Goal: Task Accomplishment & Management: Manage account settings

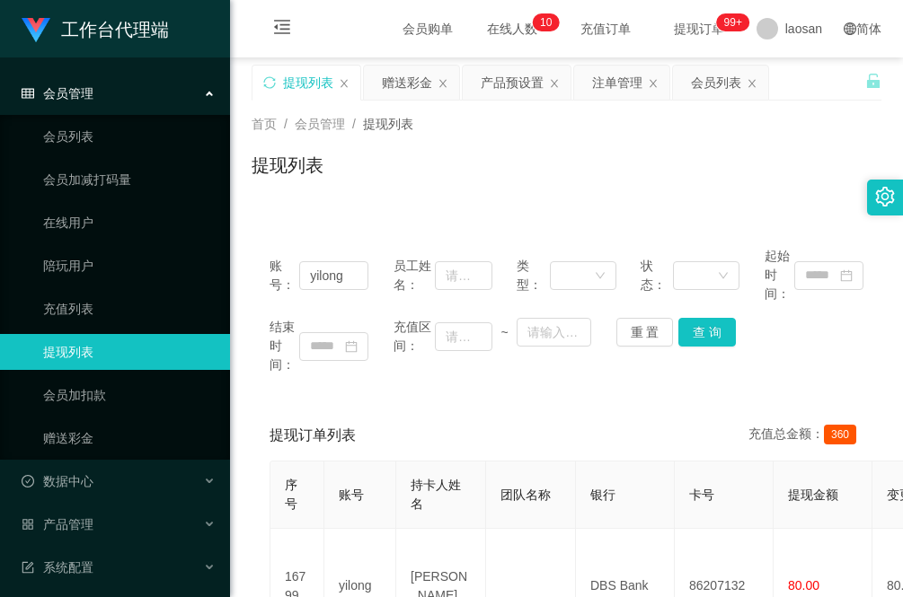
scroll to position [112, 0]
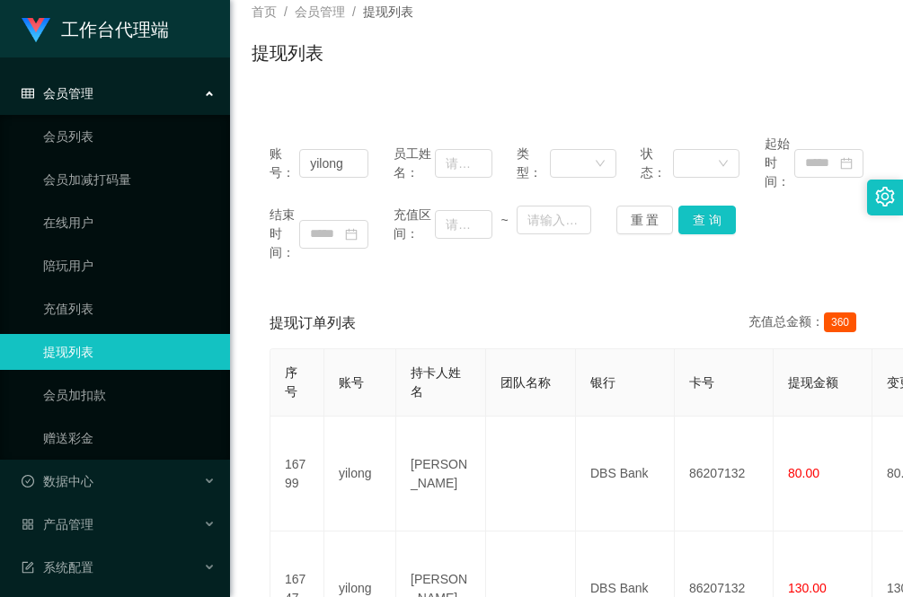
click at [285, 290] on div "账号： yilong 员工姓名： 类型： 状态： 起始时间： 结束时间： 充值区间： ~ 重 置 查 询 提现订单列表 充值总金额： 360 序号 账号 持卡…" at bounding box center [566, 468] width 630 height 702
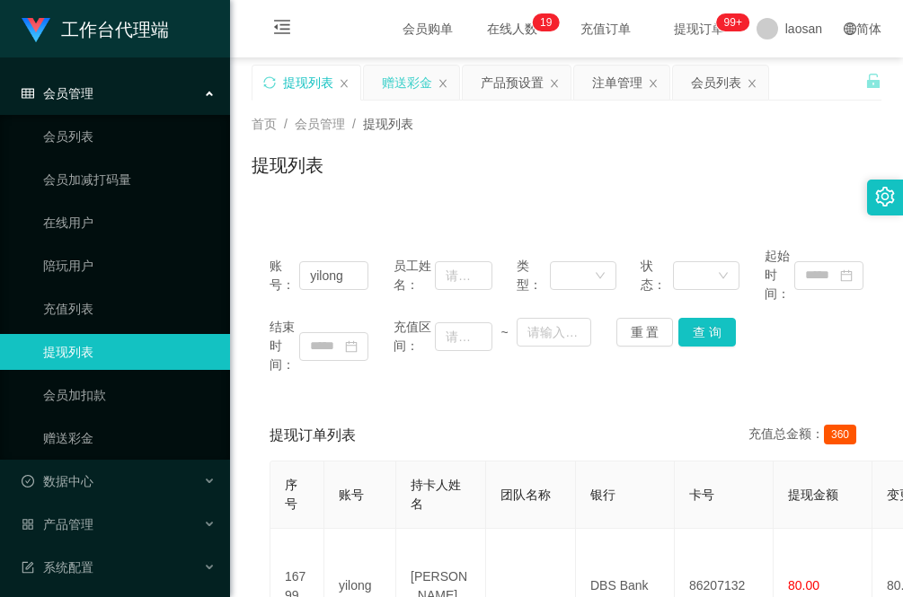
click at [401, 88] on div "赠送彩金" at bounding box center [407, 83] width 50 height 34
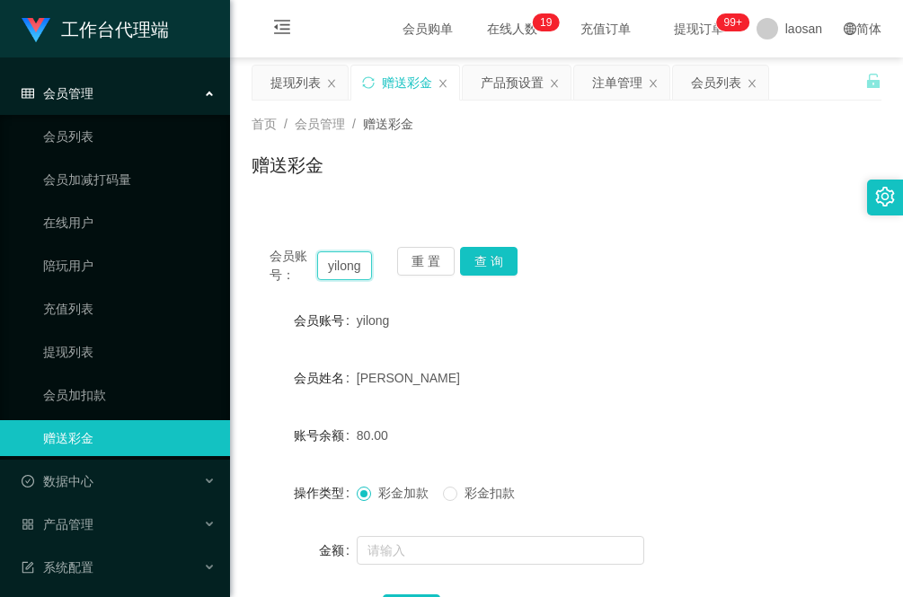
click at [342, 265] on input "yilong" at bounding box center [344, 265] width 55 height 29
paste input "85151273"
type input "85151273"
drag, startPoint x: 505, startPoint y: 271, endPoint x: 490, endPoint y: 262, distance: 16.9
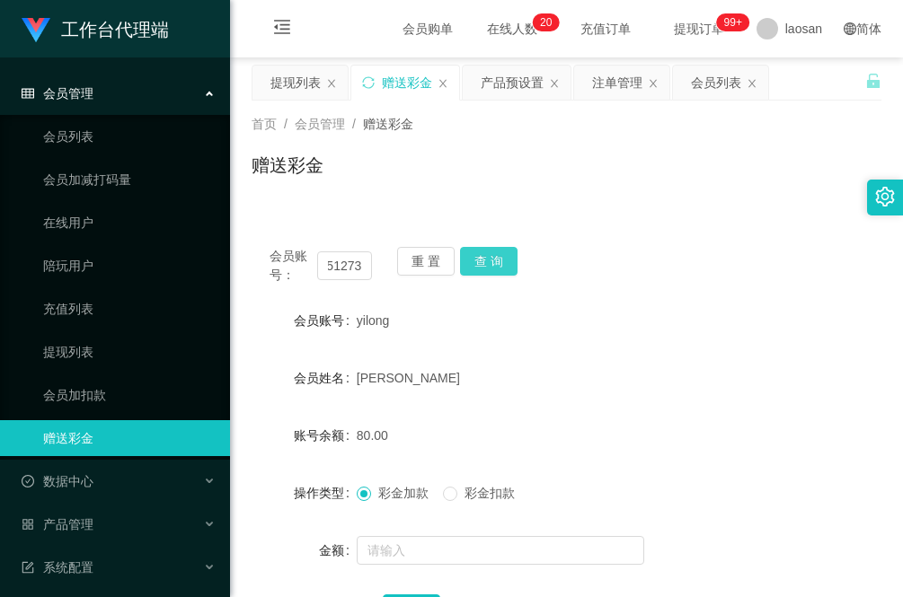
click at [505, 271] on button "查 询" at bounding box center [488, 261] width 57 height 29
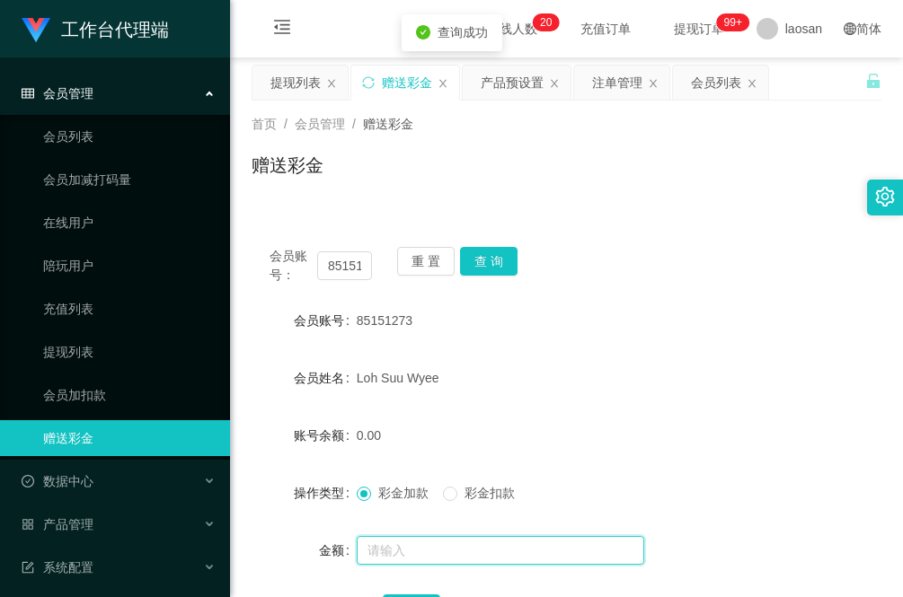
click at [467, 544] on input "text" at bounding box center [500, 550] width 287 height 29
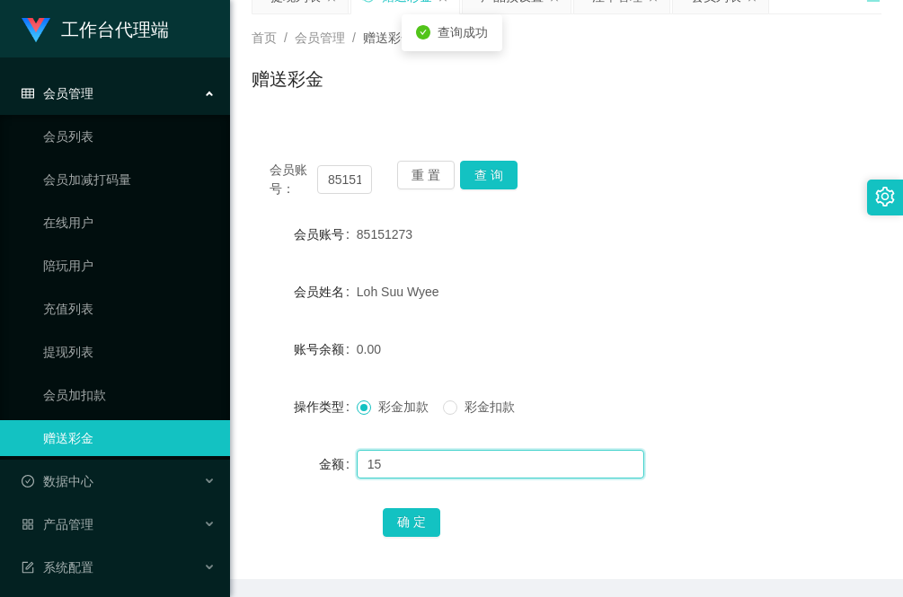
scroll to position [112, 0]
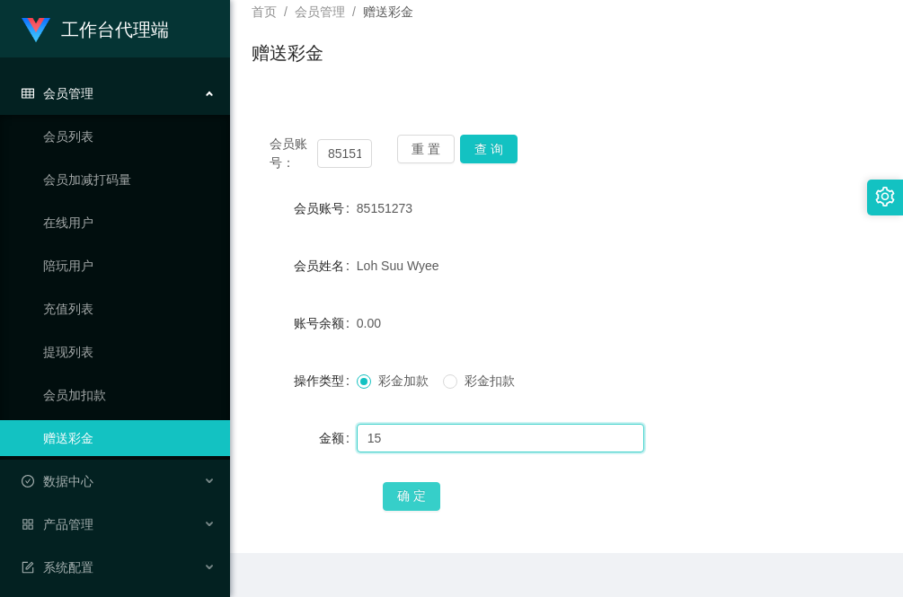
type input "15"
click at [415, 497] on button "确 定" at bounding box center [411, 496] width 57 height 29
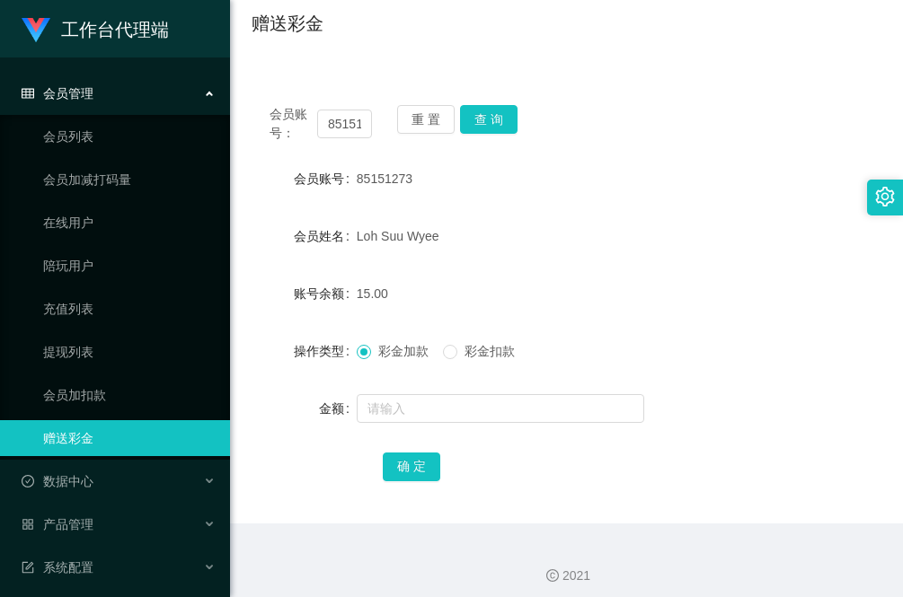
scroll to position [151, 0]
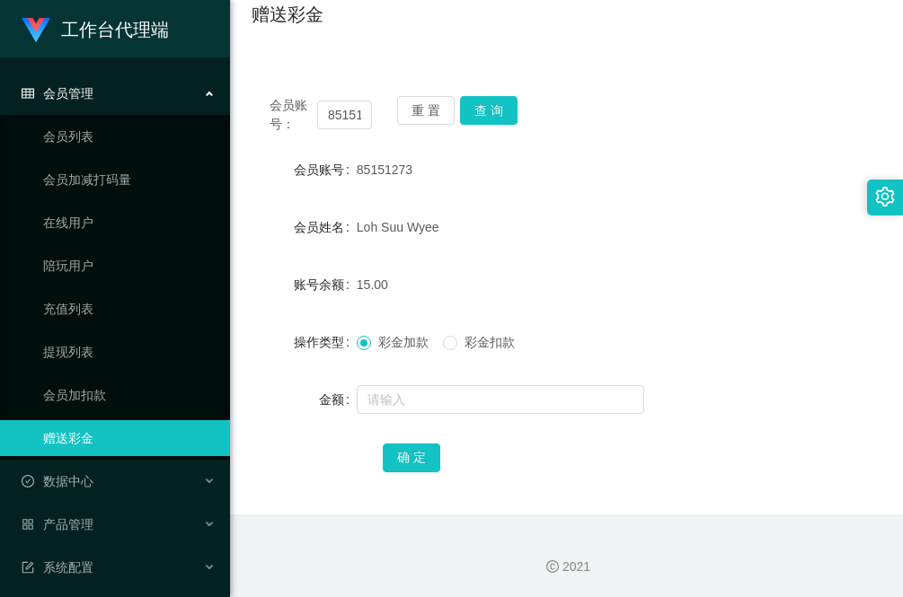
click at [324, 479] on div "会员账号： 85151273 重 置 查 询 会员账号 85151273 会员姓名 [PERSON_NAME] 账号余额 15.00 操作类型 彩金加款 彩金…" at bounding box center [566, 296] width 630 height 437
click at [348, 113] on input "85151273" at bounding box center [344, 115] width 55 height 29
paste input "93298656"
type input "93298656"
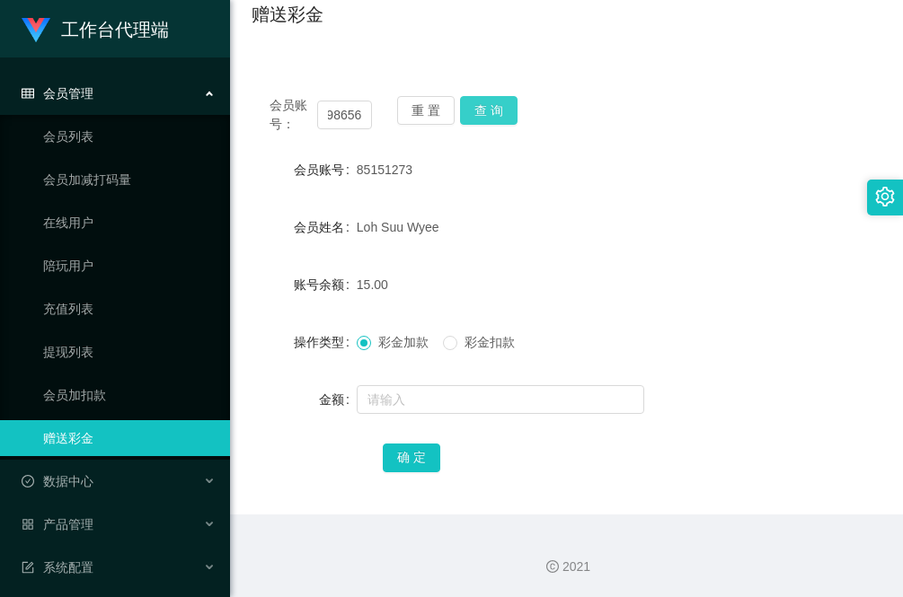
click at [486, 104] on button "查 询" at bounding box center [488, 110] width 57 height 29
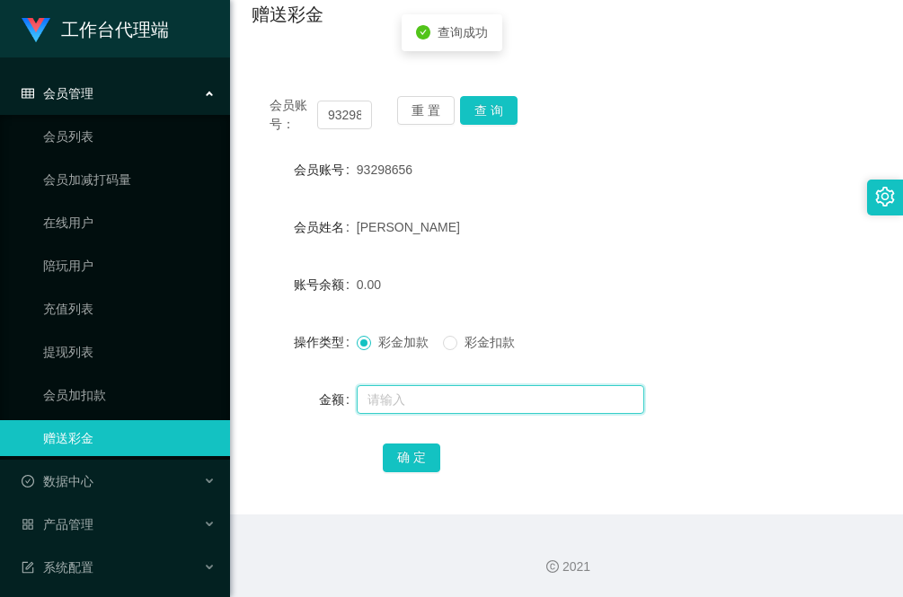
click at [420, 395] on input "text" at bounding box center [500, 399] width 287 height 29
type input "300"
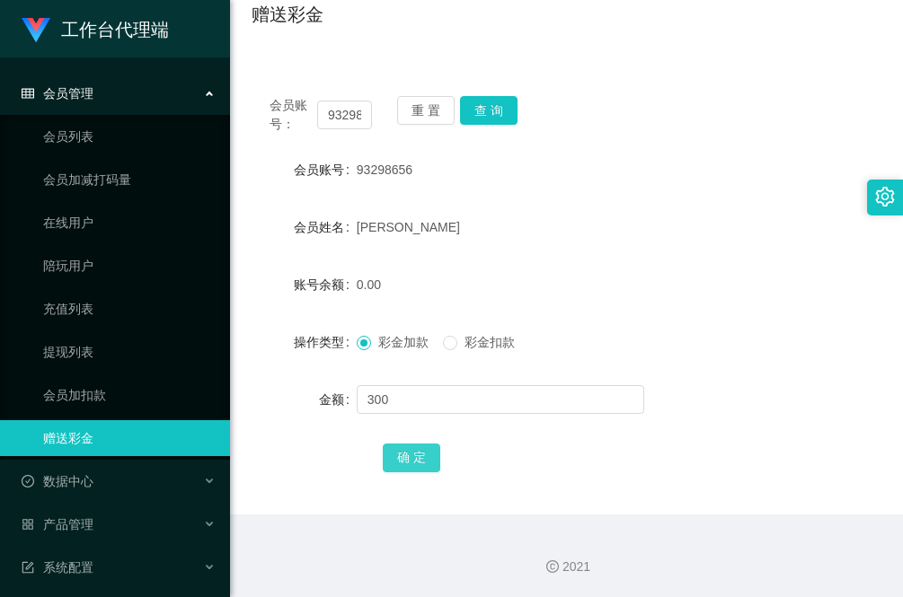
click at [410, 452] on button "确 定" at bounding box center [411, 458] width 57 height 29
click at [281, 406] on div "金额" at bounding box center [303, 400] width 105 height 36
click at [341, 113] on input "93298656" at bounding box center [344, 115] width 55 height 29
paste input "jwleong"
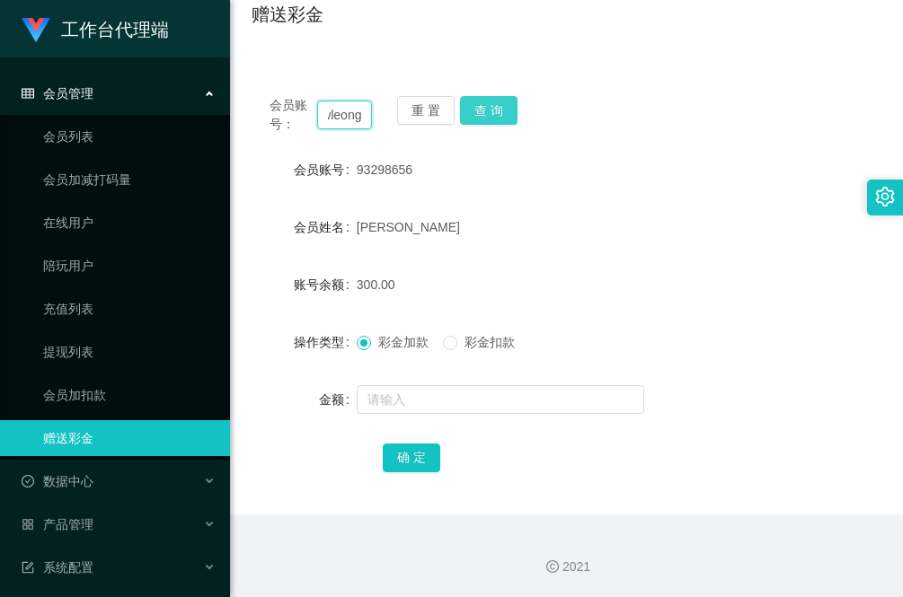
type input "jwleong"
click at [490, 100] on button "查 询" at bounding box center [488, 110] width 57 height 29
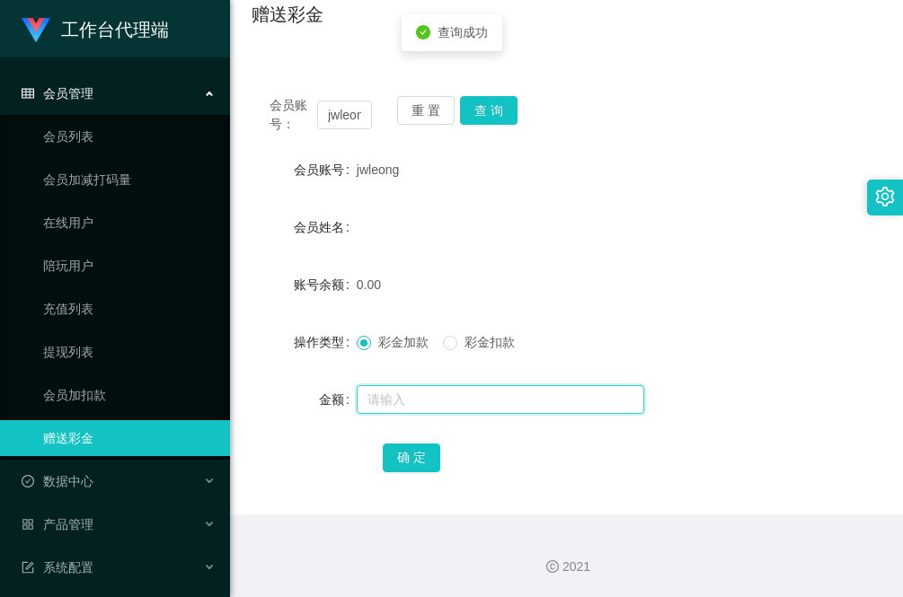
click at [419, 401] on input "text" at bounding box center [500, 399] width 287 height 29
type input "100"
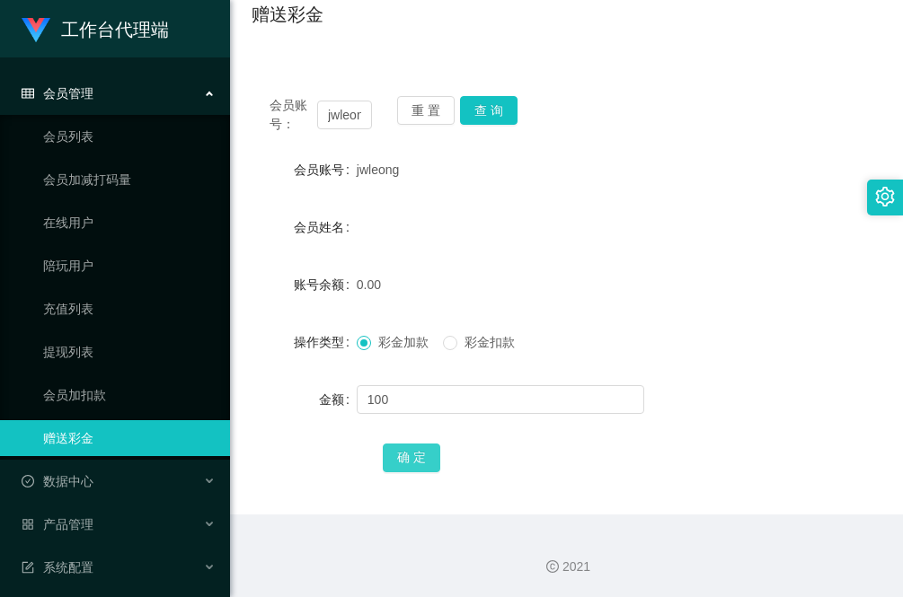
click at [411, 456] on button "确 定" at bounding box center [411, 458] width 57 height 29
drag, startPoint x: 364, startPoint y: 112, endPoint x: 239, endPoint y: 119, distance: 125.0
click at [239, 119] on main "关闭左侧 关闭右侧 关闭其它 刷新页面 提现列表 赠送彩金 产品预设置 注单管理 会员列表 首页 / 会员管理 / 赠送彩金 / 赠送彩金 会员账号： jwl…" at bounding box center [566, 211] width 673 height 608
paste input "BzaiChan"
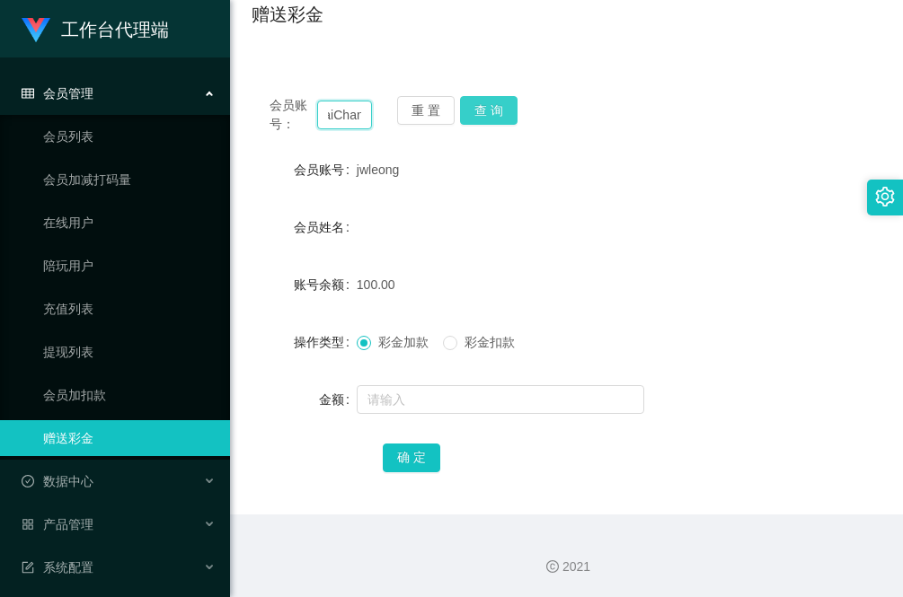
type input "BzaiChan"
click at [503, 110] on button "查 询" at bounding box center [488, 110] width 57 height 29
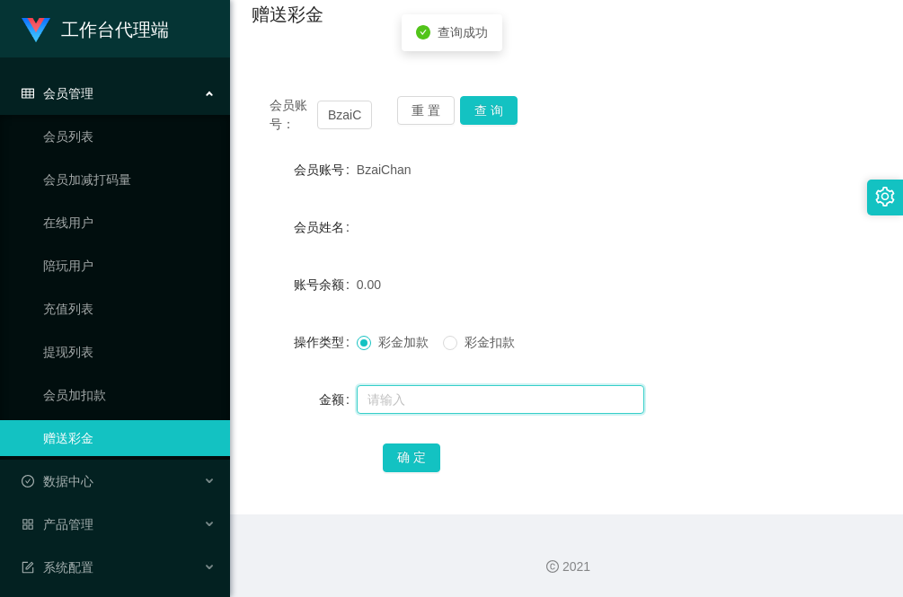
click at [419, 404] on input "text" at bounding box center [500, 399] width 287 height 29
type input "100"
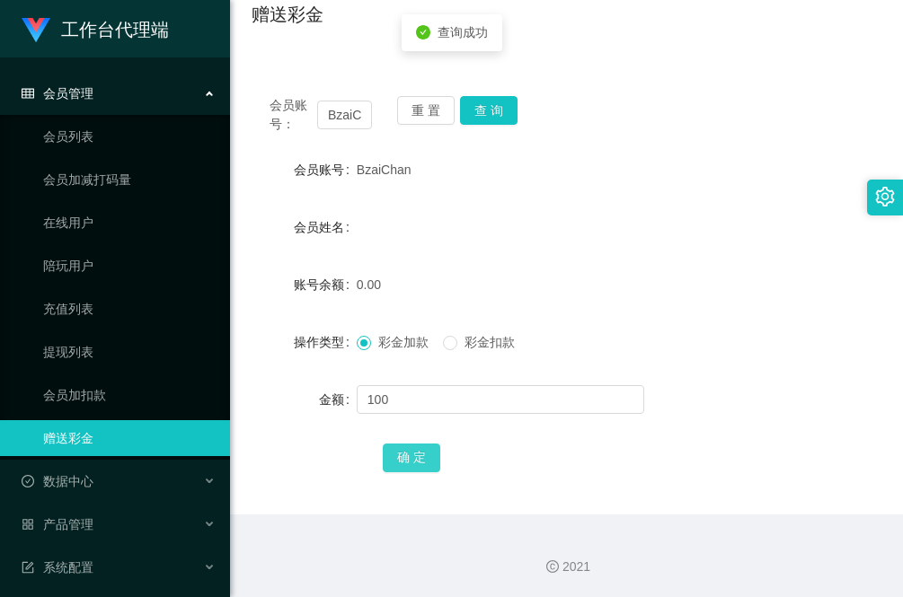
click at [429, 456] on button "确 定" at bounding box center [411, 458] width 57 height 29
click at [280, 368] on form "会员账号 BzaiChan 会员姓名 账号余额 100.00 操作类型 彩金加款 彩金扣款 金额 确 定" at bounding box center [566, 313] width 630 height 323
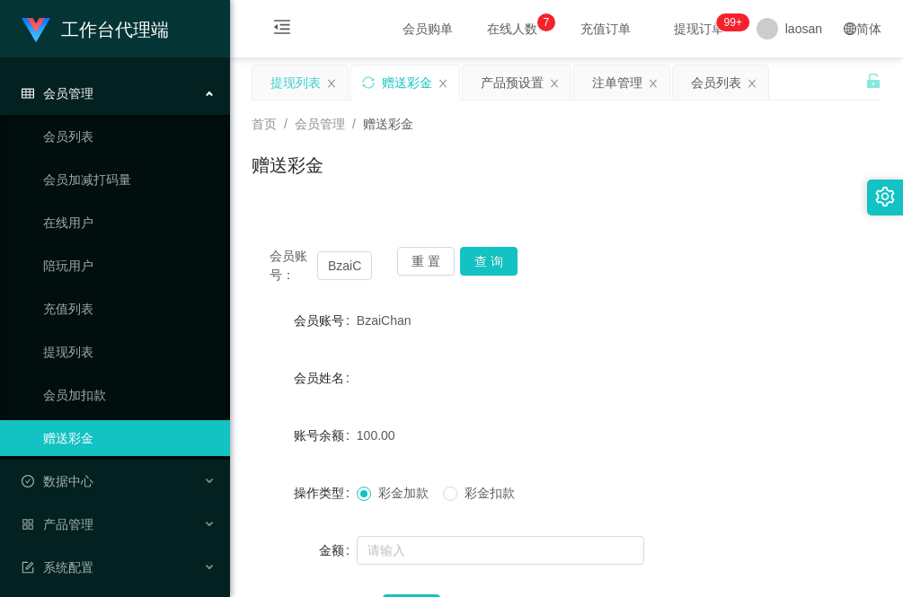
click at [297, 77] on div "提现列表" at bounding box center [295, 83] width 50 height 34
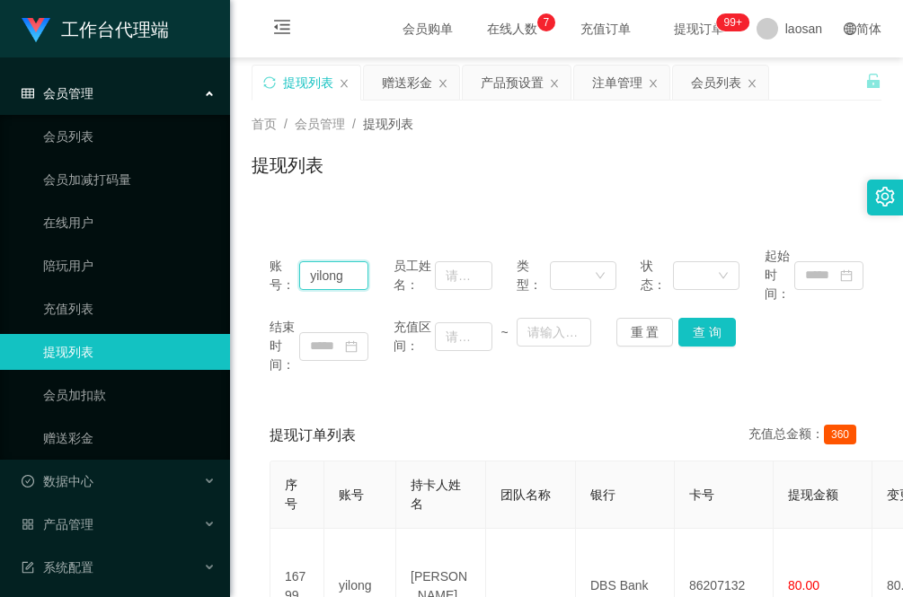
drag, startPoint x: 351, startPoint y: 275, endPoint x: 227, endPoint y: 277, distance: 124.0
click at [227, 277] on section "工作台代理端 会员管理 会员列表 会员加减打码量 在线用户 陪玩用户 充值列表 提现列表 会员加扣款 赠送彩金 数据中心 员工统计 团队统计 产品管理 注单管…" at bounding box center [451, 507] width 903 height 1015
paste input "93298656"
type input "93298656"
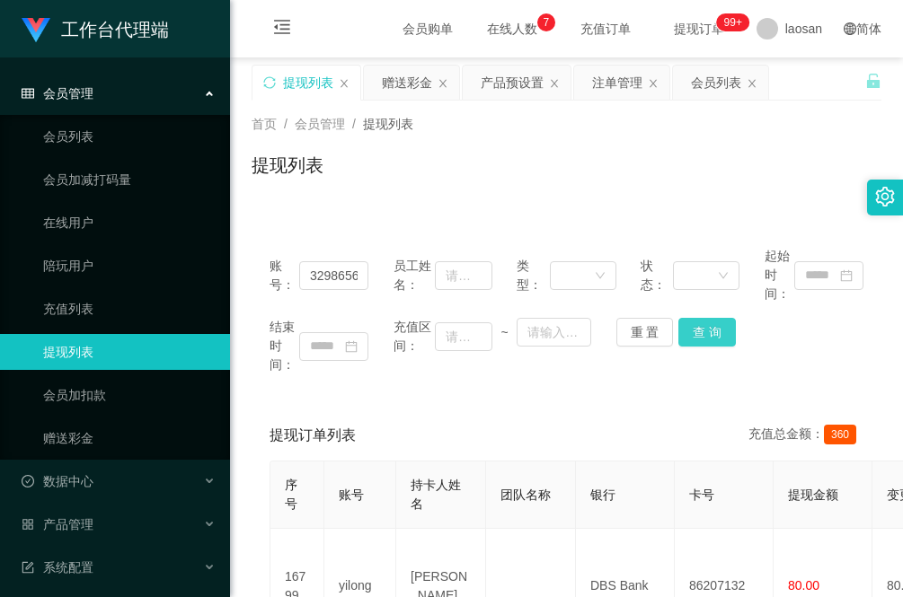
click at [701, 335] on button "查 询" at bounding box center [706, 332] width 57 height 29
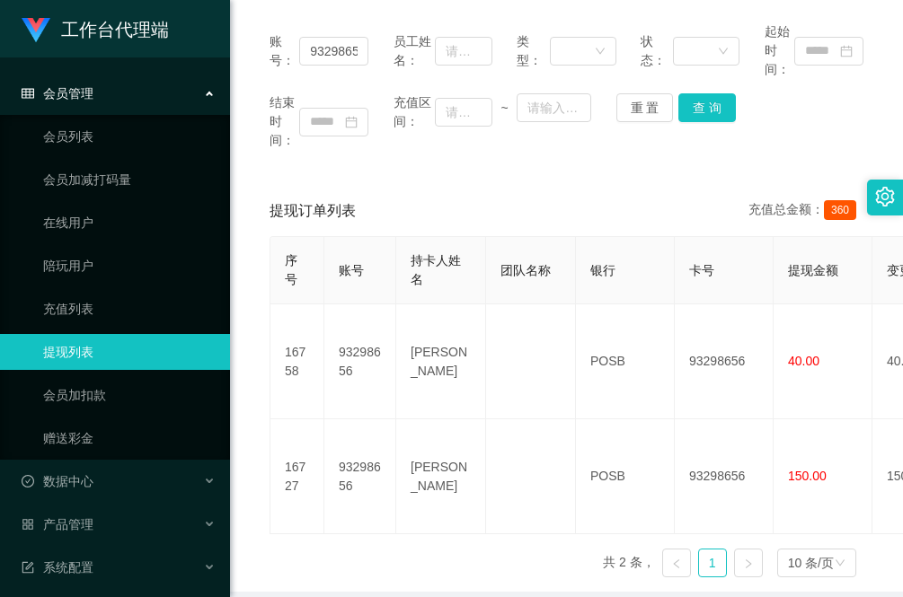
click at [667, 193] on div "提现订单列表 充值总金额： 360" at bounding box center [566, 211] width 594 height 50
click at [710, 109] on button "查 询" at bounding box center [706, 107] width 57 height 29
click at [708, 110] on button "查 询" at bounding box center [706, 107] width 57 height 29
click at [708, 110] on div "结束时间： 充值区间： ~ 重 置 查 询" at bounding box center [566, 121] width 594 height 57
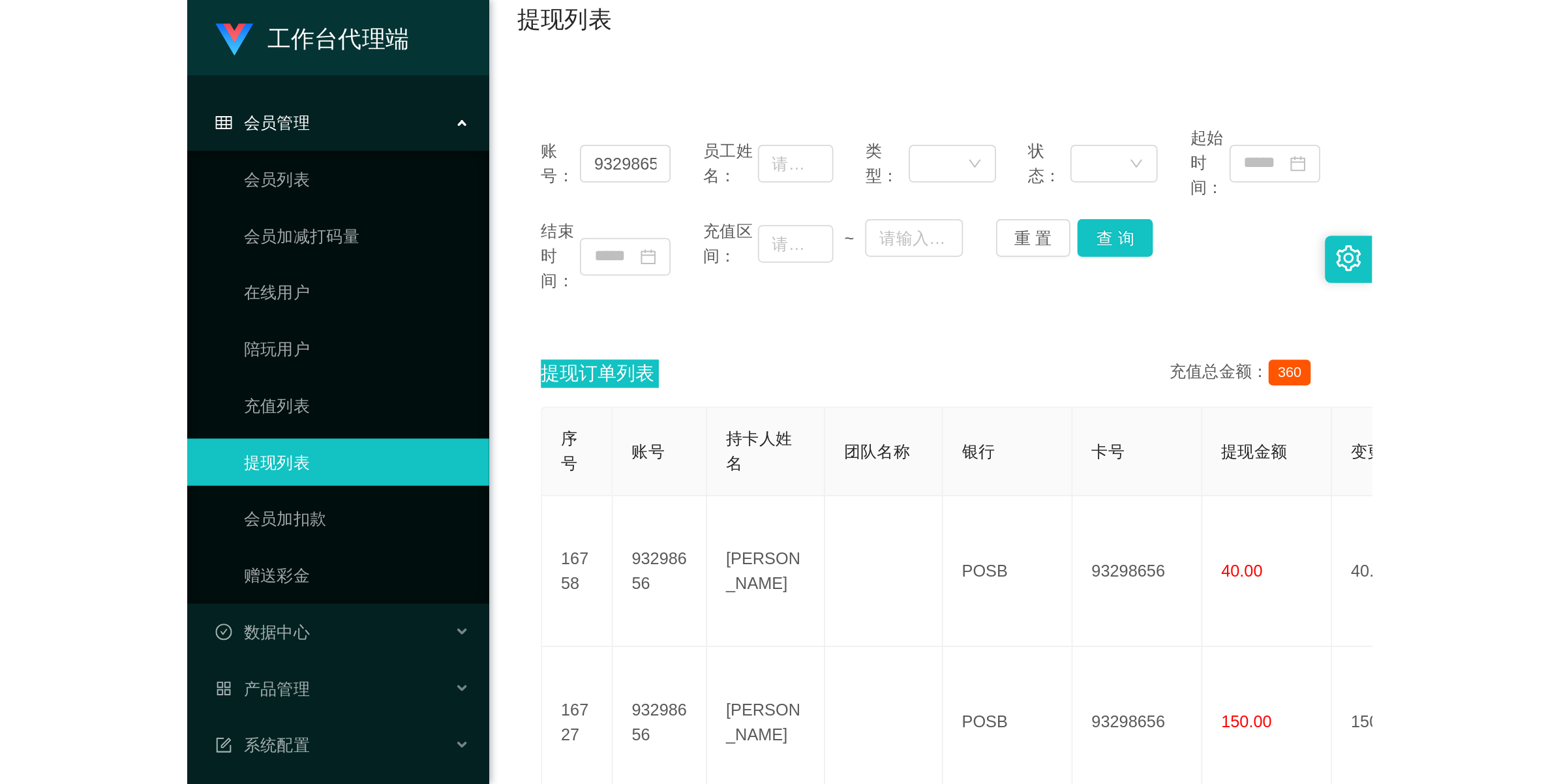
scroll to position [81, 0]
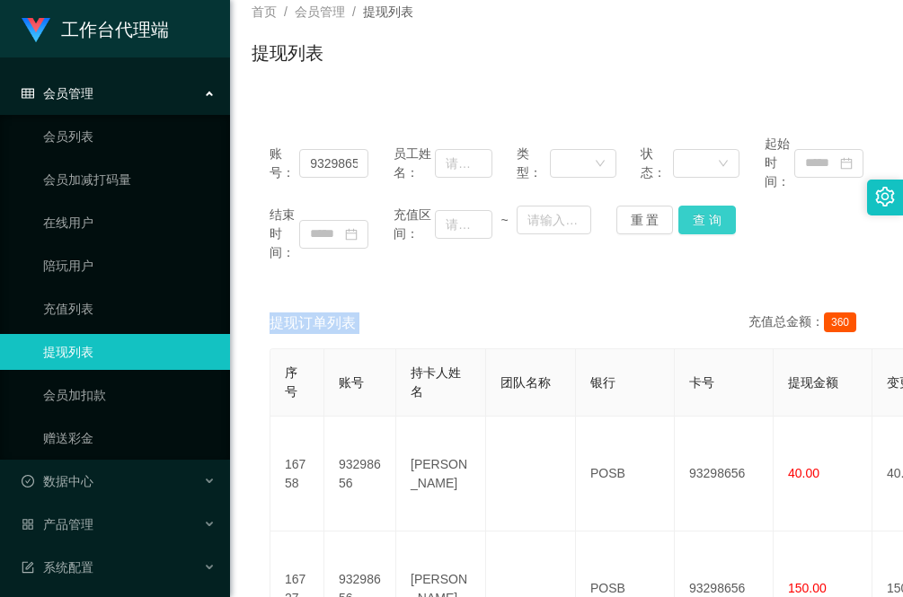
click at [706, 216] on button "查 询" at bounding box center [706, 220] width 57 height 29
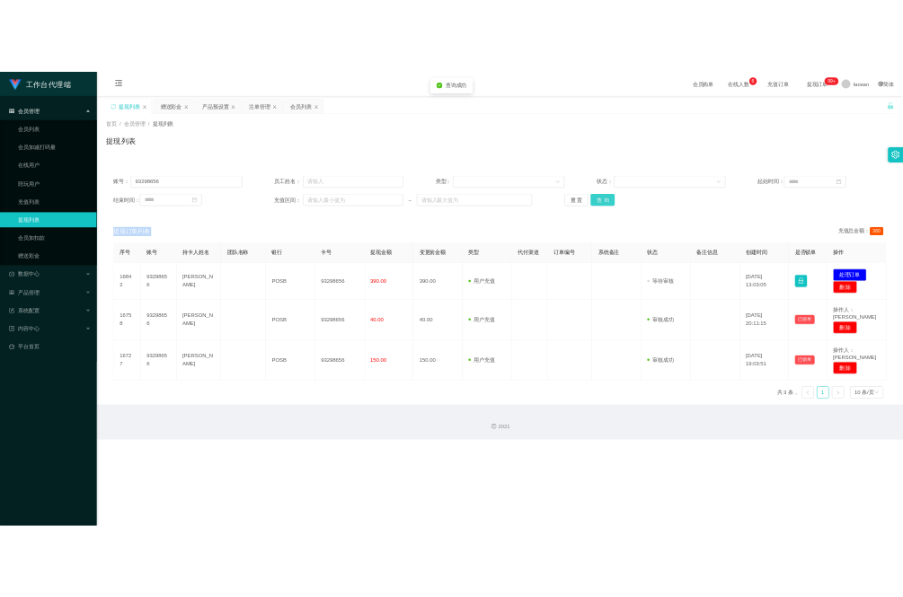
scroll to position [0, 0]
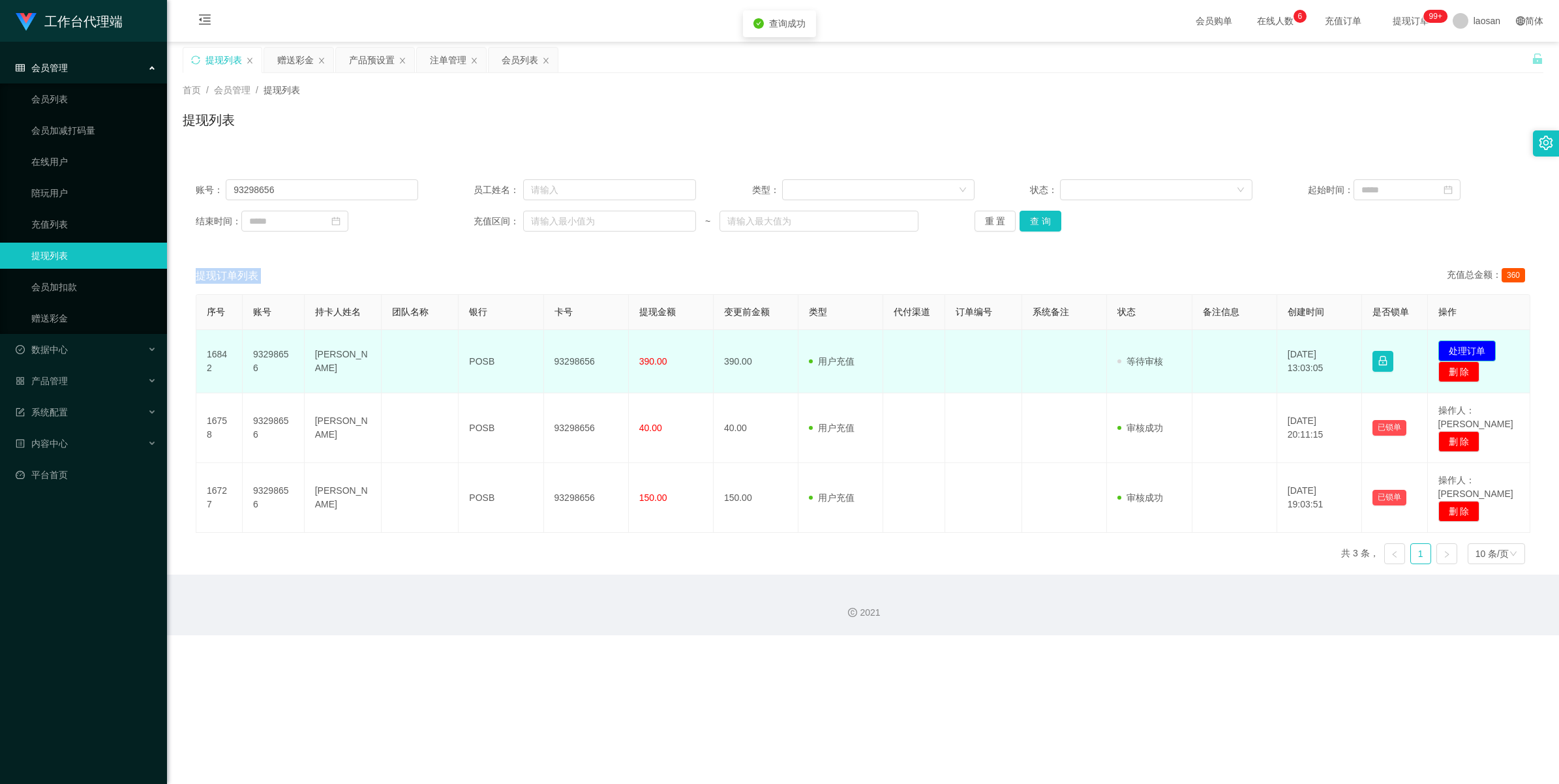
click at [655, 347] on button "处理订单" at bounding box center [1467, 351] width 57 height 21
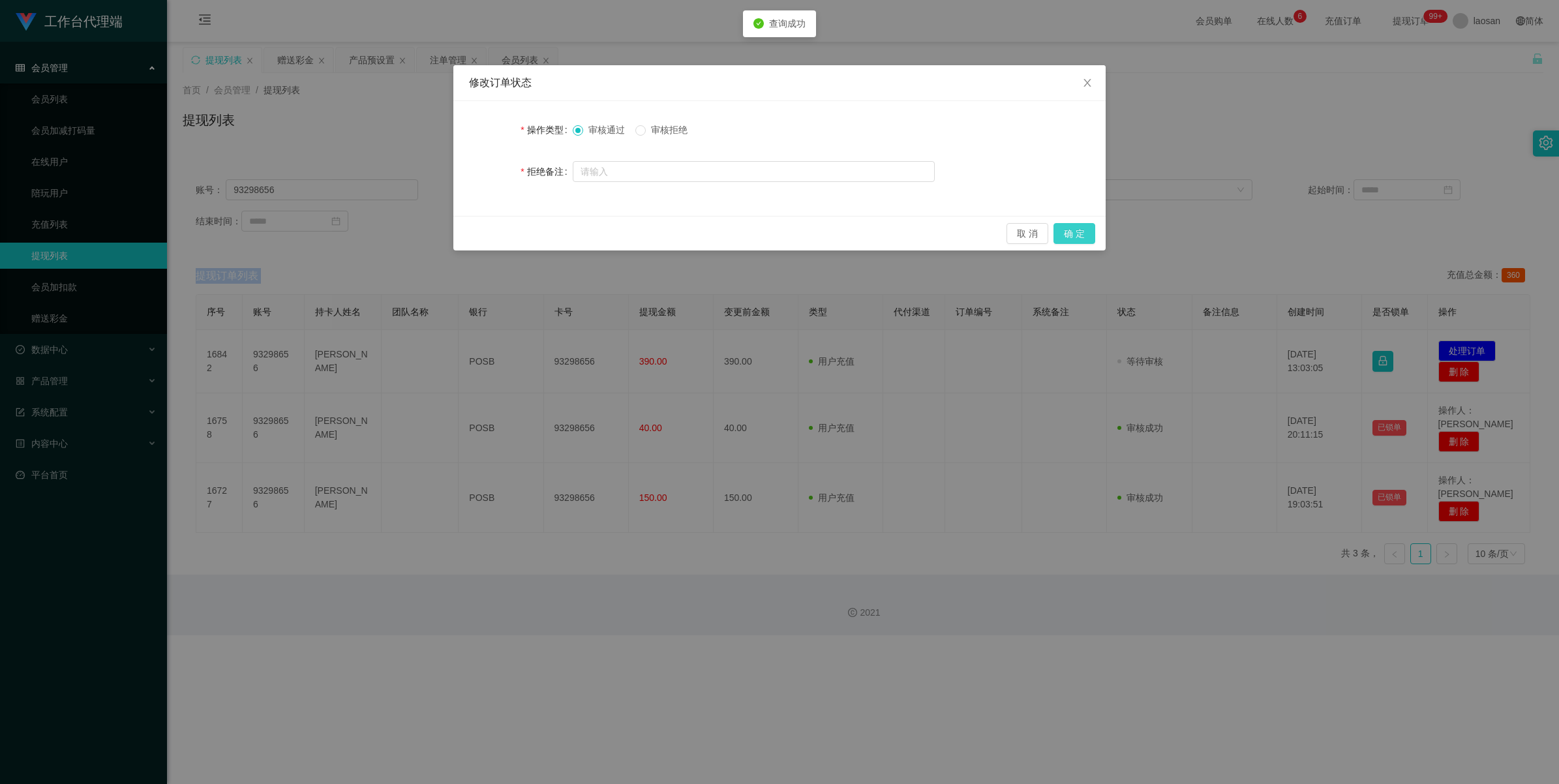
click at [655, 233] on button "确 定" at bounding box center [1074, 233] width 41 height 21
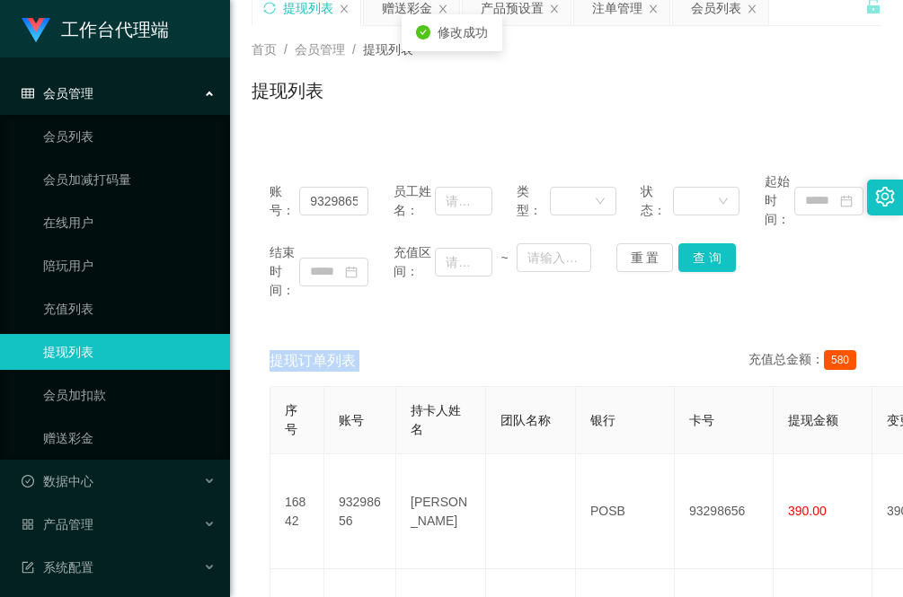
scroll to position [112, 0]
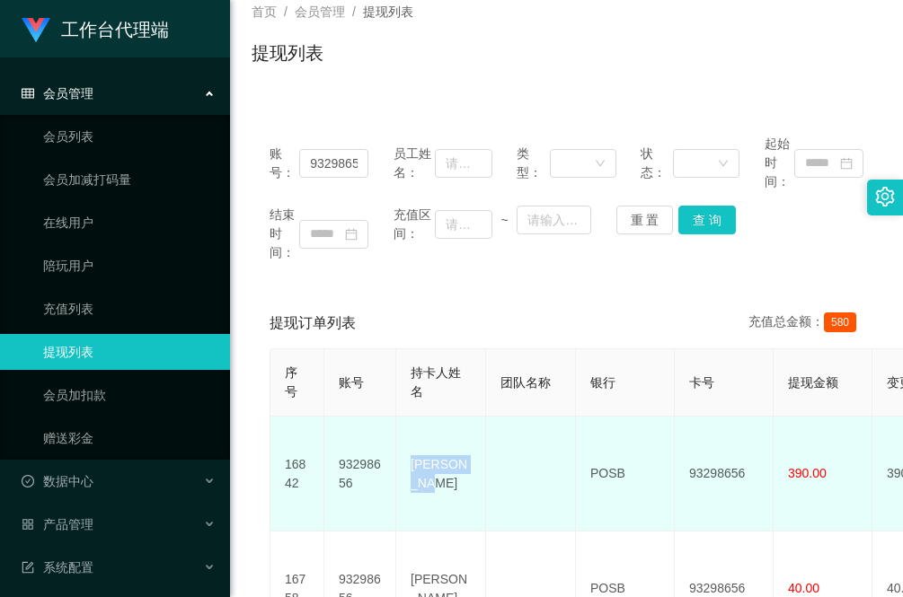
drag, startPoint x: 479, startPoint y: 464, endPoint x: 404, endPoint y: 464, distance: 74.5
click at [404, 464] on td "[PERSON_NAME]" at bounding box center [441, 474] width 90 height 115
copy td "[PERSON_NAME]"
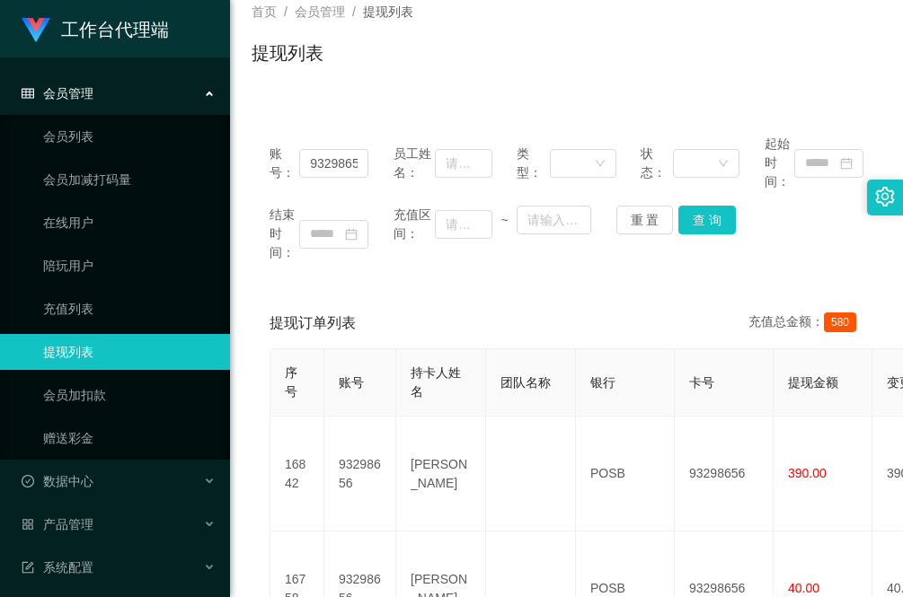
drag, startPoint x: 281, startPoint y: 274, endPoint x: 321, endPoint y: 333, distance: 71.2
click at [281, 274] on div "账号： 93298656 员工姓名： 类型： 状态： 起始时间： 结束时间： 充值区间： ~ 重 置 查 询" at bounding box center [566, 198] width 630 height 163
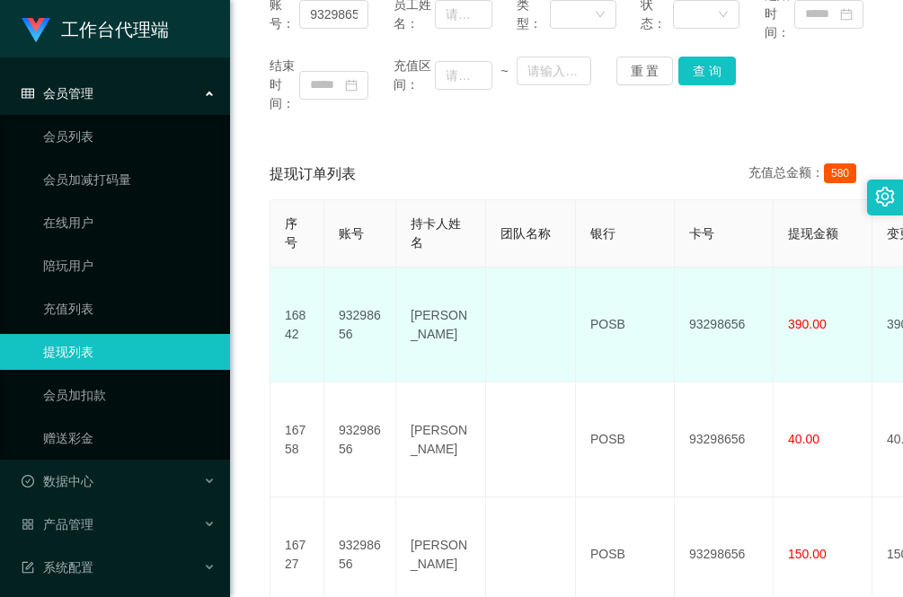
scroll to position [225, 0]
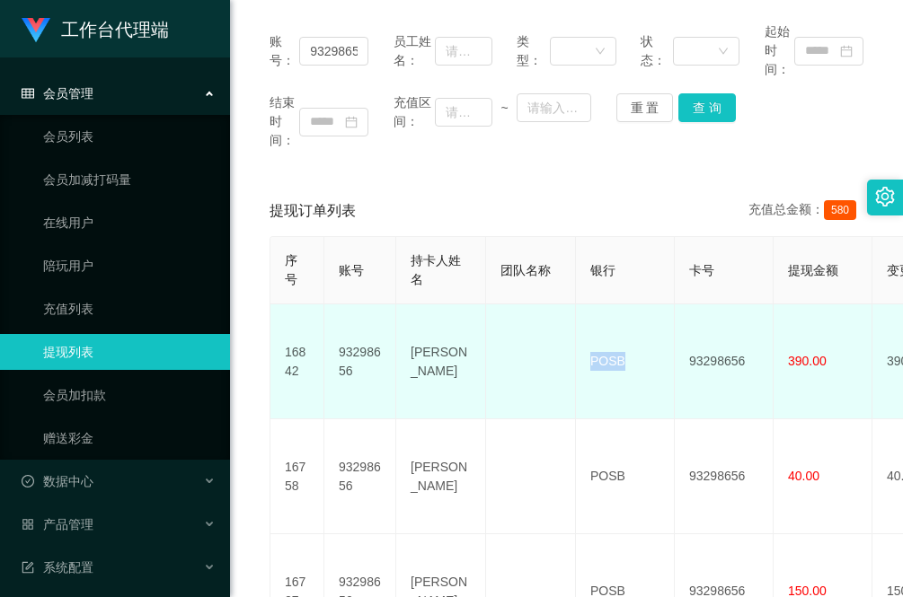
drag, startPoint x: 631, startPoint y: 362, endPoint x: 587, endPoint y: 362, distance: 44.0
click at [587, 362] on td "POSB" at bounding box center [625, 361] width 99 height 115
copy td "POSB"
drag, startPoint x: 250, startPoint y: 317, endPoint x: 281, endPoint y: 329, distance: 33.5
click at [251, 317] on div "提现订单列表 充值总金额： 580 序号 账号 持卡人姓名 团队名称 银行 卡号 提现金额 变更前金额 类型 代付渠道 订单编号 系统备注 状态 备注信息 创…" at bounding box center [566, 446] width 630 height 521
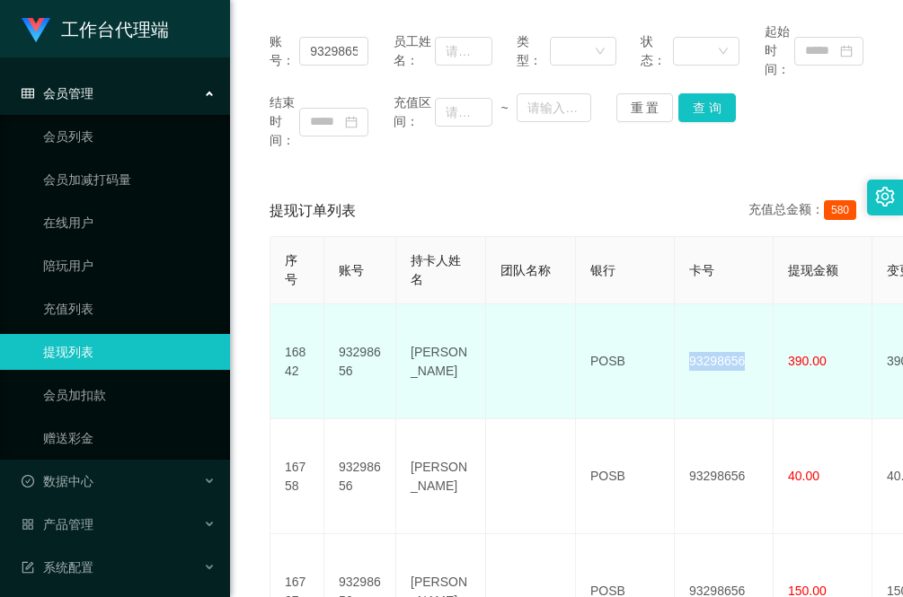
drag, startPoint x: 752, startPoint y: 347, endPoint x: 685, endPoint y: 360, distance: 67.8
click at [685, 360] on td "93298656" at bounding box center [724, 361] width 99 height 115
copy td "93298656"
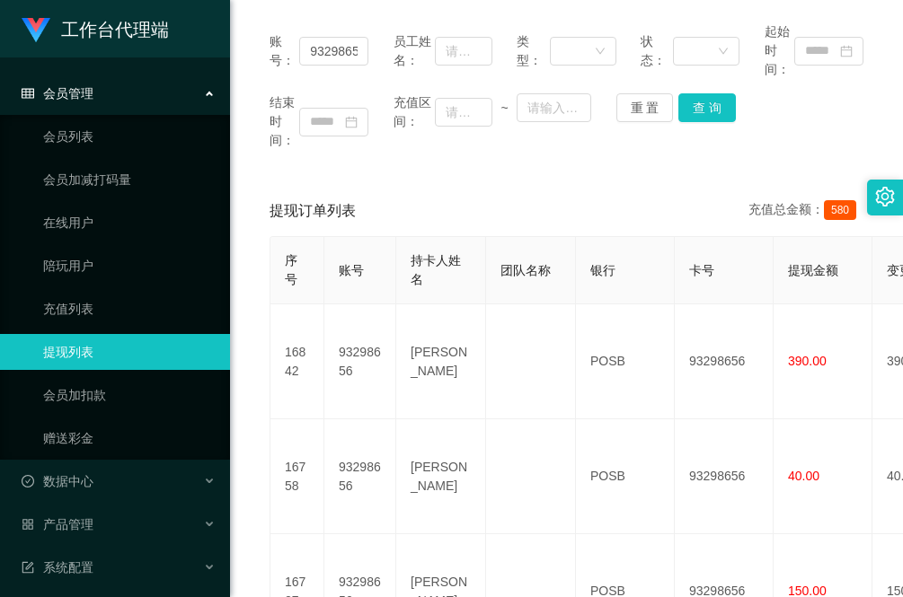
drag, startPoint x: 250, startPoint y: 281, endPoint x: 209, endPoint y: 310, distance: 49.6
click at [251, 281] on div "提现订单列表 充值总金额： 580 序号 账号 持卡人姓名 团队名称 银行 卡号 提现金额 变更前金额 类型 代付渠道 订单编号 系统备注 状态 备注信息 创…" at bounding box center [566, 446] width 630 height 521
click at [251, 467] on div "提现订单列表 充值总金额： 580 序号 账号 持卡人姓名 团队名称 银行 卡号 提现金额 变更前金额 类型 代付渠道 订单编号 系统备注 状态 备注信息 创…" at bounding box center [566, 446] width 630 height 521
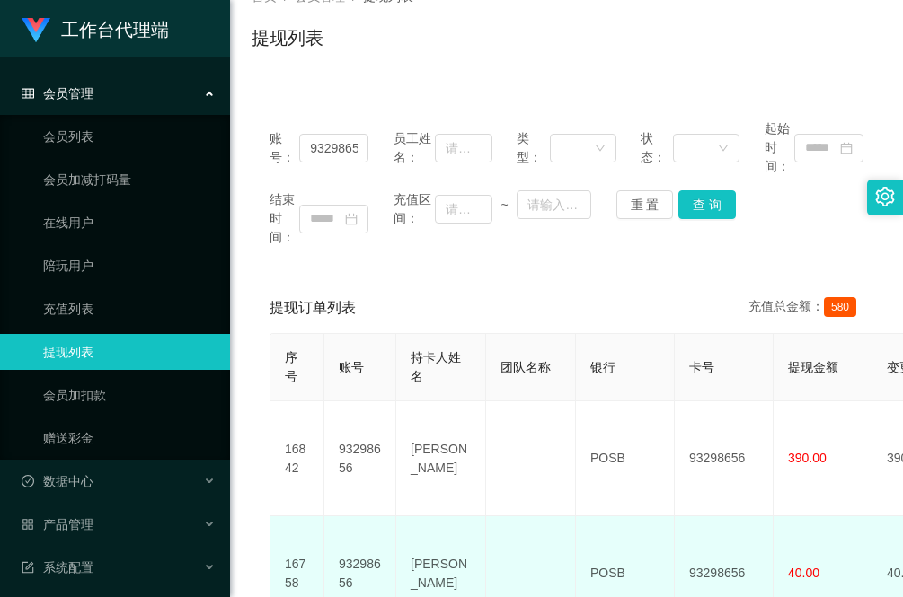
scroll to position [0, 0]
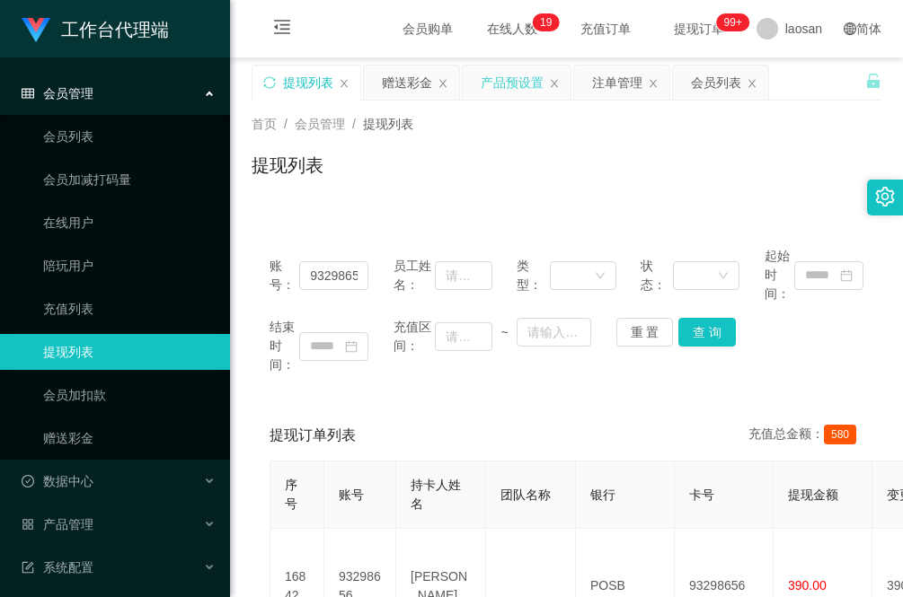
click at [518, 76] on div "产品预设置" at bounding box center [512, 83] width 63 height 34
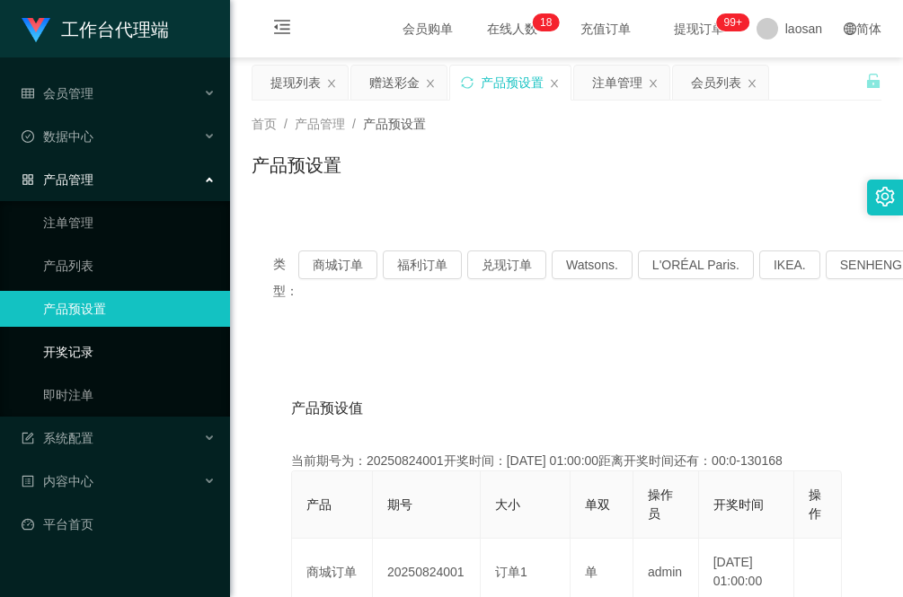
click at [97, 344] on link "开奖记录" at bounding box center [129, 352] width 172 height 36
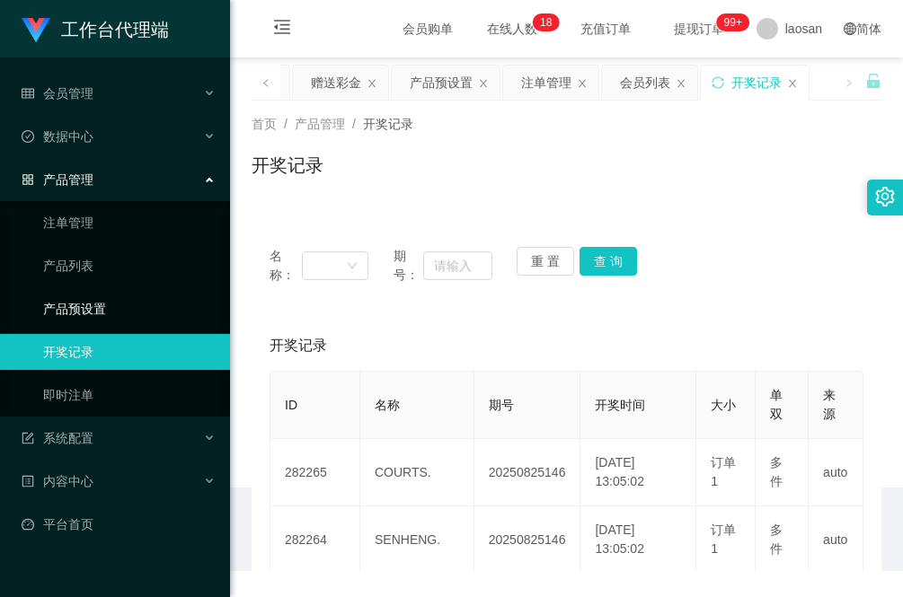
click at [101, 306] on link "产品预设置" at bounding box center [129, 309] width 172 height 36
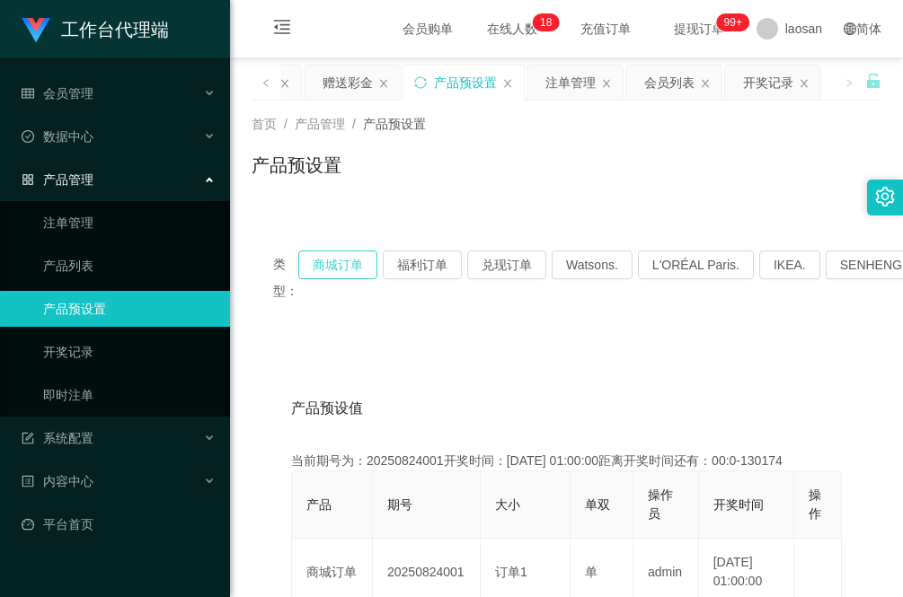
click at [325, 258] on button "商城订单" at bounding box center [337, 265] width 79 height 29
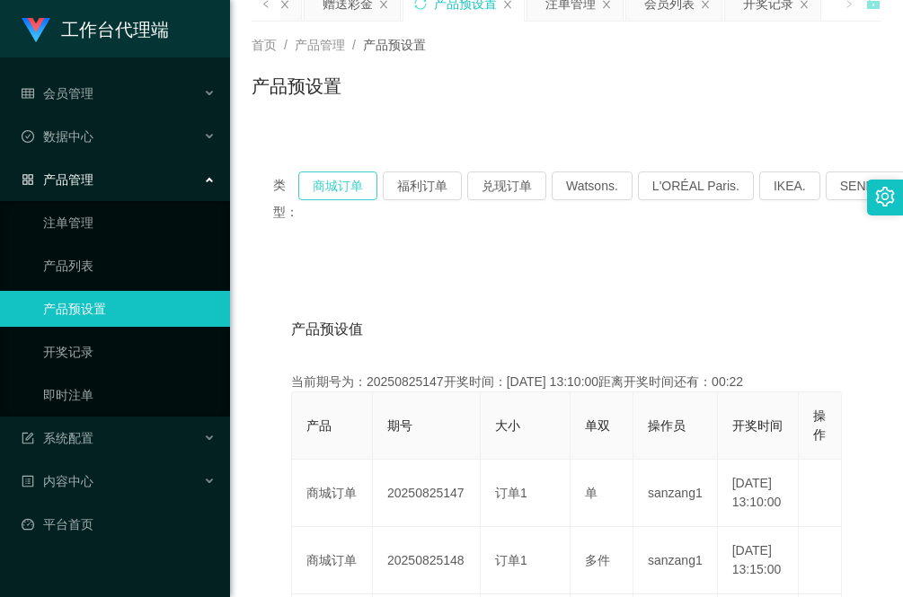
scroll to position [225, 0]
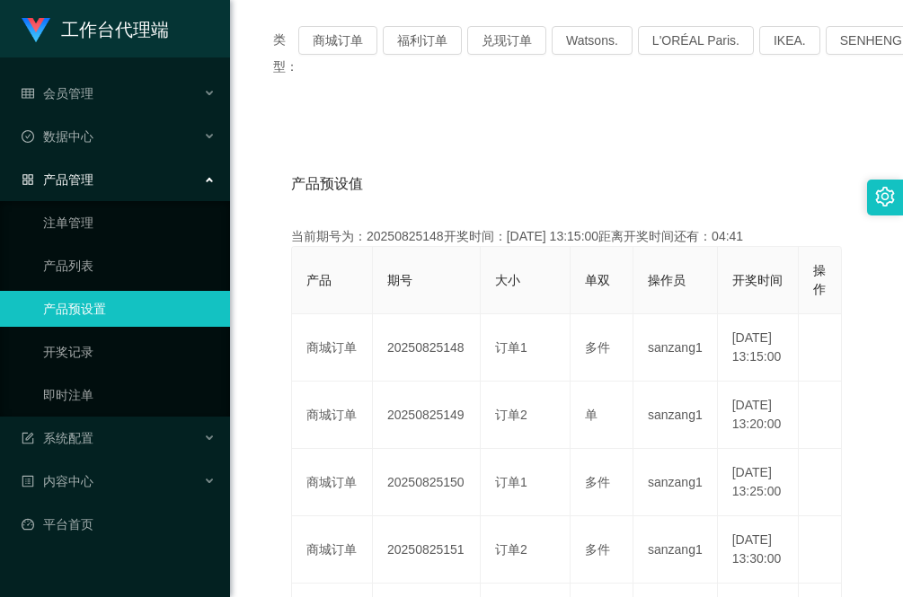
drag, startPoint x: 236, startPoint y: 479, endPoint x: 252, endPoint y: 488, distance: 18.5
click at [236, 479] on main "关闭左侧 关闭右侧 关闭其它 刷新页面 提现列表 赠送彩金 产品预设置 注单管理 会员列表 开奖记录 首页 / 产品管理 / 产品预设置 / 产品预设置 类型…" at bounding box center [566, 464] width 673 height 1263
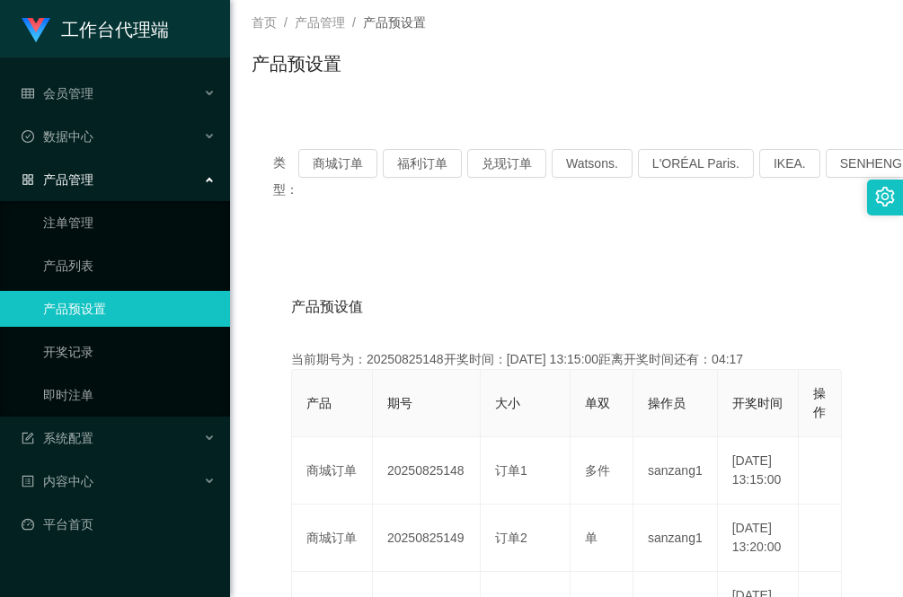
scroll to position [0, 0]
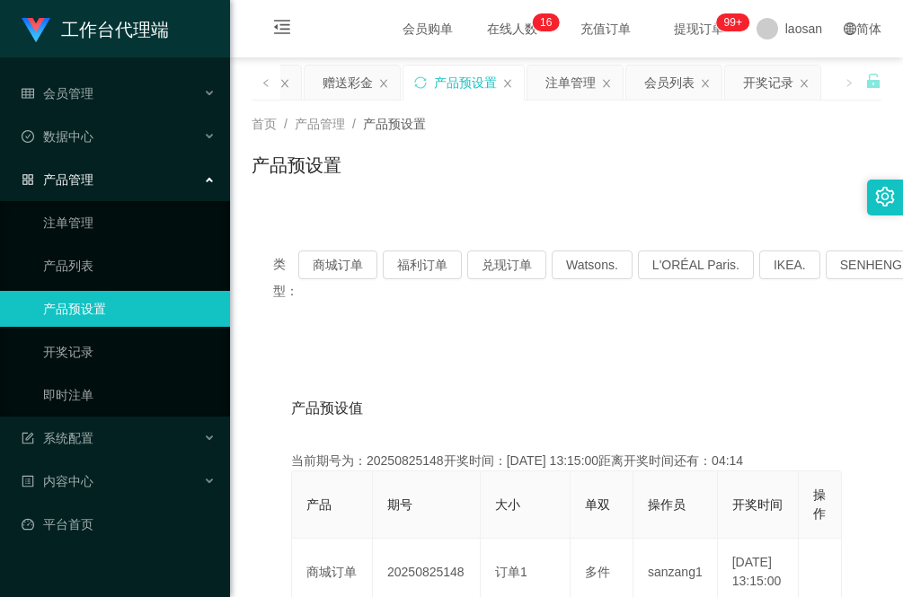
drag, startPoint x: 361, startPoint y: 84, endPoint x: 350, endPoint y: 146, distance: 62.9
click at [361, 84] on div "赠送彩金" at bounding box center [347, 83] width 50 height 34
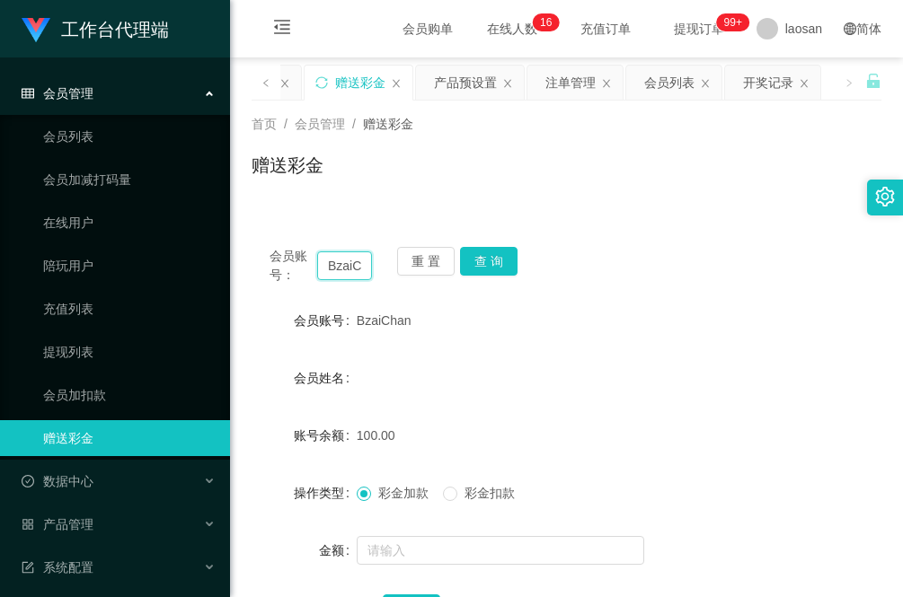
drag, startPoint x: 365, startPoint y: 266, endPoint x: 265, endPoint y: 265, distance: 99.7
click at [265, 265] on div "会员账号： BzaiChan 重 置 查 询" at bounding box center [566, 266] width 630 height 38
type input "Y8802"
click at [490, 254] on button "查 询" at bounding box center [488, 261] width 57 height 29
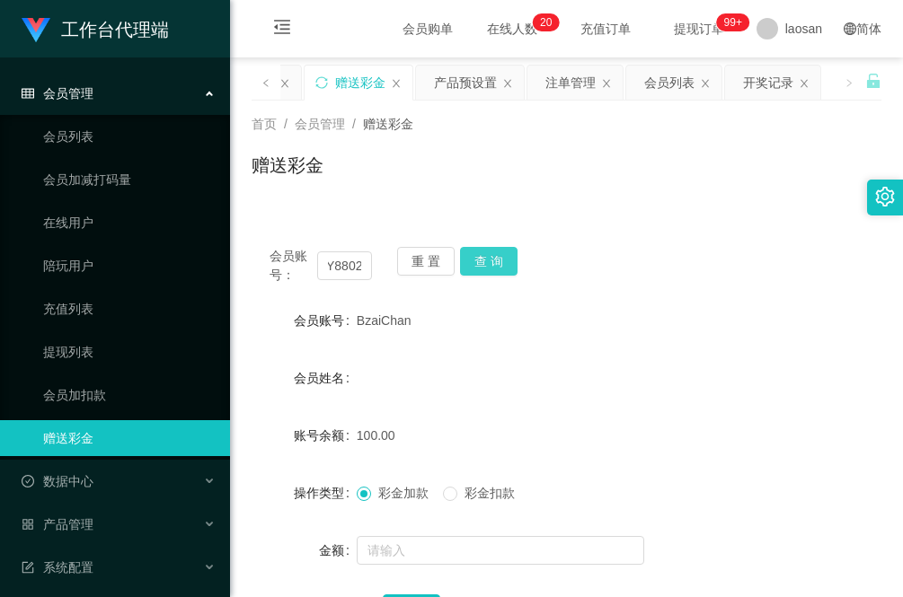
scroll to position [0, 0]
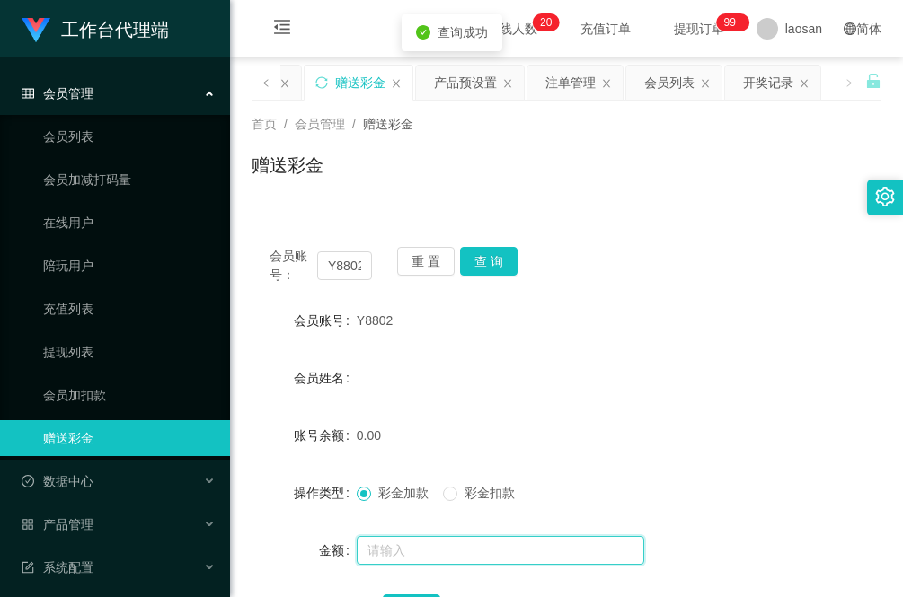
click at [440, 550] on input "text" at bounding box center [500, 550] width 287 height 29
type input "100"
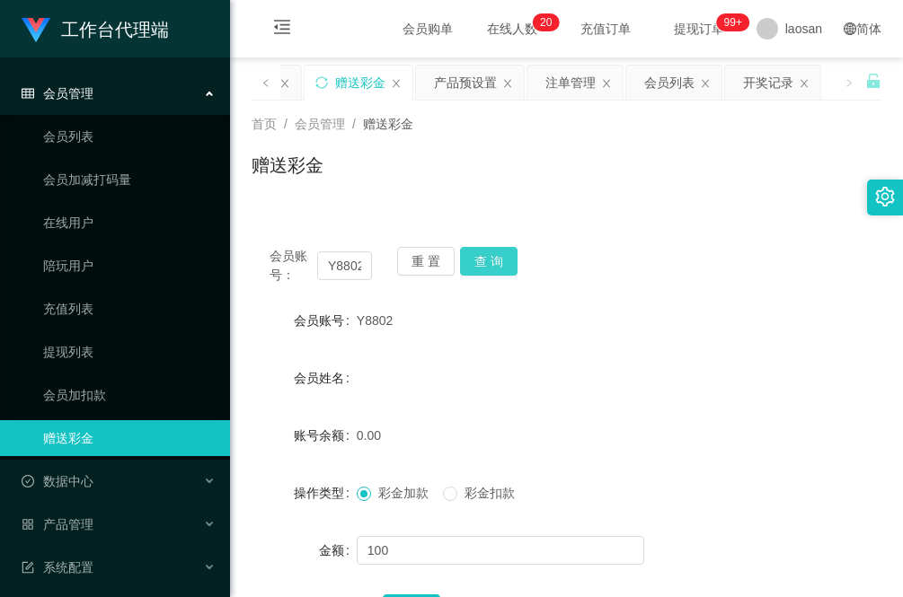
click at [483, 265] on button "查 询" at bounding box center [488, 261] width 57 height 29
drag, startPoint x: 364, startPoint y: 266, endPoint x: 253, endPoint y: 269, distance: 110.5
click at [253, 269] on div "会员账号： Y8802 重 置 查 询" at bounding box center [566, 266] width 630 height 38
type input "Z"
type input "zhan"
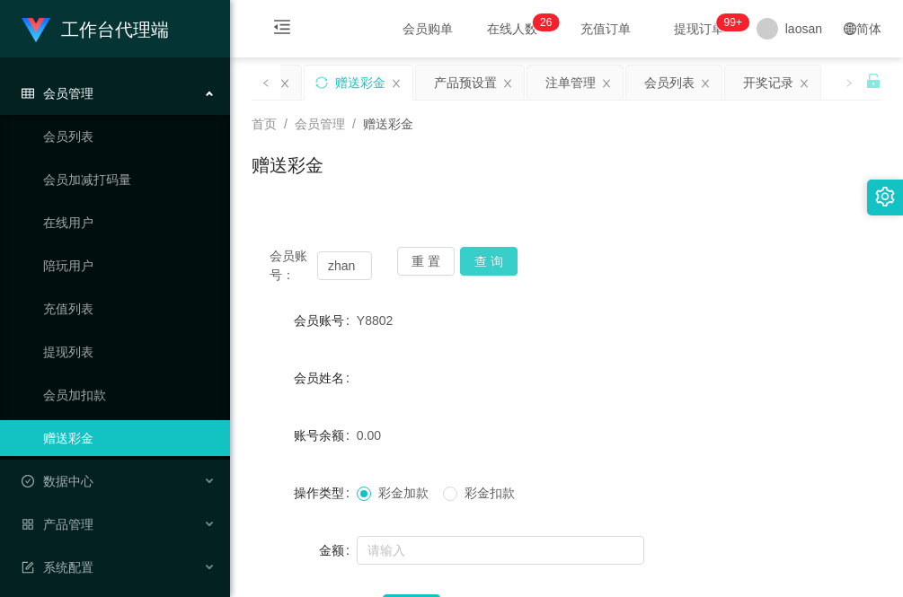
click at [495, 253] on button "查 询" at bounding box center [488, 261] width 57 height 29
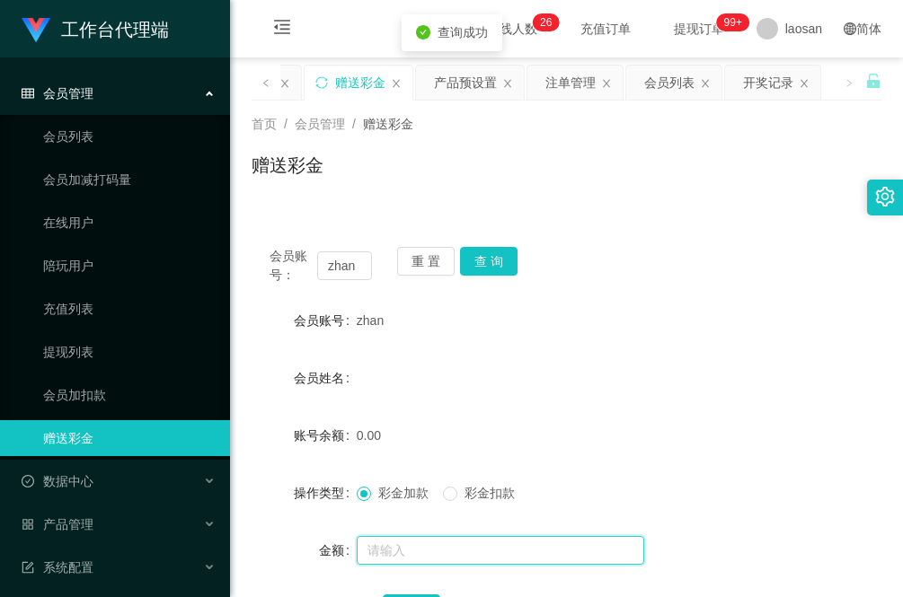
click at [436, 544] on input "text" at bounding box center [500, 550] width 287 height 29
type input "100"
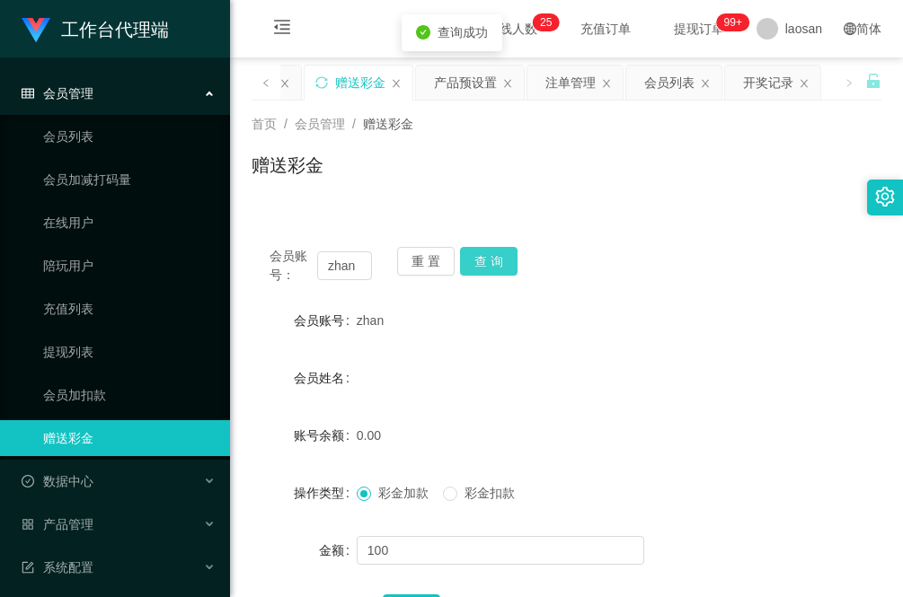
click at [507, 268] on button "查 询" at bounding box center [488, 261] width 57 height 29
click at [332, 202] on div "首页 / 会员管理 / 赠送彩金 / 赠送彩金" at bounding box center [566, 154] width 673 height 107
click at [486, 258] on button "查 询" at bounding box center [488, 261] width 57 height 29
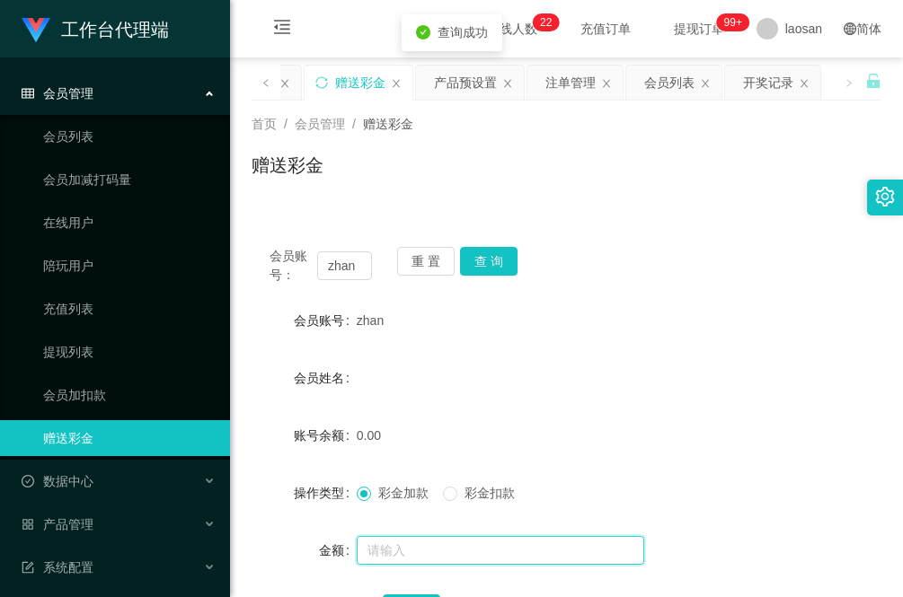
click at [416, 553] on input "text" at bounding box center [500, 550] width 287 height 29
type input "100"
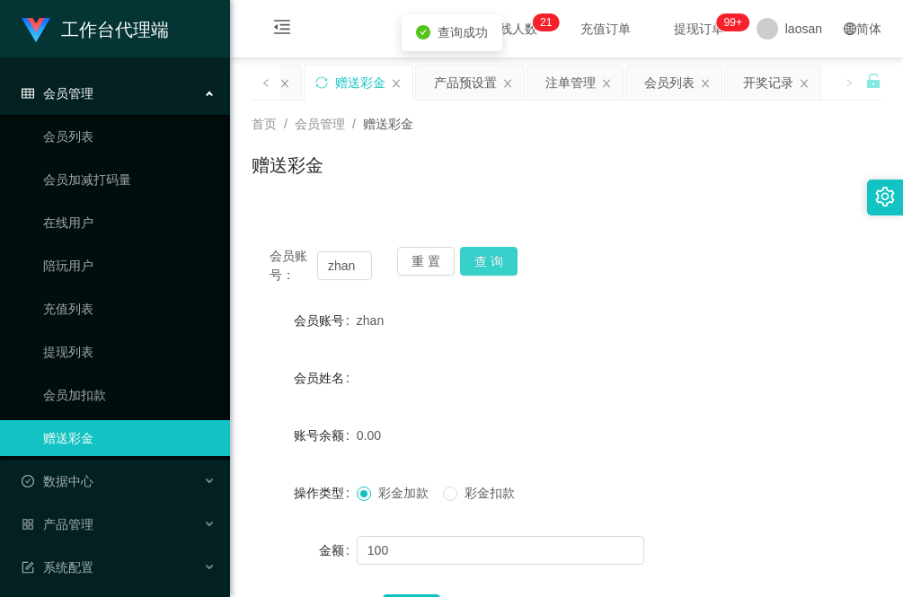
click at [499, 259] on button "查 询" at bounding box center [488, 261] width 57 height 29
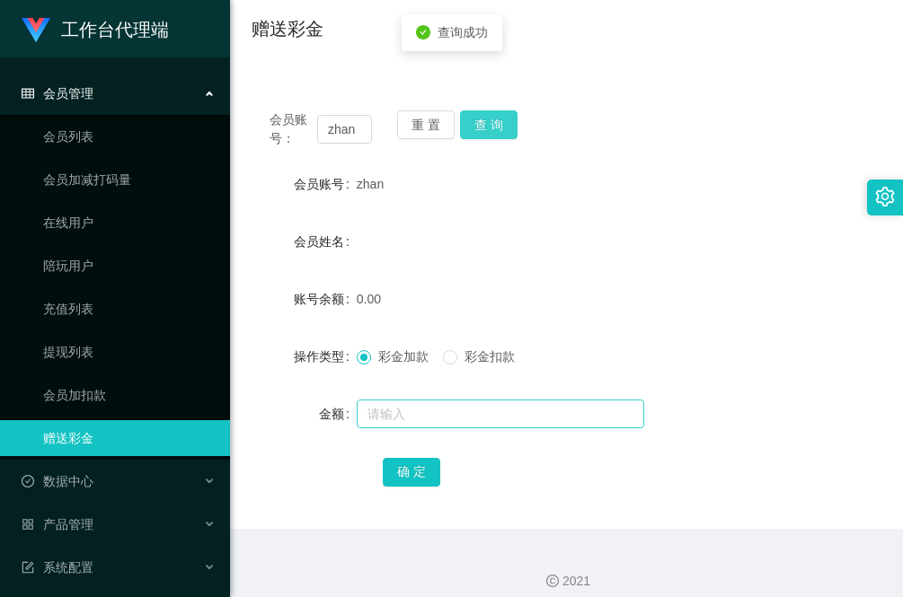
scroll to position [151, 0]
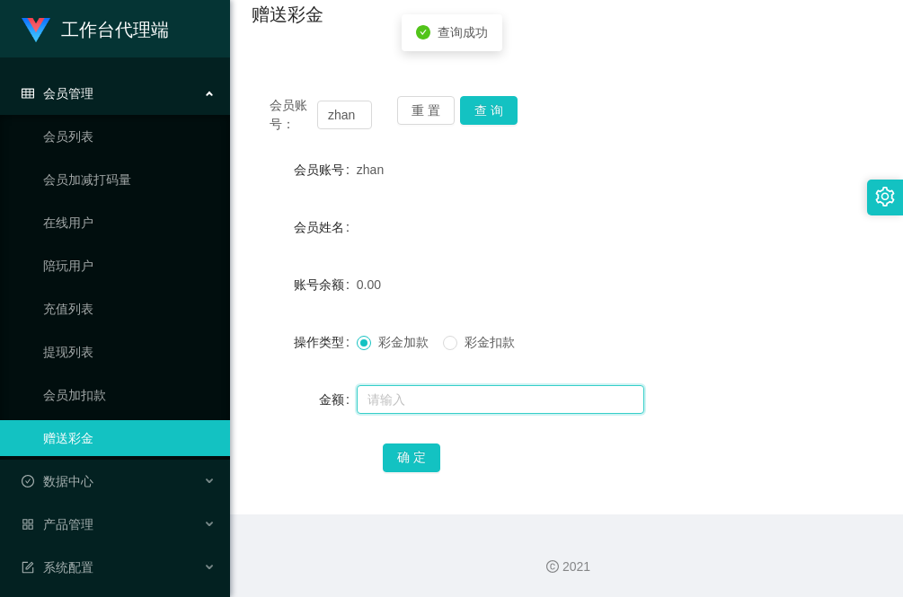
click at [434, 396] on input "text" at bounding box center [500, 399] width 287 height 29
type input "100"
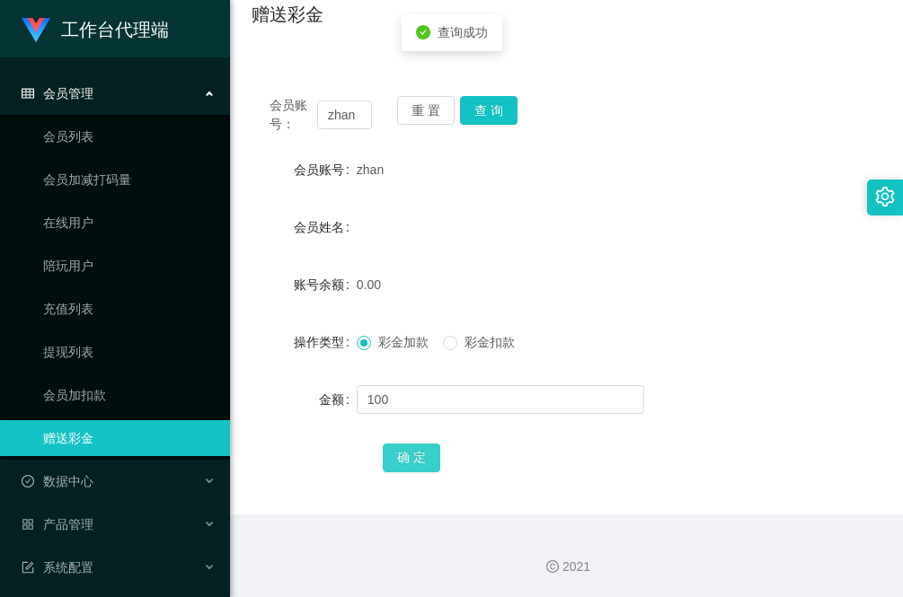
click at [423, 451] on button "确 定" at bounding box center [411, 458] width 57 height 29
click at [261, 422] on form "会员账号 zhan 会员姓名 账号余额 100.00 操作类型 彩金加款 彩金扣款 金额 确 定" at bounding box center [566, 313] width 630 height 323
drag, startPoint x: 360, startPoint y: 114, endPoint x: 249, endPoint y: 114, distance: 111.4
click at [249, 114] on main "关闭左侧 关闭右侧 关闭其它 刷新页面 提现列表 赠送彩金 产品预设置 注单管理 会员列表 开奖记录 首页 / 会员管理 / 赠送彩金 / 赠送彩金 会员账号…" at bounding box center [566, 211] width 673 height 608
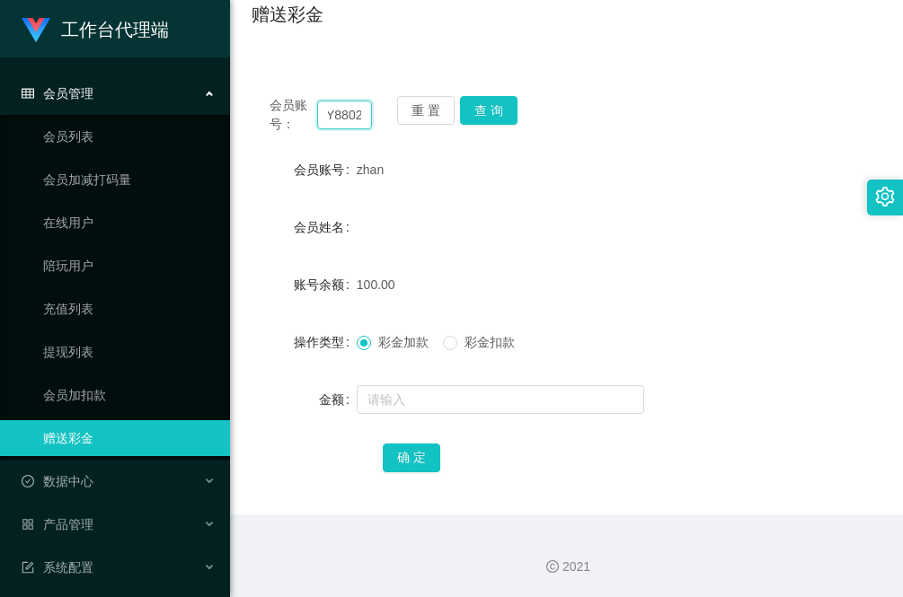
type input "Y8802"
drag, startPoint x: 510, startPoint y: 97, endPoint x: 503, endPoint y: 103, distance: 9.5
click at [510, 97] on button "查 询" at bounding box center [488, 110] width 57 height 29
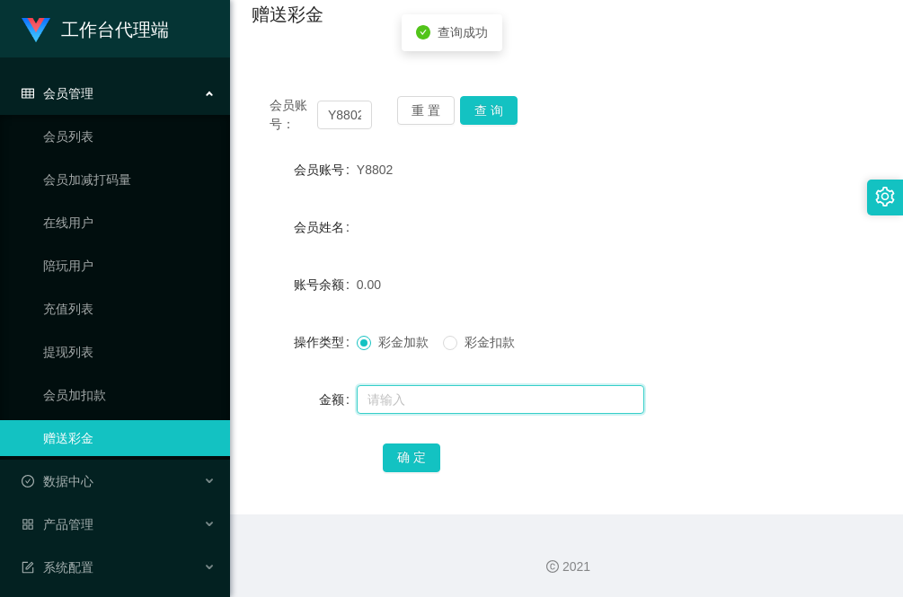
click at [419, 387] on input "text" at bounding box center [500, 399] width 287 height 29
type input "100"
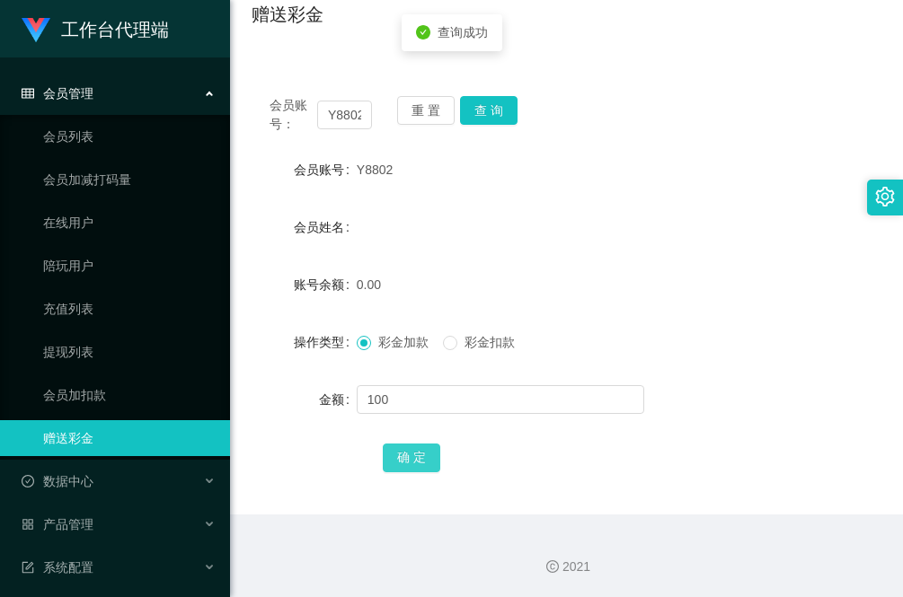
click at [411, 459] on button "确 定" at bounding box center [411, 458] width 57 height 29
click at [301, 481] on div "会员账号： Y8802 重 置 查 询 会员账号 Y8802 会员姓名 账号余额 100.00 操作类型 彩金加款 彩金扣款 金额 确 定" at bounding box center [566, 296] width 630 height 437
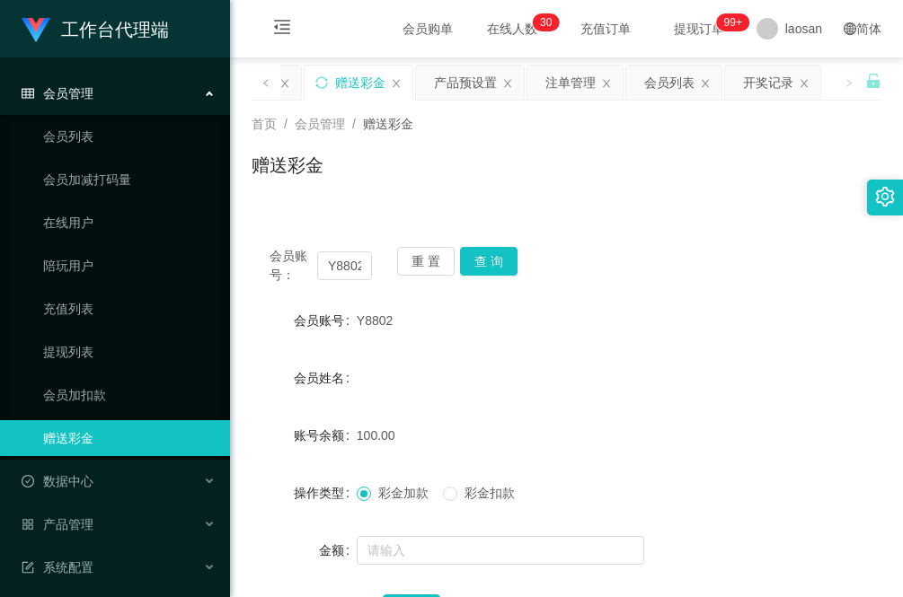
drag, startPoint x: 611, startPoint y: 78, endPoint x: 607, endPoint y: 104, distance: 26.3
click at [611, 78] on icon "图标: close" at bounding box center [606, 83] width 11 height 11
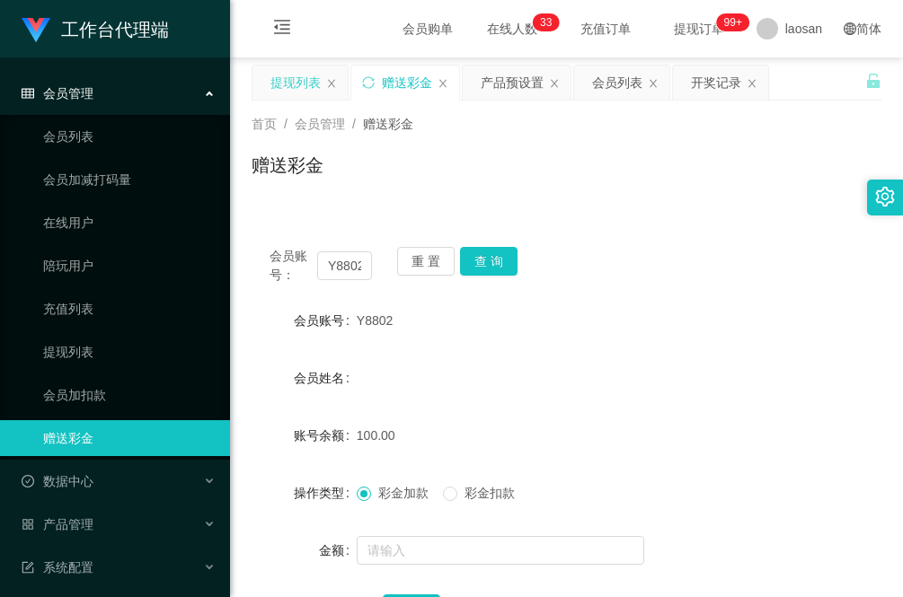
click at [299, 79] on div "提现列表" at bounding box center [295, 83] width 50 height 34
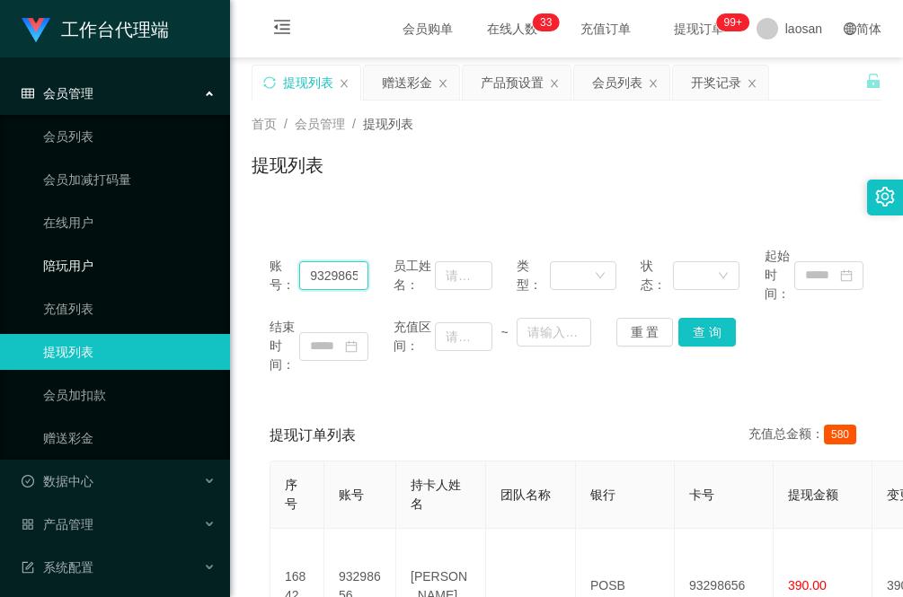
drag, startPoint x: 365, startPoint y: 271, endPoint x: 195, endPoint y: 271, distance: 169.8
click at [202, 271] on section "工作台代理端 会员管理 会员列表 会员加减打码量 在线用户 陪玩用户 充值列表 提现列表 会员加扣款 赠送彩金 数据中心 员工统计 团队统计 产品管理 注单管…" at bounding box center [451, 507] width 903 height 1015
paste input "jwleong"
type input "jwleong"
click at [701, 329] on button "查 询" at bounding box center [706, 332] width 57 height 29
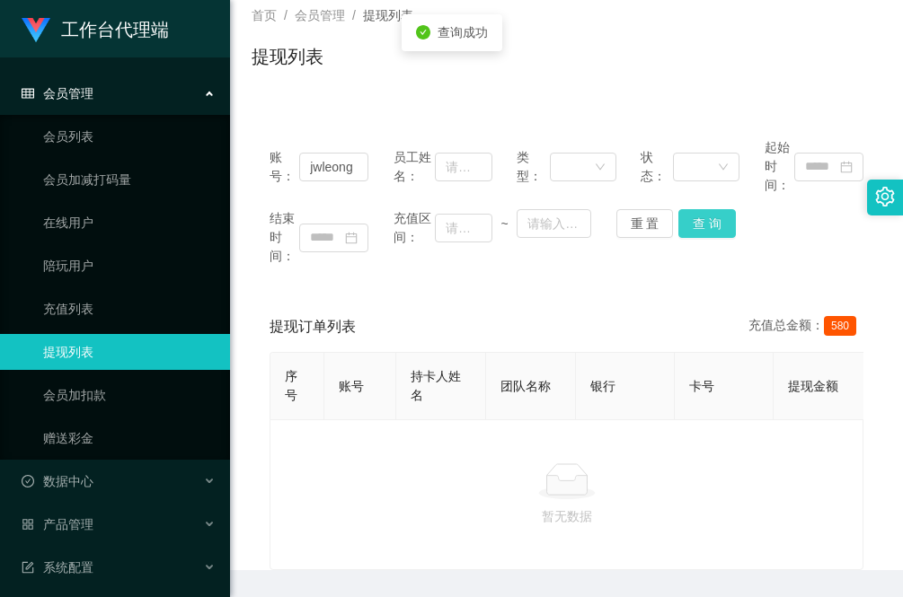
scroll to position [182, 0]
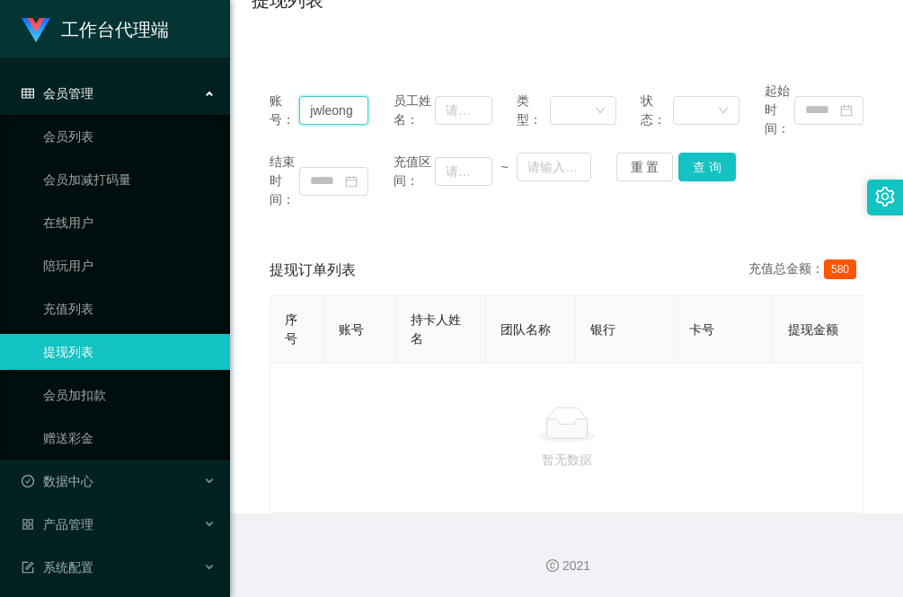
drag, startPoint x: 353, startPoint y: 90, endPoint x: 292, endPoint y: 91, distance: 61.1
click at [292, 91] on div "账号： jwleong" at bounding box center [318, 110] width 99 height 57
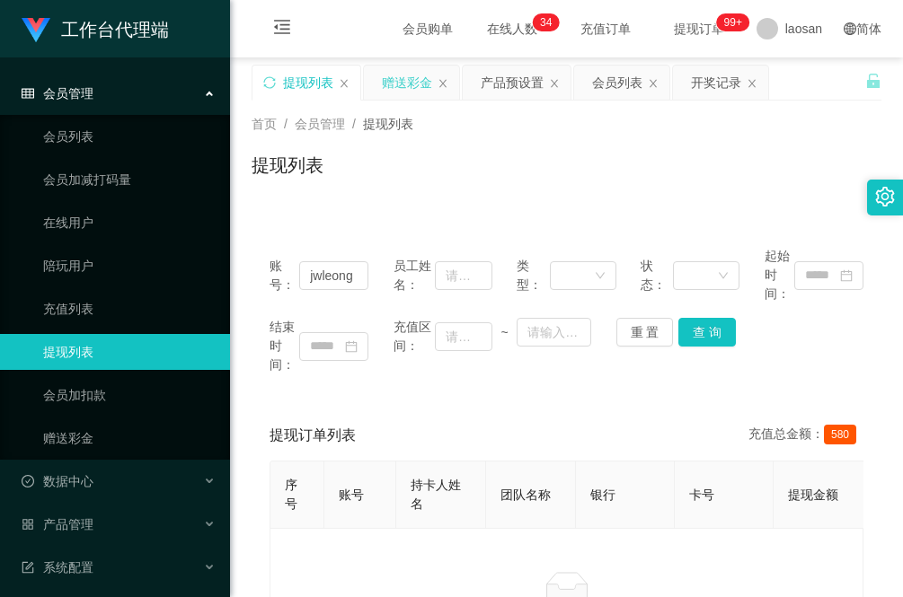
click at [405, 78] on div "赠送彩金" at bounding box center [407, 83] width 50 height 34
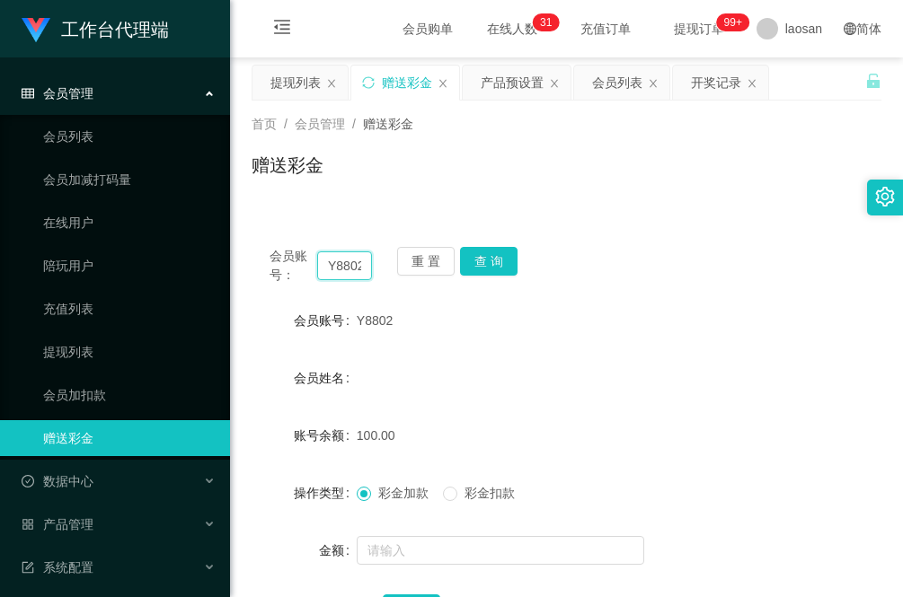
drag, startPoint x: 357, startPoint y: 268, endPoint x: 238, endPoint y: 265, distance: 118.6
click at [238, 265] on main "关闭左侧 关闭右侧 关闭其它 刷新页面 提现列表 赠送彩金 产品预设置 会员列表 开奖记录 首页 / 会员管理 / 赠送彩金 / 赠送彩金 会员账号： Y88…" at bounding box center [566, 361] width 673 height 608
paste input "jwleong"
click at [498, 265] on button "查 询" at bounding box center [488, 261] width 57 height 29
click at [500, 265] on button "查 询" at bounding box center [488, 261] width 57 height 29
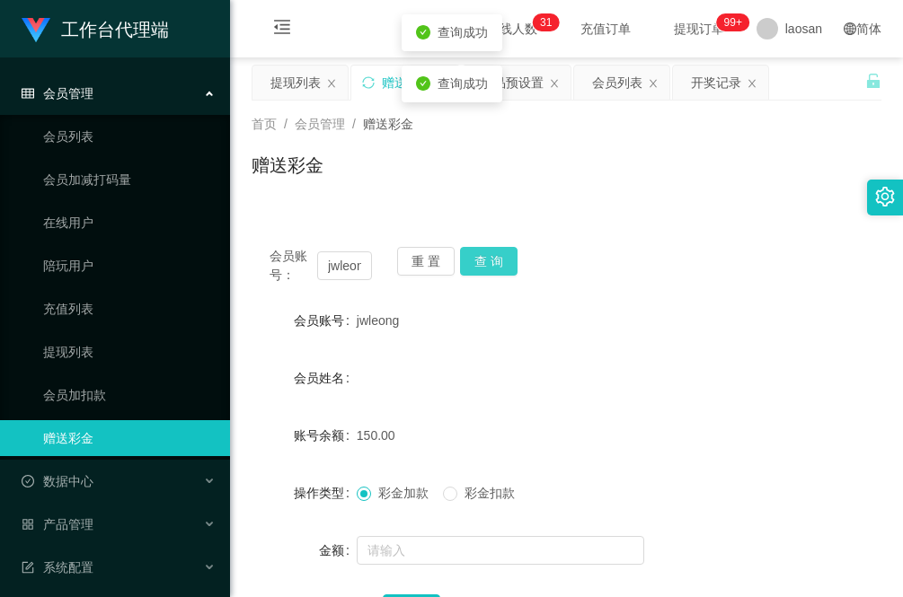
click at [500, 265] on button "查 询" at bounding box center [488, 261] width 57 height 29
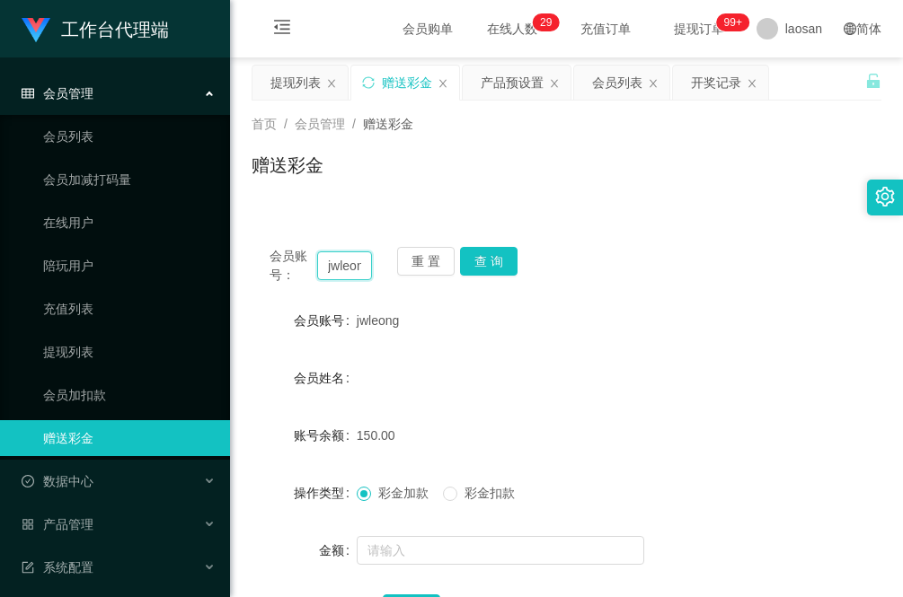
drag, startPoint x: 362, startPoint y: 268, endPoint x: 294, endPoint y: 262, distance: 68.5
click at [294, 262] on div "会员账号： [PERSON_NAME]" at bounding box center [320, 266] width 102 height 38
type input "g"
paste input "93298656"
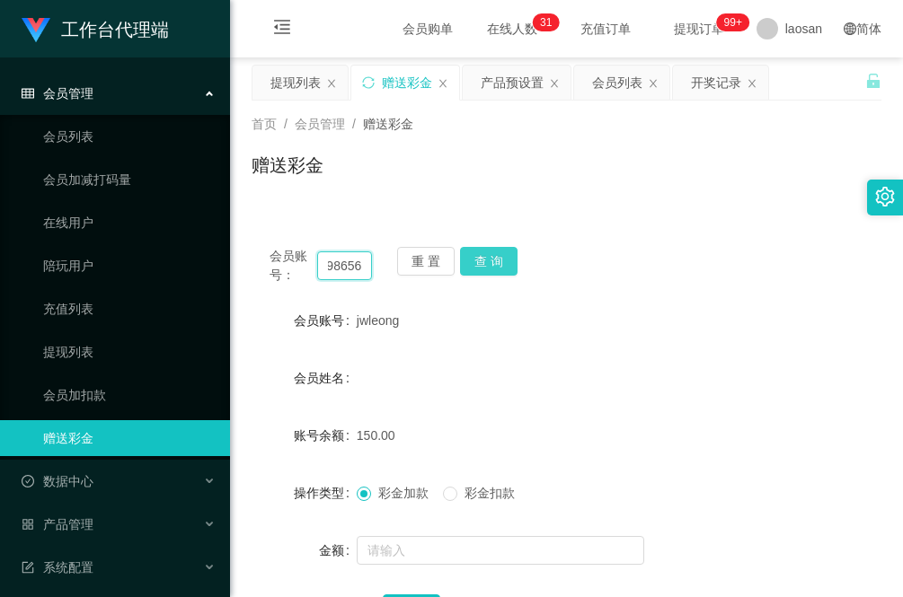
type input "93298656"
click at [492, 248] on button "查 询" at bounding box center [488, 261] width 57 height 29
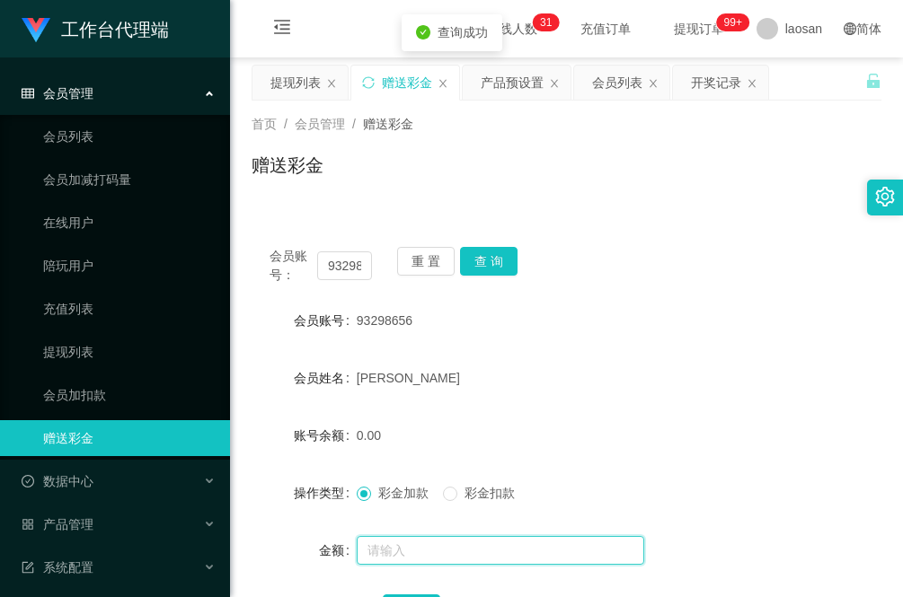
click at [415, 552] on input "text" at bounding box center [500, 550] width 287 height 29
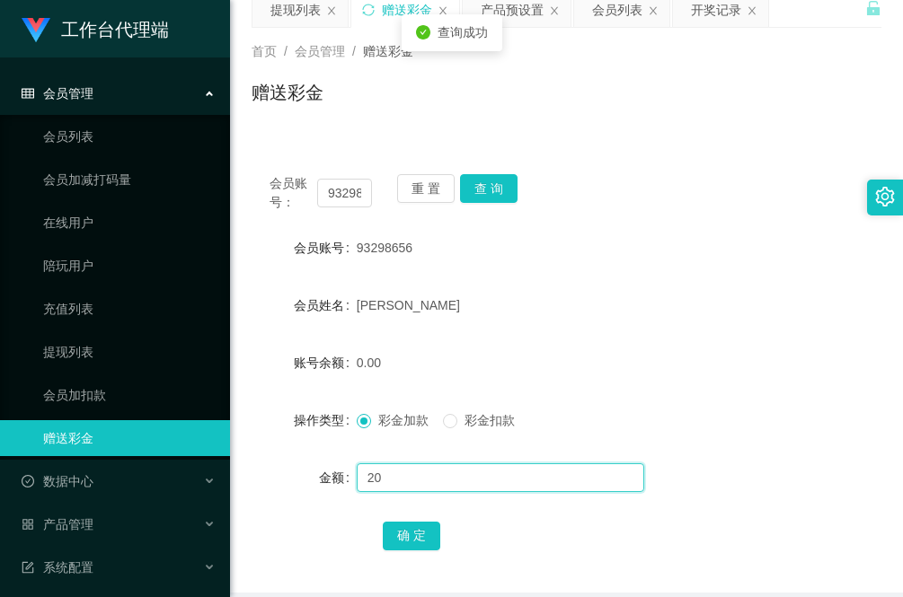
scroll to position [112, 0]
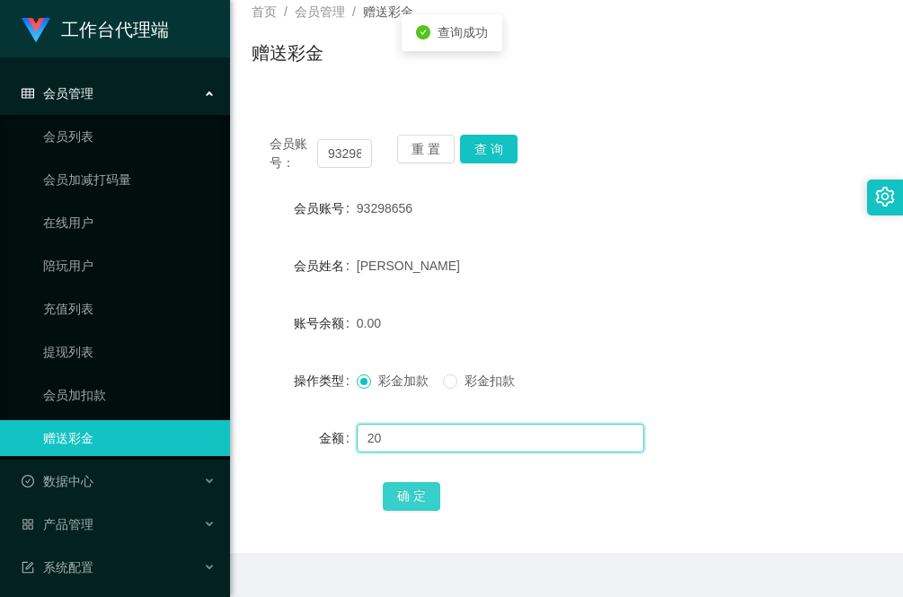
type input "20"
click at [410, 487] on button "确 定" at bounding box center [411, 496] width 57 height 29
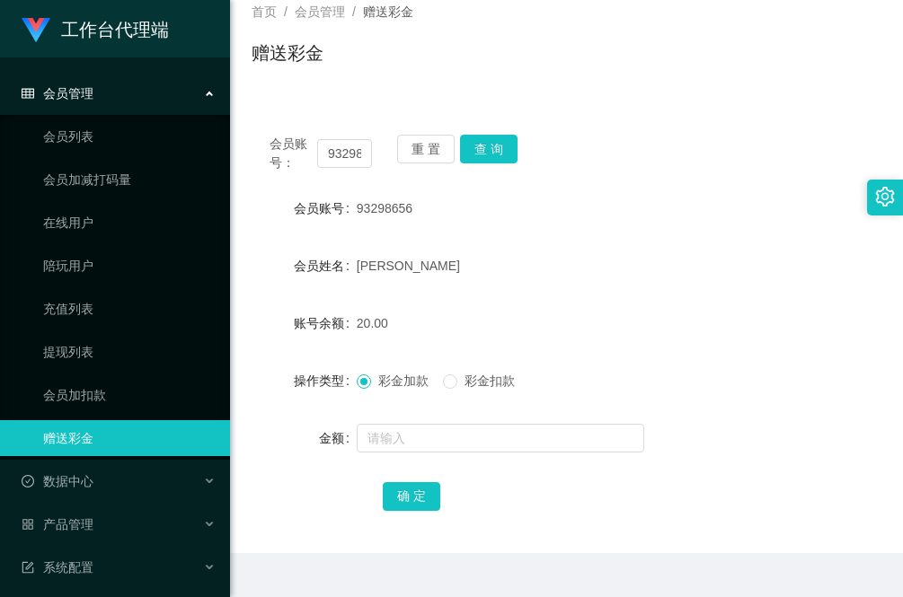
scroll to position [0, 0]
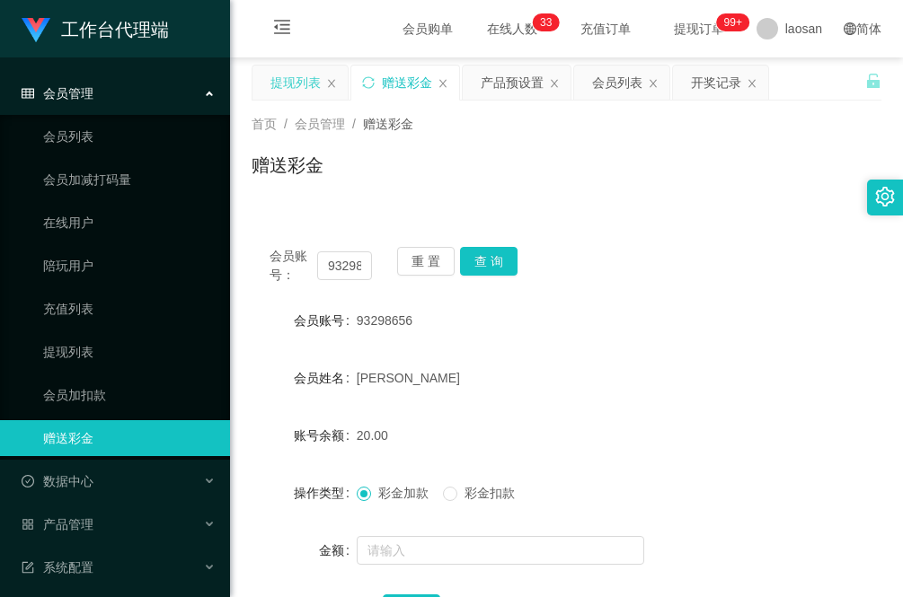
click at [290, 92] on div "提现列表" at bounding box center [295, 83] width 50 height 34
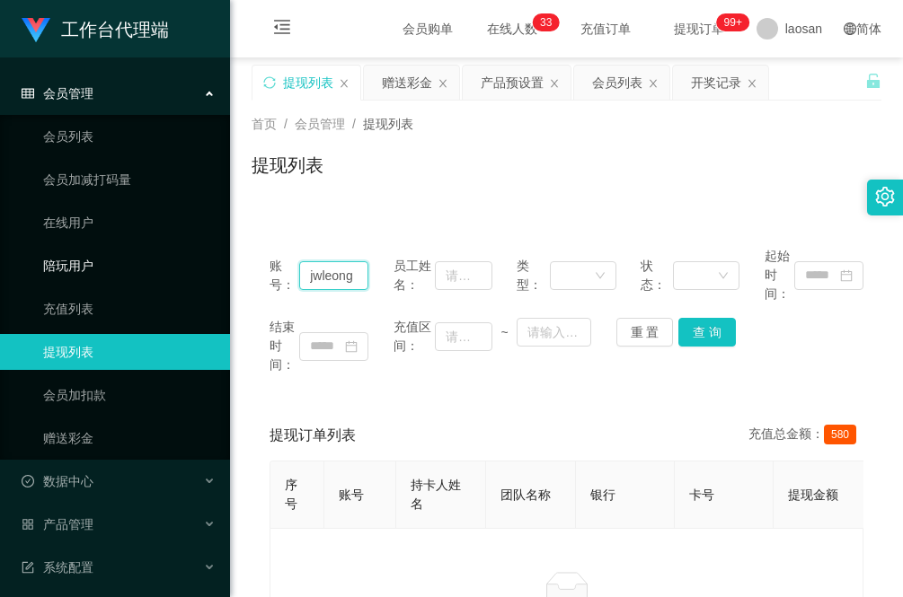
drag, startPoint x: 359, startPoint y: 275, endPoint x: 191, endPoint y: 269, distance: 168.0
click at [191, 269] on section "工作台代理端 会员管理 会员列表 会员加减打码量 在线用户 陪玩用户 充值列表 提现列表 会员加扣款 赠送彩金 数据中心 员工统计 团队统计 产品管理 注单管…" at bounding box center [451, 381] width 903 height 763
paste input "BzaiChan"
click at [694, 346] on button "查 询" at bounding box center [706, 332] width 57 height 29
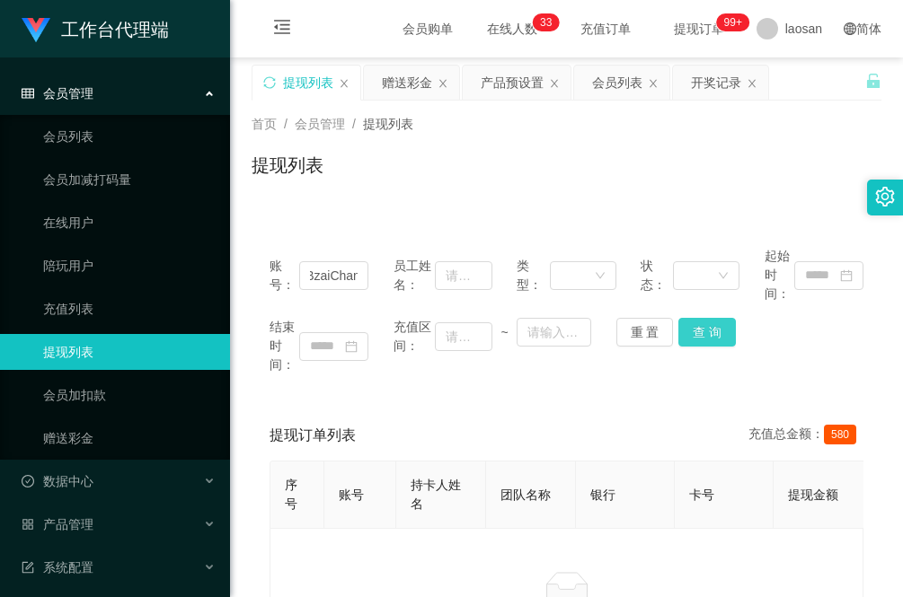
scroll to position [0, 0]
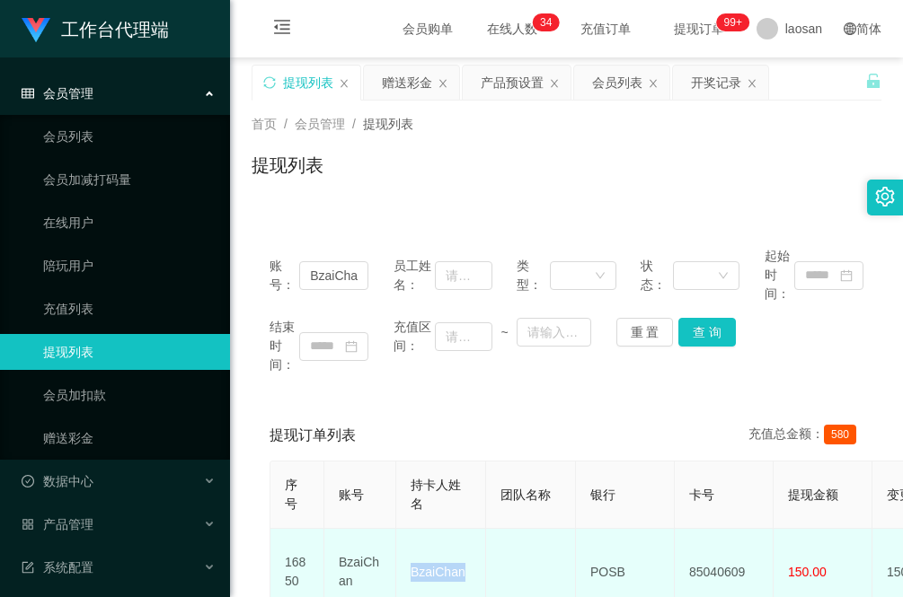
drag, startPoint x: 472, startPoint y: 573, endPoint x: 410, endPoint y: 573, distance: 62.0
click at [410, 573] on td "BzaiChan" at bounding box center [441, 572] width 90 height 87
copy td "BzaiChan"
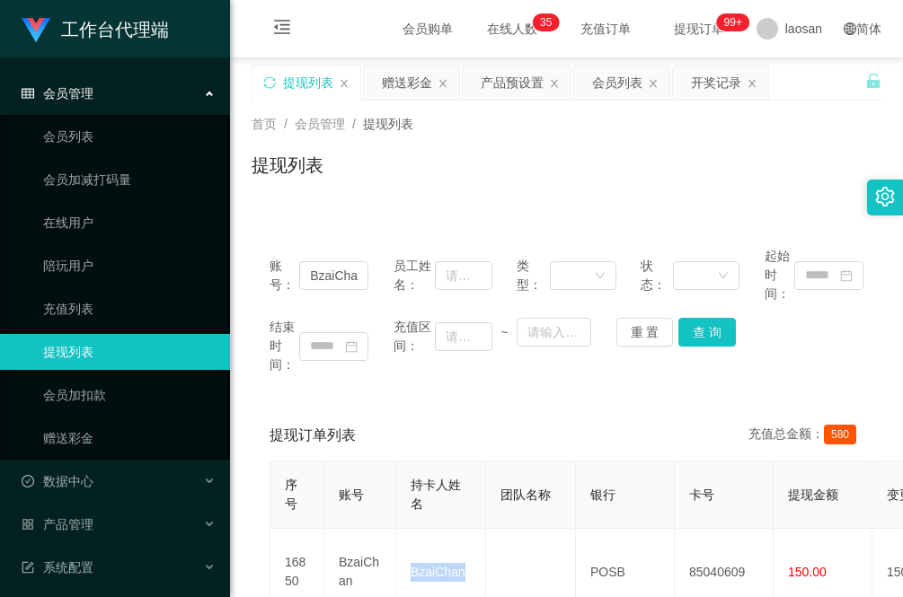
drag, startPoint x: 312, startPoint y: 378, endPoint x: 383, endPoint y: 445, distance: 97.2
click at [312, 378] on div "账号： BzaiChan 员工姓名： 类型： 状态： 起始时间： 结束时间： 充值区间： ~ 重 置 查 询" at bounding box center [566, 310] width 630 height 163
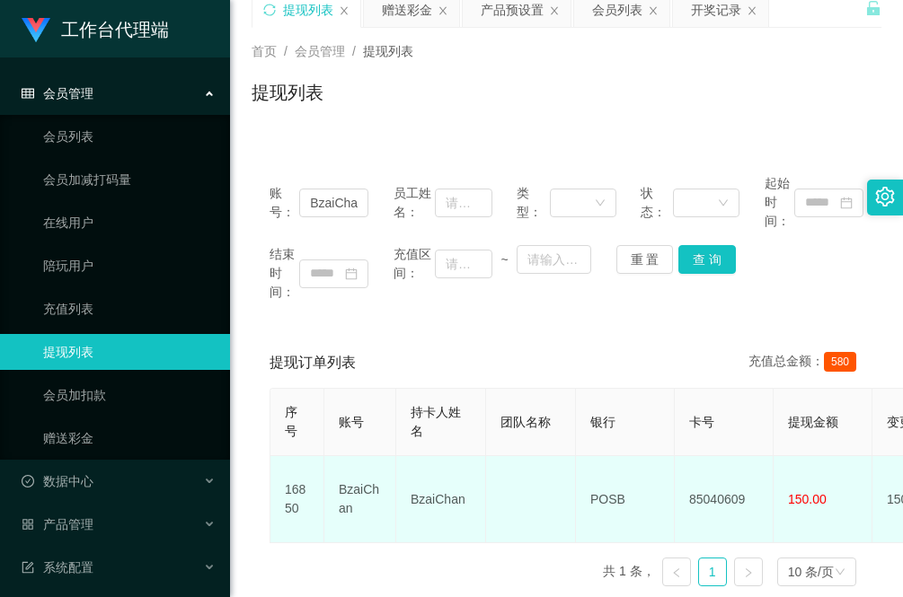
scroll to position [112, 0]
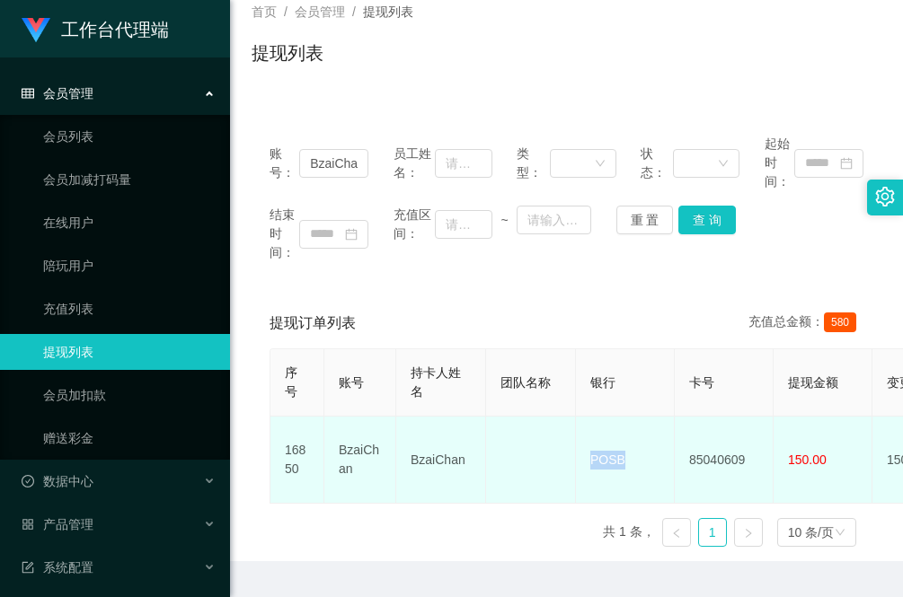
drag, startPoint x: 635, startPoint y: 452, endPoint x: 589, endPoint y: 461, distance: 46.7
click at [589, 461] on td "POSB" at bounding box center [625, 460] width 99 height 87
copy td "POSB"
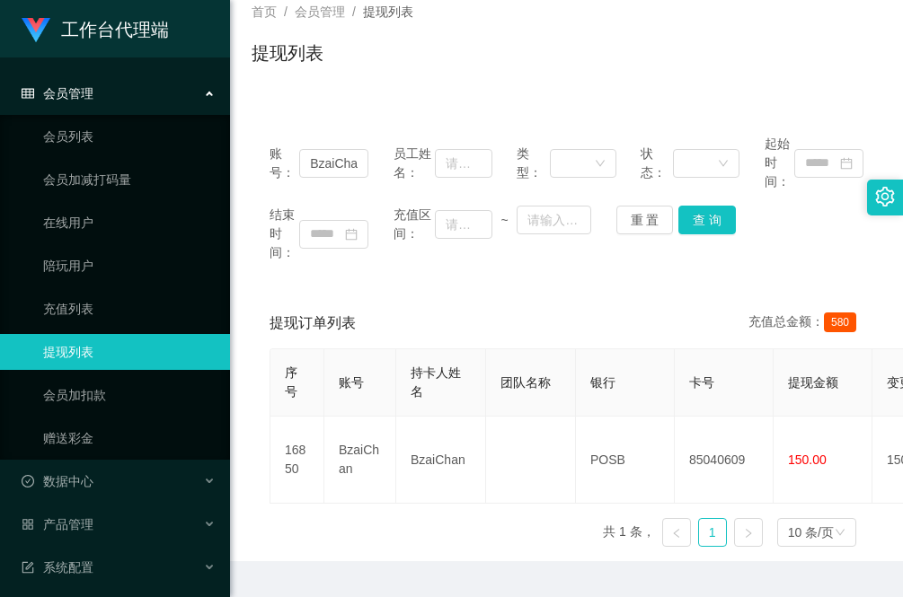
drag, startPoint x: 339, startPoint y: 541, endPoint x: 382, endPoint y: 549, distance: 43.9
click at [339, 541] on div "序号 账号 持卡人姓名 团队名称 银行 卡号 提现金额 变更前金额 类型 代付渠道 订单编号 系统备注 状态 备注信息 创建时间 是否锁单 操作 16850 …" at bounding box center [566, 454] width 594 height 213
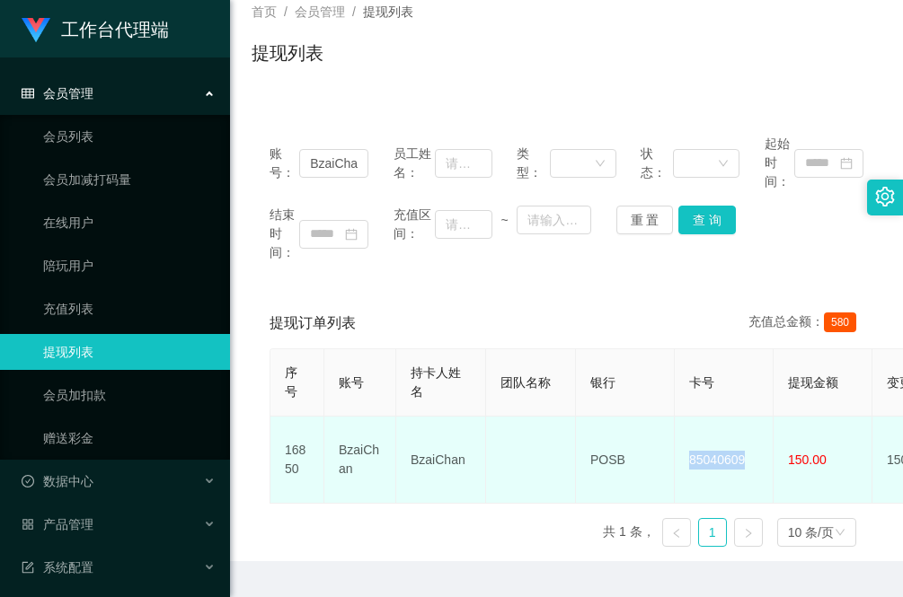
drag, startPoint x: 755, startPoint y: 464, endPoint x: 687, endPoint y: 463, distance: 68.3
click at [687, 463] on td "85040609" at bounding box center [724, 460] width 99 height 87
copy td "85040609"
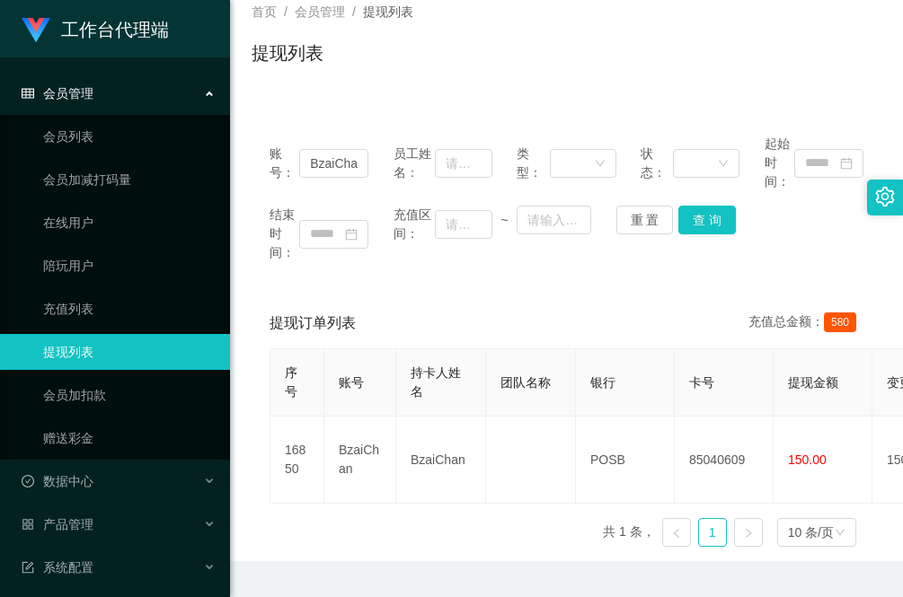
drag, startPoint x: 278, startPoint y: 562, endPoint x: 337, endPoint y: 325, distance: 244.2
click at [278, 562] on div "2021" at bounding box center [566, 603] width 673 height 84
drag, startPoint x: 357, startPoint y: 172, endPoint x: 248, endPoint y: 169, distance: 108.7
click at [248, 169] on main "关闭左侧 关闭右侧 关闭其它 刷新页面 提现列表 赠送彩金 产品预设置 会员列表 开奖记录 首页 / 会员管理 / 提现列表 / 提现列表 账号： BzaiC…" at bounding box center [566, 253] width 673 height 616
paste input "jwleong"
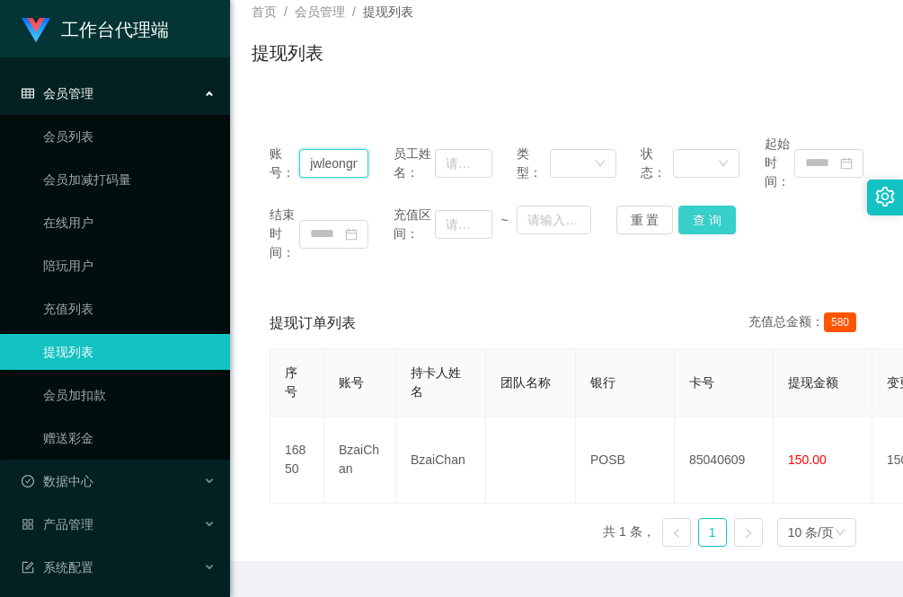
type input "jwleongn"
click at [707, 216] on button "查 询" at bounding box center [706, 220] width 57 height 29
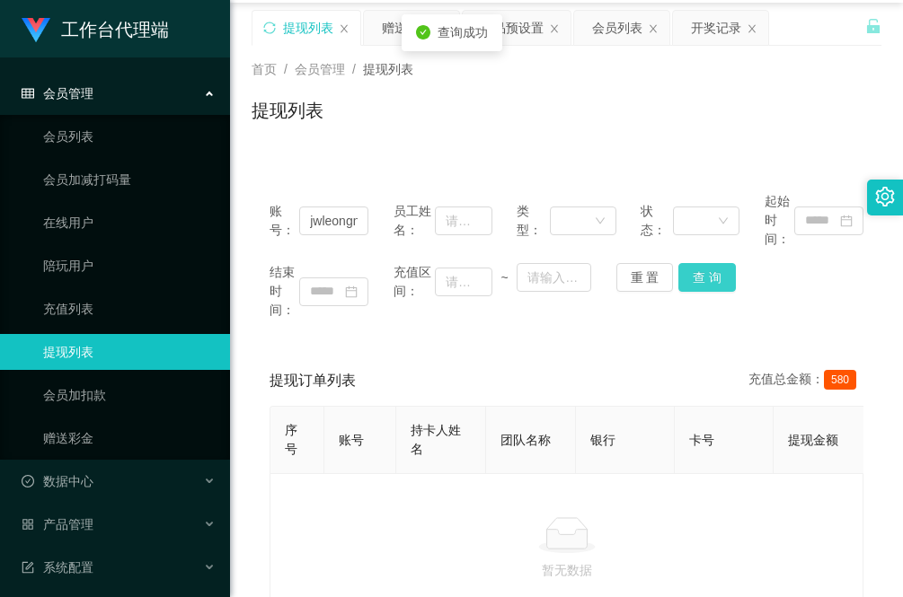
scroll to position [0, 0]
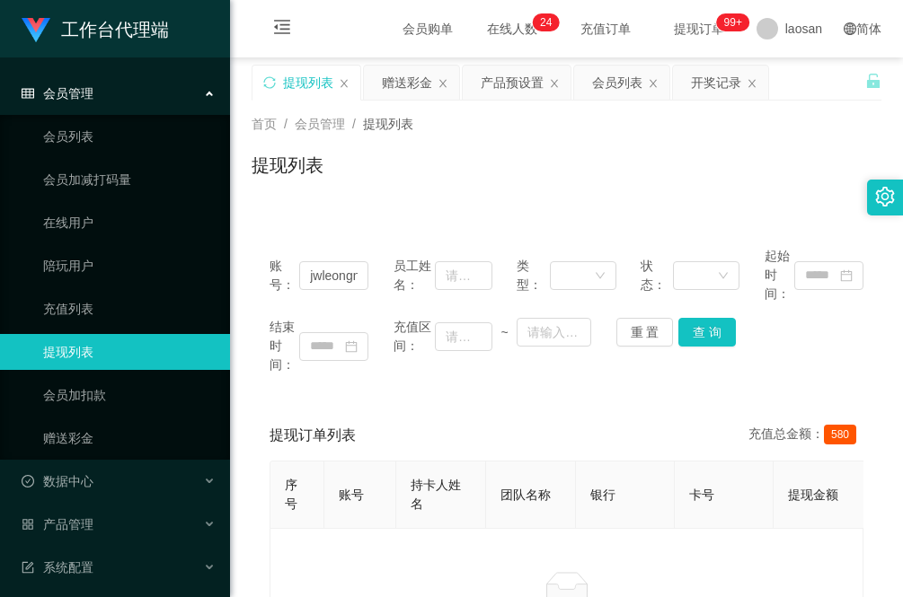
click at [301, 217] on div "账号： jwleongn 员工姓名： 类型： 状态： 起始时间： 结束时间： 充值区间： ~ 重 置 查 询 提现订单列表 充值总金额： 580 序号 账号 …" at bounding box center [566, 443] width 630 height 472
click at [516, 82] on div "产品预设置" at bounding box center [512, 83] width 63 height 34
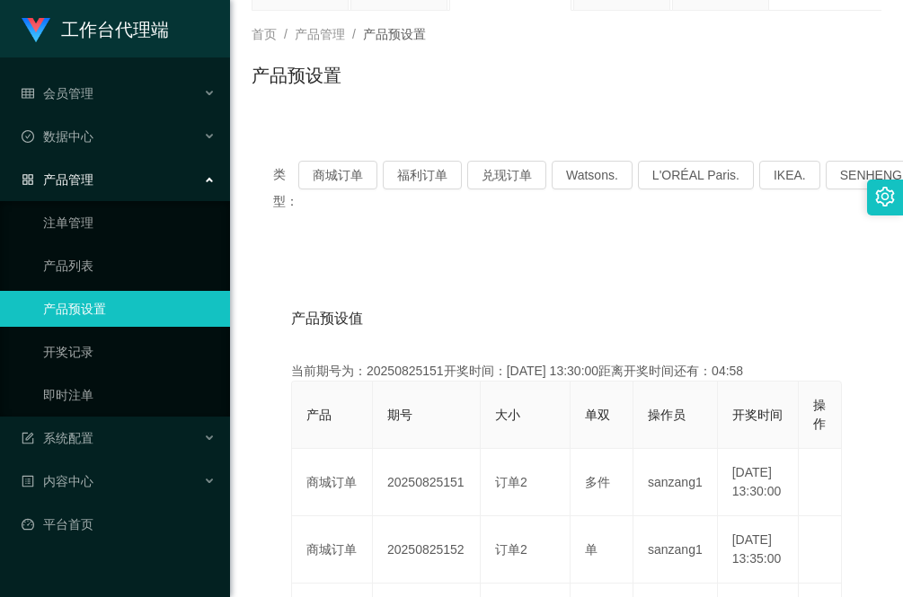
scroll to position [112, 0]
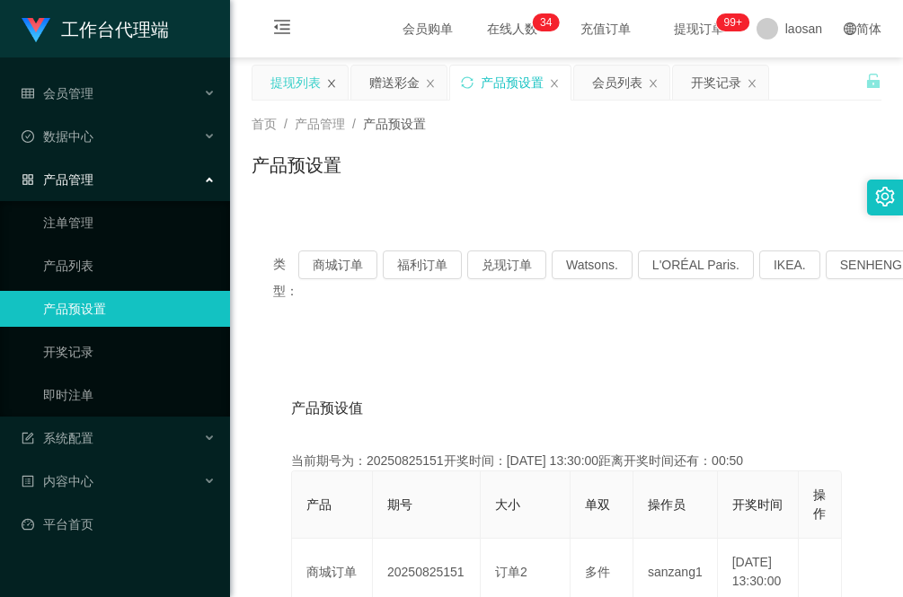
click at [326, 86] on icon "图标: close" at bounding box center [331, 83] width 11 height 11
click at [136, 181] on div "产品管理" at bounding box center [115, 180] width 230 height 36
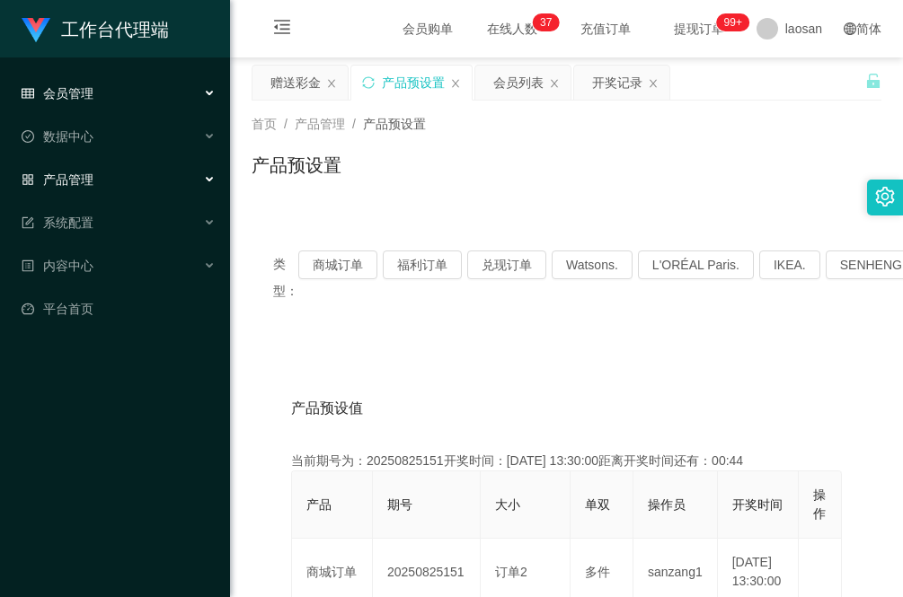
click at [122, 94] on div "会员管理" at bounding box center [115, 93] width 230 height 36
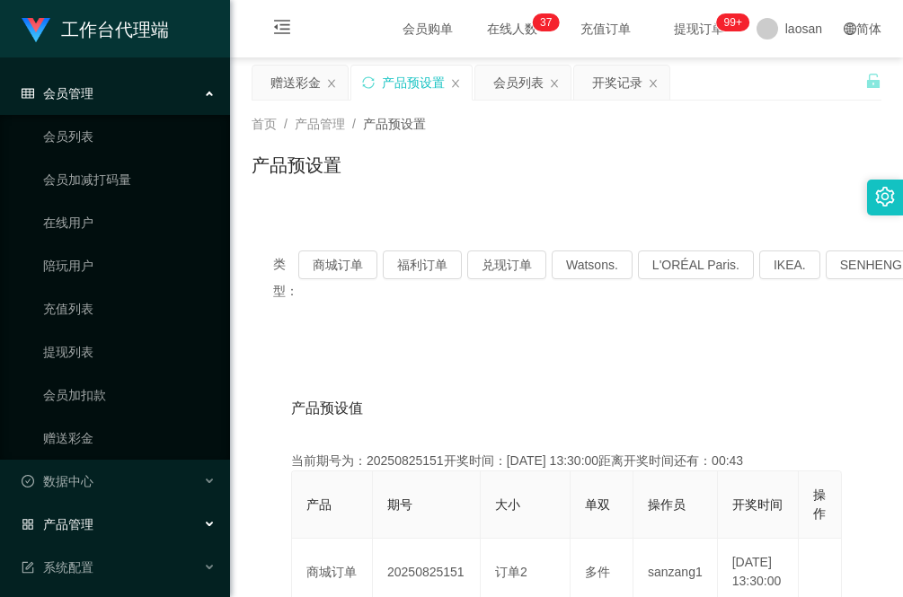
click at [121, 93] on div "会员管理" at bounding box center [115, 93] width 230 height 36
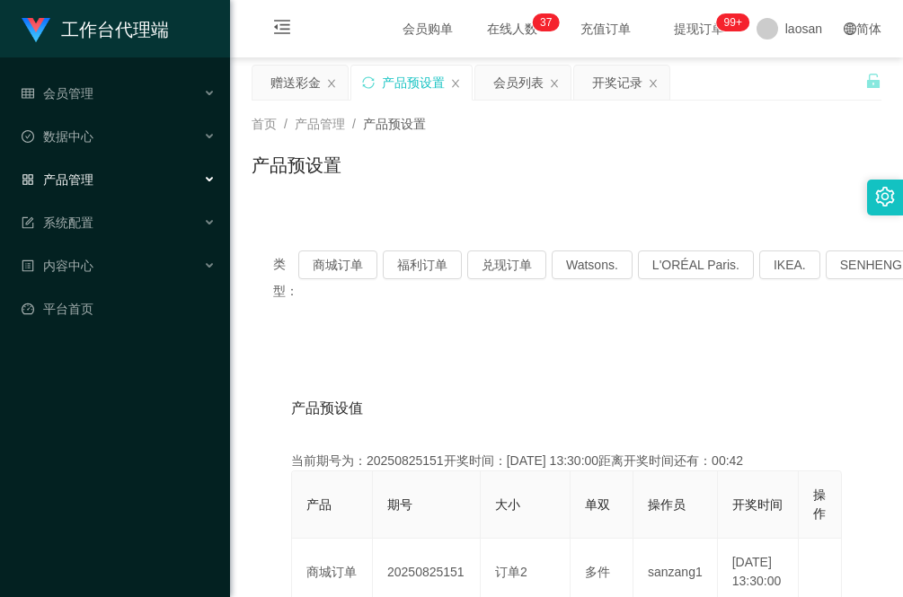
click at [141, 184] on div "产品管理" at bounding box center [115, 180] width 230 height 36
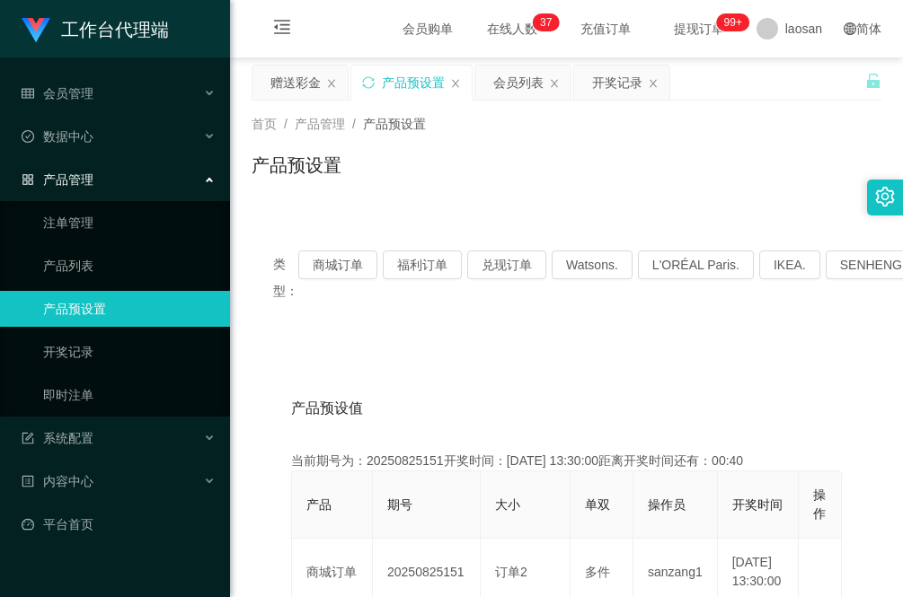
click at [141, 184] on div "产品管理" at bounding box center [115, 180] width 230 height 36
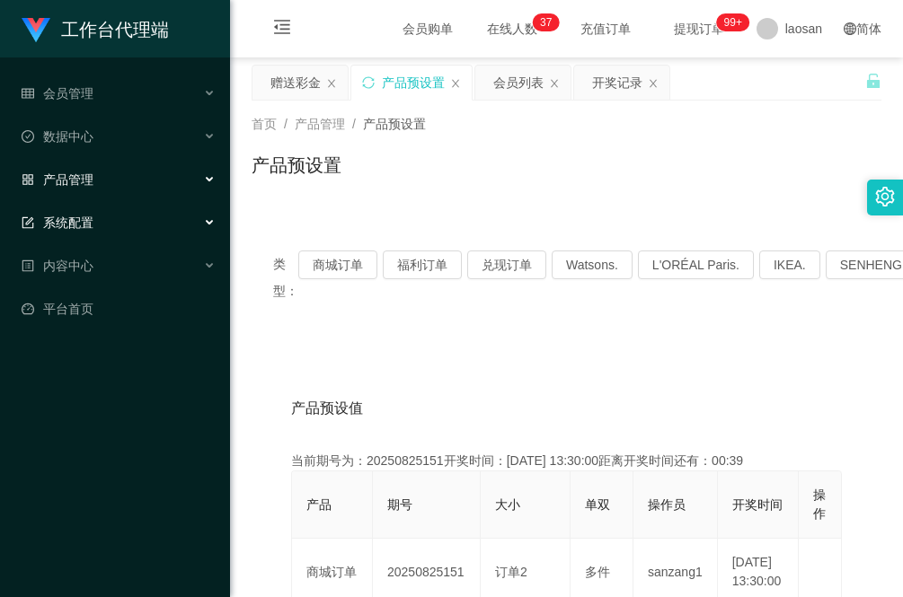
click at [142, 232] on div "系统配置" at bounding box center [115, 223] width 230 height 36
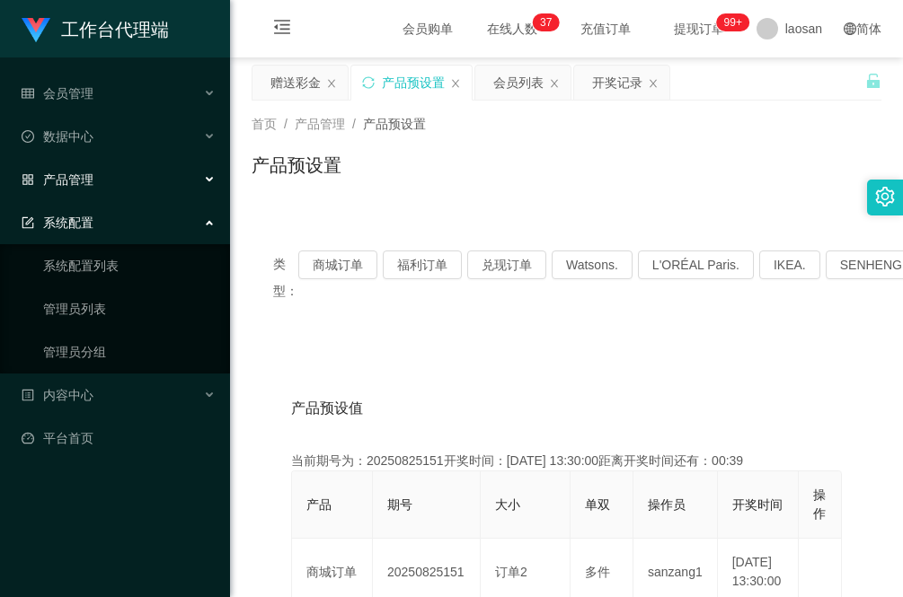
click at [141, 234] on div "系统配置" at bounding box center [115, 223] width 230 height 36
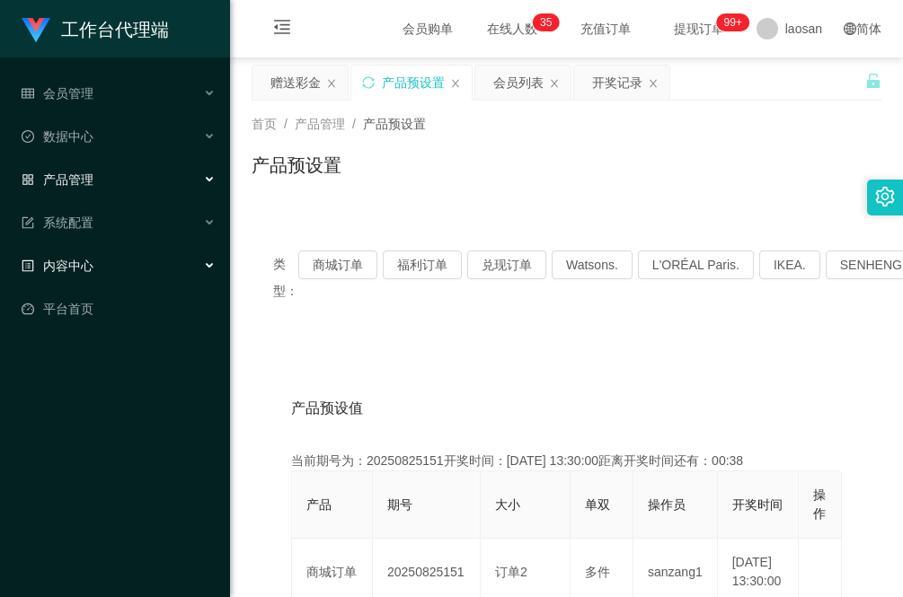
click at [140, 267] on div "内容中心" at bounding box center [115, 266] width 230 height 36
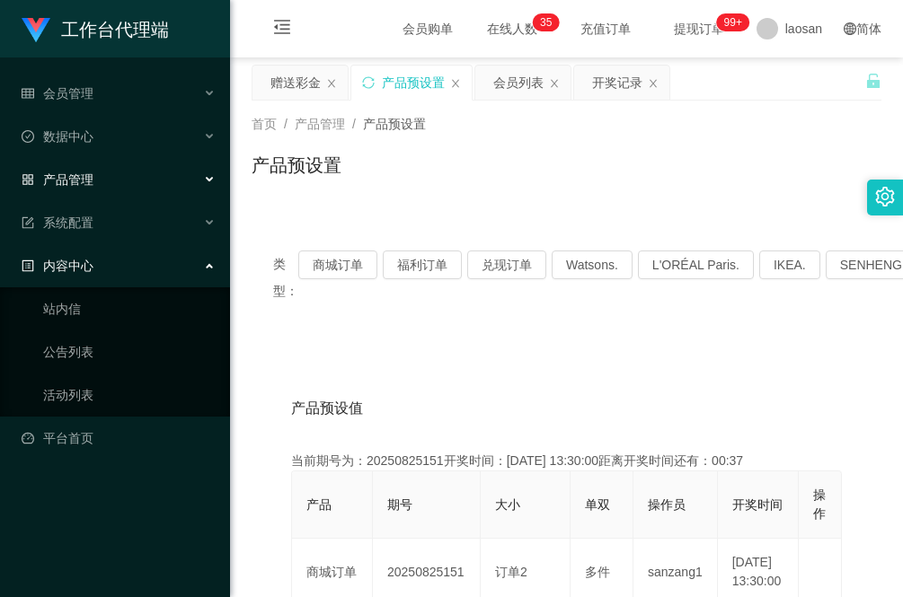
click at [140, 267] on div "内容中心" at bounding box center [115, 266] width 230 height 36
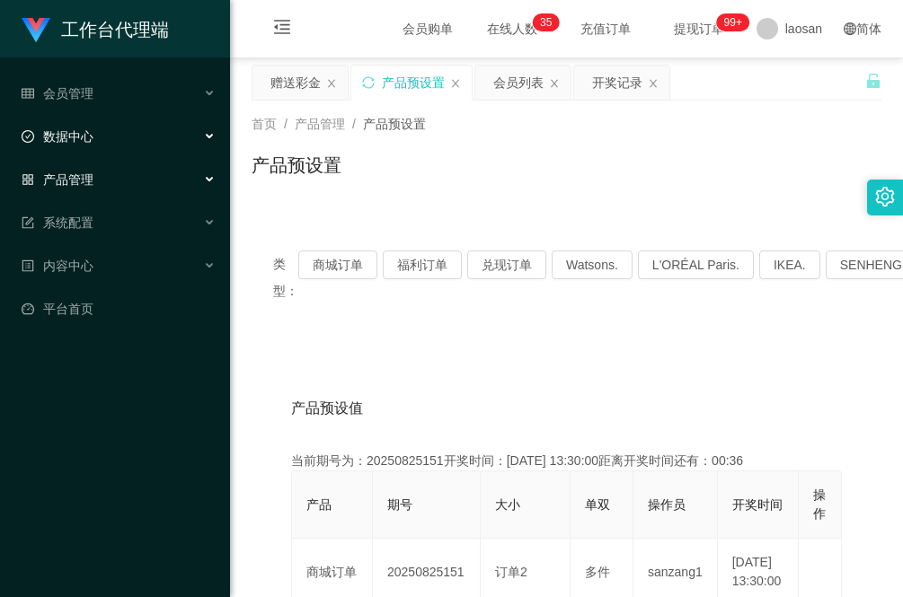
click at [110, 144] on div "数据中心" at bounding box center [115, 137] width 230 height 36
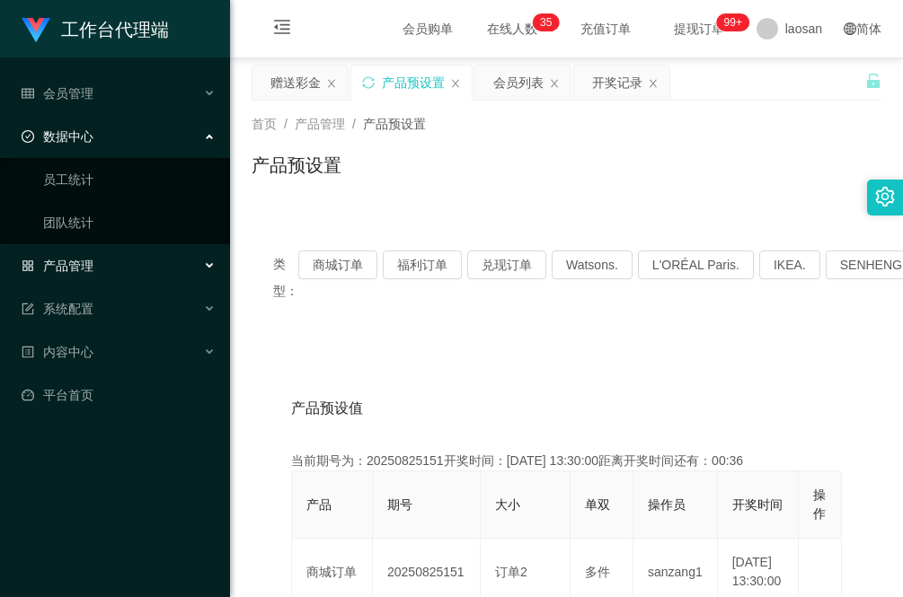
click at [110, 144] on div "数据中心" at bounding box center [115, 137] width 230 height 36
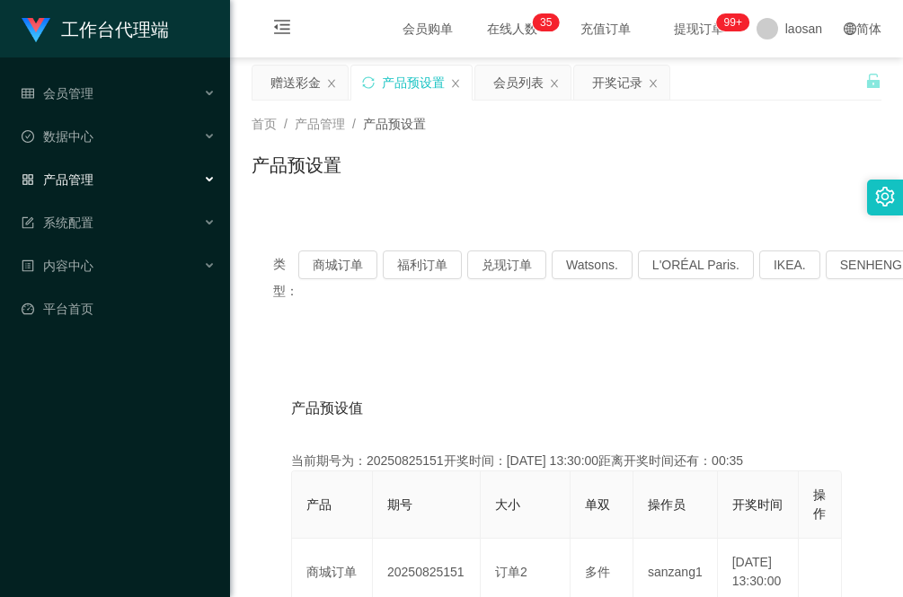
click at [119, 190] on div "产品管理" at bounding box center [115, 180] width 230 height 36
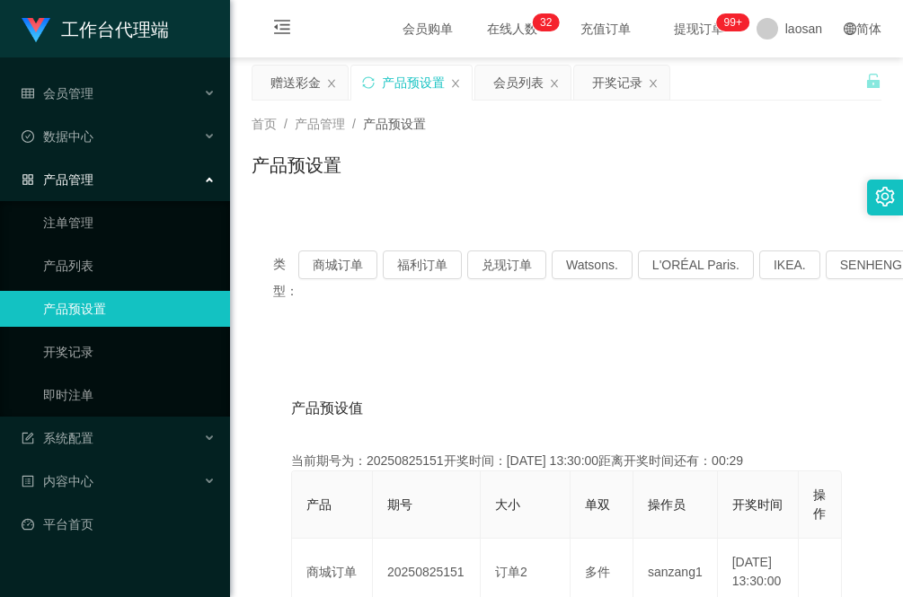
click at [110, 185] on div "产品管理" at bounding box center [115, 180] width 230 height 36
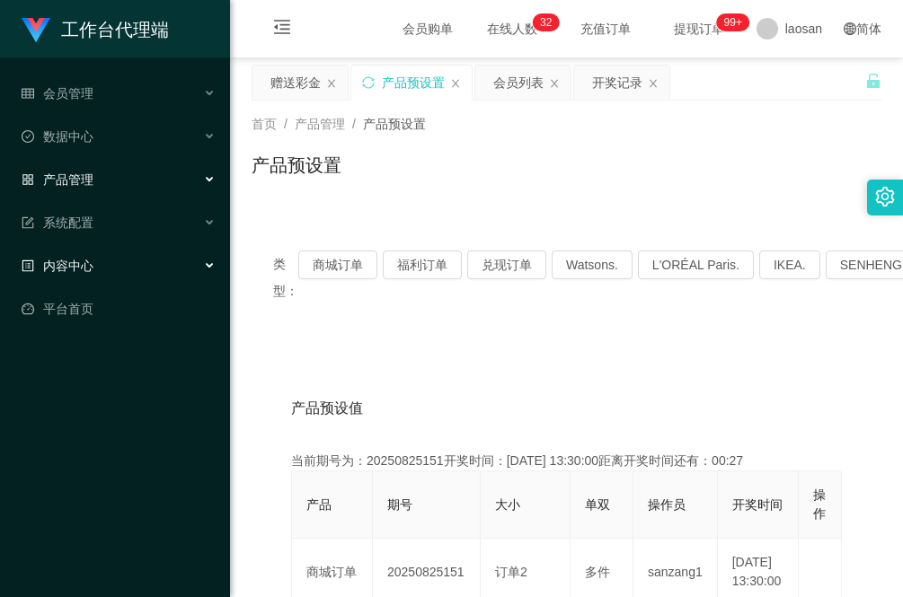
click at [110, 271] on div "内容中心" at bounding box center [115, 266] width 230 height 36
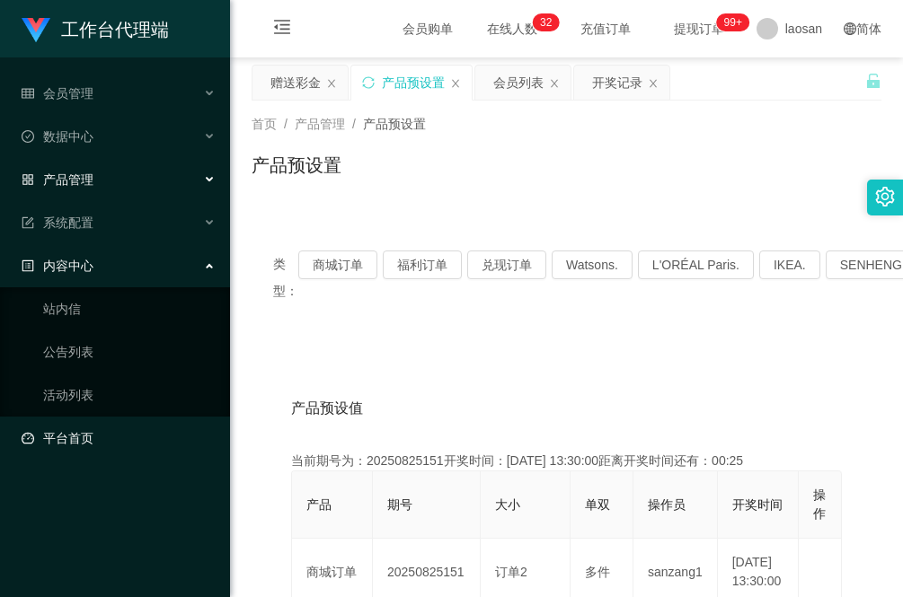
click at [117, 437] on link "平台首页" at bounding box center [119, 438] width 194 height 36
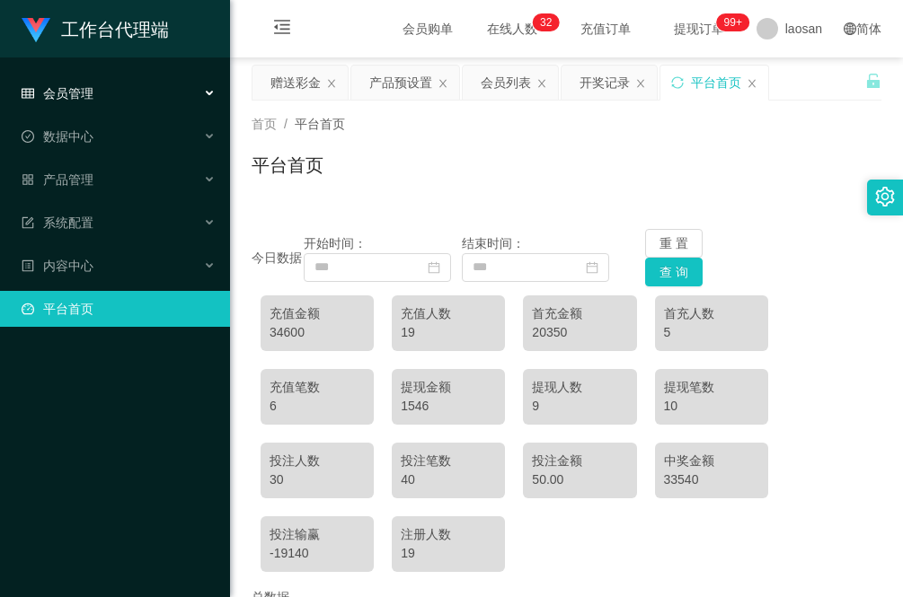
click at [97, 84] on div "会员管理" at bounding box center [115, 93] width 230 height 36
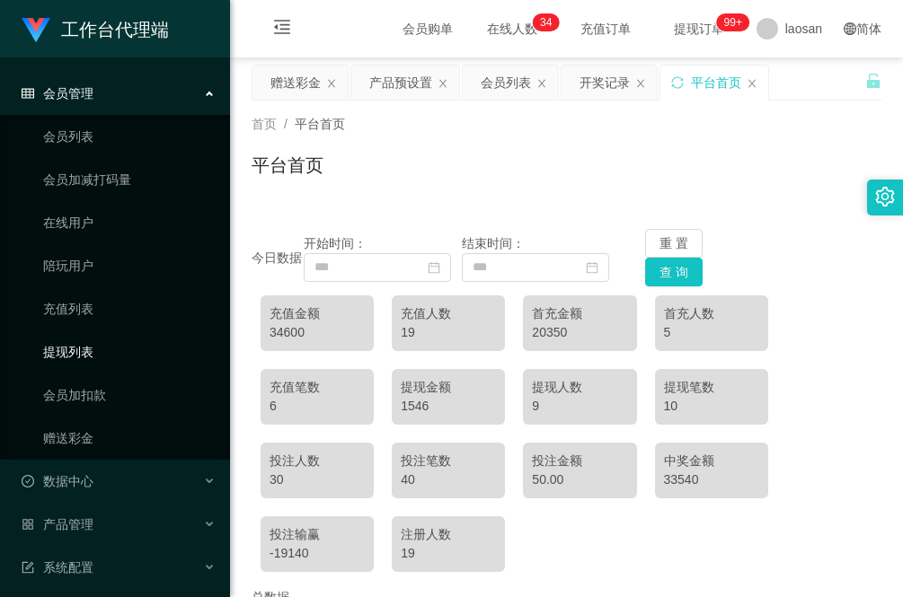
click at [115, 353] on link "提现列表" at bounding box center [129, 352] width 172 height 36
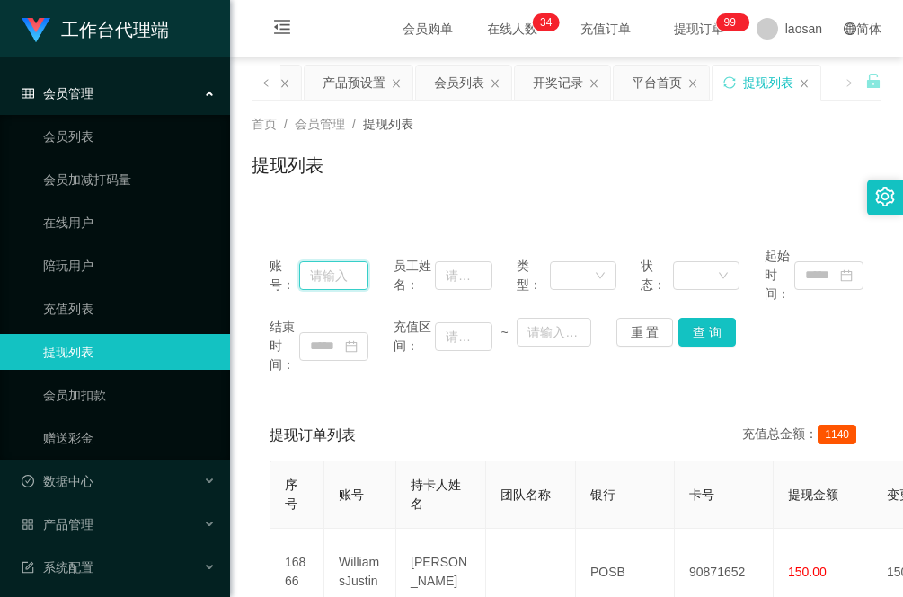
click at [322, 280] on input "text" at bounding box center [333, 275] width 69 height 29
paste input "jwleong"
type input "jwleong"
click at [694, 335] on button "查 询" at bounding box center [706, 332] width 57 height 29
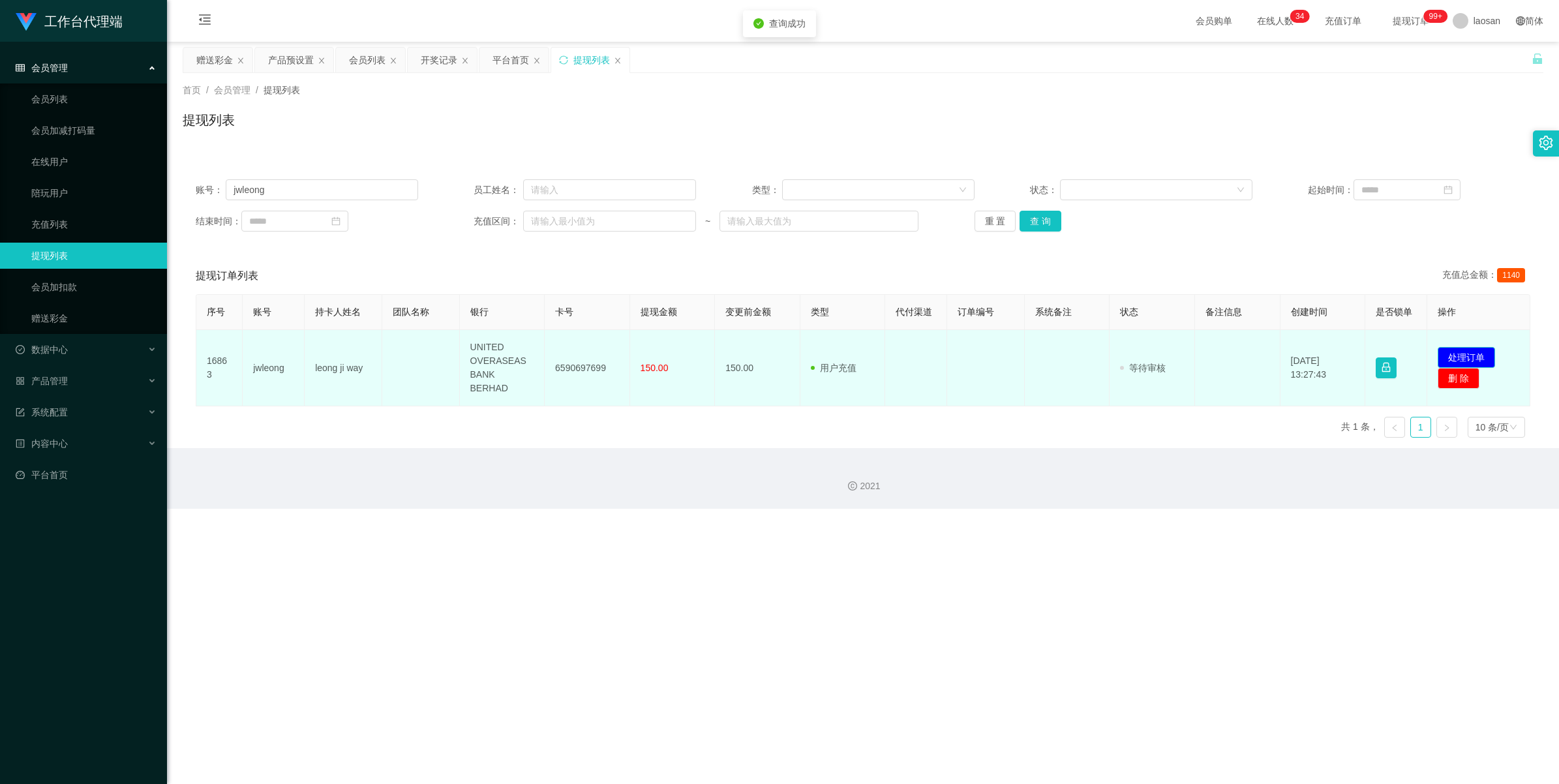
click at [655, 348] on button "处理订单" at bounding box center [1466, 357] width 57 height 21
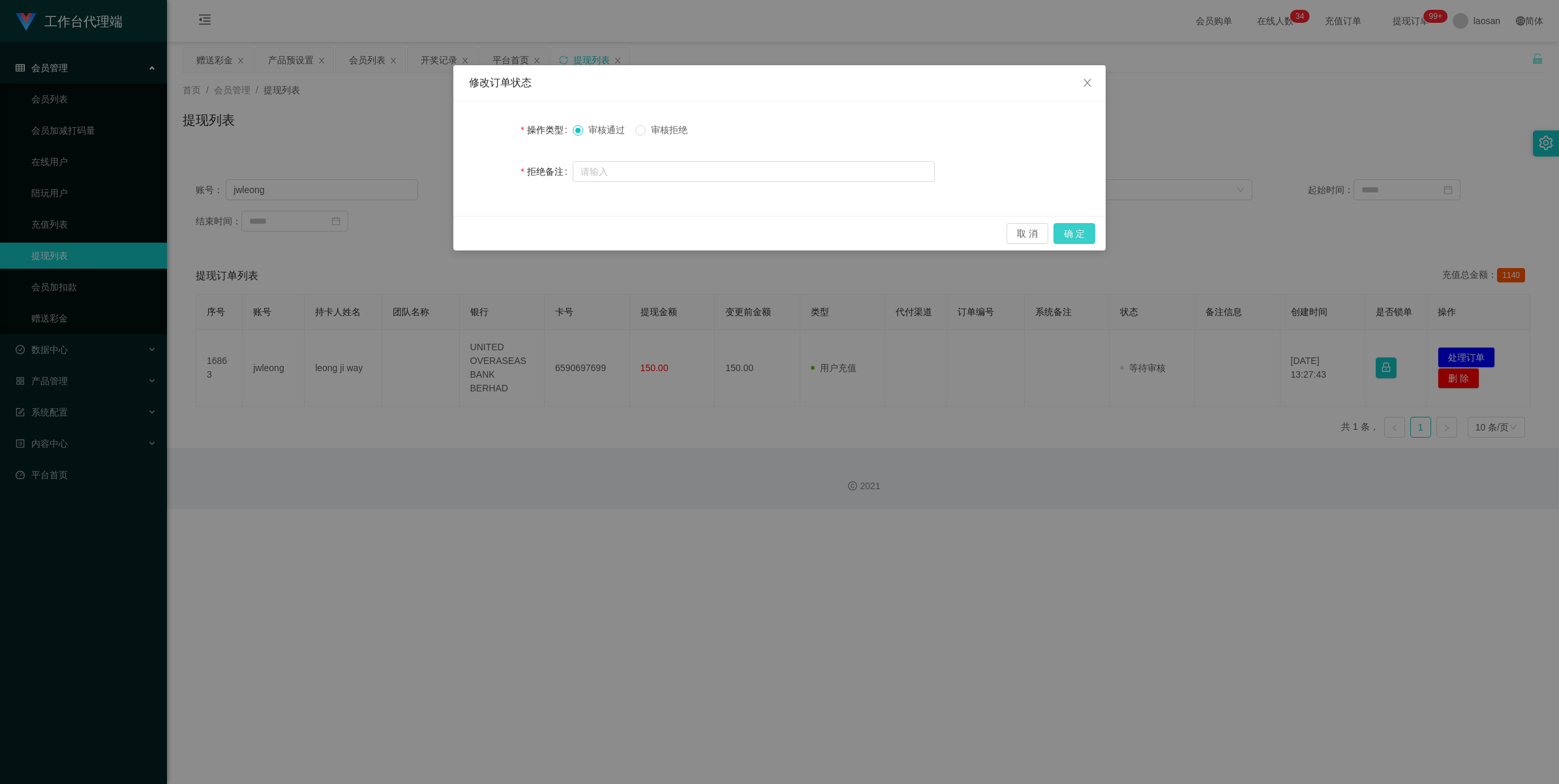
click at [655, 232] on button "确 定" at bounding box center [1074, 233] width 41 height 21
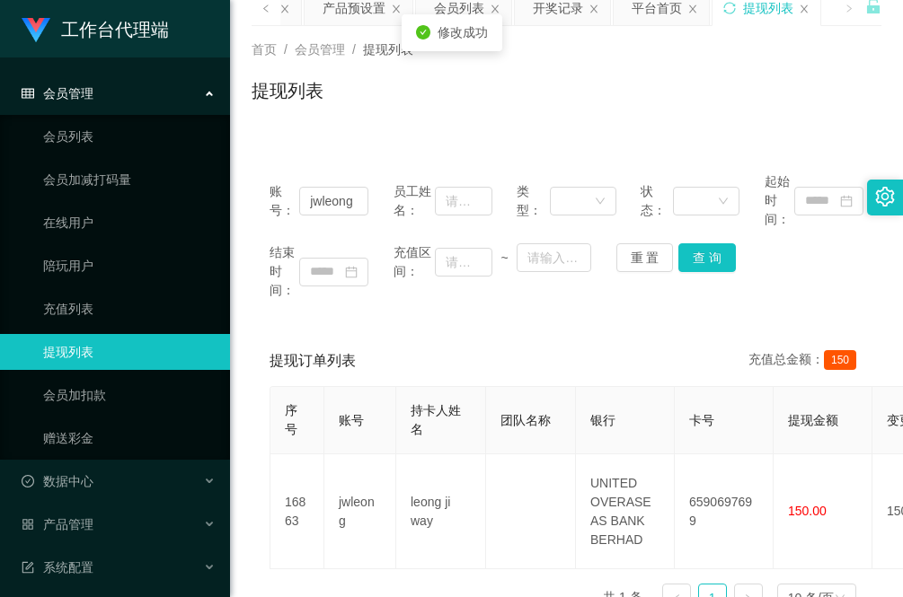
scroll to position [112, 0]
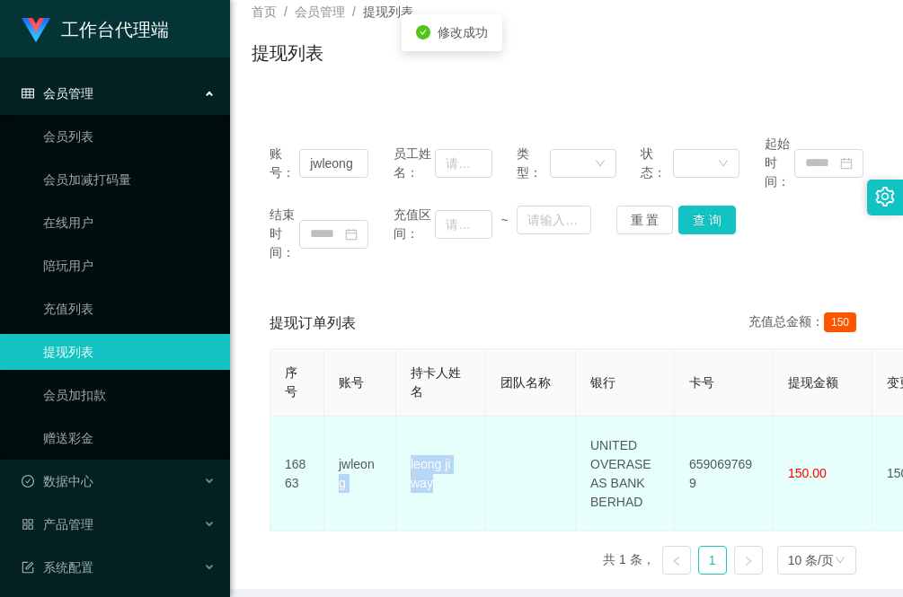
drag, startPoint x: 441, startPoint y: 482, endPoint x: 393, endPoint y: 446, distance: 60.9
copy tr "g leong ji way"
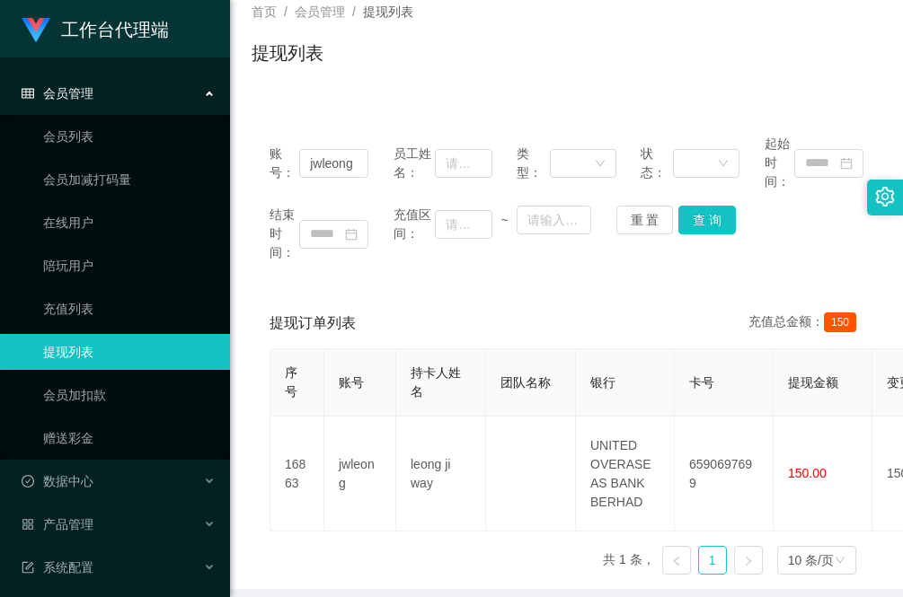
click at [303, 570] on div "序号 账号 持卡人姓名 团队名称 银行 卡号 提现金额 变更前金额 类型 代付渠道 订单编号 系统备注 状态 备注信息 创建时间 是否锁单 操作 16863 …" at bounding box center [566, 468] width 594 height 241
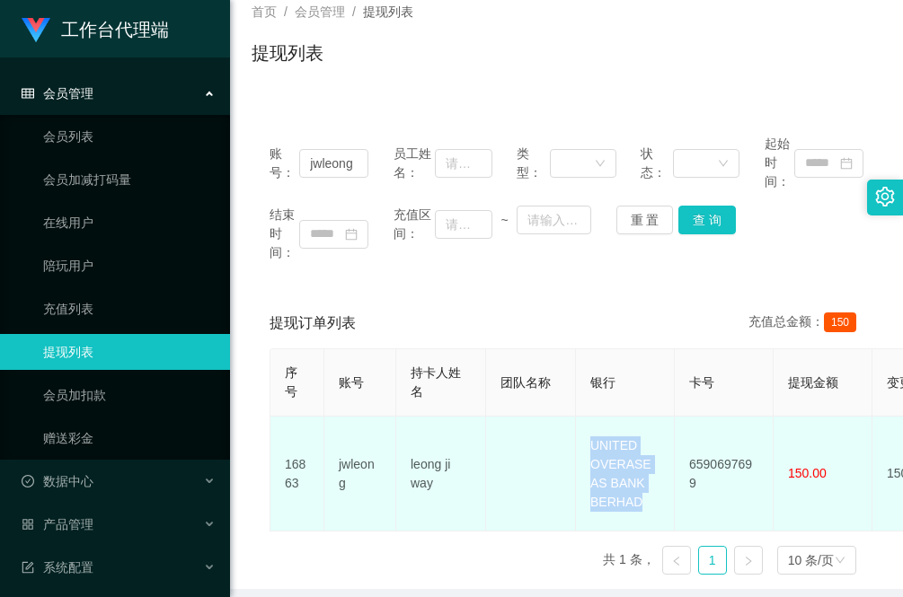
drag, startPoint x: 649, startPoint y: 504, endPoint x: 577, endPoint y: 433, distance: 101.6
click at [577, 433] on td "UNITED OVERASEAS BANK BERHAD" at bounding box center [625, 474] width 99 height 115
copy td "UNITED OVERASEAS BANK BERHAD"
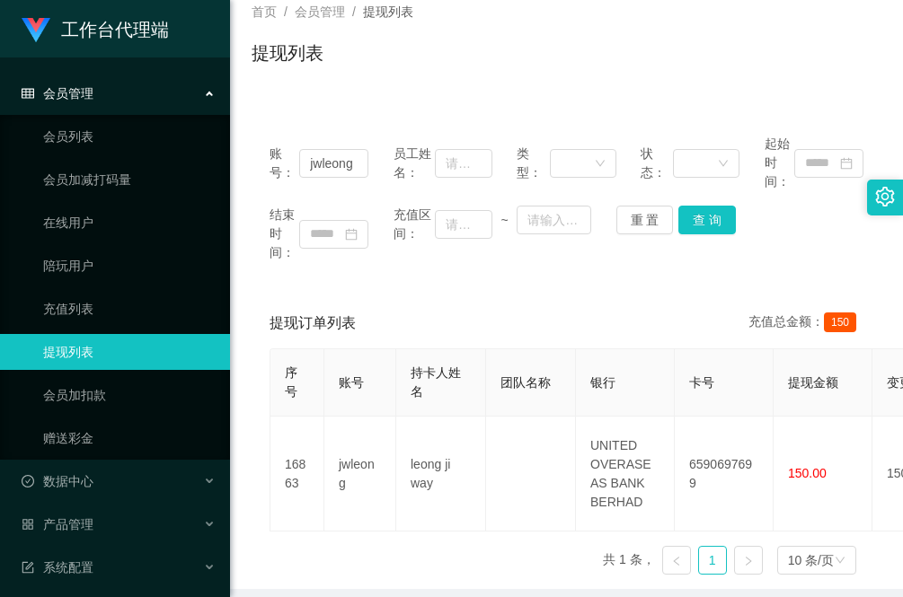
drag, startPoint x: 289, startPoint y: 557, endPoint x: 342, endPoint y: 530, distance: 59.5
click at [289, 557] on div "序号 账号 持卡人姓名 团队名称 银行 卡号 提现金额 变更前金额 类型 代付渠道 订单编号 系统备注 状态 备注信息 创建时间 是否锁单 操作 16863 …" at bounding box center [566, 468] width 594 height 241
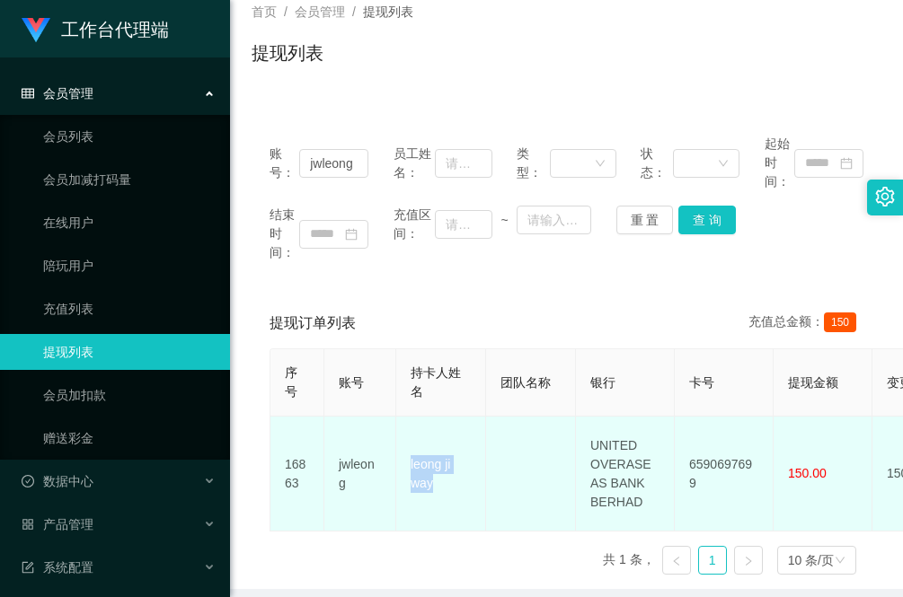
drag, startPoint x: 460, startPoint y: 490, endPoint x: 410, endPoint y: 454, distance: 61.6
click at [410, 454] on td "leong ji way" at bounding box center [441, 474] width 90 height 115
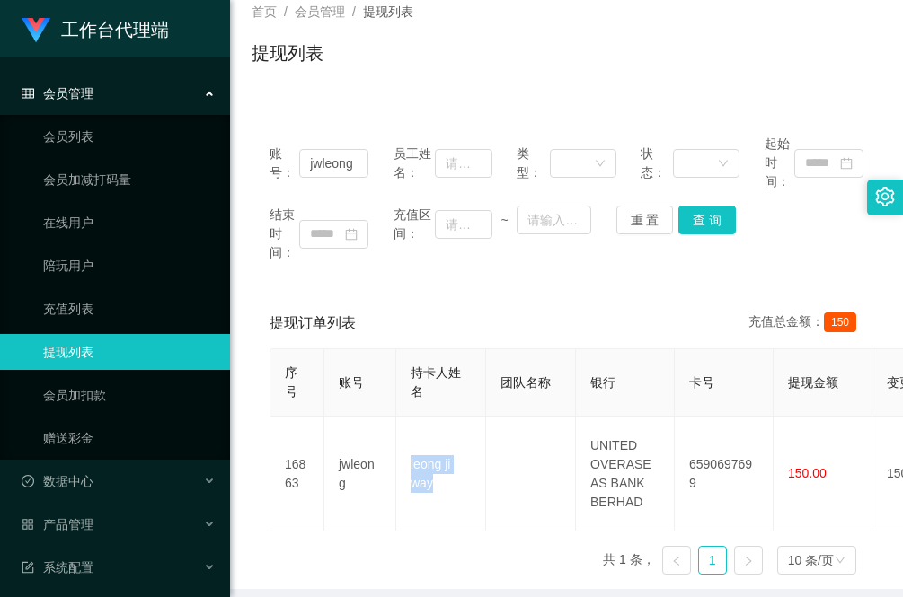
copy td "leong ji way"
click at [281, 561] on div "序号 账号 持卡人姓名 团队名称 银行 卡号 提现金额 变更前金额 类型 代付渠道 订单编号 系统备注 状态 备注信息 创建时间 是否锁单 操作 16863 …" at bounding box center [566, 468] width 594 height 241
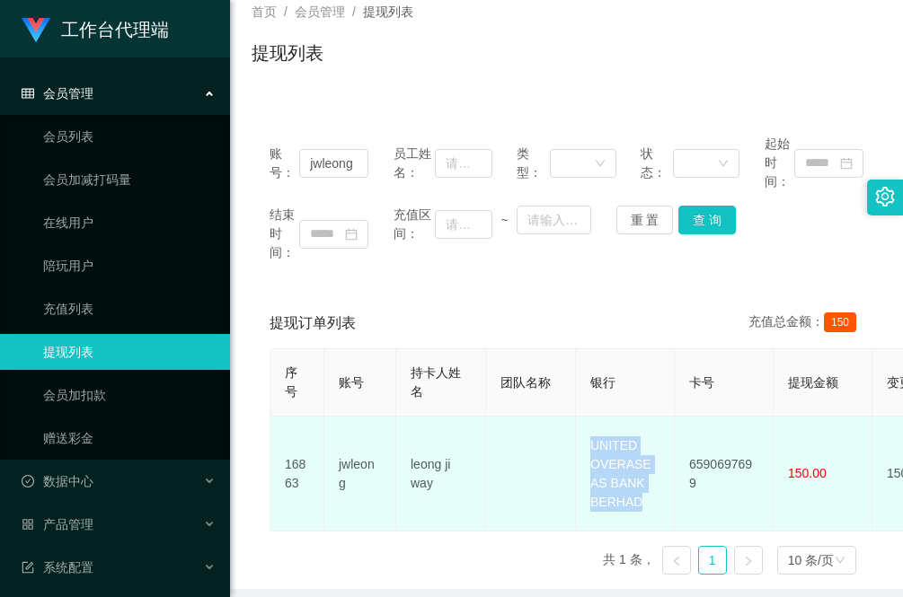
drag, startPoint x: 656, startPoint y: 506, endPoint x: 572, endPoint y: 436, distance: 109.0
copy tr "UNITED OVERASEAS BANK BERHAD"
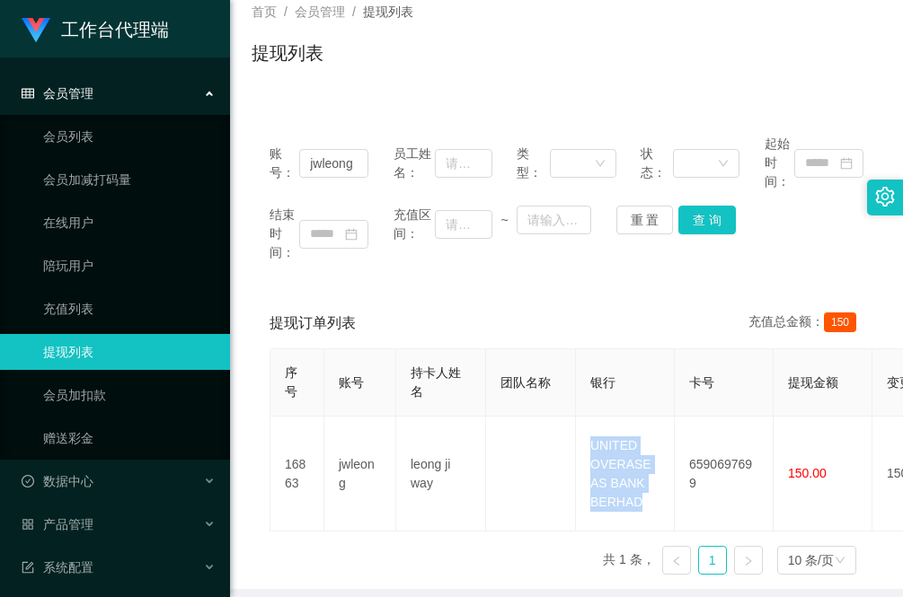
drag, startPoint x: 294, startPoint y: 540, endPoint x: 332, endPoint y: 551, distance: 40.1
click at [294, 540] on div "序号 账号 持卡人姓名 团队名称 银行 卡号 提现金额 变更前金额 类型 代付渠道 订单编号 系统备注 状态 备注信息 创建时间 是否锁单 操作 16863 …" at bounding box center [566, 468] width 594 height 241
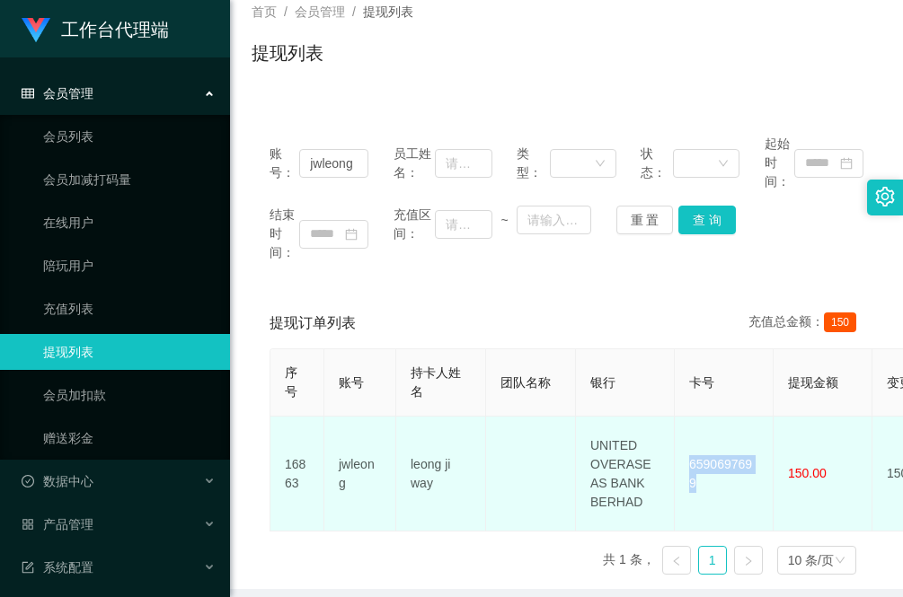
drag, startPoint x: 762, startPoint y: 470, endPoint x: 684, endPoint y: 470, distance: 78.1
click at [684, 470] on td "6590697699" at bounding box center [724, 474] width 99 height 115
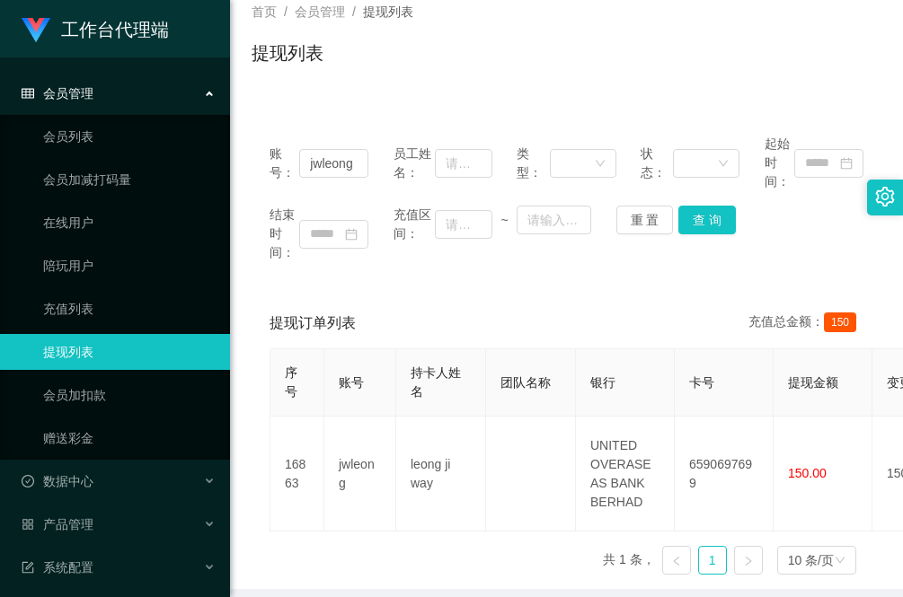
click at [272, 551] on div "序号 账号 持卡人姓名 团队名称 银行 卡号 提现金额 变更前金额 类型 代付渠道 订单编号 系统备注 状态 备注信息 创建时间 是否锁单 操作 16863 …" at bounding box center [566, 468] width 594 height 241
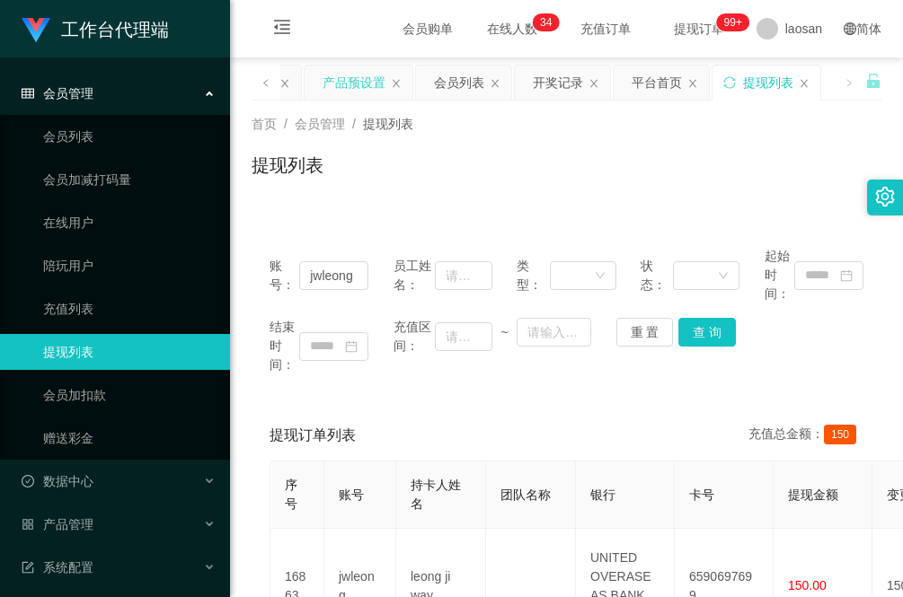
click at [344, 84] on div "产品预设置" at bounding box center [353, 83] width 63 height 34
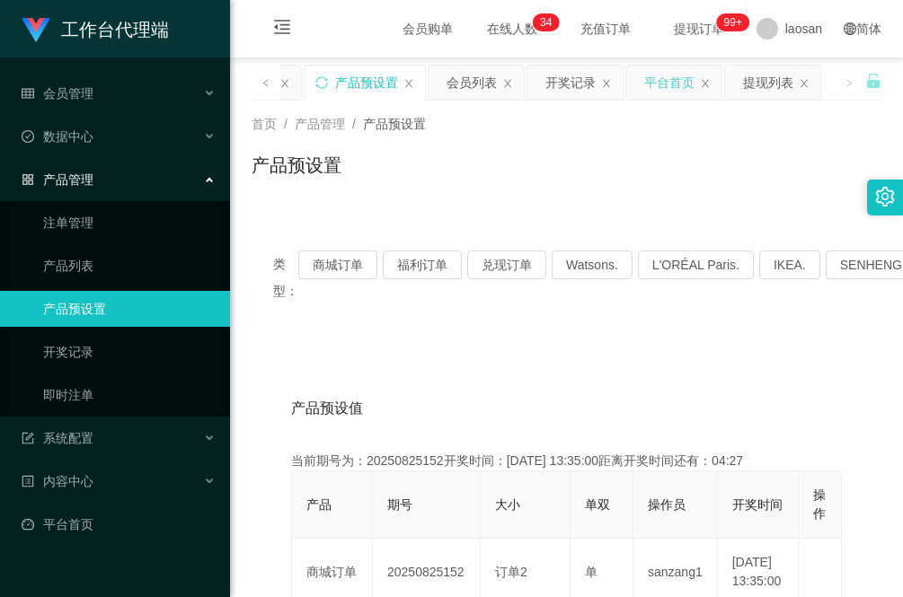
click at [694, 88] on div "平台首页" at bounding box center [669, 83] width 50 height 34
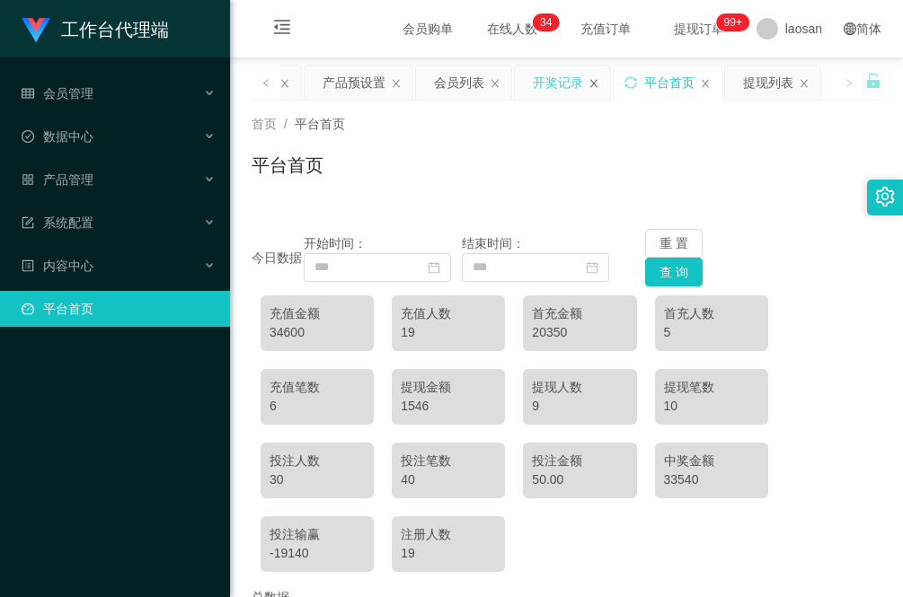
click at [588, 86] on icon "图标: close" at bounding box center [593, 83] width 11 height 11
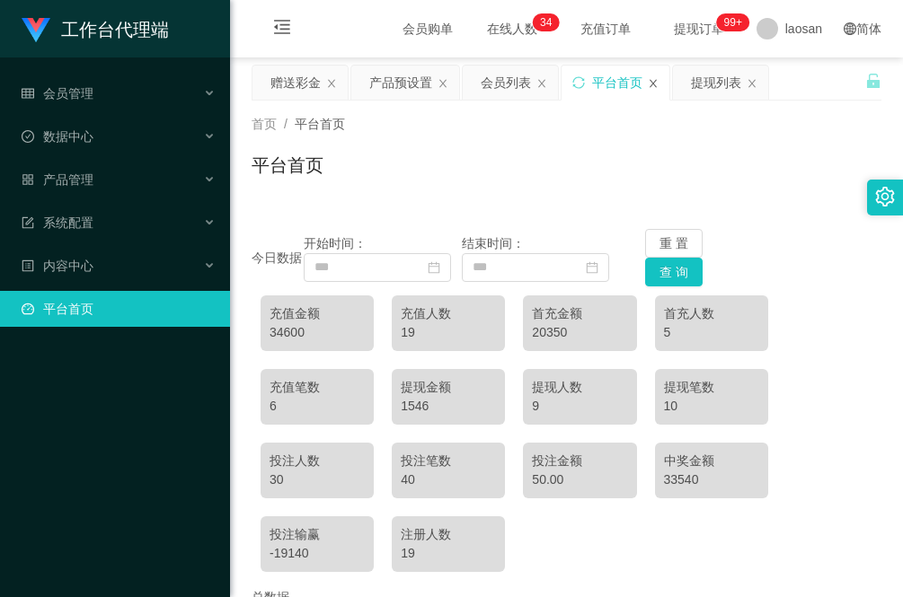
click at [652, 82] on icon "图标: close" at bounding box center [653, 83] width 11 height 11
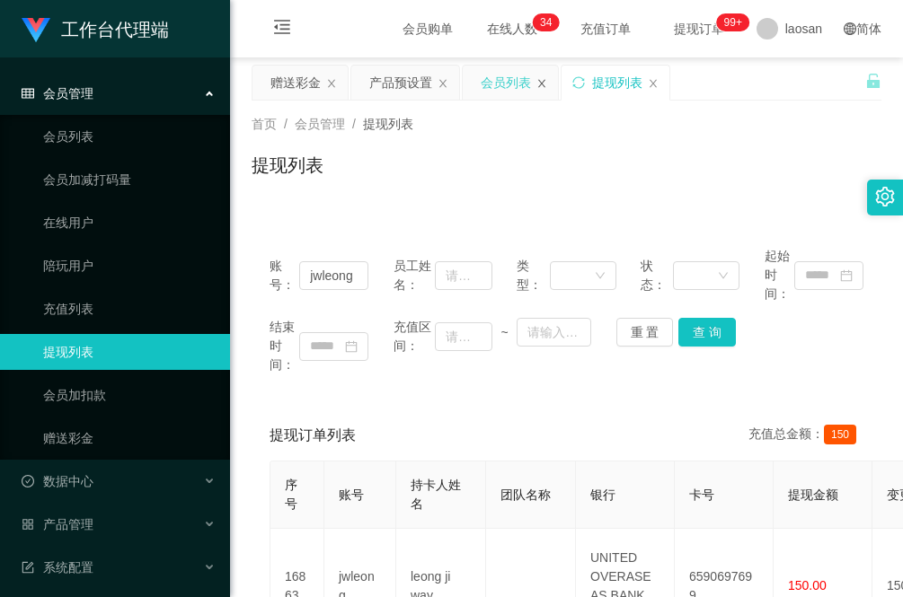
click at [542, 79] on icon "图标: close" at bounding box center [541, 83] width 11 height 11
click at [380, 84] on div "产品预设置" at bounding box center [400, 83] width 63 height 34
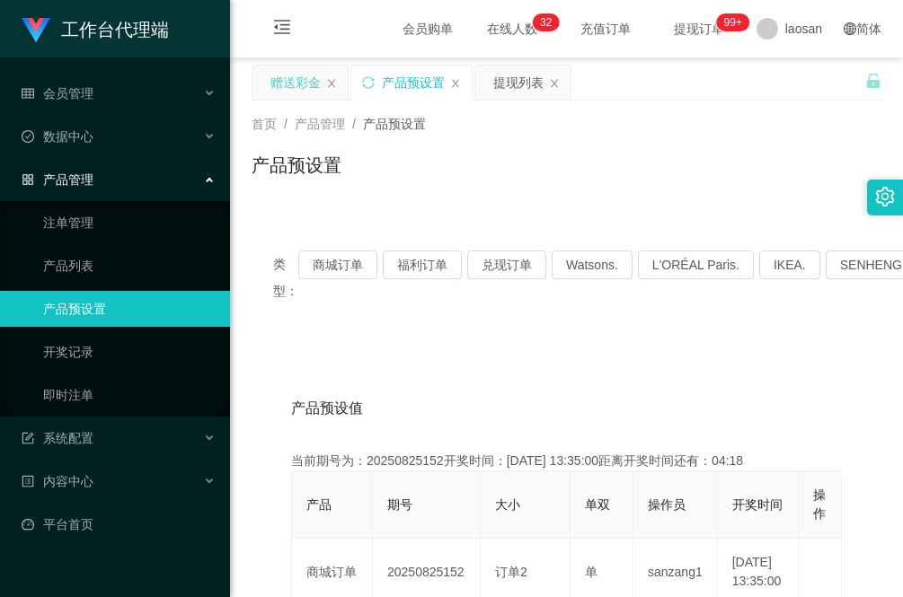
click at [278, 95] on div "赠送彩金" at bounding box center [295, 83] width 50 height 34
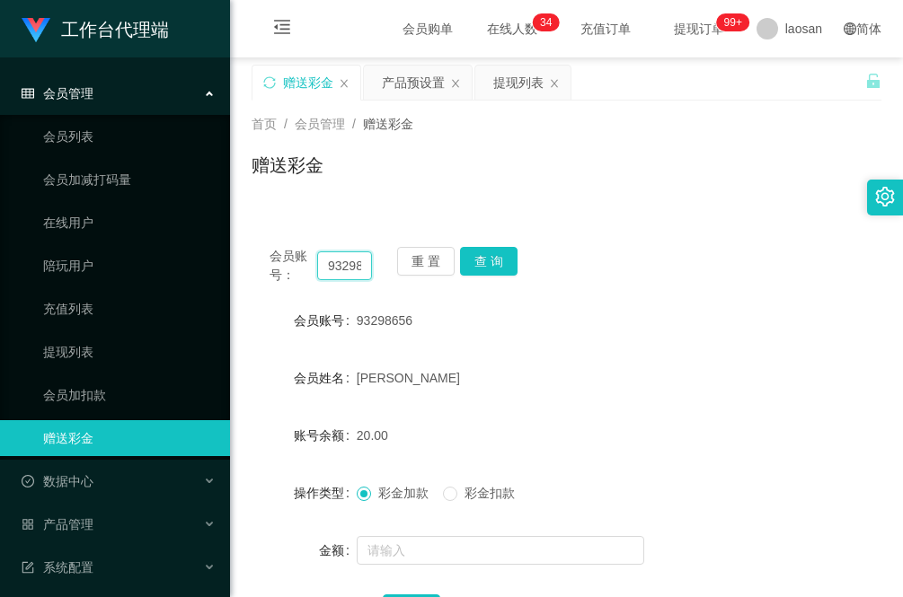
drag, startPoint x: 361, startPoint y: 267, endPoint x: 269, endPoint y: 266, distance: 91.6
click at [269, 266] on div "会员账号： 93298656" at bounding box center [320, 266] width 102 height 38
paste input "Y8802"
click at [492, 260] on button "查 询" at bounding box center [488, 261] width 57 height 29
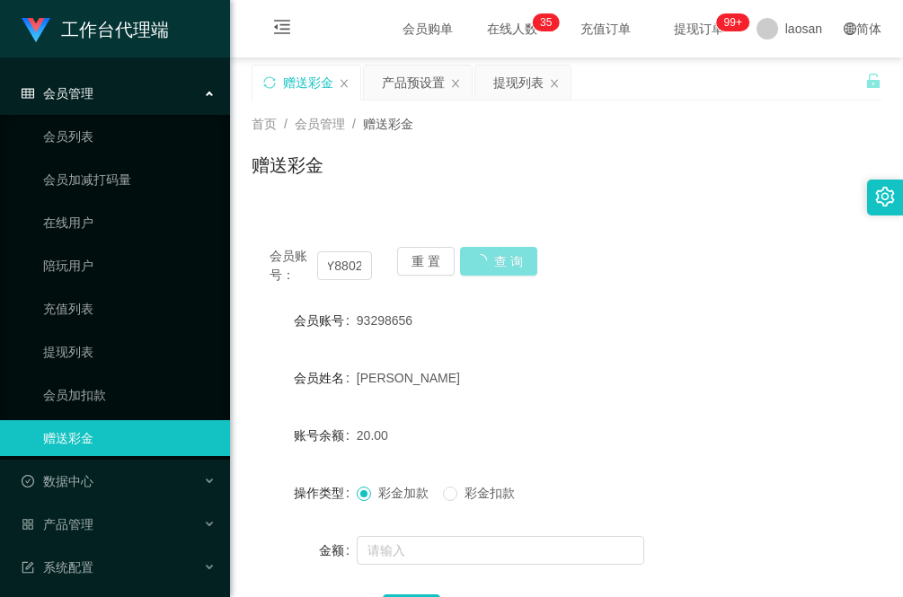
scroll to position [0, 0]
drag, startPoint x: 268, startPoint y: 378, endPoint x: 278, endPoint y: 366, distance: 16.6
click at [268, 378] on div "会员姓名" at bounding box center [303, 378] width 105 height 36
drag, startPoint x: 366, startPoint y: 265, endPoint x: 288, endPoint y: 253, distance: 78.1
click at [288, 253] on div "会员账号： Y8802" at bounding box center [320, 266] width 102 height 38
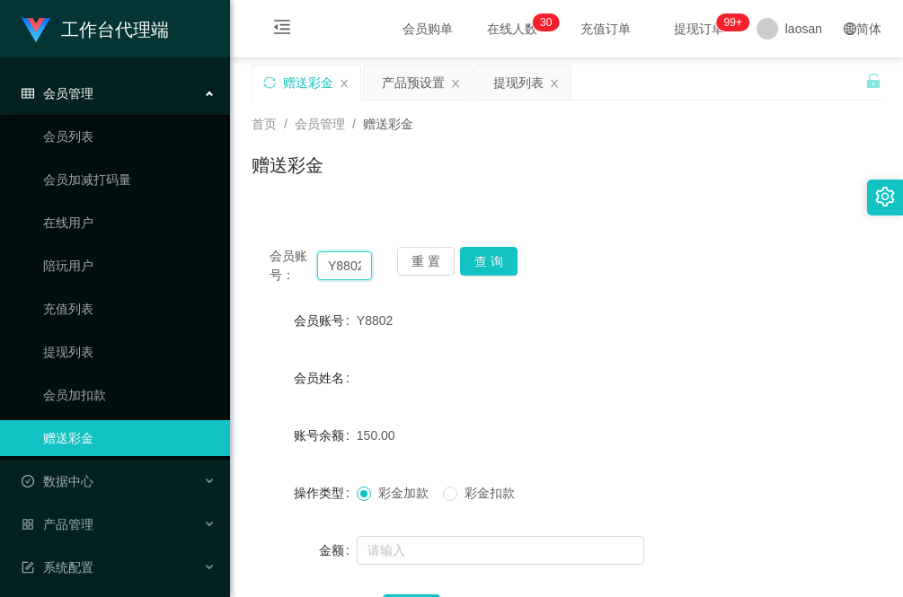
paste input "zhan"
type input "zhan"
click at [505, 261] on button "查 询" at bounding box center [488, 261] width 57 height 29
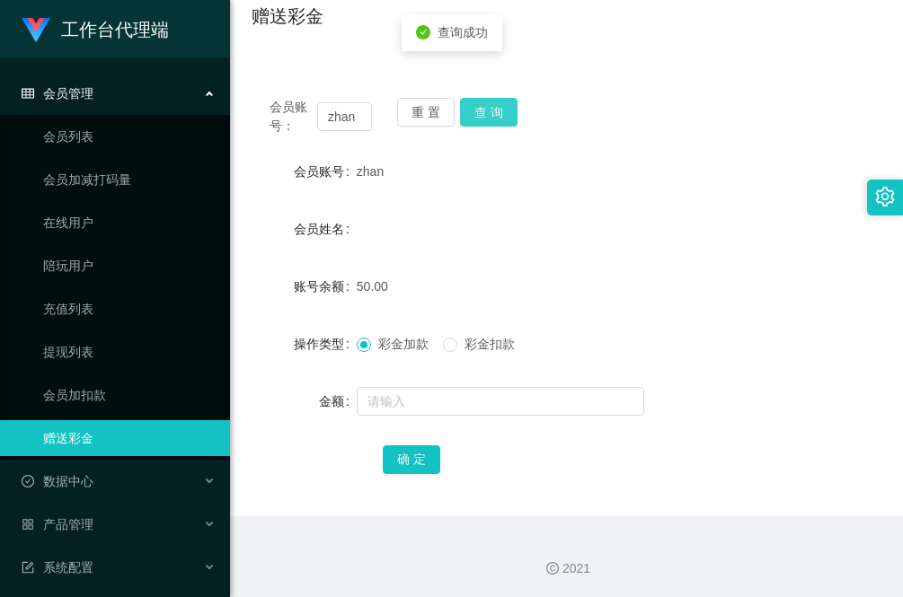
scroll to position [151, 0]
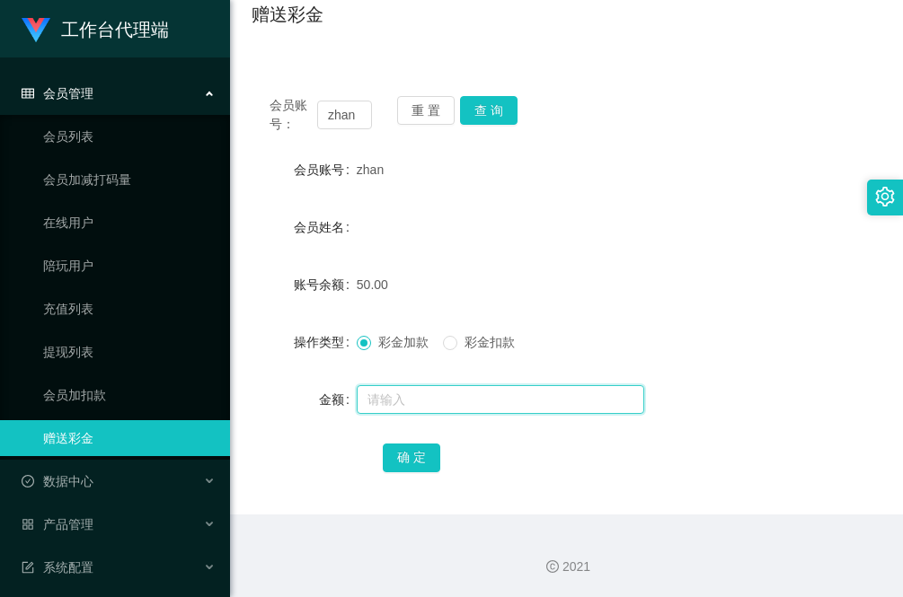
click at [414, 398] on input "text" at bounding box center [500, 399] width 287 height 29
type input "100"
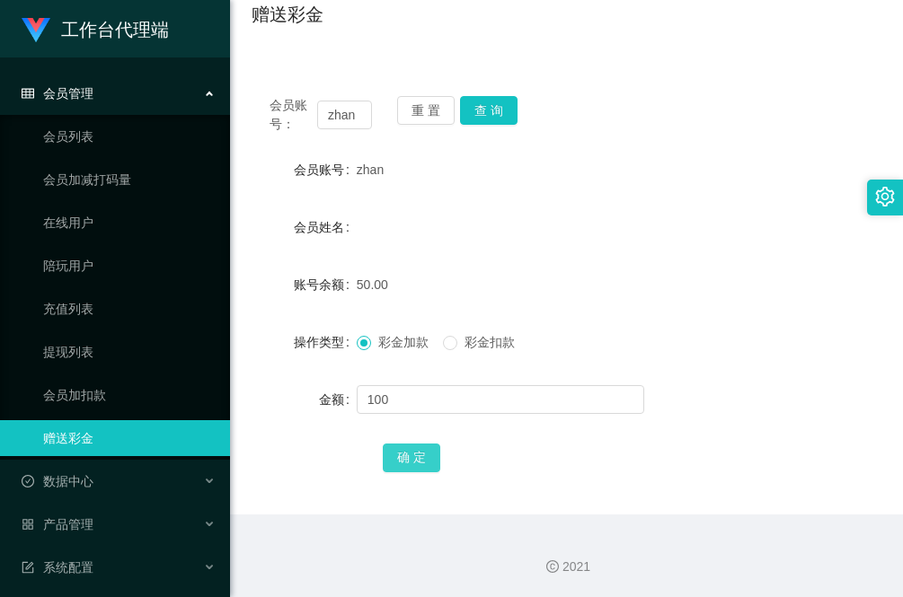
drag, startPoint x: 413, startPoint y: 449, endPoint x: 410, endPoint y: 458, distance: 9.4
click at [413, 449] on button "确 定" at bounding box center [411, 458] width 57 height 29
click at [322, 490] on div "会员账号： zhan 重 置 查 询 会员账号 zhan 会员姓名 账号余额 150.00 操作类型 彩金加款 彩金扣款 金额 确 定" at bounding box center [566, 296] width 630 height 437
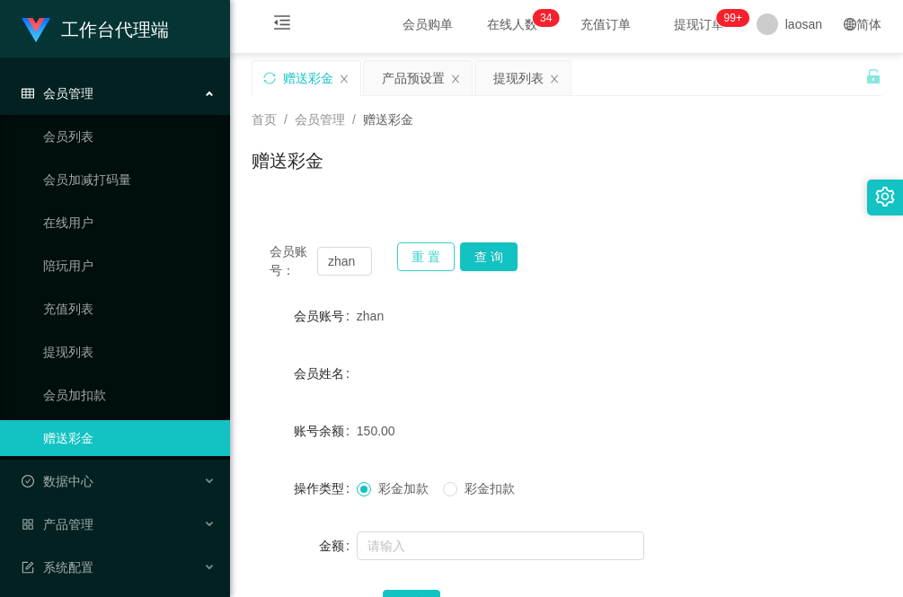
scroll to position [0, 0]
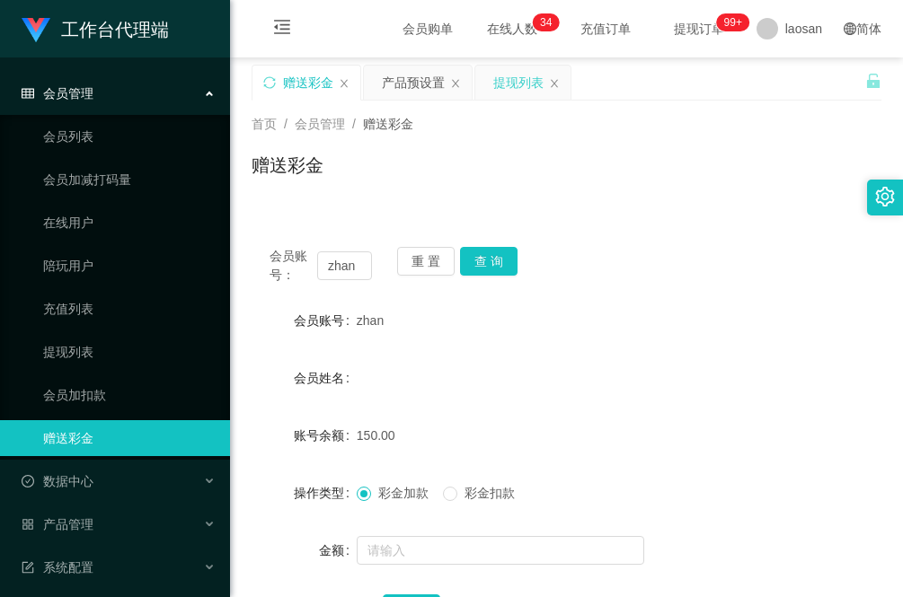
click at [518, 87] on div "提现列表" at bounding box center [518, 83] width 50 height 34
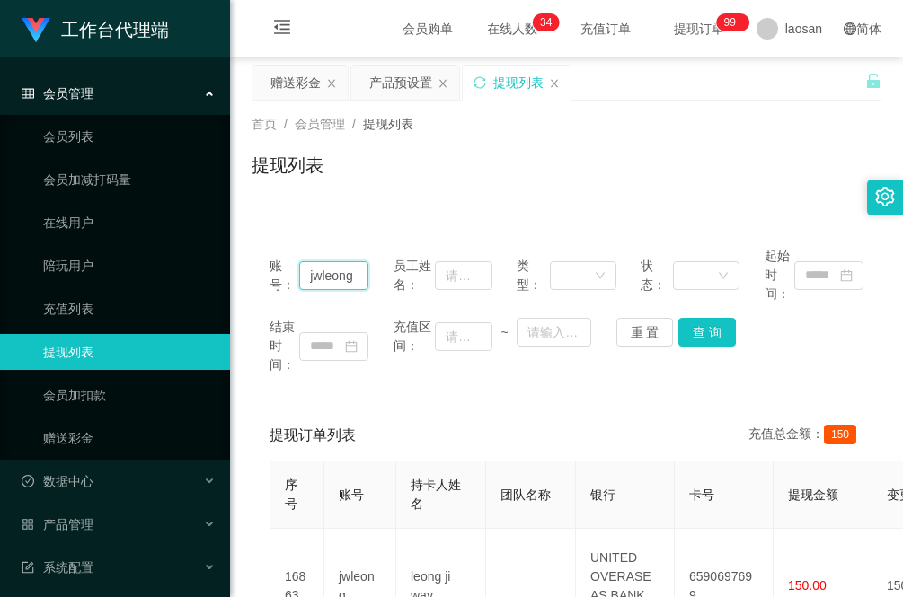
click at [355, 275] on input "jwleong" at bounding box center [333, 275] width 69 height 29
drag, startPoint x: 355, startPoint y: 275, endPoint x: 198, endPoint y: 272, distance: 157.2
click at [198, 272] on section "工作台代理端 会员管理 会员列表 会员加减打码量 在线用户 陪玩用户 充值列表 提现列表 会员加扣款 赠送彩金 数据中心 员工统计 团队统计 产品管理 注单管…" at bounding box center [451, 392] width 903 height 785
paste input "zhan"
type input "zhan"
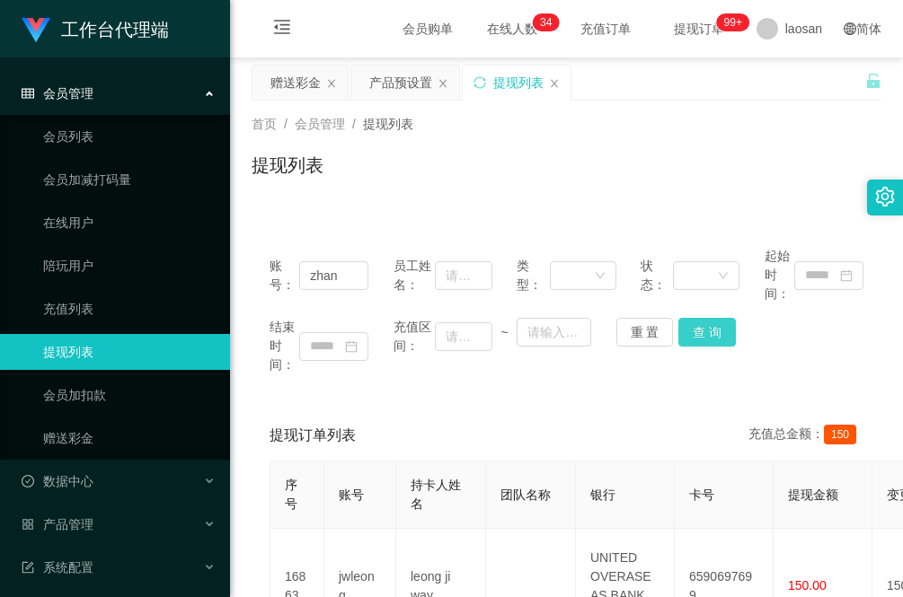
click at [697, 337] on button "查 询" at bounding box center [706, 332] width 57 height 29
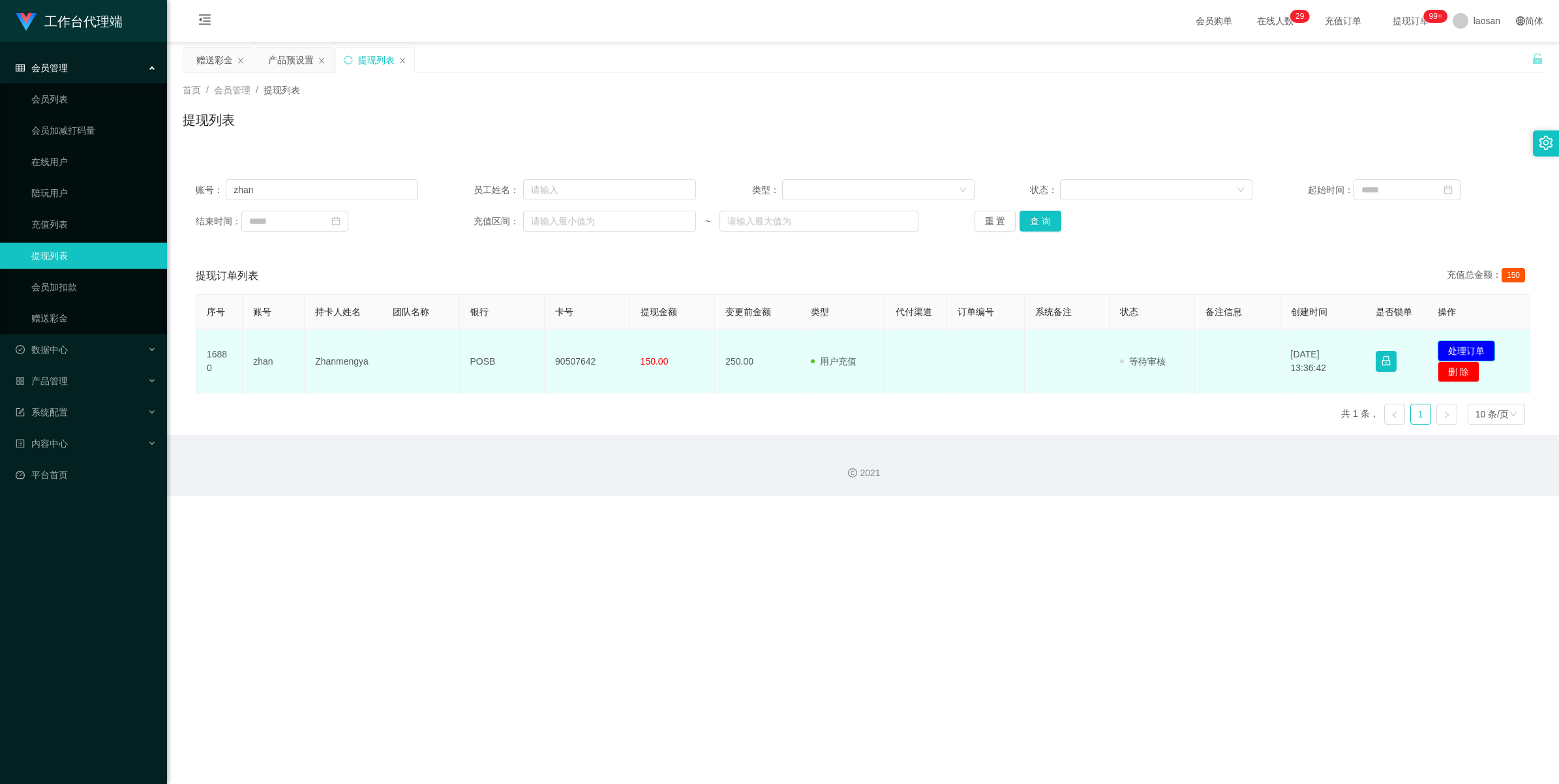
click at [655, 349] on button "处理订单" at bounding box center [1466, 351] width 57 height 21
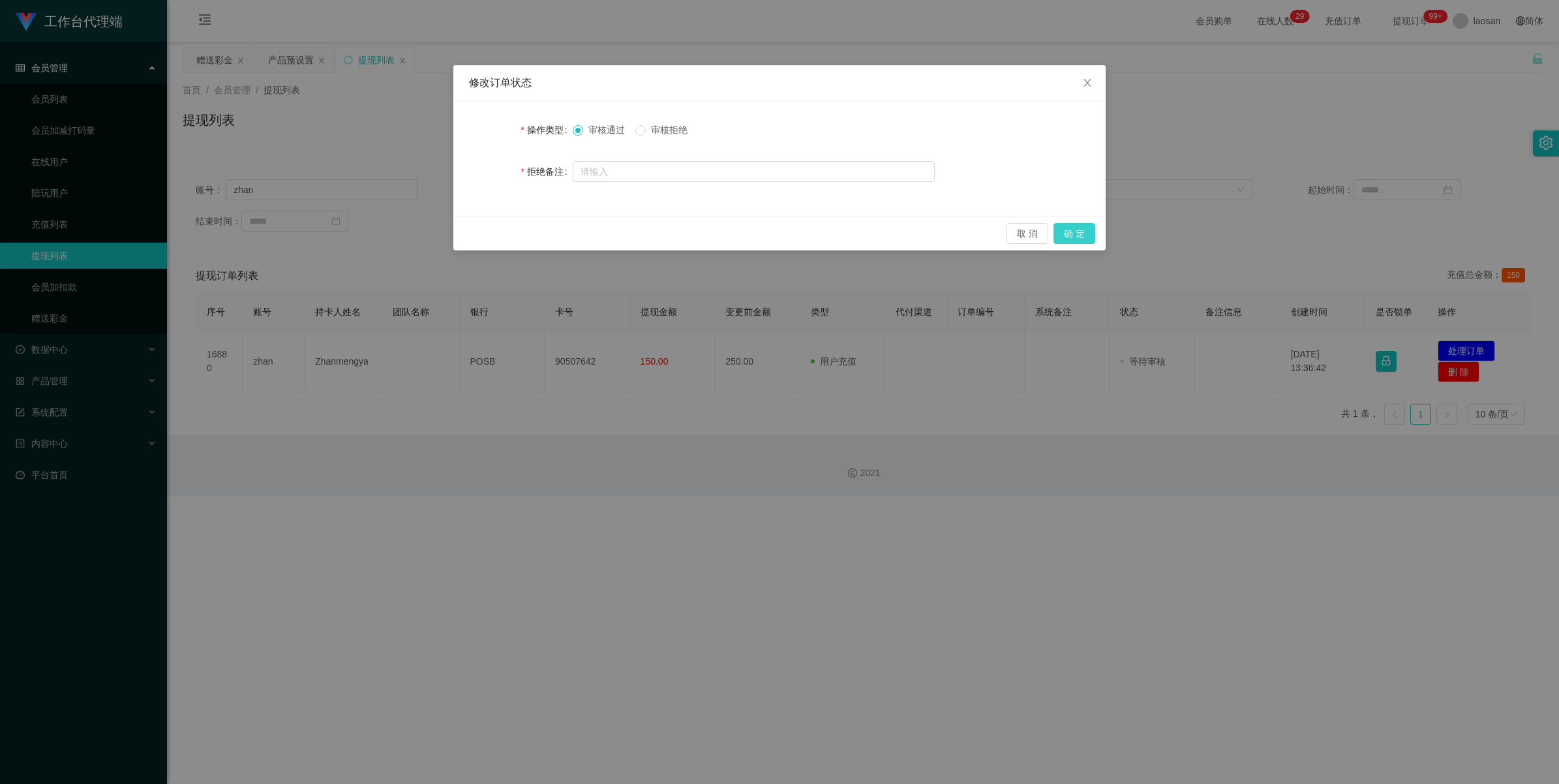
click at [655, 233] on button "确 定" at bounding box center [1074, 233] width 41 height 21
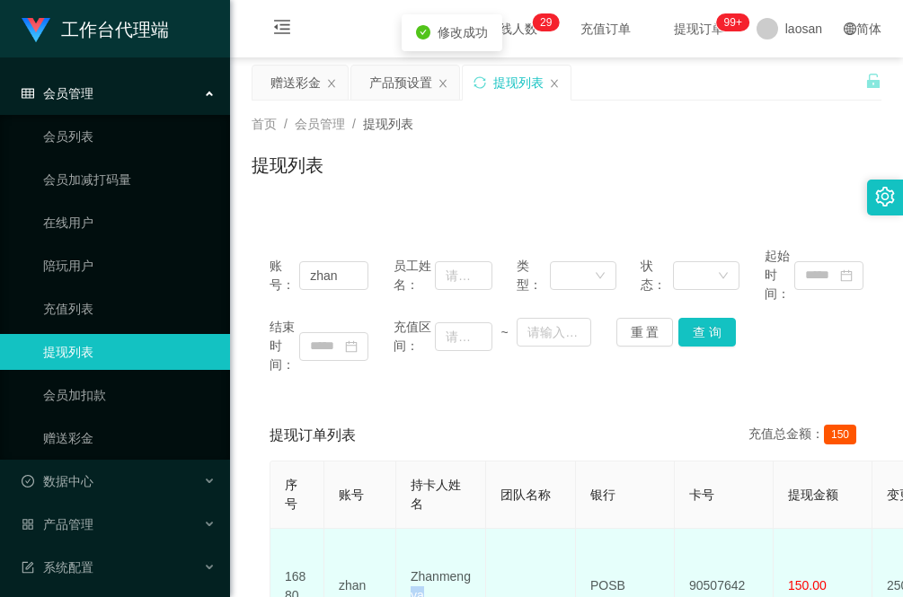
scroll to position [4, 0]
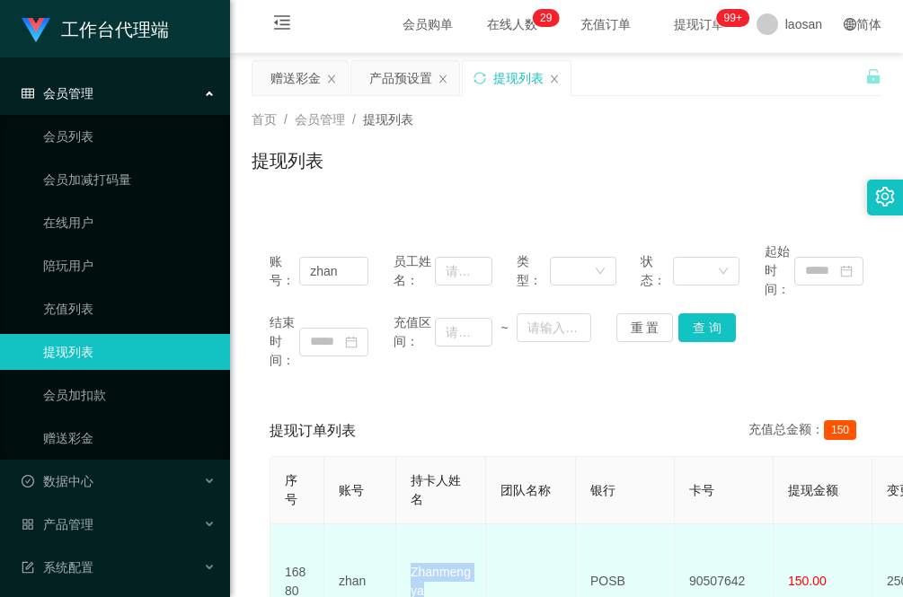
drag, startPoint x: 427, startPoint y: 585, endPoint x: 400, endPoint y: 561, distance: 35.7
click at [400, 561] on td "Zhanmengya" at bounding box center [441, 582] width 90 height 115
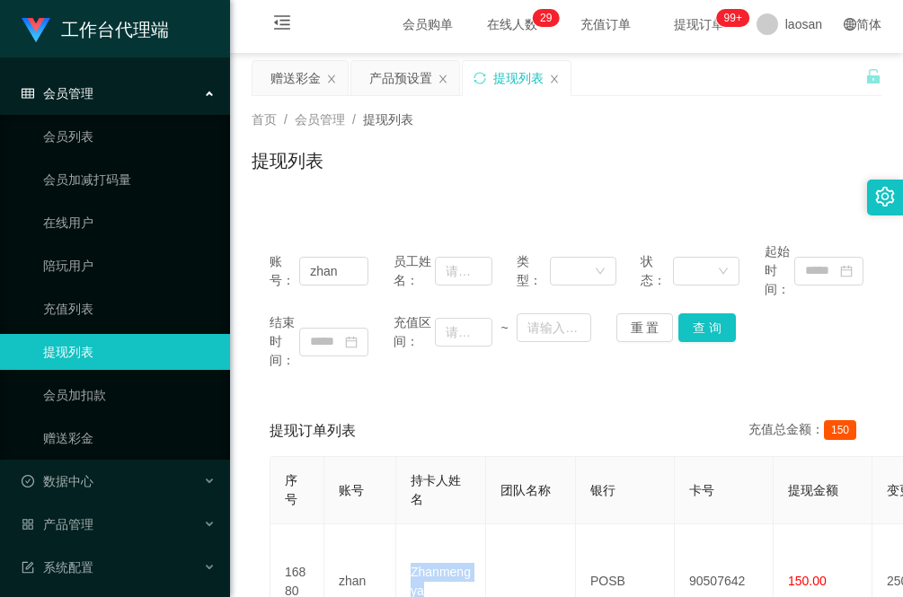
click at [278, 395] on div "账号： zhan 员工姓名： 类型： 状态： 起始时间： 结束时间： 充值区间： ~ 重 置 查 询 提现订单列表 充值总金额： 150 序号 账号 持卡人姓…" at bounding box center [566, 461] width 630 height 472
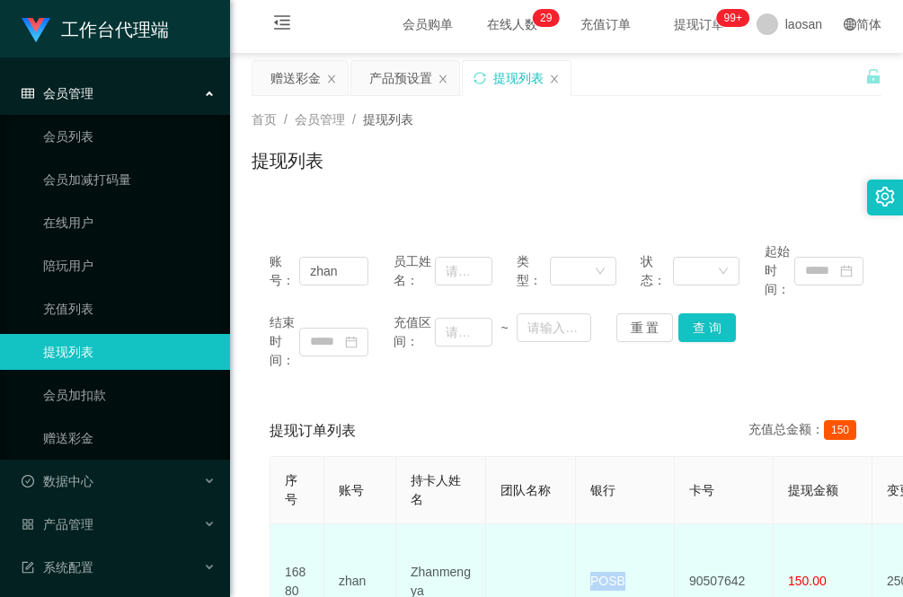
drag, startPoint x: 644, startPoint y: 572, endPoint x: 572, endPoint y: 572, distance: 71.9
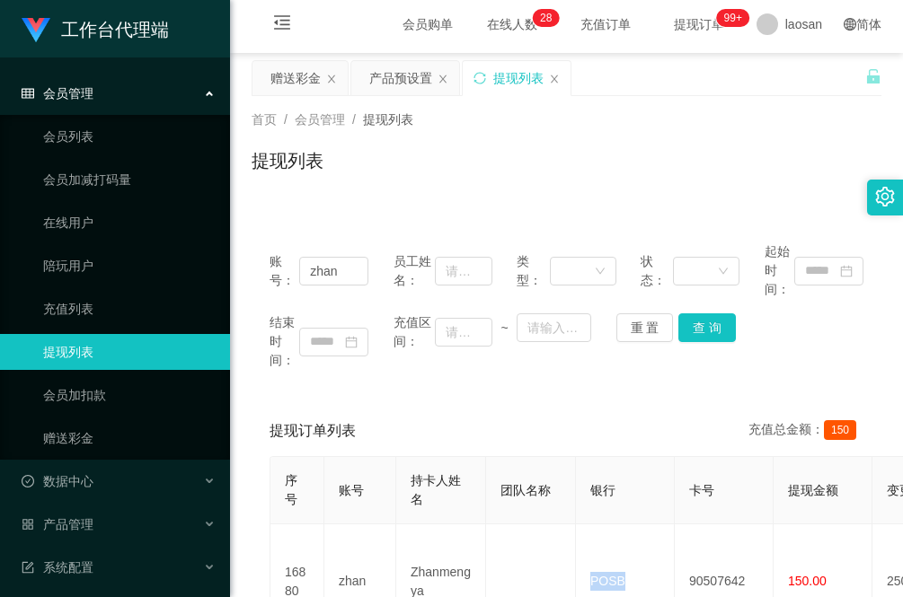
click at [245, 500] on main "关闭左侧 关闭右侧 关闭其它 刷新页面 赠送彩金 产品预设置 提现列表 首页 / 会员管理 / 提现列表 / 提现列表 账号： zhan 员工姓名： 类型： …" at bounding box center [566, 375] width 673 height 644
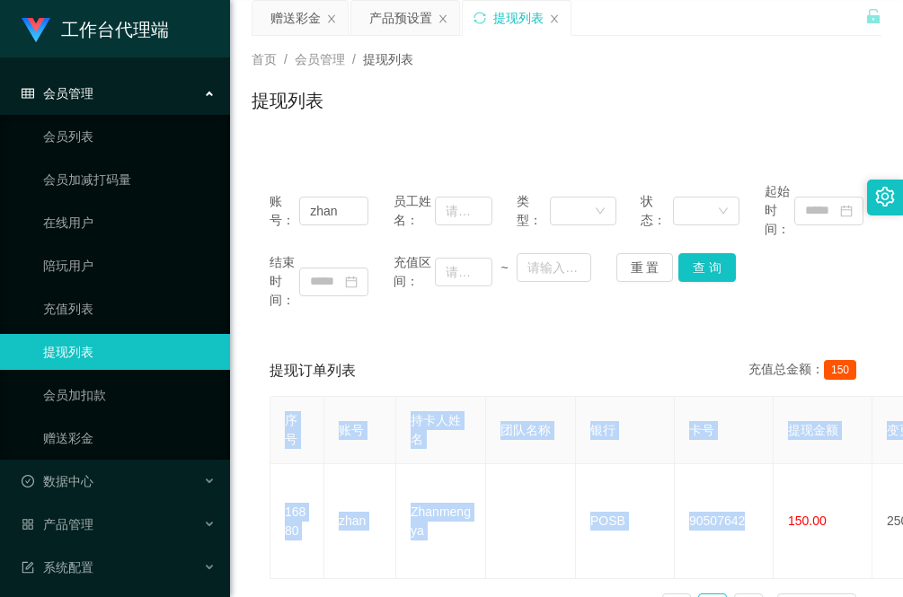
scroll to position [68, 0]
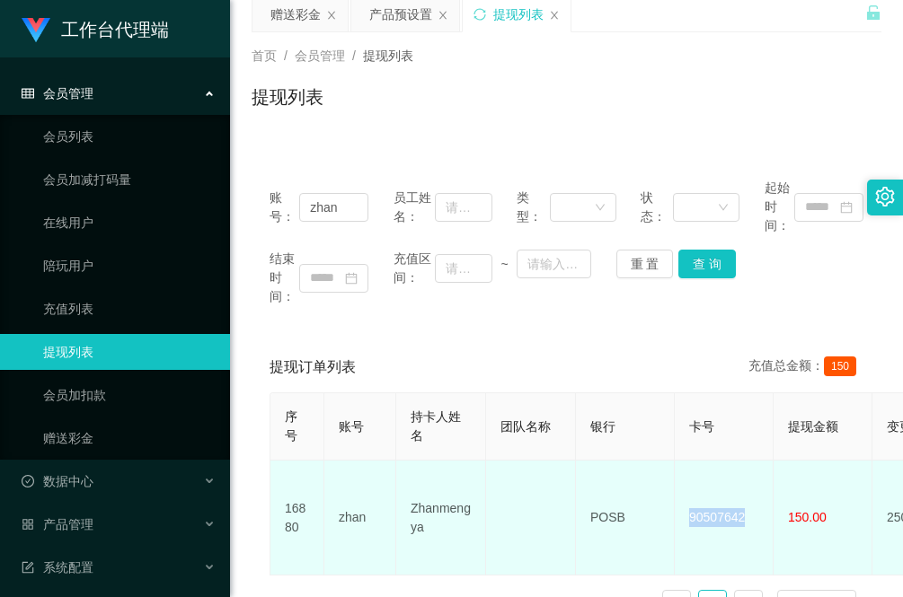
drag, startPoint x: 751, startPoint y: 572, endPoint x: 678, endPoint y: 503, distance: 100.4
click at [678, 503] on td "90507642" at bounding box center [724, 518] width 99 height 115
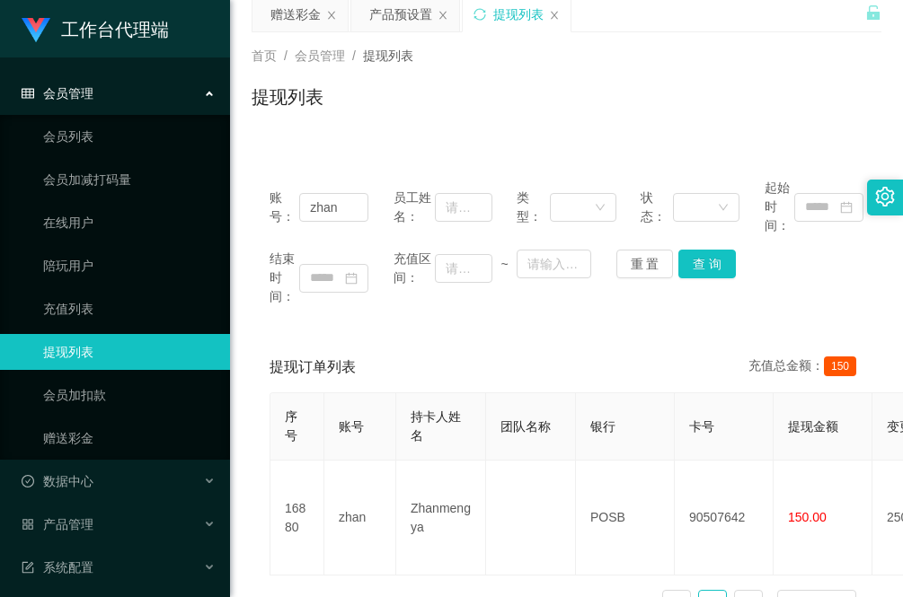
drag, startPoint x: 269, startPoint y: 148, endPoint x: 315, endPoint y: 128, distance: 50.3
click at [270, 148] on div "账号： zhan 员工姓名： 类型： 状态： 起始时间： 结束时间： 充值区间： ~ 重 置 查 询 提现订单列表 充值总金额： 150 序号 账号 持卡人姓…" at bounding box center [566, 386] width 630 height 494
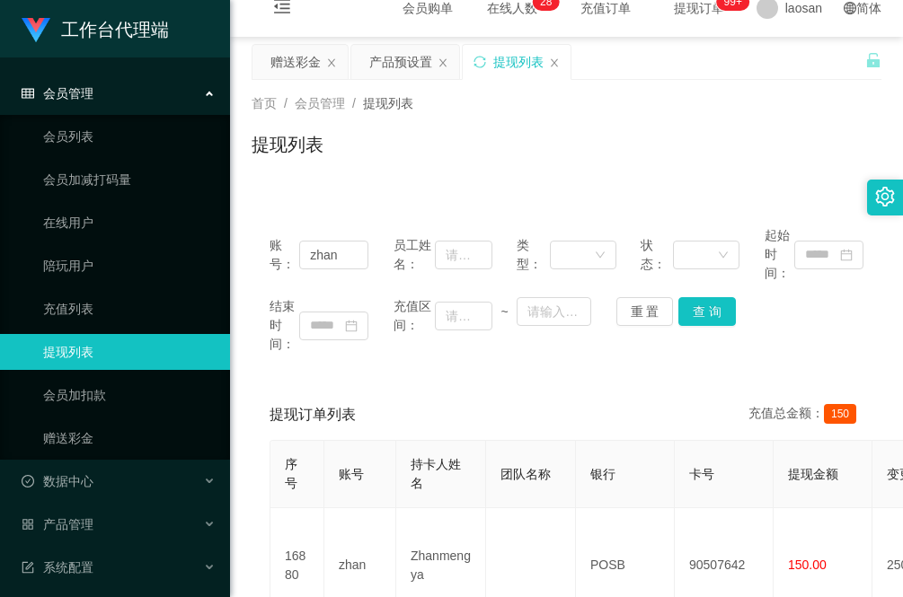
scroll to position [0, 0]
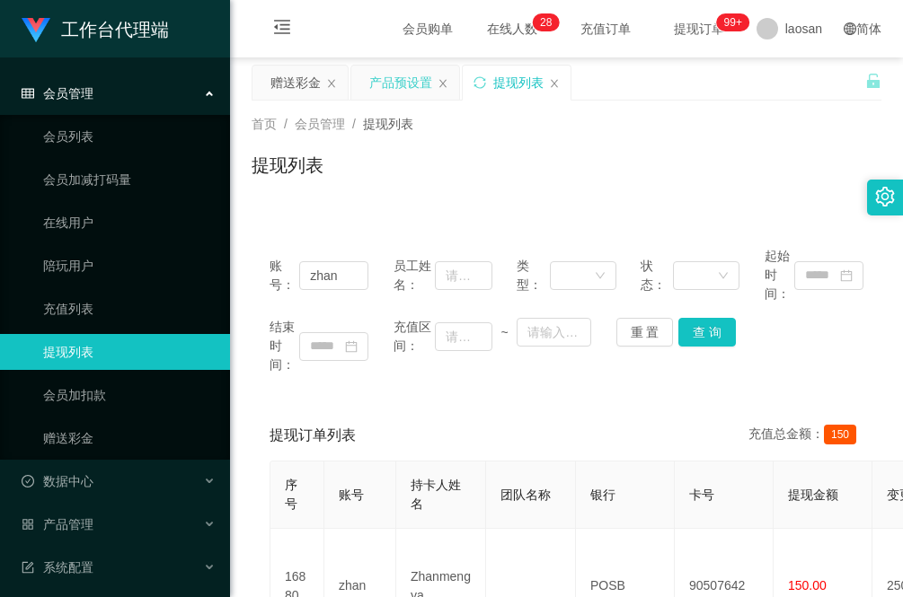
click at [389, 83] on div "产品预设置" at bounding box center [400, 83] width 63 height 34
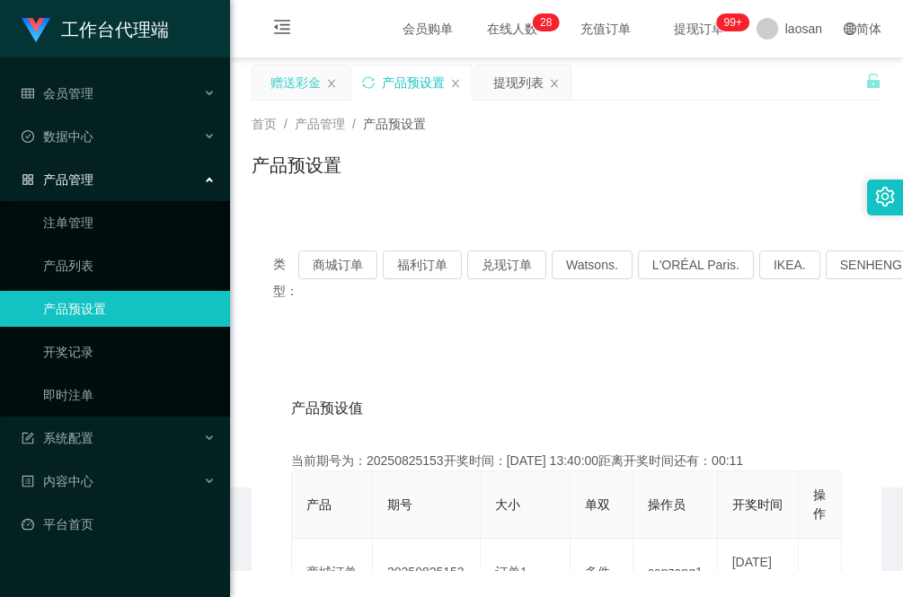
click at [280, 91] on div "赠送彩金" at bounding box center [295, 83] width 50 height 34
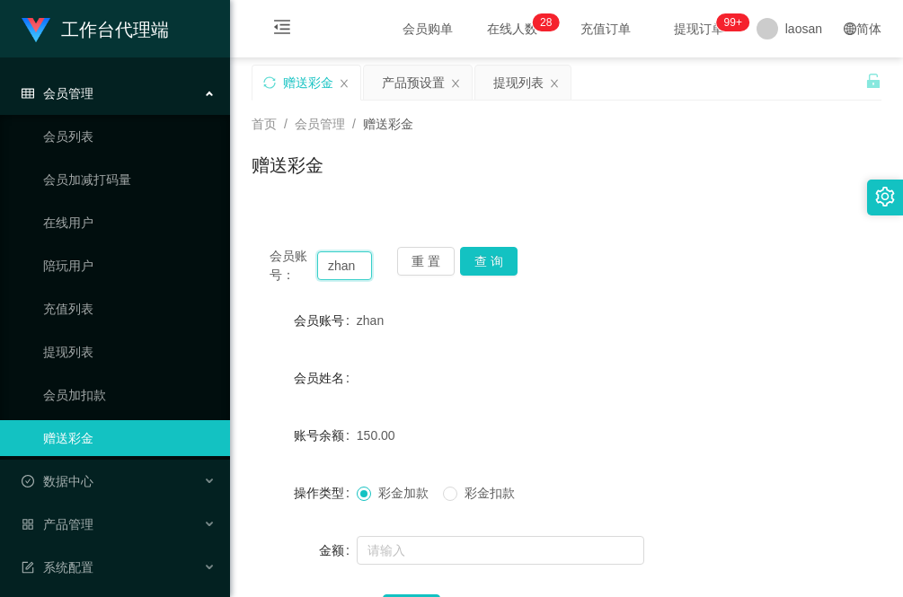
drag, startPoint x: 357, startPoint y: 267, endPoint x: 285, endPoint y: 256, distance: 73.5
click at [285, 258] on div "会员账号： zhan" at bounding box center [320, 266] width 102 height 38
click at [500, 267] on button "查 询" at bounding box center [488, 261] width 57 height 29
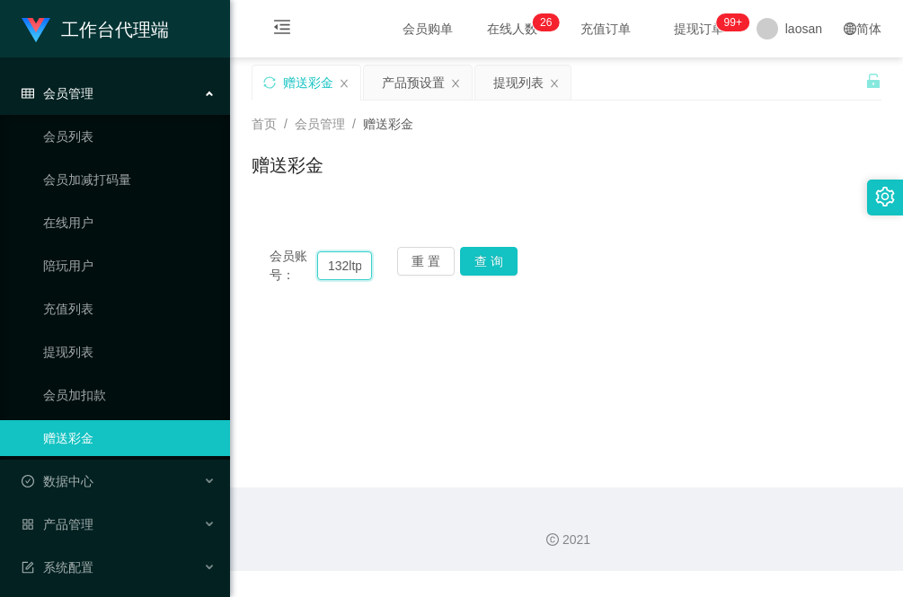
click at [353, 271] on input "132ltp" at bounding box center [344, 265] width 55 height 29
type input "123ltp"
click at [503, 253] on button "查 询" at bounding box center [488, 261] width 57 height 29
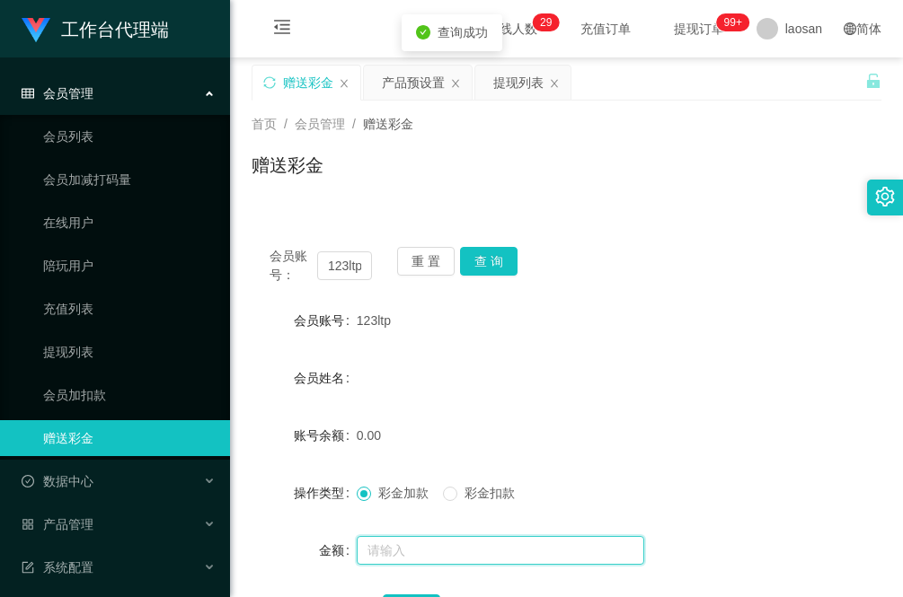
click at [407, 548] on input "text" at bounding box center [500, 550] width 287 height 29
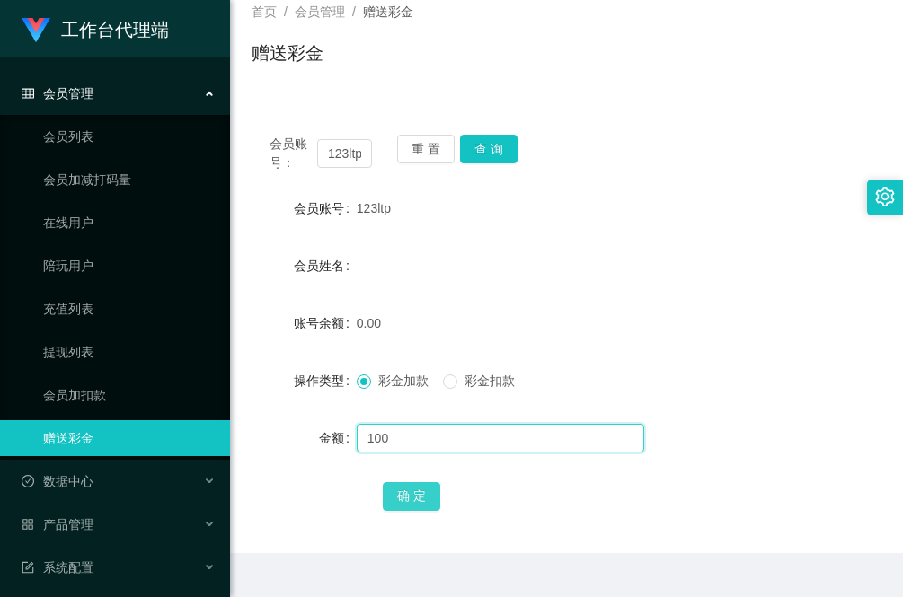
type input "100"
click at [419, 497] on button "确 定" at bounding box center [411, 496] width 57 height 29
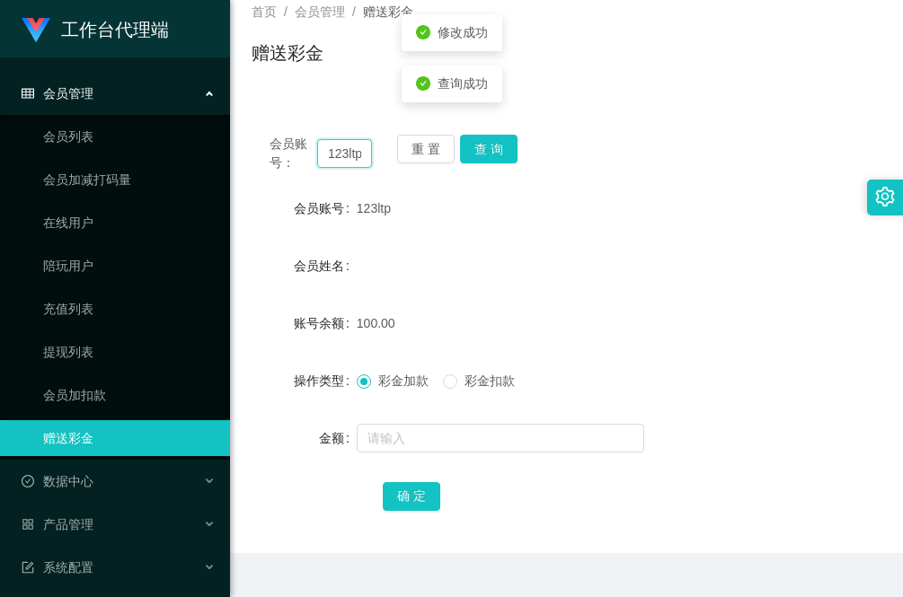
scroll to position [0, 0]
drag, startPoint x: 359, startPoint y: 154, endPoint x: 331, endPoint y: 154, distance: 28.8
click at [331, 154] on input "123ltp" at bounding box center [344, 153] width 55 height 29
click at [297, 495] on div "确 定" at bounding box center [566, 496] width 630 height 36
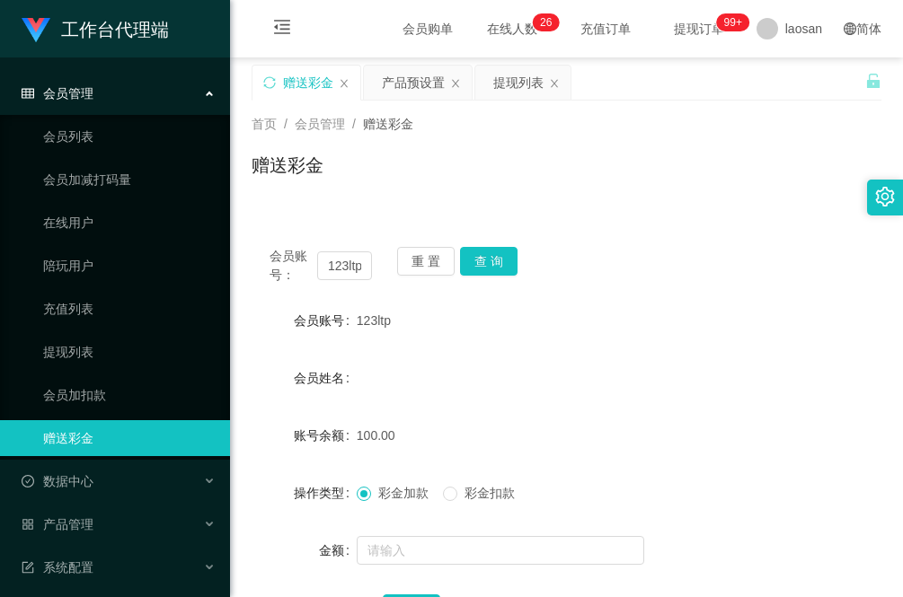
drag, startPoint x: 516, startPoint y: 84, endPoint x: 492, endPoint y: 186, distance: 105.2
click at [516, 84] on div "提现列表" at bounding box center [518, 83] width 50 height 34
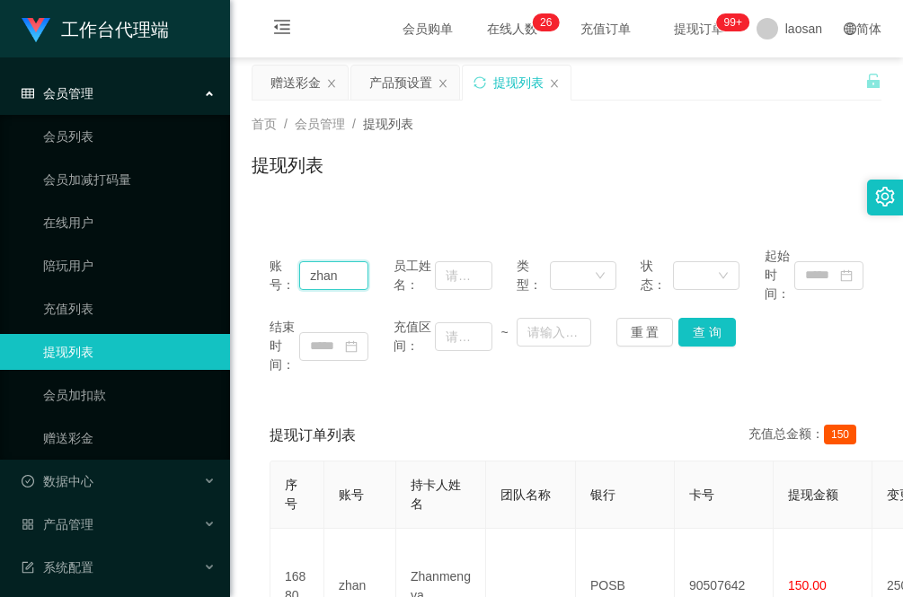
drag, startPoint x: 342, startPoint y: 274, endPoint x: 248, endPoint y: 272, distance: 94.3
click at [248, 272] on main "关闭左侧 关闭右侧 关闭其它 刷新页面 赠送彩金 产品预设置 提现列表 首页 / 会员管理 / 提现列表 / 提现列表 账号： zhan 员工姓名： 类型： …" at bounding box center [566, 379] width 673 height 644
paste input "Y8802"
click at [707, 331] on button "查 询" at bounding box center [706, 332] width 57 height 29
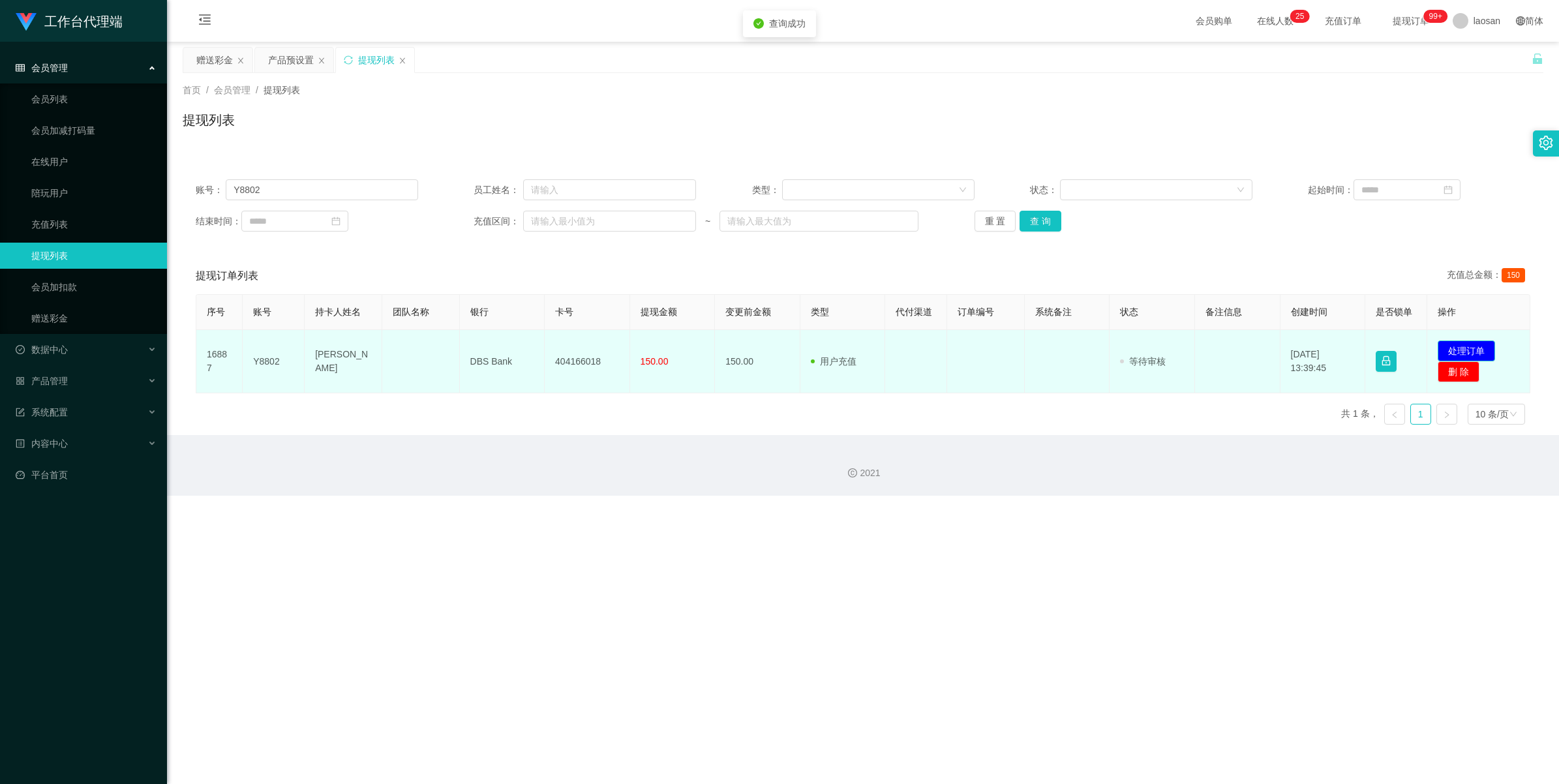
click at [655, 343] on button "处理订单" at bounding box center [1466, 351] width 57 height 21
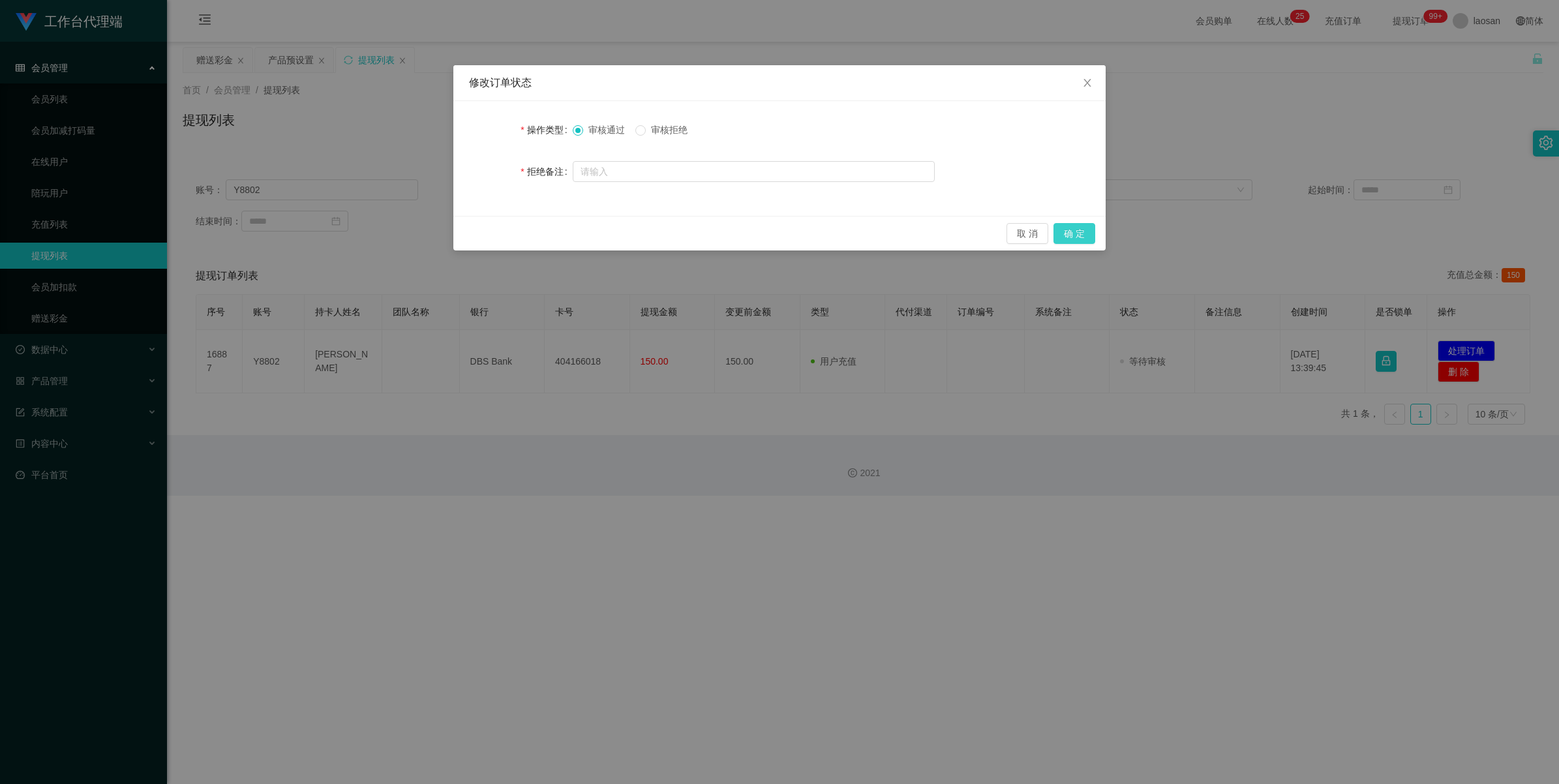
click at [655, 232] on button "确 定" at bounding box center [1074, 233] width 41 height 21
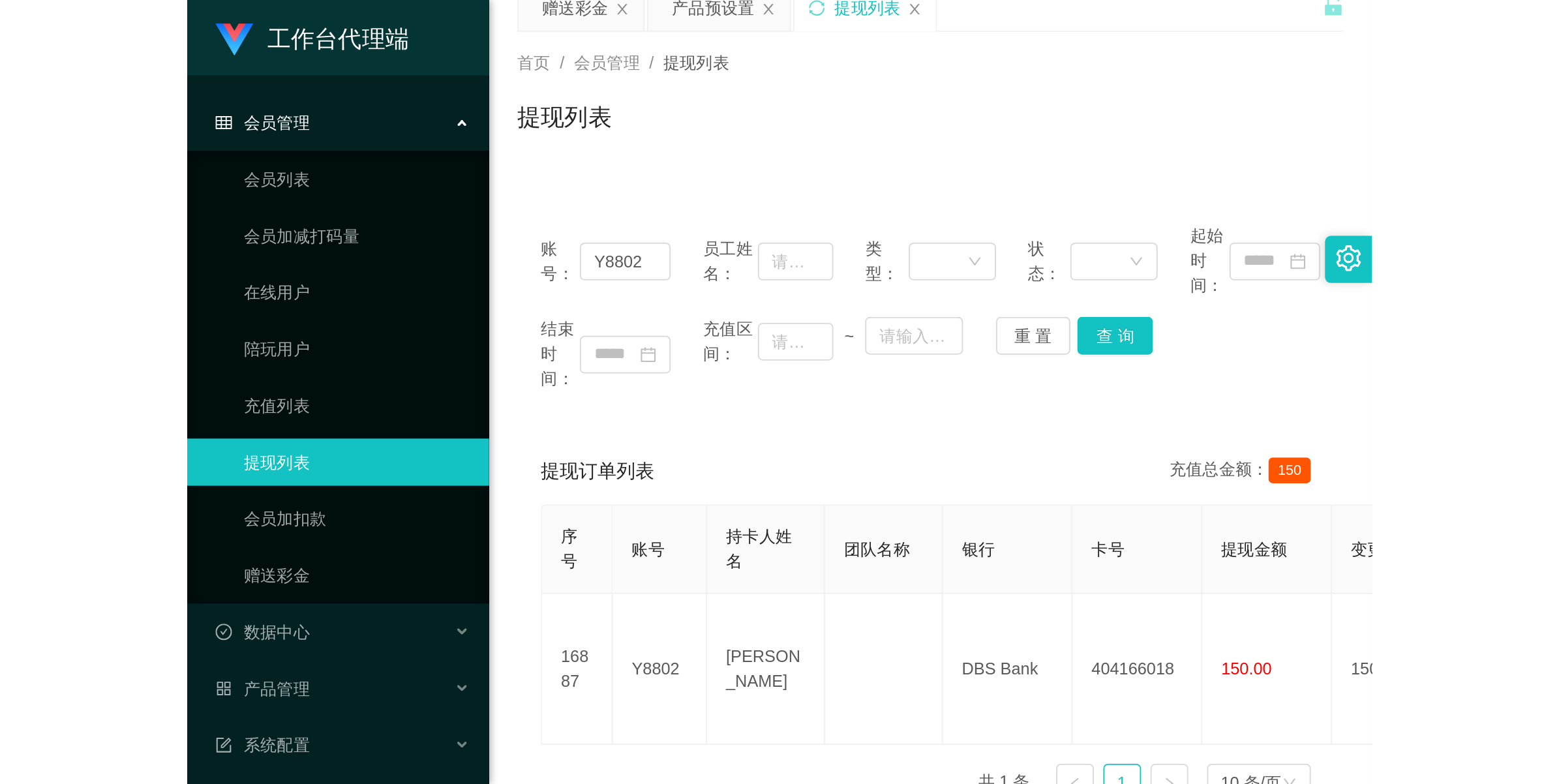
scroll to position [81, 0]
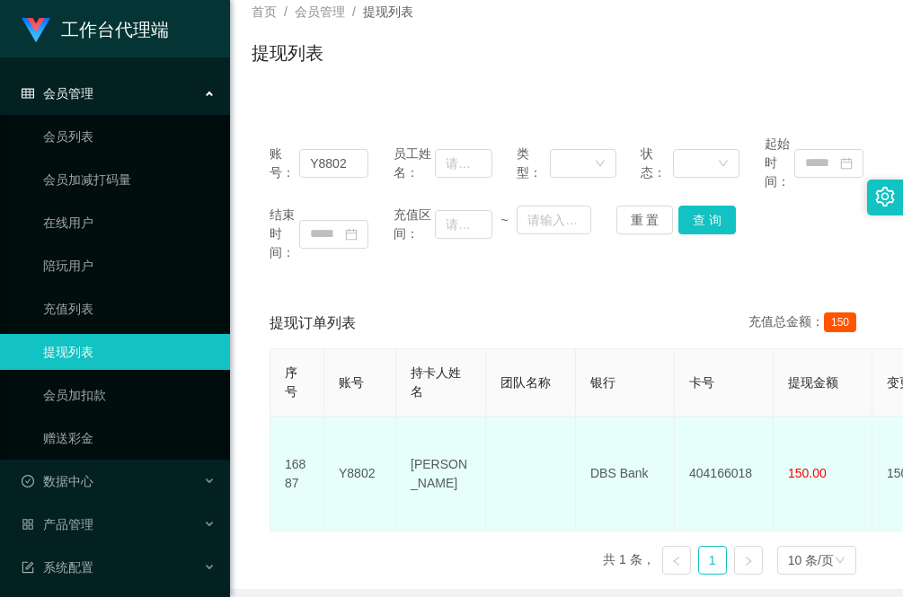
drag, startPoint x: 472, startPoint y: 477, endPoint x: 410, endPoint y: 454, distance: 67.1
click at [410, 454] on td "[PERSON_NAME]" at bounding box center [441, 474] width 90 height 115
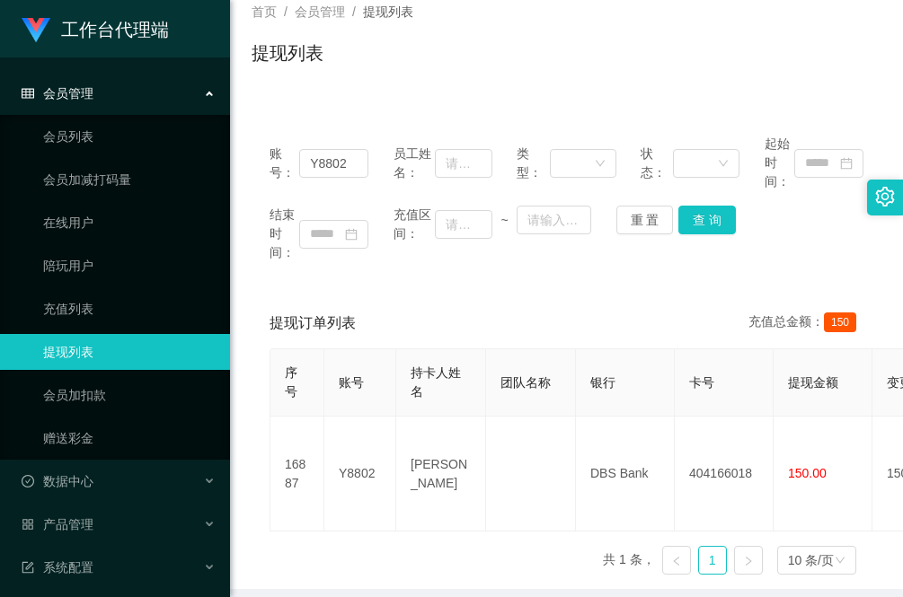
drag, startPoint x: 289, startPoint y: 560, endPoint x: 299, endPoint y: 554, distance: 11.3
click at [289, 560] on div "序号 账号 持卡人姓名 团队名称 银行 卡号 提现金额 变更前金额 类型 代付渠道 订单编号 系统备注 状态 备注信息 创建时间 是否锁单 操作 16887 …" at bounding box center [566, 468] width 594 height 241
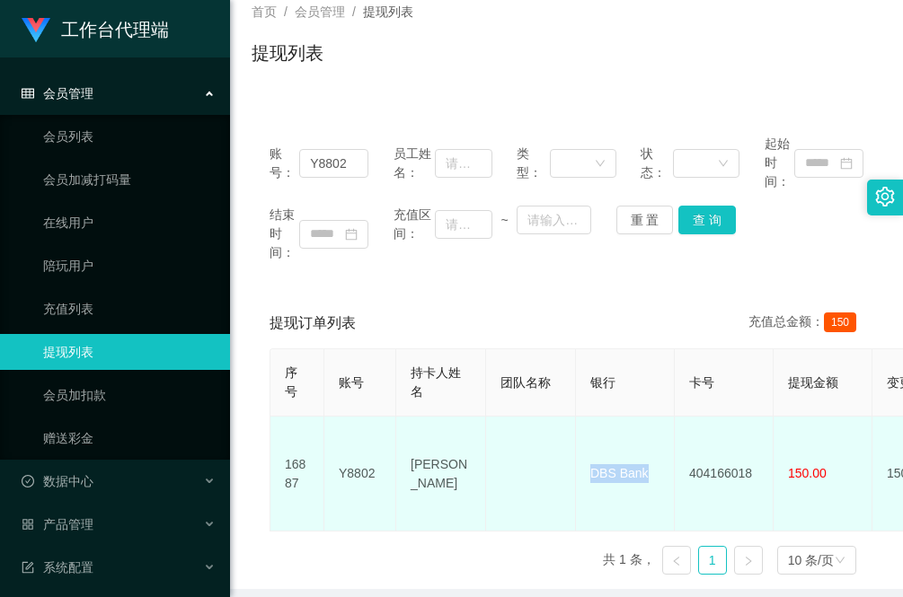
drag, startPoint x: 670, startPoint y: 464, endPoint x: 584, endPoint y: 458, distance: 86.5
click at [584, 458] on td "DBS Bank" at bounding box center [625, 474] width 99 height 115
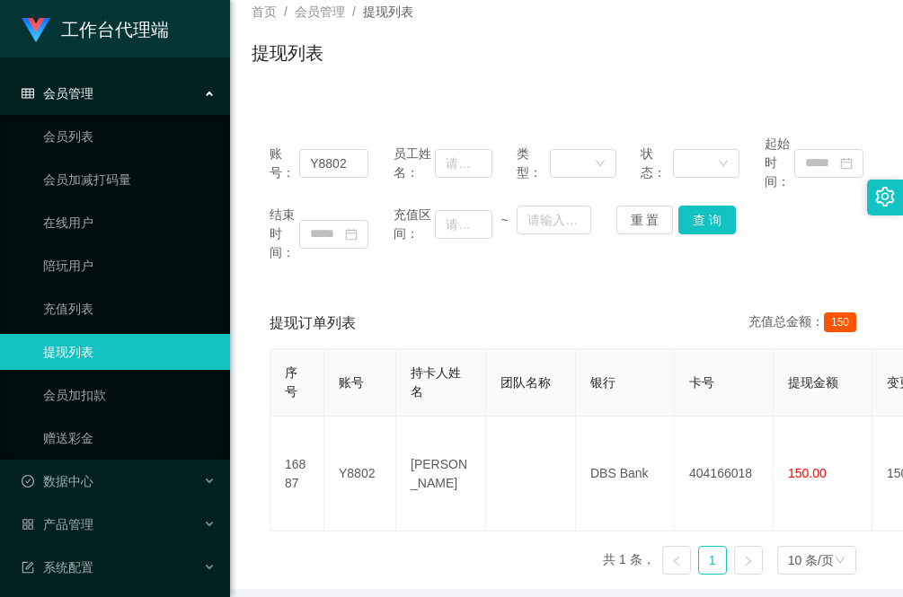
click at [305, 536] on div "序号 账号 持卡人姓名 团队名称 银行 卡号 提现金额 变更前金额 类型 代付渠道 订单编号 系统备注 状态 备注信息 创建时间 是否锁单 操作 16887 …" at bounding box center [566, 468] width 594 height 241
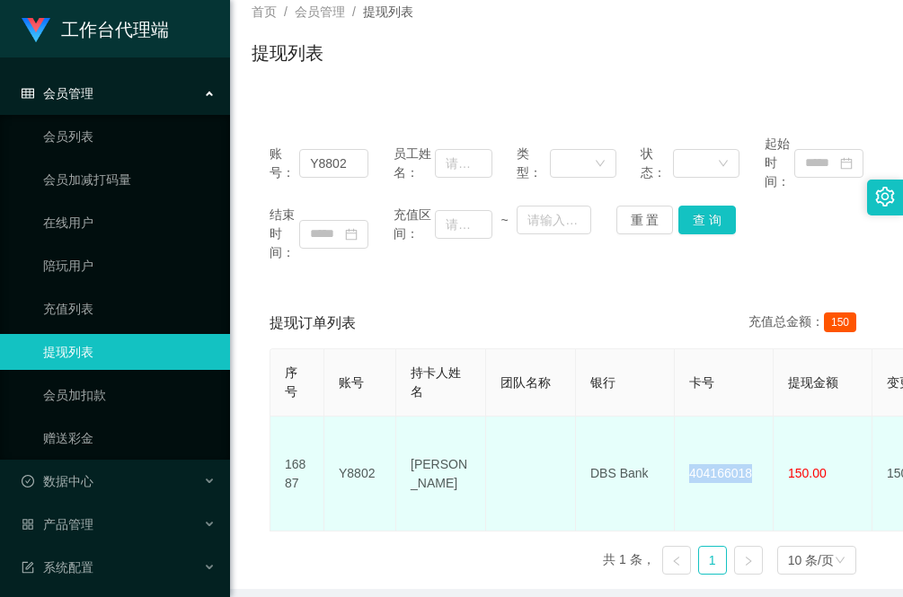
drag, startPoint x: 748, startPoint y: 470, endPoint x: 684, endPoint y: 469, distance: 63.8
click at [684, 469] on td "404166018" at bounding box center [724, 474] width 99 height 115
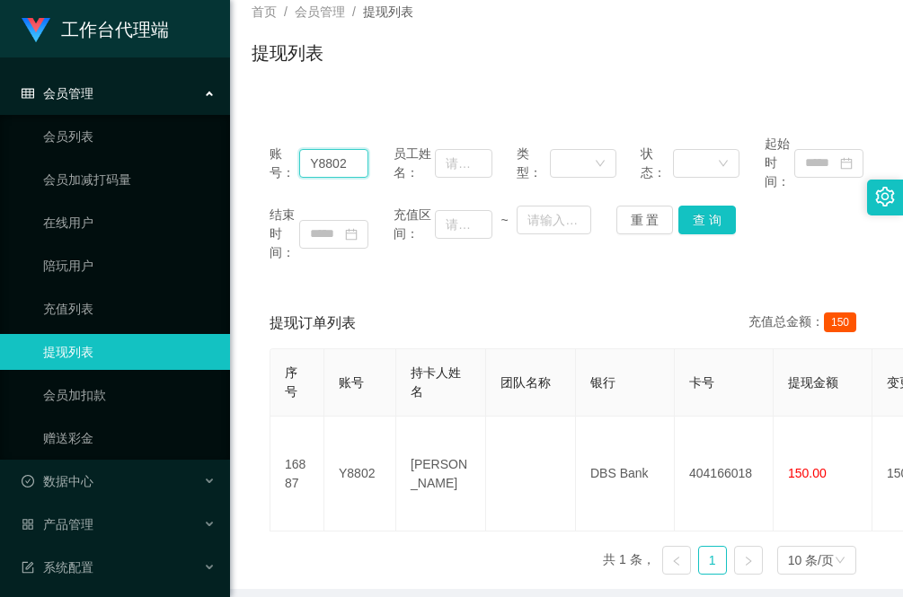
drag, startPoint x: 299, startPoint y: 157, endPoint x: 262, endPoint y: 155, distance: 36.9
click at [261, 155] on div "账号： Y8802 员工姓名： 类型： 状态： 起始时间： 结束时间： 充值区间： ~ 重 置 查 询" at bounding box center [566, 198] width 630 height 163
paste input "jwleong"
type input "jwleong"
drag, startPoint x: 707, startPoint y: 208, endPoint x: 710, endPoint y: 217, distance: 9.4
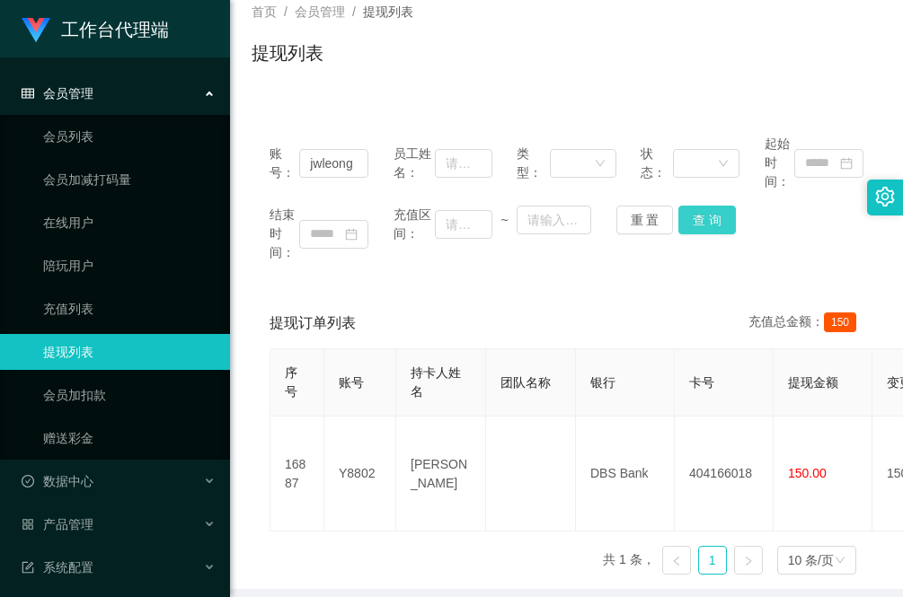
click at [707, 209] on button "查 询" at bounding box center [706, 220] width 57 height 29
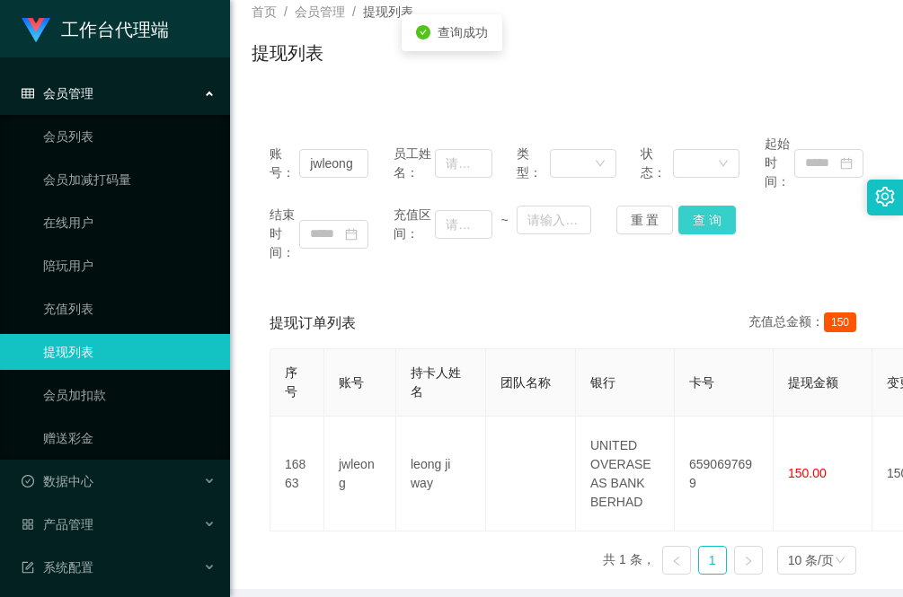
scroll to position [0, 0]
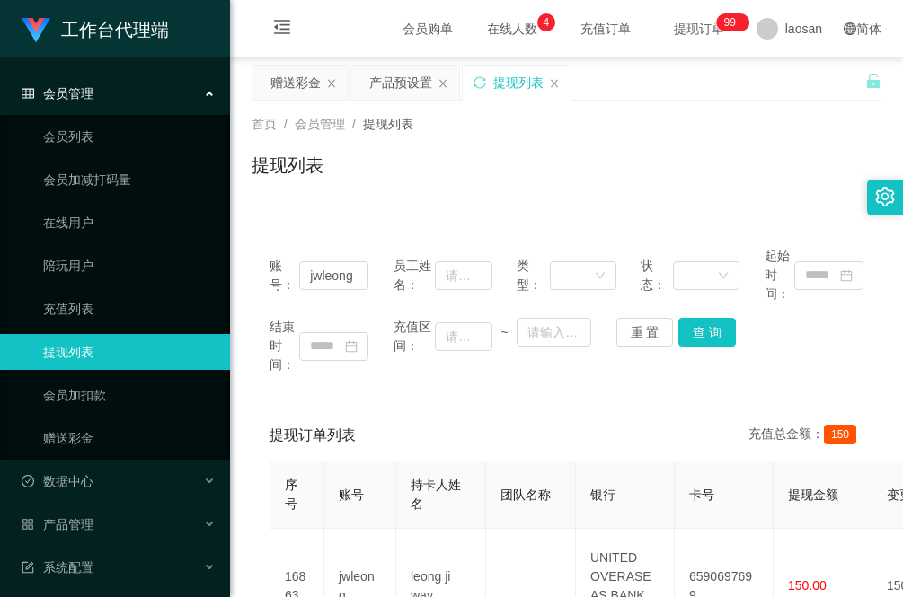
click at [320, 414] on div "提现订单列表 充值总金额： 150" at bounding box center [566, 435] width 594 height 50
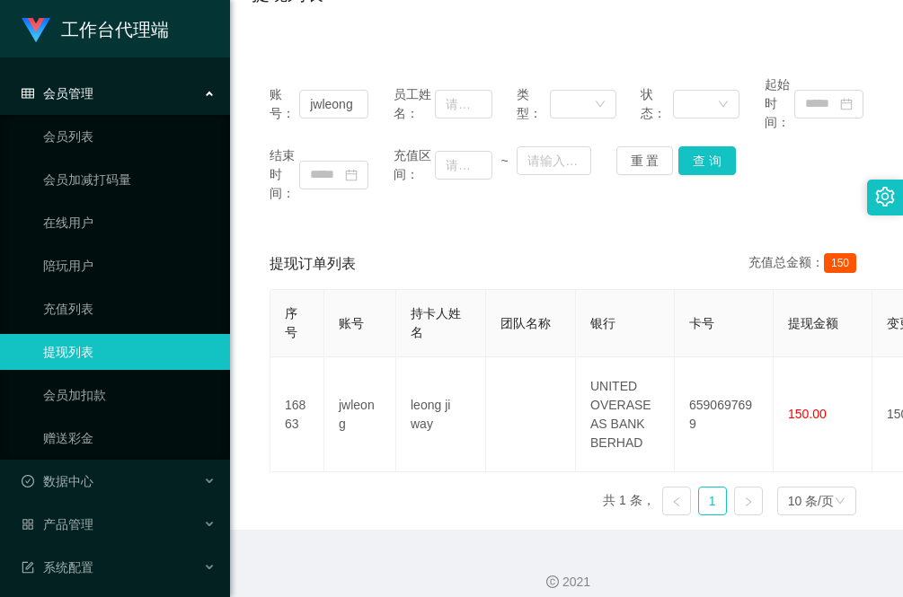
scroll to position [178, 0]
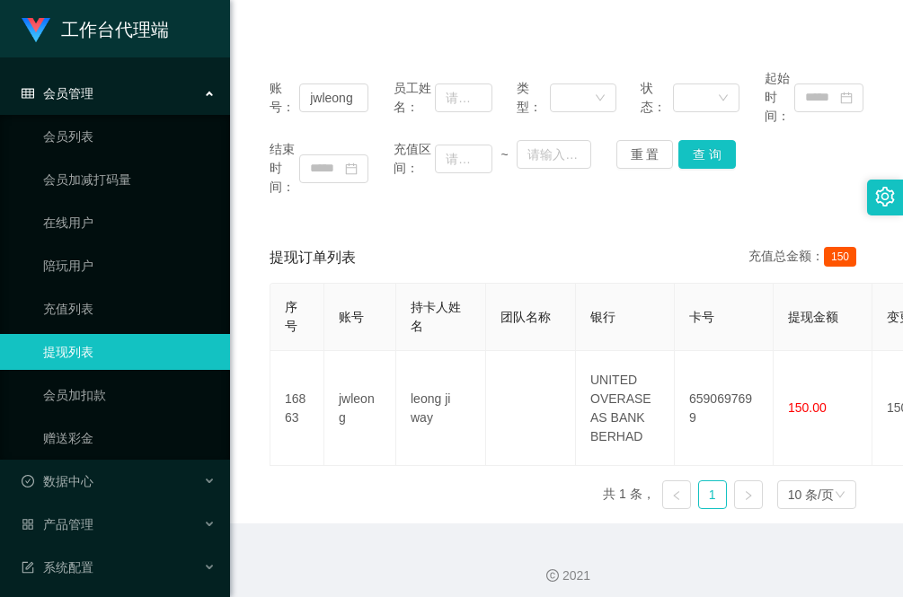
click at [315, 492] on div "序号 账号 持卡人姓名 团队名称 银行 卡号 提现金额 变更前金额 类型 代付渠道 订单编号 系统备注 状态 备注信息 创建时间 是否锁单 操作 16863 …" at bounding box center [566, 403] width 594 height 241
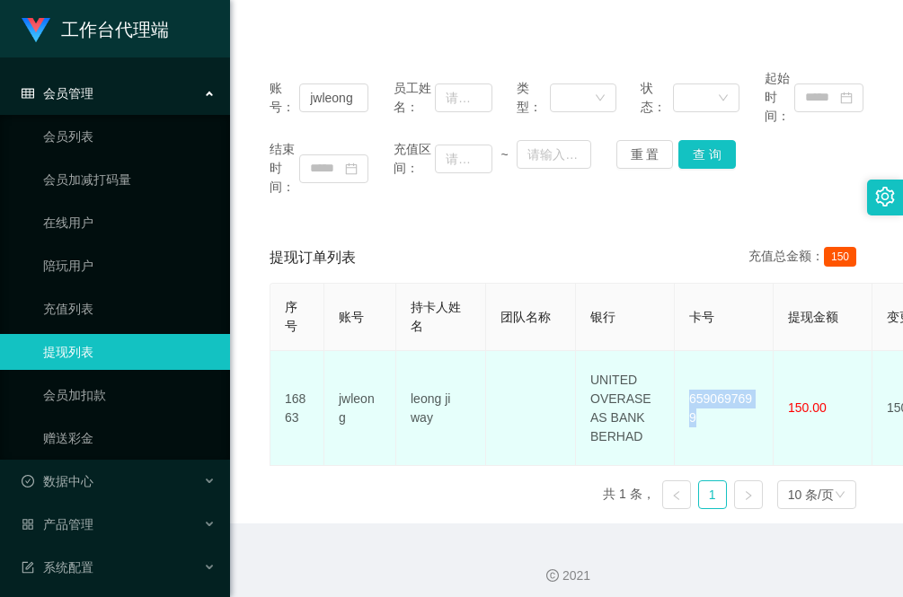
drag, startPoint x: 762, startPoint y: 405, endPoint x: 675, endPoint y: 410, distance: 86.3
click at [675, 410] on td "6590697699" at bounding box center [724, 408] width 99 height 115
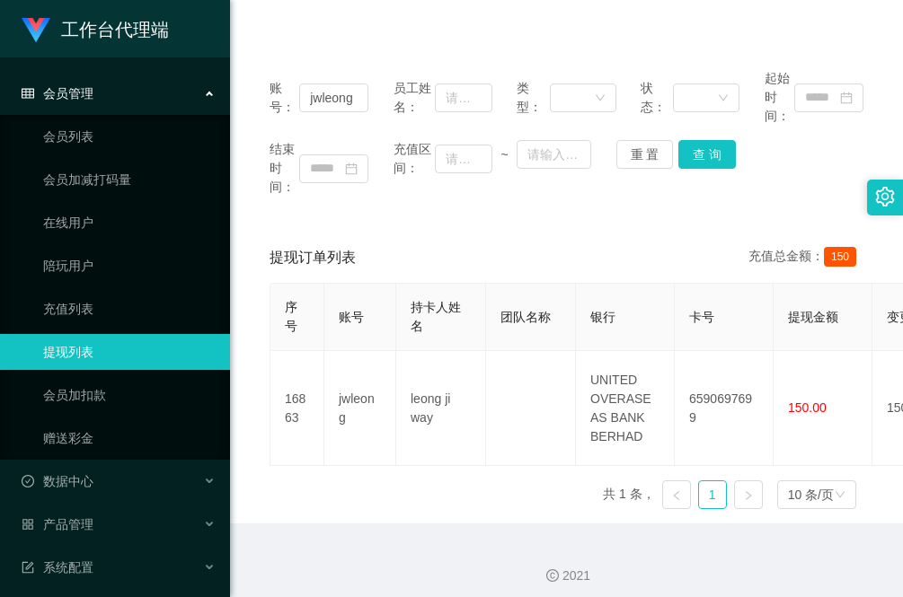
drag, startPoint x: 286, startPoint y: 488, endPoint x: 288, endPoint y: 465, distance: 22.6
click at [286, 488] on div "序号 账号 持卡人姓名 团队名称 银行 卡号 提现金额 变更前金额 类型 代付渠道 订单编号 系统备注 状态 备注信息 创建时间 是否锁单 操作 16863 …" at bounding box center [566, 403] width 594 height 241
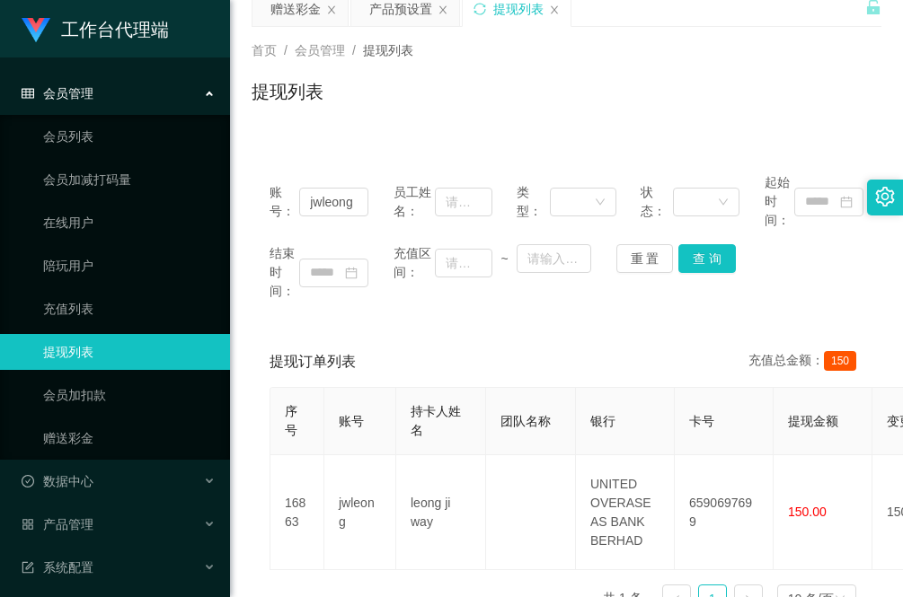
scroll to position [0, 0]
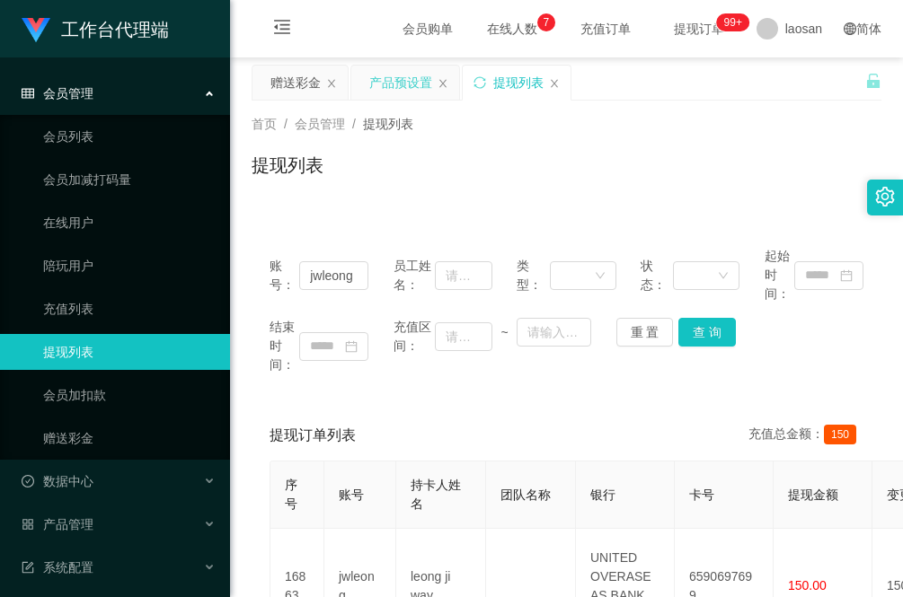
click at [423, 76] on div "产品预设置" at bounding box center [400, 83] width 63 height 34
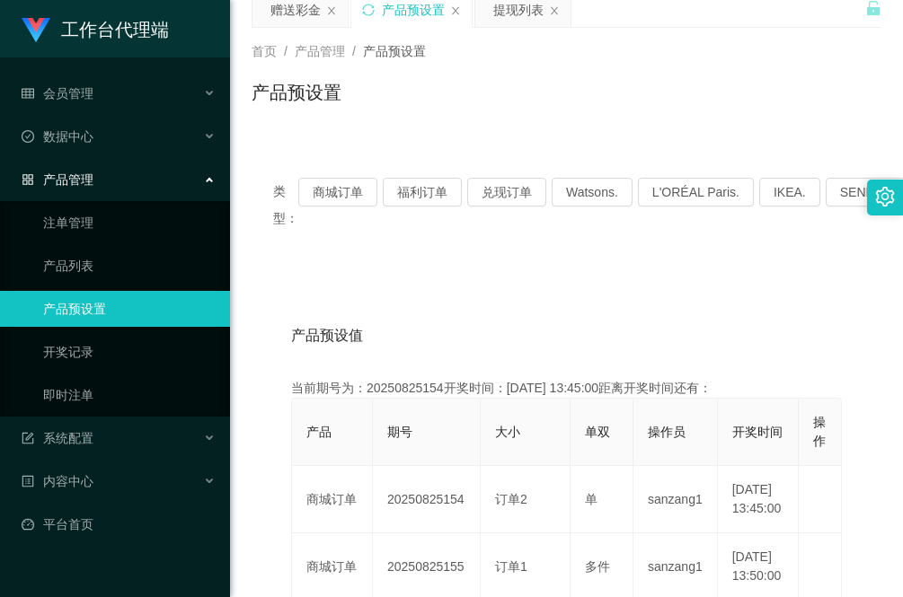
scroll to position [112, 0]
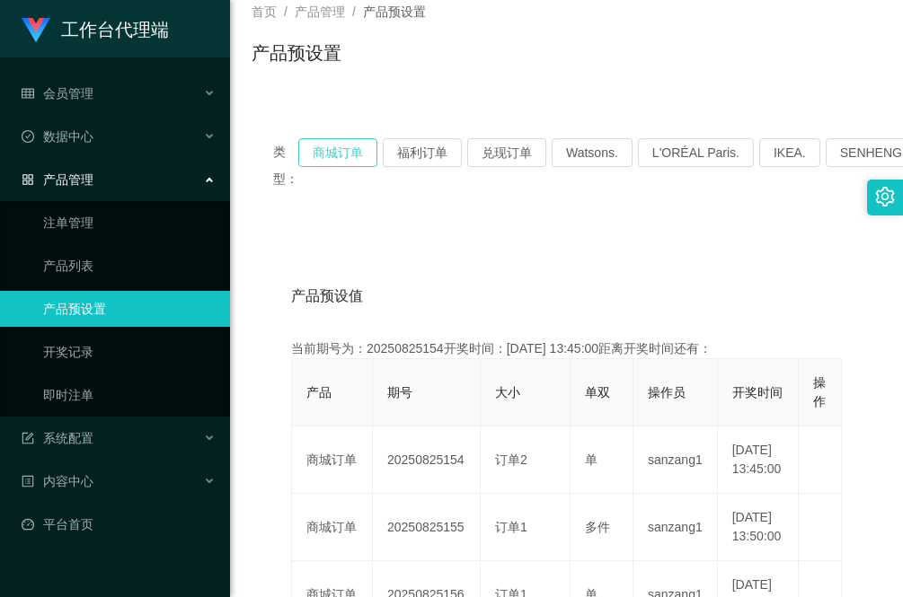
click at [344, 150] on button "商城订单" at bounding box center [337, 152] width 79 height 29
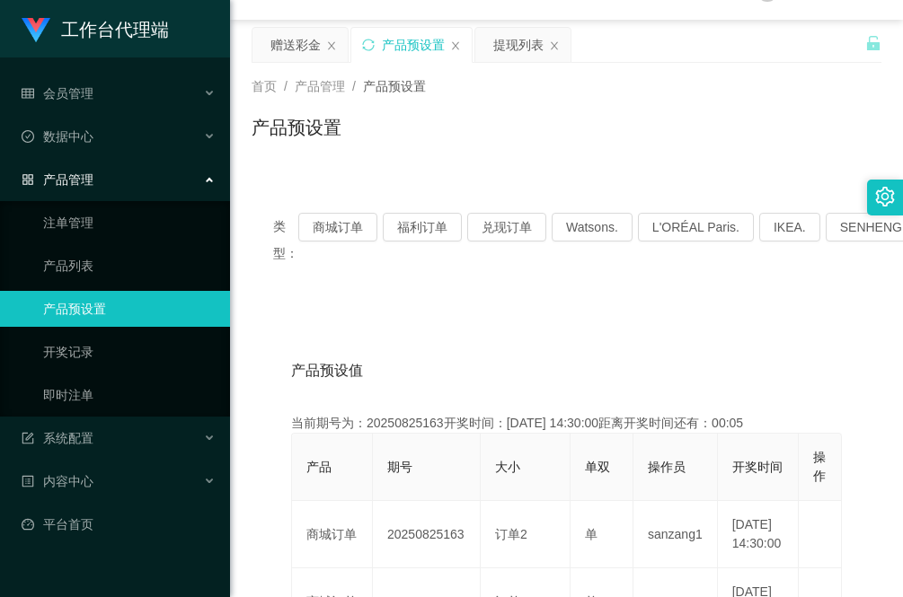
scroll to position [0, 0]
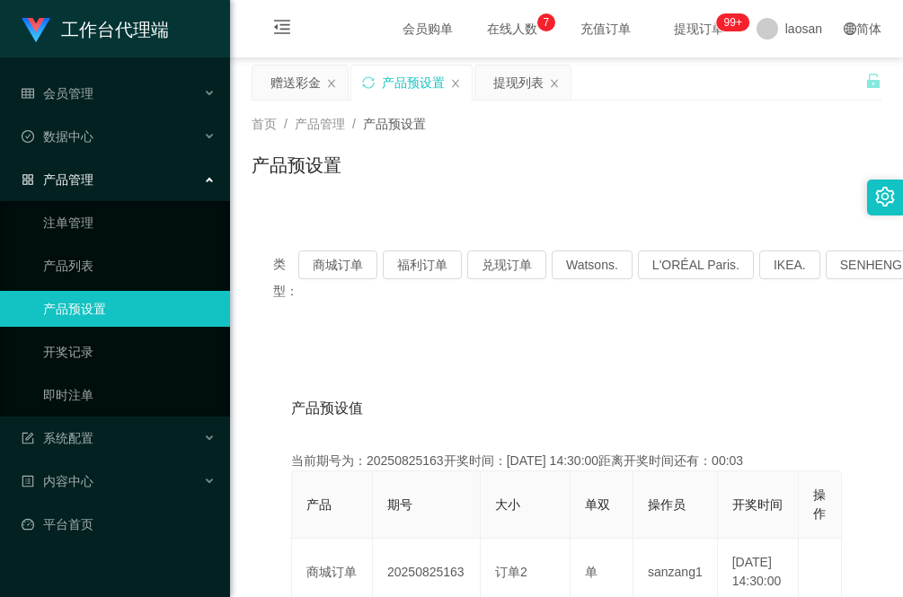
drag, startPoint x: 517, startPoint y: 87, endPoint x: 504, endPoint y: 104, distance: 21.7
click at [517, 87] on div "提现列表" at bounding box center [518, 83] width 50 height 34
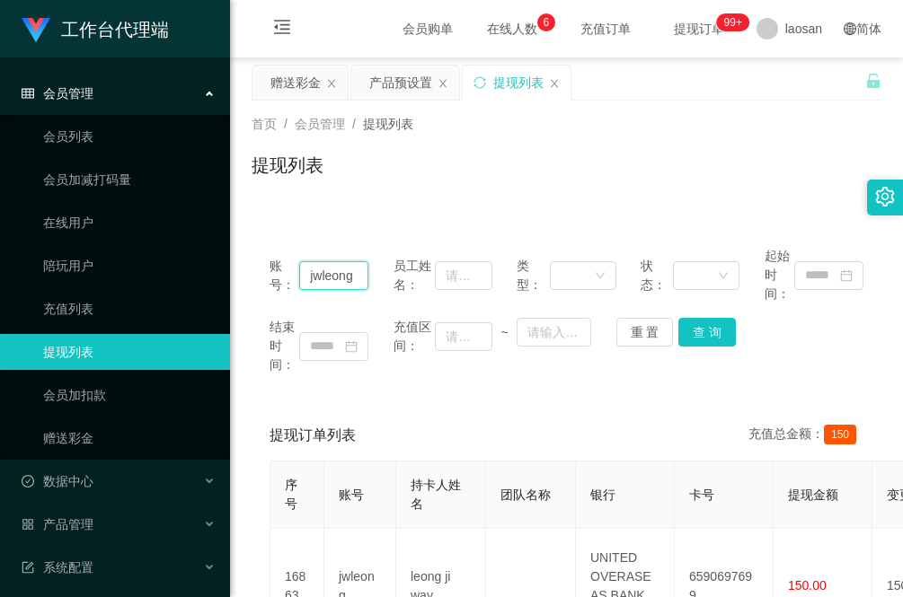
drag, startPoint x: 362, startPoint y: 279, endPoint x: 260, endPoint y: 278, distance: 101.5
click at [260, 278] on div "账号： jwleong 员工姓名： 类型： 状态： 起始时间： 结束时间： 充值区间： ~ 重 置 查 询" at bounding box center [566, 310] width 630 height 163
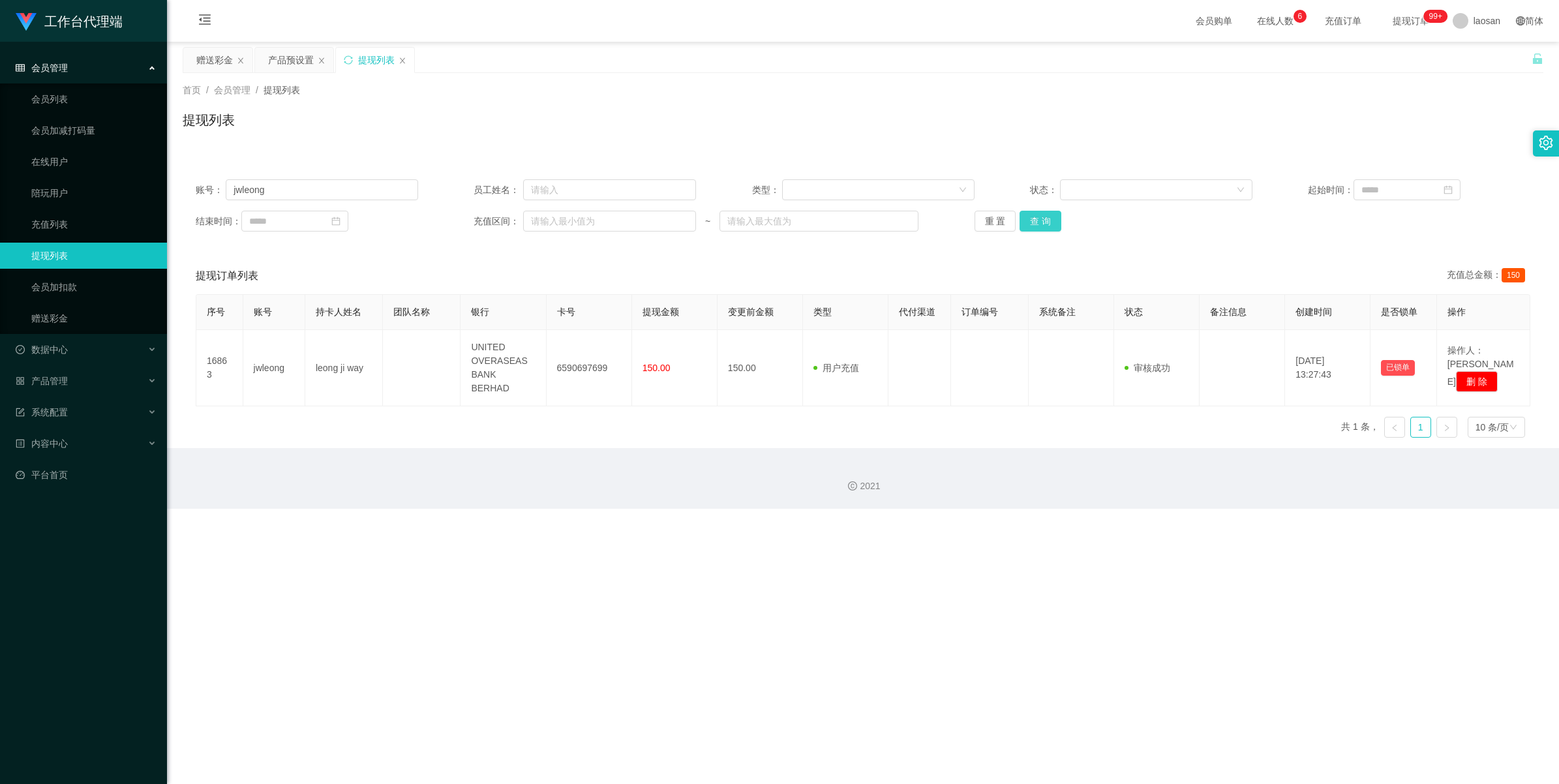
click at [655, 222] on button "查 询" at bounding box center [1040, 221] width 41 height 21
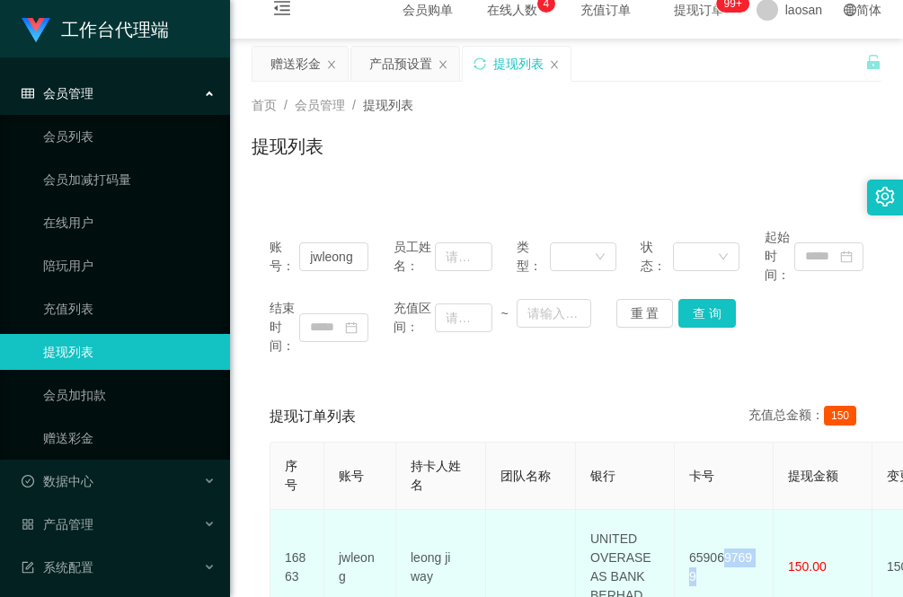
scroll to position [38, 0]
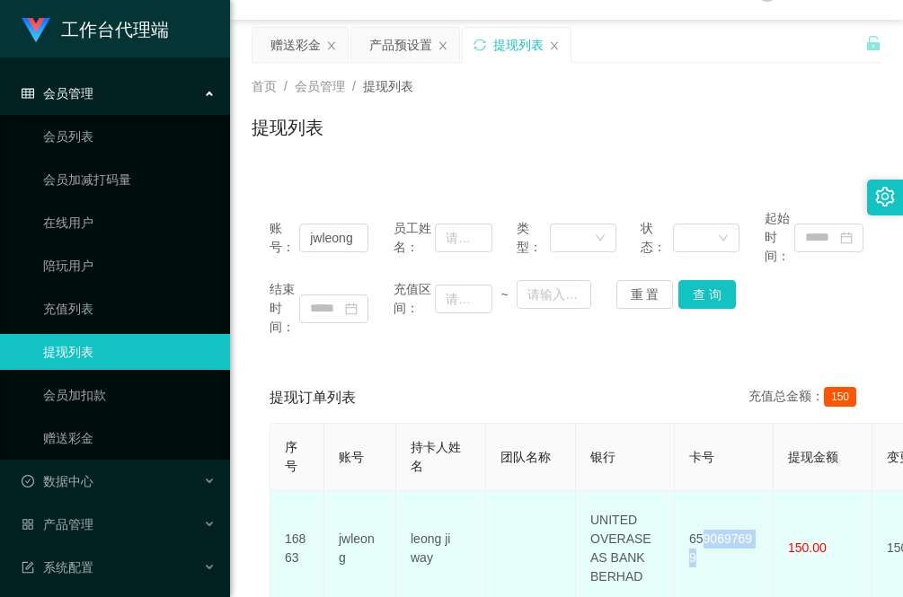
drag, startPoint x: 762, startPoint y: 579, endPoint x: 699, endPoint y: 572, distance: 63.3
click at [699, 572] on td "6590697699" at bounding box center [724, 548] width 99 height 115
drag, startPoint x: 699, startPoint y: 572, endPoint x: 739, endPoint y: 560, distance: 42.3
click at [742, 555] on td "6590697699" at bounding box center [724, 548] width 99 height 115
drag, startPoint x: 757, startPoint y: 536, endPoint x: 687, endPoint y: 542, distance: 70.3
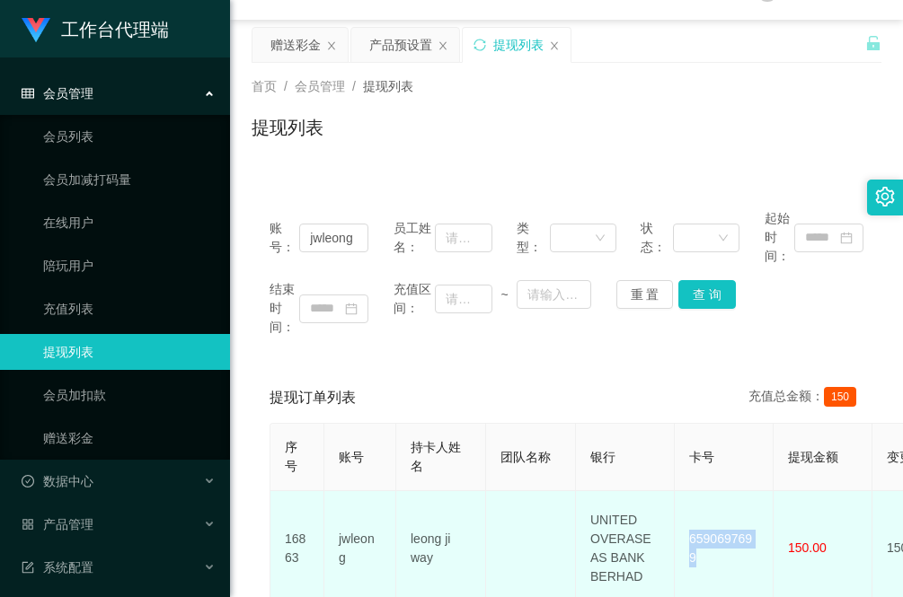
click at [687, 542] on td "6590697699" at bounding box center [724, 548] width 99 height 115
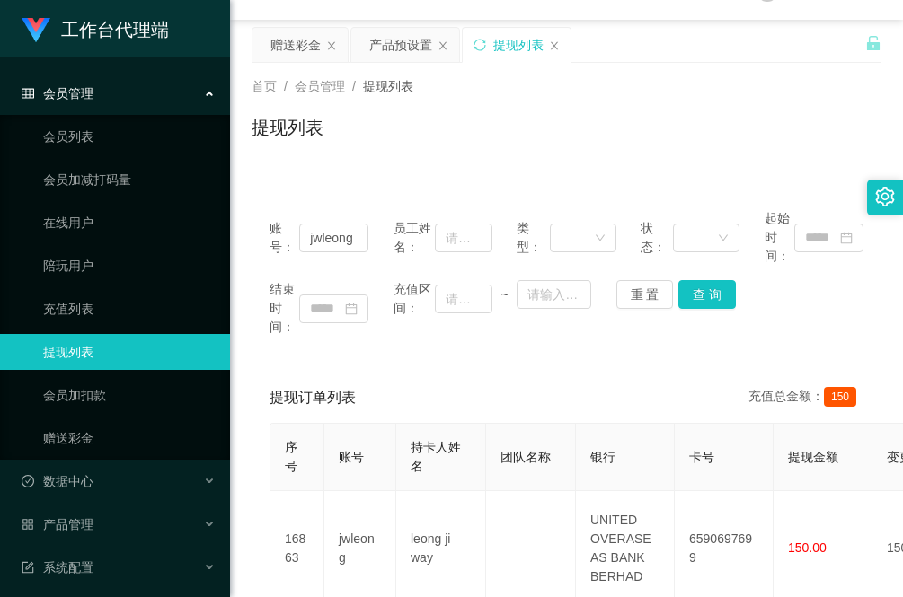
click at [303, 186] on div "账号： jwleong 员工姓名： 类型： 状态： 起始时间： 结束时间： 充值区间： ~ 重 置 查 询 提现订单列表 充值总金额： 150 序号 账号 持…" at bounding box center [566, 417] width 630 height 494
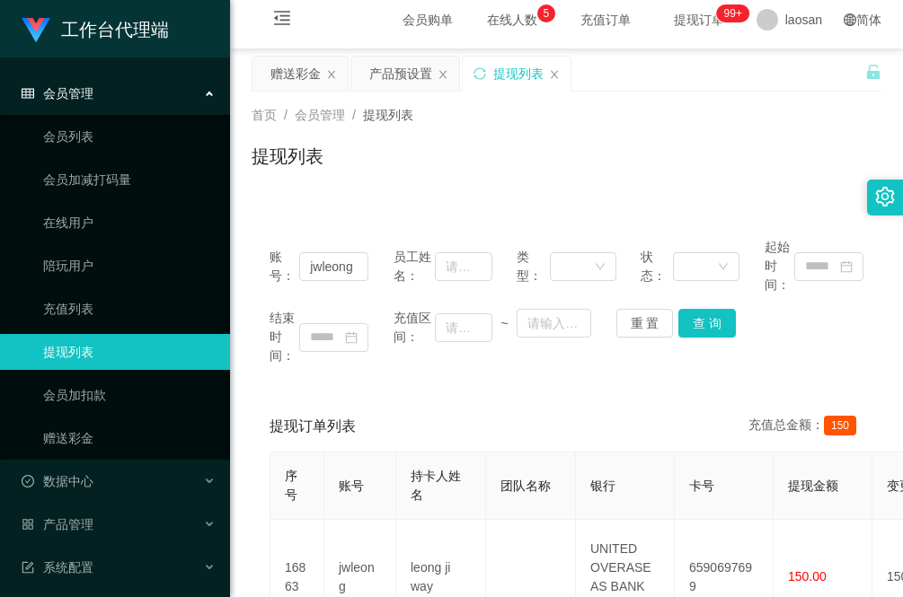
scroll to position [0, 0]
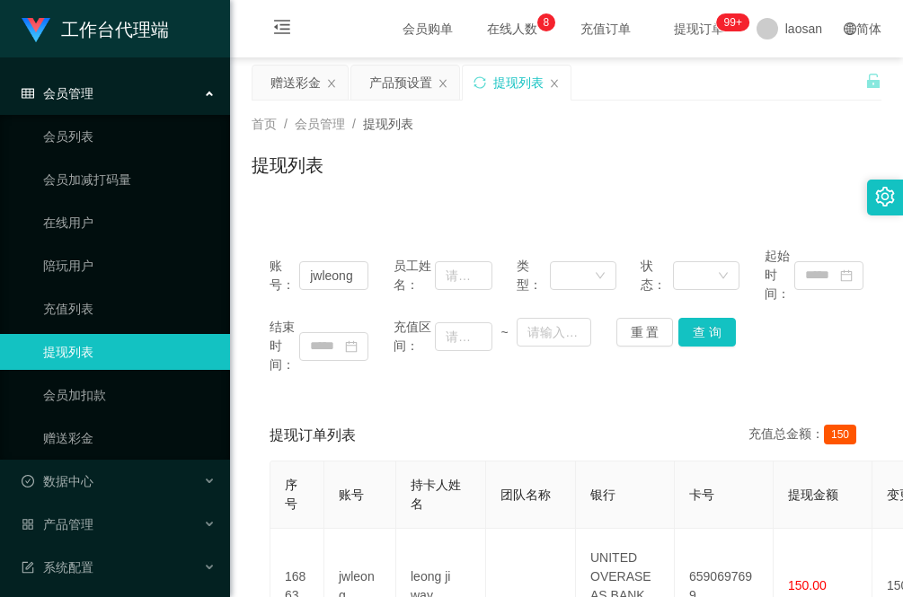
drag, startPoint x: 414, startPoint y: 182, endPoint x: 429, endPoint y: 157, distance: 29.4
click at [414, 182] on div "提现列表" at bounding box center [566, 172] width 630 height 41
click at [414, 83] on div "产品预设置" at bounding box center [400, 83] width 63 height 34
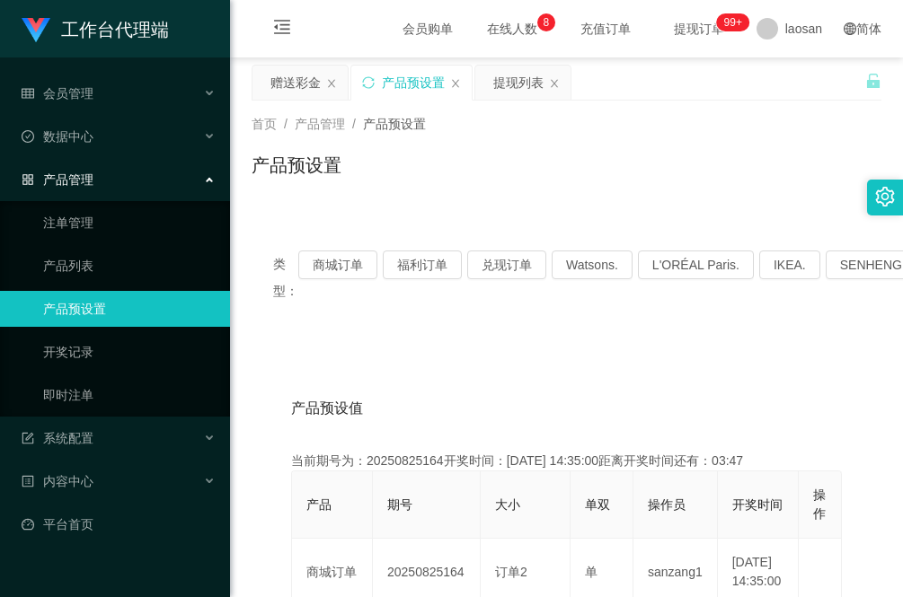
scroll to position [112, 0]
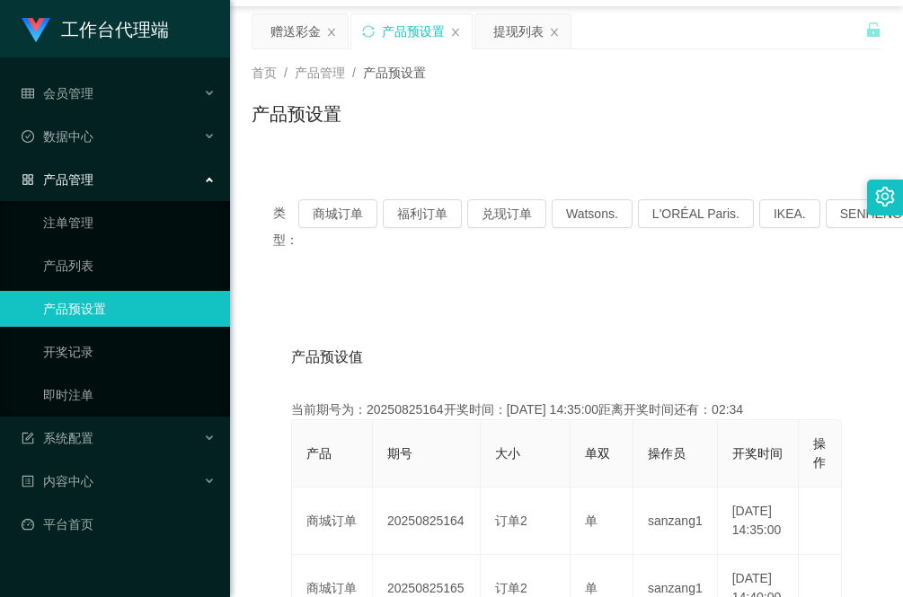
scroll to position [0, 0]
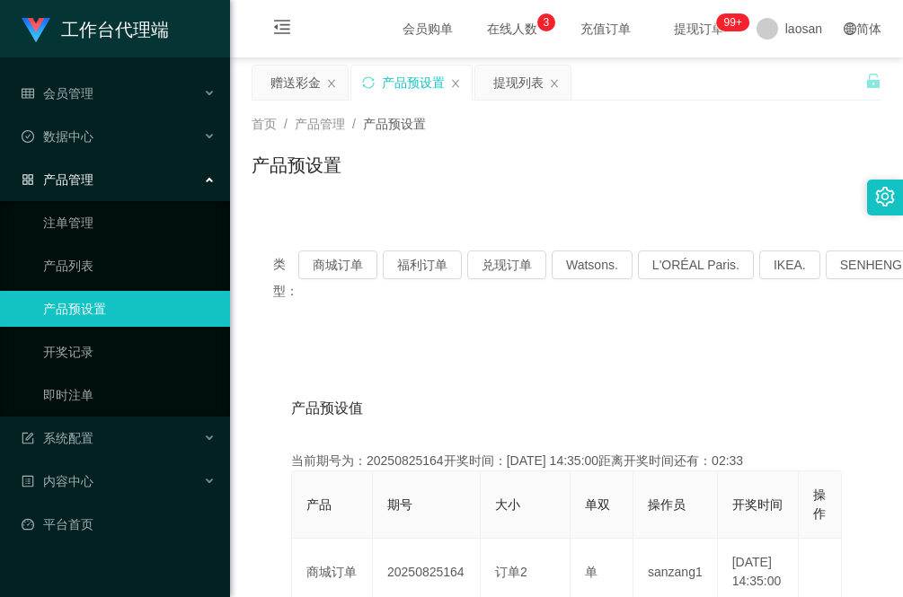
click at [501, 90] on div "提现列表" at bounding box center [518, 83] width 50 height 34
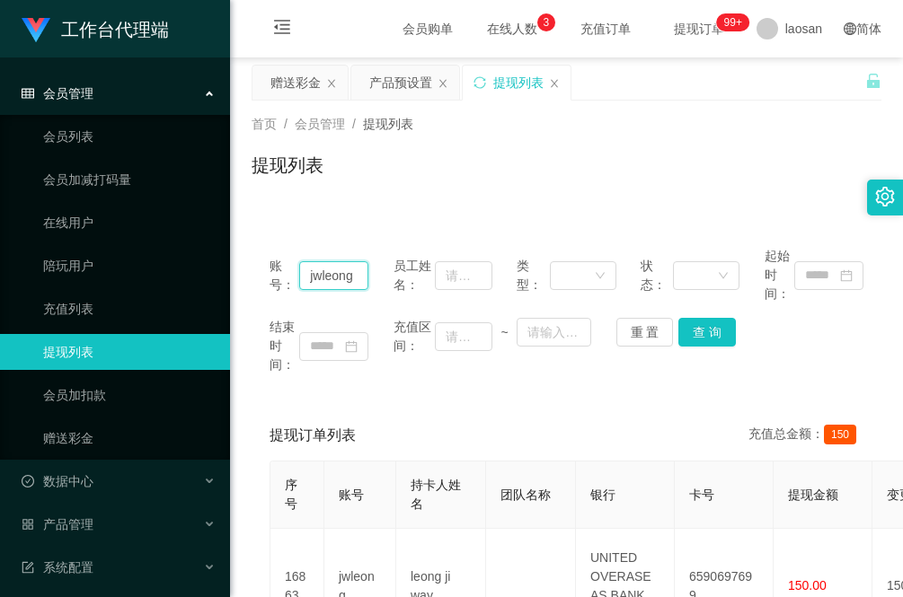
drag, startPoint x: 359, startPoint y: 275, endPoint x: 278, endPoint y: 270, distance: 81.0
click at [278, 270] on div "账号： jwleong" at bounding box center [318, 275] width 99 height 57
click at [696, 331] on button "查 询" at bounding box center [706, 332] width 57 height 29
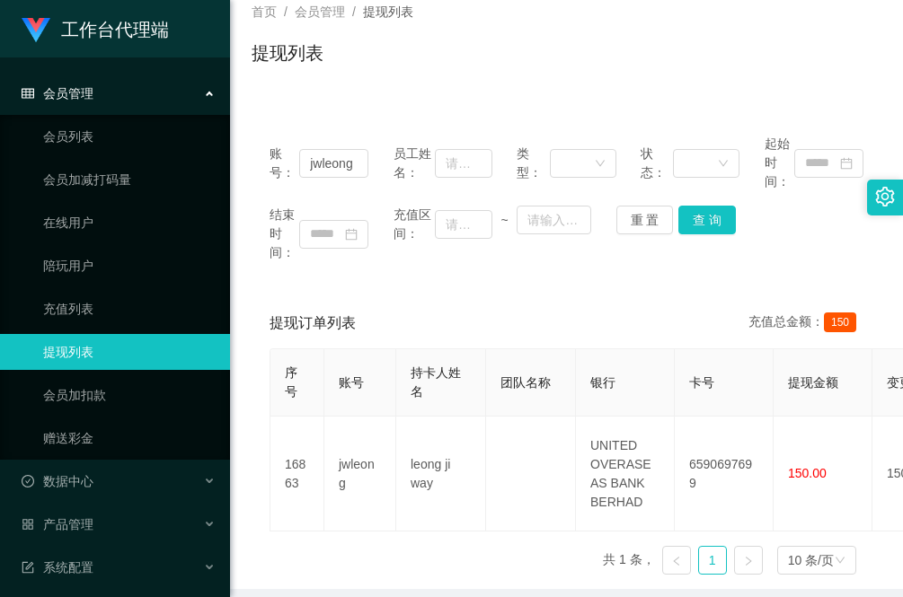
click at [266, 536] on div "提现订单列表 充值总金额： 150 序号 账号 持卡人姓名 团队名称 银行 卡号 提现金额 变更前金额 类型 代付渠道 订单编号 系统备注 状态 备注信息 创…" at bounding box center [566, 443] width 630 height 291
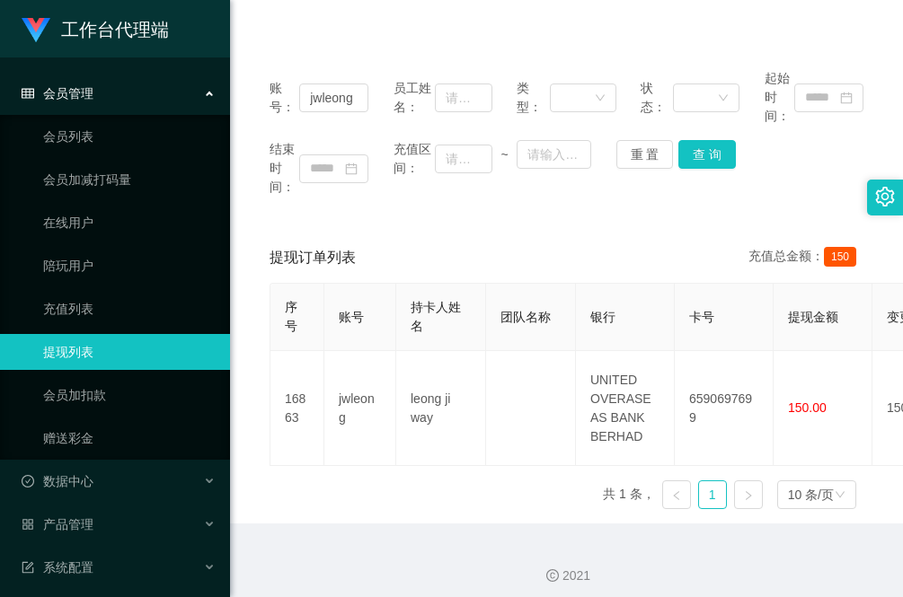
scroll to position [0, 0]
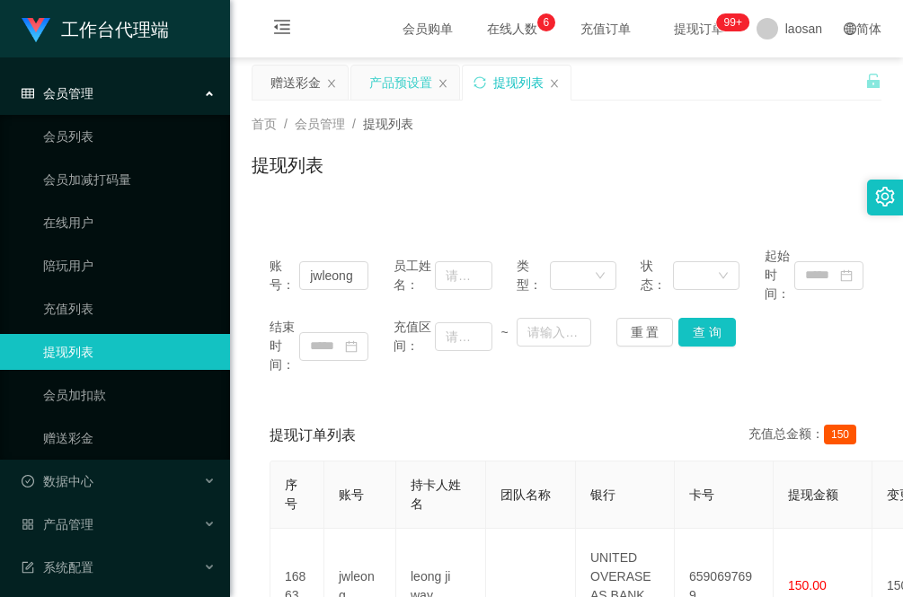
click at [413, 75] on div "产品预设置" at bounding box center [400, 83] width 63 height 34
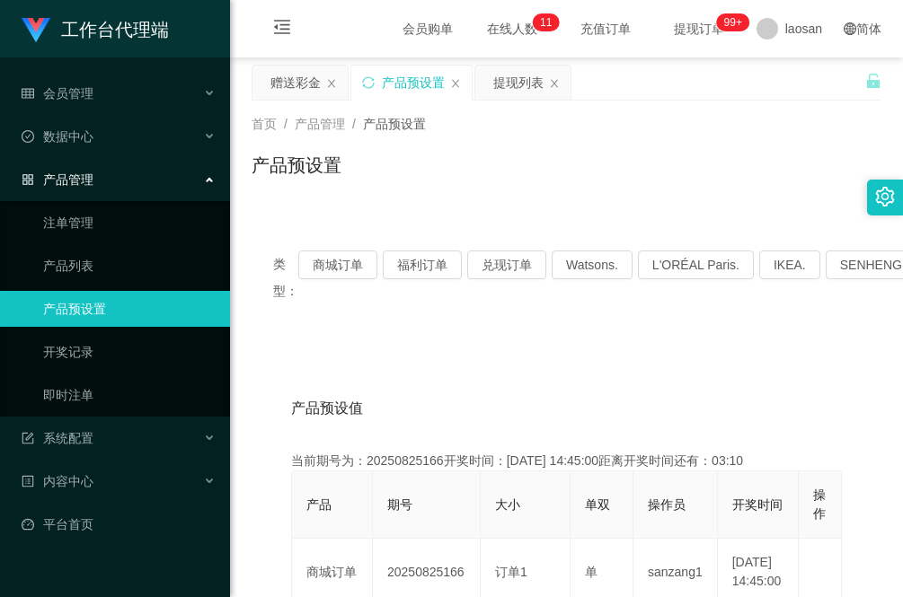
click at [267, 78] on div "赠送彩金" at bounding box center [299, 83] width 95 height 34
click at [295, 81] on div "赠送彩金" at bounding box center [295, 83] width 50 height 34
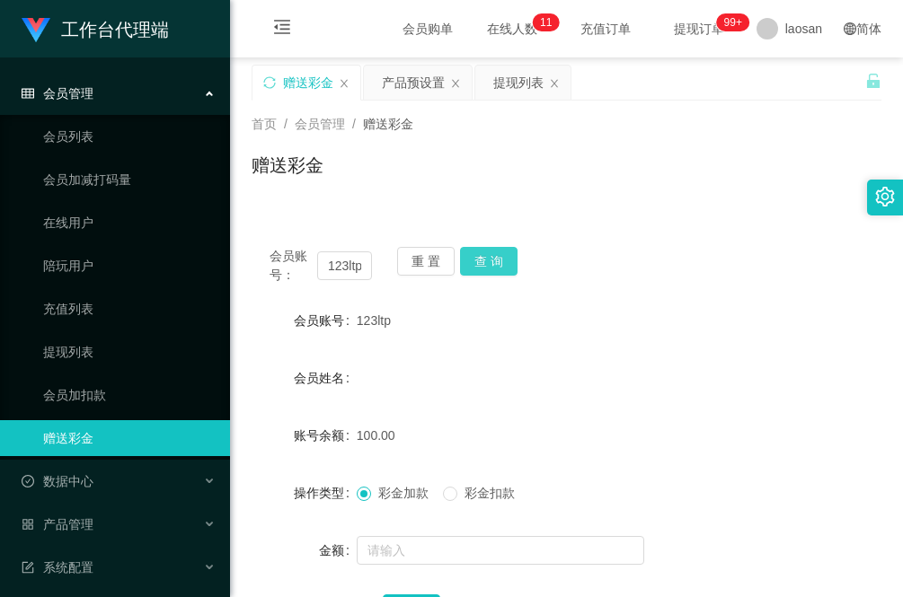
click at [490, 256] on button "查 询" at bounding box center [488, 261] width 57 height 29
drag, startPoint x: 429, startPoint y: 81, endPoint x: 428, endPoint y: 104, distance: 23.4
click at [429, 81] on div "产品预设置" at bounding box center [413, 83] width 63 height 34
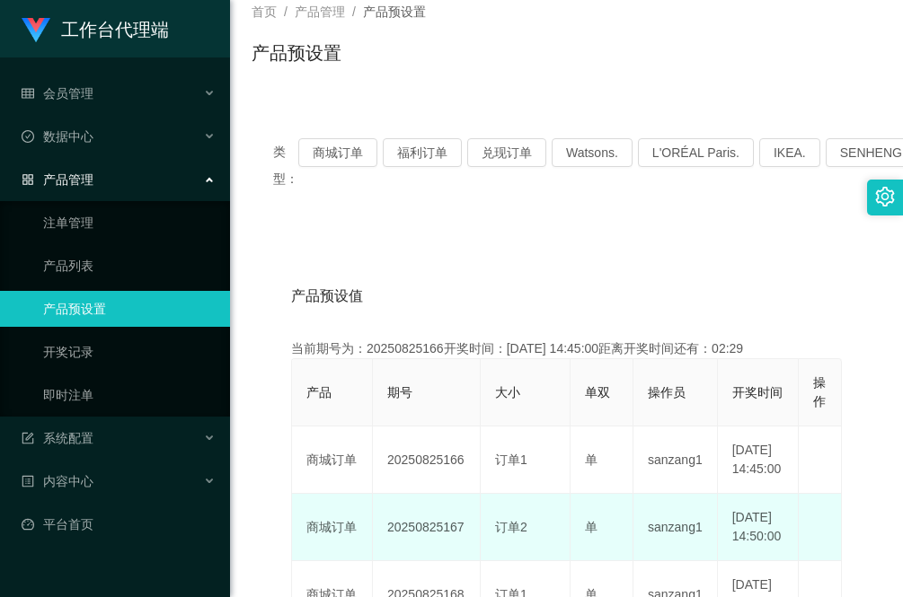
scroll to position [225, 0]
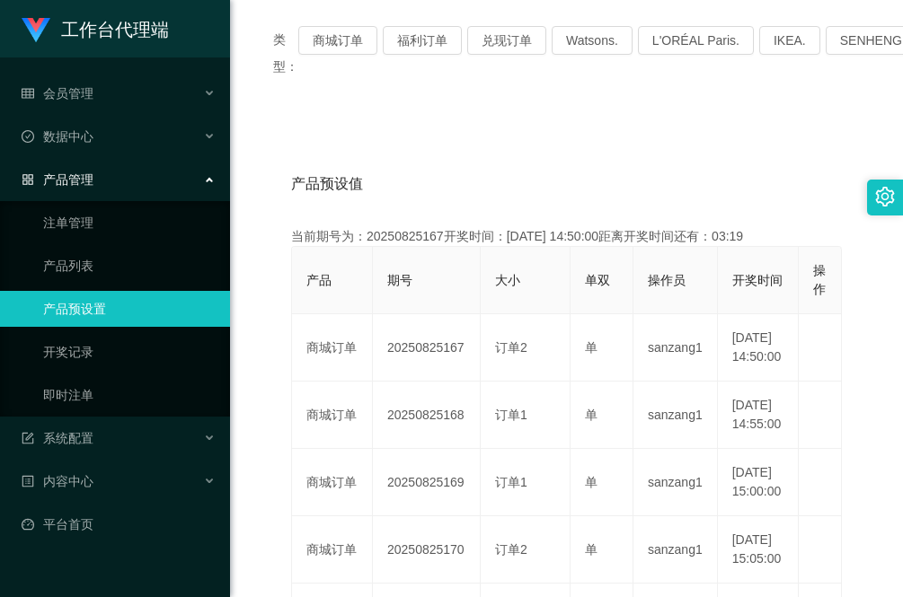
click at [406, 123] on div "产品预设值 添加期号 当前期号为：20250825167开奖时间：[DATE] 14:50:00距离开奖时间还有：03:19 产品 期号 大小 单双 操作员 …" at bounding box center [566, 607] width 630 height 976
click at [322, 110] on div "类型： 商城订单 福利订单 兑现订单 Watsons. L'ORÉAL Paris. IKEA. [GEOGRAPHIC_DATA]. COURTS. 产品预…" at bounding box center [566, 549] width 630 height 1091
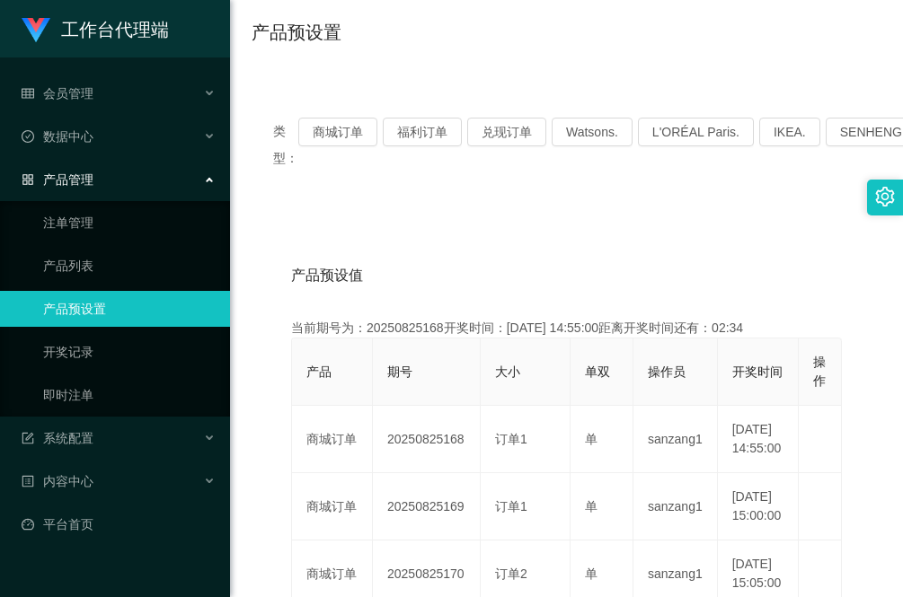
scroll to position [0, 0]
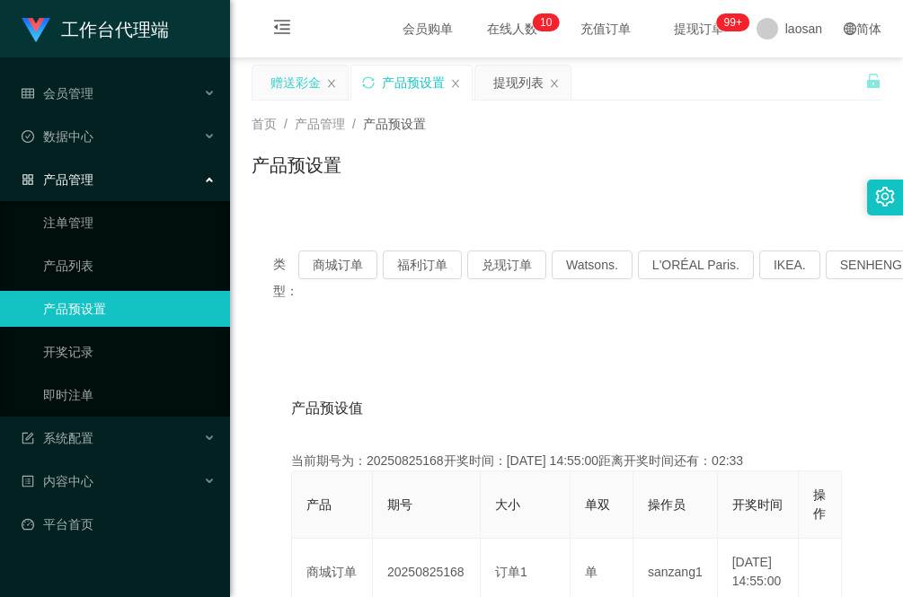
click at [320, 81] on div "赠送彩金" at bounding box center [295, 83] width 50 height 34
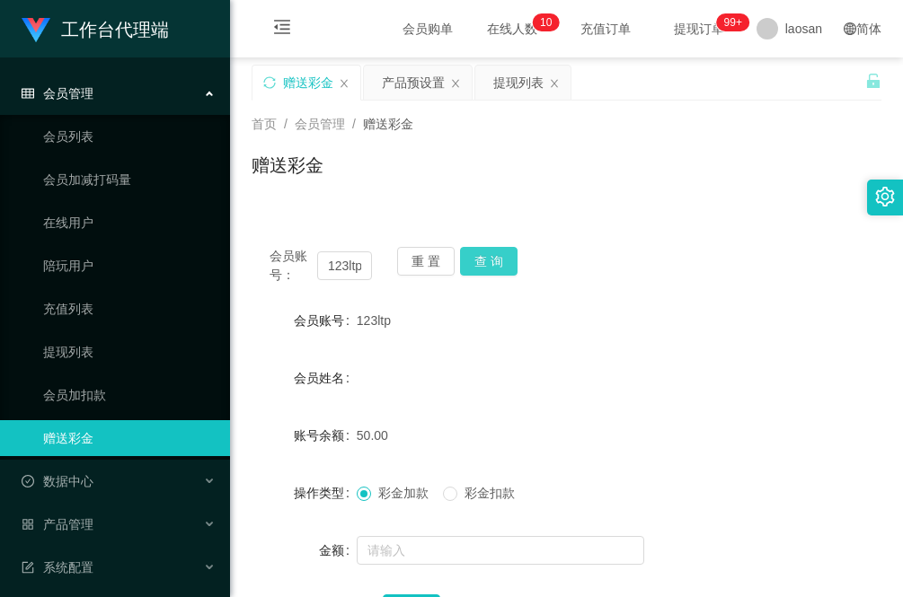
click at [494, 262] on button "查 询" at bounding box center [488, 261] width 57 height 29
drag, startPoint x: 419, startPoint y: 81, endPoint x: 418, endPoint y: 95, distance: 14.4
click at [419, 81] on div "产品预设置" at bounding box center [413, 83] width 63 height 34
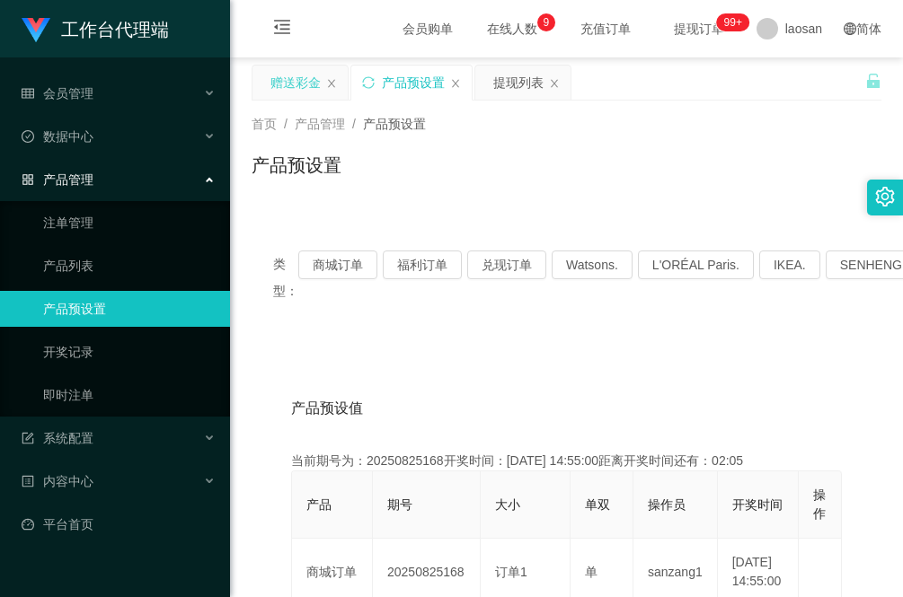
click at [302, 81] on div "赠送彩金" at bounding box center [295, 83] width 50 height 34
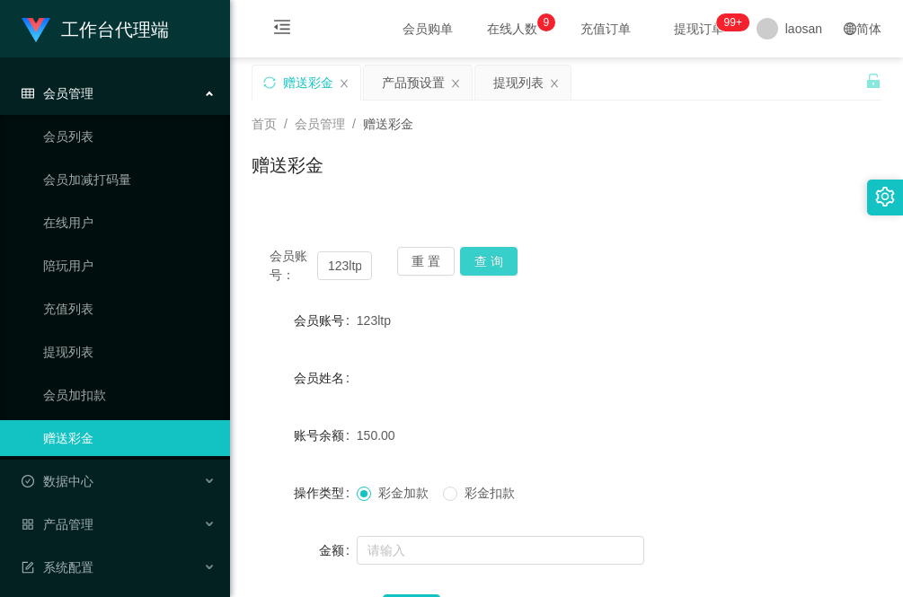
click at [497, 265] on button "查 询" at bounding box center [488, 261] width 57 height 29
click at [496, 377] on div "会员姓名" at bounding box center [566, 378] width 630 height 36
click at [500, 259] on button "查 询" at bounding box center [488, 261] width 57 height 29
click at [481, 257] on button "查 询" at bounding box center [488, 261] width 57 height 29
click at [499, 83] on div "提现列表" at bounding box center [518, 83] width 50 height 34
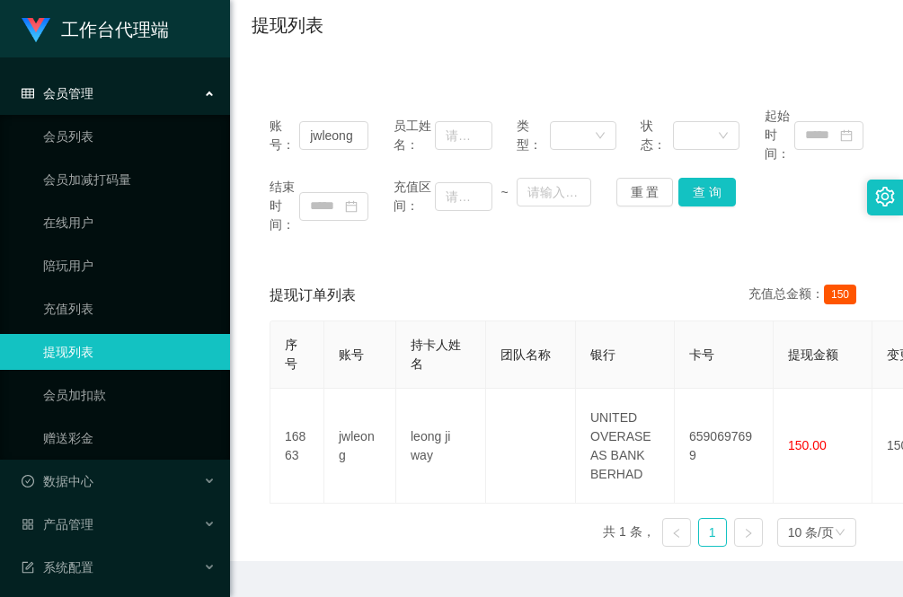
scroll to position [178, 0]
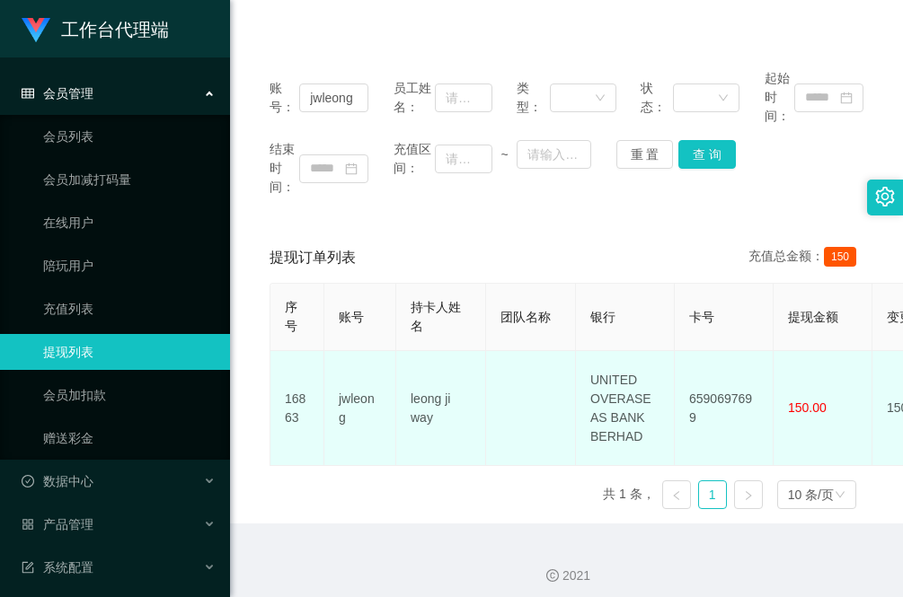
drag, startPoint x: 454, startPoint y: 419, endPoint x: 437, endPoint y: 419, distance: 17.1
click at [437, 419] on td "leong ji way" at bounding box center [441, 408] width 90 height 115
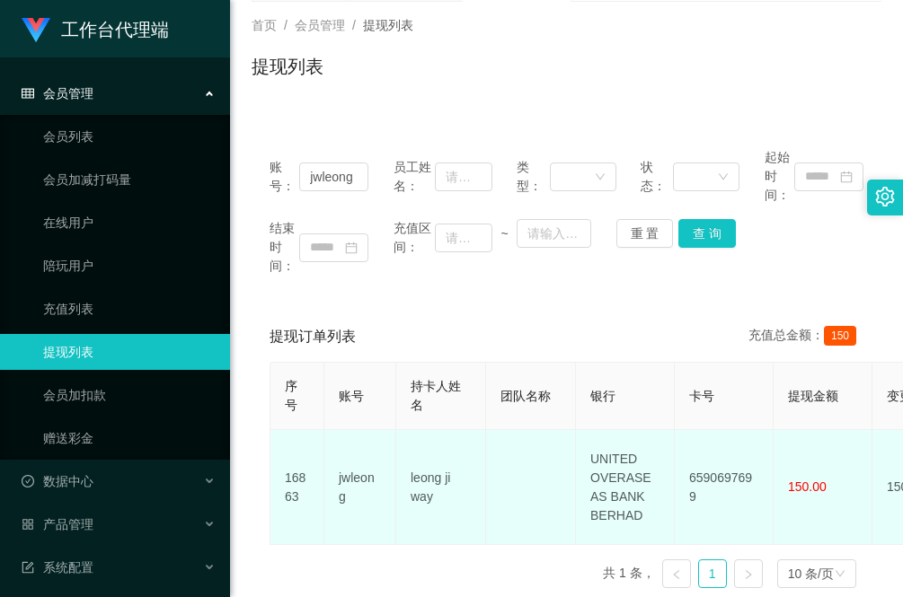
scroll to position [0, 0]
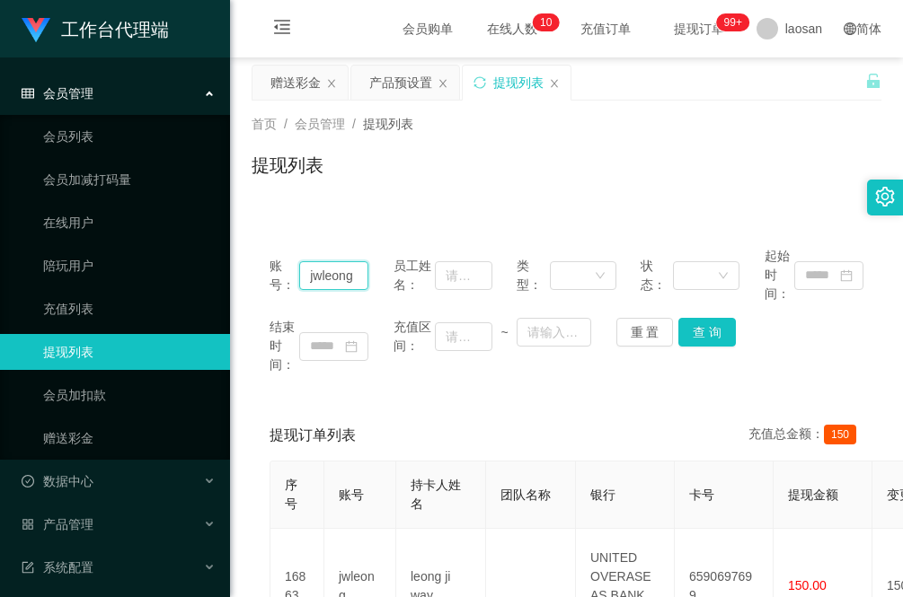
drag, startPoint x: 357, startPoint y: 278, endPoint x: 276, endPoint y: 276, distance: 80.9
click at [276, 276] on div "账号： jwleong" at bounding box center [318, 275] width 99 height 57
paste input "123ltp"
type input "123ltp"
click at [702, 341] on button "查 询" at bounding box center [706, 332] width 57 height 29
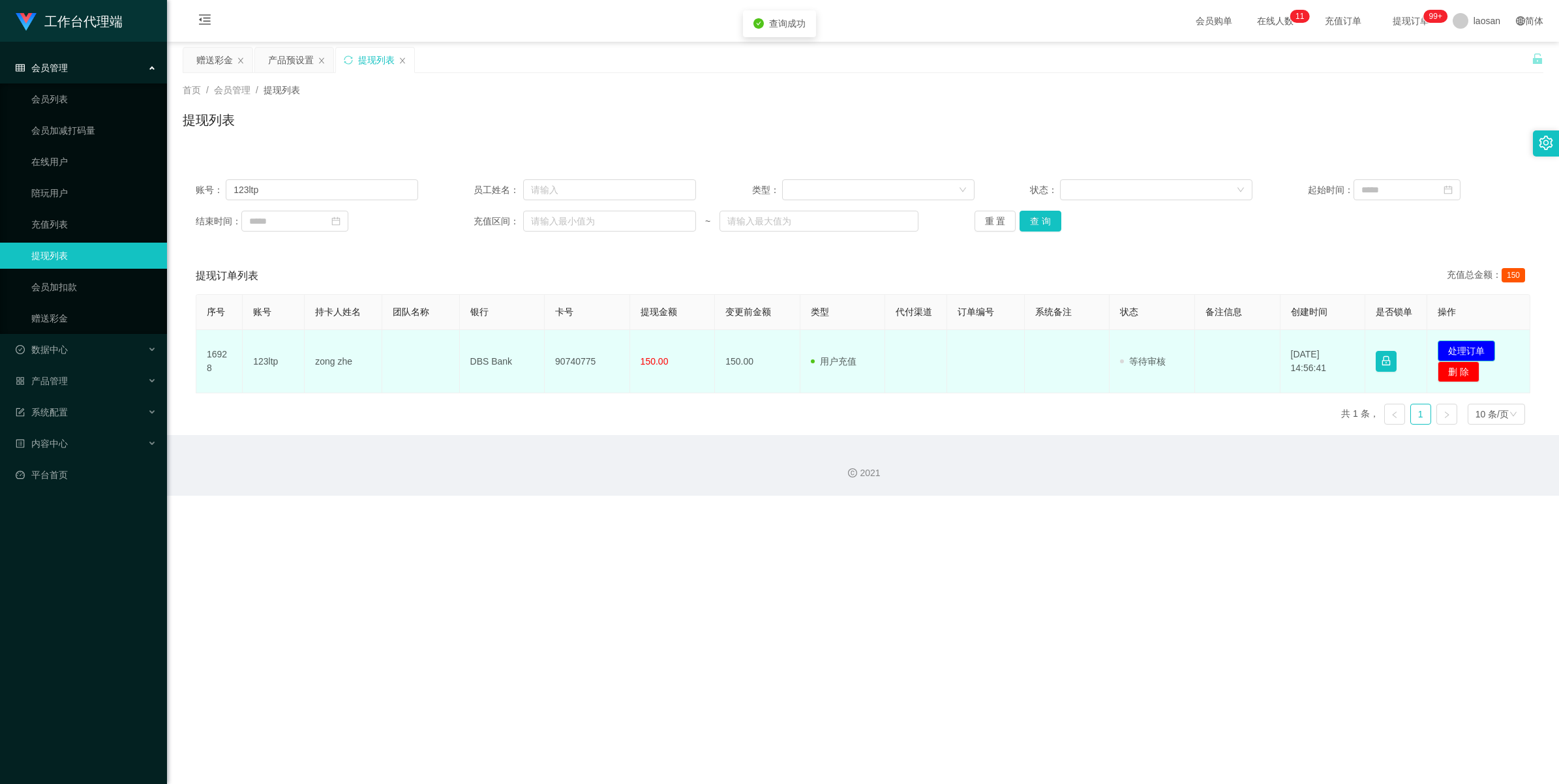
click at [655, 343] on button "处理订单" at bounding box center [1466, 351] width 57 height 21
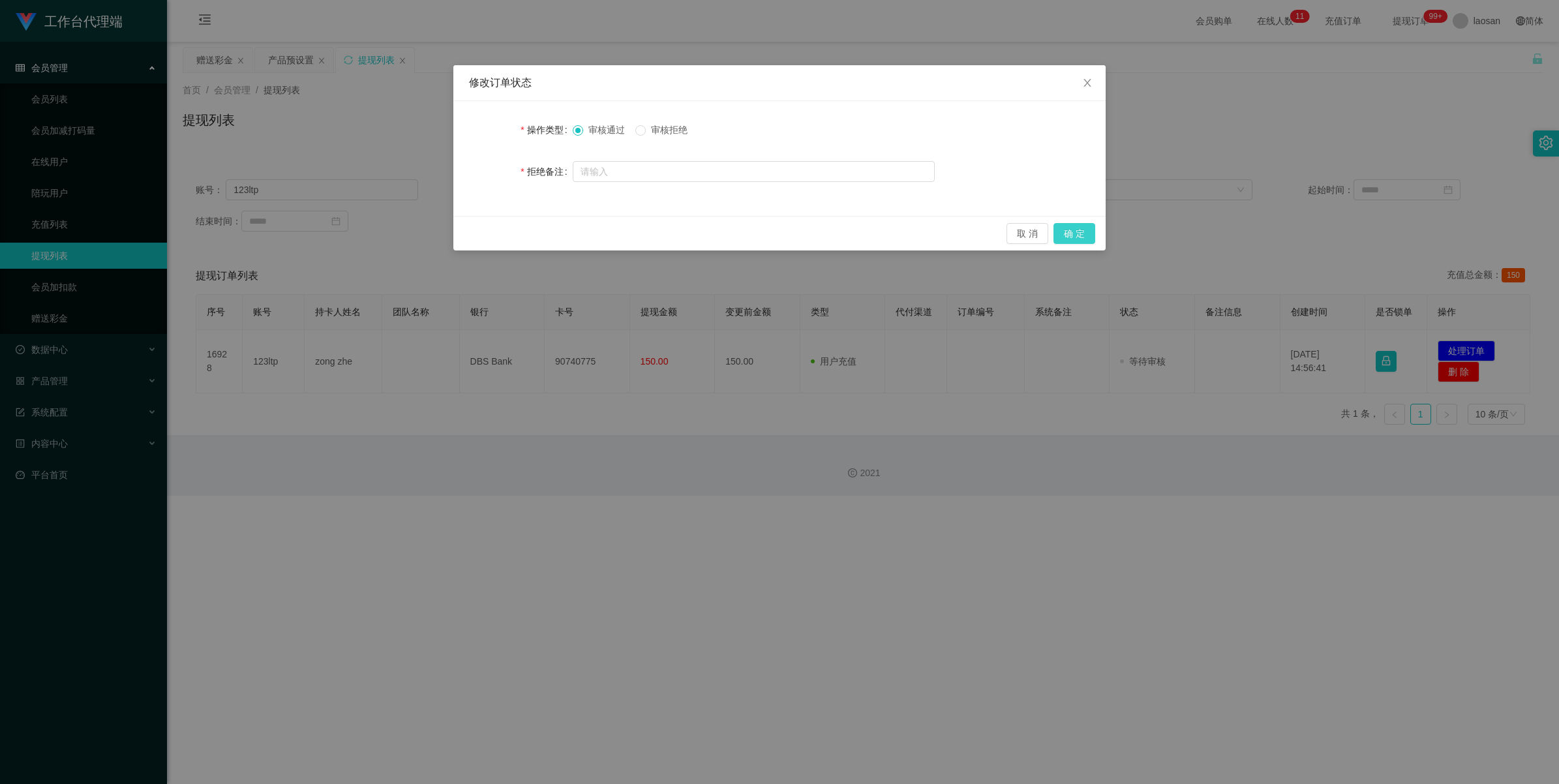
click at [655, 234] on button "确 定" at bounding box center [1074, 233] width 41 height 21
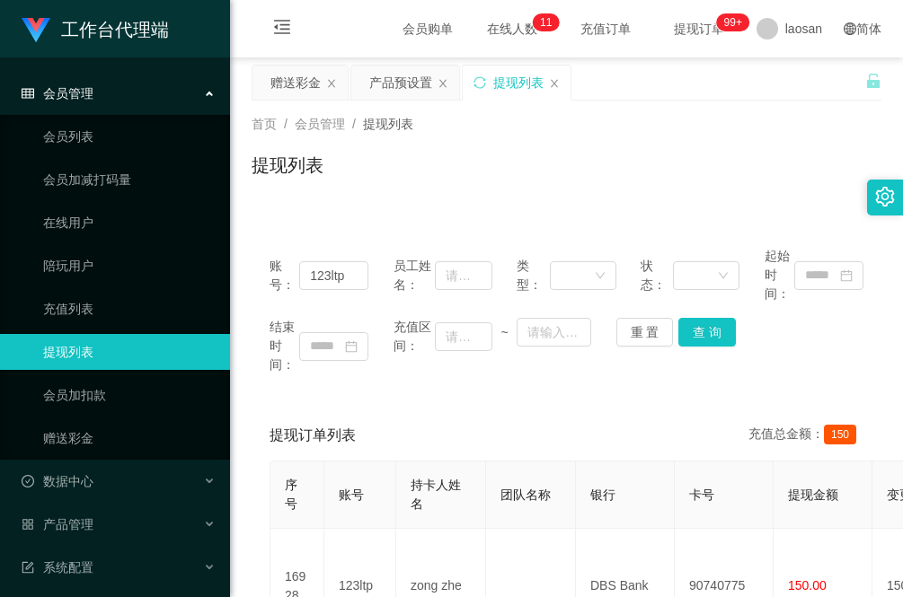
click at [281, 196] on div "首页 / 会员管理 / 提现列表 / 提现列表" at bounding box center [566, 154] width 673 height 107
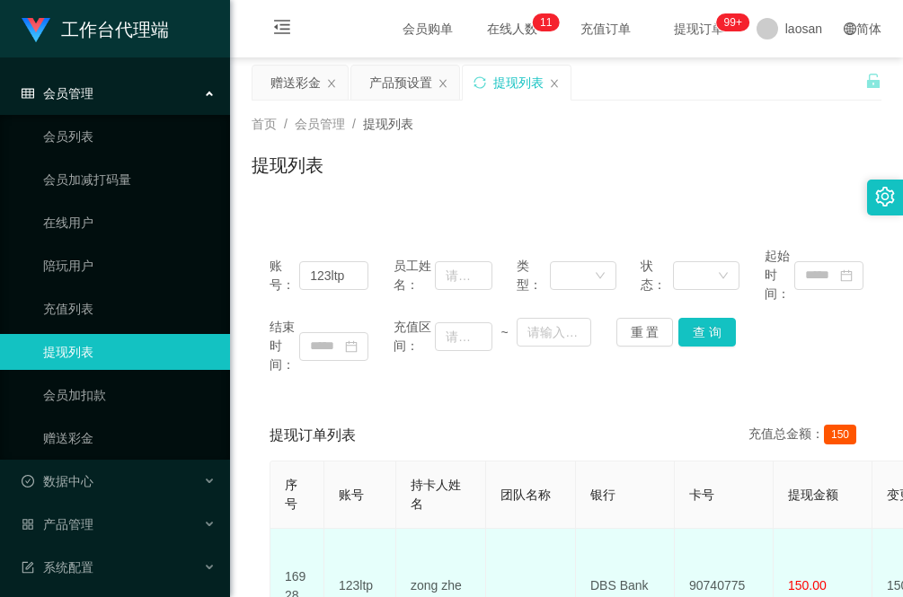
scroll to position [169, 0]
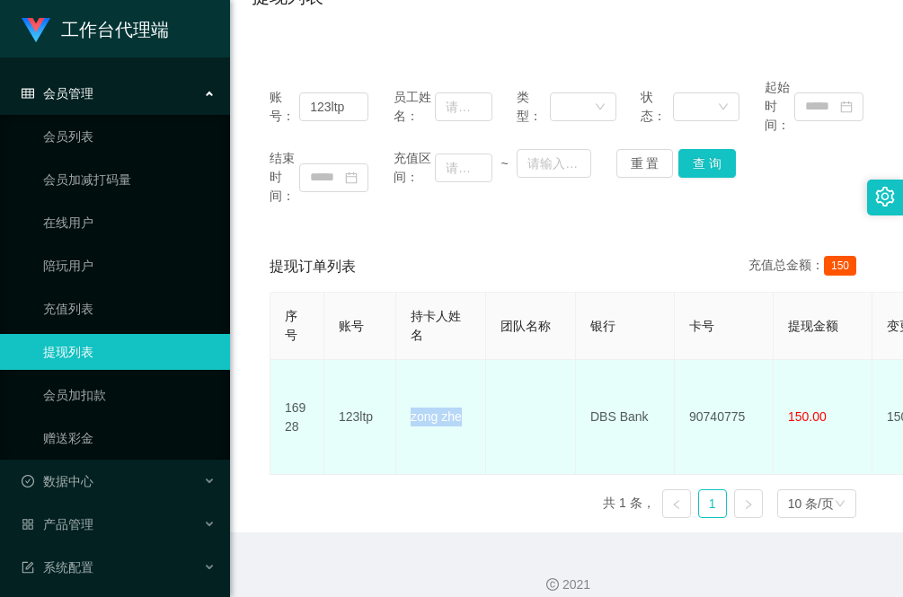
drag, startPoint x: 468, startPoint y: 410, endPoint x: 410, endPoint y: 409, distance: 57.5
click at [410, 409] on td "zong zhe" at bounding box center [441, 417] width 90 height 115
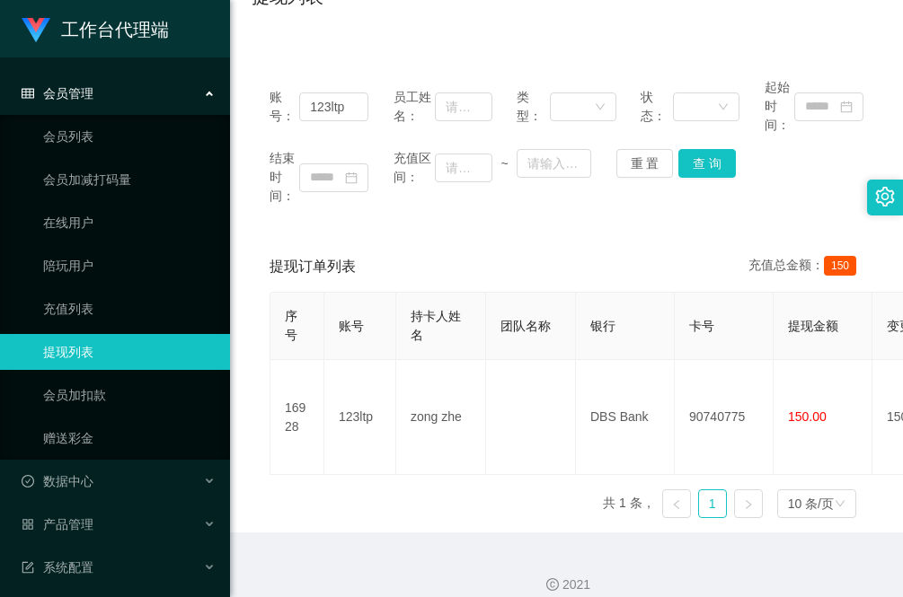
click at [325, 494] on div "序号 账号 持卡人姓名 团队名称 银行 卡号 提现金额 变更前金额 类型 代付渠道 订单编号 系统备注 状态 备注信息 创建时间 是否锁单 操作 16928 …" at bounding box center [566, 412] width 594 height 241
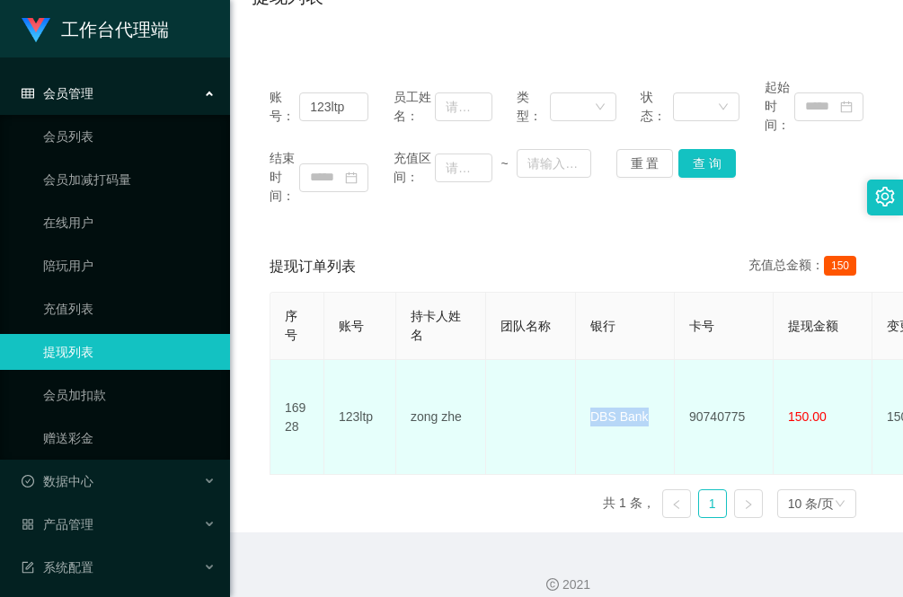
drag, startPoint x: 653, startPoint y: 405, endPoint x: 590, endPoint y: 405, distance: 62.9
click at [590, 405] on td "DBS Bank" at bounding box center [625, 417] width 99 height 115
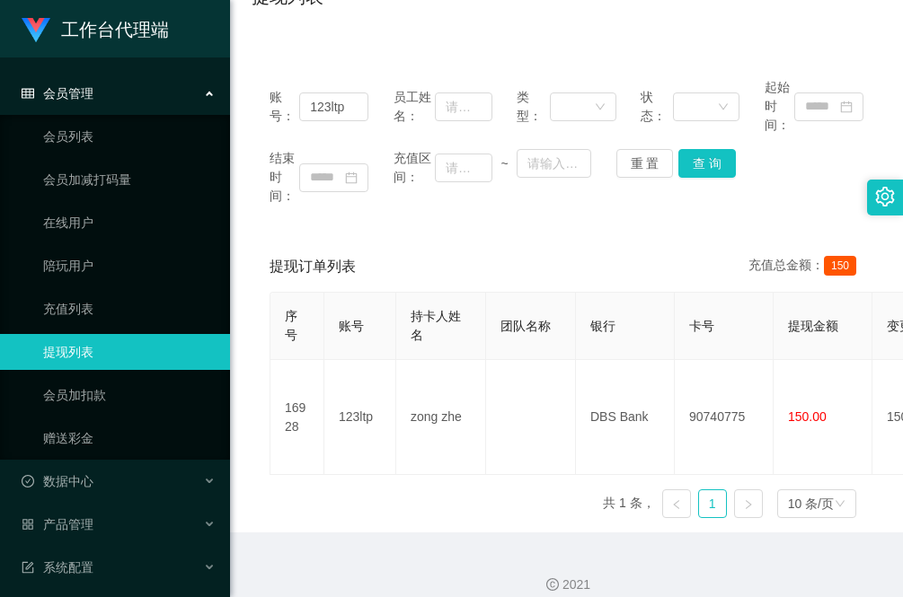
drag, startPoint x: 319, startPoint y: 481, endPoint x: 366, endPoint y: 472, distance: 48.6
click at [319, 481] on div "序号 账号 持卡人姓名 团队名称 银行 卡号 提现金额 变更前金额 类型 代付渠道 订单编号 系统备注 状态 备注信息 创建时间 是否锁单 操作 16928 …" at bounding box center [566, 412] width 594 height 241
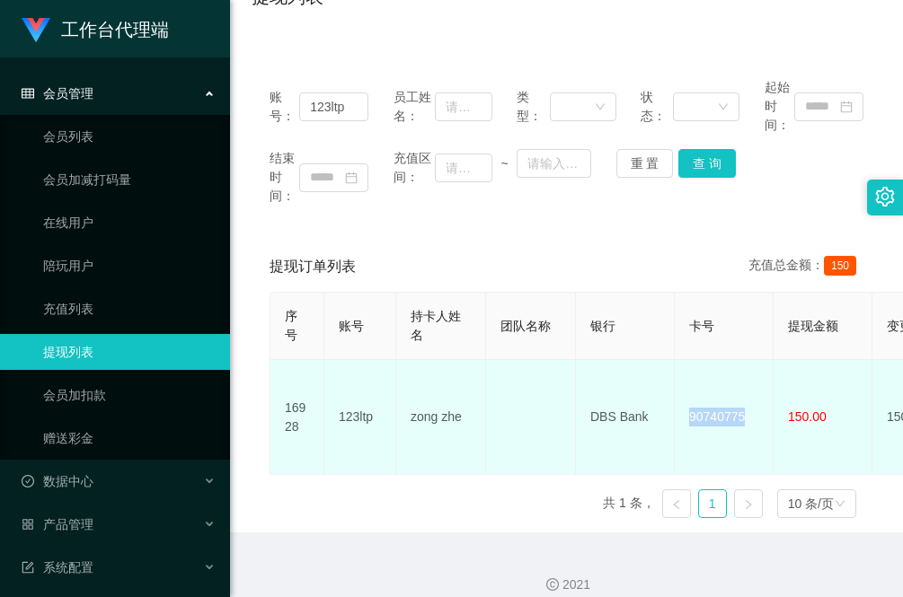
drag, startPoint x: 752, startPoint y: 406, endPoint x: 690, endPoint y: 407, distance: 62.0
click at [690, 407] on td "90740775" at bounding box center [724, 417] width 99 height 115
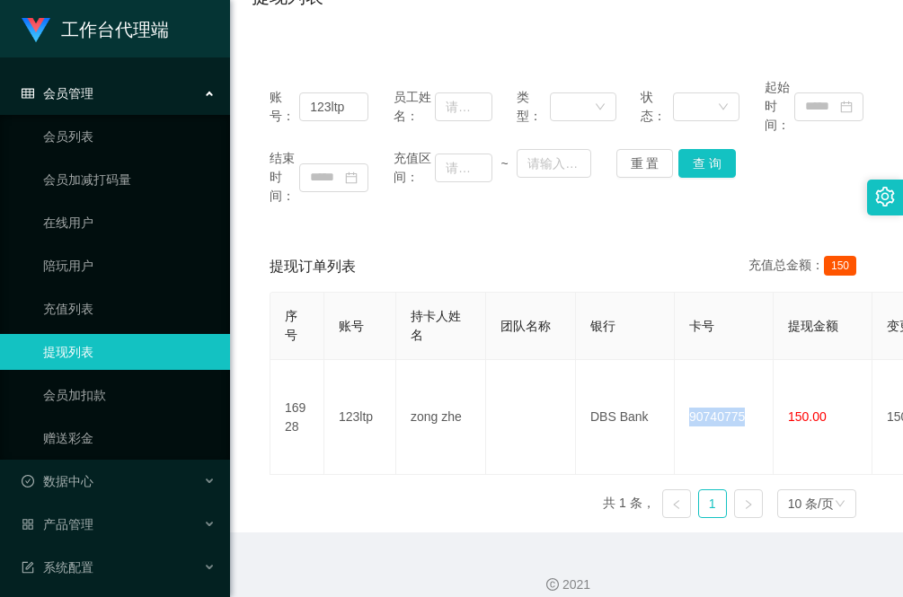
click at [283, 66] on div "账号： 123ltp 员工姓名： 类型： 状态： 起始时间： 结束时间： 充值区间： ~ 重 置 查 询" at bounding box center [566, 141] width 630 height 163
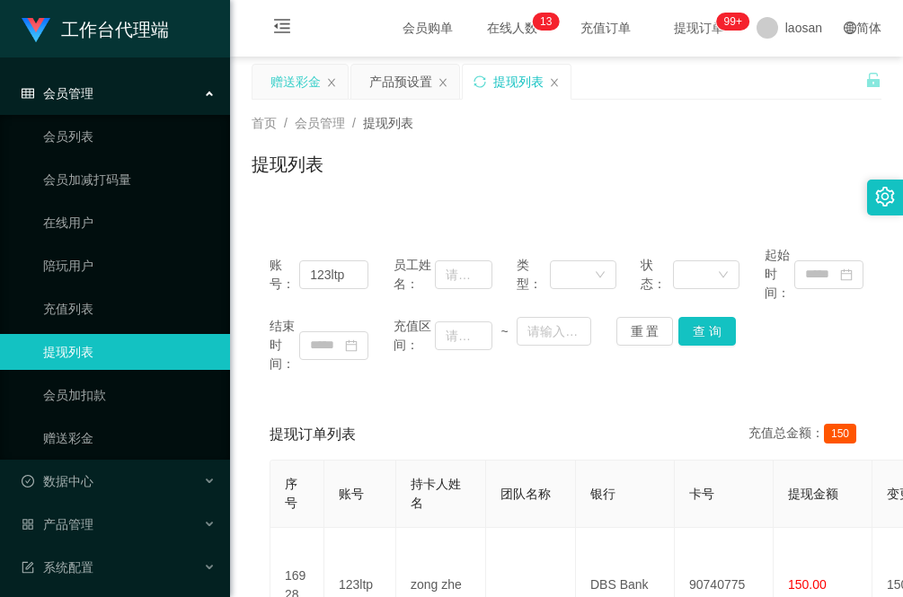
scroll to position [0, 0]
click at [301, 77] on div "赠送彩金" at bounding box center [295, 83] width 50 height 34
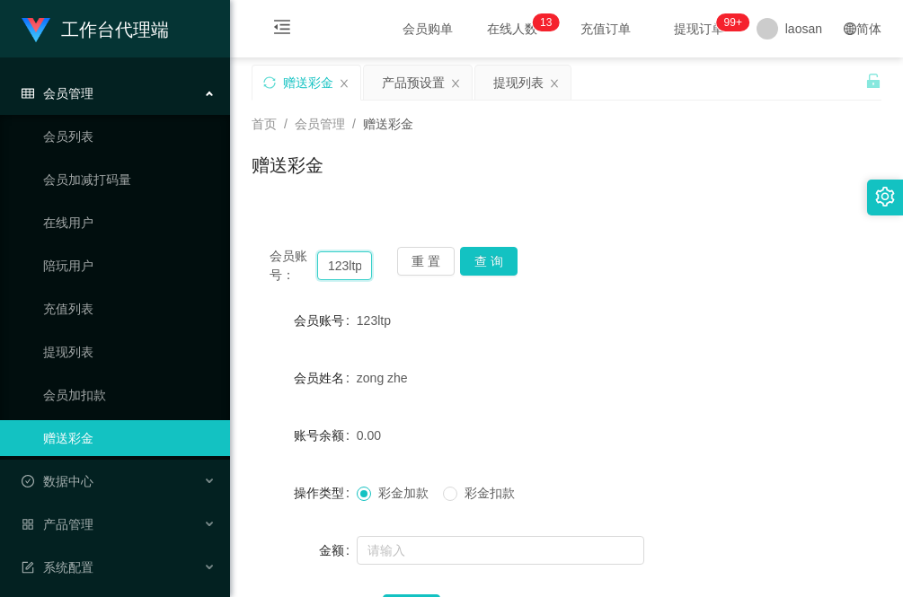
drag, startPoint x: 362, startPoint y: 269, endPoint x: 315, endPoint y: 262, distance: 47.3
click at [317, 262] on input "123ltp" at bounding box center [344, 265] width 55 height 29
type input "zhan"
click at [507, 261] on button "查 询" at bounding box center [488, 261] width 57 height 29
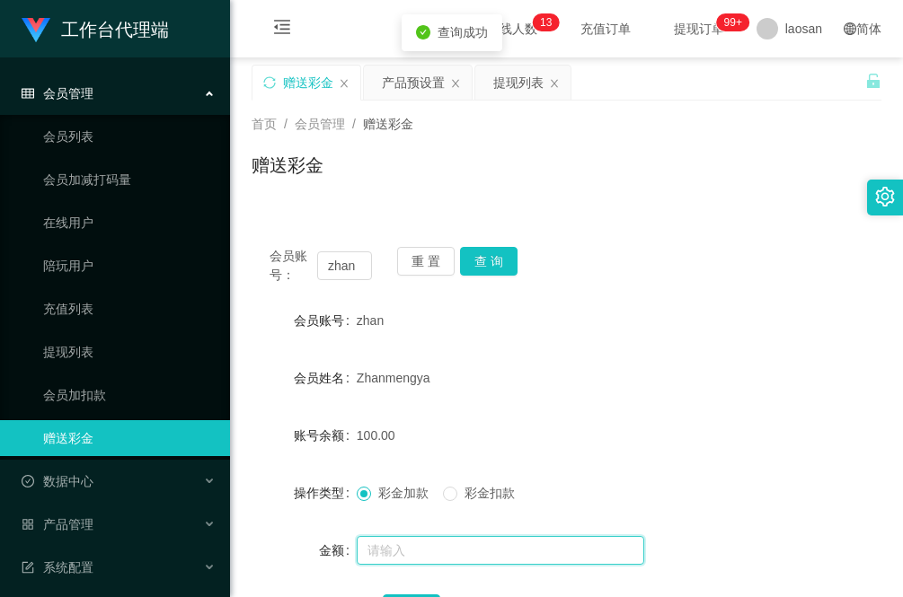
click at [443, 541] on input "text" at bounding box center [500, 550] width 287 height 29
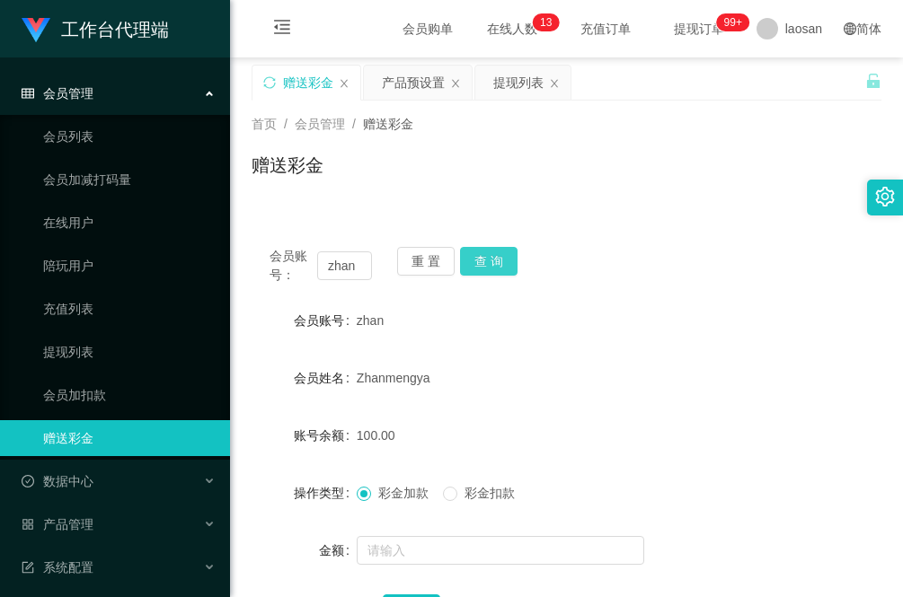
click at [477, 260] on button "查 询" at bounding box center [488, 261] width 57 height 29
click at [506, 257] on button "查 询" at bounding box center [488, 261] width 57 height 29
click at [598, 409] on form "会员账号 zhan 会员姓名 Zhanmengya 账号余额 100.00 操作类型 彩金加款 彩金扣款 金额 确 定" at bounding box center [566, 464] width 630 height 323
drag, startPoint x: 353, startPoint y: 265, endPoint x: 308, endPoint y: 261, distance: 45.1
click at [308, 261] on div "会员账号： zhan" at bounding box center [320, 266] width 102 height 38
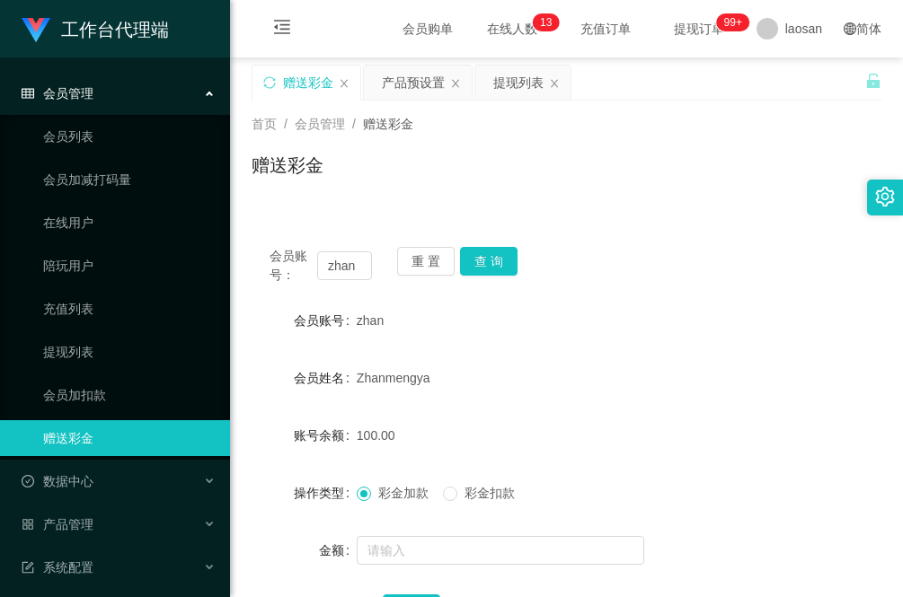
click at [608, 365] on div "Zhanmengya" at bounding box center [540, 378] width 367 height 36
click at [514, 87] on div "提现列表" at bounding box center [518, 83] width 50 height 34
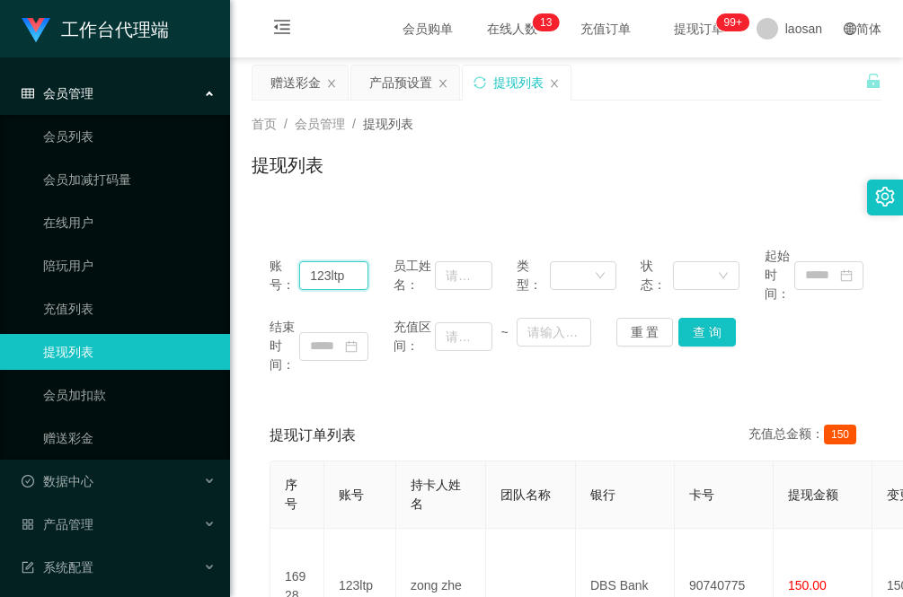
drag, startPoint x: 357, startPoint y: 271, endPoint x: 274, endPoint y: 263, distance: 83.0
click at [272, 263] on div "账号： 123ltp" at bounding box center [318, 275] width 99 height 57
paste input "zhan"
type input "zhan"
click at [725, 333] on button "查 询" at bounding box center [706, 332] width 57 height 29
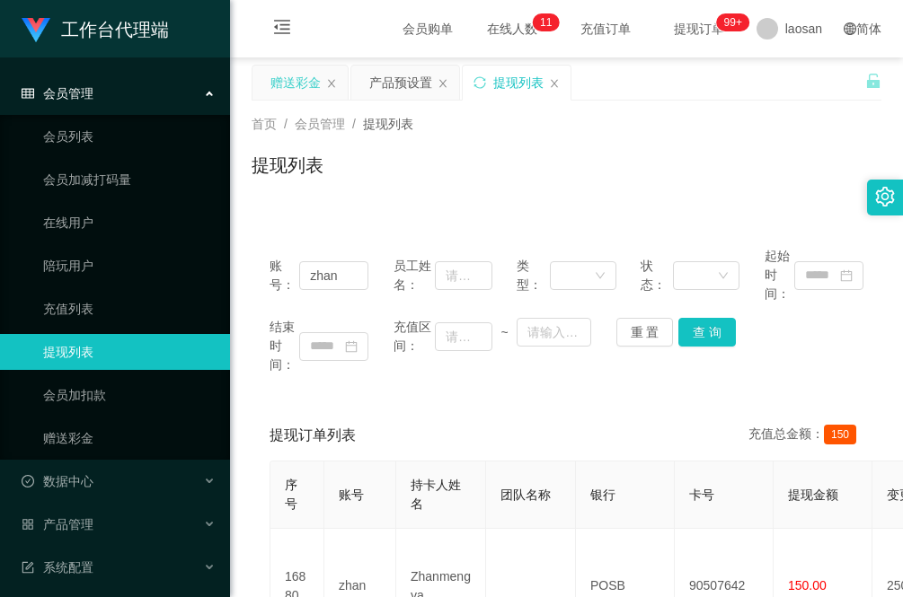
click at [312, 82] on div "赠送彩金" at bounding box center [295, 83] width 50 height 34
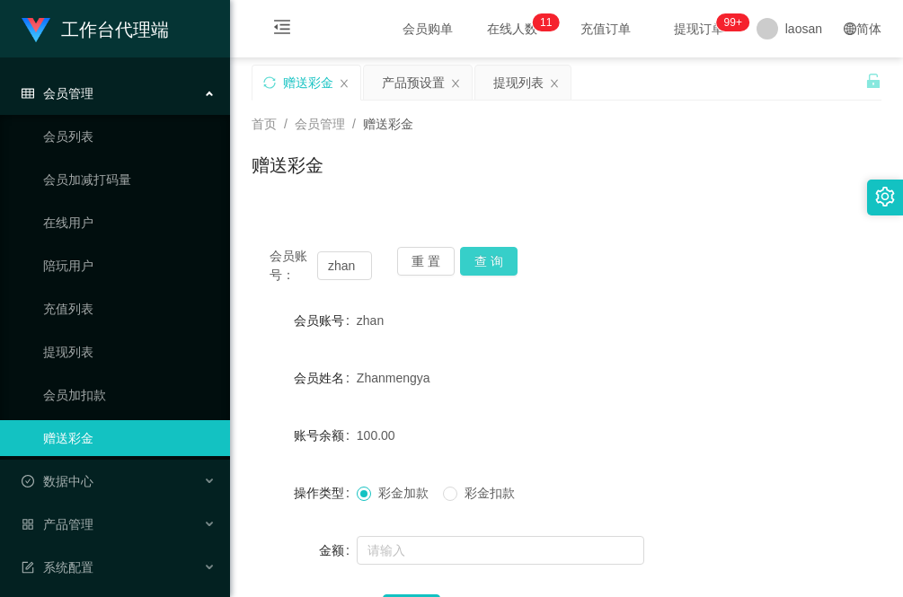
click at [495, 268] on button "查 询" at bounding box center [488, 261] width 57 height 29
click at [323, 186] on div "赠送彩金" at bounding box center [566, 172] width 630 height 41
click at [294, 221] on div "会员账号： zhan 重 置 查 询 会员账号 zhan 会员姓名 Zhanmengya 账号余额 100.00 操作类型 彩金加款 彩金扣款 金额 确 定" at bounding box center [566, 436] width 630 height 458
click at [507, 256] on button "查 询" at bounding box center [488, 261] width 57 height 29
click at [508, 260] on button "查 询" at bounding box center [488, 261] width 57 height 29
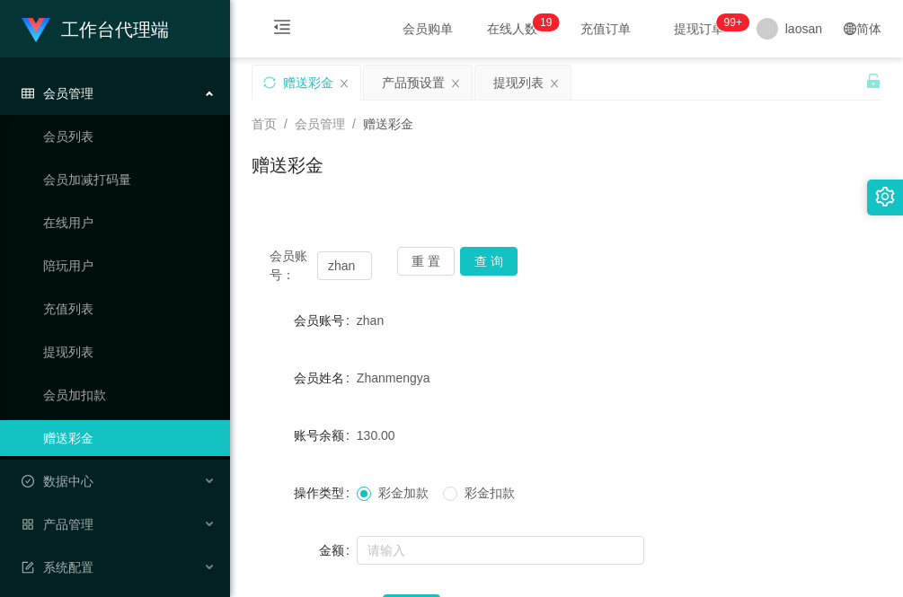
drag, startPoint x: 280, startPoint y: 196, endPoint x: 297, endPoint y: 265, distance: 71.2
click at [280, 196] on div "首页 / 会员管理 / 赠送彩金 / 赠送彩金" at bounding box center [566, 154] width 673 height 107
click at [321, 205] on div "首页 / 会员管理 / 赠送彩金 / 赠送彩金" at bounding box center [566, 154] width 673 height 107
click at [497, 257] on button "查 询" at bounding box center [488, 261] width 57 height 29
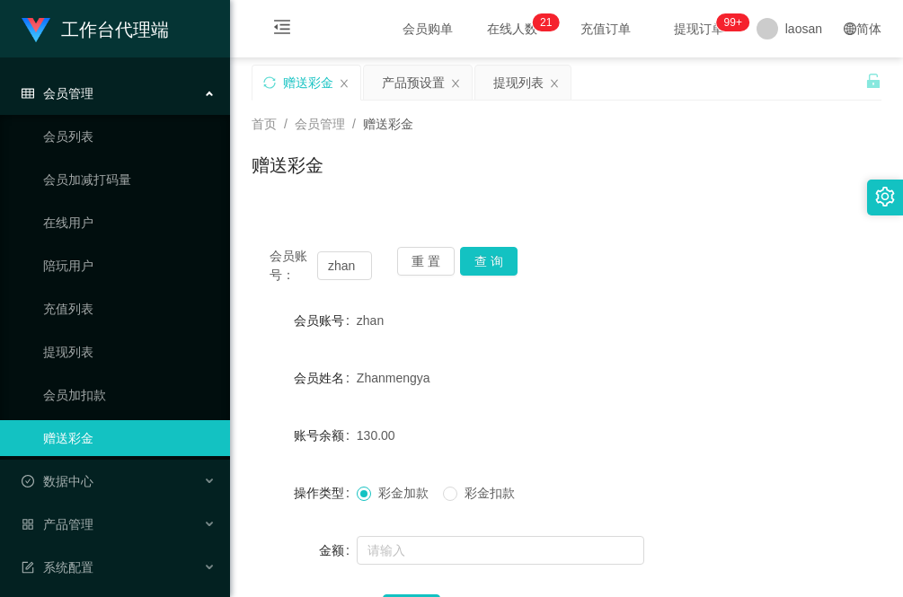
click at [308, 208] on div "会员账号： zhan 重 置 查 询 会员账号 zhan 会员姓名 Zhanmengya 账号余额 130.00 操作类型 彩金加款 彩金扣款 金额 确 定" at bounding box center [566, 436] width 630 height 458
click at [494, 263] on button "查 询" at bounding box center [488, 261] width 57 height 29
click at [615, 208] on div "会员账号： zhan 重 置 查 询 会员账号 zhan 会员姓名 Zhanmengya 账号余额 130.00 操作类型 彩金加款 彩金扣款 金额 确 定" at bounding box center [566, 436] width 630 height 458
click at [524, 83] on div "提现列表" at bounding box center [518, 83] width 50 height 34
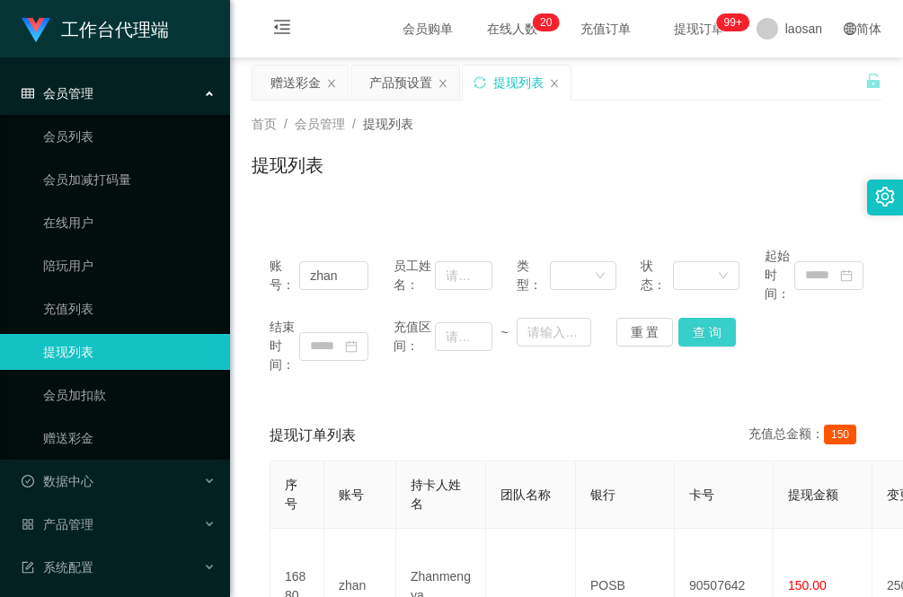
click at [708, 328] on button "查 询" at bounding box center [706, 332] width 57 height 29
click at [693, 330] on button "查 询" at bounding box center [706, 332] width 57 height 29
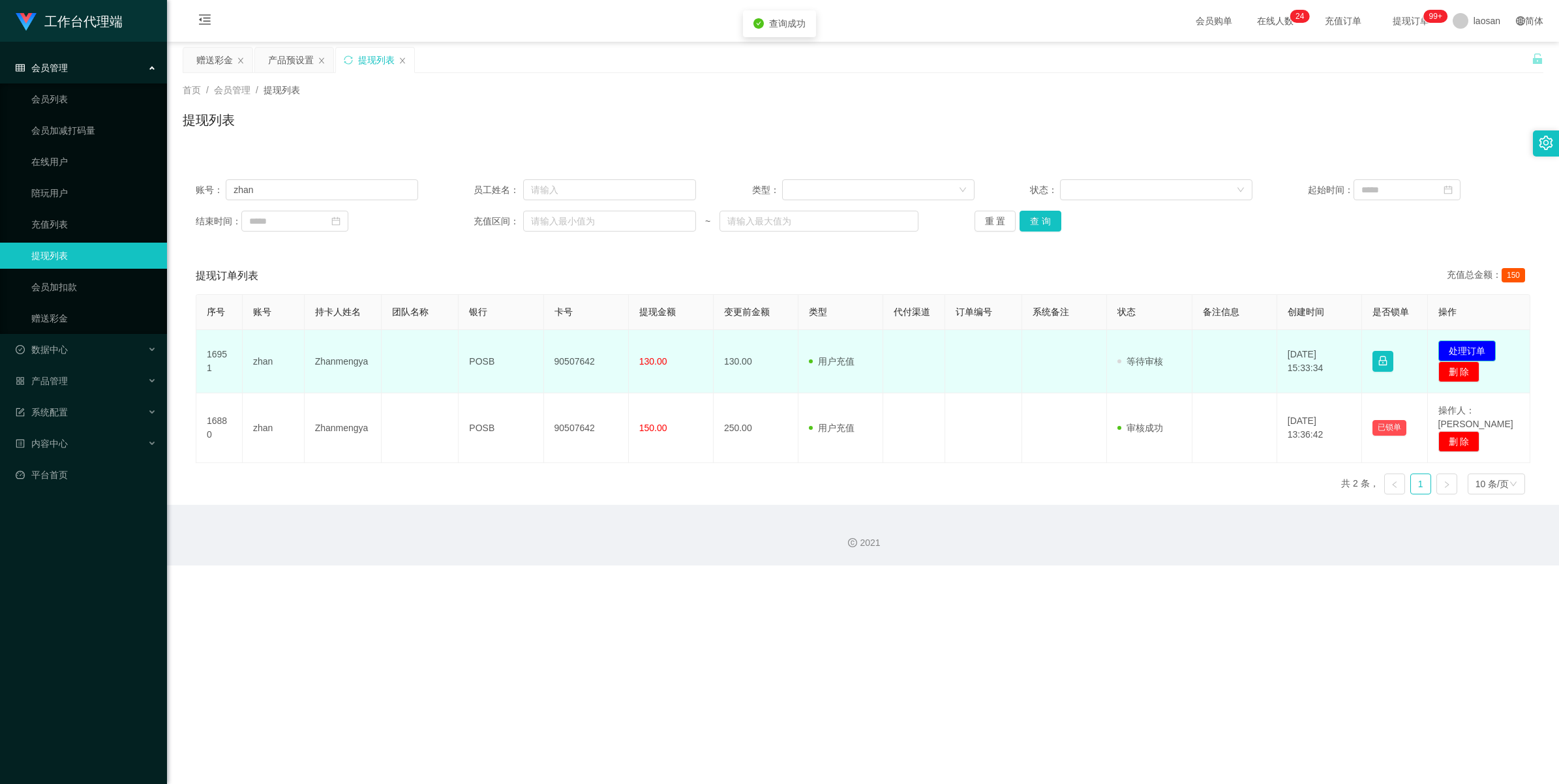
click at [655, 350] on button "处理订单" at bounding box center [1467, 351] width 57 height 21
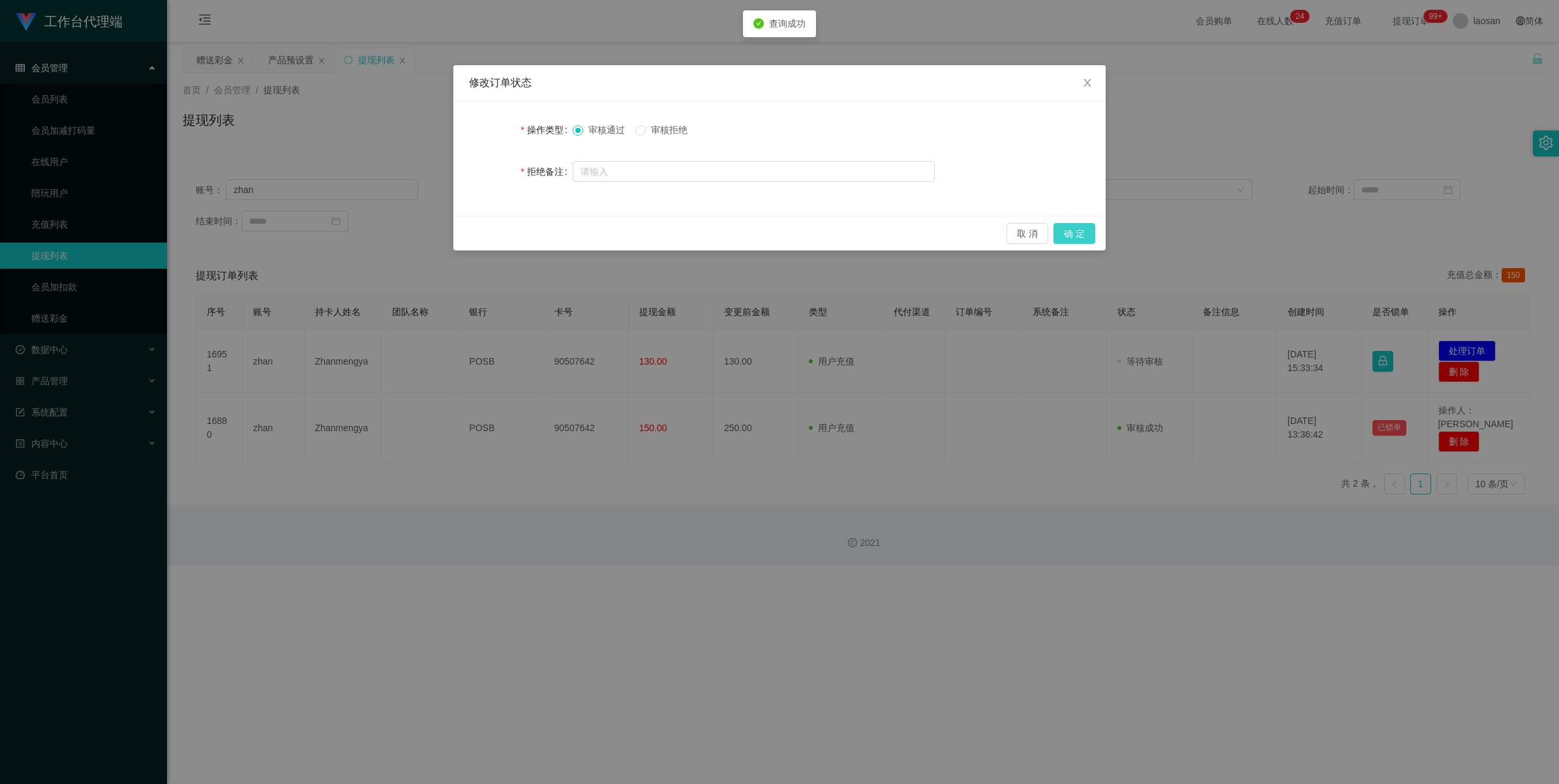
click at [655, 232] on button "确 定" at bounding box center [1074, 233] width 41 height 21
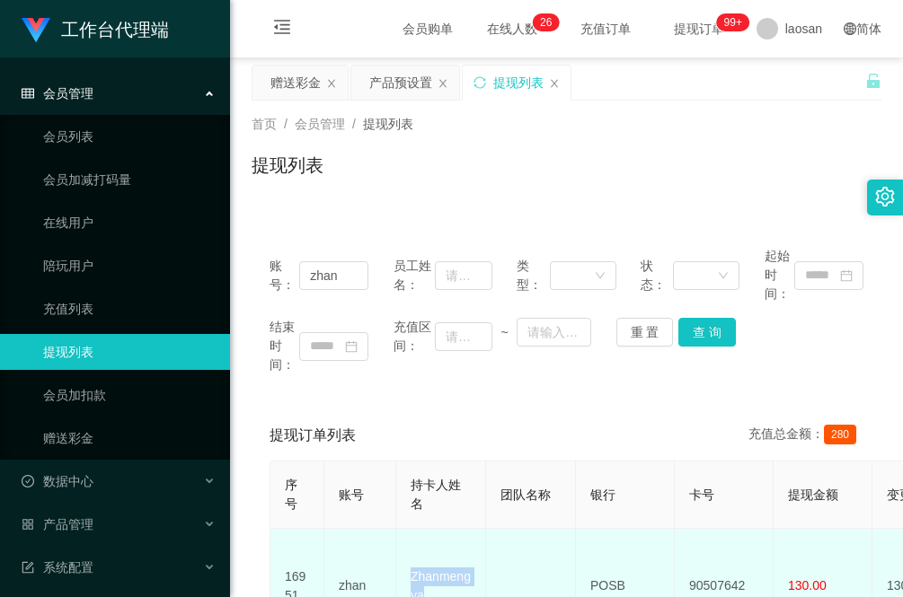
scroll to position [2, 0]
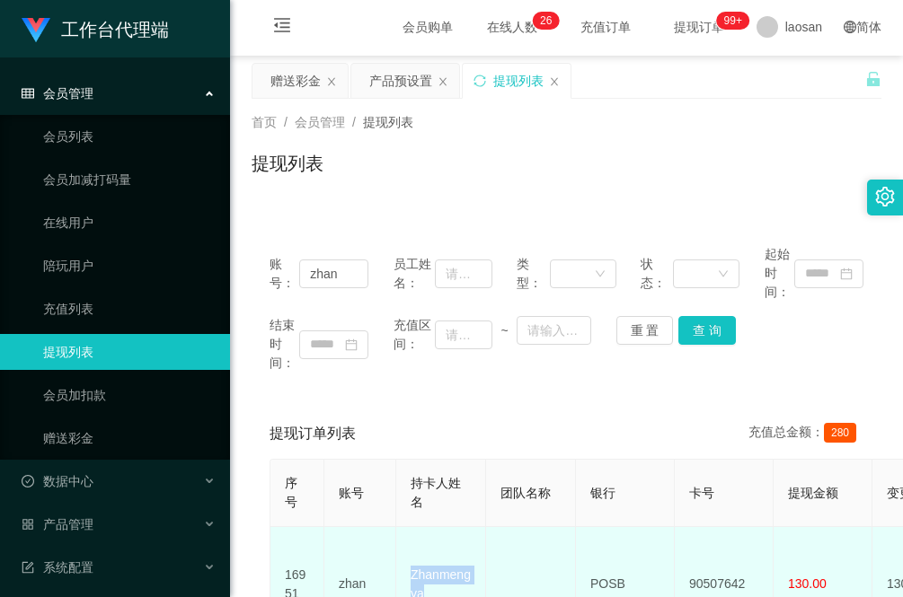
drag, startPoint x: 442, startPoint y: 586, endPoint x: 405, endPoint y: 566, distance: 41.8
click at [405, 566] on td "Zhanmengya" at bounding box center [441, 584] width 90 height 115
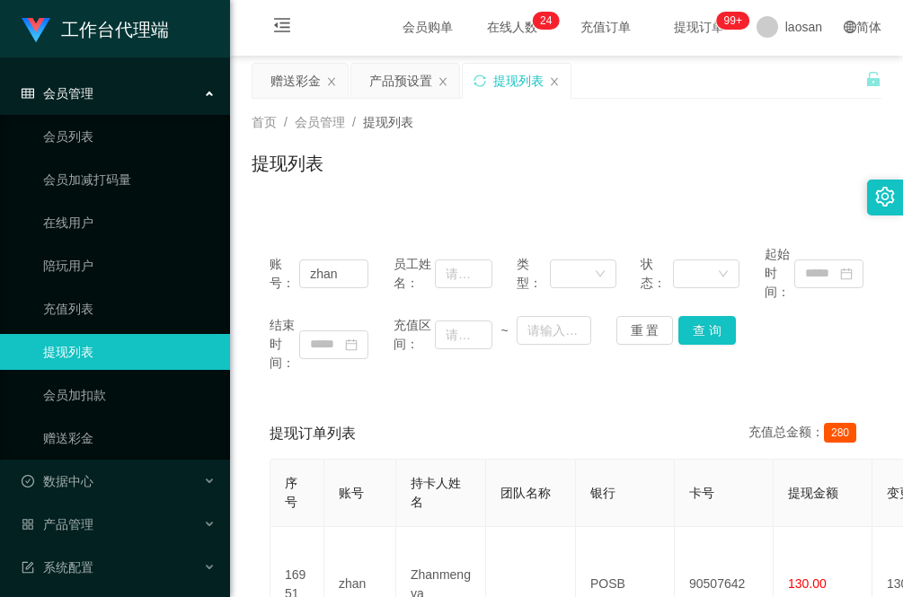
drag, startPoint x: 340, startPoint y: 396, endPoint x: 386, endPoint y: 443, distance: 66.1
click at [340, 396] on div "账号： zhan 员工姓名： 类型： 状态： 起始时间： 结束时间： 充值区间： ~ 重 置 查 询 提现订单列表 充值总金额： 280 序号 账号 持卡人姓…" at bounding box center [566, 520] width 630 height 587
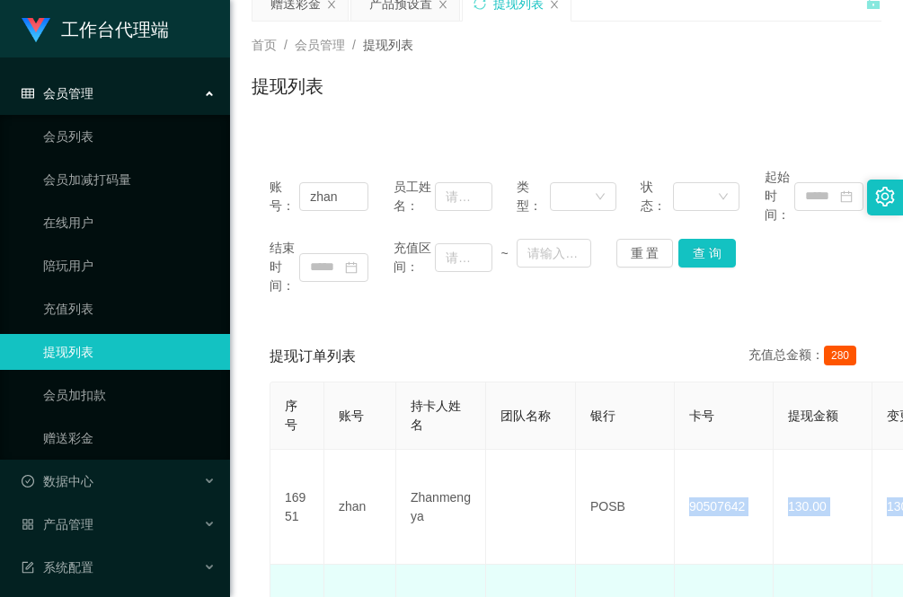
drag, startPoint x: 648, startPoint y: 571, endPoint x: 589, endPoint y: 559, distance: 59.7
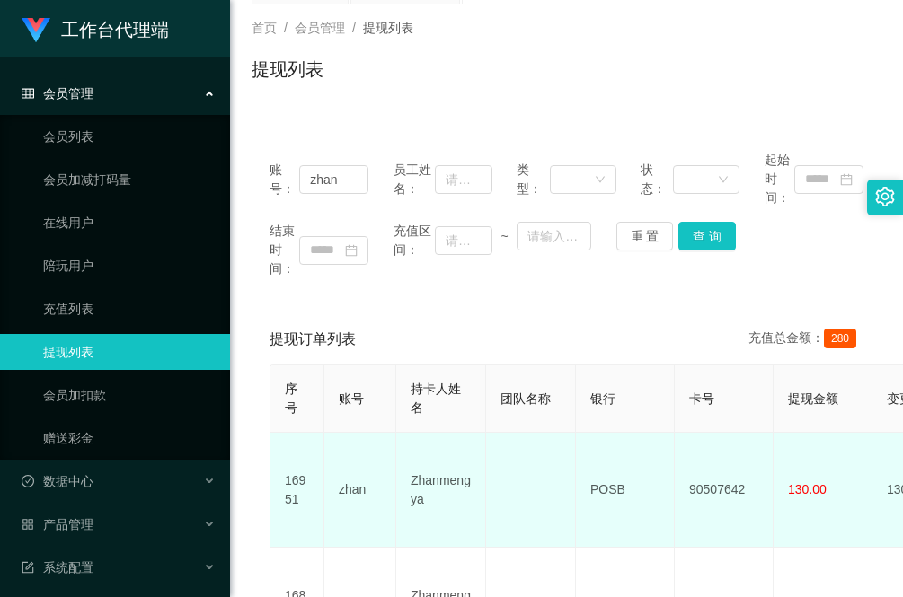
click at [578, 482] on td "POSB" at bounding box center [625, 490] width 99 height 115
drag, startPoint x: 591, startPoint y: 474, endPoint x: 622, endPoint y: 481, distance: 32.1
click at [622, 481] on td "POSB" at bounding box center [625, 490] width 99 height 115
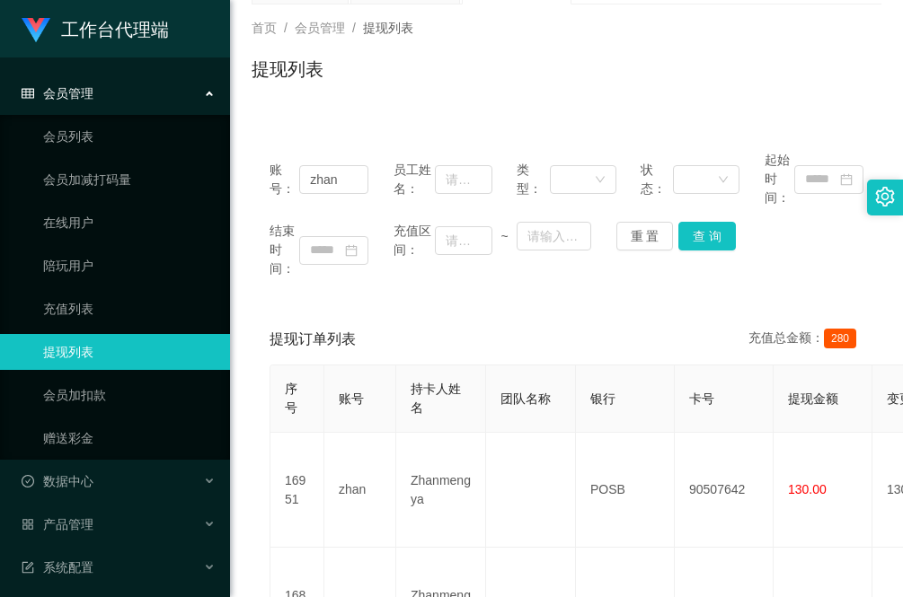
click at [247, 531] on main "关闭左侧 关闭右侧 关闭其它 刷新页面 赠送彩金 产品预设置 提现列表 首页 / 会员管理 / 提现列表 / 提现列表 账号： zhan 员工姓名： 类型： …" at bounding box center [566, 340] width 673 height 759
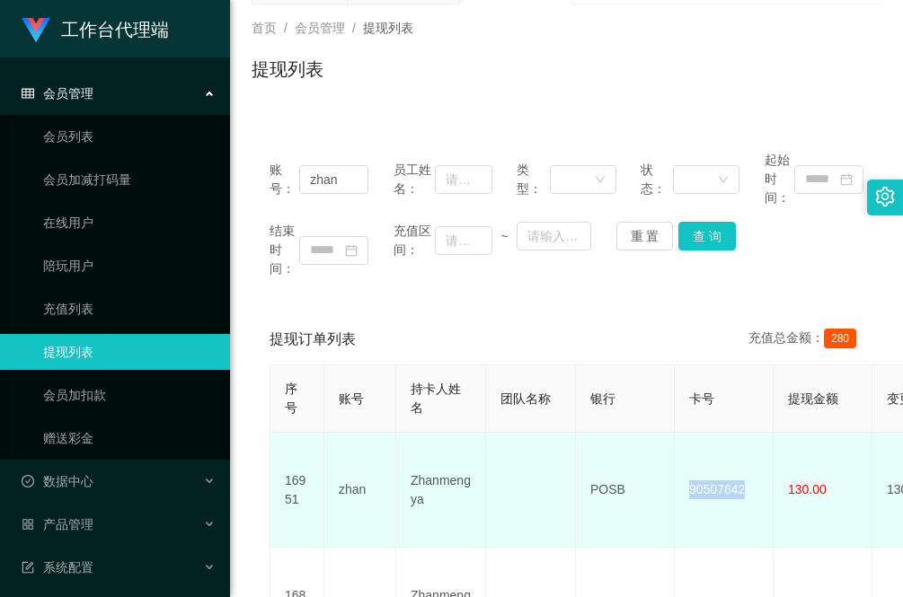
drag, startPoint x: 751, startPoint y: 479, endPoint x: 688, endPoint y: 478, distance: 62.9
click at [688, 478] on td "90507642" at bounding box center [724, 490] width 99 height 115
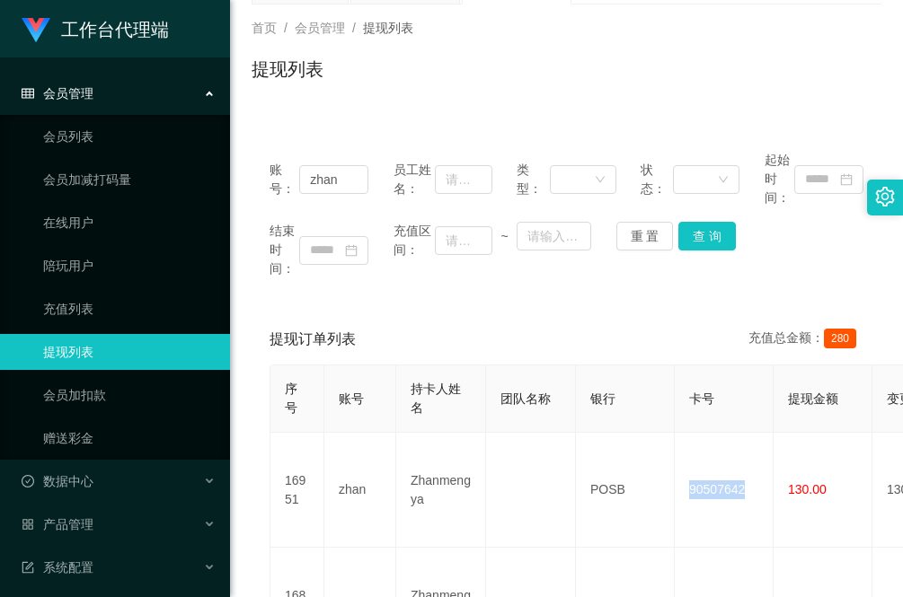
drag, startPoint x: 286, startPoint y: 122, endPoint x: 321, endPoint y: 151, distance: 45.3
click at [286, 122] on div "账号： zhan 员工姓名： 类型： 状态： 起始时间： 结束时间： 充值区间： ~ 重 置 查 询 提现订单列表 充值总金额： 280 序号 账号 持卡人姓…" at bounding box center [566, 415] width 630 height 609
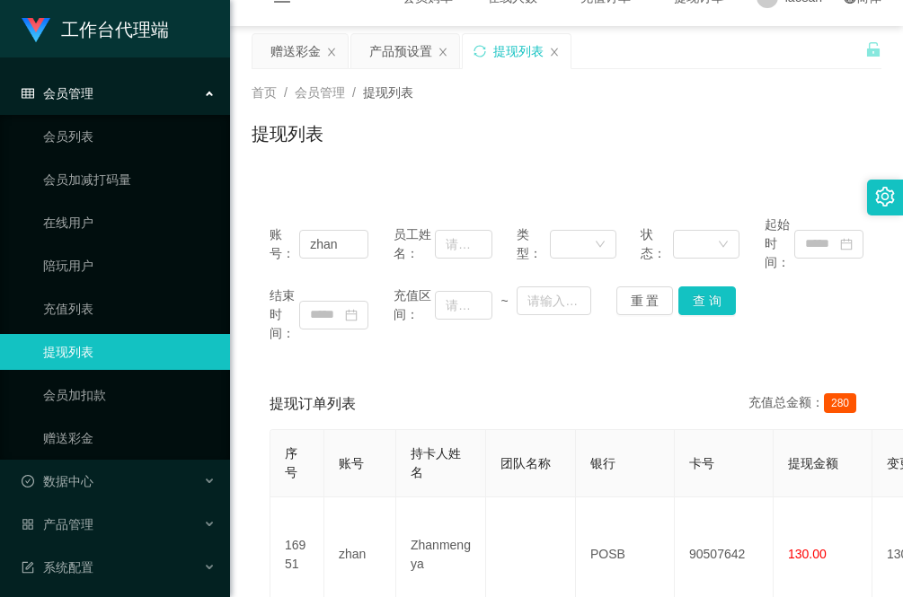
scroll to position [0, 0]
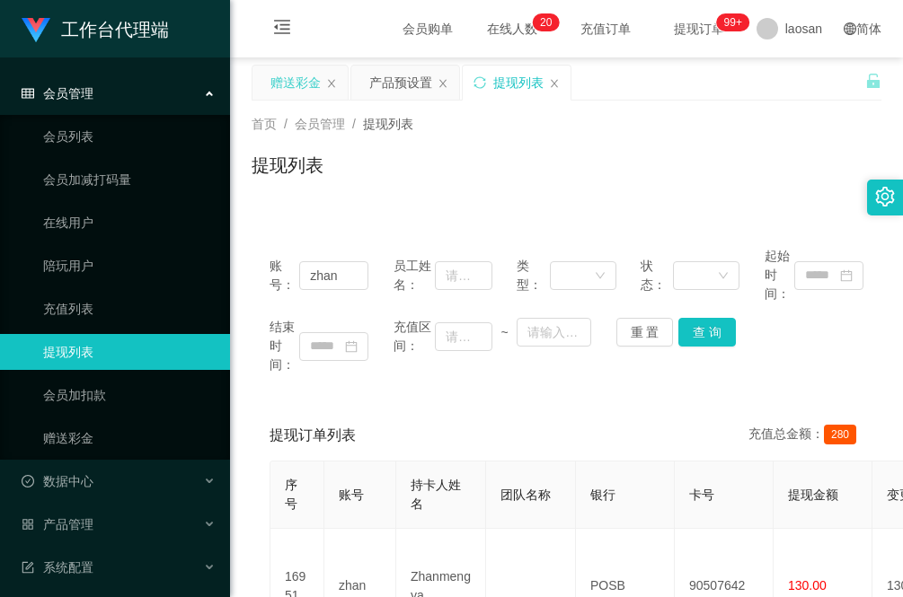
click at [308, 78] on div "赠送彩金" at bounding box center [295, 83] width 50 height 34
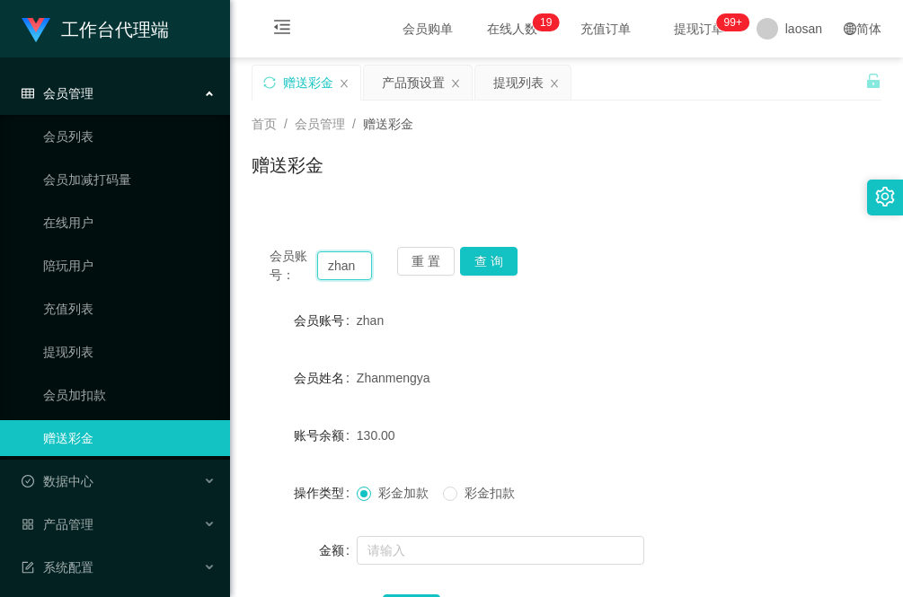
drag, startPoint x: 360, startPoint y: 267, endPoint x: 288, endPoint y: 271, distance: 72.0
click at [289, 271] on div "会员账号： zhan" at bounding box center [320, 266] width 102 height 38
paste input "123ltp"
type input "123ltp"
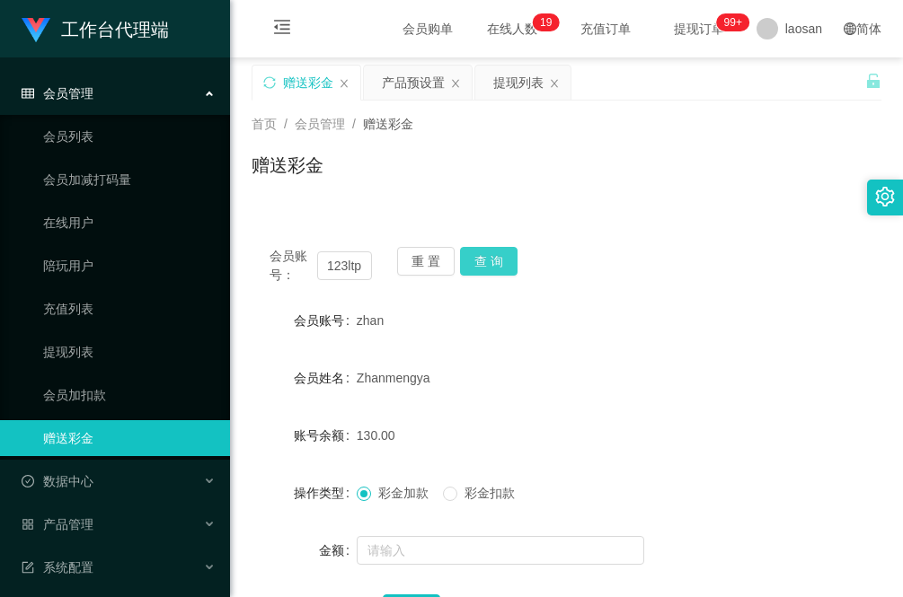
click at [497, 266] on button "查 询" at bounding box center [488, 261] width 57 height 29
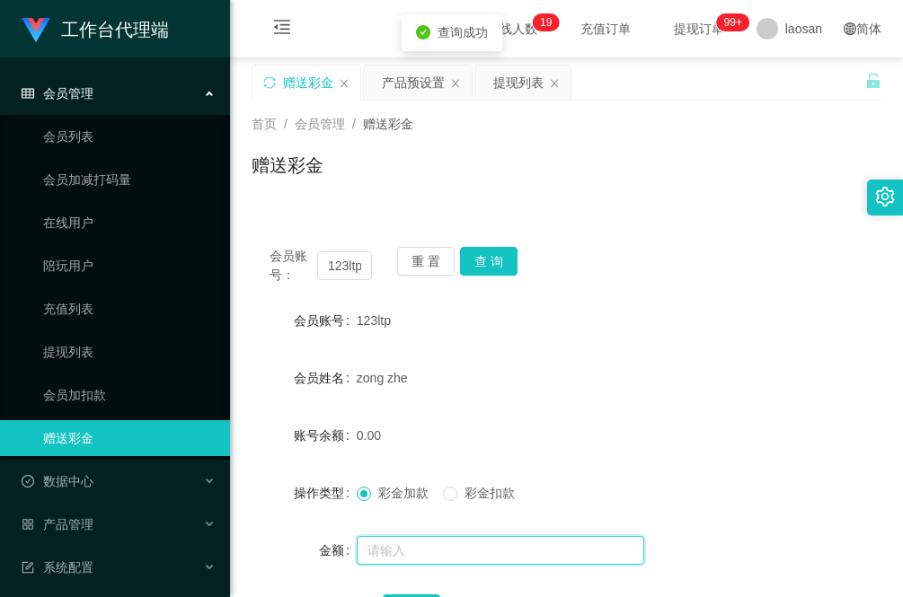
click at [425, 539] on input "text" at bounding box center [500, 550] width 287 height 29
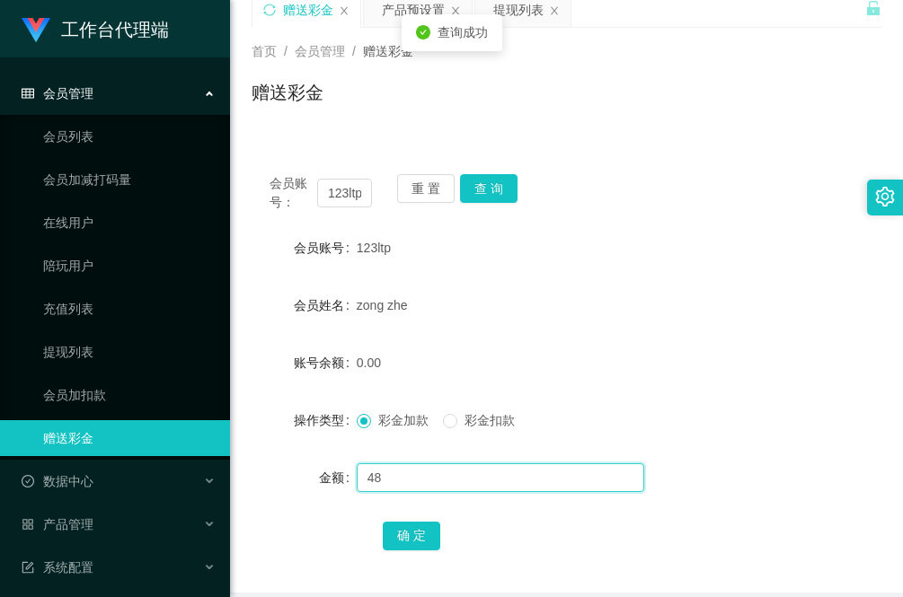
scroll to position [112, 0]
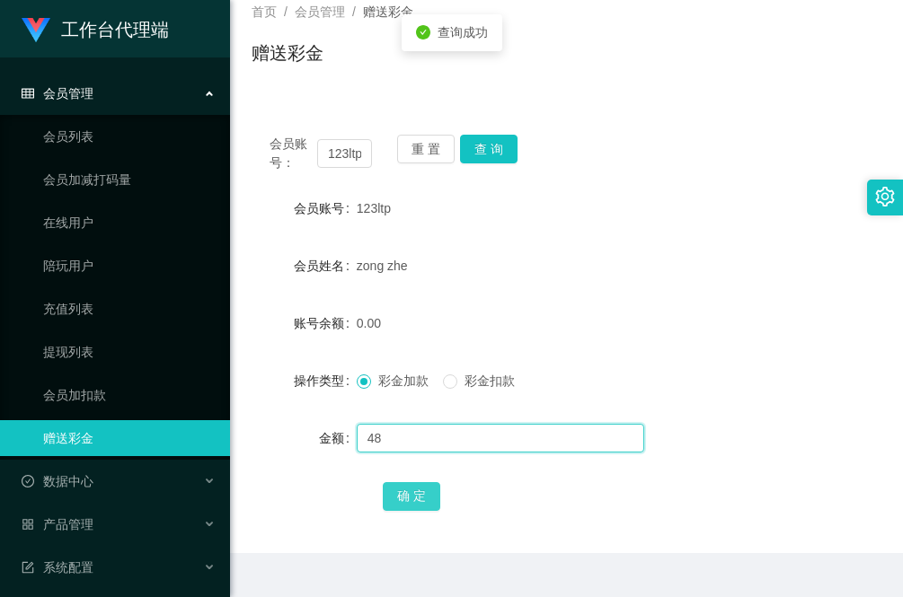
type input "48"
click at [415, 504] on button "确 定" at bounding box center [411, 496] width 57 height 29
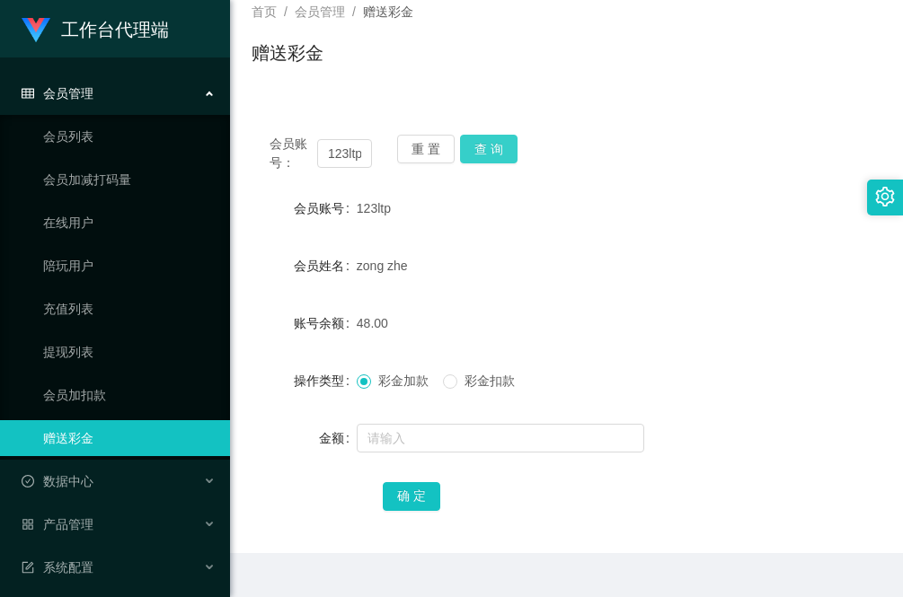
click at [494, 146] on button "查 询" at bounding box center [488, 149] width 57 height 29
click at [561, 253] on div "zong zhe" at bounding box center [540, 266] width 367 height 36
click at [474, 155] on button "查 询" at bounding box center [488, 149] width 57 height 29
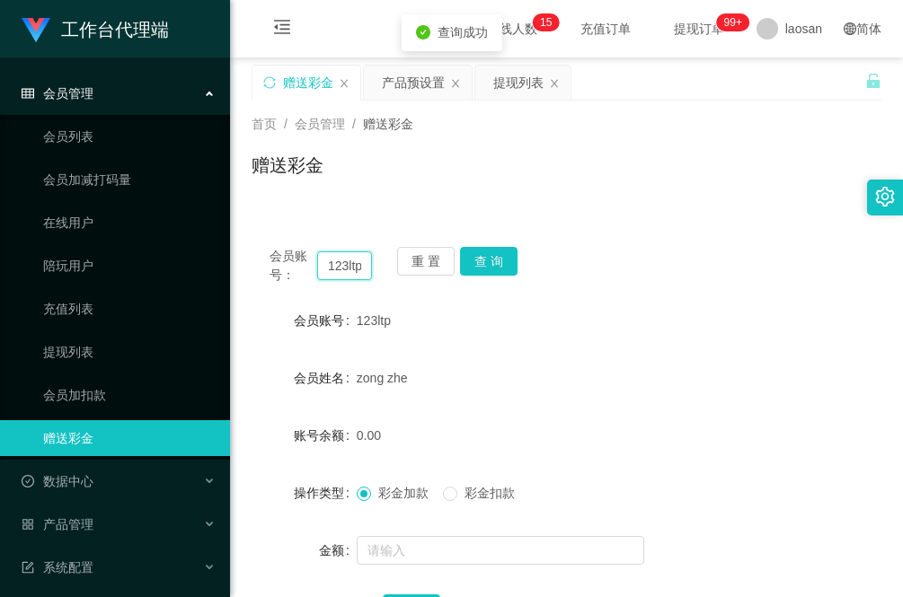
scroll to position [0, 0]
drag, startPoint x: 361, startPoint y: 268, endPoint x: 304, endPoint y: 261, distance: 57.8
click at [304, 261] on div "会员账号： 123ltp" at bounding box center [320, 266] width 102 height 38
drag, startPoint x: 524, startPoint y: 83, endPoint x: 519, endPoint y: 91, distance: 9.2
click at [524, 83] on div "提现列表" at bounding box center [518, 83] width 50 height 34
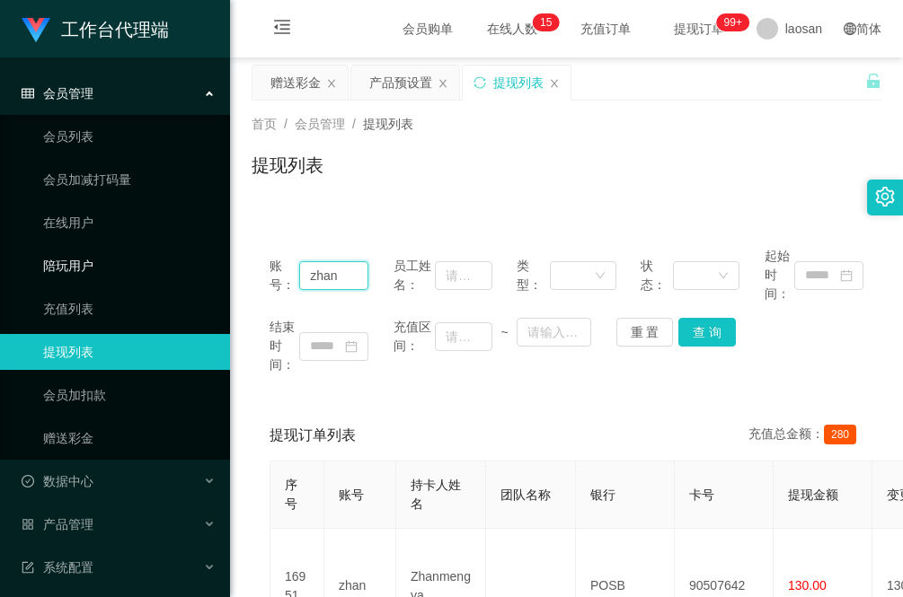
drag, startPoint x: 362, startPoint y: 271, endPoint x: 168, endPoint y: 272, distance: 194.0
click at [168, 272] on section "工作台代理端 会员管理 会员列表 会员加减打码量 在线用户 陪玩用户 充值列表 提现列表 会员加扣款 赠送彩金 数据中心 员工统计 团队统计 产品管理 注单管…" at bounding box center [451, 450] width 903 height 900
paste input "123ltp"
type input "123ltp"
click at [701, 333] on button "查 询" at bounding box center [706, 332] width 57 height 29
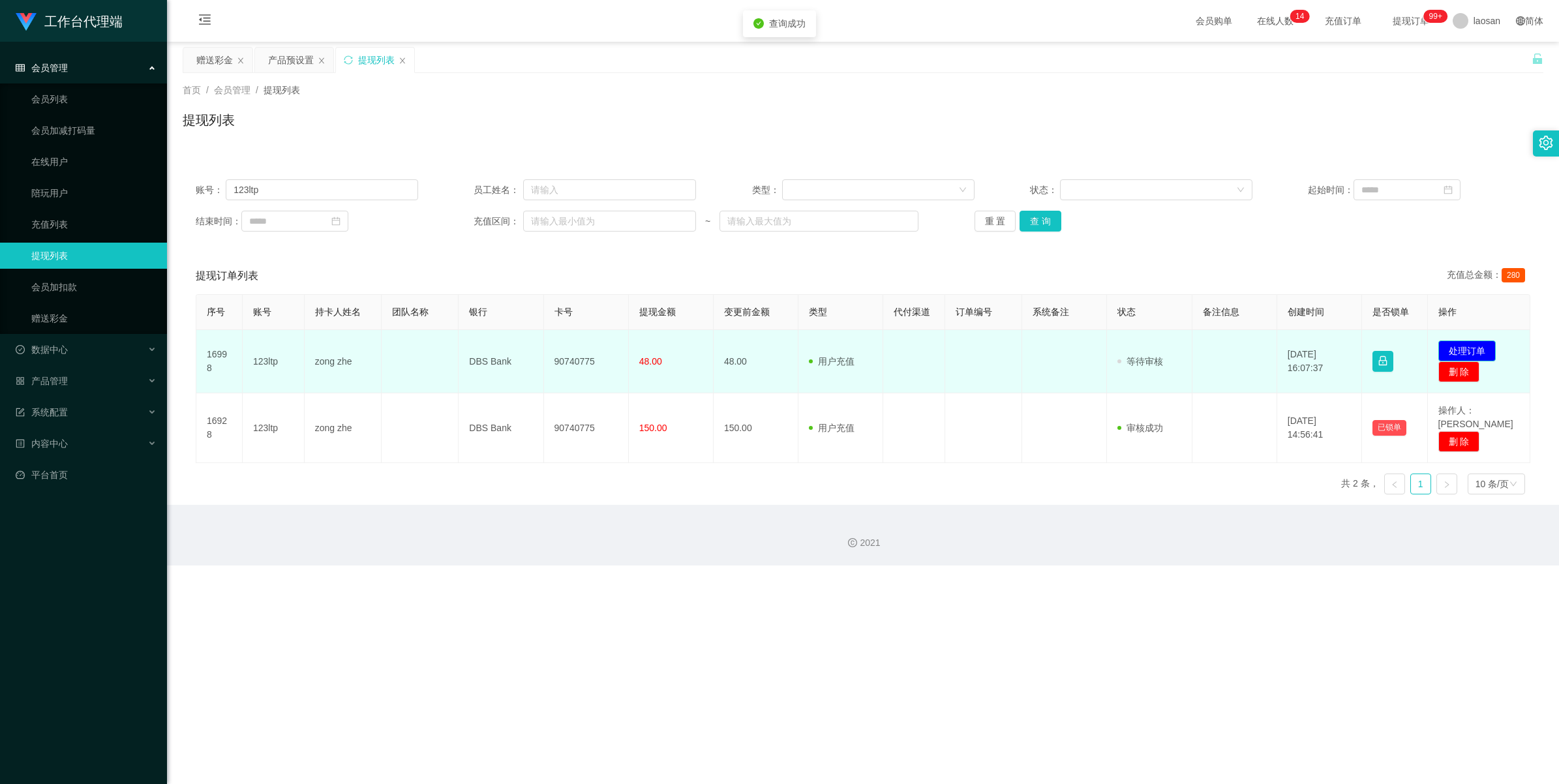
click at [655, 349] on button "处理订单" at bounding box center [1467, 351] width 57 height 21
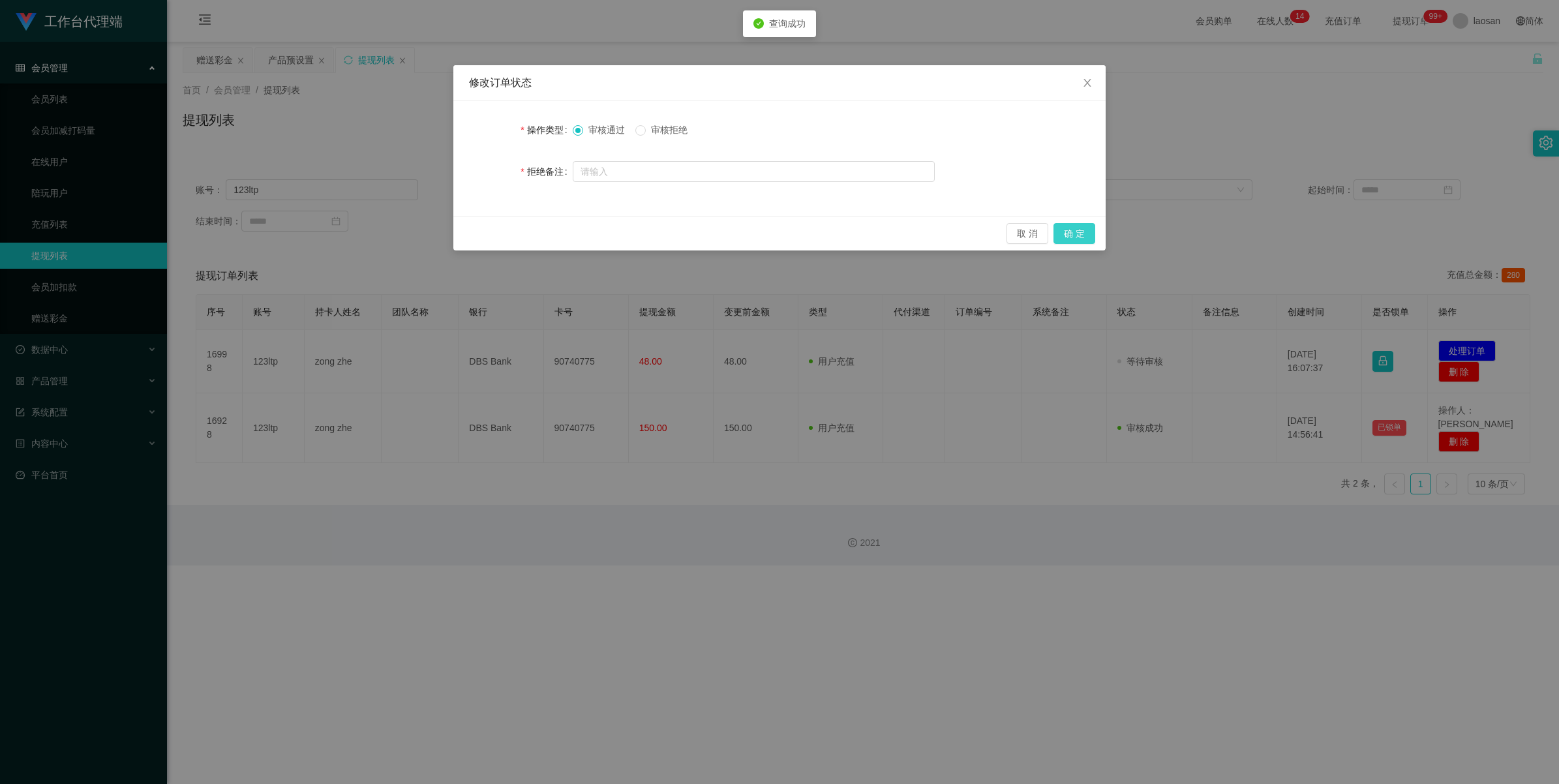
click at [655, 229] on button "确 定" at bounding box center [1074, 233] width 41 height 21
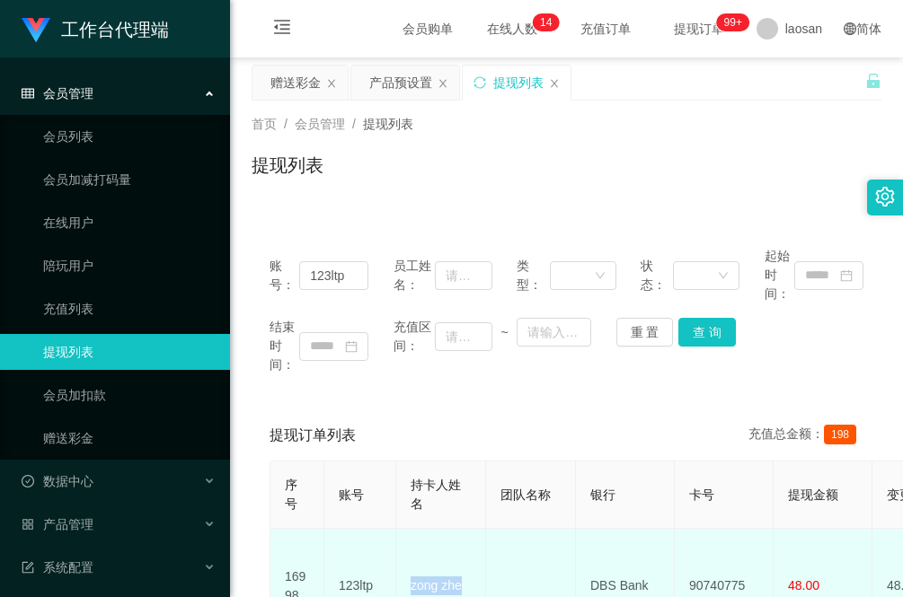
drag, startPoint x: 468, startPoint y: 570, endPoint x: 406, endPoint y: 571, distance: 62.0
click at [406, 571] on td "zong zhe" at bounding box center [441, 586] width 90 height 115
click at [333, 531] on td "123ltp" at bounding box center [360, 586] width 72 height 115
drag, startPoint x: 648, startPoint y: 569, endPoint x: 593, endPoint y: 571, distance: 54.9
click at [593, 571] on td "DBS Bank" at bounding box center [625, 586] width 99 height 115
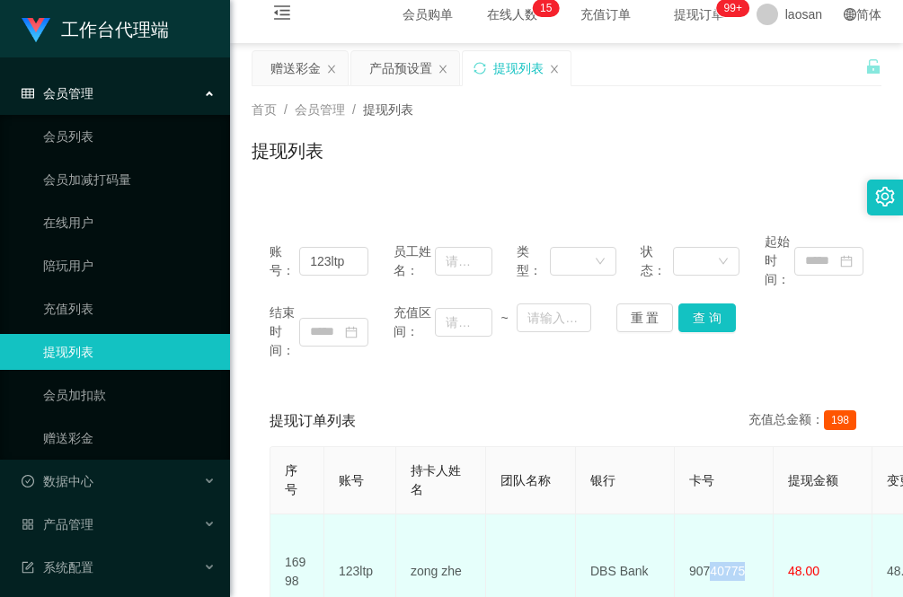
scroll to position [19, 0]
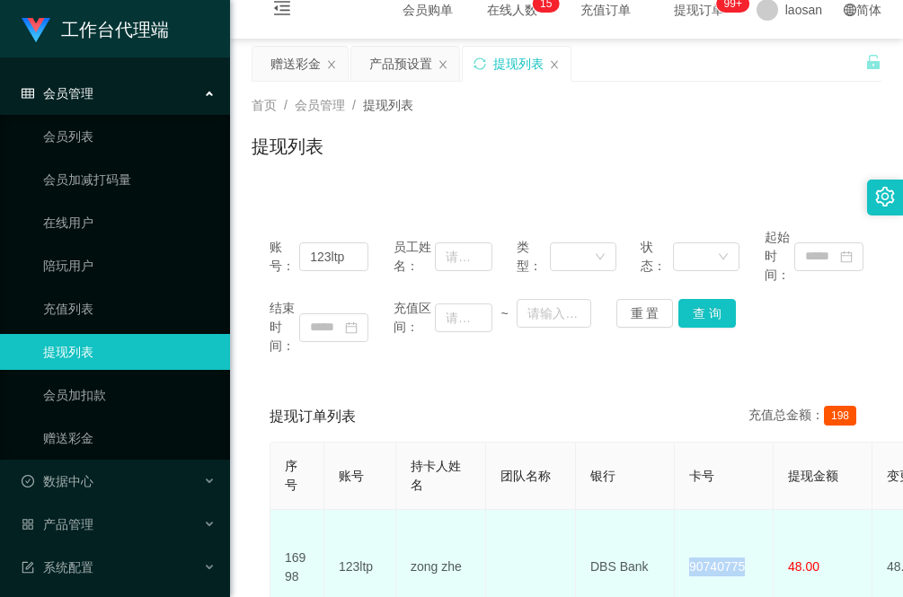
drag, startPoint x: 755, startPoint y: 576, endPoint x: 687, endPoint y: 563, distance: 69.4
click at [687, 563] on td "90740775" at bounding box center [724, 567] width 99 height 115
copy td "90740775"
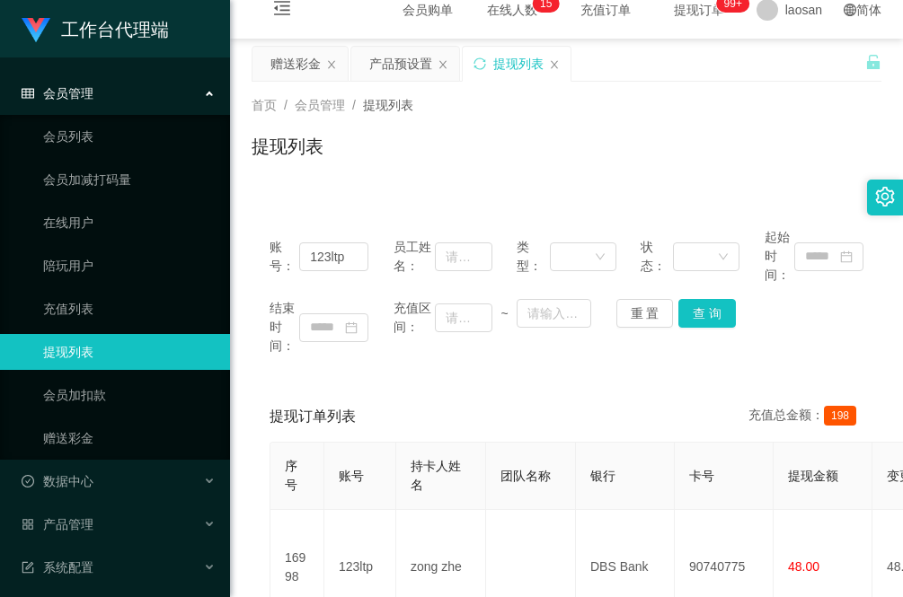
click at [253, 525] on div "提现订单列表 充值总金额： 198 序号 账号 持卡人姓名 团队名称 银行 卡号 提现金额 变更前金额 类型 代付渠道 订单编号 系统备注 状态 备注信息 创…" at bounding box center [566, 595] width 630 height 406
click at [323, 202] on div "账号： 123ltp 员工姓名： 类型： 状态： 起始时间： 结束时间： 充值区间： ~ 重 置 查 询 提现订单列表 充值总金额： 198 序号 账号 持卡…" at bounding box center [566, 493] width 630 height 609
click at [302, 59] on div "赠送彩金" at bounding box center [295, 64] width 50 height 34
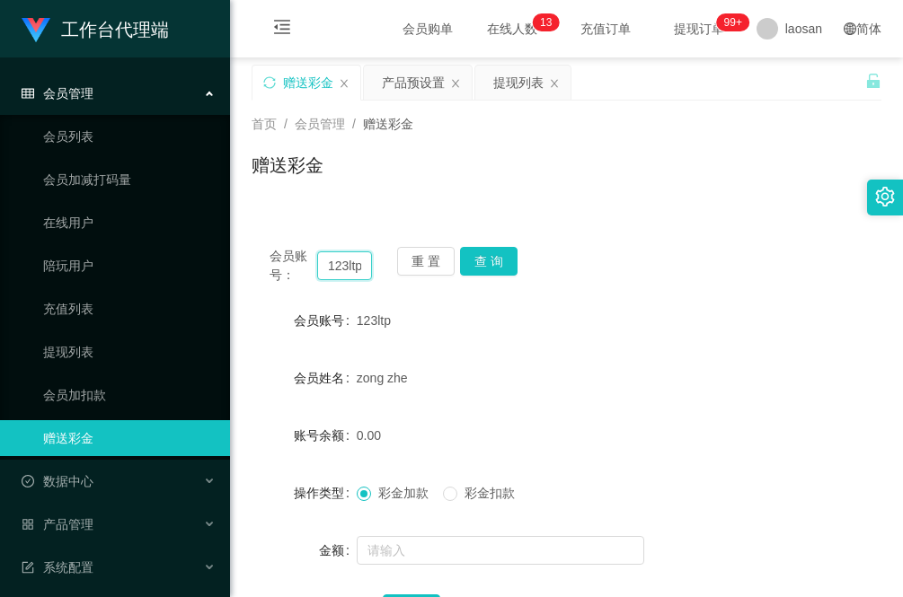
drag, startPoint x: 362, startPoint y: 268, endPoint x: 313, endPoint y: 253, distance: 51.4
click at [313, 253] on div "会员账号： 123ltp" at bounding box center [320, 266] width 102 height 38
click at [338, 260] on input "text" at bounding box center [344, 265] width 55 height 29
click at [353, 258] on input "lan" at bounding box center [344, 265] width 55 height 29
click at [357, 266] on input "Lan" at bounding box center [344, 265] width 55 height 29
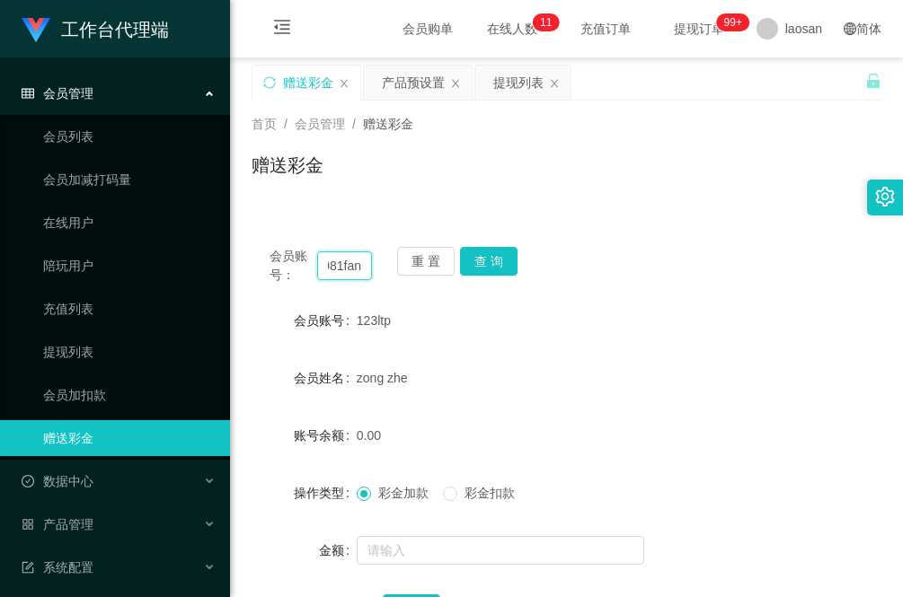
scroll to position [0, 32]
type input "Lan1981fan"
click at [494, 262] on button "查 询" at bounding box center [488, 261] width 57 height 29
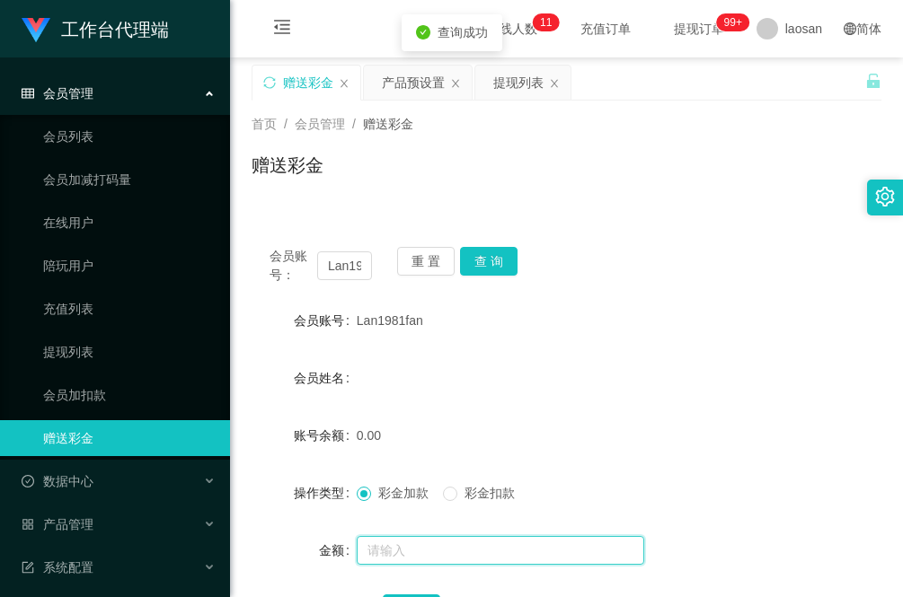
click at [455, 549] on input "text" at bounding box center [500, 550] width 287 height 29
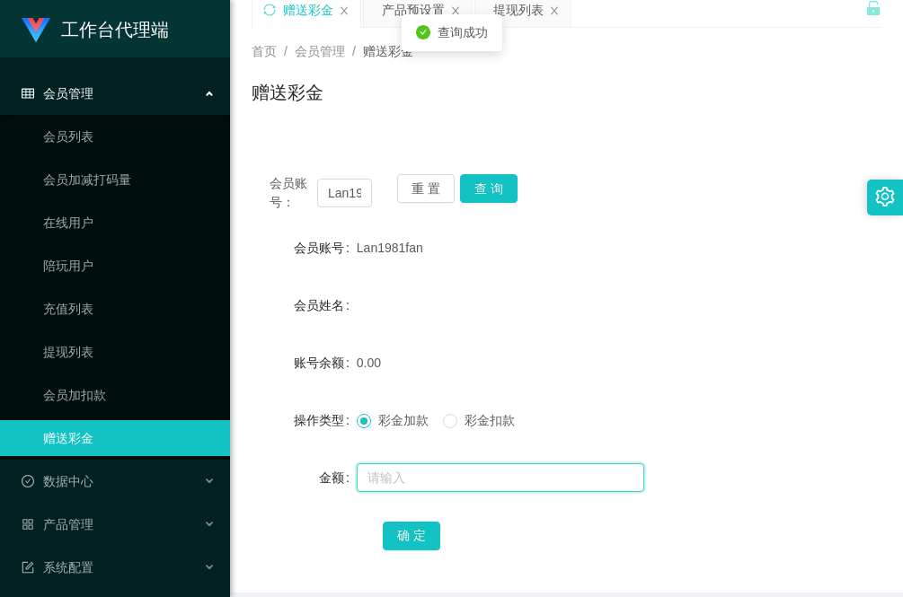
scroll to position [112, 0]
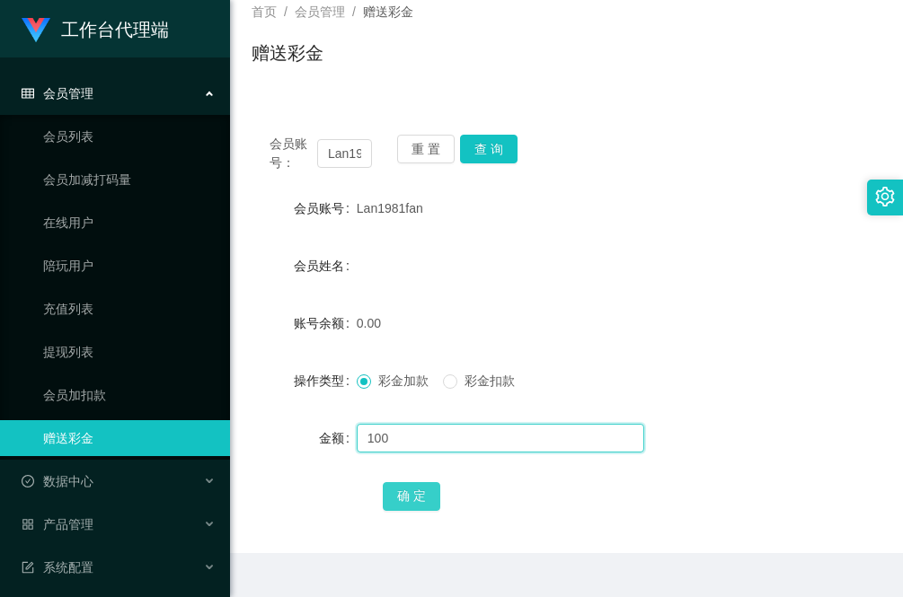
type input "100"
drag, startPoint x: 419, startPoint y: 496, endPoint x: 418, endPoint y: 510, distance: 14.5
click at [419, 496] on button "确 定" at bounding box center [411, 496] width 57 height 29
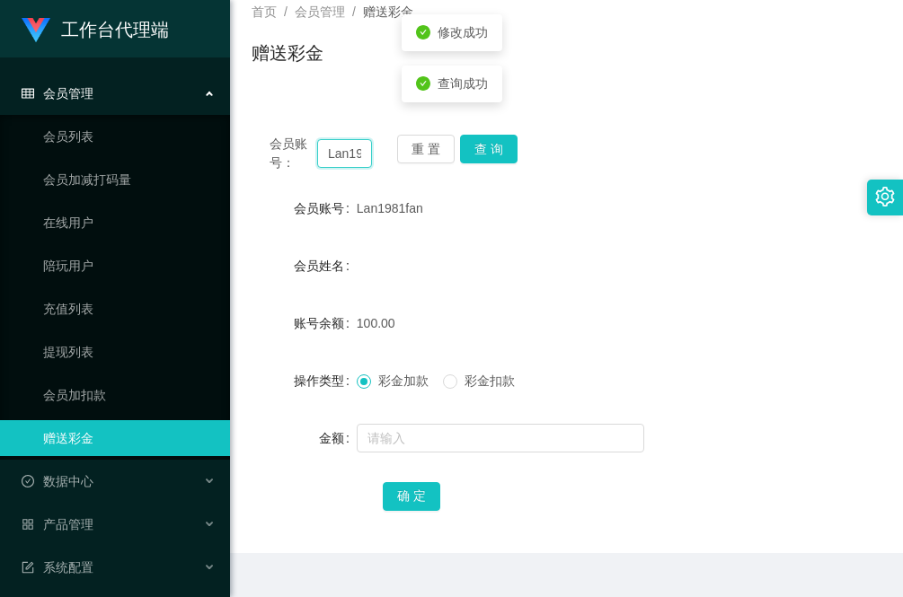
click at [338, 153] on input "Lan1981fan" at bounding box center [344, 153] width 55 height 29
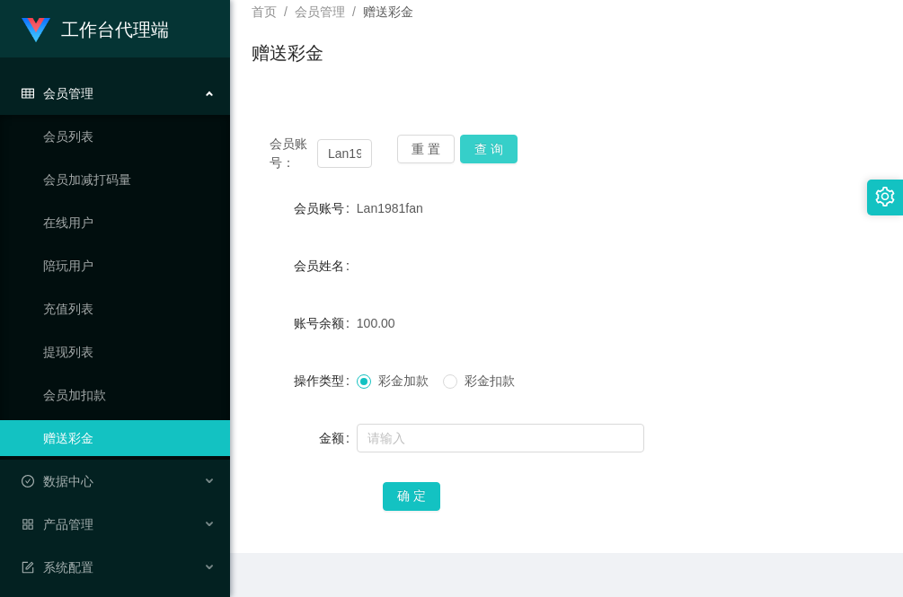
click at [490, 146] on button "查 询" at bounding box center [488, 149] width 57 height 29
click at [356, 155] on input "Lan1981fan" at bounding box center [344, 153] width 55 height 29
drag, startPoint x: 362, startPoint y: 153, endPoint x: 330, endPoint y: 153, distance: 32.3
click at [330, 153] on input "Lan1981fan" at bounding box center [344, 153] width 55 height 29
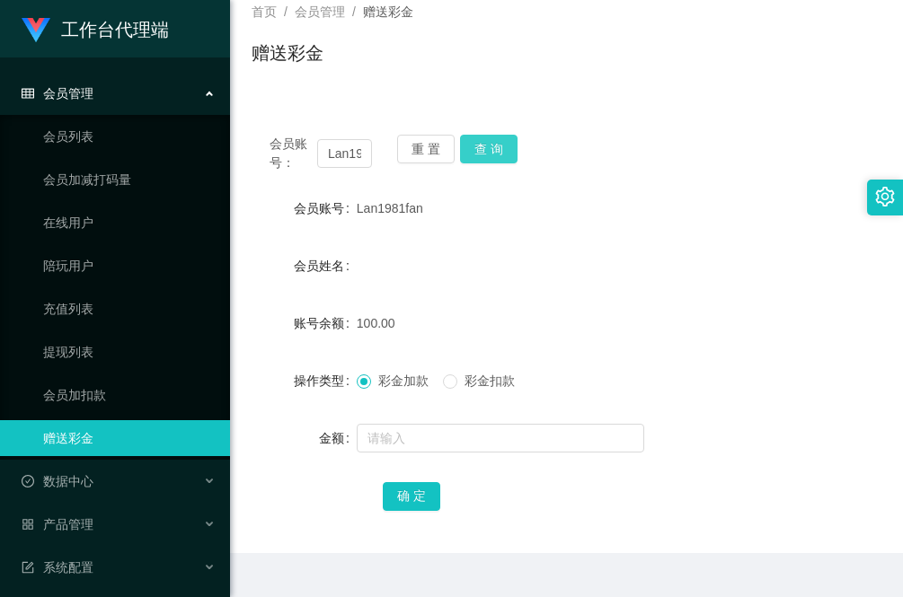
click at [495, 154] on button "查 询" at bounding box center [488, 149] width 57 height 29
click at [347, 146] on input "text" at bounding box center [344, 153] width 55 height 29
type input "puym"
click at [507, 144] on button "查 询" at bounding box center [488, 149] width 57 height 29
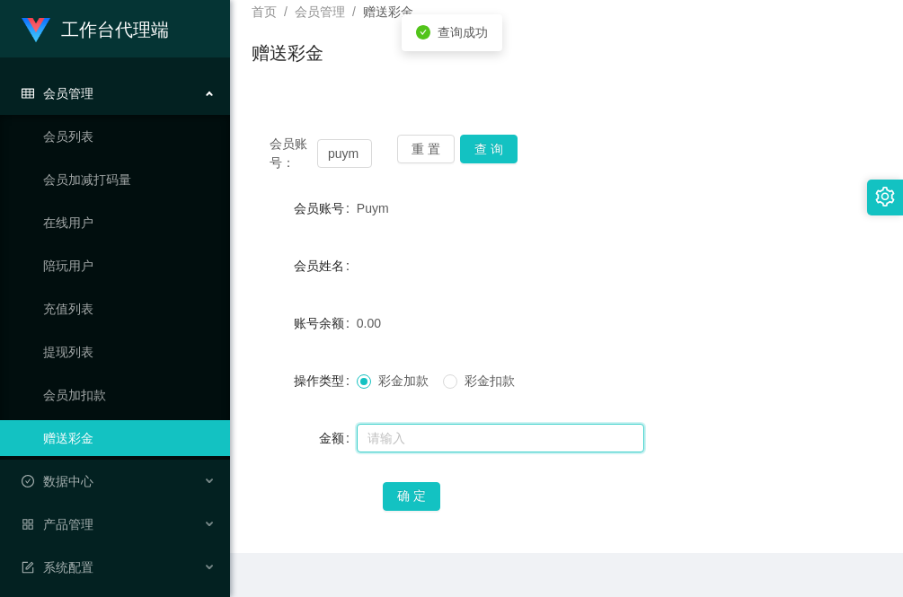
click at [460, 428] on input "text" at bounding box center [500, 438] width 287 height 29
type input "100"
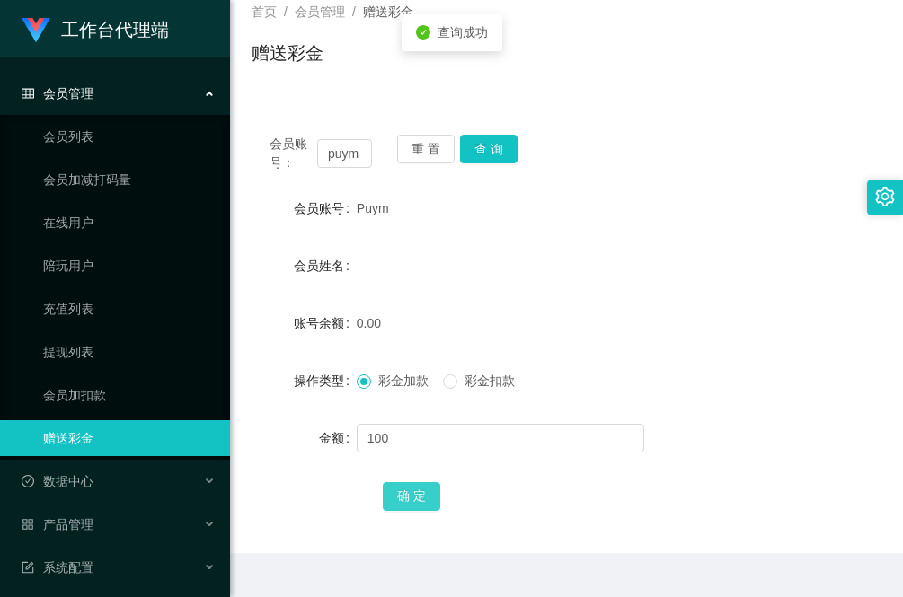
click at [424, 498] on button "确 定" at bounding box center [411, 496] width 57 height 29
click at [342, 163] on input "puym" at bounding box center [344, 153] width 55 height 29
drag, startPoint x: 365, startPoint y: 149, endPoint x: 311, endPoint y: 158, distance: 54.6
click at [311, 158] on div "会员账号： puym" at bounding box center [320, 154] width 102 height 38
click at [283, 518] on div "会员账号： puym 重 置 查 询 会员账号 Puym 会员姓名 账号余额 100.00 操作类型 彩金加款 彩金扣款 金额 确 定" at bounding box center [566, 335] width 630 height 437
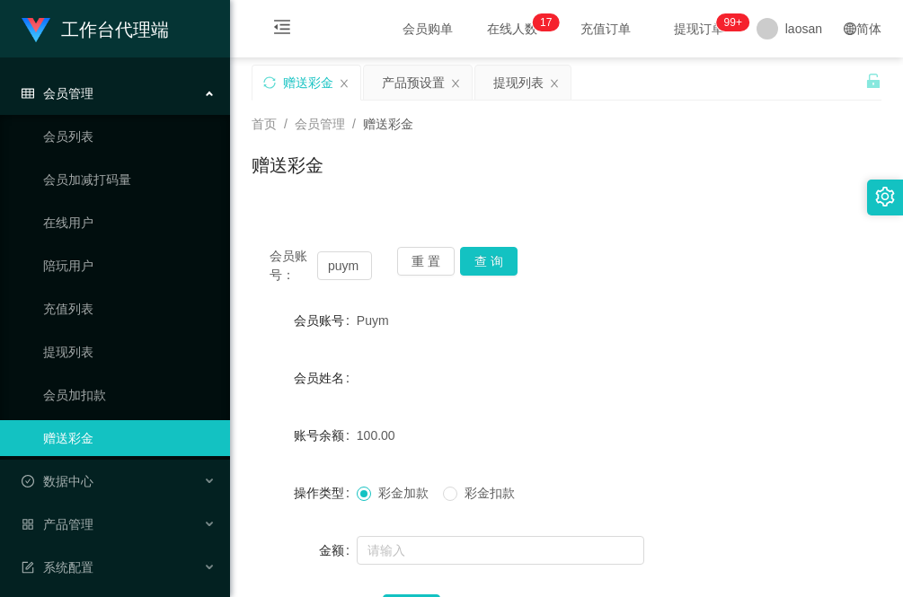
drag, startPoint x: 422, startPoint y: 83, endPoint x: 413, endPoint y: 103, distance: 22.5
click at [422, 83] on div "产品预设置" at bounding box center [413, 83] width 63 height 34
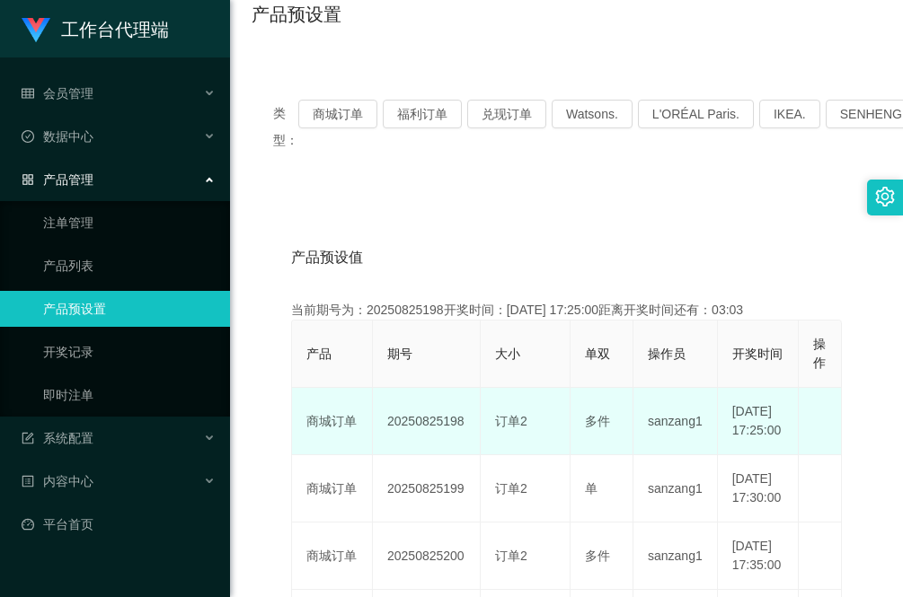
scroll to position [112, 0]
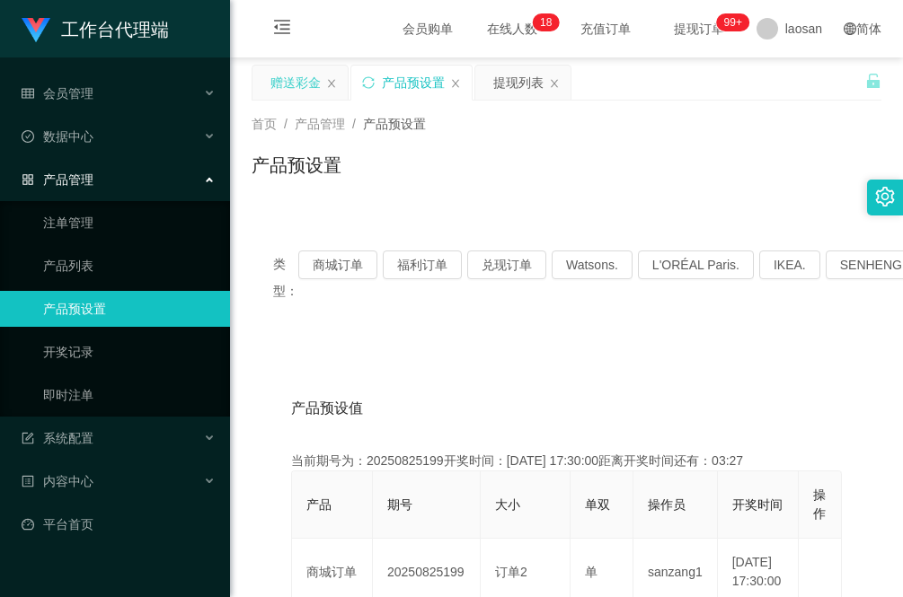
click at [298, 75] on div "赠送彩金" at bounding box center [295, 83] width 50 height 34
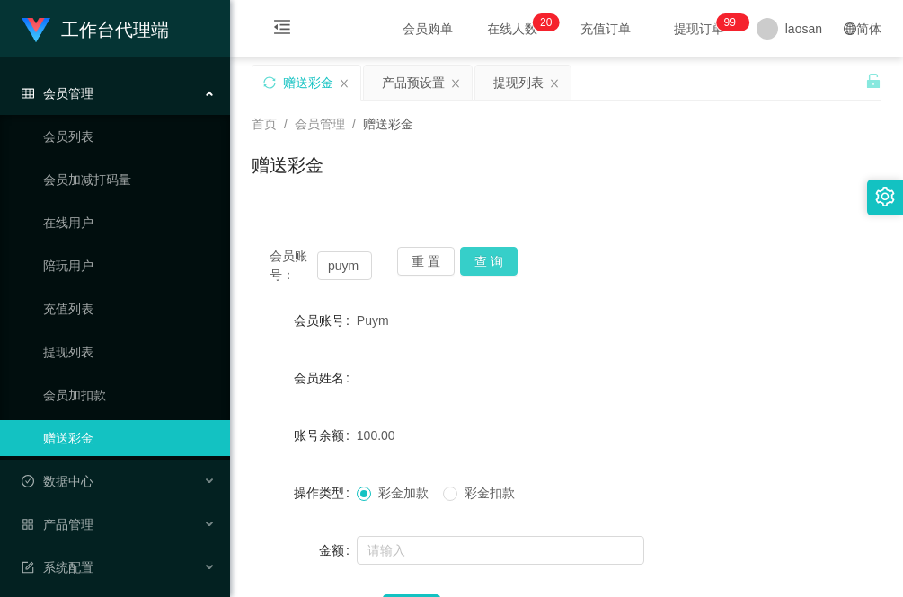
click at [500, 265] on button "查 询" at bounding box center [488, 261] width 57 height 29
click at [326, 190] on div "赠送彩金" at bounding box center [566, 172] width 630 height 41
click at [495, 266] on button "查 询" at bounding box center [488, 261] width 57 height 29
click at [495, 266] on button "查 询" at bounding box center [498, 261] width 77 height 29
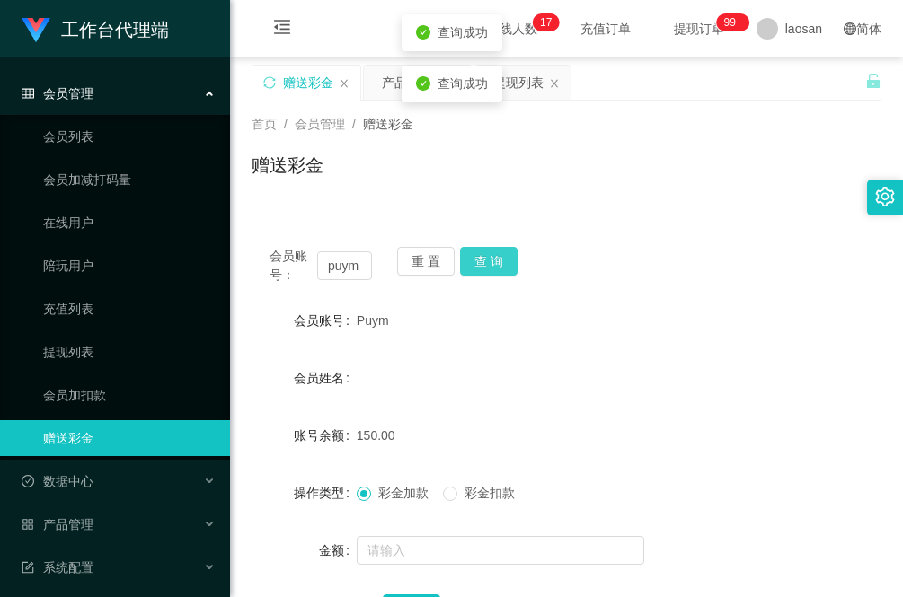
click at [495, 266] on button "查 询" at bounding box center [488, 261] width 57 height 29
click at [249, 437] on main "关闭左侧 关闭右侧 关闭其它 刷新页面 赠送彩金 产品预设置 提现列表 首页 / 会员管理 / 赠送彩金 / 赠送彩金 会员账号： puym 重 置 查 询 …" at bounding box center [566, 361] width 673 height 608
click at [425, 79] on div "产品预设置" at bounding box center [413, 83] width 63 height 34
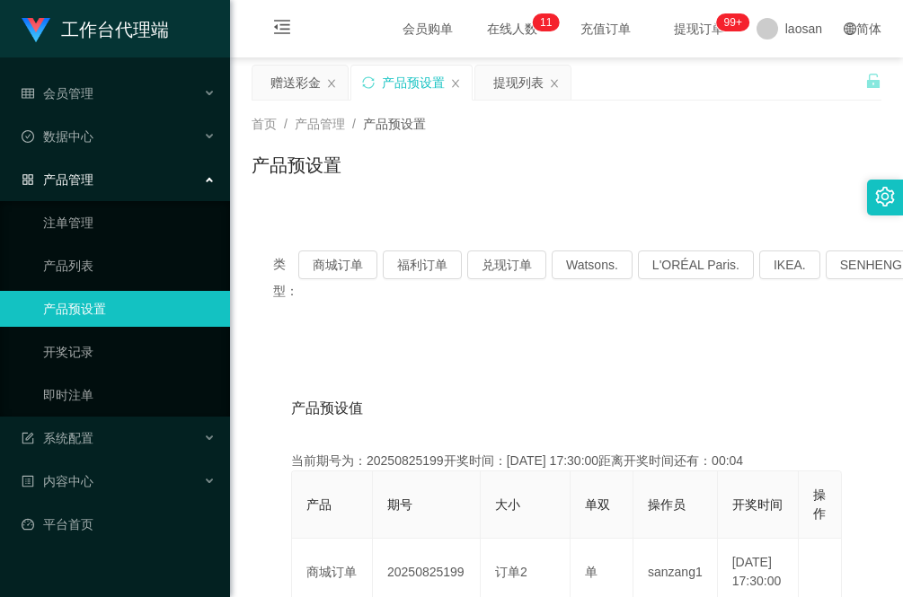
drag, startPoint x: 306, startPoint y: 77, endPoint x: 277, endPoint y: 122, distance: 53.8
click at [306, 79] on div "赠送彩金" at bounding box center [295, 83] width 50 height 34
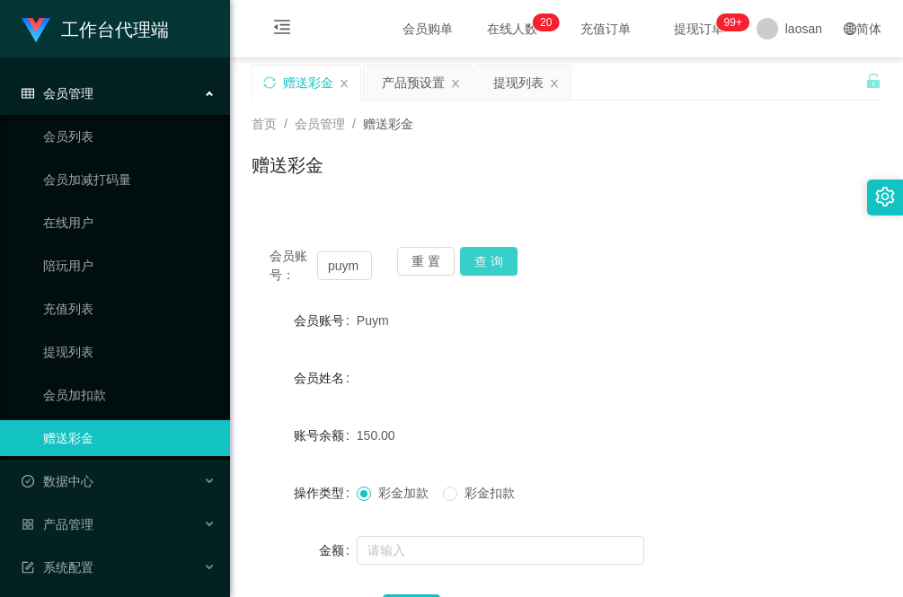
click at [488, 260] on button "查 询" at bounding box center [488, 261] width 57 height 29
click at [488, 260] on button "查 询" at bounding box center [498, 261] width 77 height 29
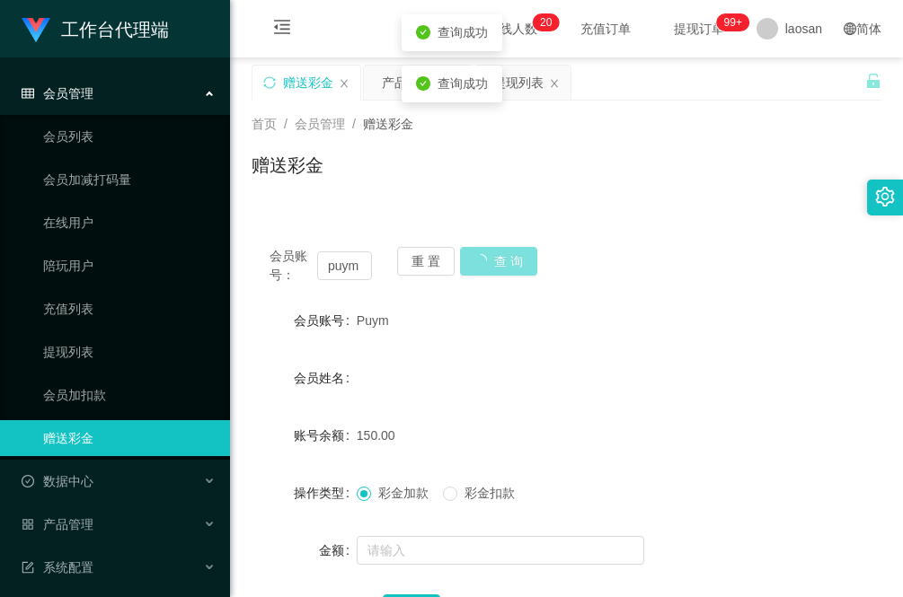
click at [488, 260] on button "查 询" at bounding box center [498, 261] width 77 height 29
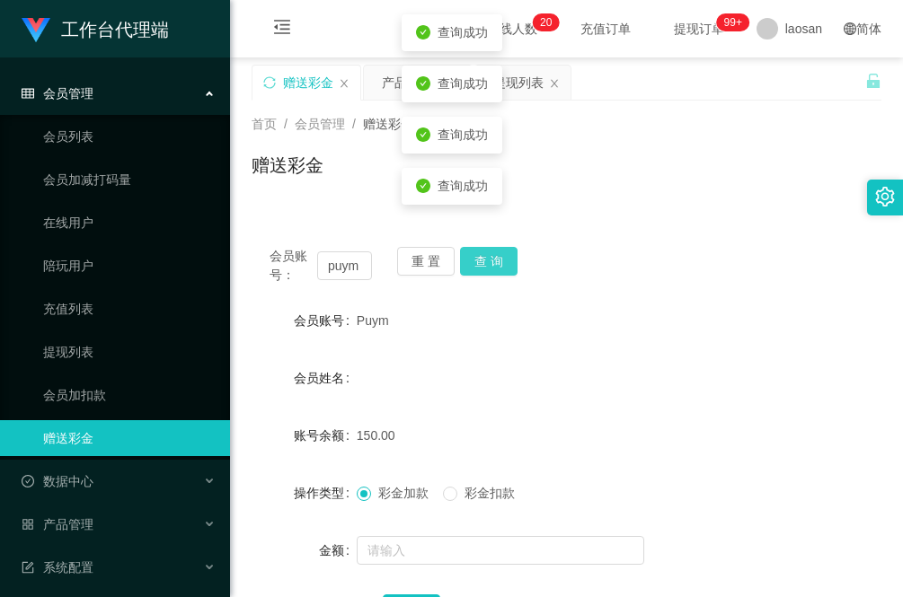
click at [488, 260] on button "查 询" at bounding box center [488, 261] width 57 height 29
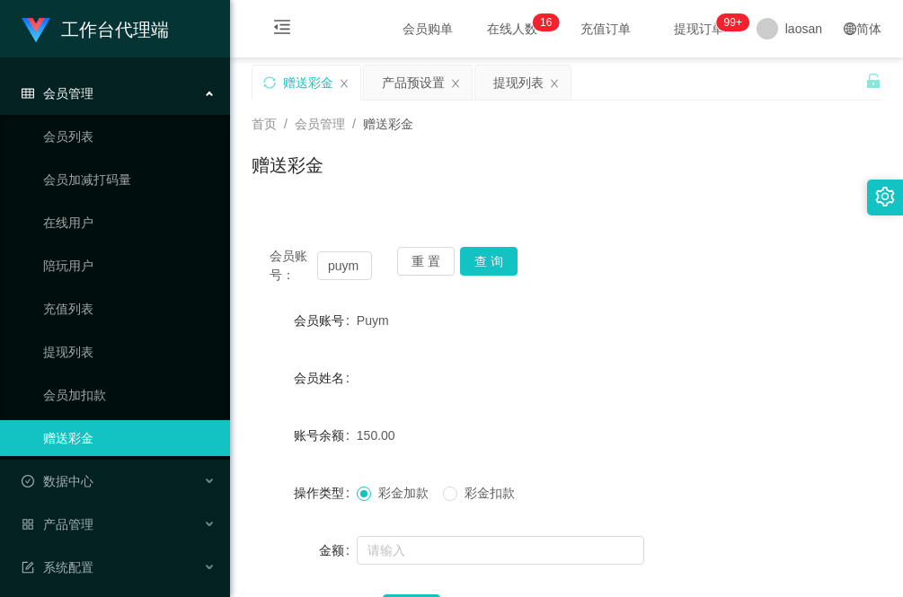
drag, startPoint x: 296, startPoint y: 181, endPoint x: 384, endPoint y: 230, distance: 100.5
click at [296, 181] on div "赠送彩金" at bounding box center [566, 172] width 630 height 41
click at [492, 260] on button "查 询" at bounding box center [488, 261] width 57 height 29
click at [348, 207] on div "会员账号： puym 重 置 查 询 会员账号 Puym 会员姓名 账号余额 150.00 操作类型 彩金加款 彩金扣款 金额 确 定" at bounding box center [566, 436] width 630 height 458
click at [495, 259] on button "查 询" at bounding box center [488, 261] width 57 height 29
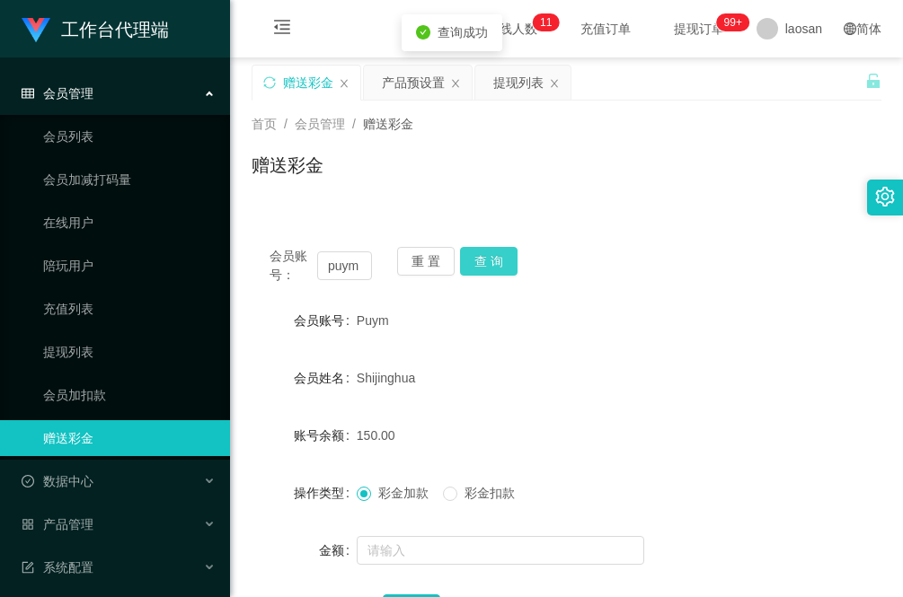
click at [495, 259] on button "查 询" at bounding box center [488, 261] width 57 height 29
drag, startPoint x: 364, startPoint y: 269, endPoint x: 328, endPoint y: 262, distance: 36.6
click at [328, 262] on input "puym" at bounding box center [344, 265] width 55 height 29
click at [513, 83] on div "提现列表" at bounding box center [518, 83] width 50 height 34
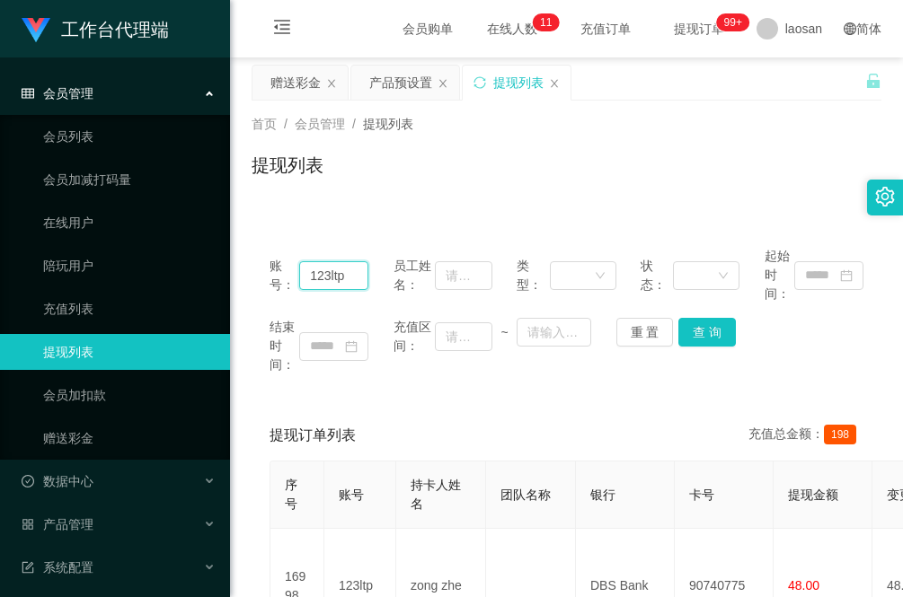
drag, startPoint x: 360, startPoint y: 272, endPoint x: 261, endPoint y: 272, distance: 98.8
click at [257, 274] on div "账号： 123ltp 员工姓名： 类型： 状态： 起始时间： 结束时间： 充值区间： ~ 重 置 查 询" at bounding box center [566, 310] width 630 height 163
paste input "puym"
type input "puym"
click at [716, 333] on button "查 询" at bounding box center [706, 332] width 57 height 29
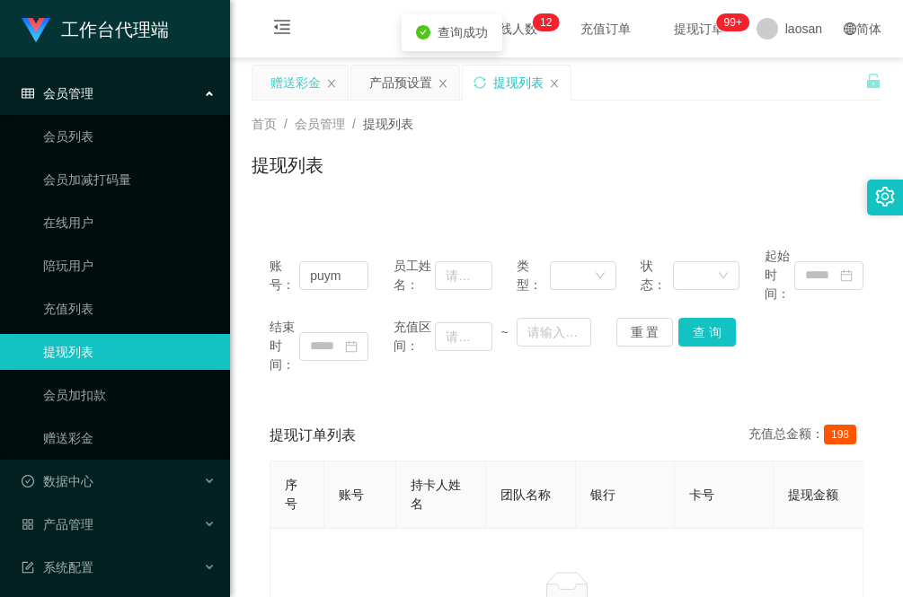
click at [287, 83] on div "赠送彩金" at bounding box center [295, 83] width 50 height 34
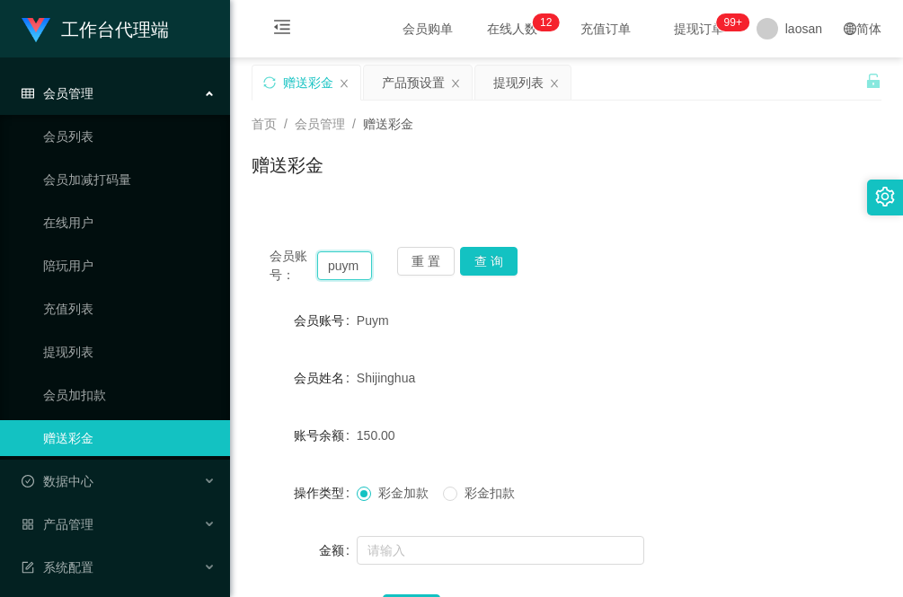
drag, startPoint x: 360, startPoint y: 266, endPoint x: 248, endPoint y: 266, distance: 112.3
click at [248, 266] on main "关闭左侧 关闭右侧 关闭其它 刷新页面 赠送彩金 产品预设置 提现列表 首页 / 会员管理 / 赠送彩金 / 赠送彩金 会员账号： puym 重 置 查 询 …" at bounding box center [566, 361] width 673 height 608
paste input "Lan1981fan"
type input "Lan1981fan"
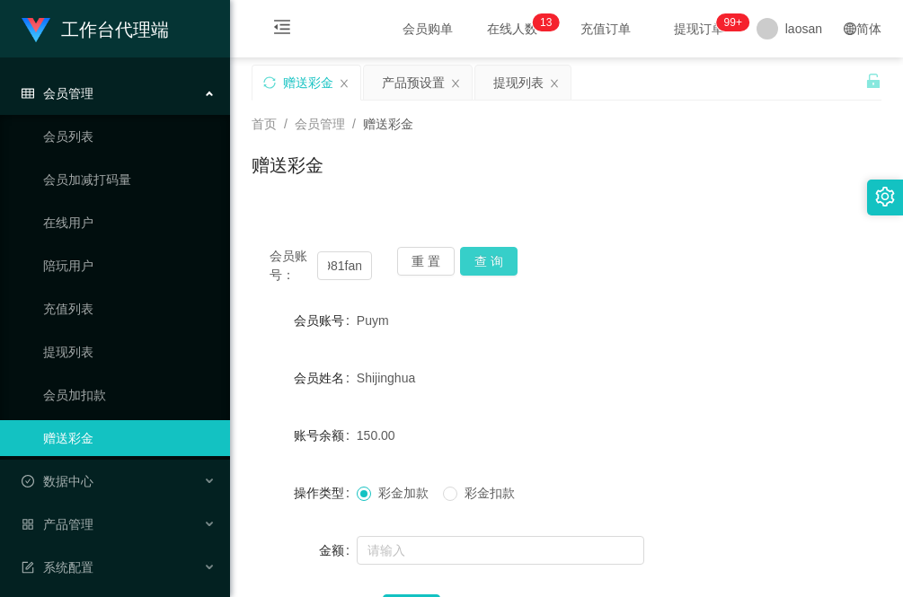
click at [499, 258] on button "查 询" at bounding box center [488, 261] width 57 height 29
click at [517, 72] on div "提现列表" at bounding box center [518, 83] width 50 height 34
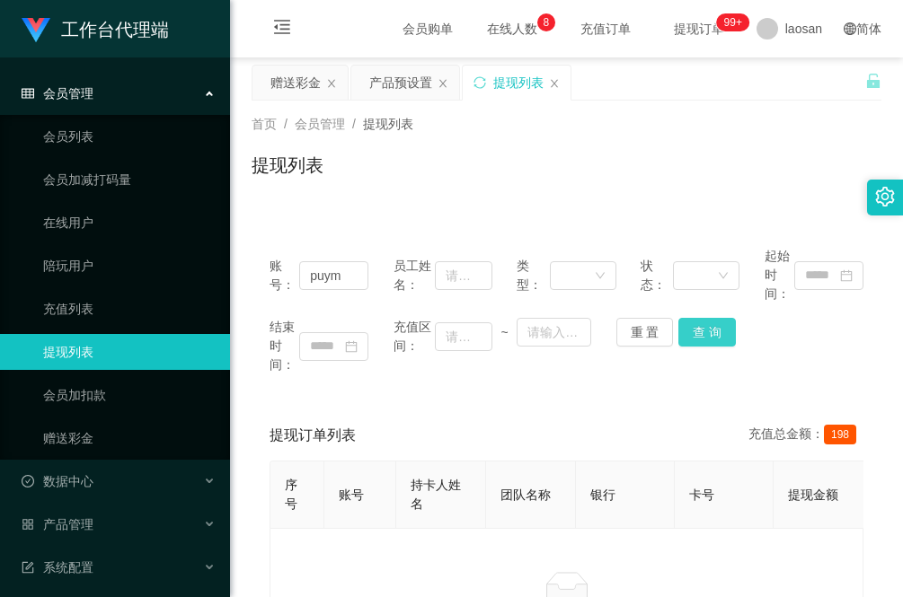
click at [706, 325] on button "查 询" at bounding box center [706, 332] width 57 height 29
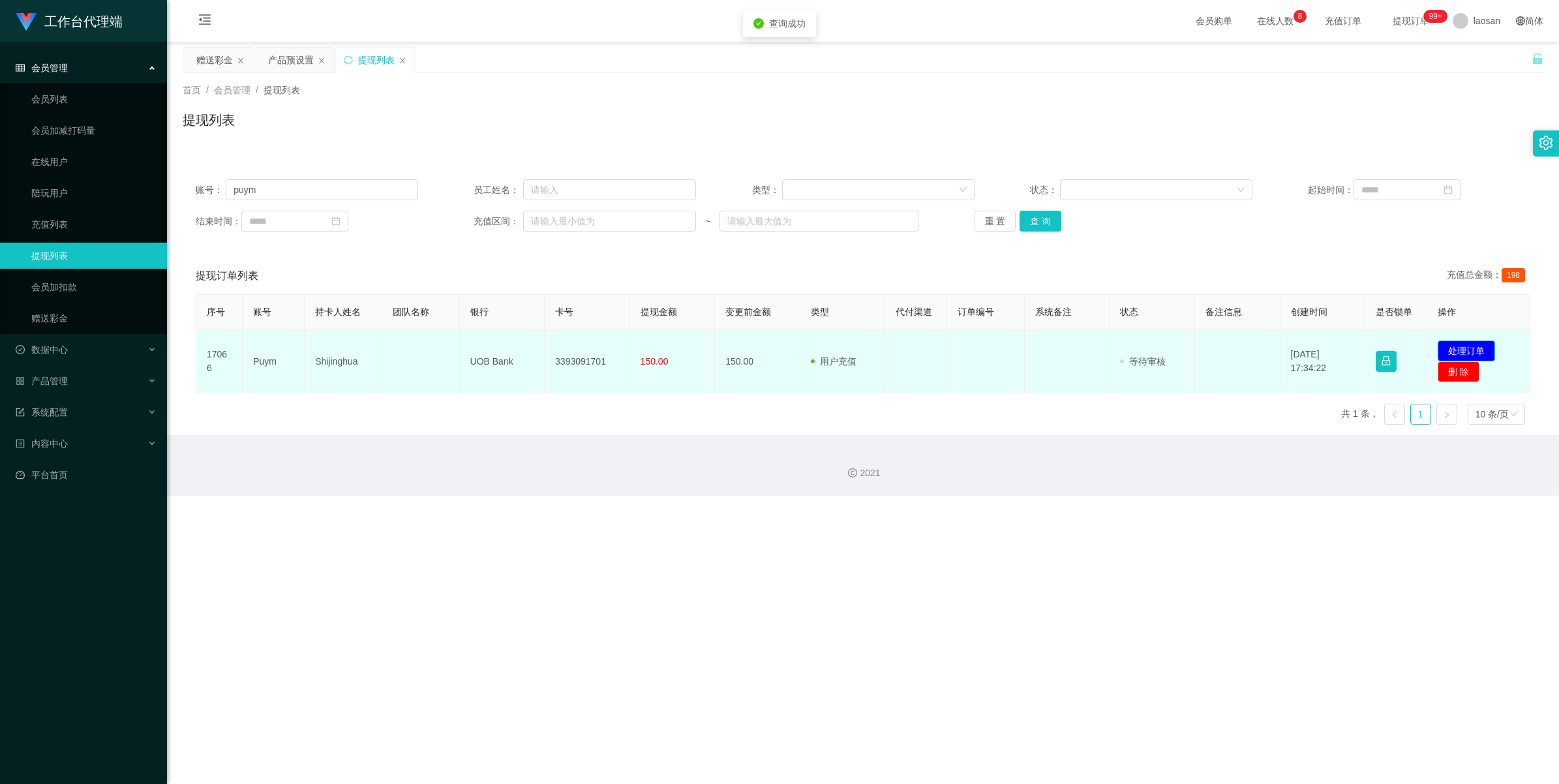
click at [655, 344] on button "处理订单" at bounding box center [1466, 351] width 57 height 21
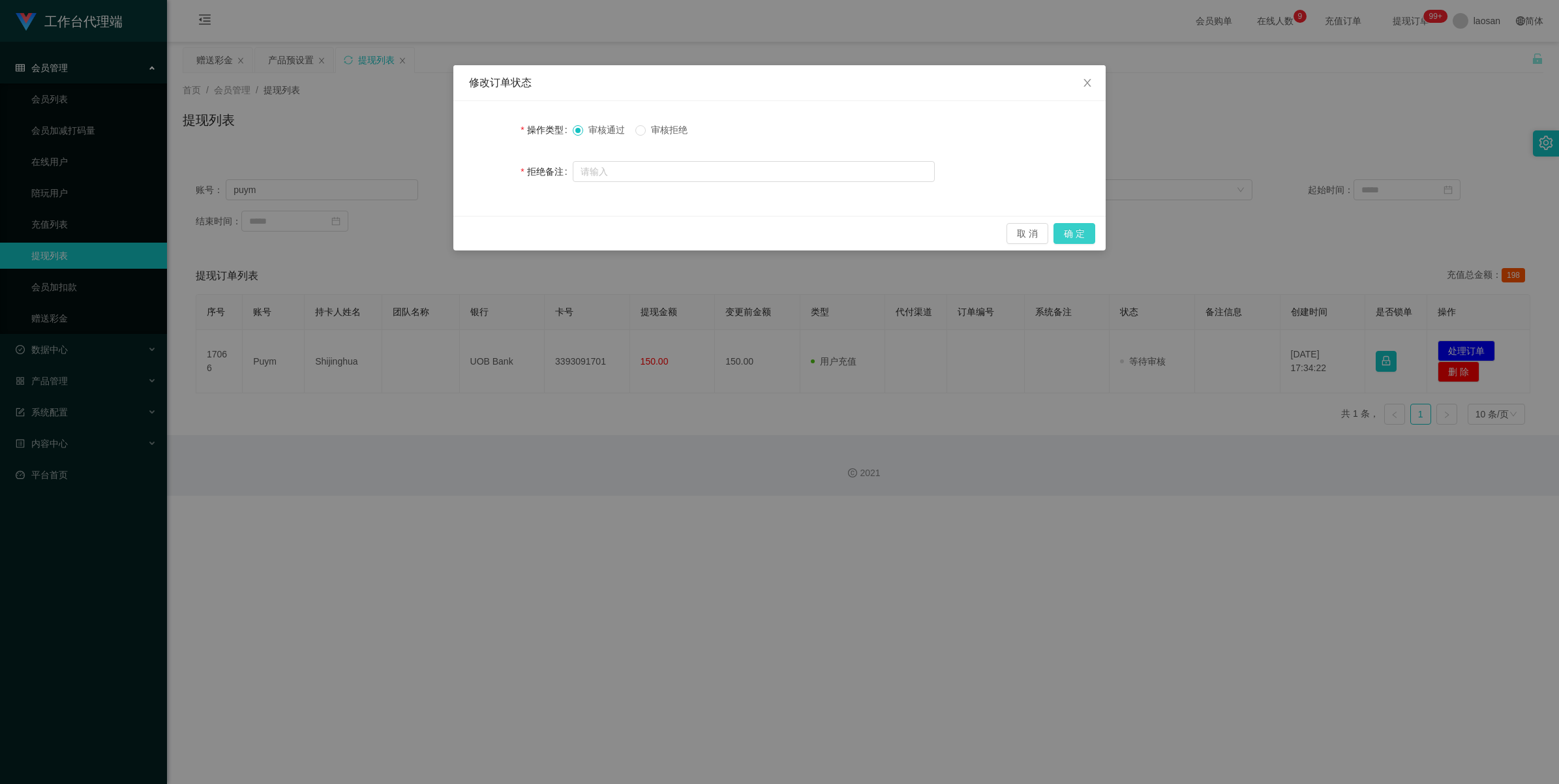
click at [655, 238] on button "确 定" at bounding box center [1074, 233] width 41 height 21
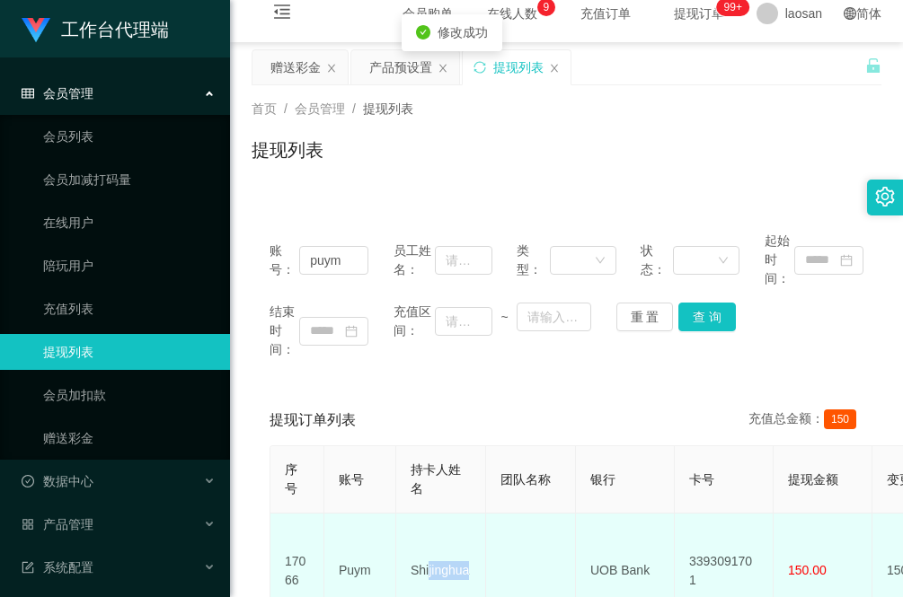
scroll to position [33, 0]
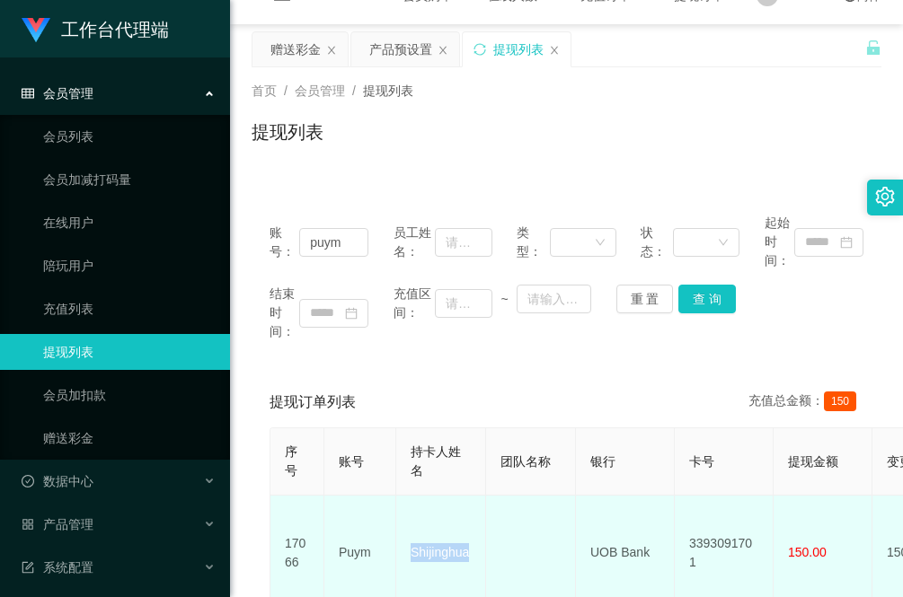
drag, startPoint x: 481, startPoint y: 575, endPoint x: 391, endPoint y: 561, distance: 90.8
copy tr "Shijinghua"
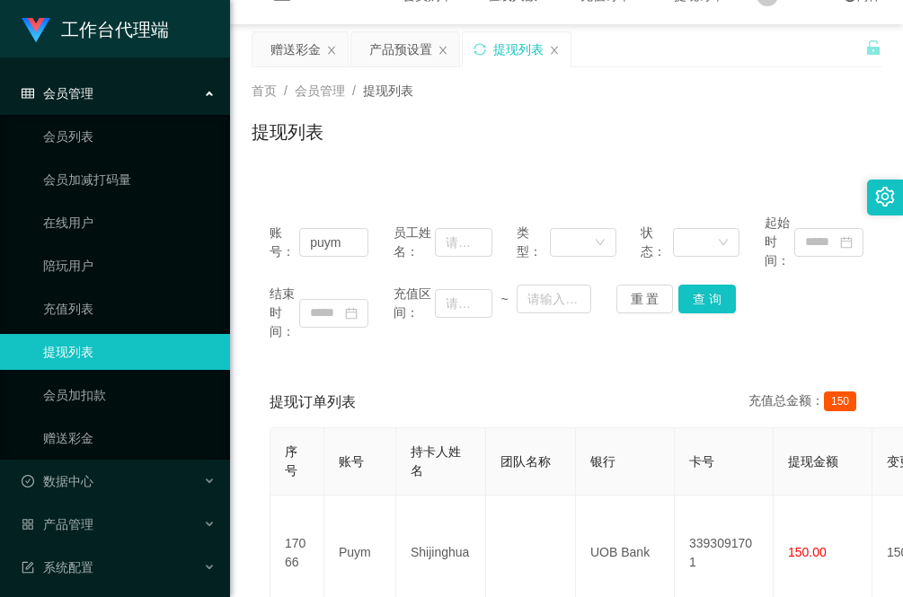
click at [313, 355] on div "账号： puym 员工姓名： 类型： 状态： 起始时间： 结束时间： 充值区间： ~ 重 置 查 询" at bounding box center [566, 277] width 630 height 163
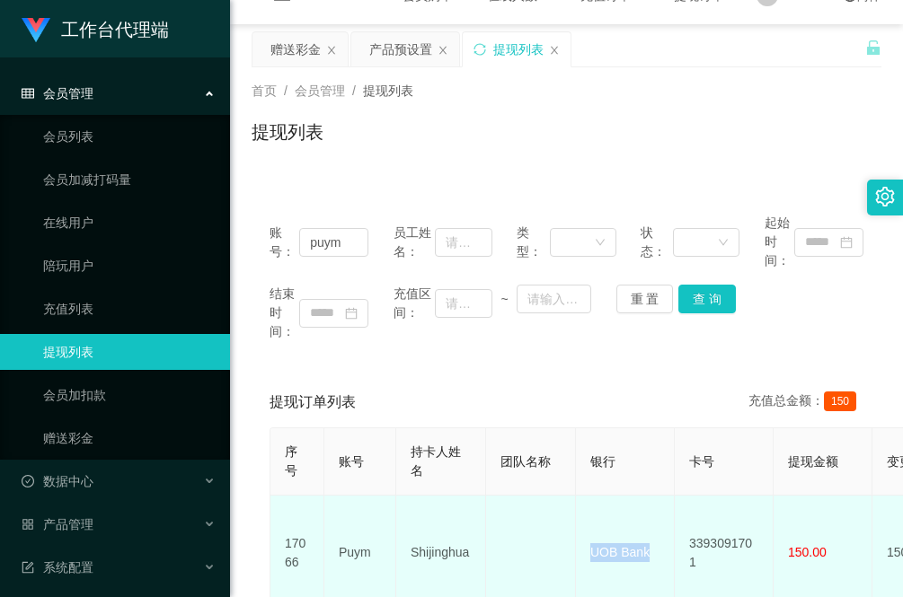
drag, startPoint x: 657, startPoint y: 542, endPoint x: 588, endPoint y: 544, distance: 68.3
click at [588, 544] on td "UOB Bank" at bounding box center [625, 553] width 99 height 115
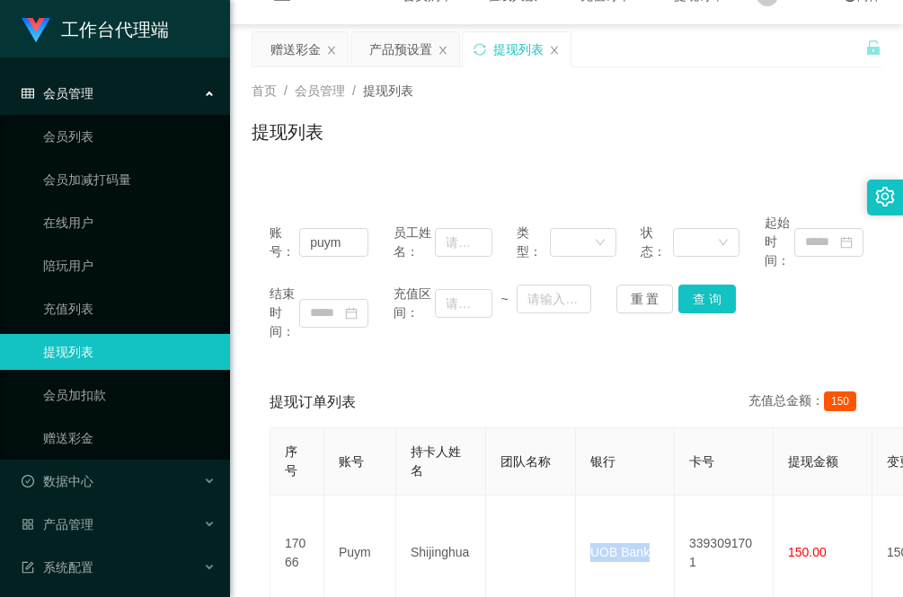
copy td "UOB Bank"
click at [256, 536] on div "提现订单列表 充值总金额： 150 序号 账号 持卡人姓名 团队名称 银行 卡号 提现金额 变更前金额 类型 代付渠道 订单编号 系统备注 状态 备注信息 创…" at bounding box center [566, 522] width 630 height 291
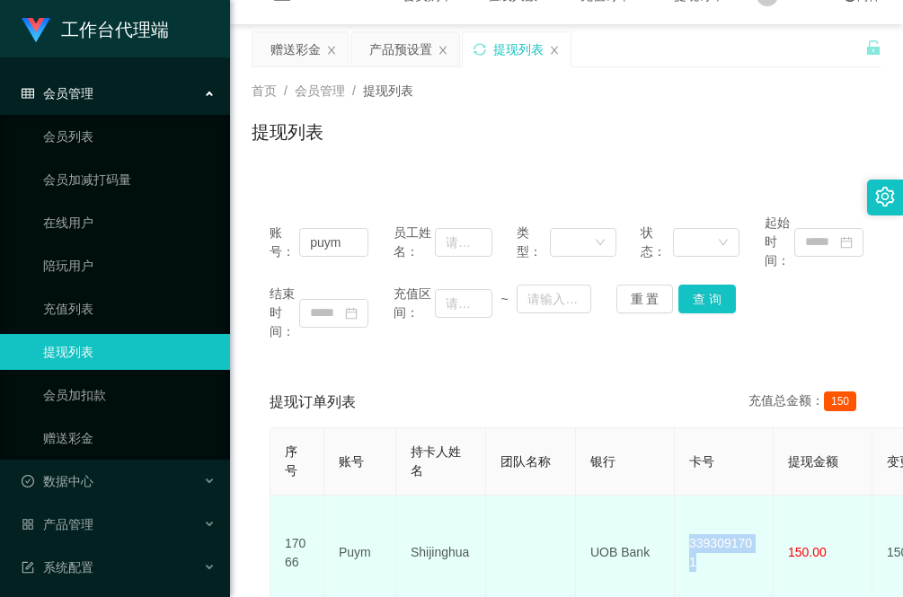
drag, startPoint x: 762, startPoint y: 546, endPoint x: 688, endPoint y: 544, distance: 73.7
click at [688, 544] on td "3393091701" at bounding box center [724, 553] width 99 height 115
copy td "3393091701"
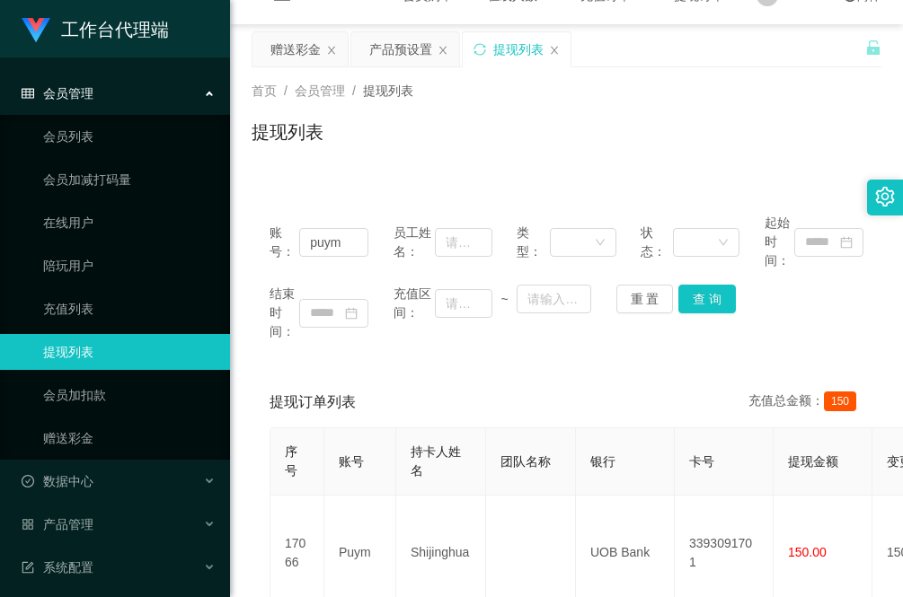
drag, startPoint x: 317, startPoint y: 204, endPoint x: 314, endPoint y: 187, distance: 17.3
click at [317, 204] on div "账号： puym 员工姓名： 类型： 状态： 起始时间： 结束时间： 充值区间： ~ 重 置 查 询" at bounding box center [566, 277] width 630 height 163
click at [302, 42] on div "赠送彩金" at bounding box center [295, 49] width 50 height 34
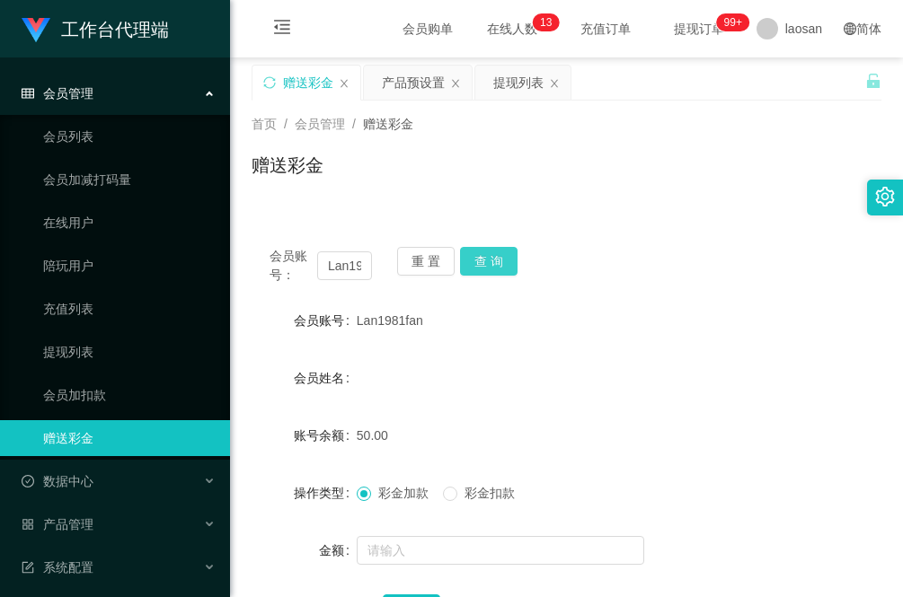
click at [497, 262] on button "查 询" at bounding box center [488, 261] width 57 height 29
click at [498, 262] on button "查 询" at bounding box center [488, 261] width 57 height 29
click at [492, 252] on button "查 询" at bounding box center [488, 261] width 57 height 29
click at [324, 198] on div "首页 / 会员管理 / 赠送彩金 / 赠送彩金" at bounding box center [566, 154] width 673 height 107
click at [485, 252] on button "查 询" at bounding box center [488, 261] width 57 height 29
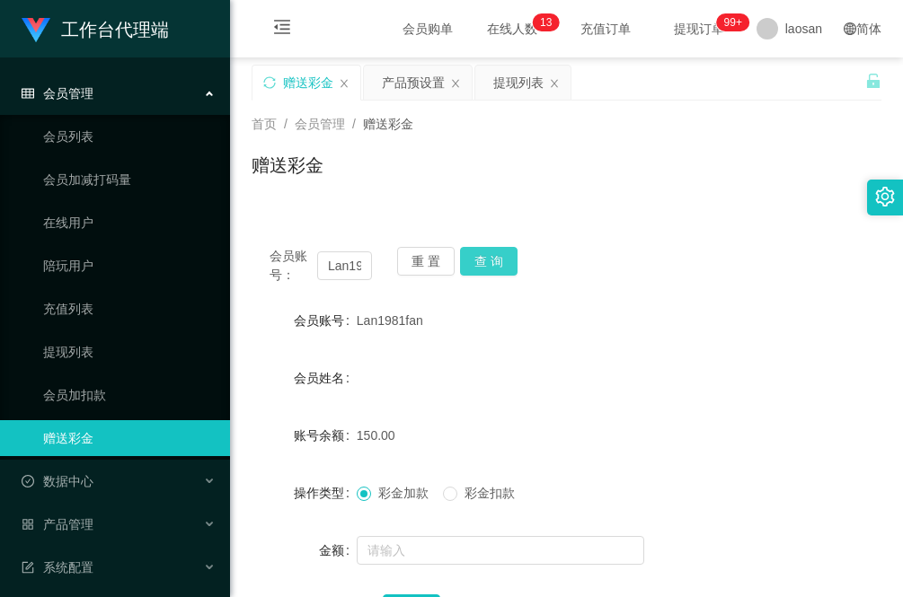
click at [500, 260] on button "查 询" at bounding box center [488, 261] width 57 height 29
click at [324, 202] on div "首页 / 会员管理 / 赠送彩金 / 赠送彩金" at bounding box center [566, 154] width 673 height 107
click at [494, 254] on button "查 询" at bounding box center [488, 261] width 57 height 29
click at [499, 271] on button "查 询" at bounding box center [488, 261] width 57 height 29
drag, startPoint x: 323, startPoint y: 216, endPoint x: 351, endPoint y: 226, distance: 29.9
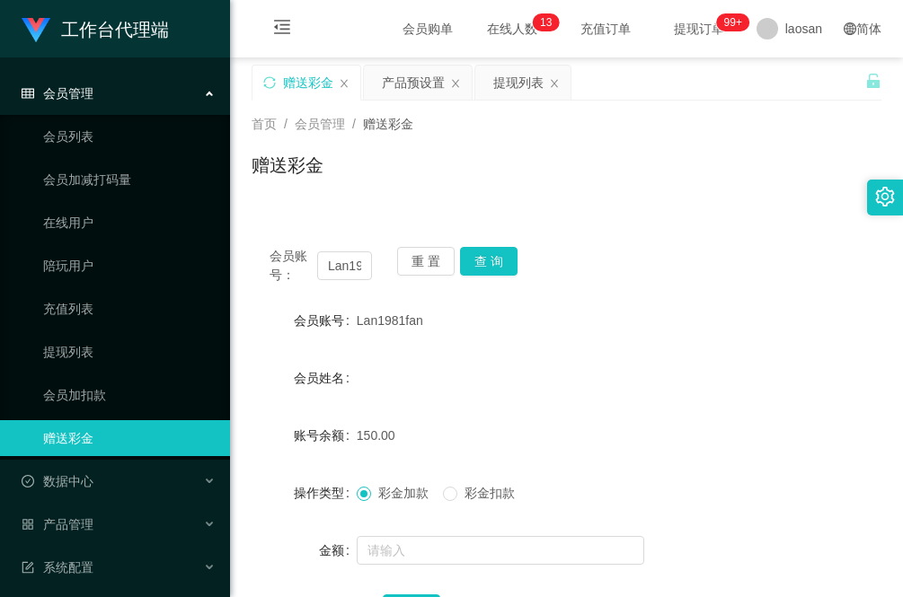
click at [323, 213] on div "会员账号： Lan1981fan 重 置 查 询 会员账号 Lan1981fan 会员姓名 账号余额 150.00 操作类型 彩金加款 彩金扣款 金额 确 定" at bounding box center [566, 436] width 630 height 458
click at [494, 270] on button "查 询" at bounding box center [488, 261] width 57 height 29
click at [491, 268] on button "查 询" at bounding box center [488, 261] width 57 height 29
click at [676, 155] on div "赠送彩金" at bounding box center [566, 172] width 630 height 41
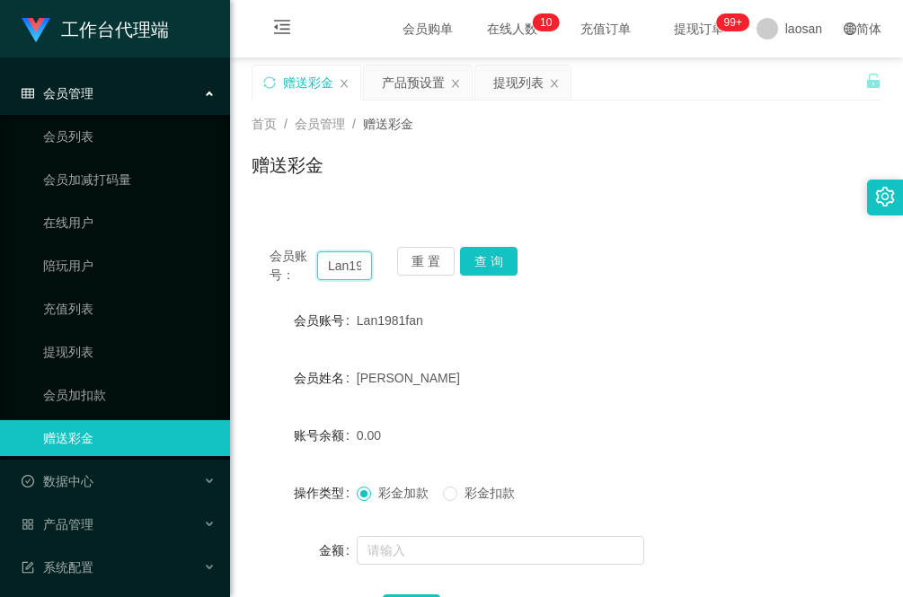
click at [348, 268] on input "Lan1981fan" at bounding box center [344, 265] width 55 height 29
click at [302, 81] on div "赠送彩金" at bounding box center [308, 83] width 50 height 34
click at [513, 88] on div "提现列表" at bounding box center [518, 83] width 50 height 34
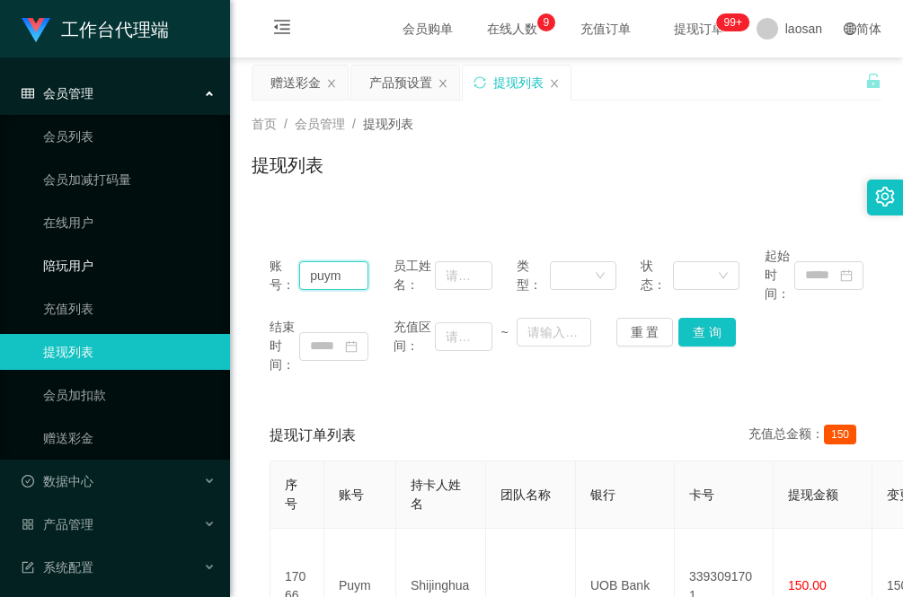
drag, startPoint x: 355, startPoint y: 281, endPoint x: 202, endPoint y: 279, distance: 152.7
click at [202, 279] on section "工作台代理端 会员管理 会员列表 会员加减打码量 在线用户 陪玩用户 充值列表 提现列表 会员加扣款 赠送彩金 数据中心 员工统计 团队统计 产品管理 注单管…" at bounding box center [451, 392] width 903 height 785
paste input "本次升级已完成，奖励将在5-10分钟内到账，请到账后截图发送给助理登记，完成晋升为【学员】。晋升后即可享受每单SGD8的学员专属价格，祝您生活愉快！"
type input "本次升级已完成，奖励将在5-10分钟内到账，请到账后截图发送给助理登记，完成晋升为【学员】。晋升后即可享受每单SGD8的学员专属价格，祝您生活愉快！"
click at [364, 195] on div "首页 / 会员管理 / 提现列表 / 提现列表" at bounding box center [566, 154] width 673 height 107
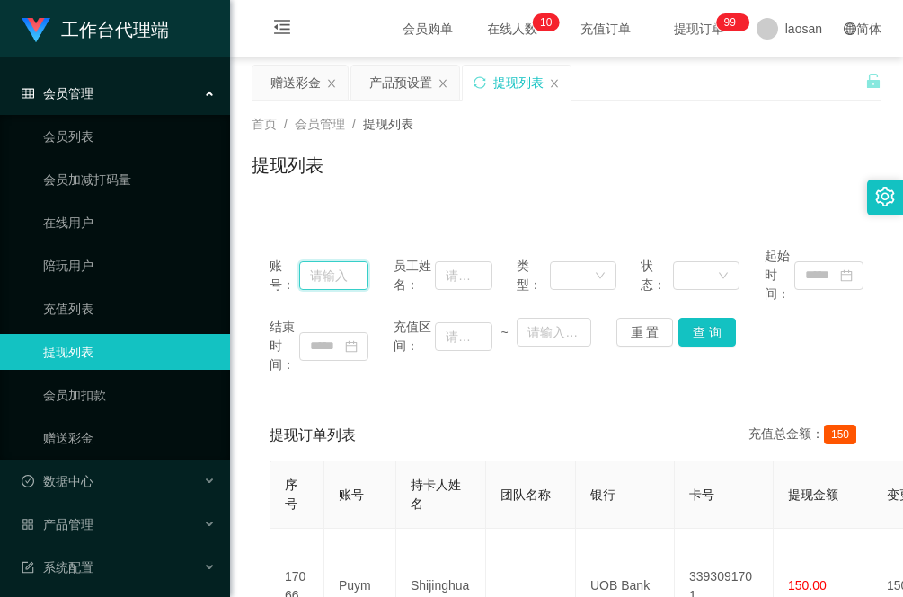
click at [339, 276] on input "text" at bounding box center [333, 275] width 69 height 29
paste input "Lan1981fan"
type input "Lan1981fan"
drag, startPoint x: 699, startPoint y: 334, endPoint x: 701, endPoint y: 350, distance: 16.4
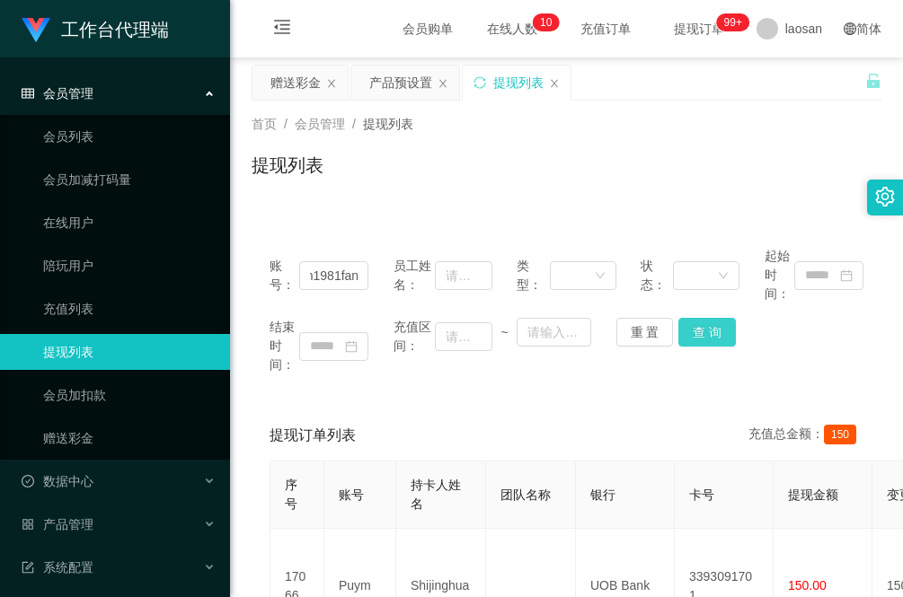
click at [699, 334] on button "查 询" at bounding box center [706, 332] width 57 height 29
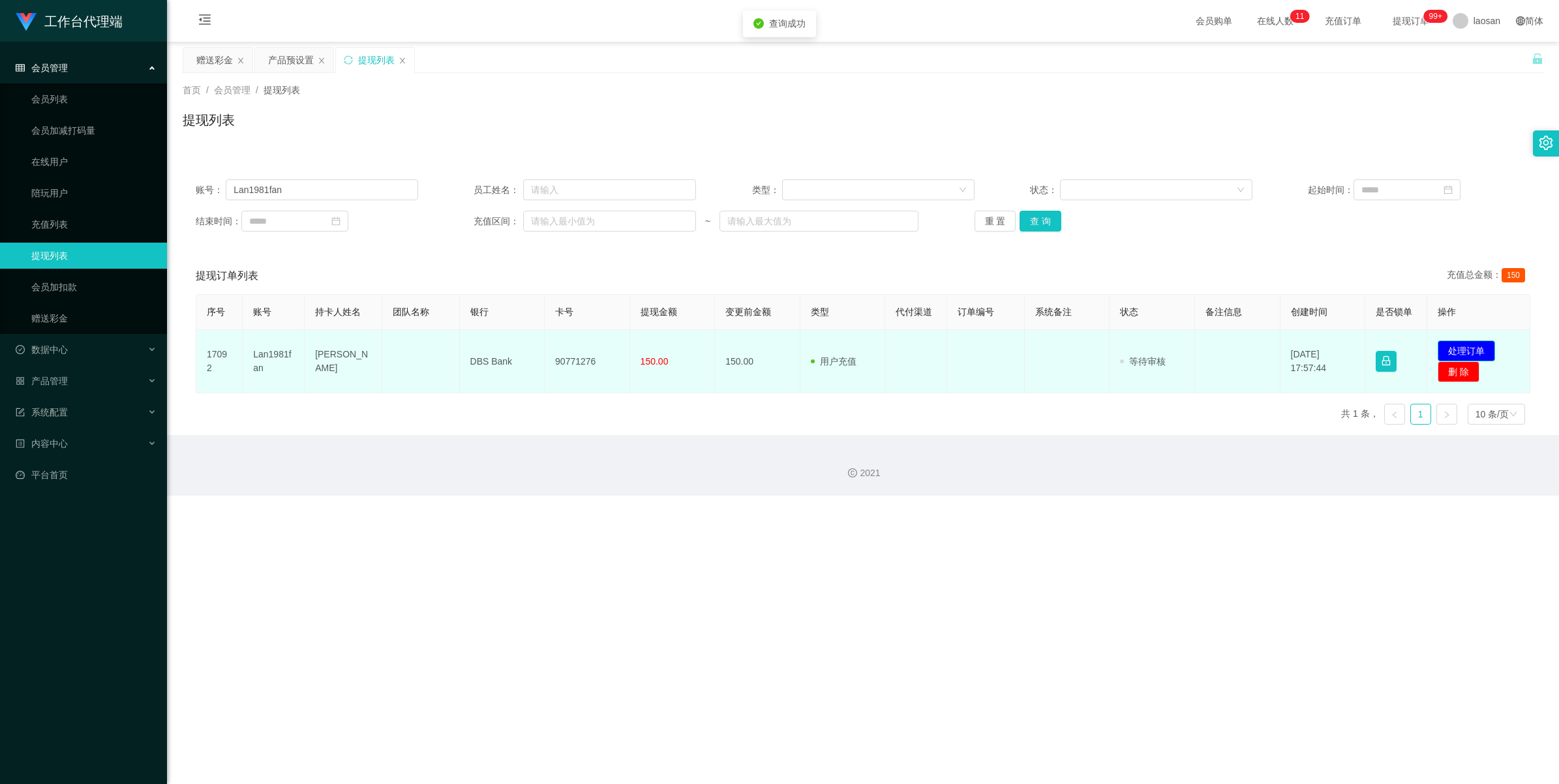
click at [655, 350] on button "处理订单" at bounding box center [1466, 351] width 57 height 21
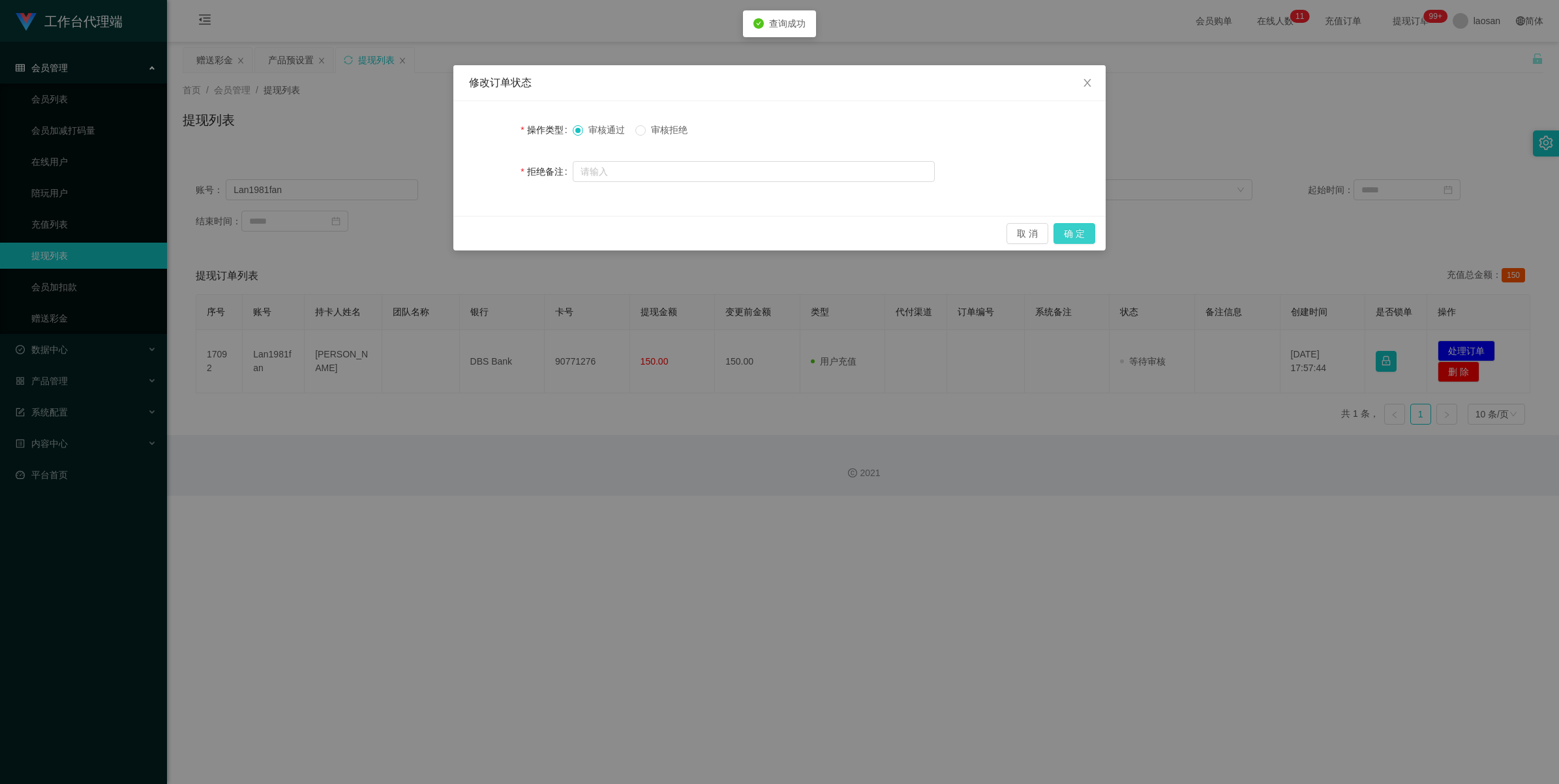
click at [655, 233] on button "确 定" at bounding box center [1074, 233] width 41 height 21
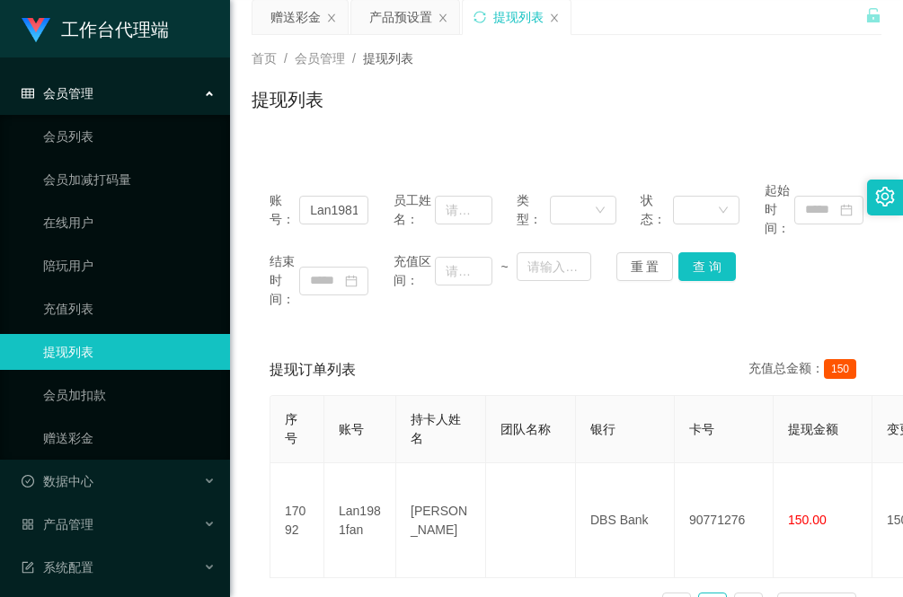
scroll to position [112, 0]
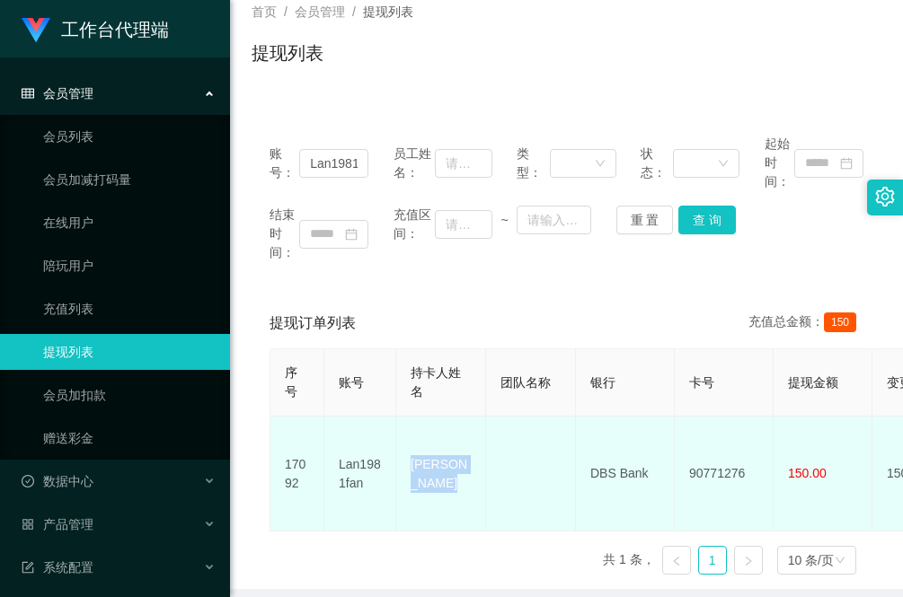
drag, startPoint x: 442, startPoint y: 487, endPoint x: 411, endPoint y: 433, distance: 61.9
click at [411, 433] on td "LAN DONGSHENG" at bounding box center [441, 474] width 90 height 115
copy td "LAN DONGSHENG"
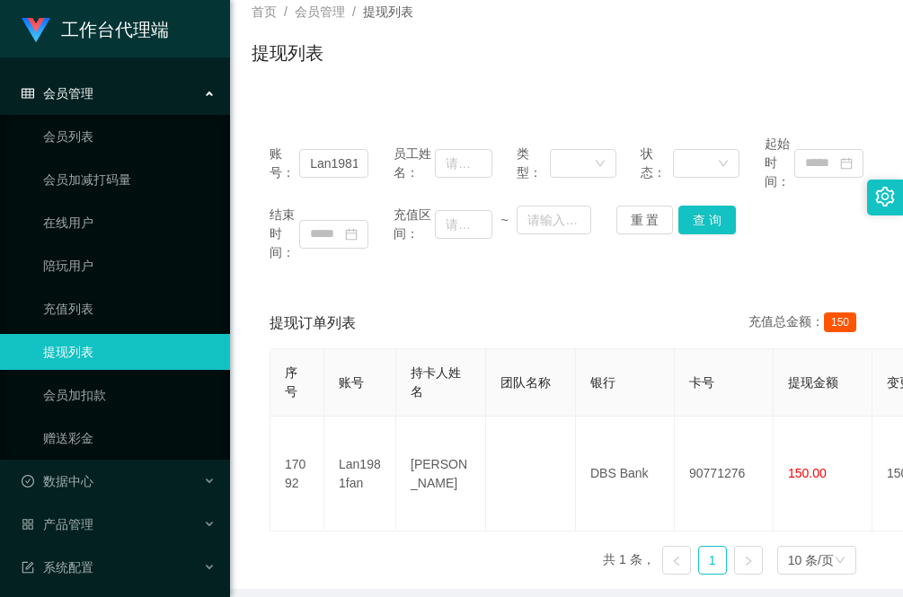
drag, startPoint x: 279, startPoint y: 541, endPoint x: 324, endPoint y: 540, distance: 44.9
click at [279, 541] on div "序号 账号 持卡人姓名 团队名称 银行 卡号 提现金额 变更前金额 类型 代付渠道 订单编号 系统备注 状态 备注信息 创建时间 是否锁单 操作 17092 …" at bounding box center [566, 468] width 594 height 241
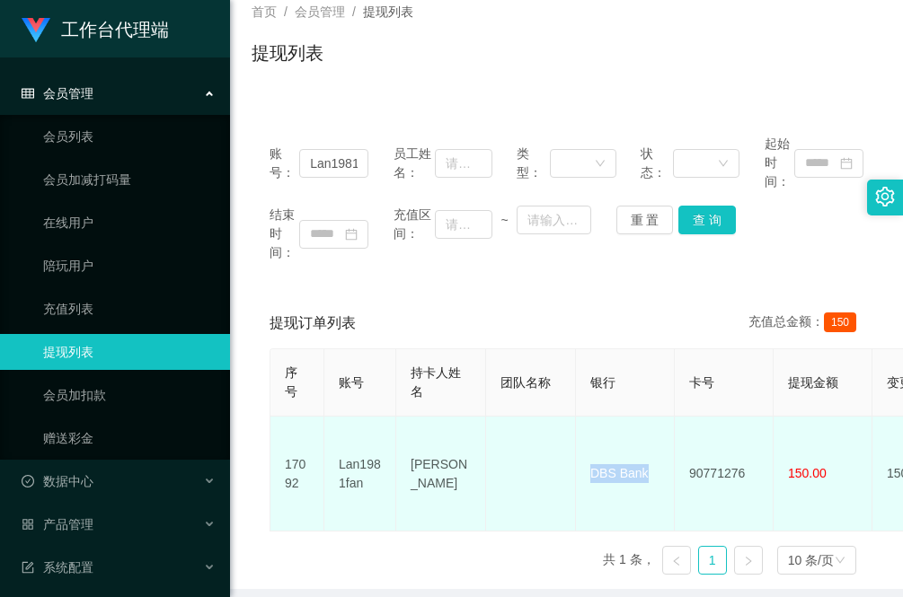
drag, startPoint x: 661, startPoint y: 459, endPoint x: 587, endPoint y: 461, distance: 74.6
click at [587, 461] on td "DBS Bank" at bounding box center [625, 474] width 99 height 115
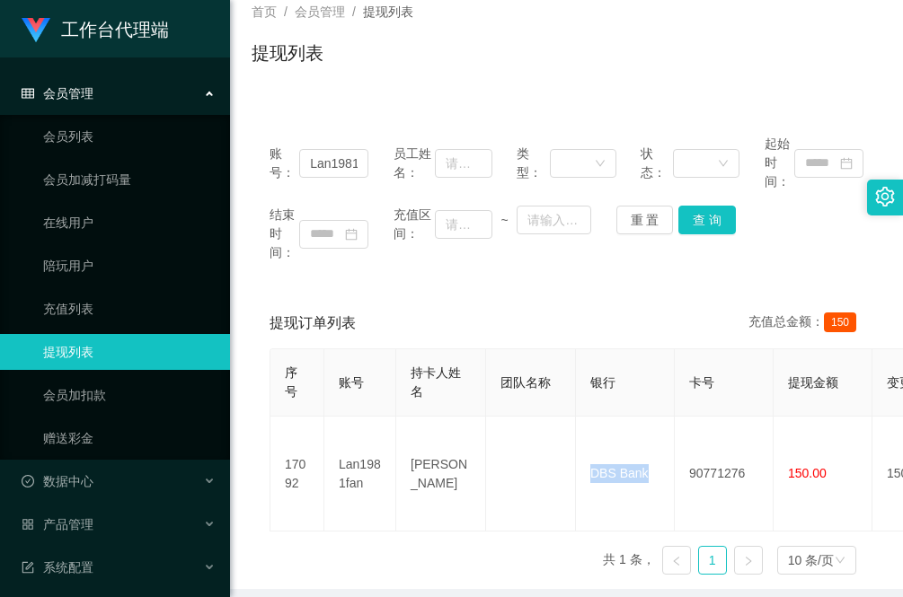
copy td "DBS Bank"
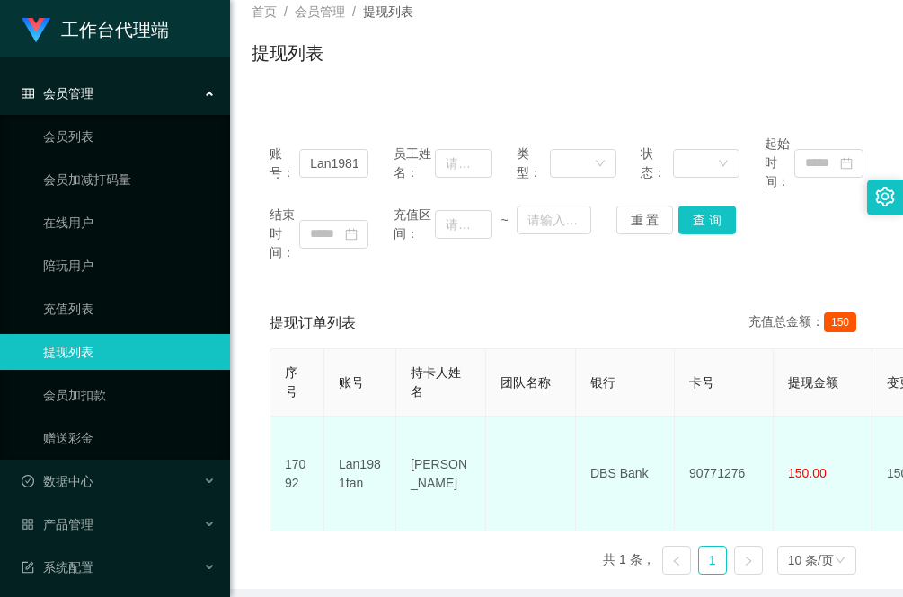
drag, startPoint x: 348, startPoint y: 554, endPoint x: 594, endPoint y: 497, distance: 251.9
click at [348, 554] on div "序号 账号 持卡人姓名 团队名称 银行 卡号 提现金额 变更前金额 类型 代付渠道 订单编号 系统备注 状态 备注信息 创建时间 是否锁单 操作 17092 …" at bounding box center [566, 468] width 594 height 241
drag, startPoint x: 756, startPoint y: 461, endPoint x: 685, endPoint y: 463, distance: 71.0
click at [685, 463] on td "90771276" at bounding box center [724, 474] width 99 height 115
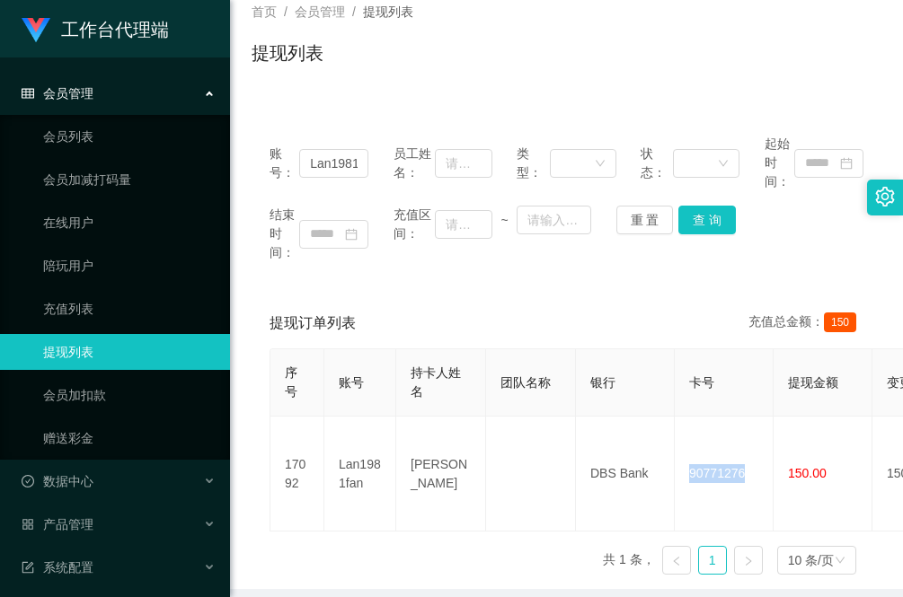
copy td "90771276"
click at [343, 277] on div "账号： Lan1981fan 员工姓名： 类型： 状态： 起始时间： 结束时间： 充值区间： ~ 重 置 查 询" at bounding box center [566, 198] width 630 height 163
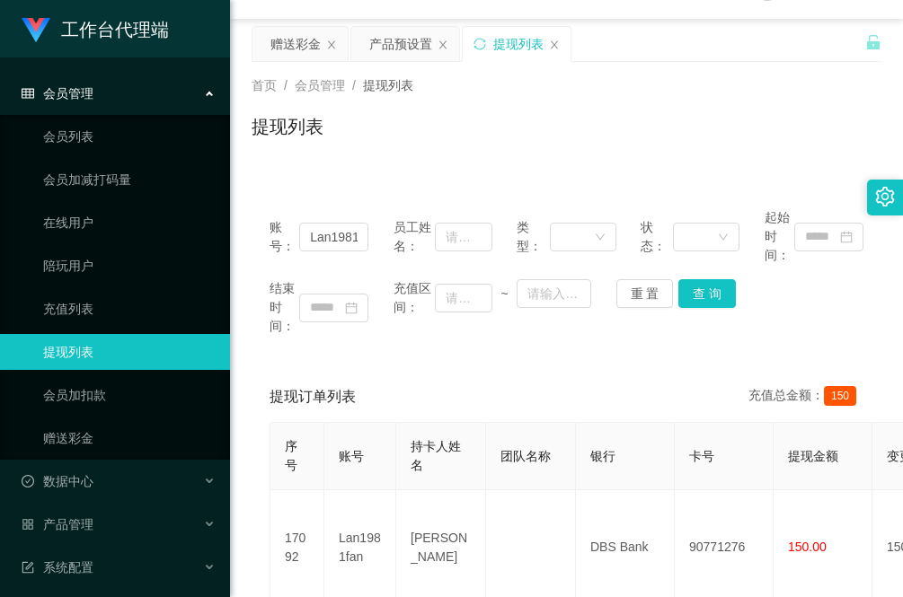
scroll to position [0, 0]
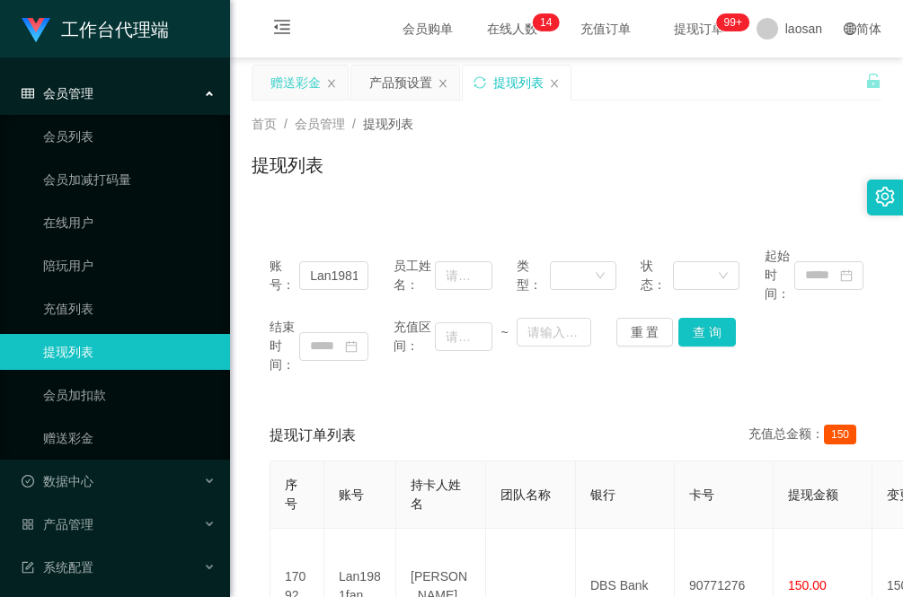
click at [287, 91] on div "赠送彩金" at bounding box center [295, 83] width 50 height 34
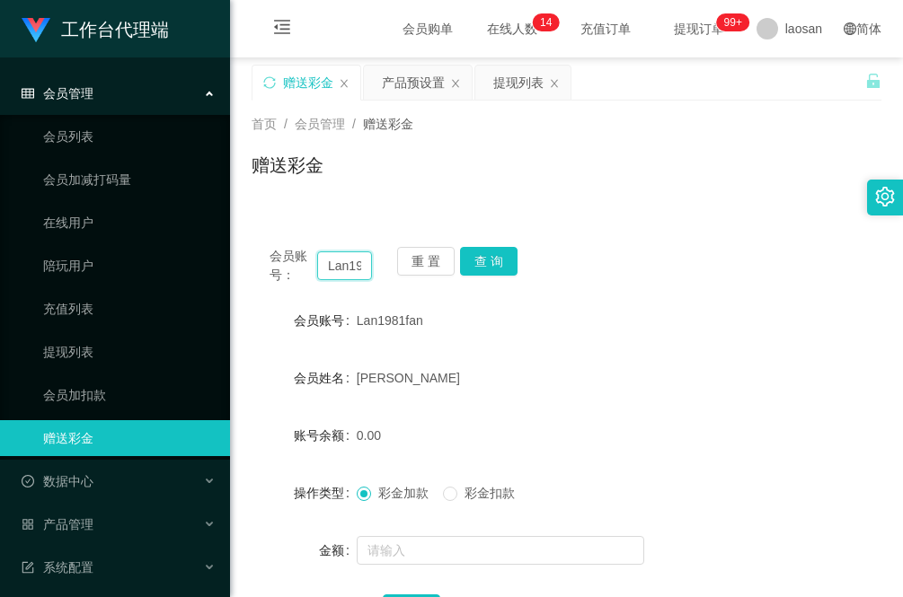
drag, startPoint x: 361, startPoint y: 266, endPoint x: 325, endPoint y: 262, distance: 36.1
click at [328, 262] on input "Lan1981fan" at bounding box center [344, 265] width 55 height 29
paste input "BzaiChan"
type input "BzaiChan"
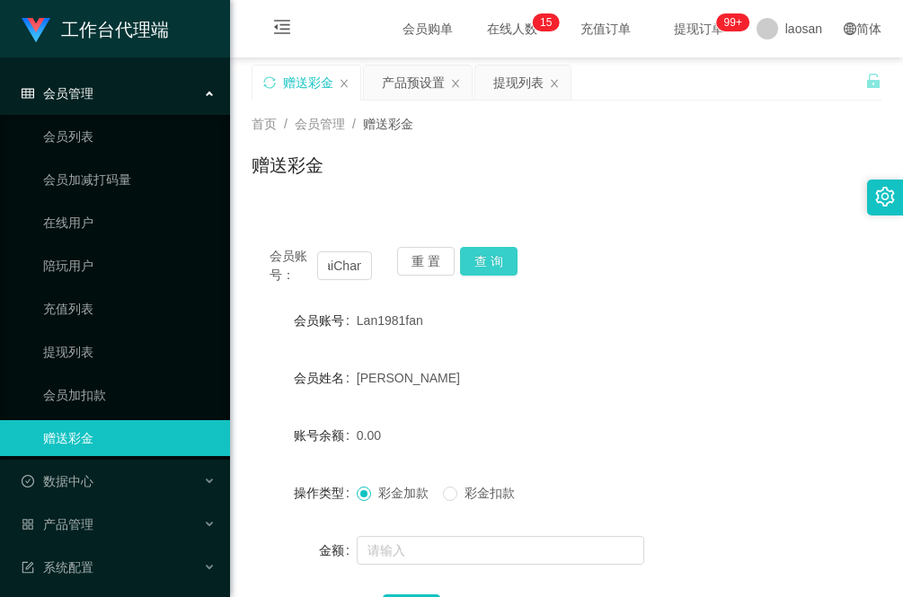
click at [504, 254] on button "查 询" at bounding box center [488, 261] width 57 height 29
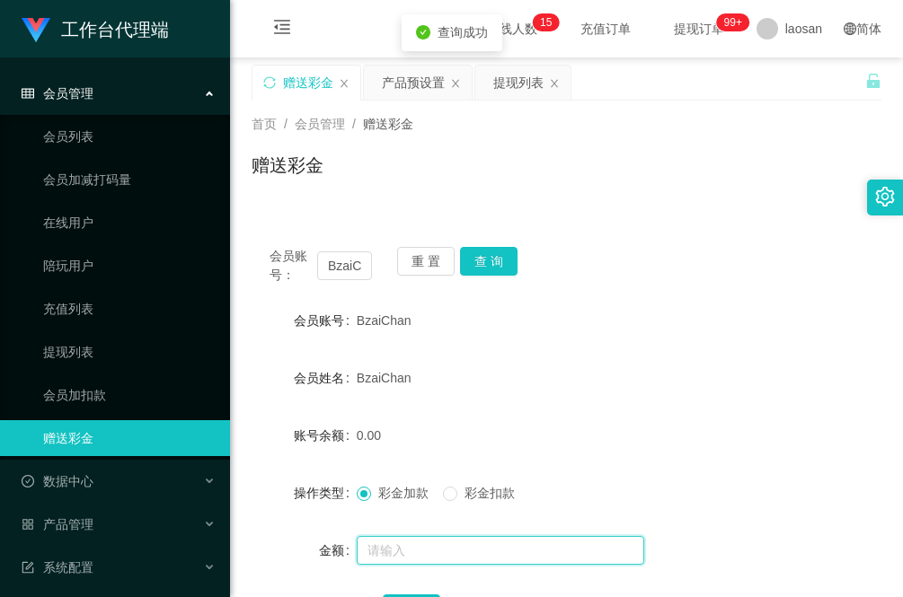
click at [419, 544] on input "text" at bounding box center [500, 550] width 287 height 29
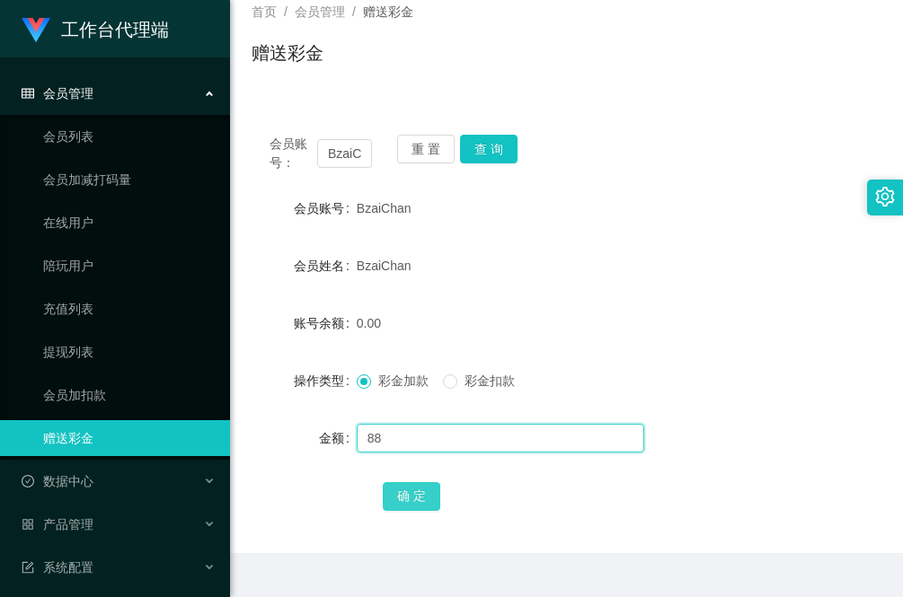
type input "88"
click at [411, 500] on button "确 定" at bounding box center [411, 496] width 57 height 29
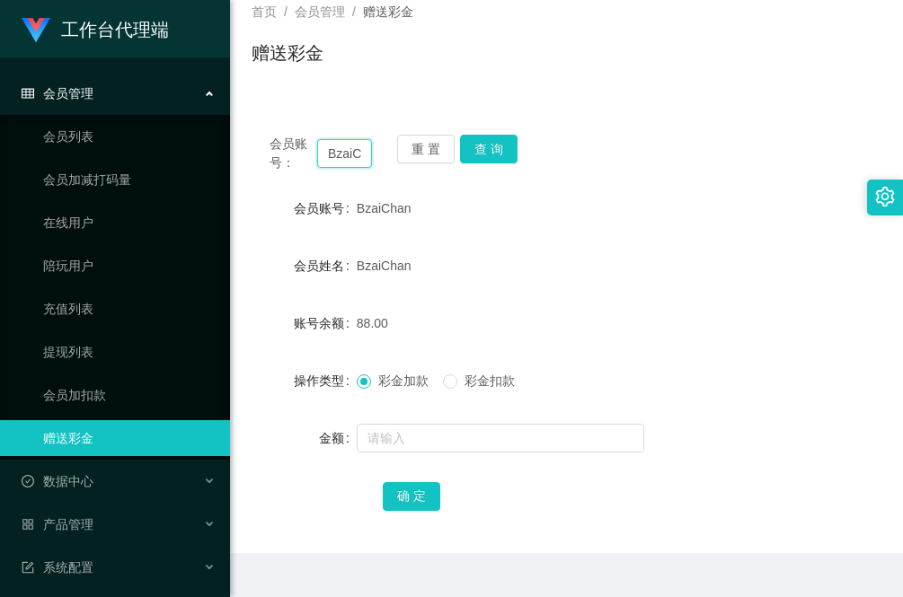
click at [352, 158] on input "BzaiChan" at bounding box center [344, 153] width 55 height 29
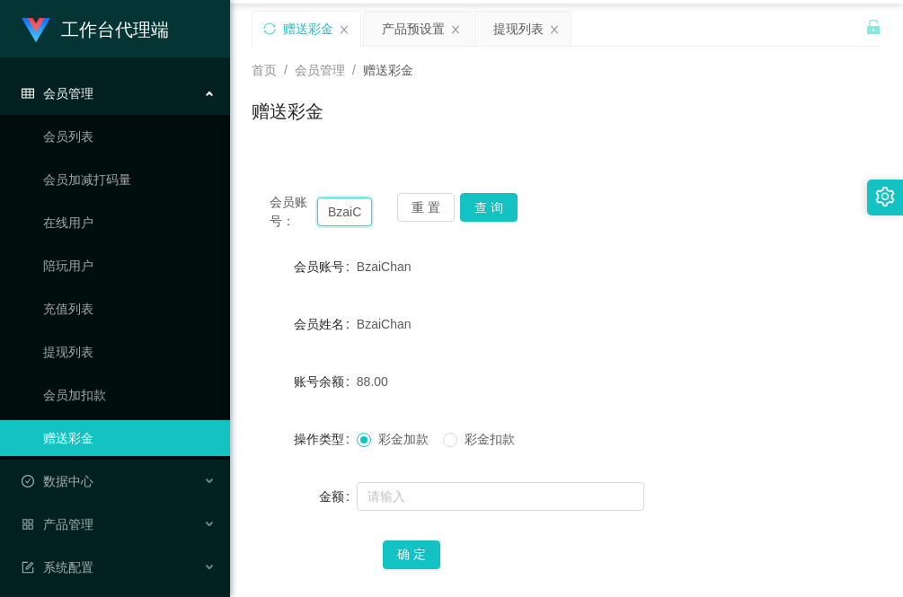
scroll to position [0, 0]
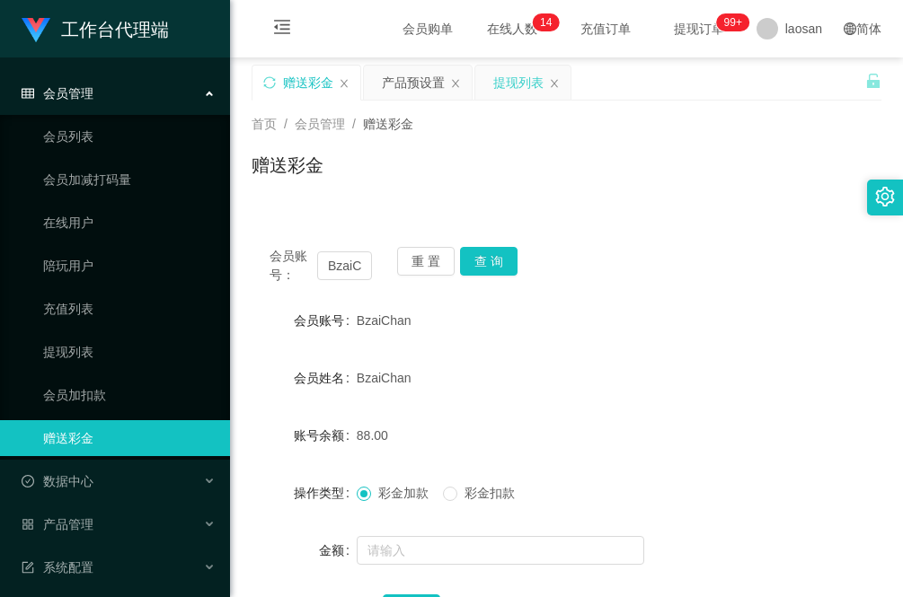
drag, startPoint x: 508, startPoint y: 86, endPoint x: 510, endPoint y: 95, distance: 9.2
click at [508, 86] on div "提现列表" at bounding box center [518, 83] width 50 height 34
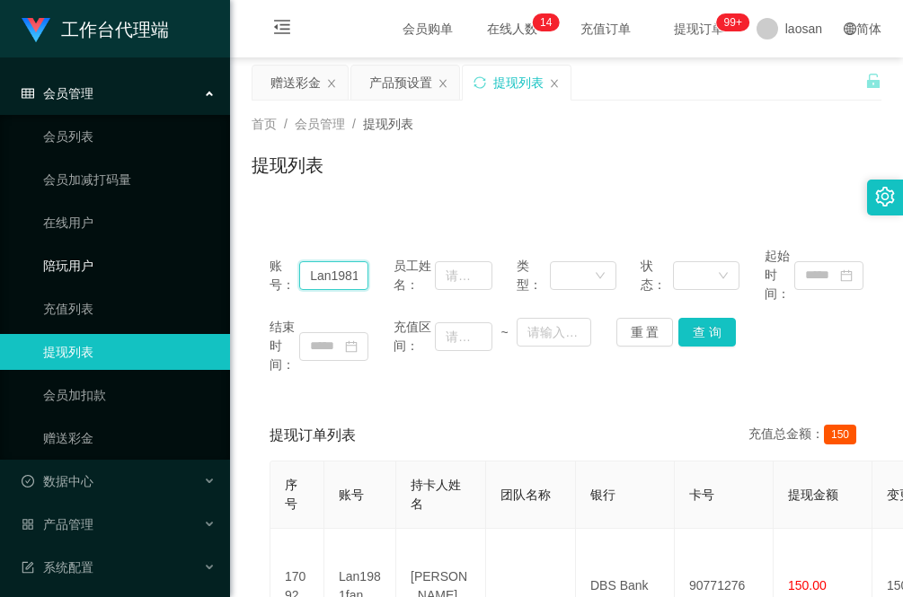
drag, startPoint x: 361, startPoint y: 275, endPoint x: 119, endPoint y: 271, distance: 241.6
click at [119, 271] on section "工作台代理端 会员管理 会员列表 会员加减打码量 在线用户 陪玩用户 充值列表 提现列表 会员加扣款 赠送彩金 数据中心 员工统计 团队统计 产品管理 注单管…" at bounding box center [451, 392] width 903 height 785
paste input "BzaiChan"
click at [714, 329] on button "查 询" at bounding box center [706, 332] width 57 height 29
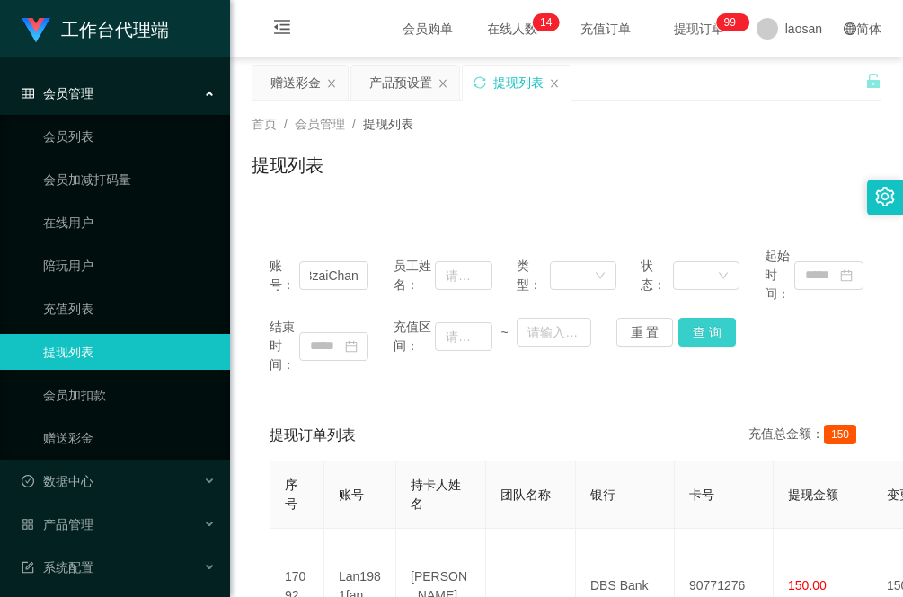
scroll to position [0, 0]
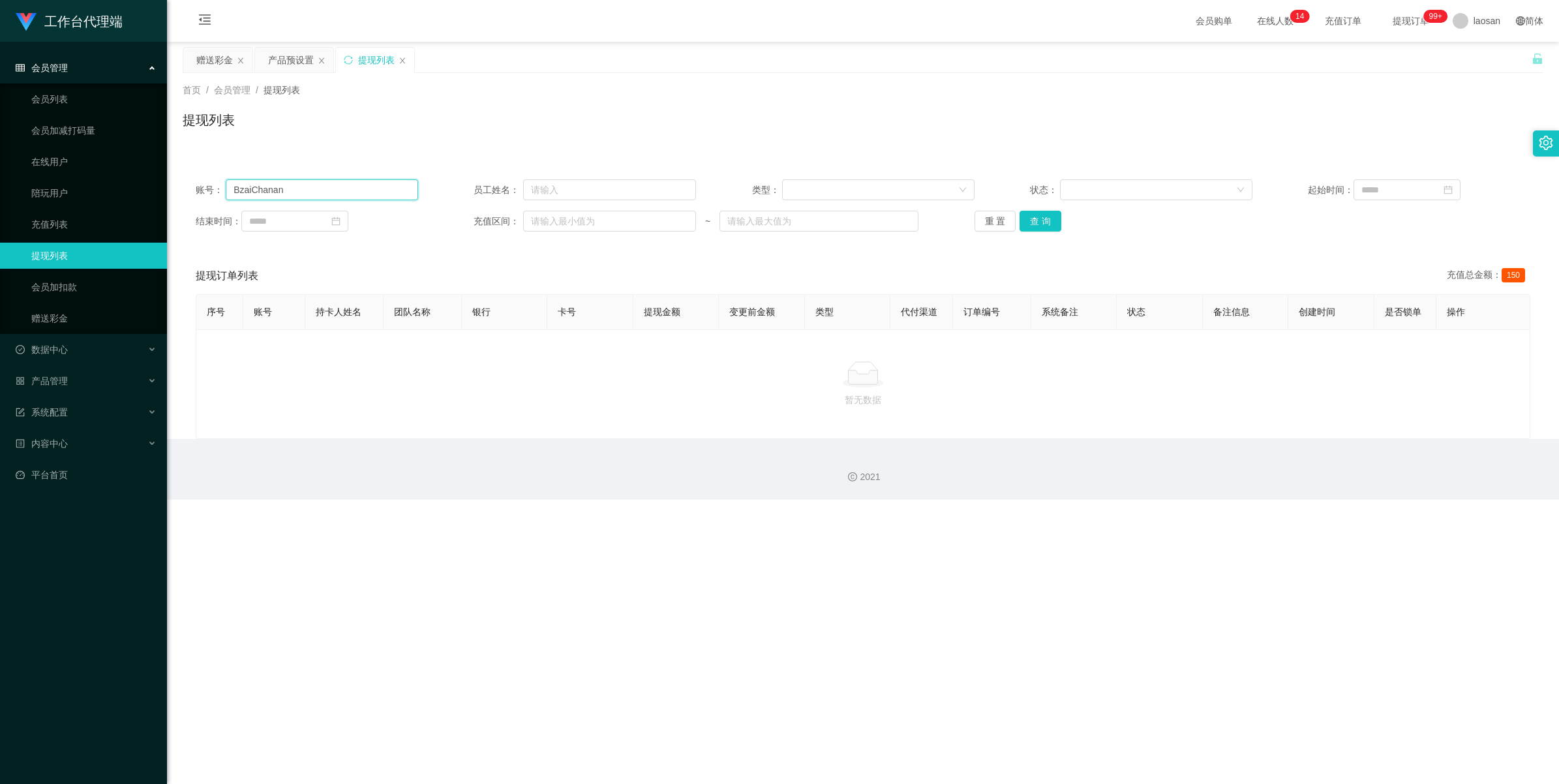
click at [369, 193] on input "BzaiChanan" at bounding box center [322, 189] width 192 height 21
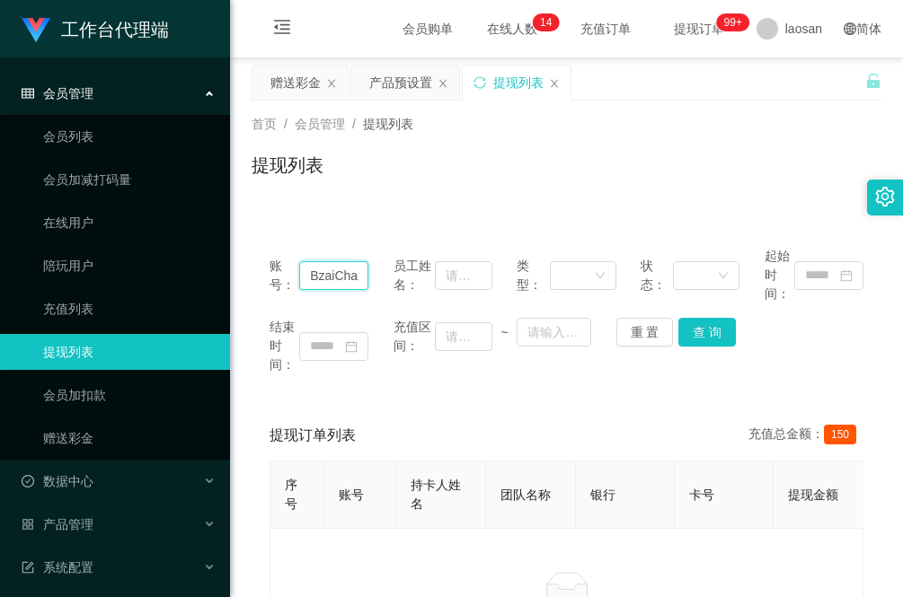
drag, startPoint x: 360, startPoint y: 271, endPoint x: 248, endPoint y: 266, distance: 112.4
click at [249, 266] on main "关闭左侧 关闭右侧 关闭其它 刷新页面 赠送彩金 产品预设置 提现列表 首页 / 会员管理 / 提现列表 / 提现列表 账号： BzaiChanan 员工姓名…" at bounding box center [566, 368] width 673 height 622
paste input "text"
type input "BzaiChan"
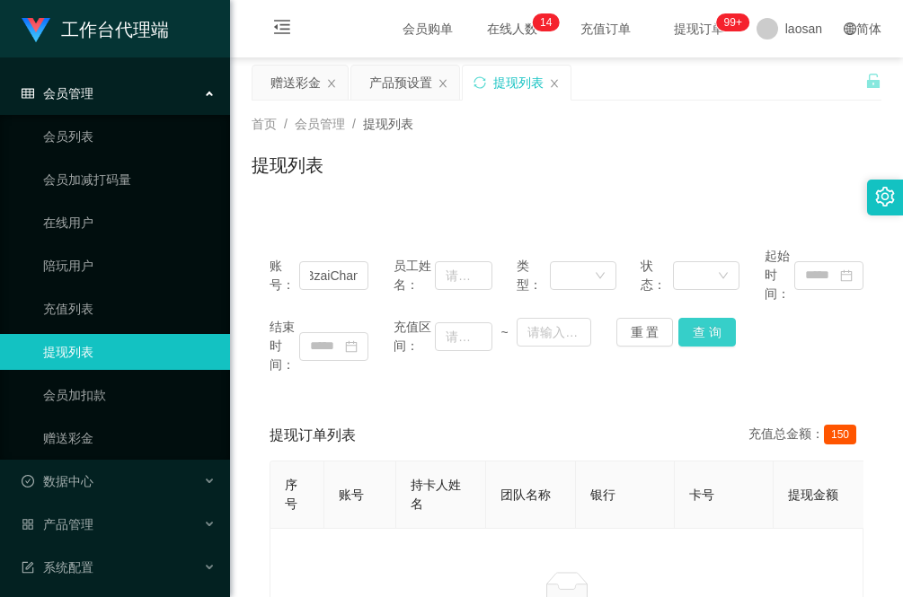
click at [712, 333] on button "查 询" at bounding box center [706, 332] width 57 height 29
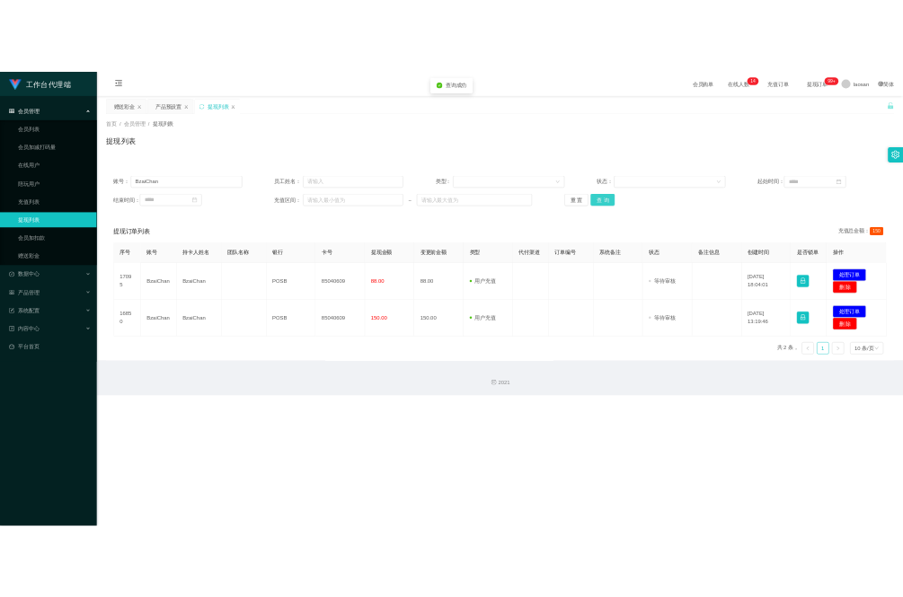
scroll to position [0, 0]
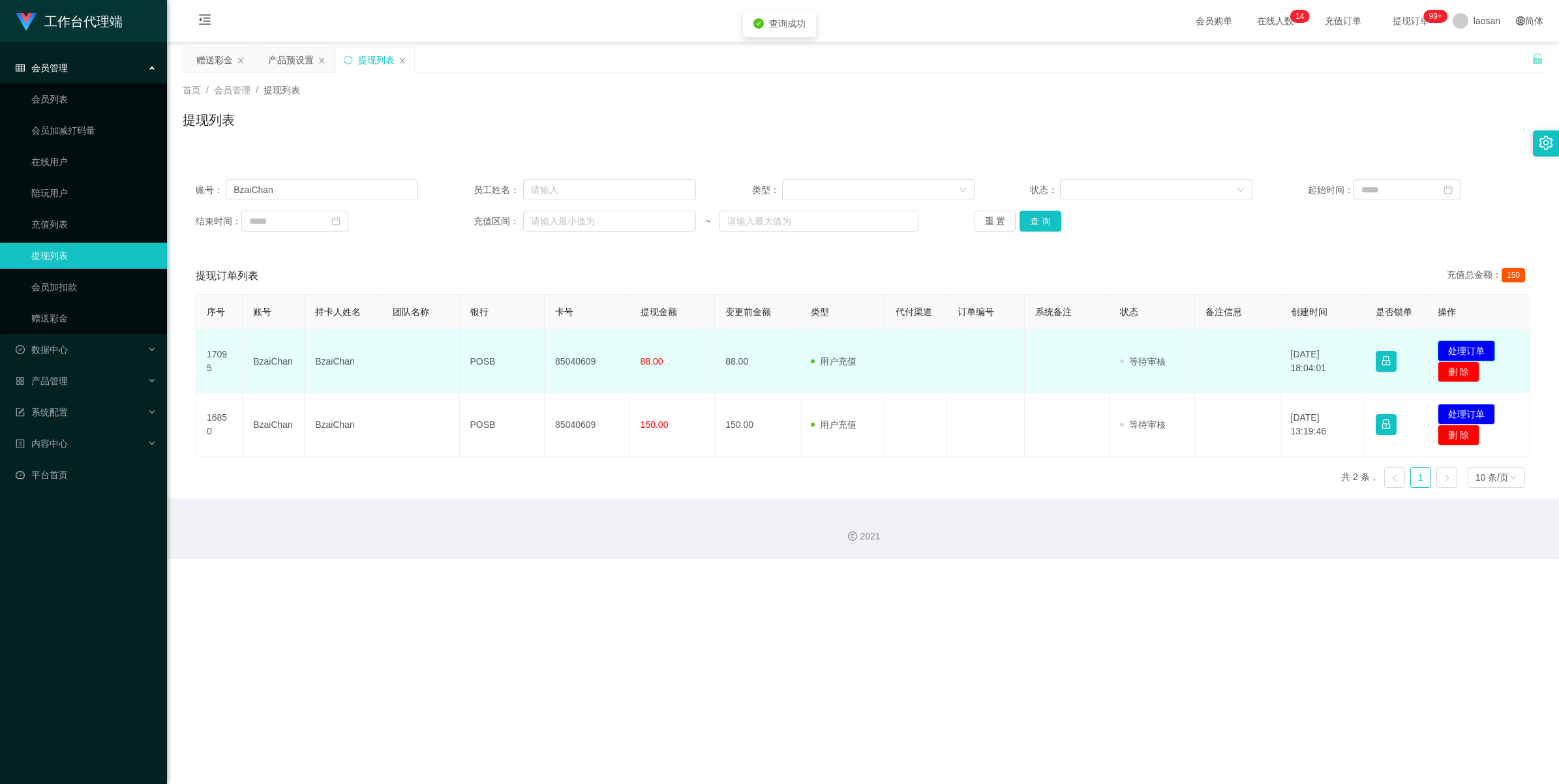
click at [655, 348] on button "处理订单" at bounding box center [1466, 351] width 57 height 21
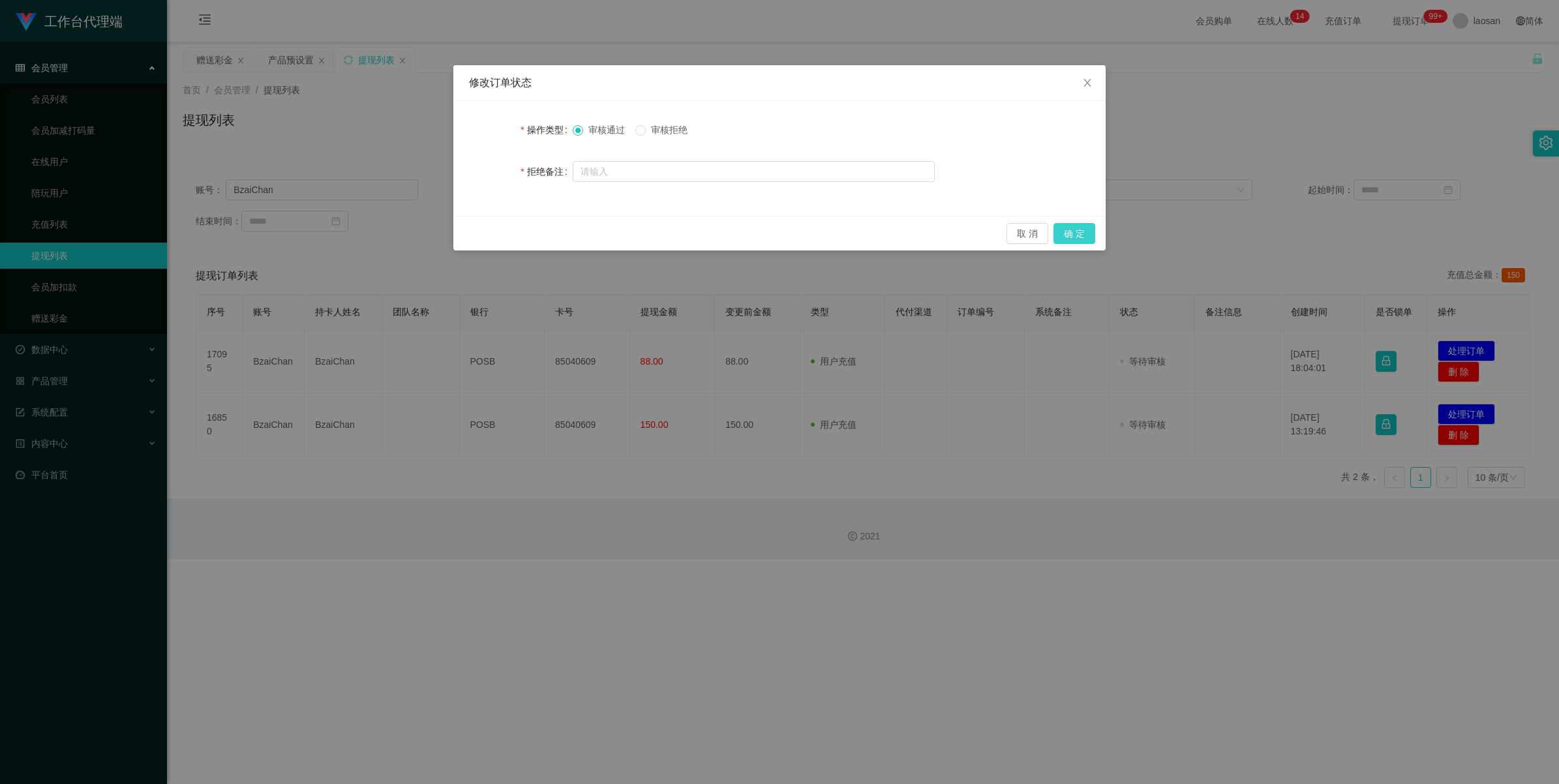
click at [655, 232] on button "确 定" at bounding box center [1074, 233] width 41 height 21
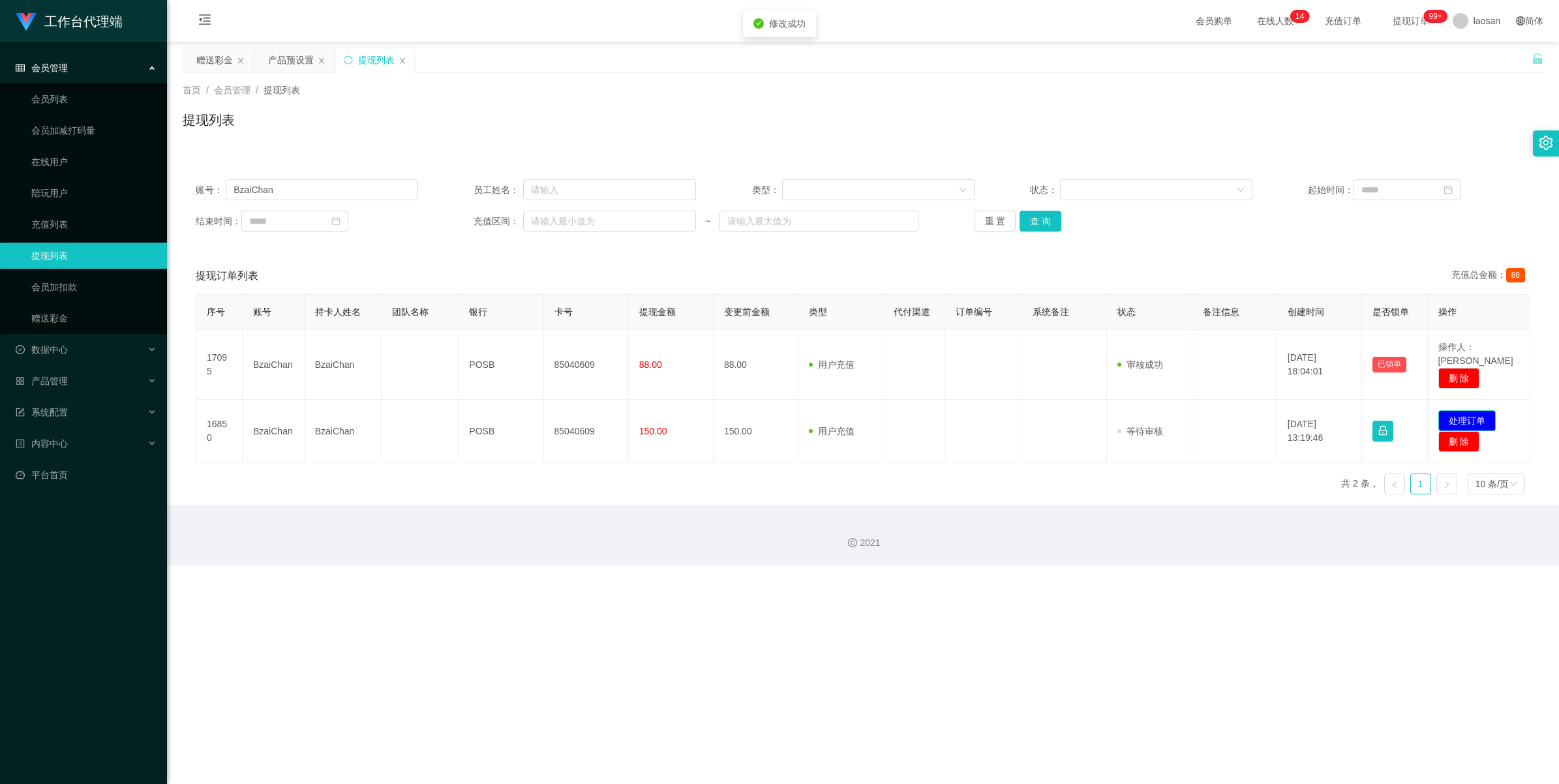
click at [655, 410] on button "处理订单" at bounding box center [1467, 420] width 57 height 21
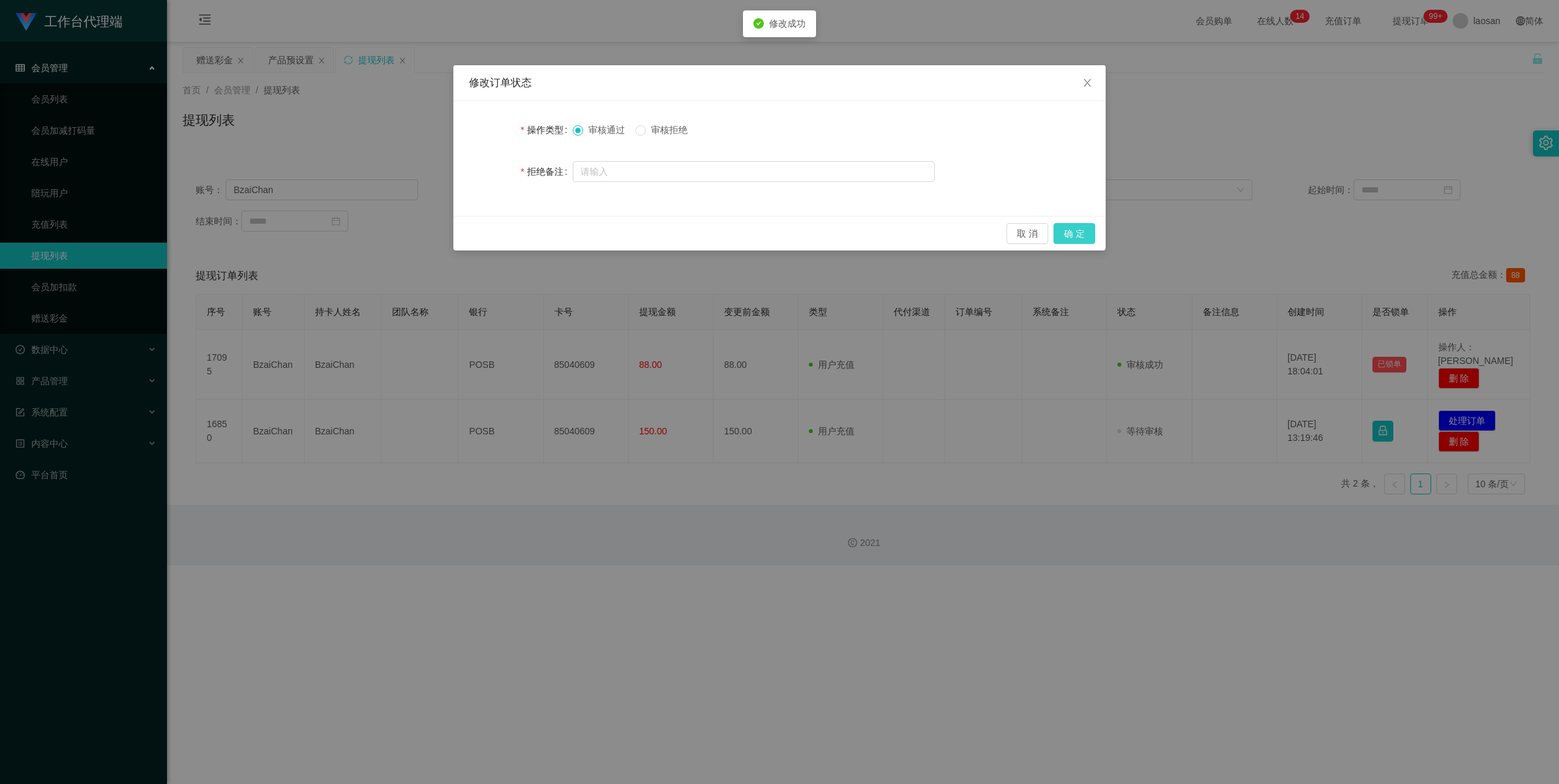
click at [655, 236] on button "确 定" at bounding box center [1074, 233] width 41 height 21
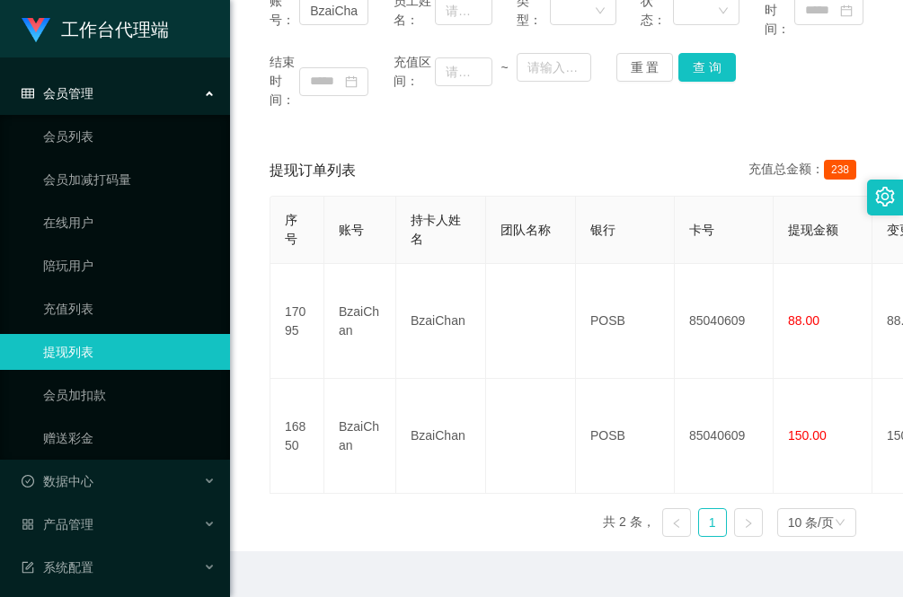
scroll to position [266, 0]
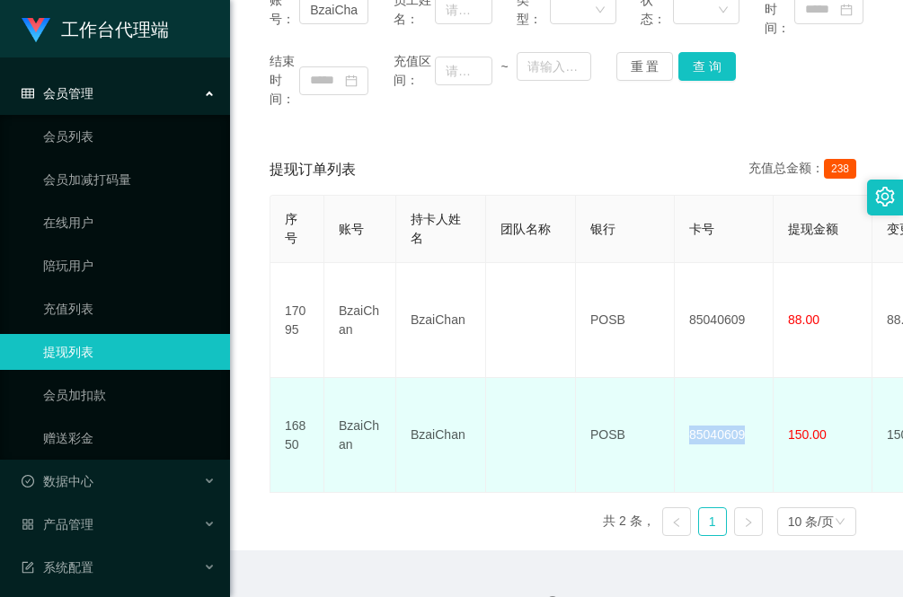
drag, startPoint x: 753, startPoint y: 411, endPoint x: 687, endPoint y: 401, distance: 66.4
click at [687, 401] on td "85040609" at bounding box center [724, 435] width 99 height 115
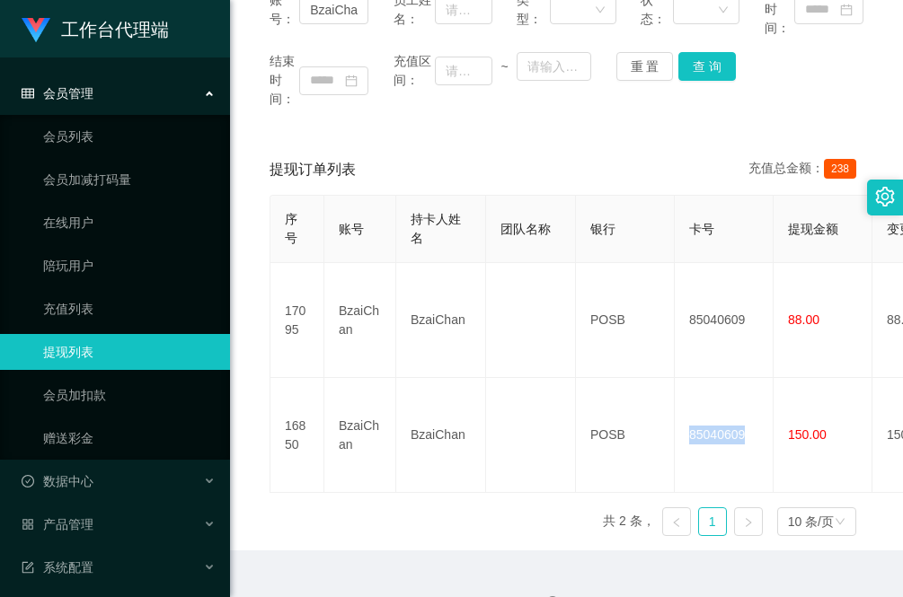
copy td "85040609"
click at [289, 492] on div "序号 账号 持卡人姓名 团队名称 银行 卡号 提现金额 变更前金额 类型 代付渠道 订单编号 系统备注 状态 备注信息 创建时间 是否锁单 操作 17095 …" at bounding box center [566, 373] width 594 height 356
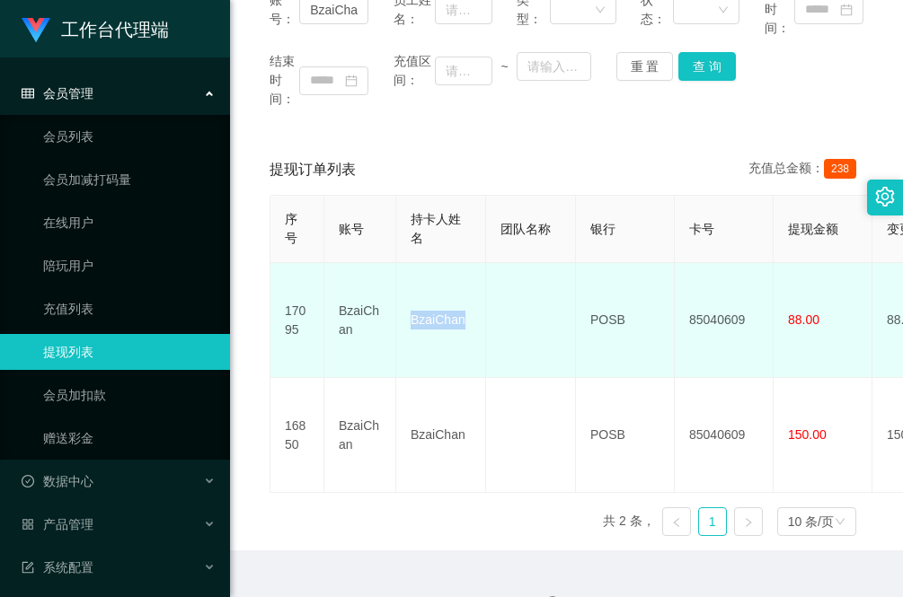
drag, startPoint x: 454, startPoint y: 314, endPoint x: 395, endPoint y: 314, distance: 58.4
click at [396, 314] on td "BzaiChan" at bounding box center [441, 320] width 90 height 115
copy td "BzaiChan"
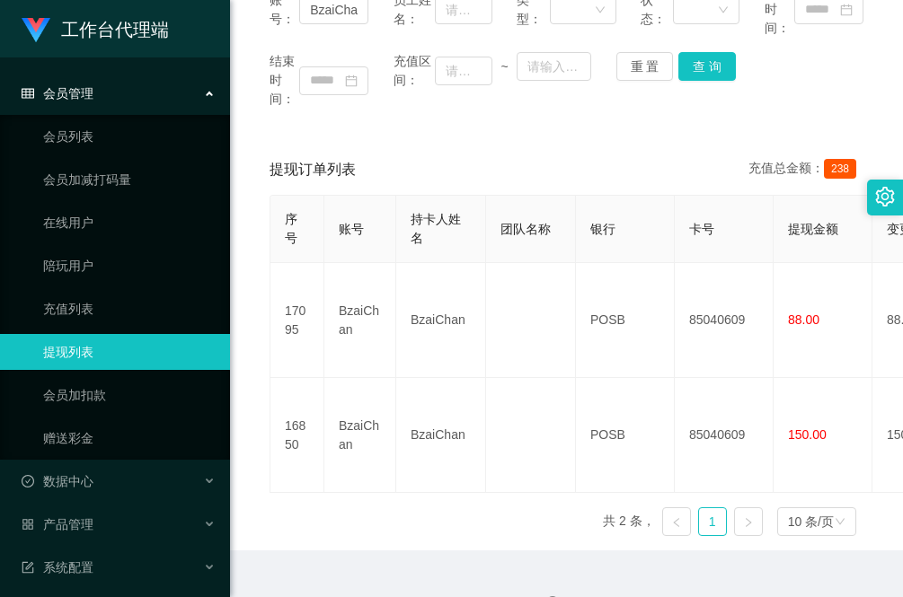
click at [275, 491] on div "序号 账号 持卡人姓名 团队名称 银行 卡号 提现金额 变更前金额 类型 代付渠道 订单编号 系统备注 状态 备注信息 创建时间 是否锁单 操作 17095 …" at bounding box center [566, 373] width 594 height 356
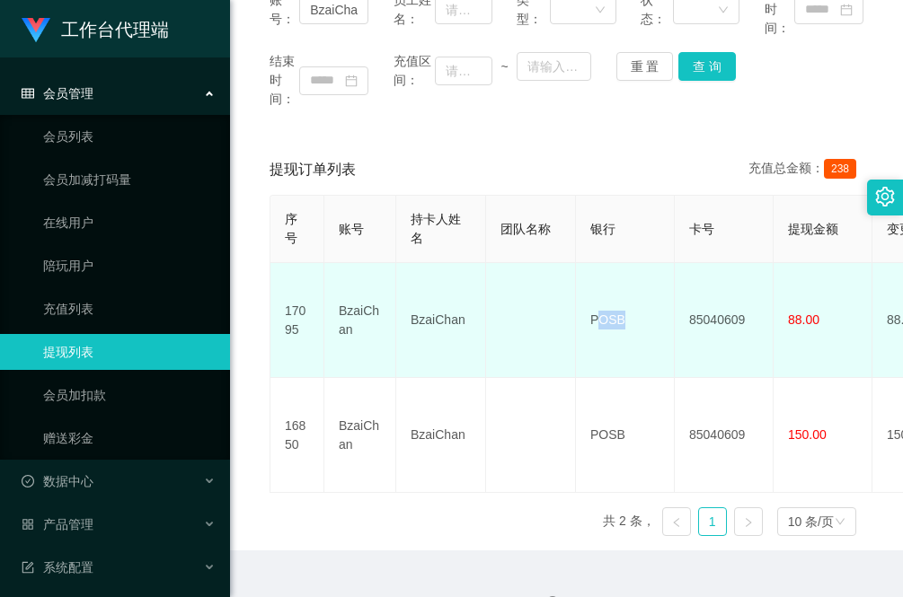
drag, startPoint x: 642, startPoint y: 315, endPoint x: 595, endPoint y: 312, distance: 47.7
click at [595, 312] on td "POSB" at bounding box center [625, 320] width 99 height 115
click at [613, 340] on td "POSB" at bounding box center [625, 320] width 99 height 115
drag, startPoint x: 629, startPoint y: 312, endPoint x: 585, endPoint y: 311, distance: 44.0
click at [585, 311] on td "POSB" at bounding box center [625, 320] width 99 height 115
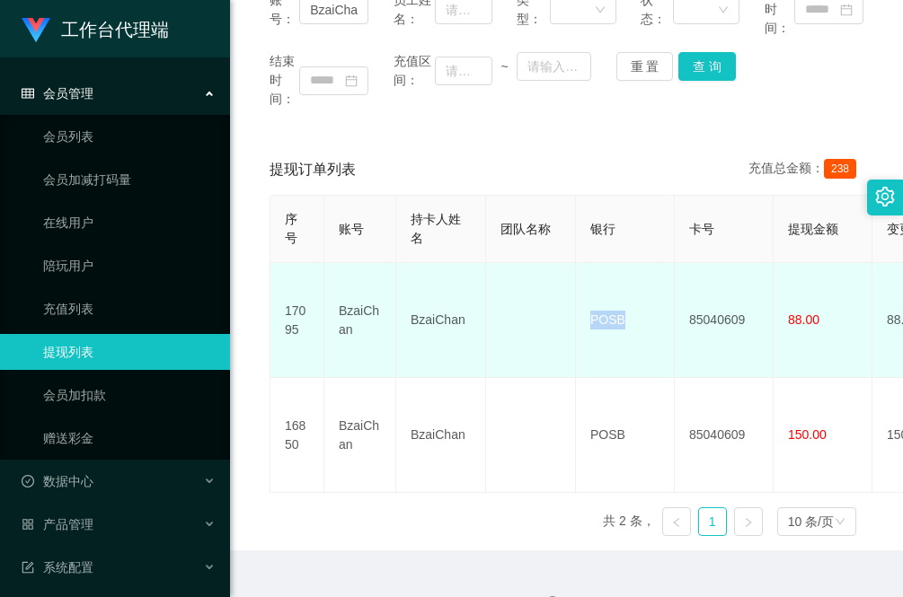
copy td "POSB"
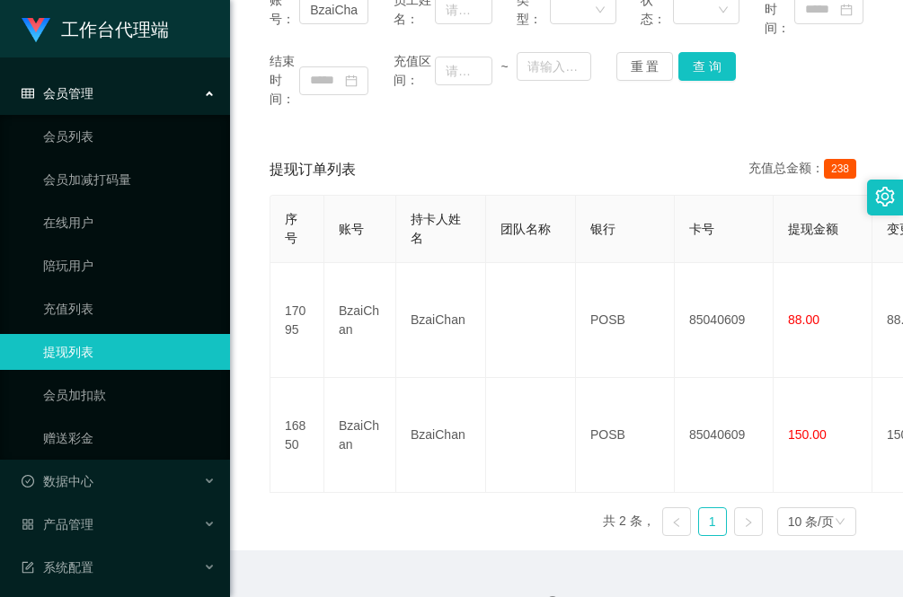
click at [296, 487] on div "序号 账号 持卡人姓名 团队名称 银行 卡号 提现金额 变更前金额 类型 代付渠道 订单编号 系统备注 状态 备注信息 创建时间 是否锁单 操作 17095 …" at bounding box center [566, 373] width 594 height 356
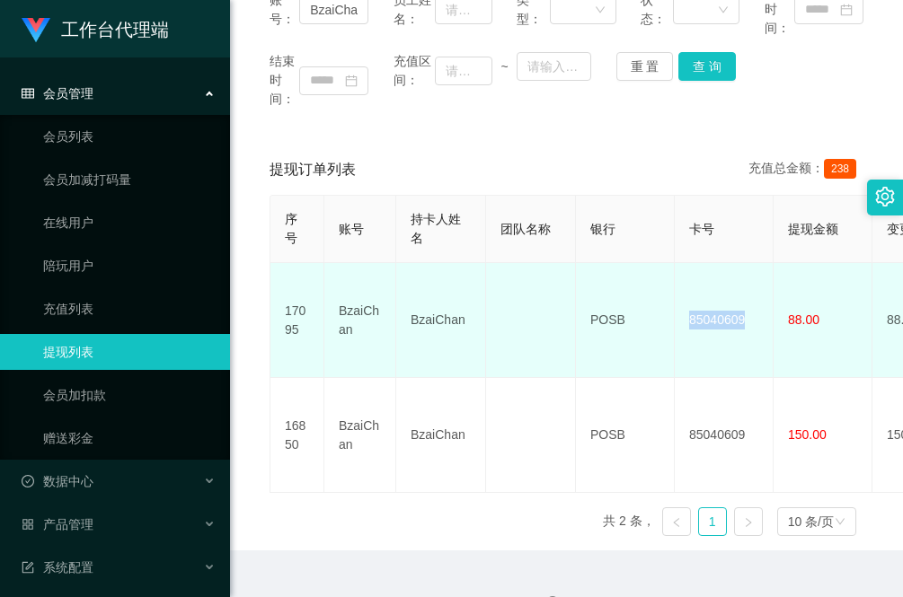
drag, startPoint x: 748, startPoint y: 308, endPoint x: 670, endPoint y: 310, distance: 78.2
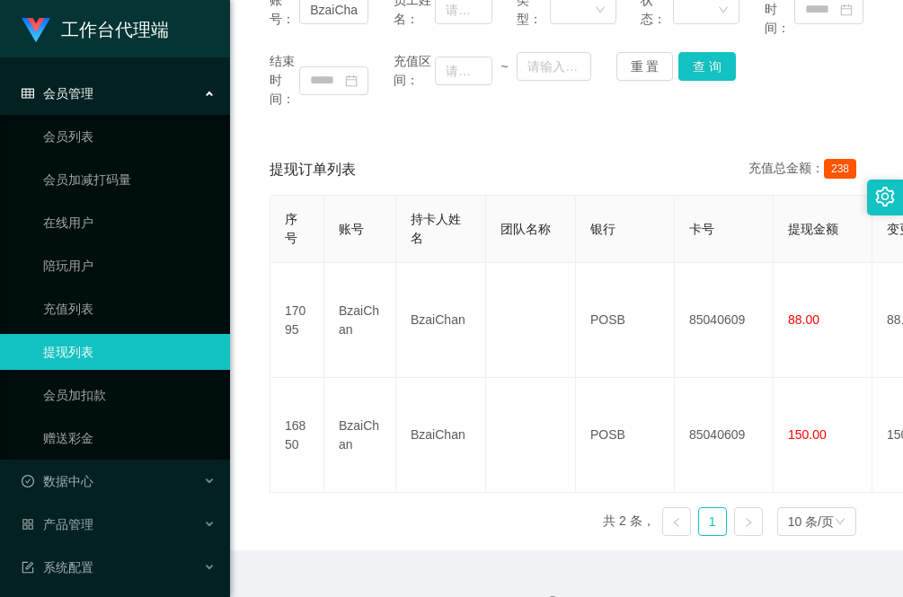
click at [292, 127] on div "账号： BzaiChan 员工姓名： 类型： 状态： 起始时间： 结束时间： 充值区间： ~ 重 置 查 询 提现订单列表 充值总金额： 238 序号 账号 …" at bounding box center [566, 256] width 630 height 587
drag, startPoint x: 292, startPoint y: 127, endPoint x: 526, endPoint y: 148, distance: 235.4
click at [526, 148] on div "提现订单列表 充值总金额： 238" at bounding box center [566, 170] width 594 height 50
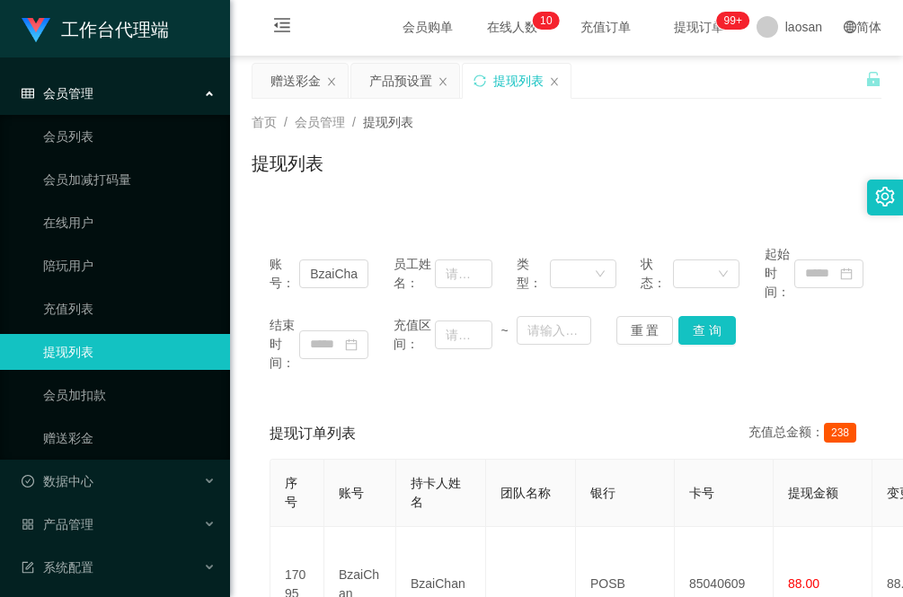
scroll to position [0, 0]
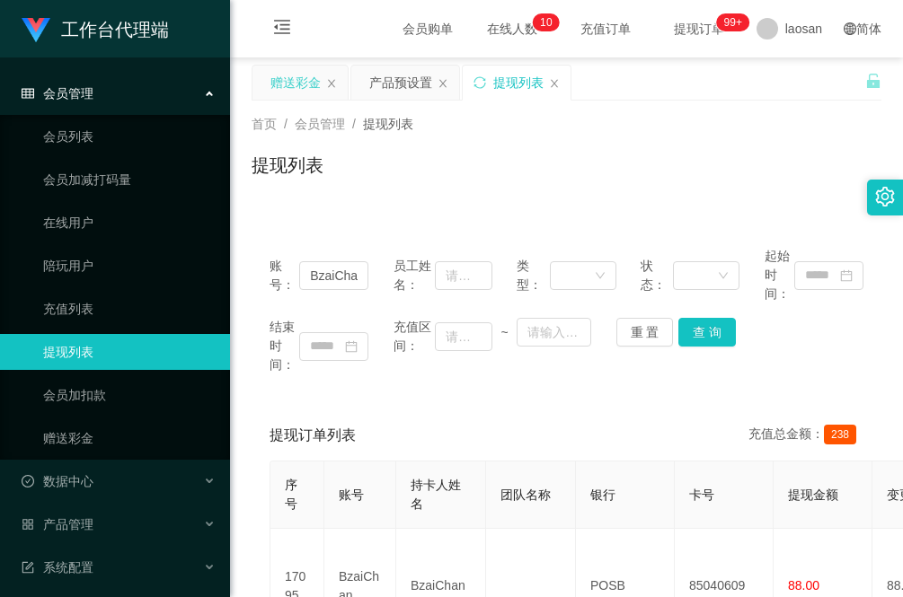
click at [303, 84] on div "赠送彩金" at bounding box center [295, 83] width 50 height 34
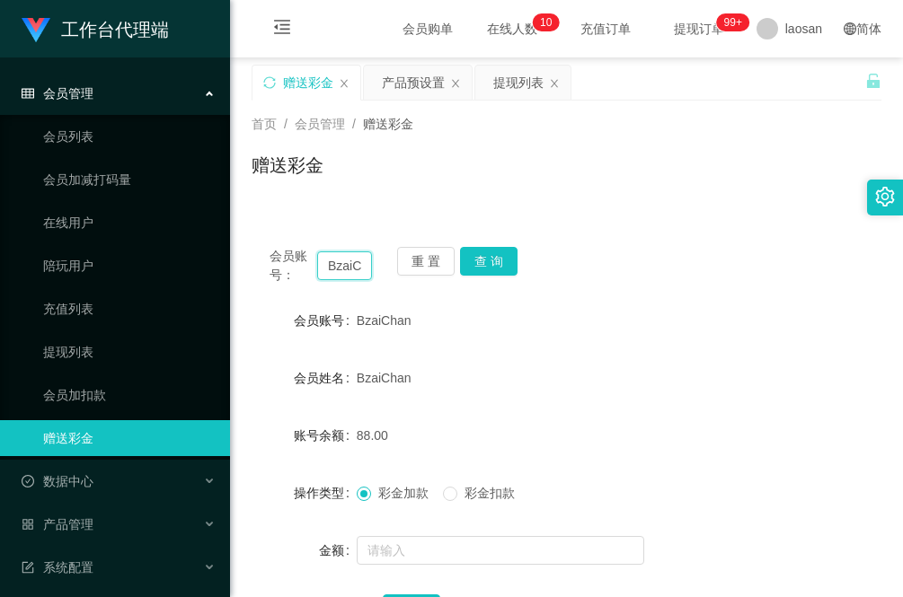
drag, startPoint x: 364, startPoint y: 263, endPoint x: 274, endPoint y: 267, distance: 89.9
click at [274, 267] on div "会员账号： BzaiChan" at bounding box center [320, 266] width 102 height 38
type input "z"
type input "zhan"
drag, startPoint x: 500, startPoint y: 262, endPoint x: 483, endPoint y: 279, distance: 24.1
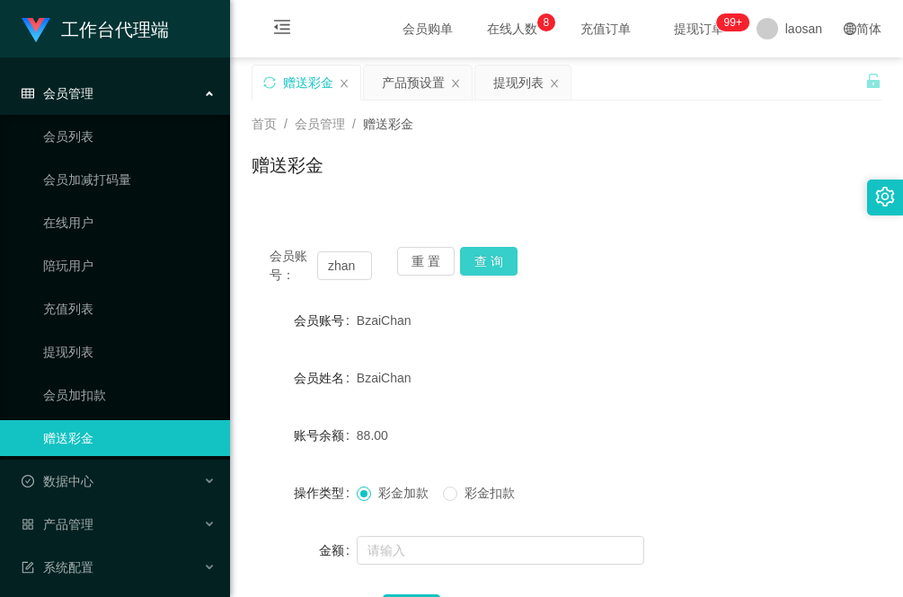
click at [500, 262] on button "查 询" at bounding box center [488, 261] width 57 height 29
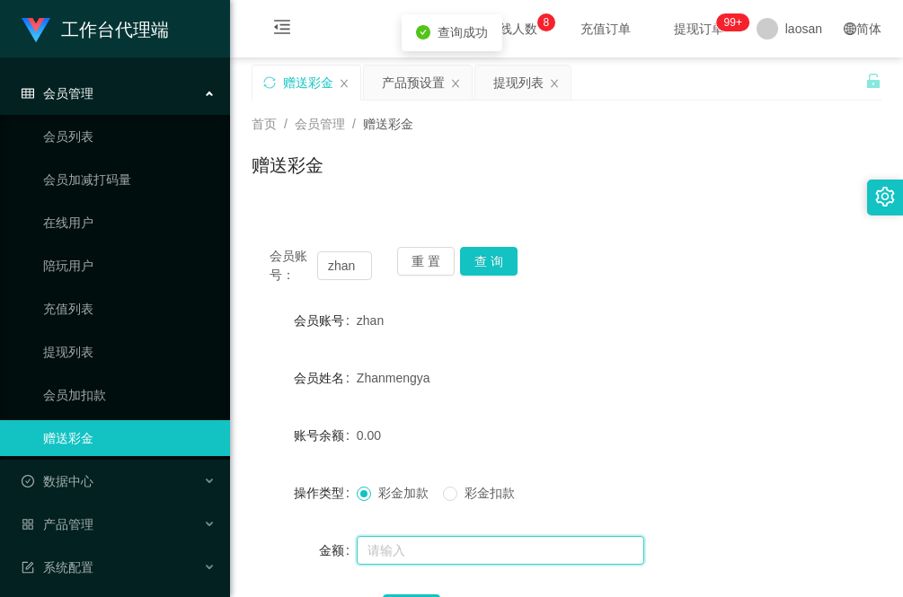
click at [414, 551] on input "text" at bounding box center [500, 550] width 287 height 29
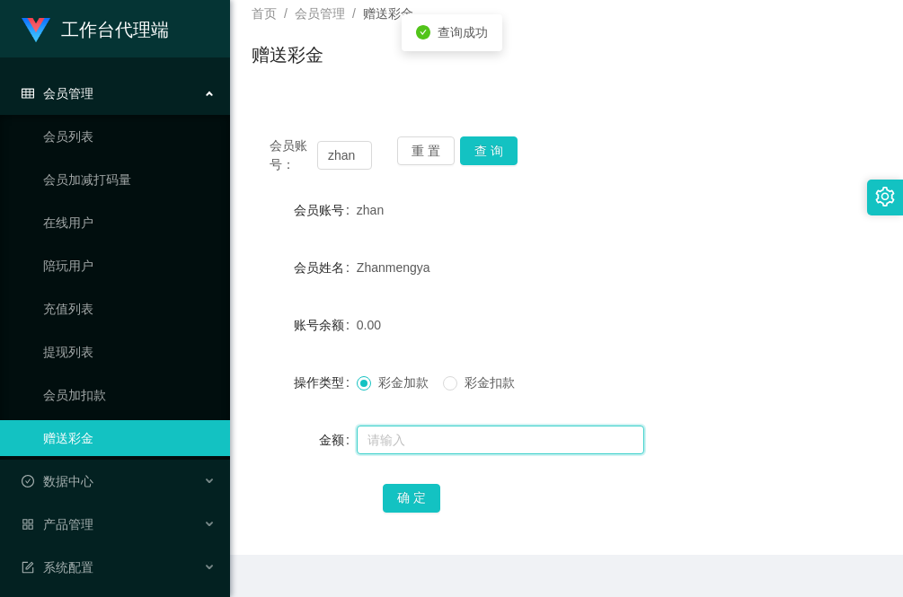
scroll to position [112, 0]
type input "80"
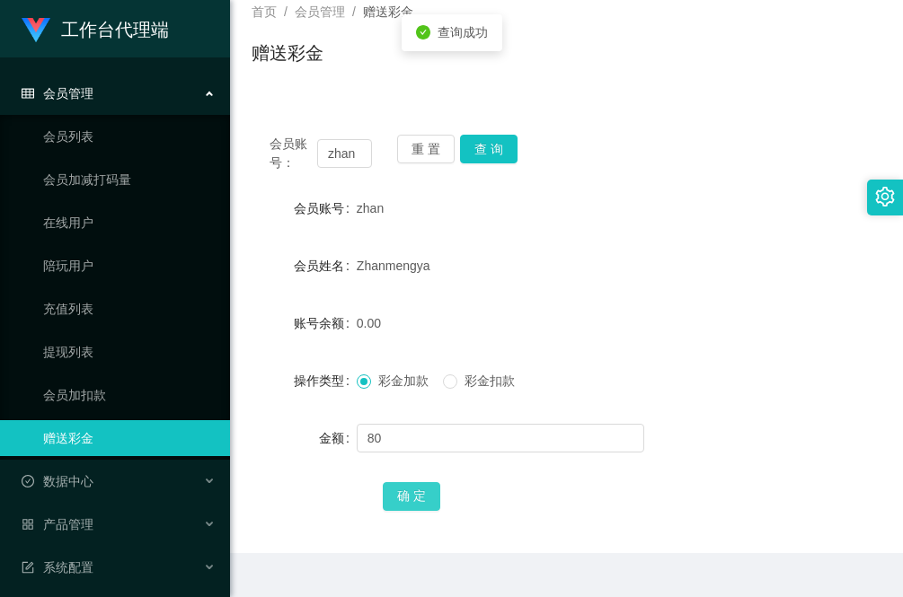
click at [416, 491] on button "确 定" at bounding box center [411, 496] width 57 height 29
drag, startPoint x: 362, startPoint y: 150, endPoint x: 326, endPoint y: 150, distance: 35.9
click at [326, 150] on input "zhan" at bounding box center [344, 153] width 55 height 29
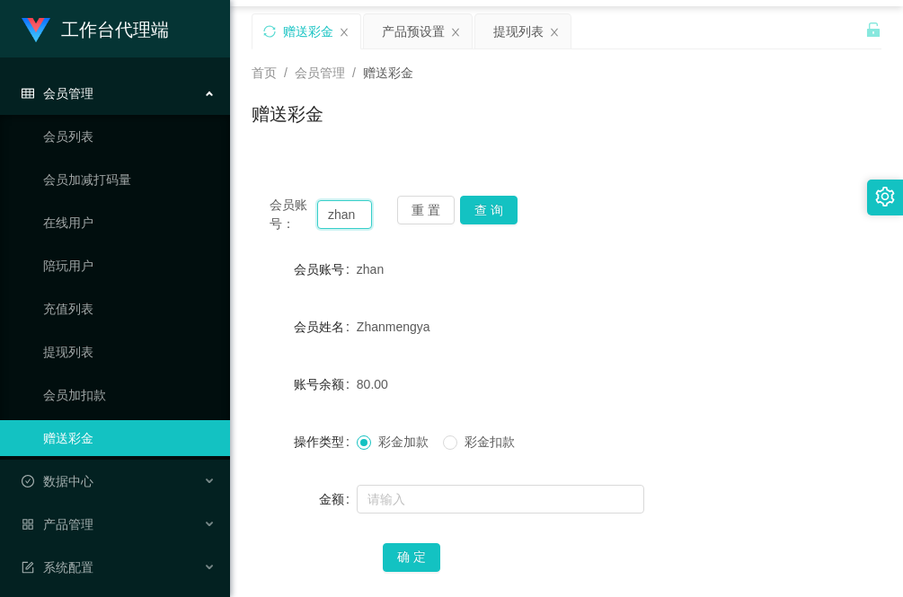
scroll to position [0, 0]
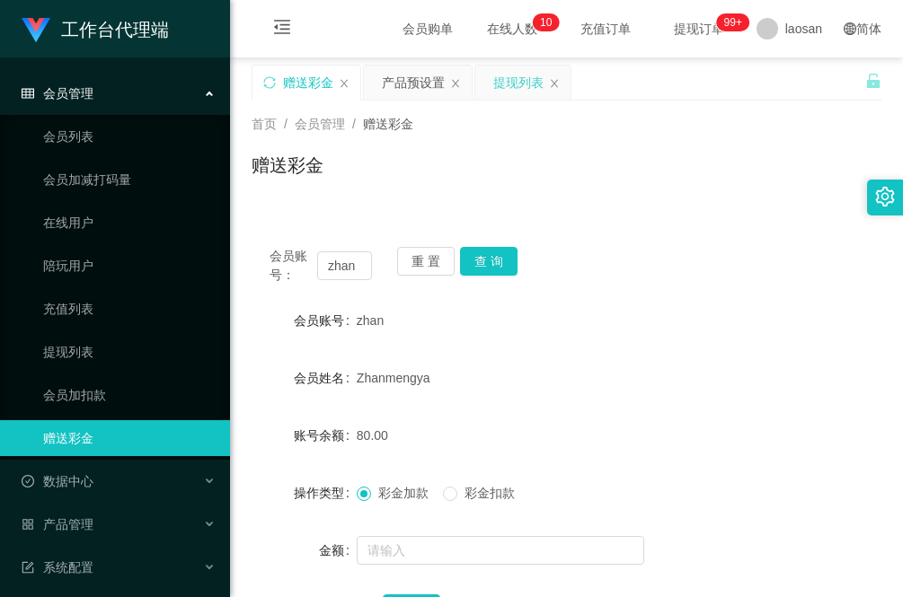
click at [507, 94] on div "提现列表" at bounding box center [518, 83] width 50 height 34
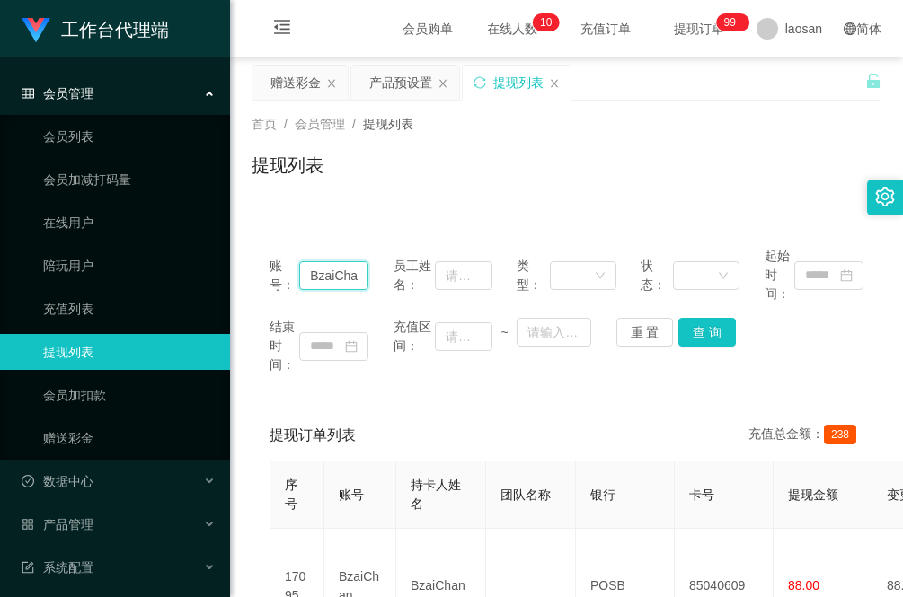
drag, startPoint x: 360, startPoint y: 278, endPoint x: 261, endPoint y: 274, distance: 98.9
click at [261, 274] on div "账号： BzaiChan 员工姓名： 类型： 状态： 起始时间： 结束时间： 充值区间： ~ 重 置 查 询" at bounding box center [566, 310] width 630 height 163
paste input "zhan"
type input "zhan"
click at [698, 331] on button "查 询" at bounding box center [706, 332] width 57 height 29
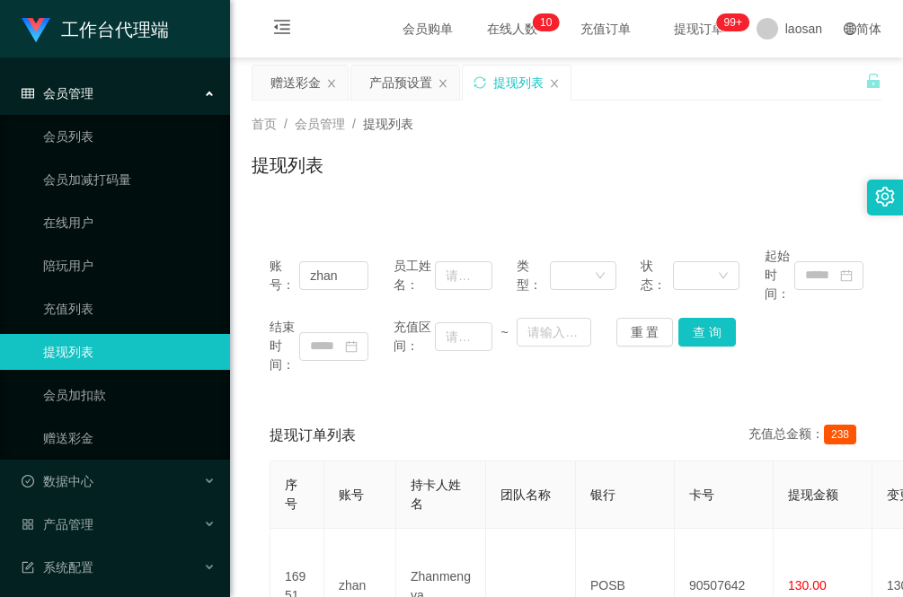
click at [333, 214] on div "账号： zhan 员工姓名： 类型： 状态： 起始时间： 结束时间： 充值区间： ~ 重 置 查 询 提现订单列表 充值总金额： 238 序号 账号 持卡人姓…" at bounding box center [566, 511] width 630 height 609
click at [693, 323] on button "查 询" at bounding box center [706, 332] width 57 height 29
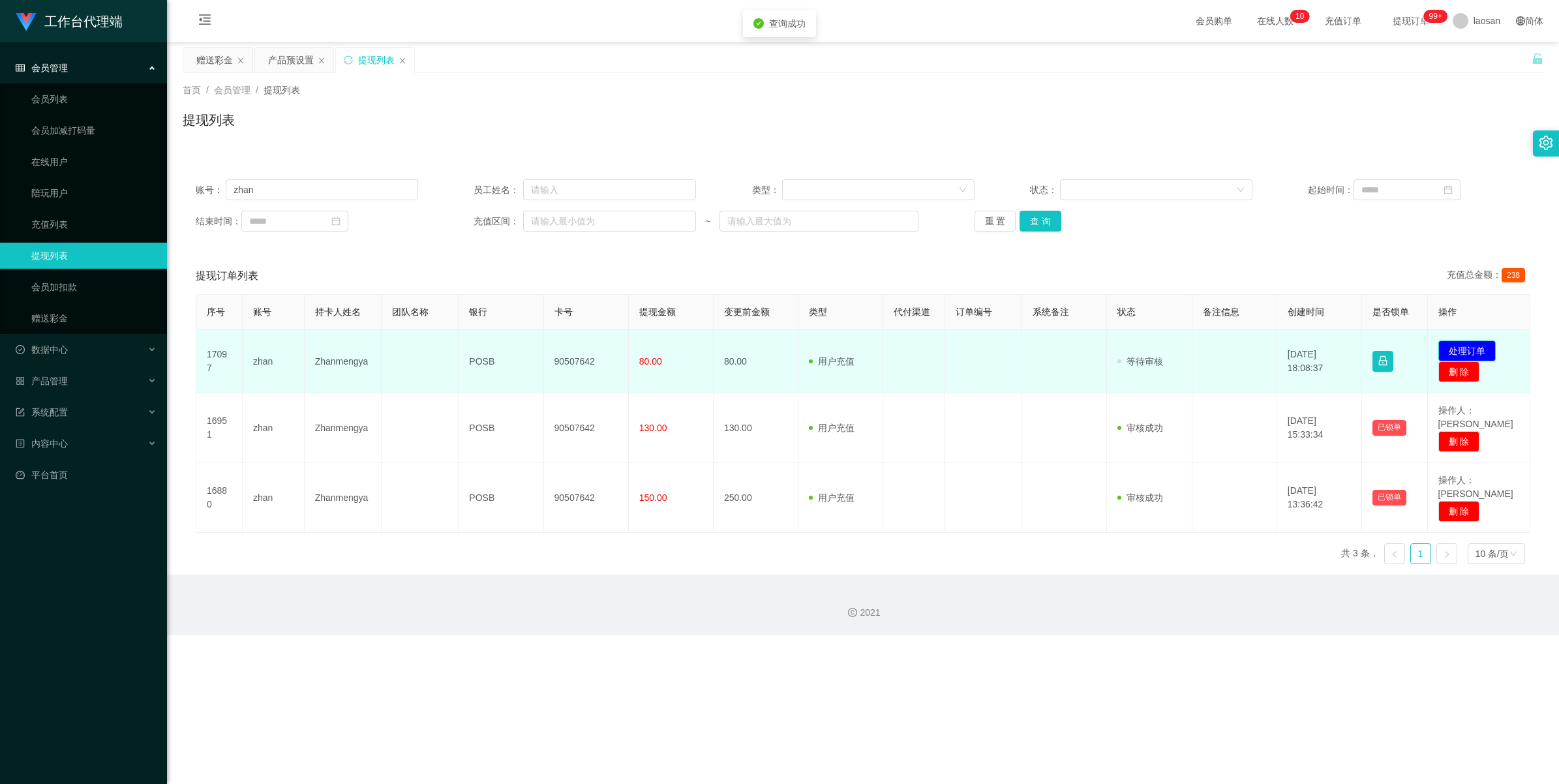
click at [655, 346] on button "处理订单" at bounding box center [1467, 351] width 57 height 21
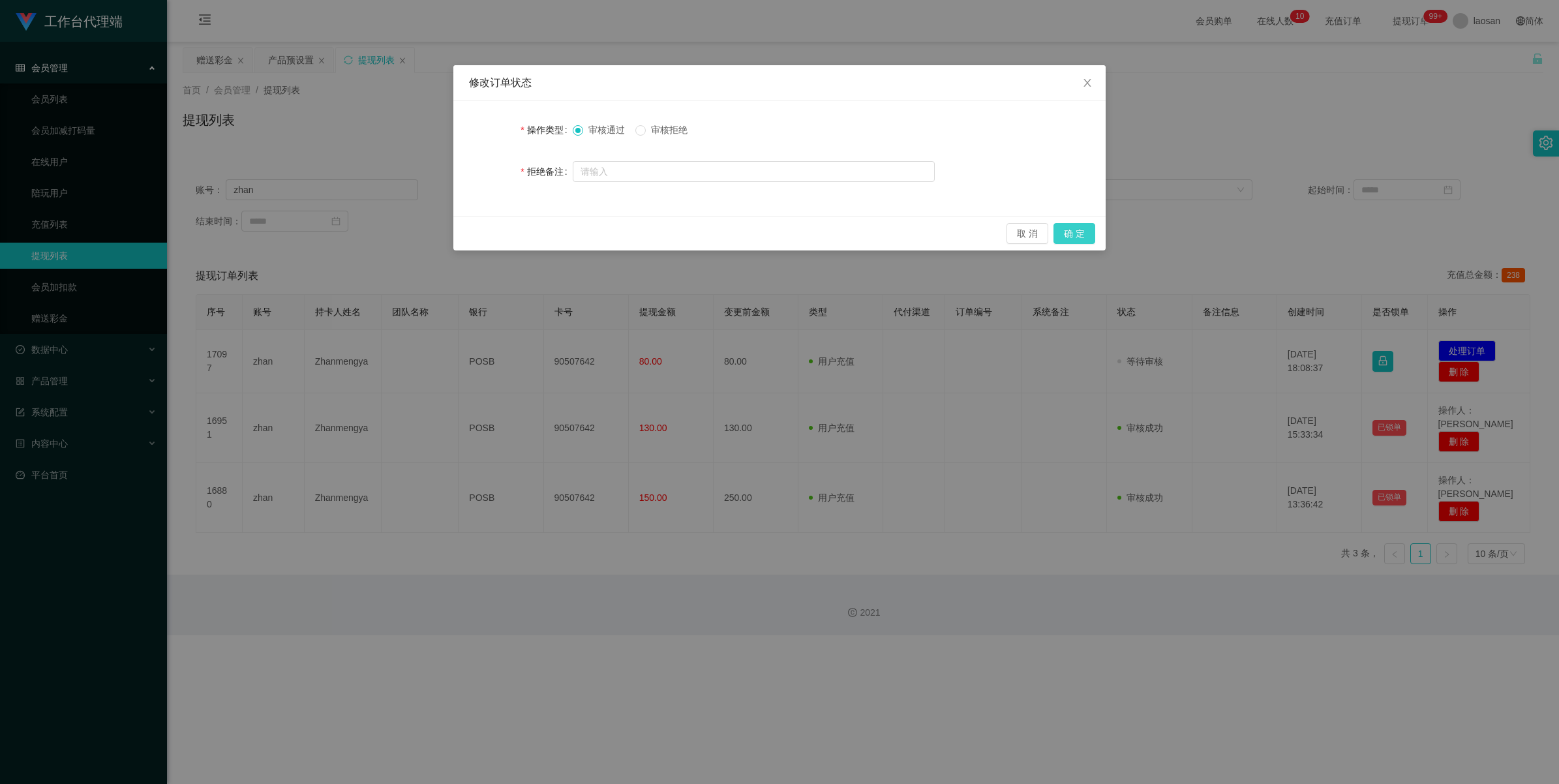
click at [655, 229] on button "确 定" at bounding box center [1074, 233] width 41 height 21
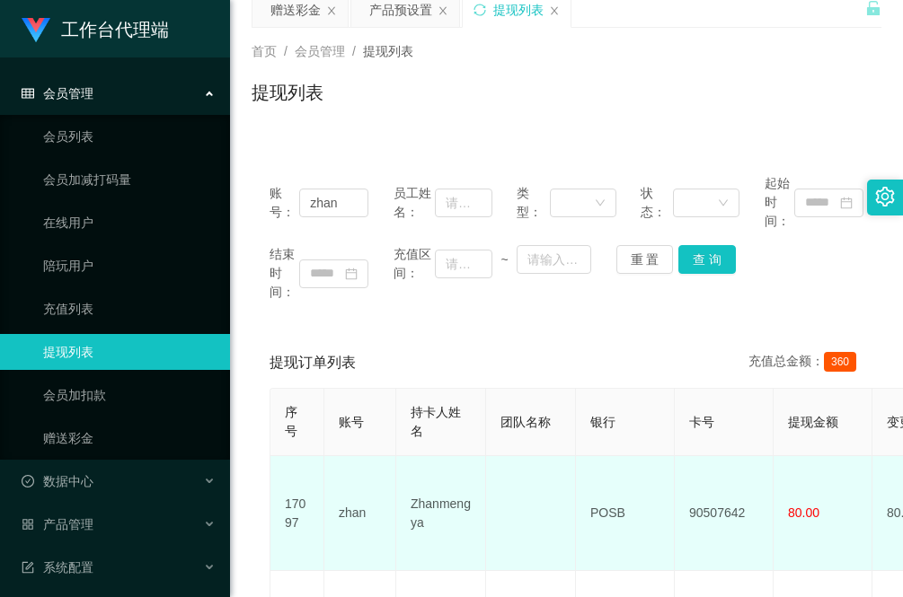
scroll to position [112, 0]
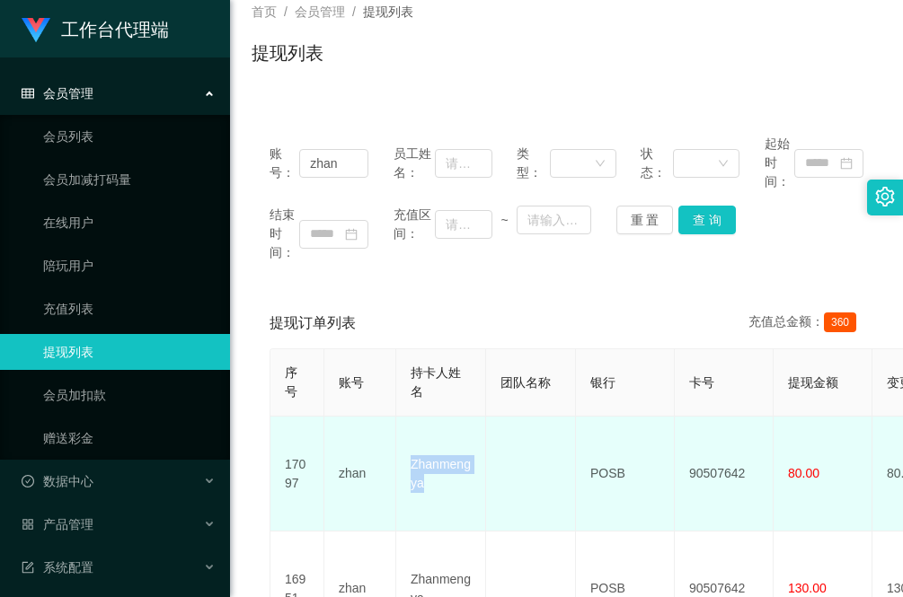
drag, startPoint x: 447, startPoint y: 467, endPoint x: 409, endPoint y: 458, distance: 39.7
click at [409, 458] on td "Zhanmengya" at bounding box center [441, 474] width 90 height 115
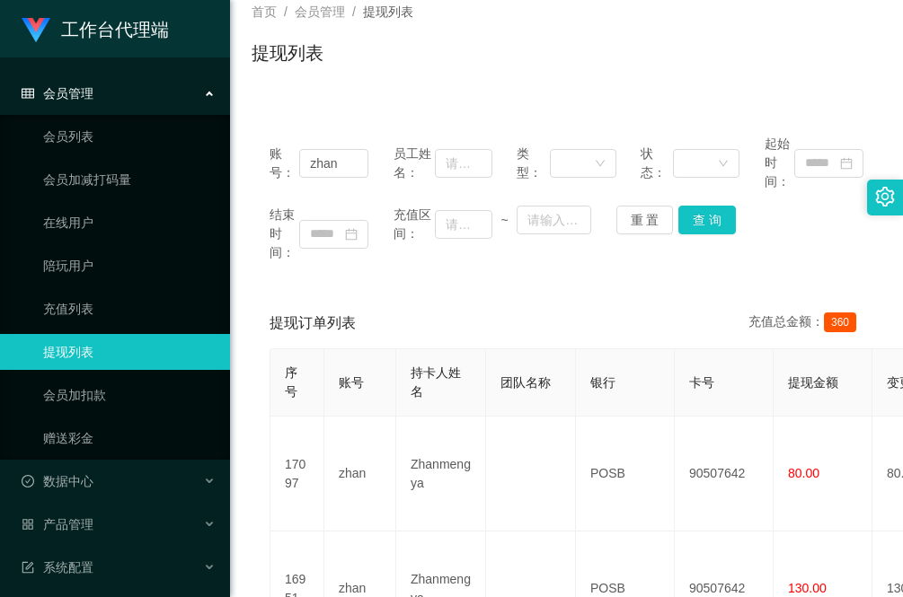
click at [247, 396] on main "关闭左侧 关闭右侧 关闭其它 刷新页面 赠送彩金 产品预设置 提现列表 首页 / 会员管理 / 提现列表 / 提现列表 账号： zhan 员工姓名： 类型： …" at bounding box center [566, 382] width 673 height 874
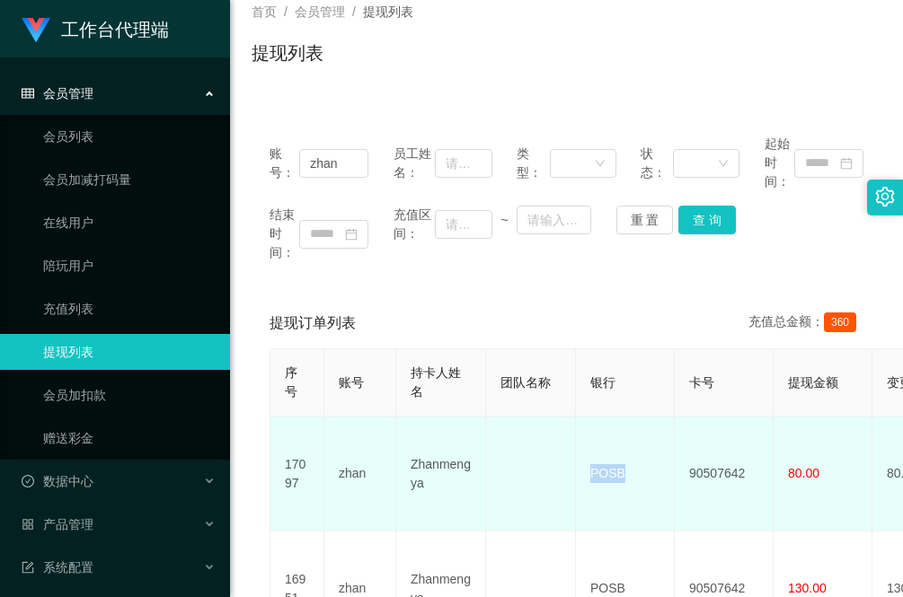
drag, startPoint x: 643, startPoint y: 467, endPoint x: 570, endPoint y: 463, distance: 72.9
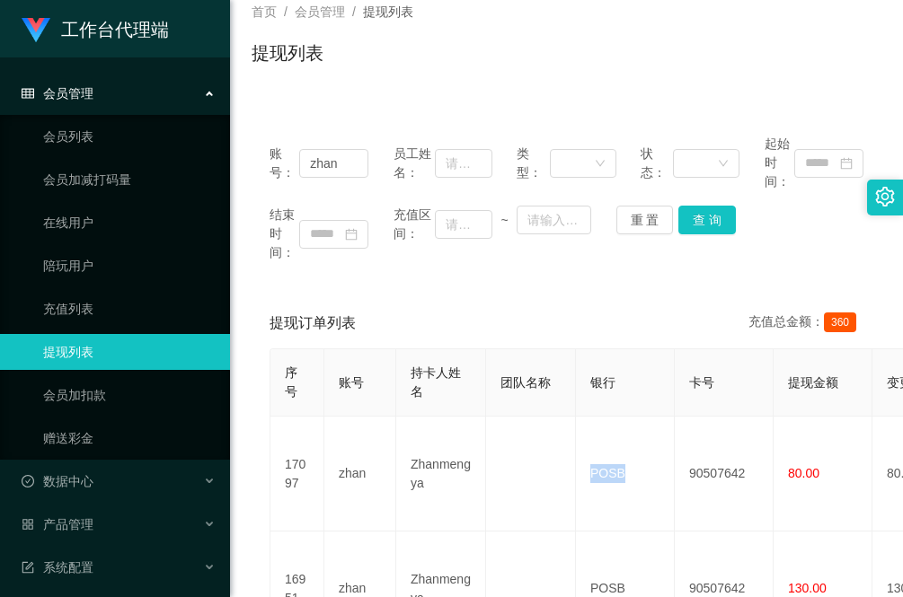
click at [249, 463] on main "关闭左侧 关闭右侧 关闭其它 刷新页面 赠送彩金 产品预设置 提现列表 首页 / 会员管理 / 提现列表 / 提现列表 账号： zhan 员工姓名： 类型： …" at bounding box center [566, 382] width 673 height 874
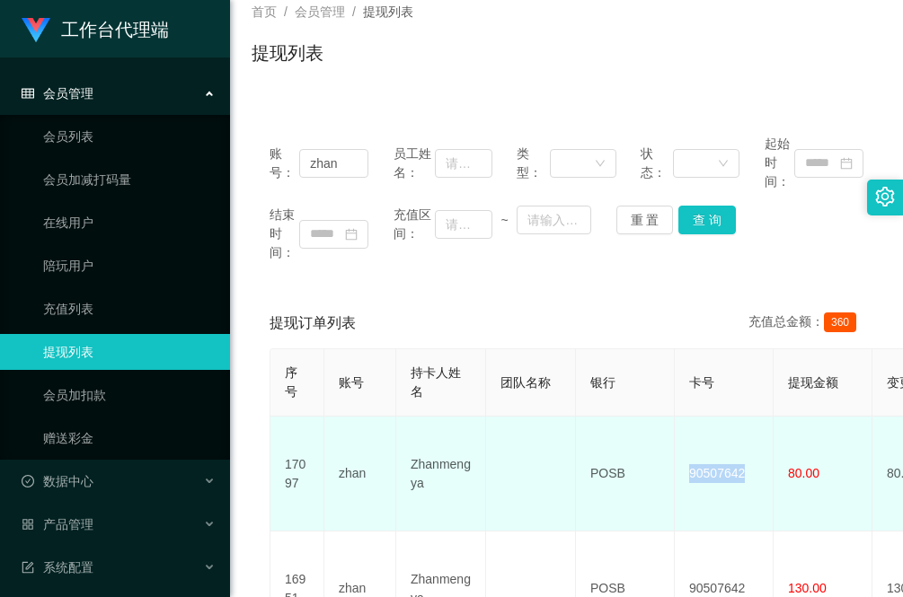
drag, startPoint x: 751, startPoint y: 465, endPoint x: 688, endPoint y: 470, distance: 63.0
click at [688, 470] on td "90507642" at bounding box center [724, 474] width 99 height 115
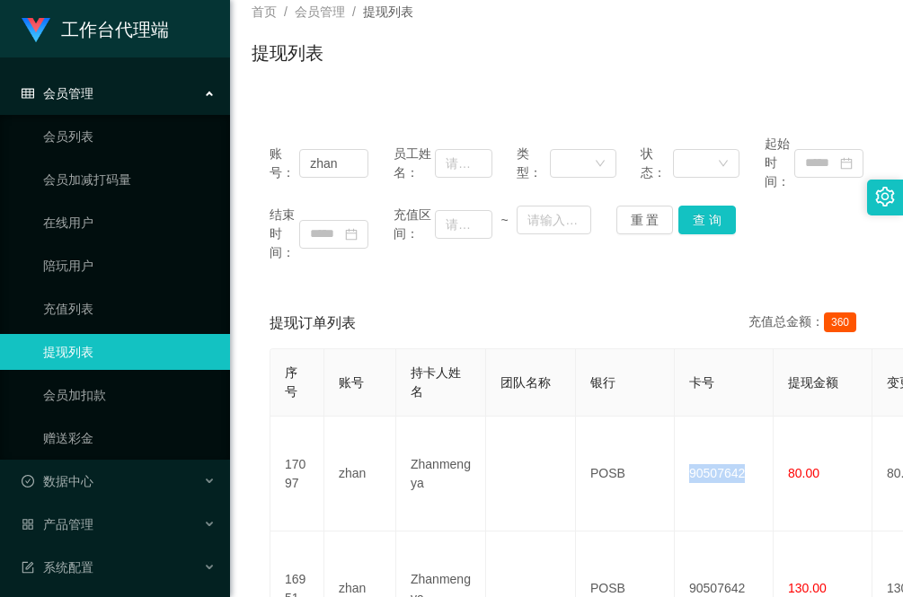
drag, startPoint x: 278, startPoint y: 283, endPoint x: 297, endPoint y: 266, distance: 25.4
click at [278, 283] on div "账号： zhan 员工姓名： 类型： 状态： 起始时间： 结束时间： 充值区间： ~ 重 置 查 询 提现订单列表 充值总金额： 360 序号 账号 持卡人姓…" at bounding box center [566, 468] width 630 height 702
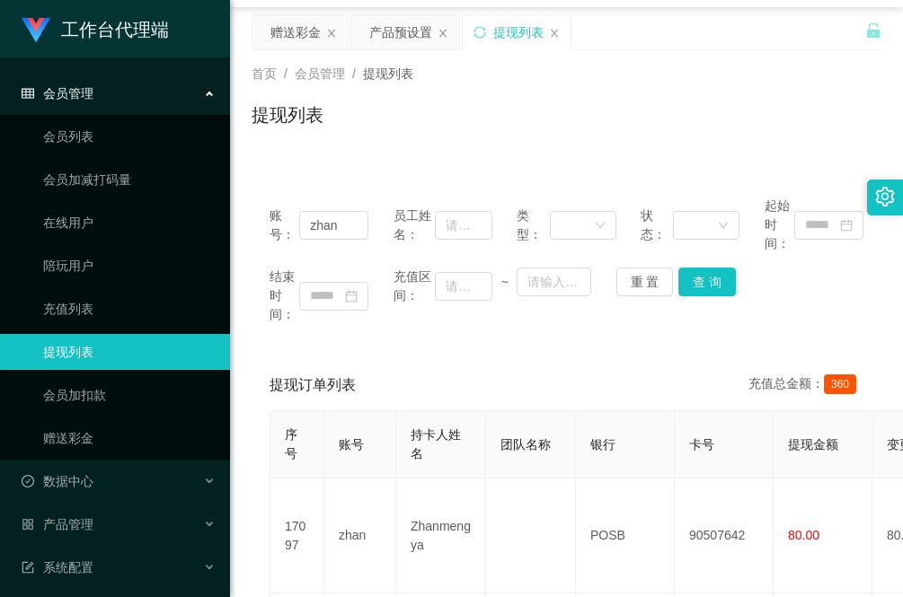
scroll to position [0, 0]
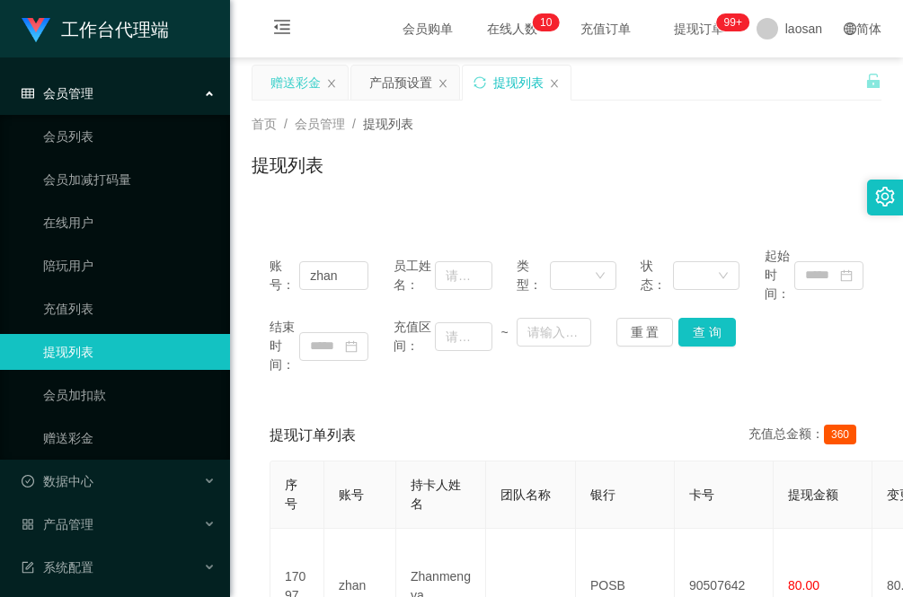
click at [286, 79] on div "赠送彩金" at bounding box center [295, 83] width 50 height 34
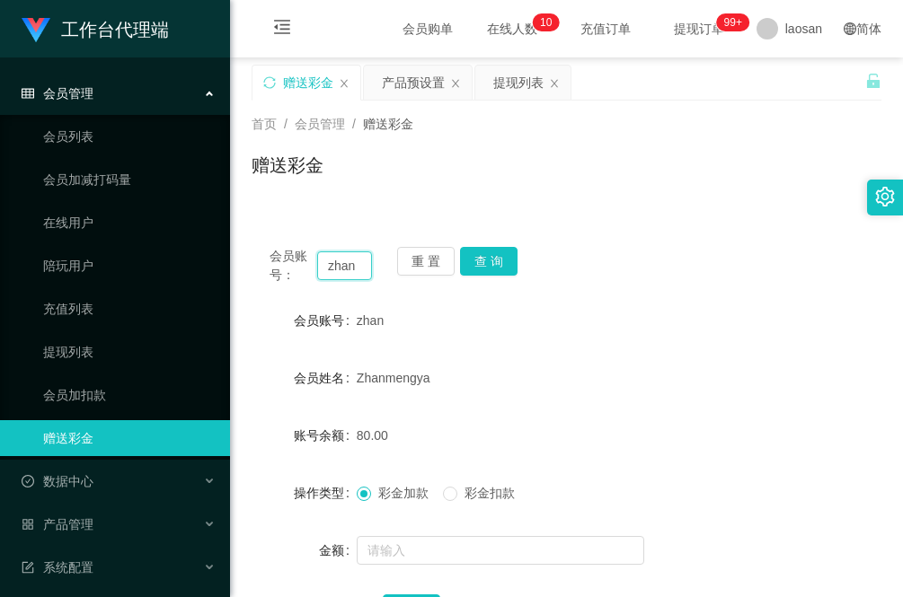
drag, startPoint x: 359, startPoint y: 266, endPoint x: 238, endPoint y: 245, distance: 123.0
click at [238, 245] on main "关闭左侧 关闭右侧 关闭其它 刷新页面 赠送彩金 产品预设置 提现列表 首页 / 会员管理 / 赠送彩金 / 赠送彩金 会员账号： zhan 重 置 查 询 …" at bounding box center [566, 361] width 673 height 608
paste input "123ltp"
type input "123ltp"
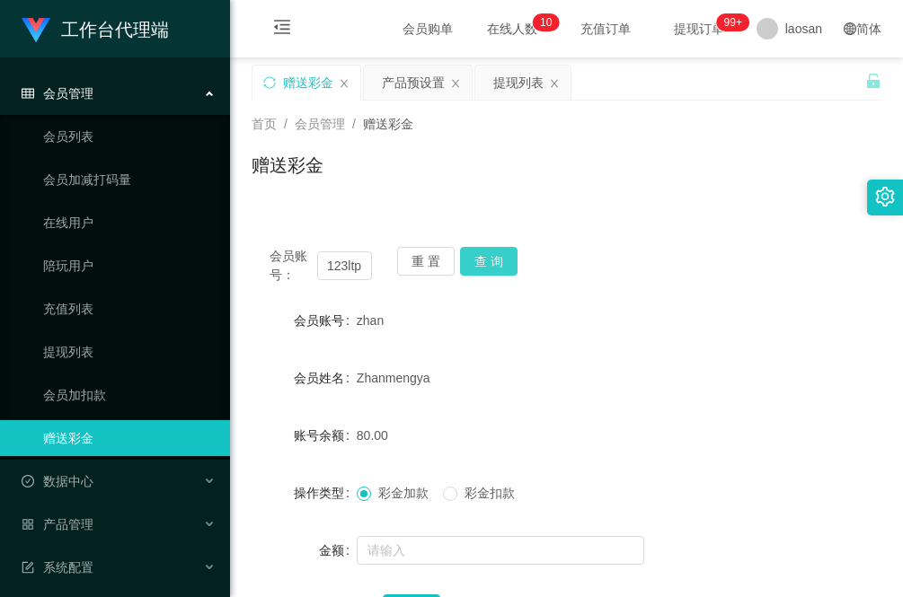
click at [481, 256] on button "查 询" at bounding box center [488, 261] width 57 height 29
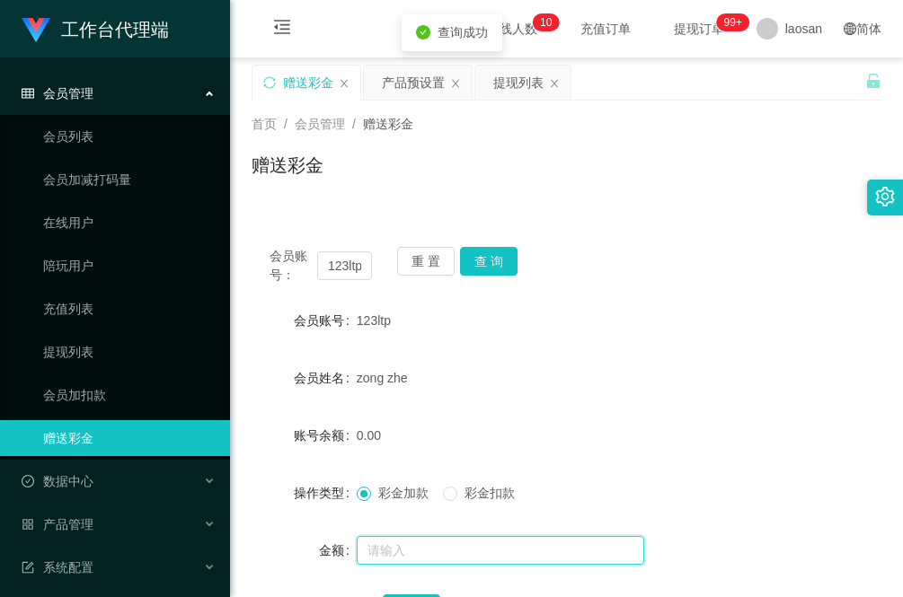
click at [467, 539] on input "text" at bounding box center [500, 550] width 287 height 29
click at [413, 558] on input "text" at bounding box center [500, 550] width 287 height 29
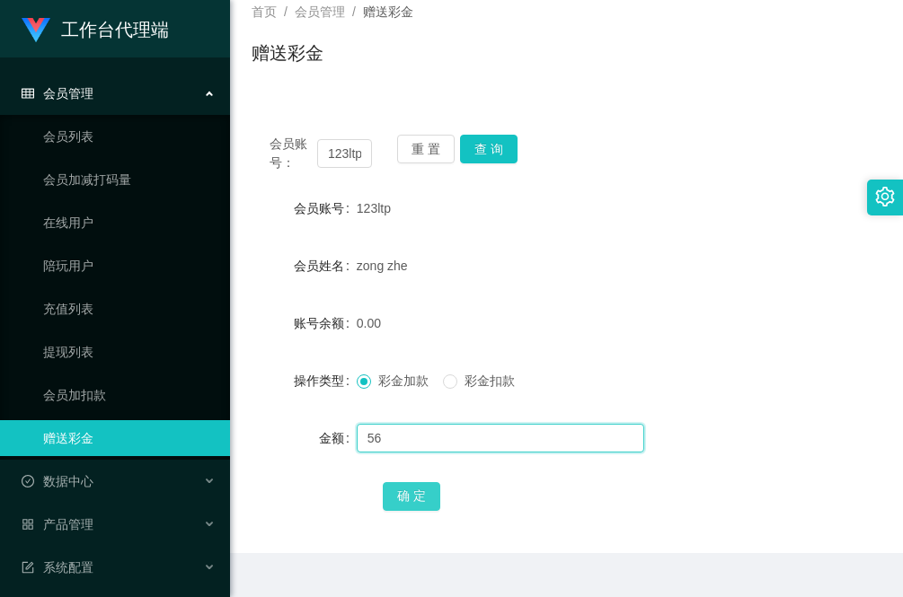
type input "56"
click at [420, 501] on button "确 定" at bounding box center [411, 496] width 57 height 29
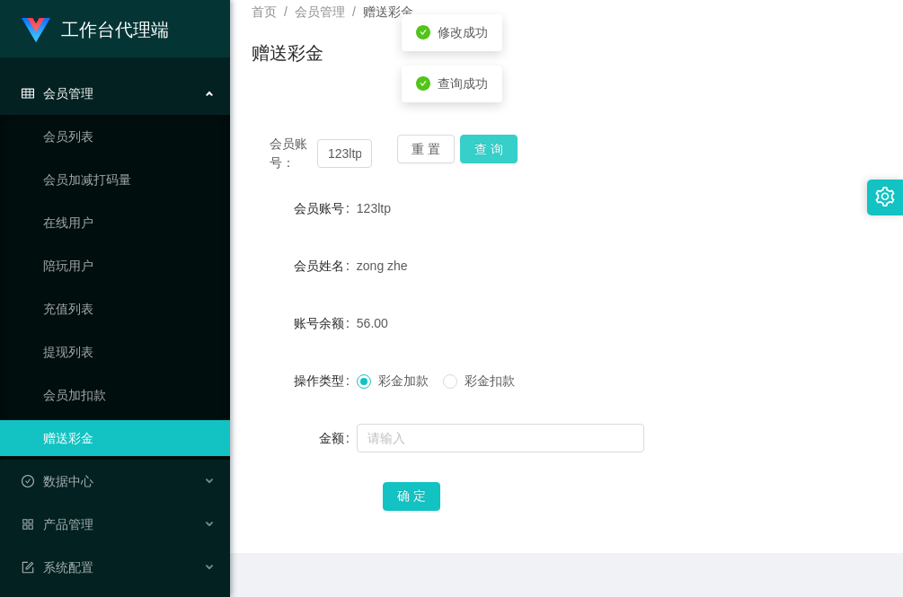
drag, startPoint x: 483, startPoint y: 157, endPoint x: 483, endPoint y: 167, distance: 9.9
click at [483, 159] on button "查 询" at bounding box center [488, 149] width 57 height 29
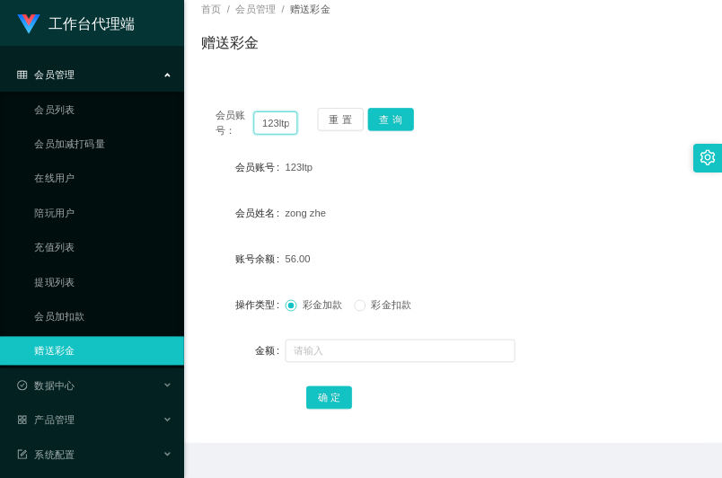
scroll to position [0, 3]
drag, startPoint x: 329, startPoint y: 153, endPoint x: 411, endPoint y: 171, distance: 84.6
click at [411, 171] on div "会员账号： 123ltp 重 置 查 询" at bounding box center [566, 154] width 630 height 38
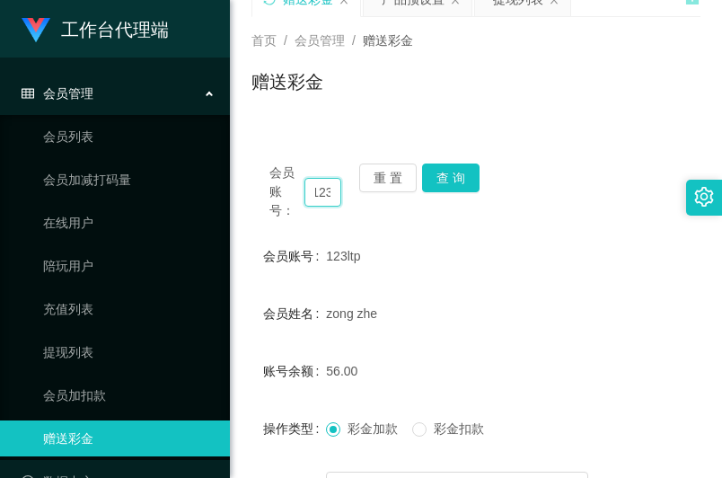
scroll to position [22, 0]
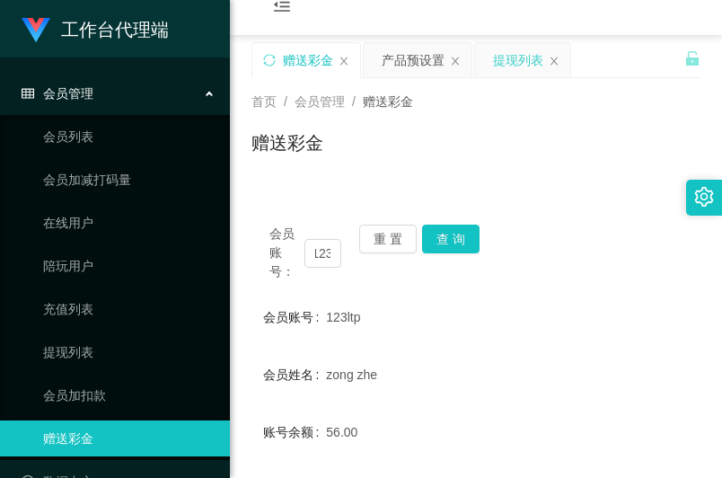
click at [517, 63] on div "提现列表" at bounding box center [518, 60] width 50 height 34
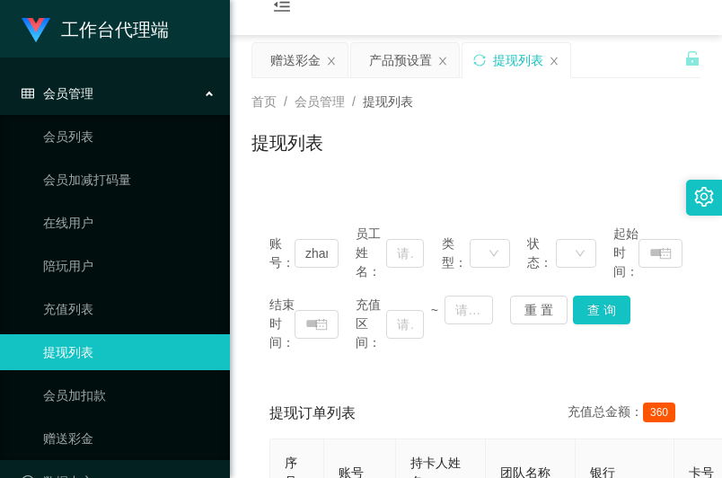
click at [473, 129] on div "提现列表" at bounding box center [475, 149] width 449 height 41
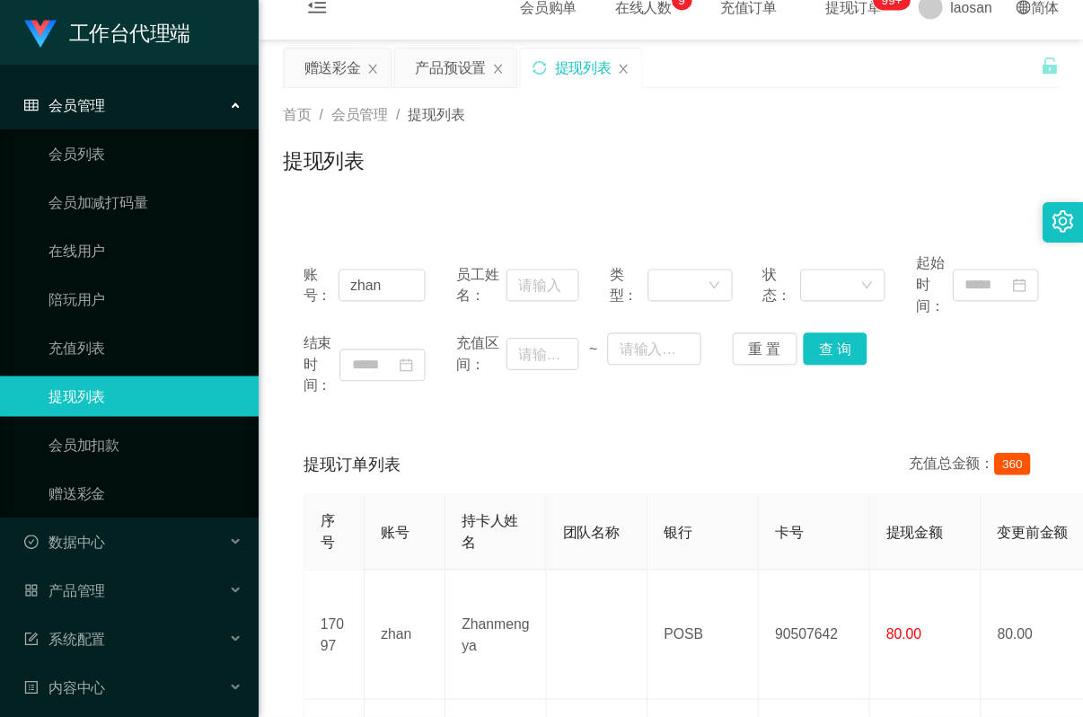
scroll to position [22, 0]
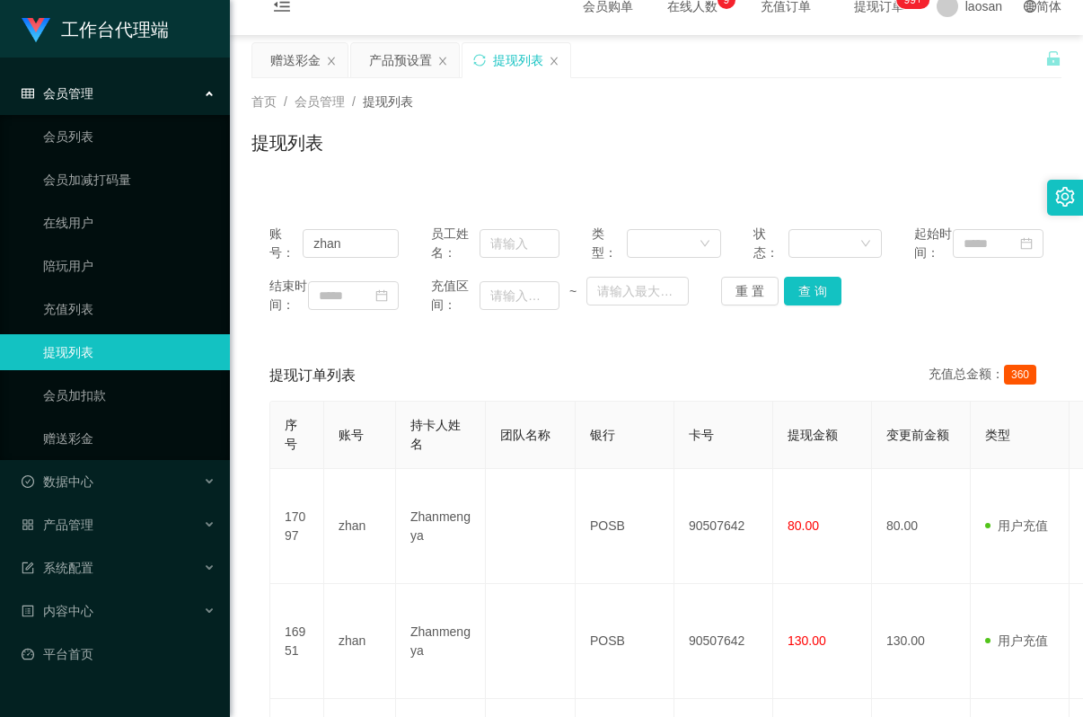
click at [730, 146] on div "提现列表" at bounding box center [656, 149] width 810 height 41
drag, startPoint x: 375, startPoint y: 259, endPoint x: 233, endPoint y: 256, distance: 142.8
click at [233, 256] on main "关闭左侧 关闭右侧 关闭其它 刷新页面 赠送彩金 产品预设置 提现列表 首页 / 会员管理 / 提现列表 / 提现列表 账号： zhan 员工姓名： 类型： …" at bounding box center [656, 453] width 853 height 836
paste input "123ltp"
type input "123ltp"
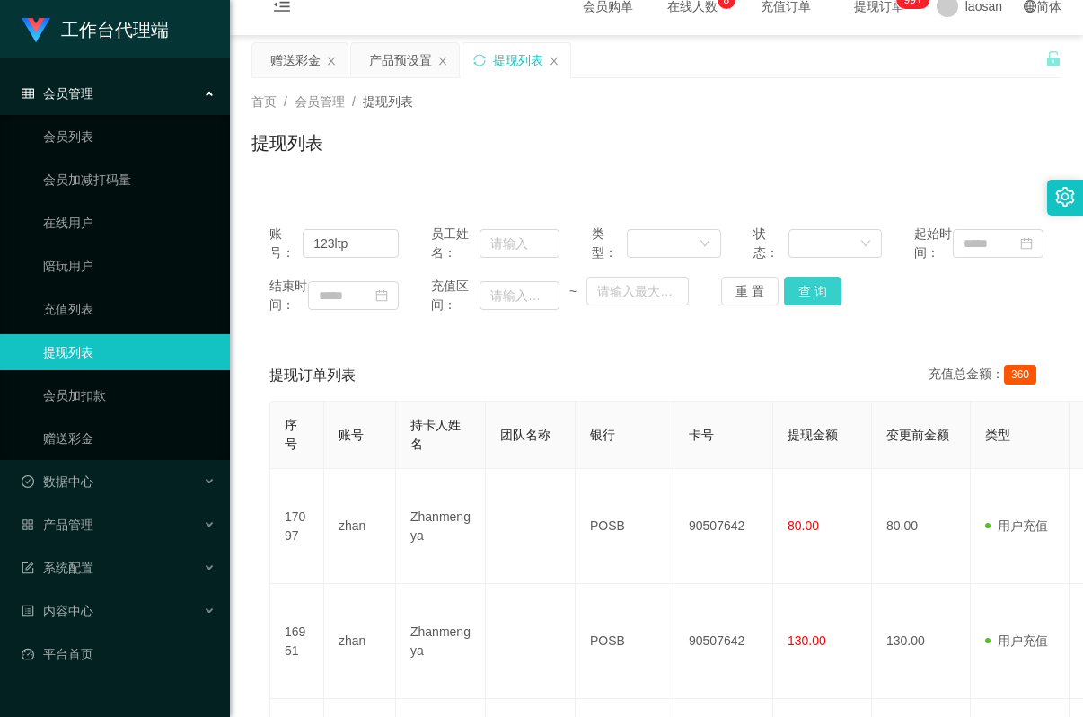
click at [793, 305] on button "查 询" at bounding box center [812, 291] width 57 height 29
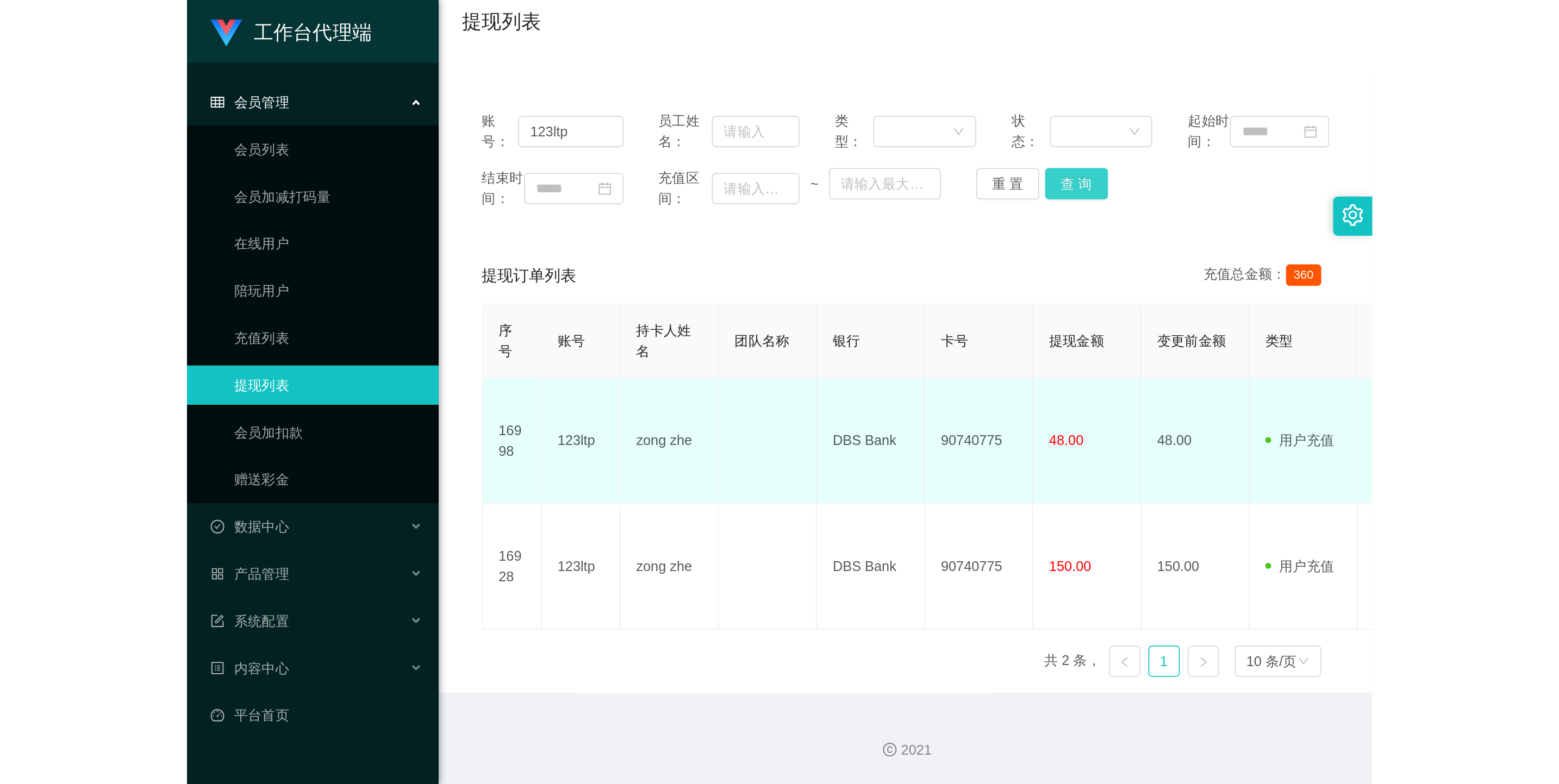
scroll to position [88, 0]
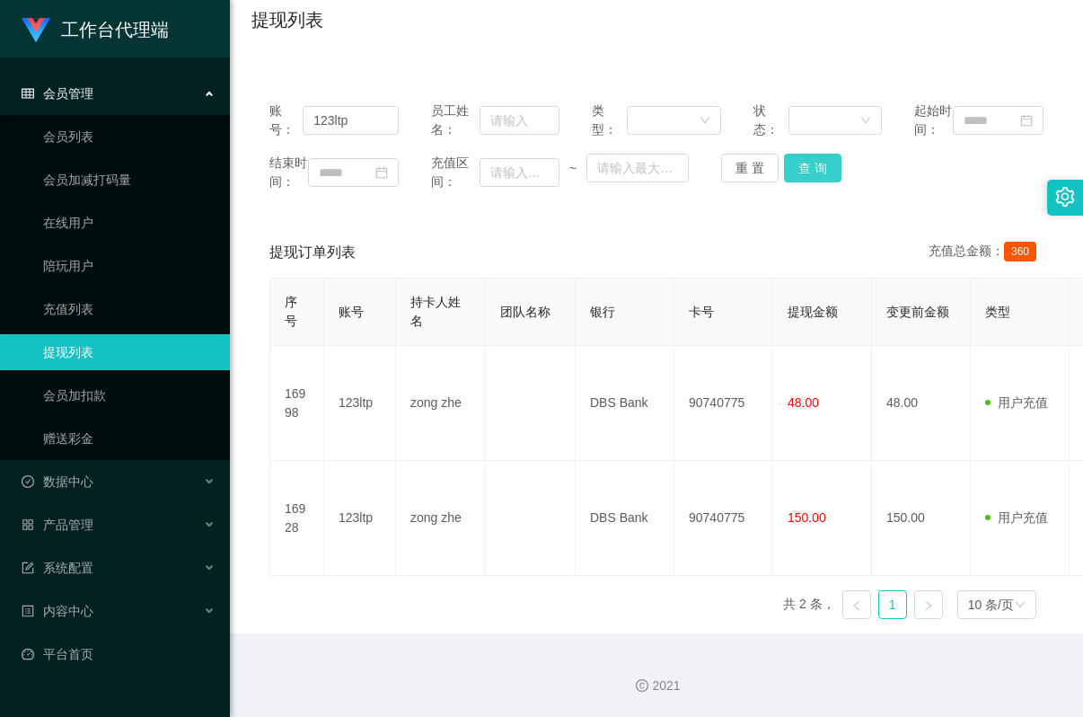
click at [820, 182] on button "查 询" at bounding box center [812, 168] width 57 height 29
drag, startPoint x: 351, startPoint y: 663, endPoint x: 370, endPoint y: 637, distance: 32.2
click at [353, 596] on div "2021" at bounding box center [656, 675] width 853 height 84
click at [815, 182] on button "查 询" at bounding box center [812, 168] width 57 height 29
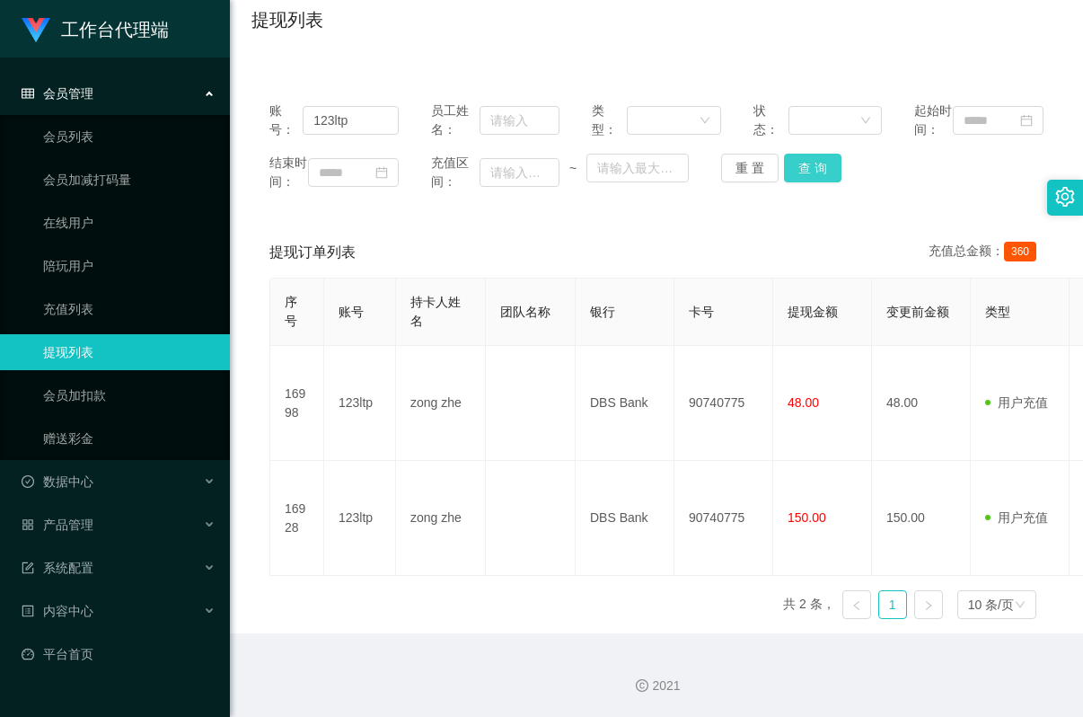
click at [822, 182] on button "查 询" at bounding box center [812, 168] width 57 height 29
click at [811, 182] on button "查 询" at bounding box center [812, 168] width 57 height 29
click at [796, 179] on button "查 询" at bounding box center [812, 168] width 57 height 29
drag, startPoint x: 338, startPoint y: 230, endPoint x: 343, endPoint y: 240, distance: 11.3
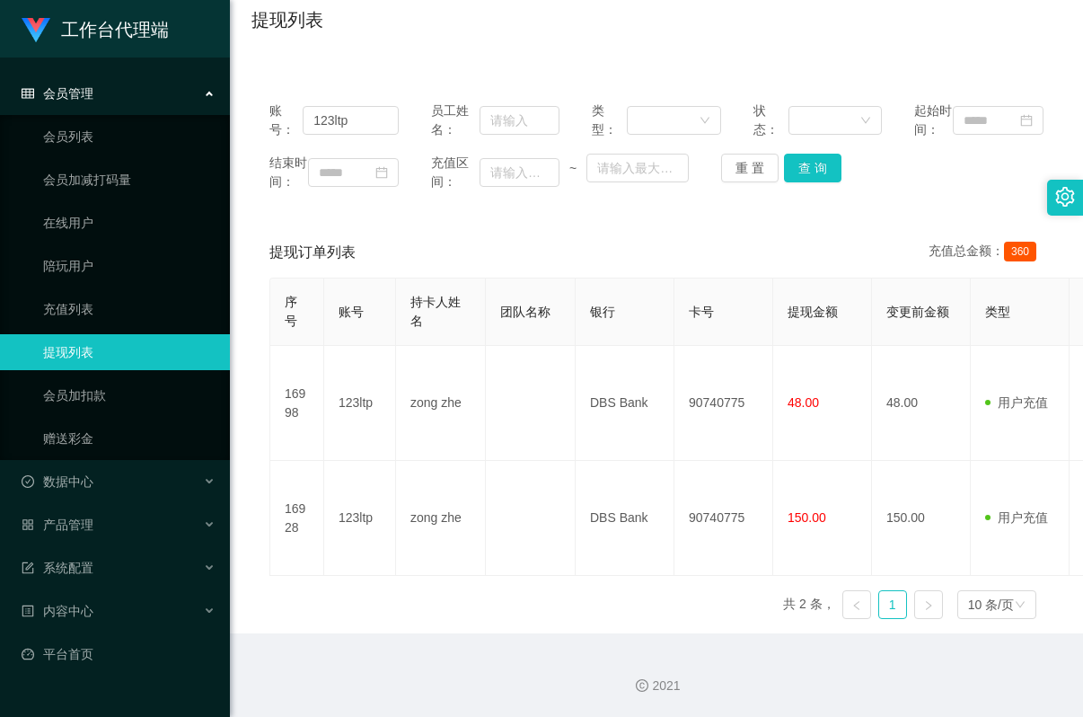
click at [338, 209] on div "账号： 123ltp 员工姓名： 类型： 状态： 起始时间： 结束时间： 充值区间： ~ 重 置 查 询" at bounding box center [656, 147] width 810 height 126
click at [817, 182] on button "查 询" at bounding box center [812, 168] width 57 height 29
click at [819, 182] on button "查 询" at bounding box center [812, 168] width 57 height 29
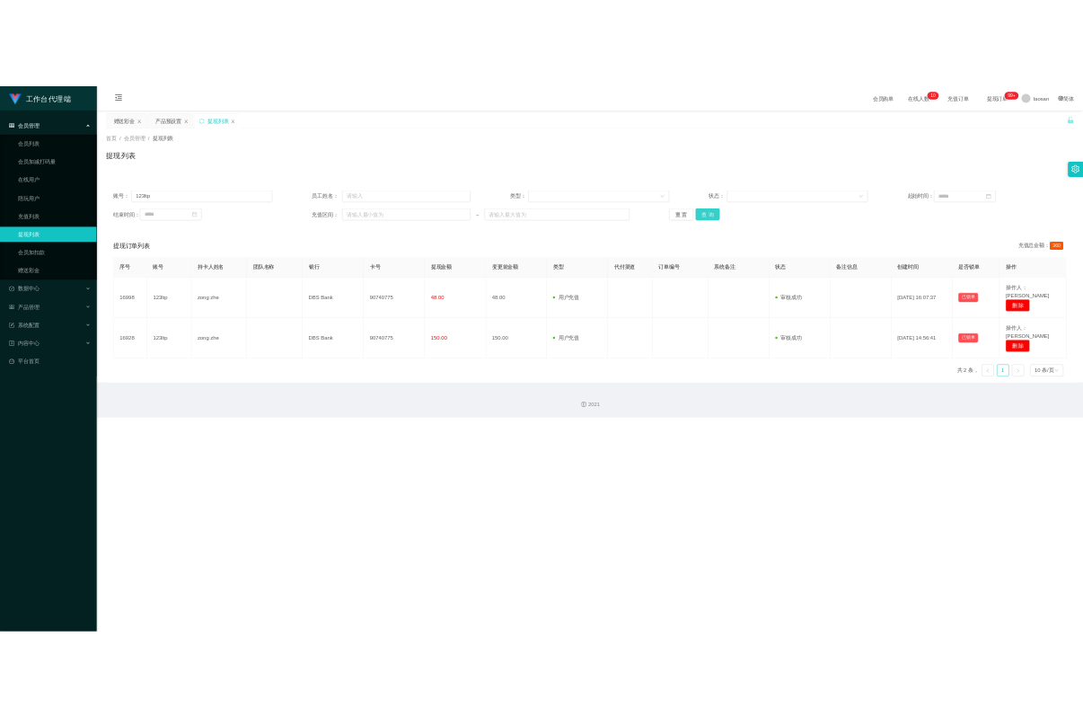
scroll to position [0, 0]
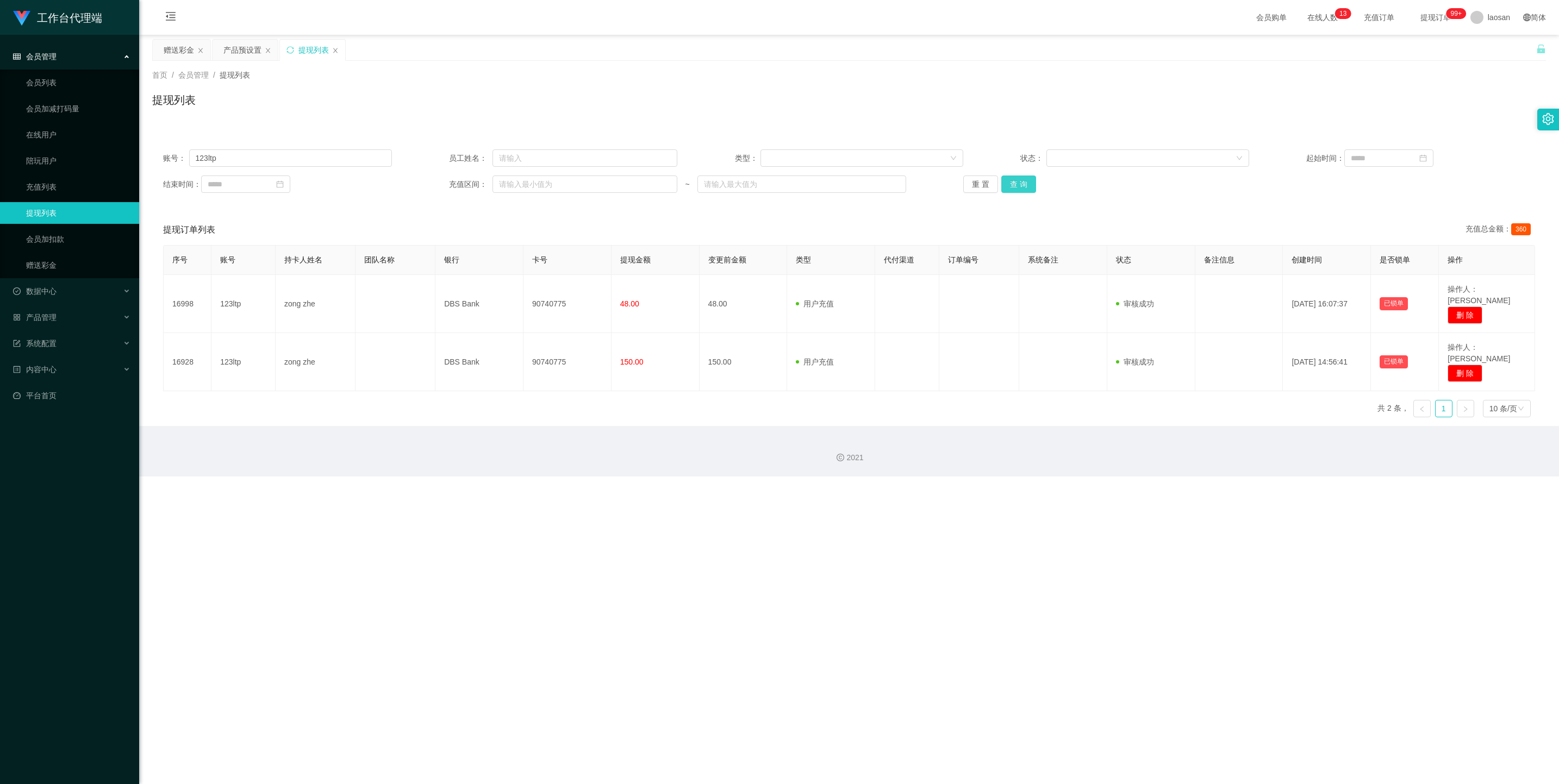
click at [546, 186] on button "查 询" at bounding box center [1018, 184] width 34 height 18
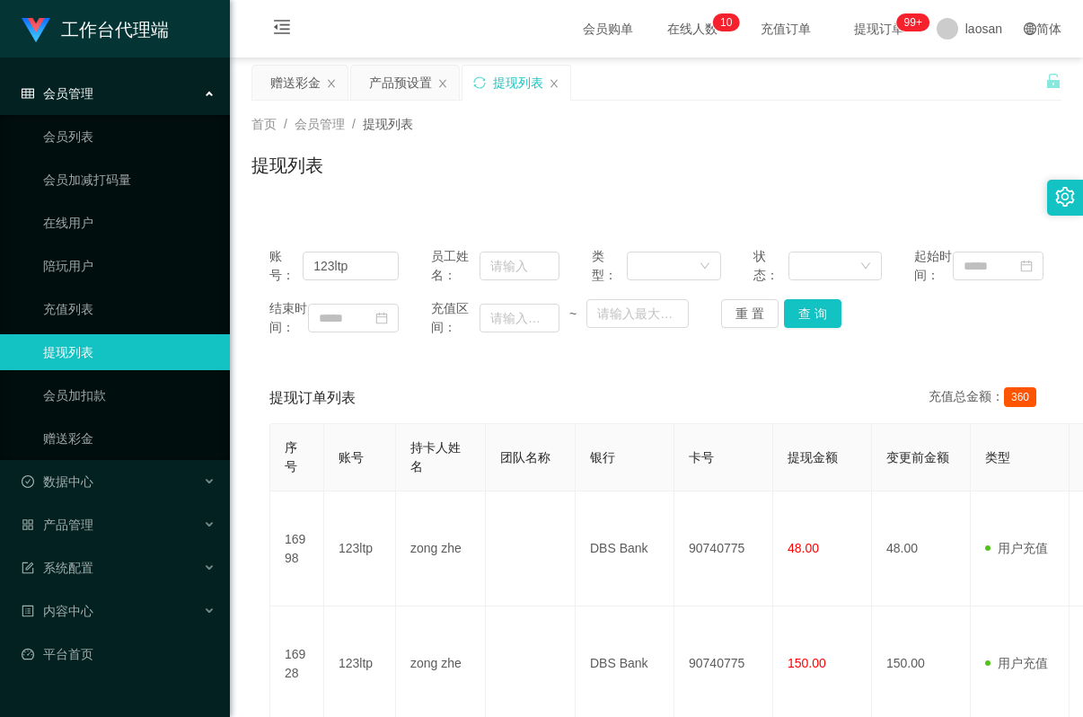
click at [343, 207] on div "账号： 123ltp 员工姓名： 类型： 状态： 起始时间： 结束时间： 充值区间： ~ 重 置 查 询 提现订单列表 充值总金额： 360 序号 账号 持卡…" at bounding box center [656, 492] width 810 height 571
click at [304, 76] on div "赠送彩金" at bounding box center [295, 83] width 50 height 34
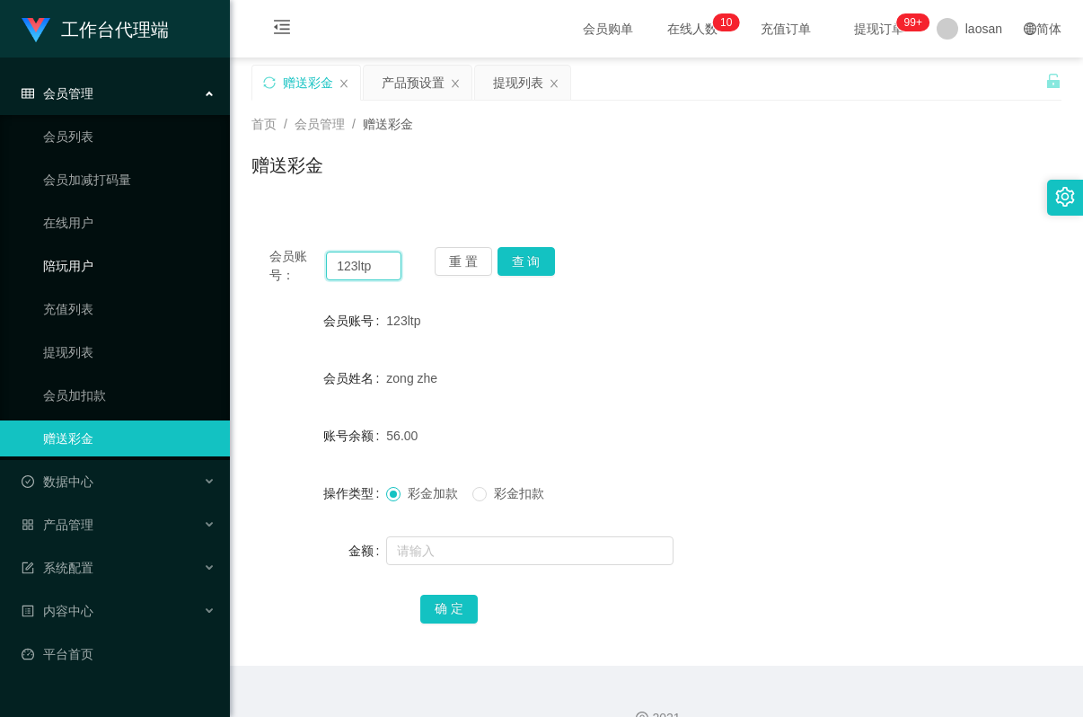
drag, startPoint x: 378, startPoint y: 262, endPoint x: 214, endPoint y: 267, distance: 164.4
click at [214, 267] on section "工作台代理端 会员管理 会员列表 会员加减打码量 在线用户 陪玩用户 充值列表 提现列表 会员加扣款 赠送彩金 数据中心 员工统计 团队统计 产品管理 注单管…" at bounding box center [541, 374] width 1083 height 749
paste input "Puym"
type input "Puym"
click at [532, 259] on button "查 询" at bounding box center [526, 261] width 57 height 29
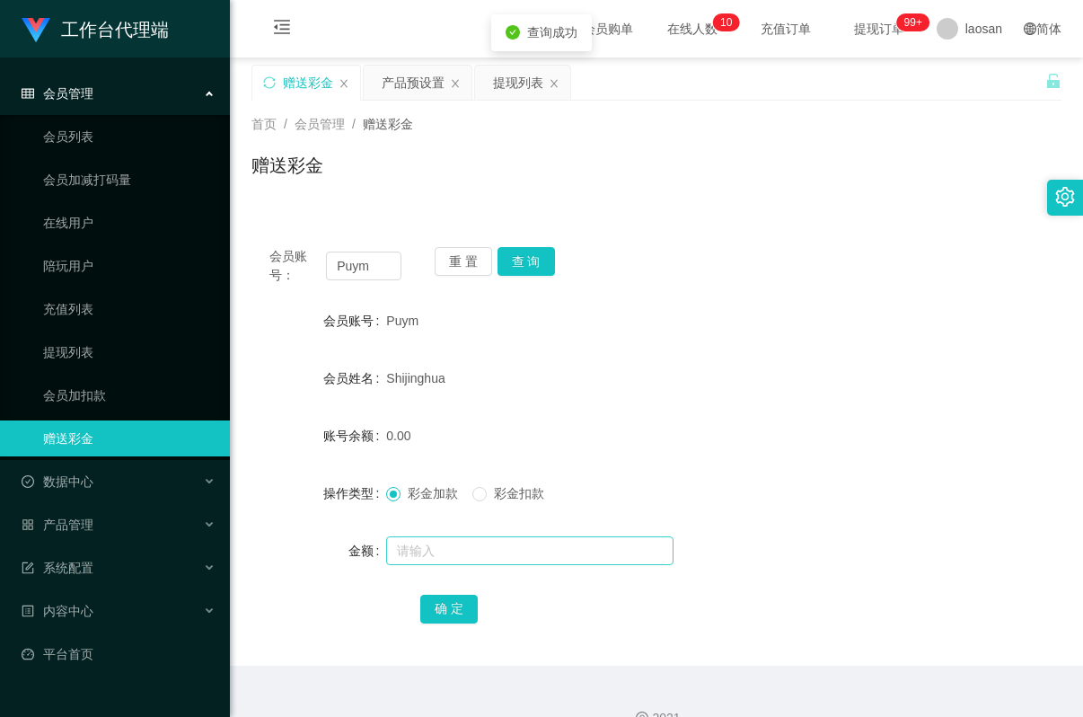
drag, startPoint x: 490, startPoint y: 531, endPoint x: 490, endPoint y: 548, distance: 17.1
click at [490, 534] on form "会员账号 Puym 会员姓名 Shijinghua 账号余额 0.00 操作类型 彩金加款 彩金扣款 金额 确 定" at bounding box center [656, 464] width 810 height 323
click at [486, 553] on input "text" at bounding box center [529, 550] width 287 height 29
type input "48"
click at [456, 596] on button "确 定" at bounding box center [448, 609] width 57 height 29
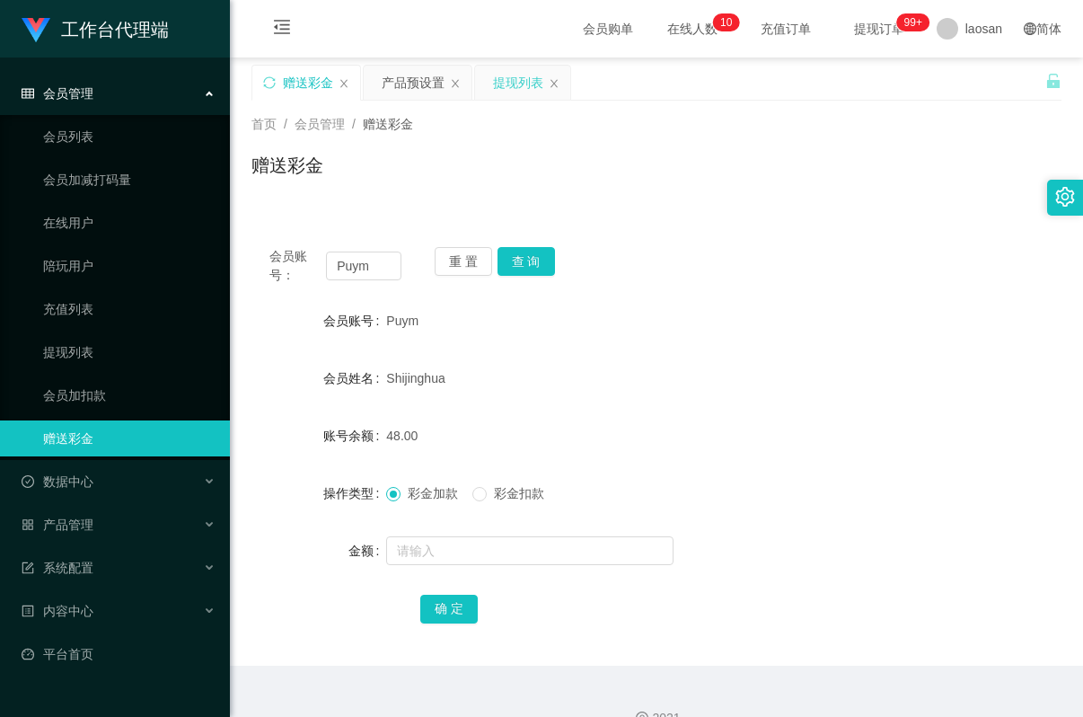
click at [525, 90] on div "提现列表" at bounding box center [518, 83] width 50 height 34
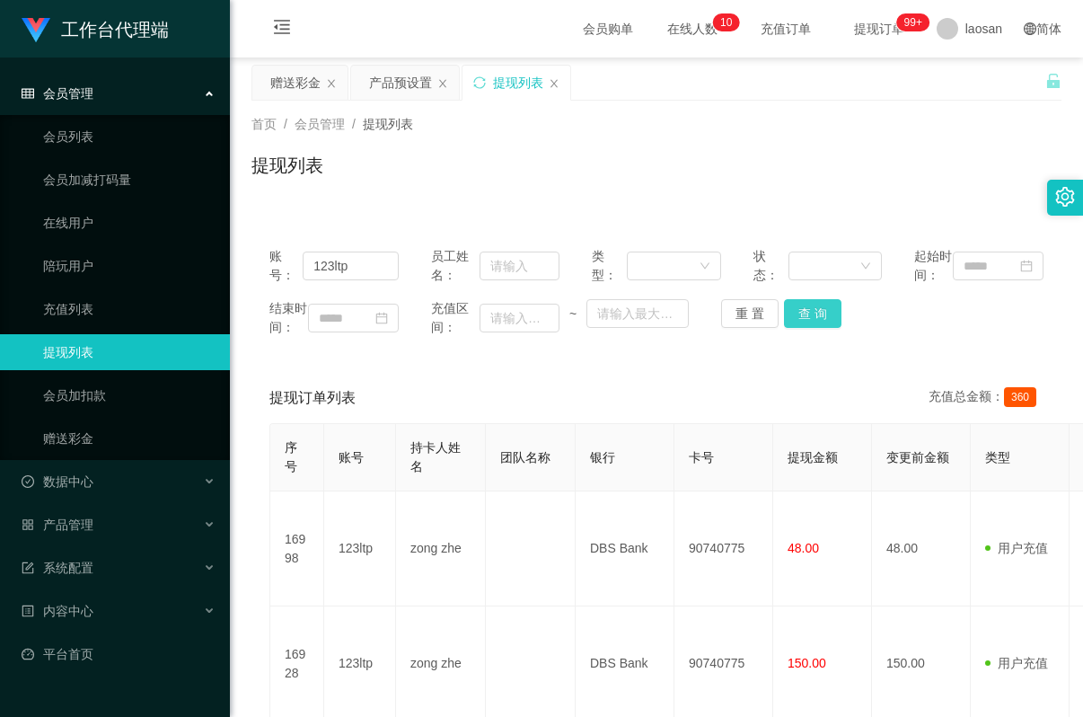
click at [814, 328] on button "查 询" at bounding box center [812, 313] width 57 height 29
click at [831, 328] on button "查 询" at bounding box center [812, 313] width 57 height 29
click at [827, 328] on button "查 询" at bounding box center [822, 313] width 77 height 29
click at [313, 97] on div "赠送彩金" at bounding box center [295, 83] width 50 height 34
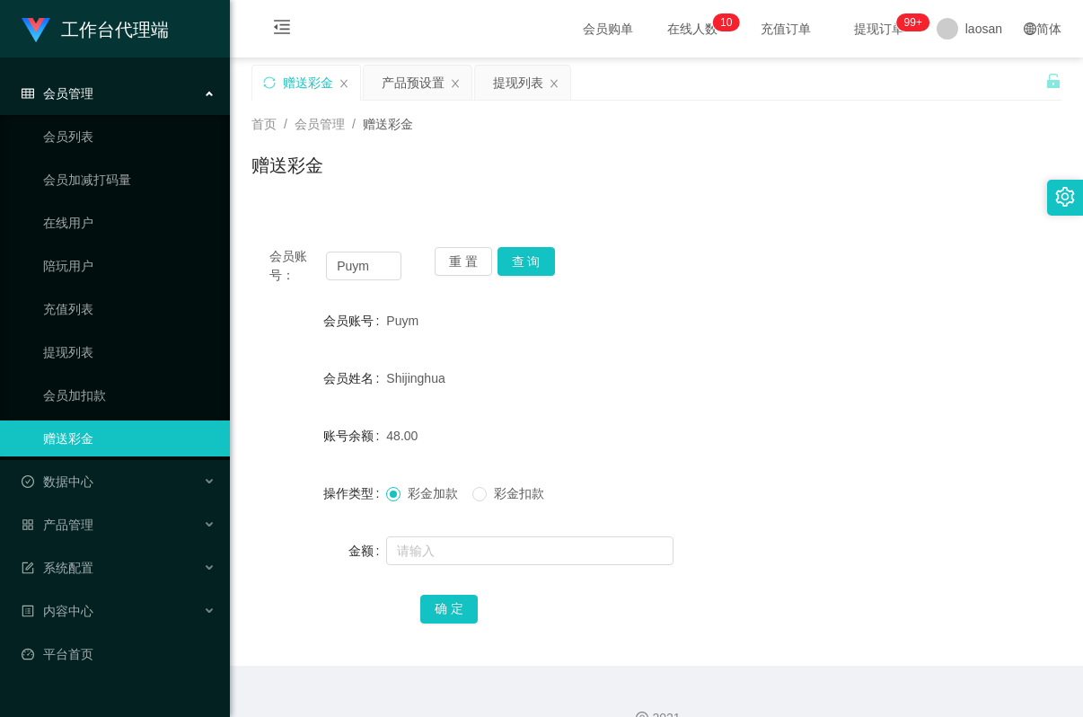
drag, startPoint x: 544, startPoint y: 146, endPoint x: 544, endPoint y: 132, distance: 13.5
click at [544, 146] on div "首页 / 会员管理 / 赠送彩金 / 赠送彩金" at bounding box center [656, 154] width 810 height 78
click at [525, 87] on div "提现列表" at bounding box center [518, 83] width 50 height 34
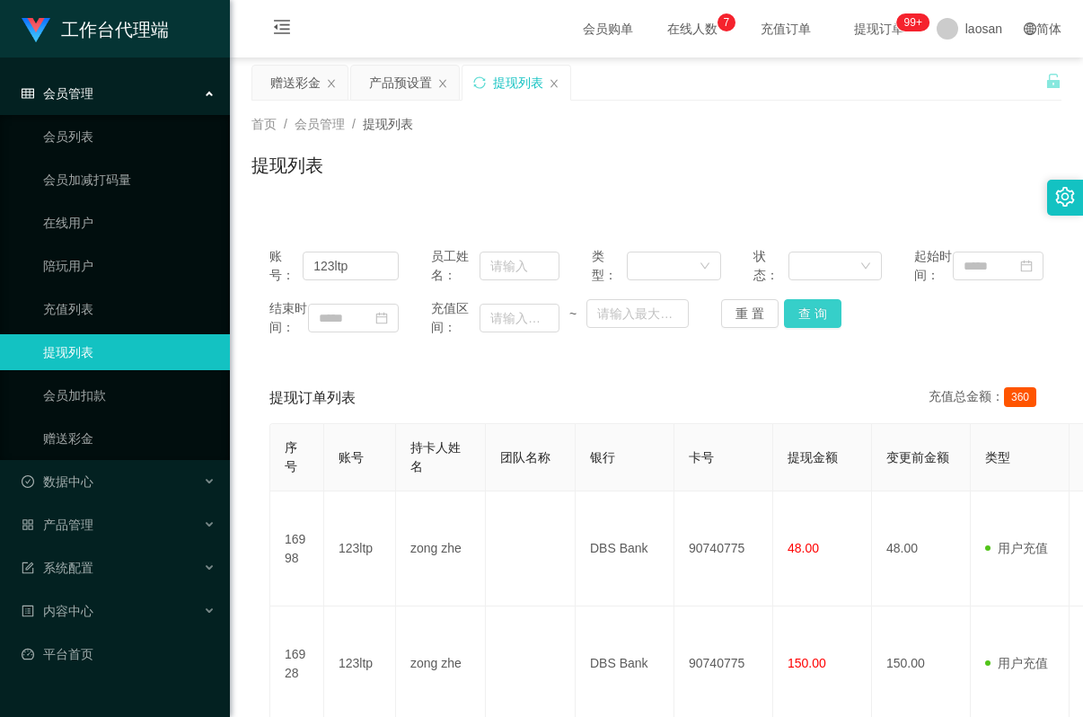
click at [798, 328] on button "查 询" at bounding box center [812, 313] width 57 height 29
click at [278, 70] on div "赠送彩金" at bounding box center [295, 83] width 50 height 34
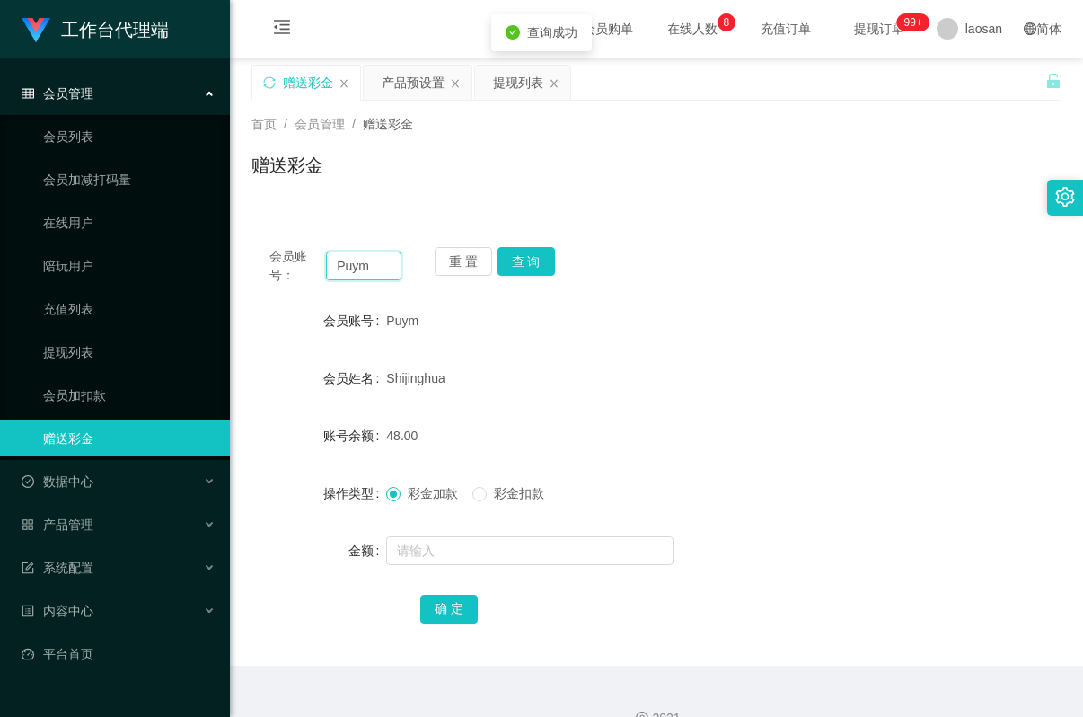
drag, startPoint x: 378, startPoint y: 267, endPoint x: 316, endPoint y: 267, distance: 62.0
click at [316, 267] on div "会员账号： Puym" at bounding box center [335, 266] width 132 height 38
click at [540, 262] on button "查 询" at bounding box center [526, 261] width 57 height 29
click at [315, 596] on div "会员账号： Puym 重 置 查 询 会员账号 Puym 会员姓名 Shijinghua 账号余额 48.00 操作类型 彩金加款 彩金扣款 金额 确 定" at bounding box center [656, 447] width 810 height 437
click at [375, 227] on div "会员账号： Puym 重 置 查 询 会员账号 Puym 会员姓名 Shijinghua 账号余额 48.00 操作类型 彩金加款 彩金扣款 金额 确 定" at bounding box center [656, 436] width 810 height 458
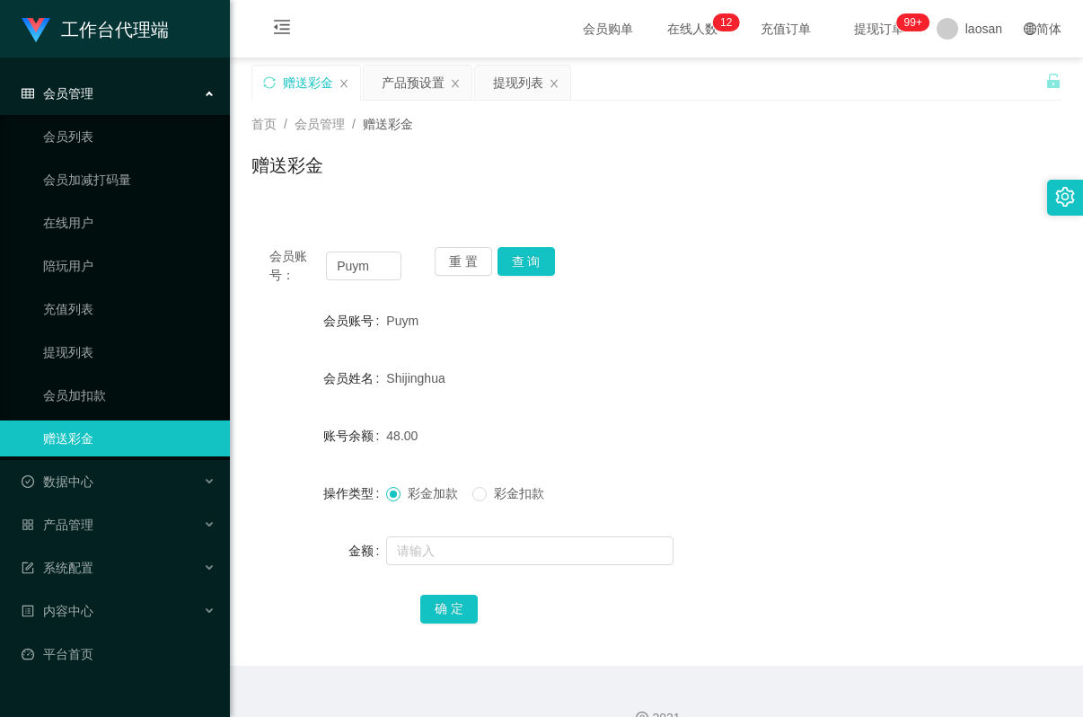
click at [525, 87] on div "提现列表" at bounding box center [518, 83] width 50 height 34
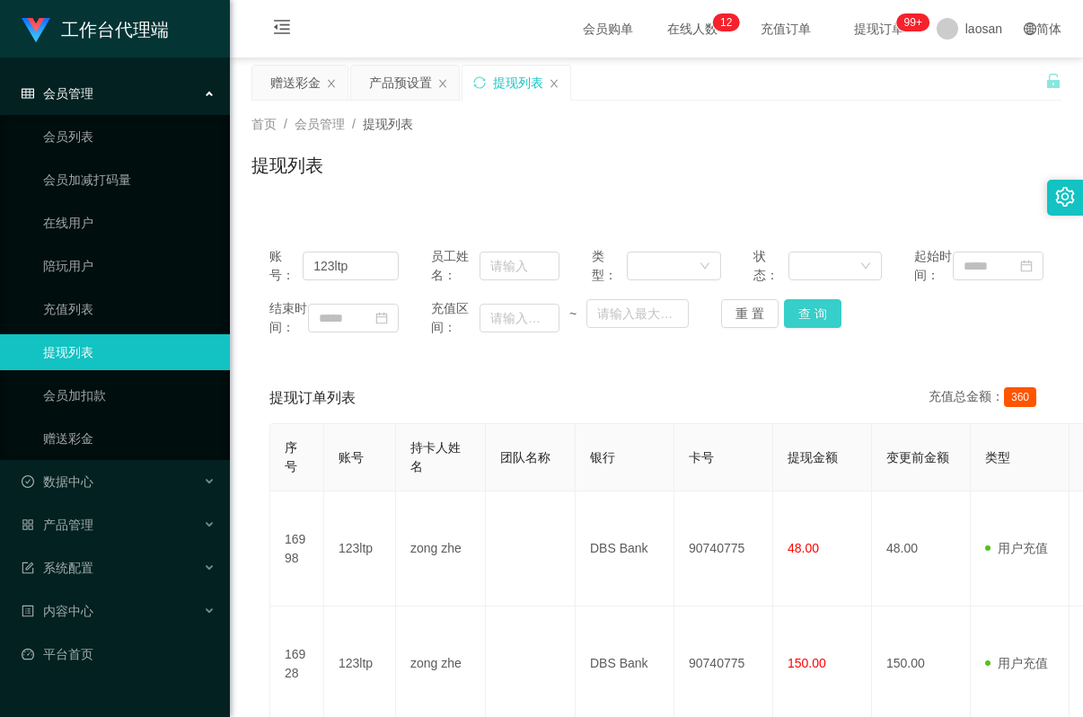
click at [809, 328] on button "查 询" at bounding box center [812, 313] width 57 height 29
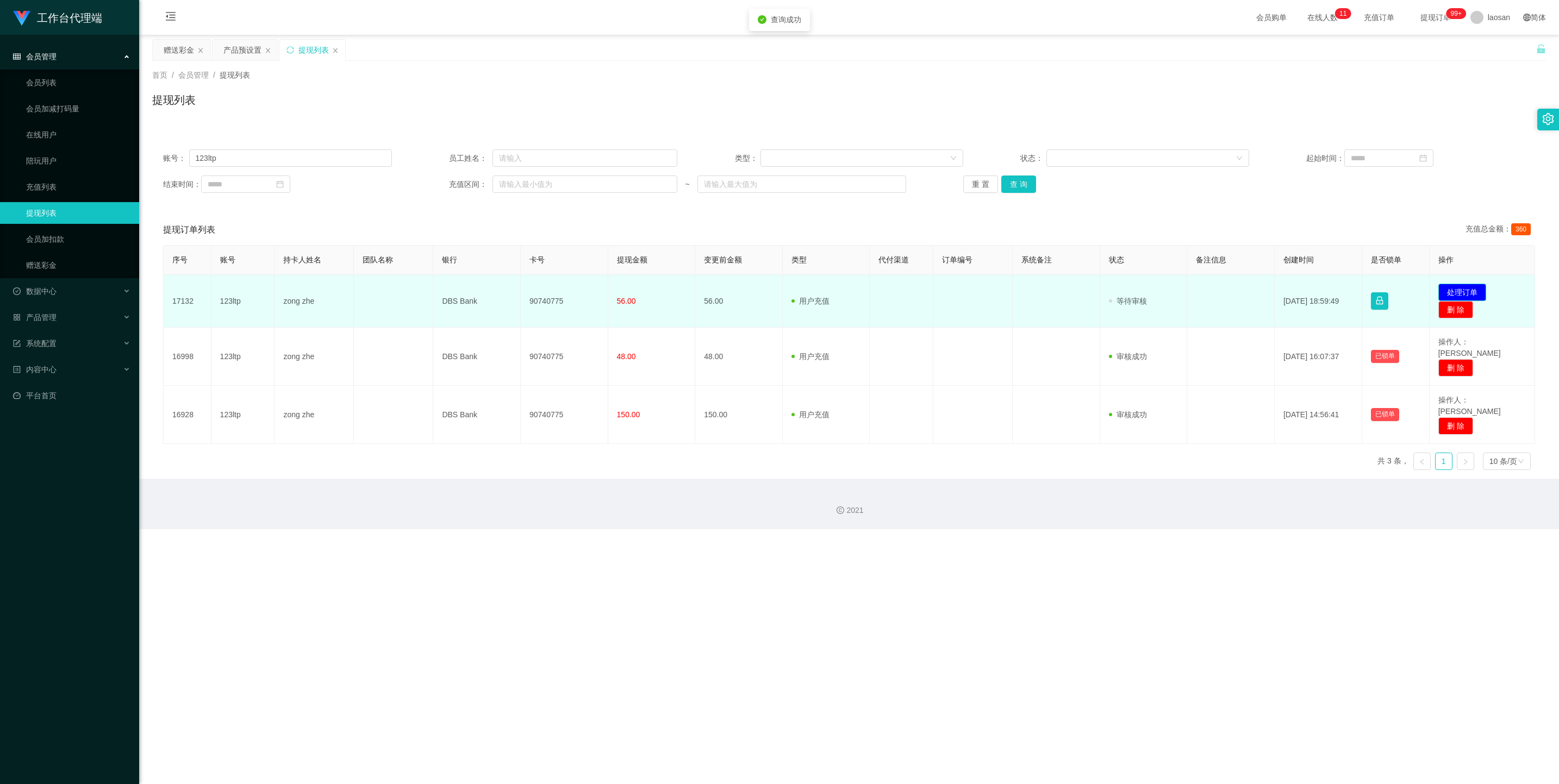
click at [546, 287] on button "处理订单" at bounding box center [1462, 292] width 48 height 18
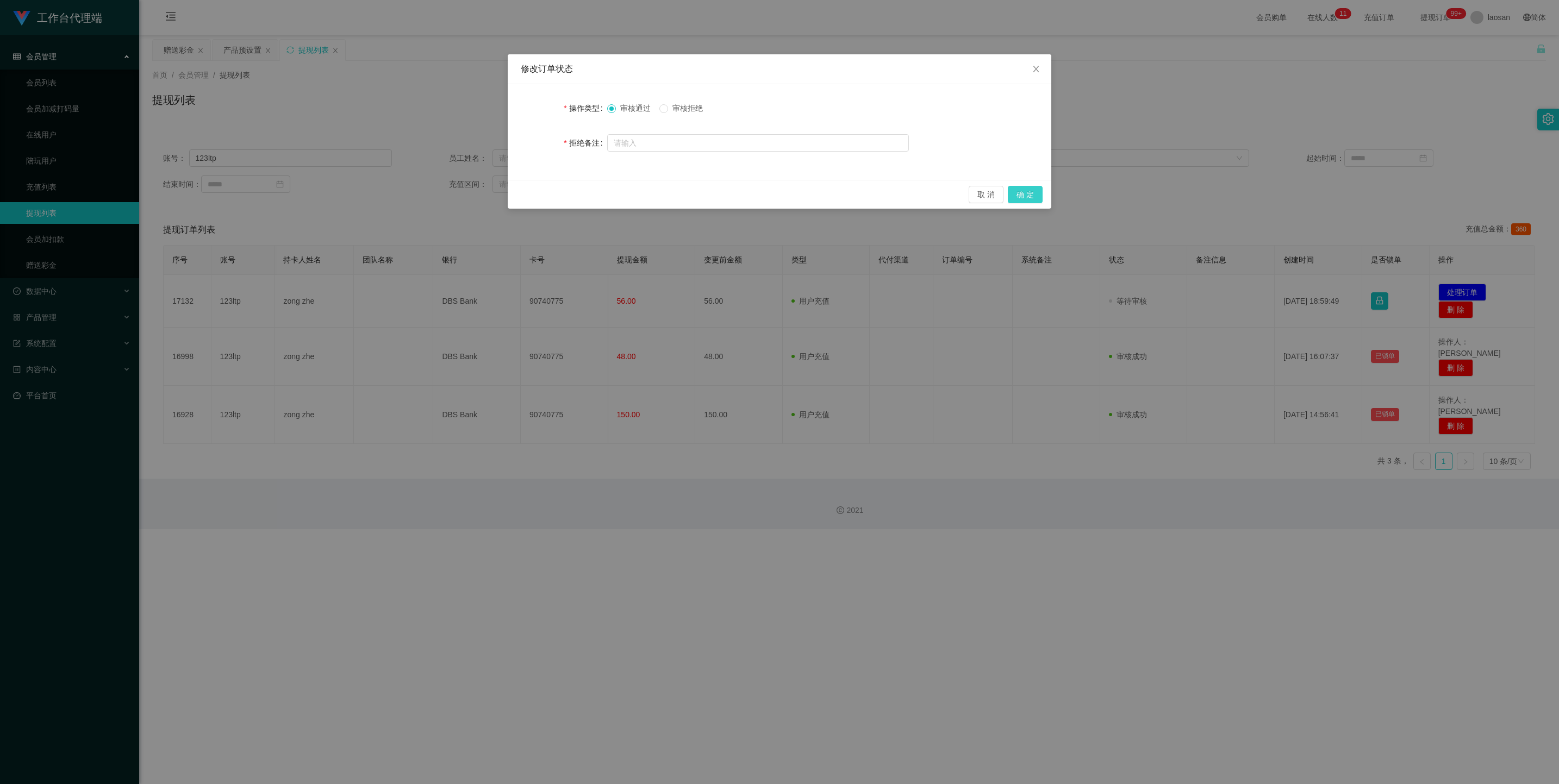
click at [546, 195] on button "确 定" at bounding box center [1025, 194] width 34 height 18
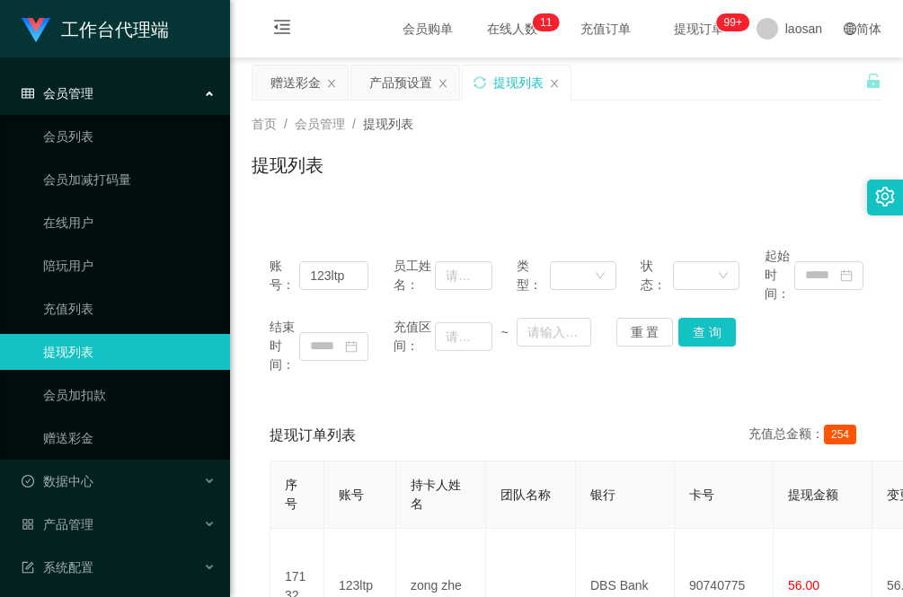
click at [522, 196] on div "首页 / 会员管理 / 提现列表 / 提现列表" at bounding box center [566, 154] width 673 height 107
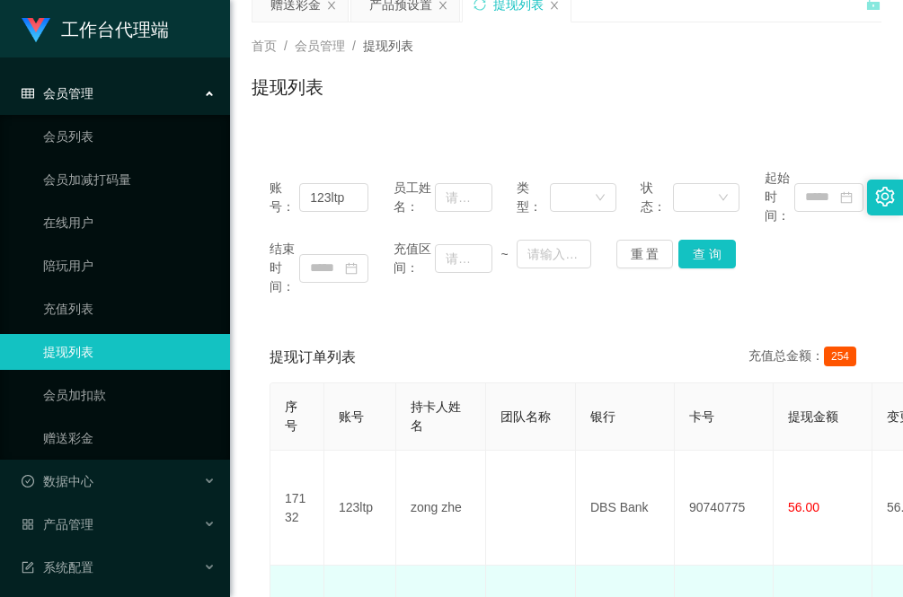
scroll to position [112, 0]
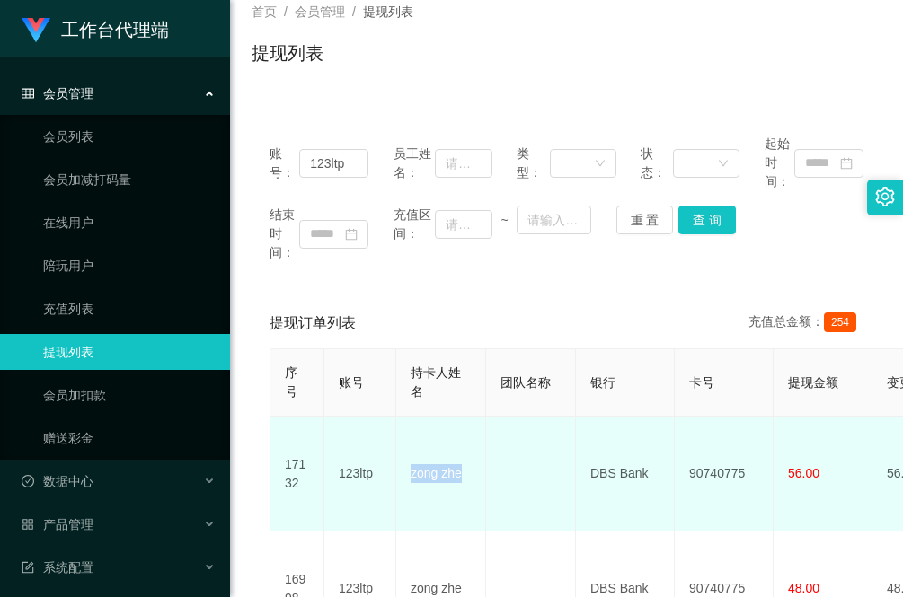
drag, startPoint x: 470, startPoint y: 460, endPoint x: 405, endPoint y: 463, distance: 64.7
click at [405, 463] on td "zong zhe" at bounding box center [441, 474] width 90 height 115
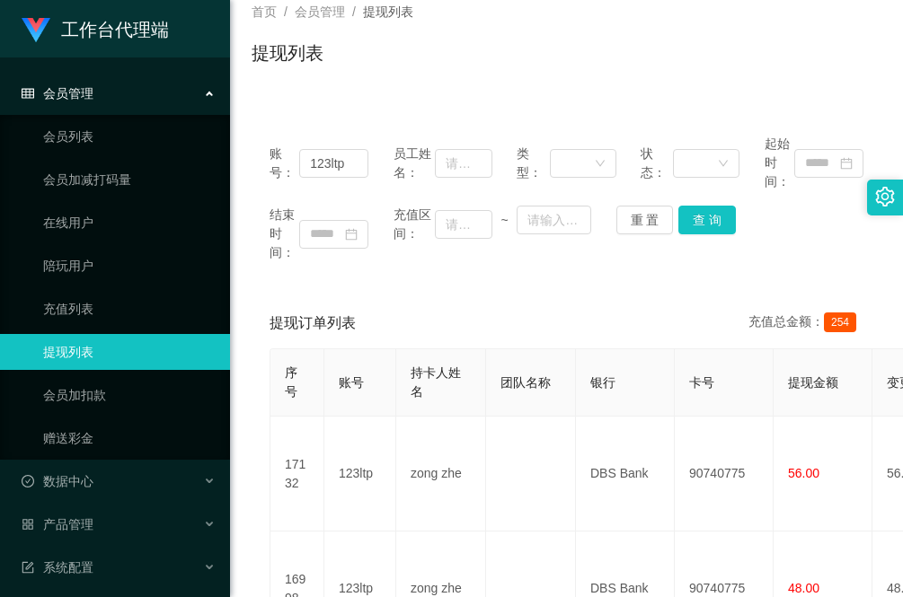
click at [257, 401] on div "提现订单列表 充值总金额： 254 序号 账号 持卡人姓名 团队名称 银行 卡号 提现金额 变更前金额 类型 代付渠道 订单编号 系统备注 状态 备注信息 创…" at bounding box center [566, 558] width 630 height 521
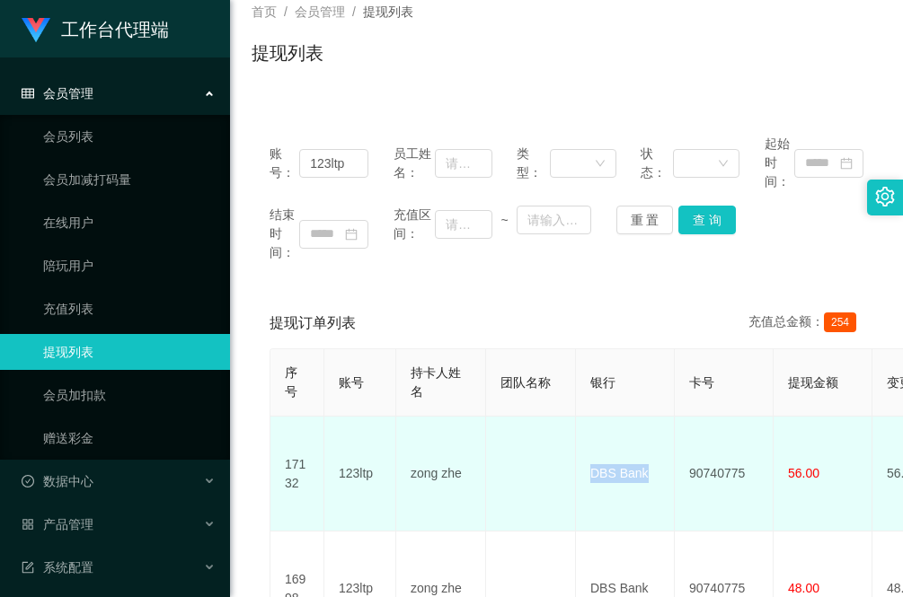
drag, startPoint x: 656, startPoint y: 467, endPoint x: 571, endPoint y: 467, distance: 84.4
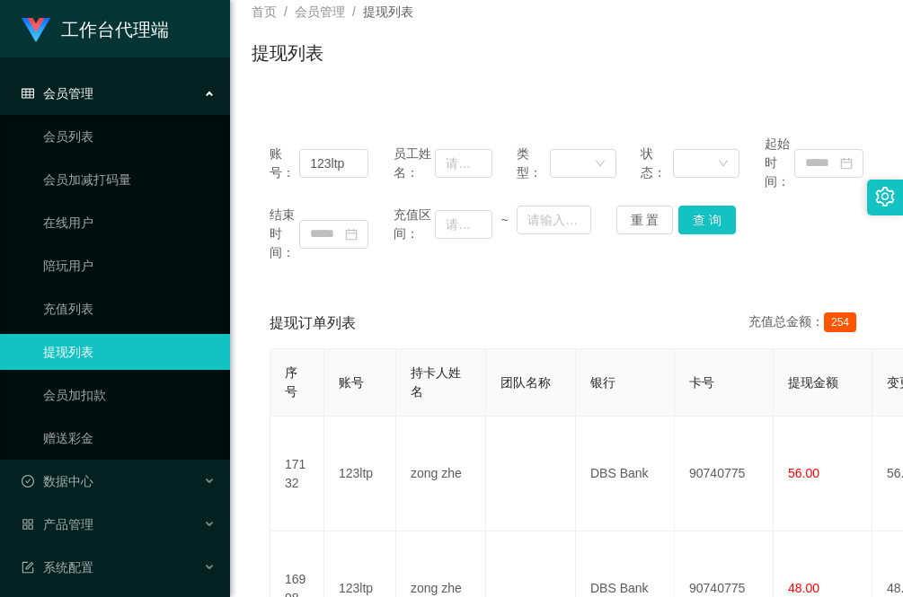
click at [262, 501] on div "提现订单列表 充值总金额： 254 序号 账号 持卡人姓名 团队名称 银行 卡号 提现金额 变更前金额 类型 代付渠道 订单编号 系统备注 状态 备注信息 创…" at bounding box center [566, 558] width 630 height 521
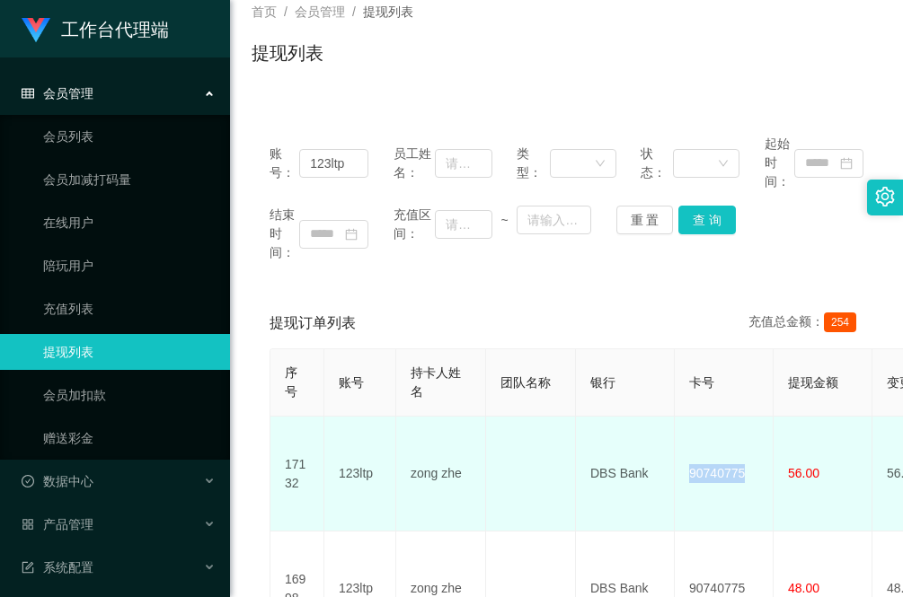
drag, startPoint x: 755, startPoint y: 465, endPoint x: 684, endPoint y: 465, distance: 71.0
click at [684, 465] on td "90740775" at bounding box center [724, 474] width 99 height 115
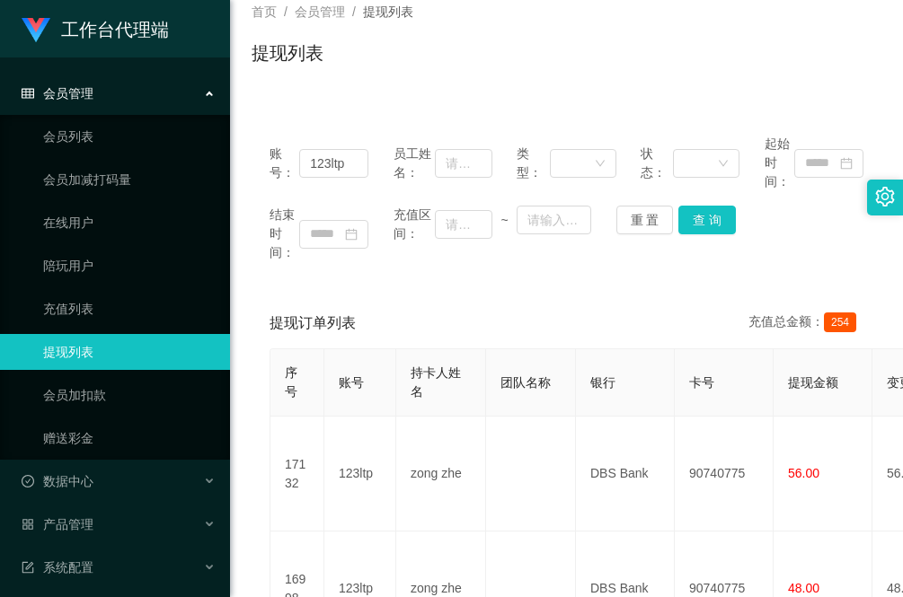
drag, startPoint x: 274, startPoint y: 94, endPoint x: 296, endPoint y: 69, distance: 33.7
click at [274, 95] on div "账号： 123ltp 员工姓名： 类型： 状态： 起始时间： 结束时间： 充值区间： ~ 重 置 查 询 提现订单列表 充值总金额： 254 序号 账号 持卡…" at bounding box center [566, 457] width 630 height 724
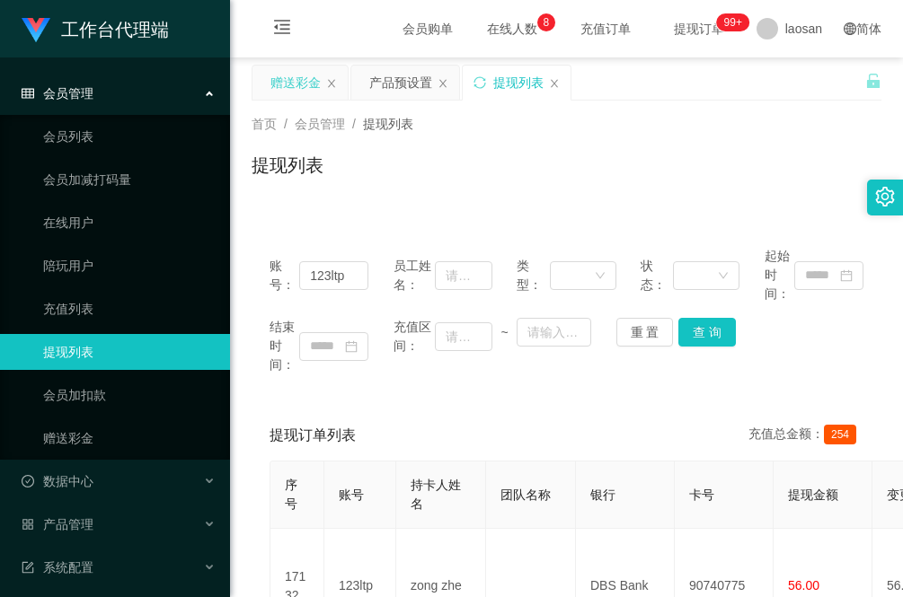
click at [314, 81] on div "赠送彩金" at bounding box center [295, 83] width 50 height 34
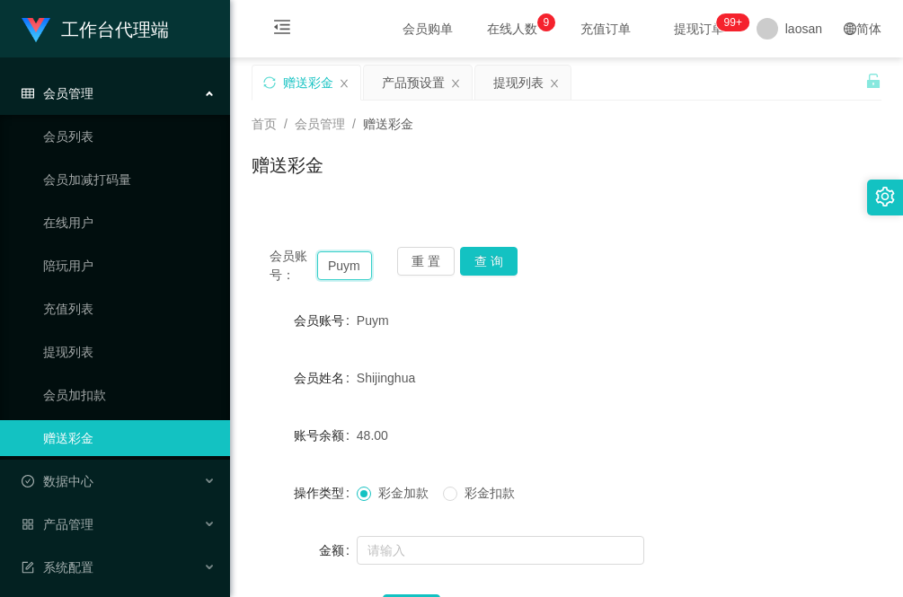
drag, startPoint x: 361, startPoint y: 262, endPoint x: 258, endPoint y: 267, distance: 103.4
click at [258, 267] on div "会员账号： Puym 重 置 查 询" at bounding box center [566, 266] width 630 height 38
paste input "BzaiChan"
drag, startPoint x: 503, startPoint y: 262, endPoint x: 482, endPoint y: 290, distance: 34.7
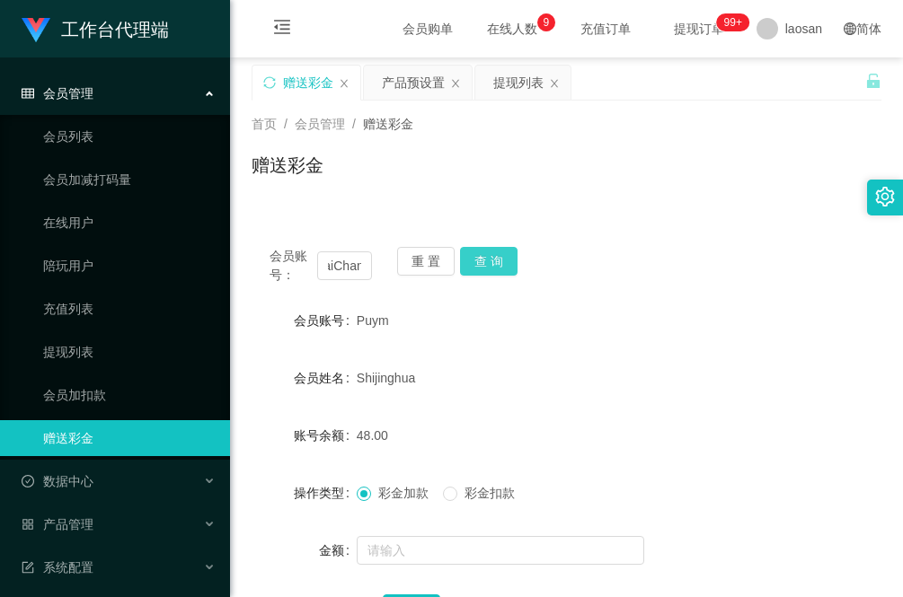
click at [503, 262] on button "查 询" at bounding box center [488, 261] width 57 height 29
click at [320, 232] on div "会员账号： BzaiChan 重 置 查 询 会员账号 BzaiChan 会员姓名 BzaiChan 账号余额 0.00 操作类型 彩金加款 彩金扣款 金额 …" at bounding box center [566, 447] width 630 height 437
drag, startPoint x: 360, startPoint y: 262, endPoint x: 298, endPoint y: 267, distance: 62.1
click at [298, 267] on div "会员账号： BzaiChan" at bounding box center [320, 266] width 102 height 38
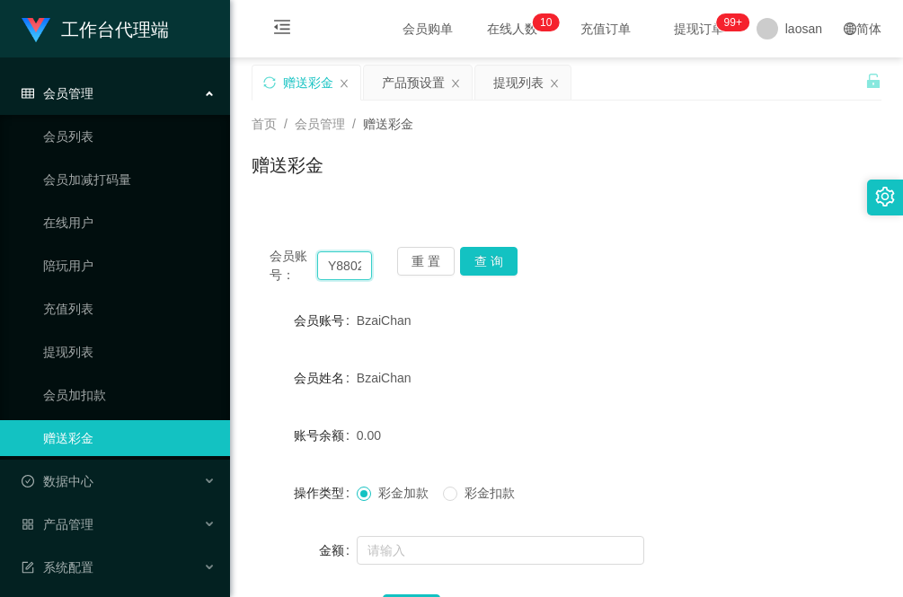
scroll to position [0, 4]
click at [495, 265] on button "查 询" at bounding box center [488, 261] width 57 height 29
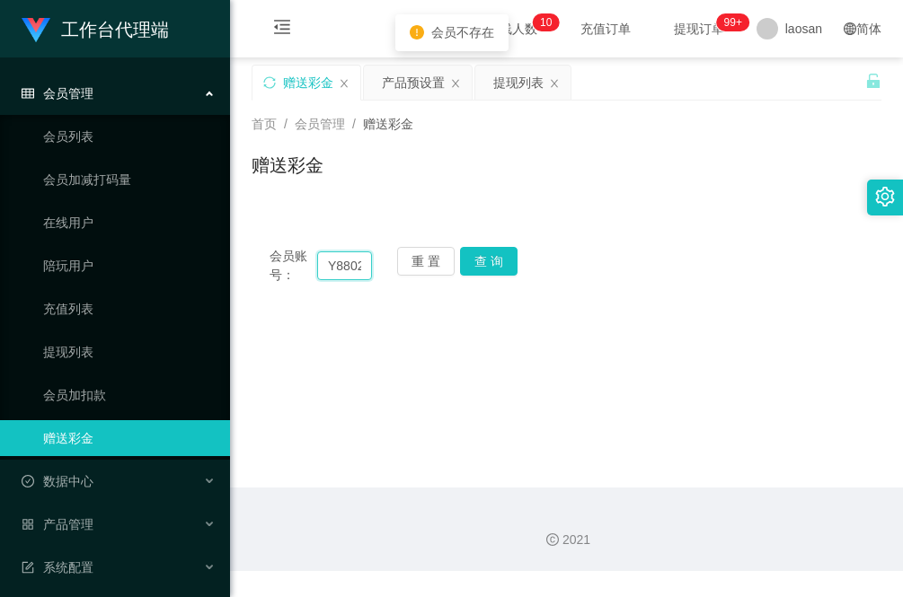
click at [342, 269] on input "Y8802han" at bounding box center [344, 265] width 55 height 29
drag, startPoint x: 357, startPoint y: 270, endPoint x: 250, endPoint y: 269, distance: 107.8
click at [251, 269] on div "会员账号： Y8802han 重 置 查 询" at bounding box center [566, 266] width 630 height 38
type input "h"
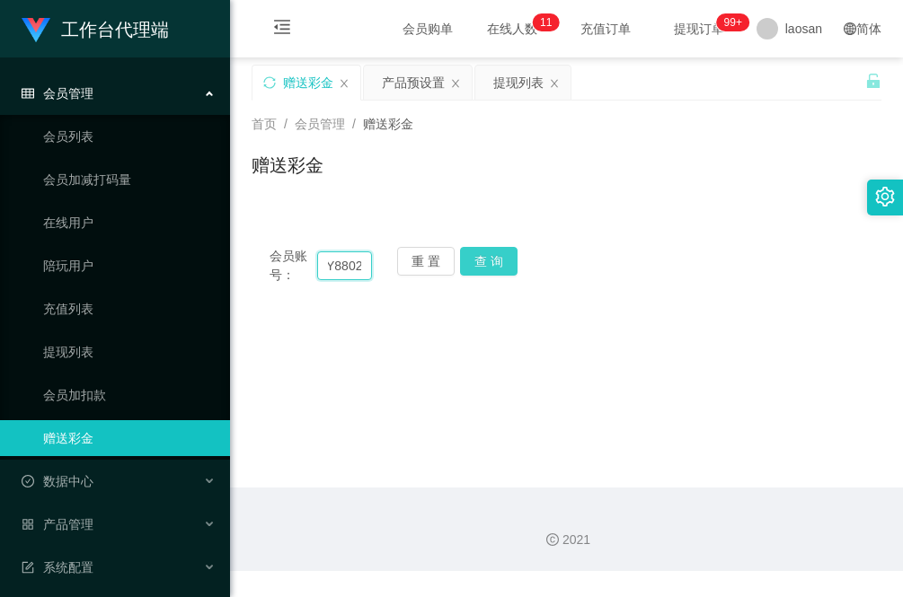
type input "Y8802"
click at [486, 261] on button "查 询" at bounding box center [488, 261] width 57 height 29
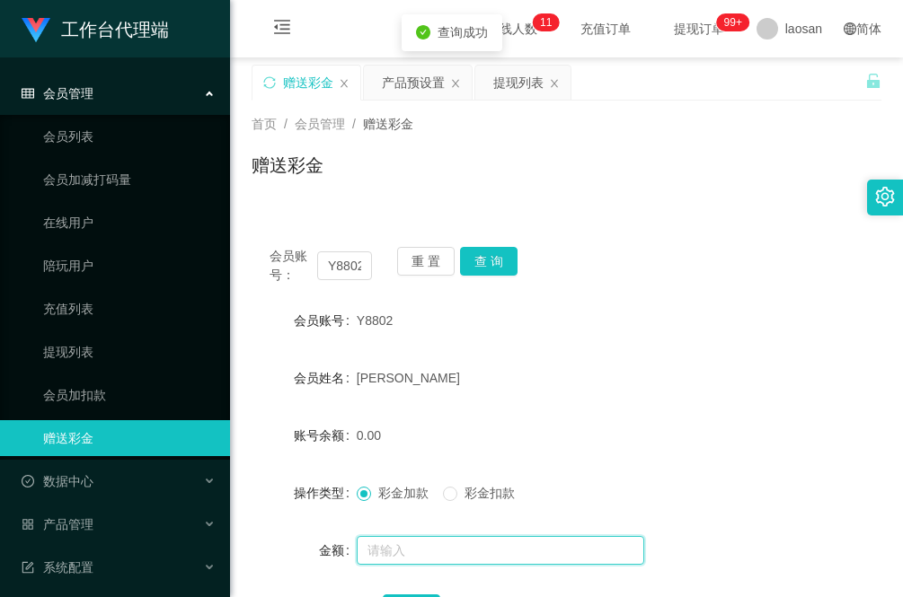
click at [388, 544] on input "text" at bounding box center [500, 550] width 287 height 29
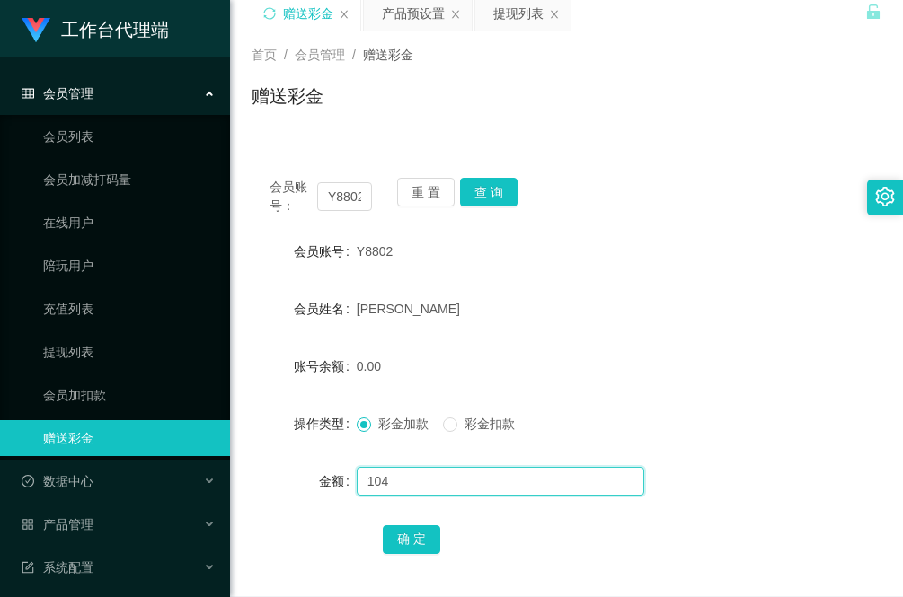
scroll to position [151, 0]
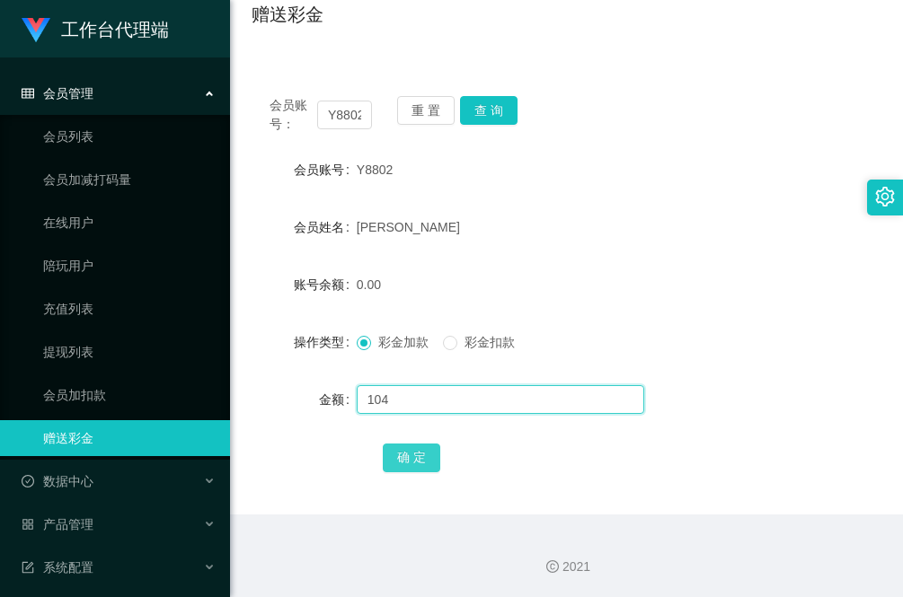
type input "104"
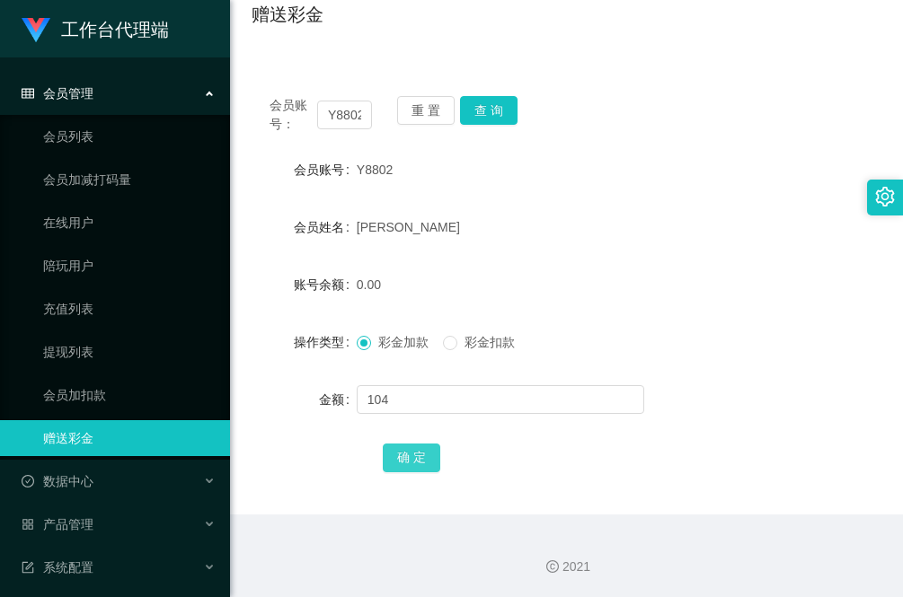
click at [419, 456] on button "确 定" at bounding box center [411, 458] width 57 height 29
click at [272, 463] on div "确 定" at bounding box center [566, 457] width 630 height 36
drag, startPoint x: 329, startPoint y: 110, endPoint x: 407, endPoint y: 106, distance: 78.3
click at [407, 106] on div "会员账号： Y8802 重 置 查 询" at bounding box center [566, 115] width 630 height 38
paste input "BzaiChan"
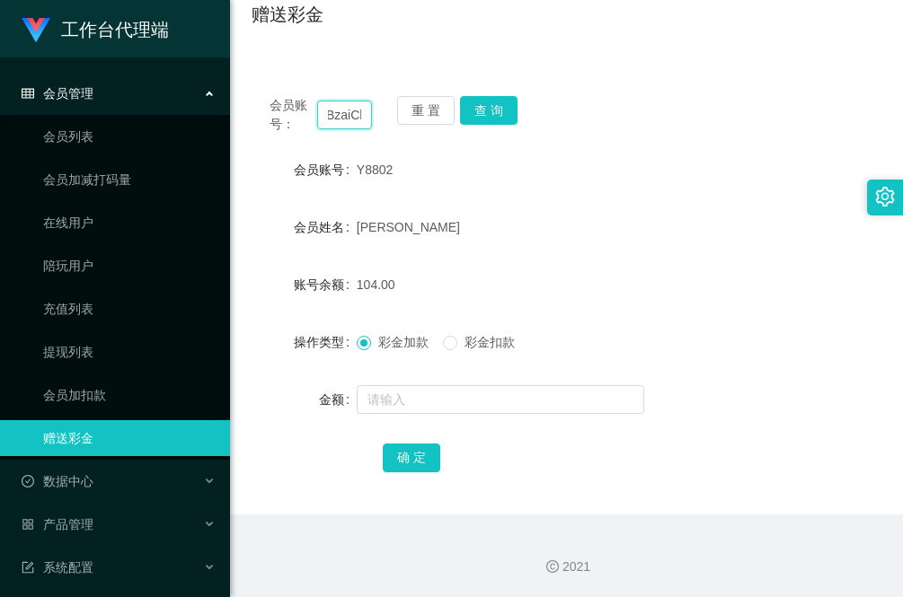
scroll to position [0, 19]
type input "BzaiChan"
click at [492, 110] on button "查 询" at bounding box center [488, 110] width 57 height 29
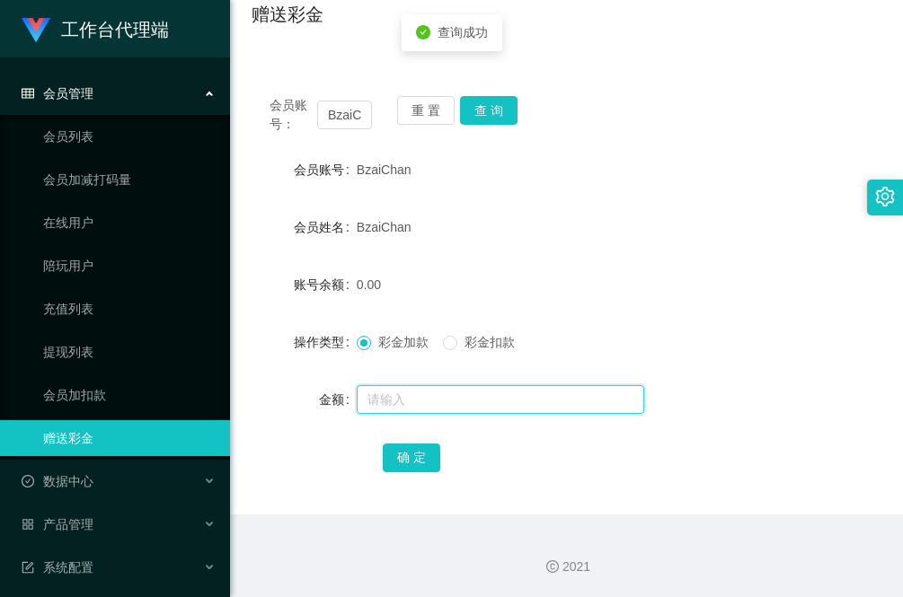
click at [436, 397] on input "text" at bounding box center [500, 399] width 287 height 29
type input "300"
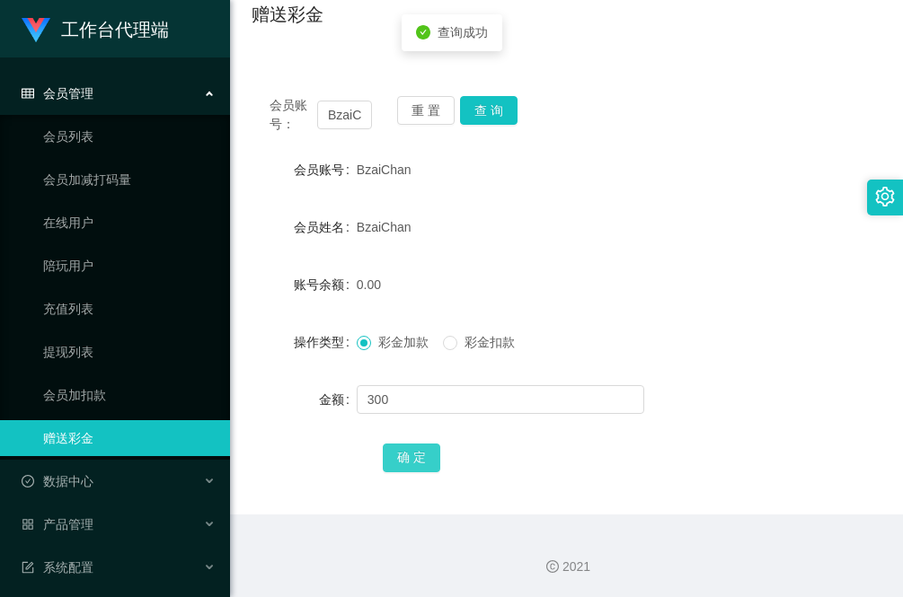
drag, startPoint x: 415, startPoint y: 450, endPoint x: 401, endPoint y: 468, distance: 22.5
click at [415, 450] on button "确 定" at bounding box center [411, 458] width 57 height 29
click at [269, 121] on span "会员账号：" at bounding box center [293, 115] width 48 height 38
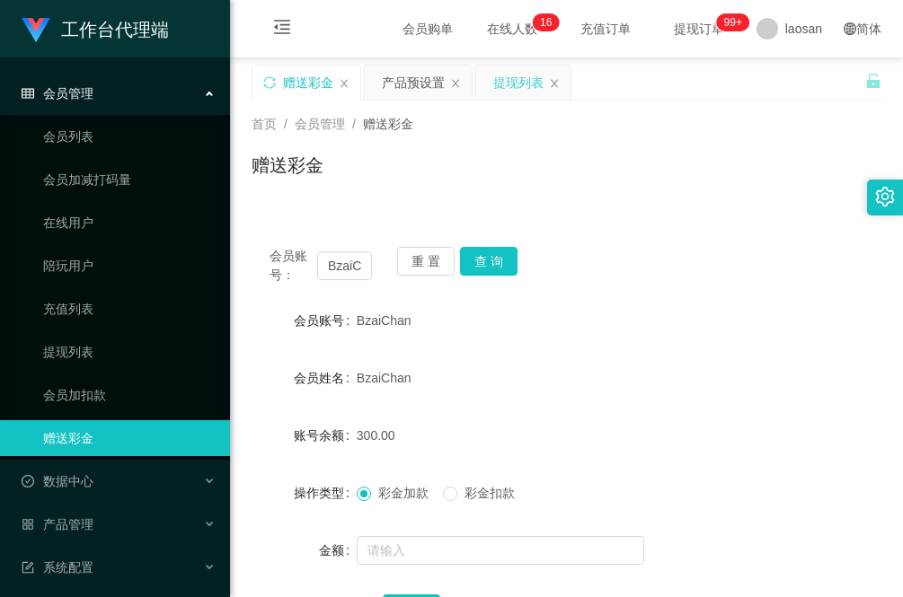
click at [507, 87] on div "提现列表" at bounding box center [518, 83] width 50 height 34
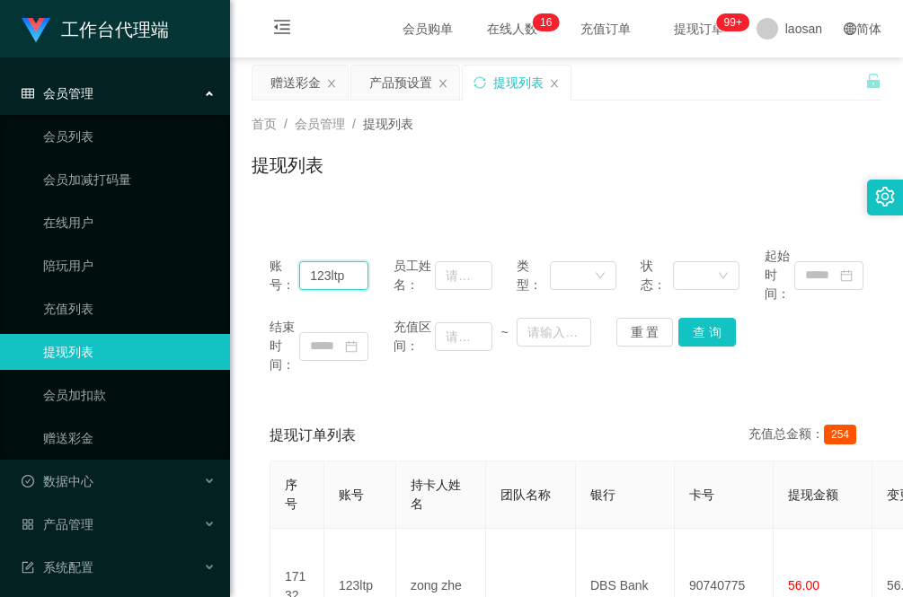
drag, startPoint x: 351, startPoint y: 272, endPoint x: 251, endPoint y: 274, distance: 99.7
click at [251, 274] on div "账号： 123ltp 员工姓名： 类型： 状态： 起始时间： 结束时间： 充值区间： ~ 重 置 查 询" at bounding box center [566, 310] width 630 height 163
click at [696, 323] on button "查 询" at bounding box center [706, 332] width 57 height 29
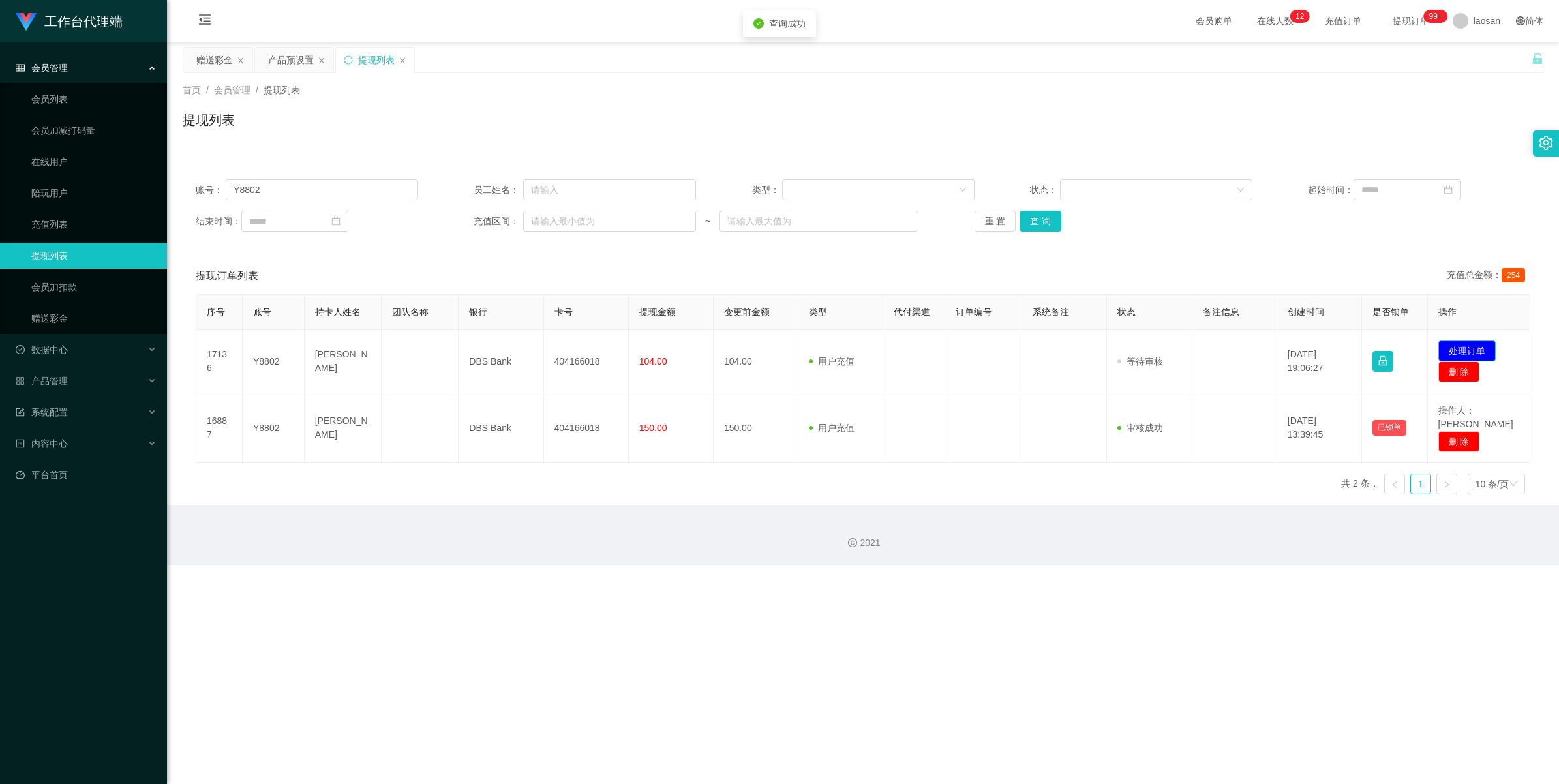
drag, startPoint x: 1453, startPoint y: 348, endPoint x: 1417, endPoint y: 385, distance: 51.6
click at [655, 348] on button "处理订单" at bounding box center [1467, 351] width 57 height 21
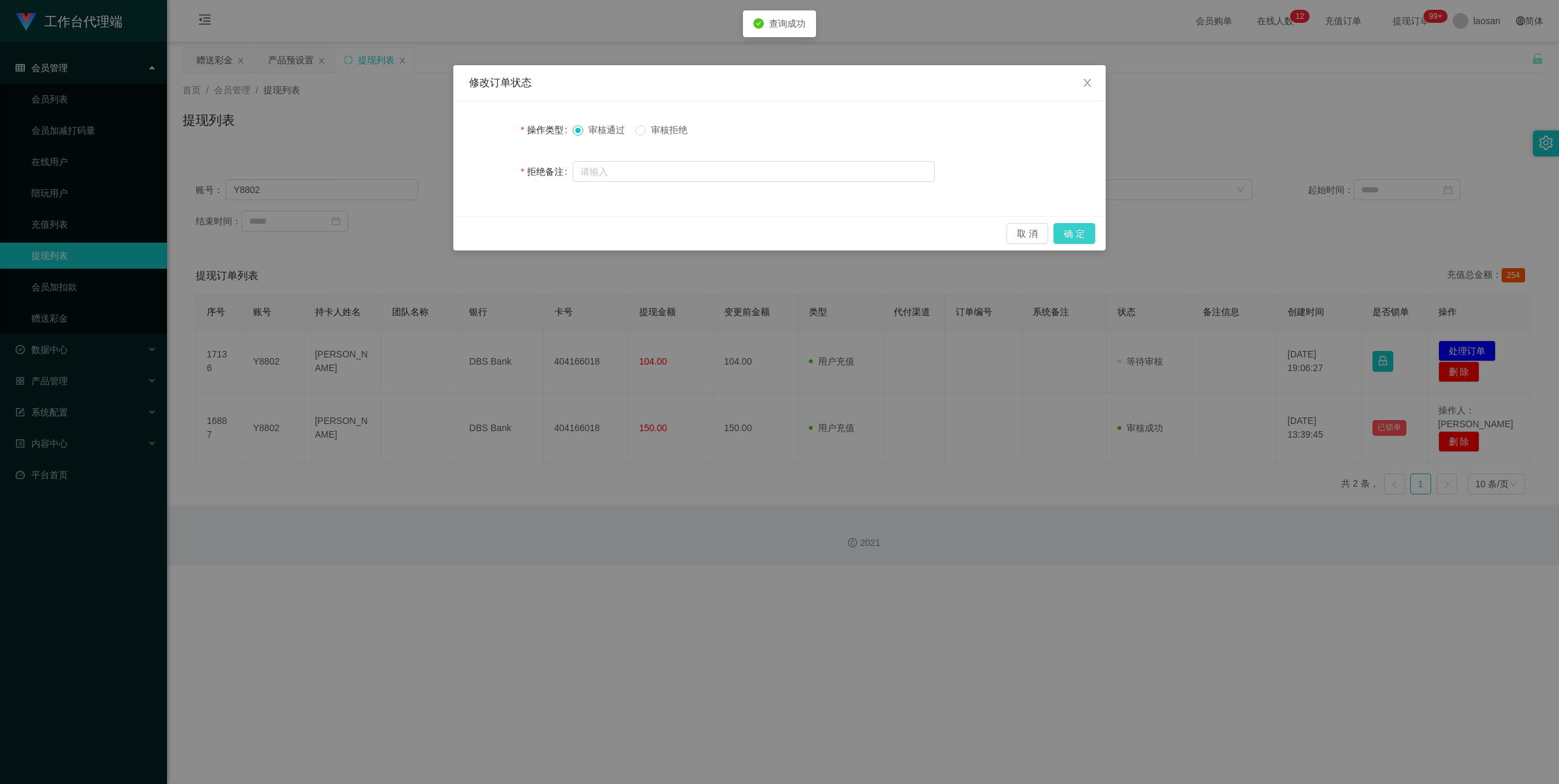
click at [655, 233] on button "确 定" at bounding box center [1074, 233] width 41 height 21
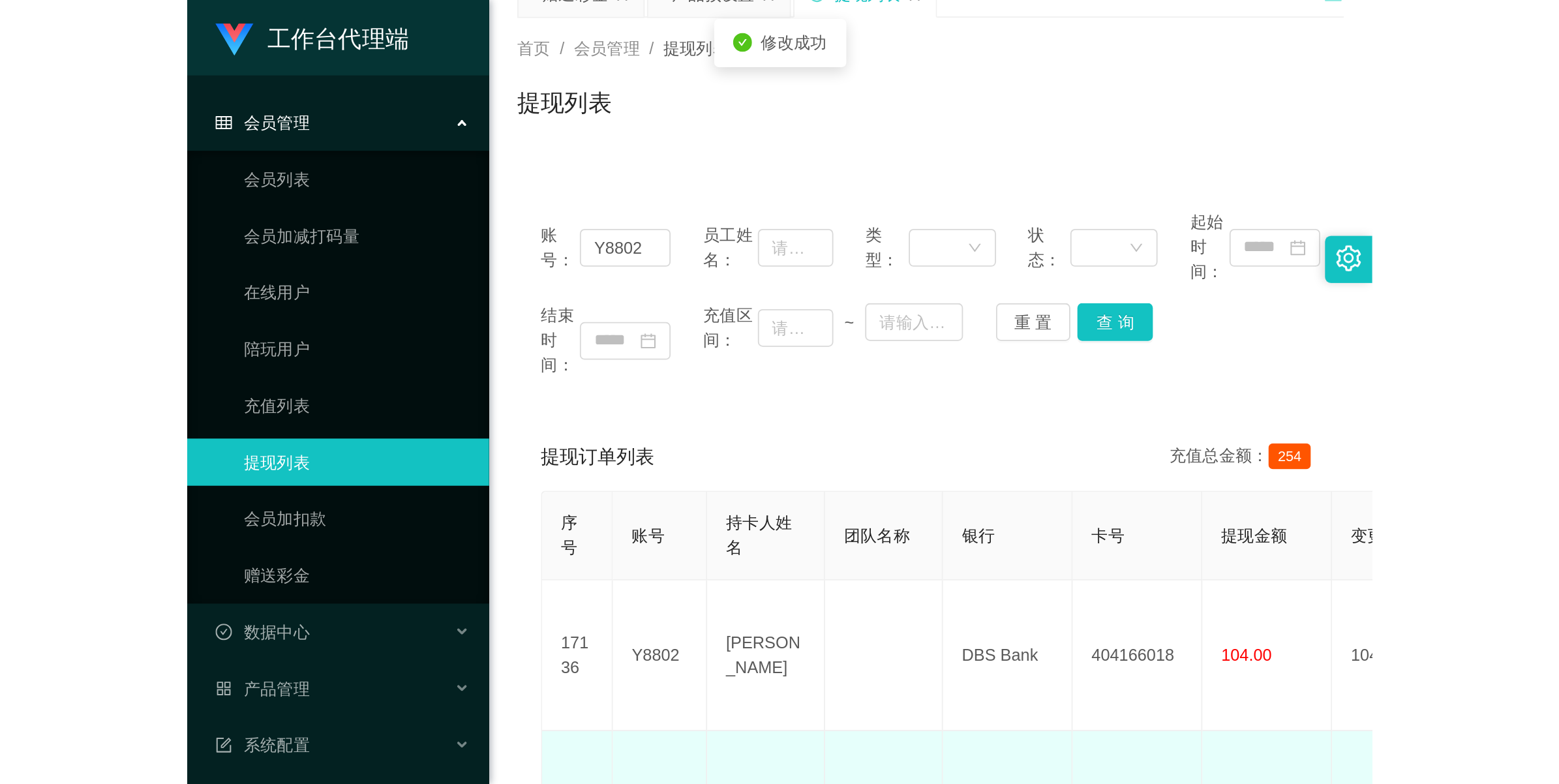
scroll to position [81, 0]
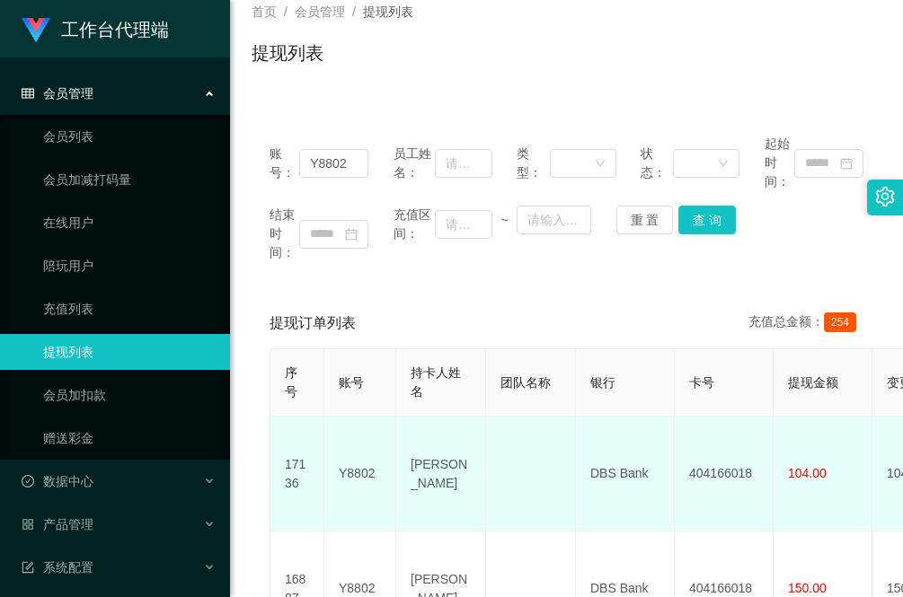
drag, startPoint x: 474, startPoint y: 476, endPoint x: 406, endPoint y: 447, distance: 74.1
click at [406, 447] on td "[PERSON_NAME]" at bounding box center [441, 474] width 90 height 115
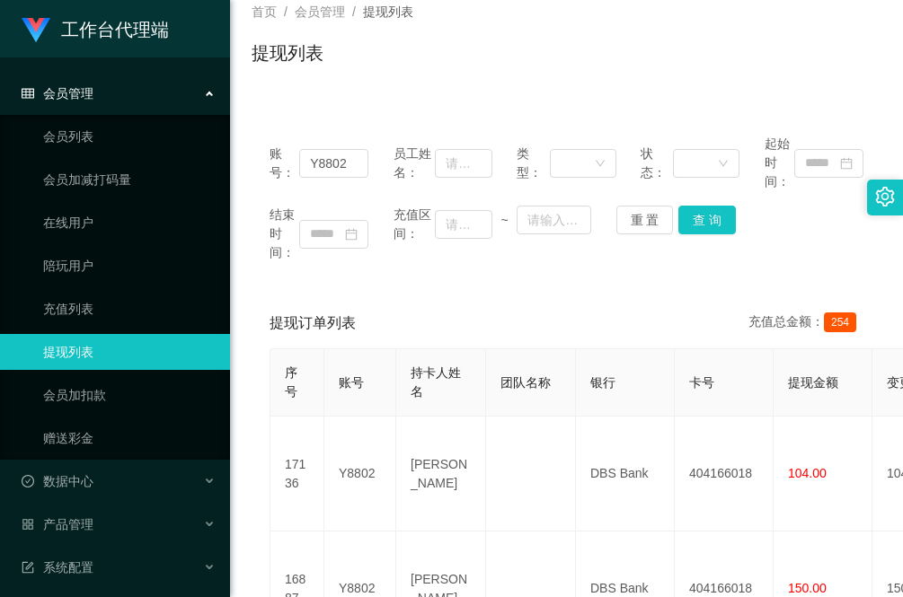
drag, startPoint x: 298, startPoint y: 272, endPoint x: 402, endPoint y: 393, distance: 159.2
click at [298, 272] on div "账号： Y8802 员工姓名： 类型： 状态： 起始时间： 结束时间： 充值区间： ~ 重 置 查 询" at bounding box center [566, 198] width 630 height 163
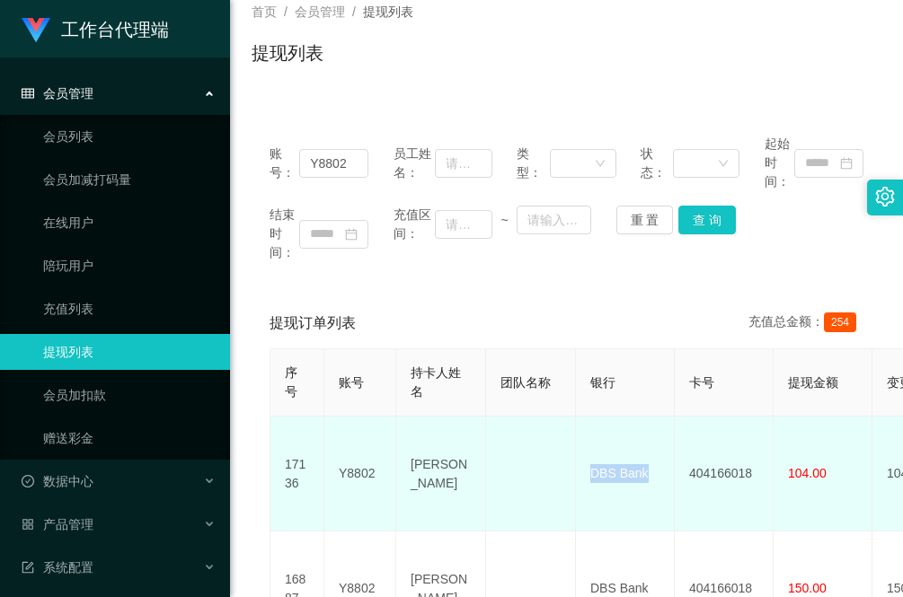
drag, startPoint x: 657, startPoint y: 467, endPoint x: 573, endPoint y: 458, distance: 84.9
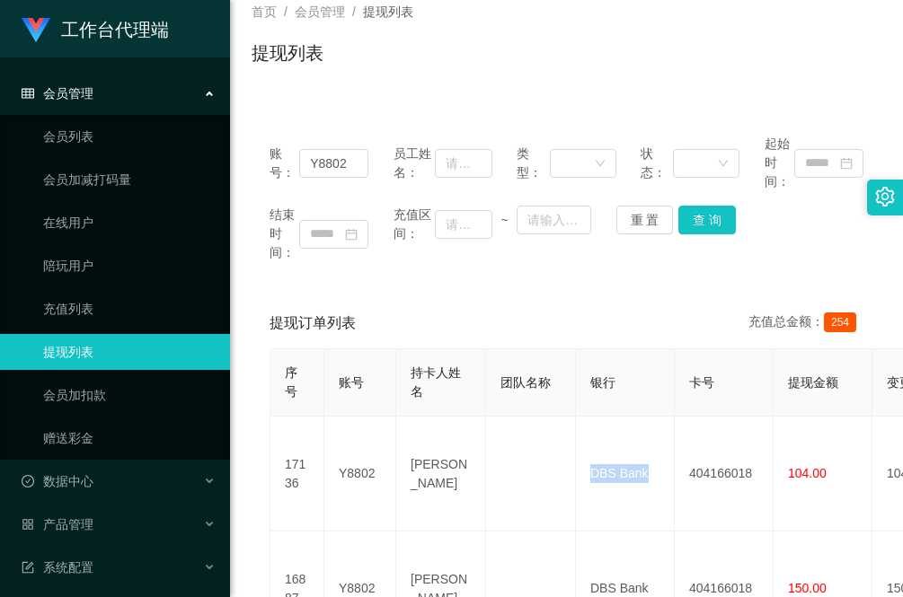
drag, startPoint x: 340, startPoint y: 268, endPoint x: 391, endPoint y: 326, distance: 77.7
click at [340, 268] on div "账号： Y8802 员工姓名： 类型： 状态： 起始时间： 结束时间： 充值区间： ~ 重 置 查 询" at bounding box center [566, 198] width 630 height 163
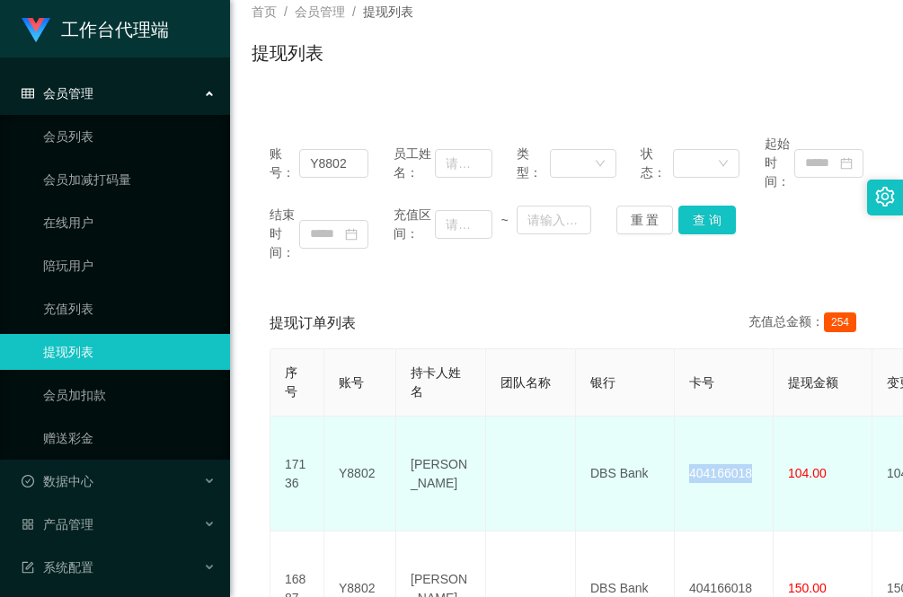
drag, startPoint x: 748, startPoint y: 469, endPoint x: 683, endPoint y: 468, distance: 65.6
click at [683, 468] on td "404166018" at bounding box center [724, 474] width 99 height 115
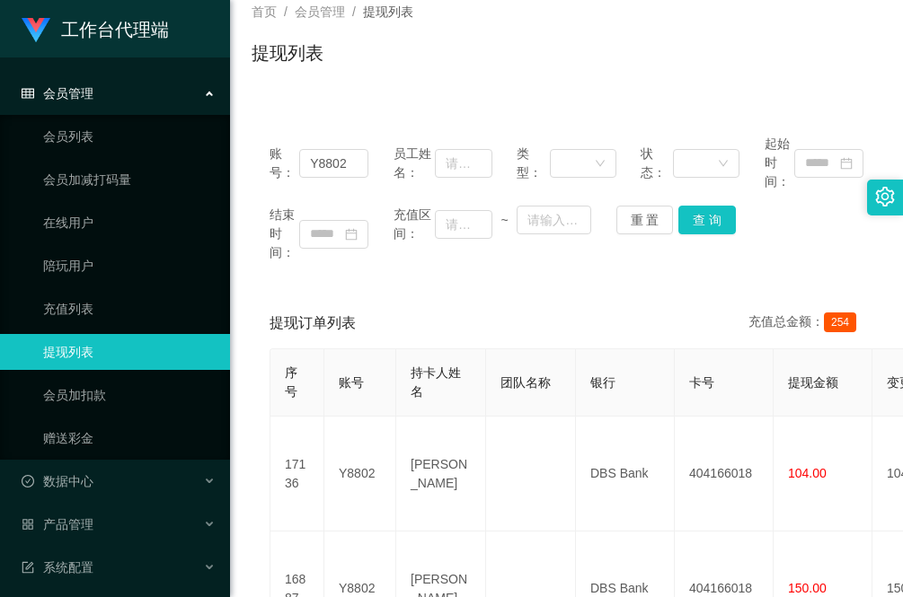
drag, startPoint x: 313, startPoint y: 286, endPoint x: 382, endPoint y: 365, distance: 105.0
click at [313, 286] on div "账号： Y8802 员工姓名： 类型： 状态： 起始时间： 结束时间： 充值区间： ~ 重 置 查 询 提现订单列表 充值总金额： 254 序号 账号 持卡人…" at bounding box center [566, 410] width 630 height 587
click at [322, 178] on div "账号： Y8802" at bounding box center [318, 163] width 99 height 57
drag, startPoint x: 342, startPoint y: 164, endPoint x: 302, endPoint y: 164, distance: 40.4
click at [274, 163] on div "账号： Y8802" at bounding box center [318, 163] width 99 height 57
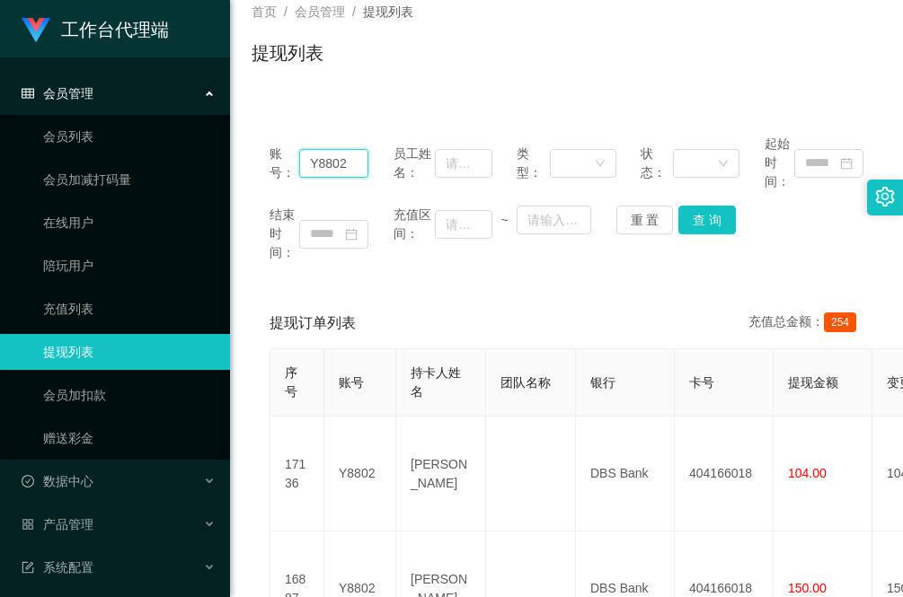
paste input "Puym"
click at [702, 220] on button "查 询" at bounding box center [706, 220] width 57 height 29
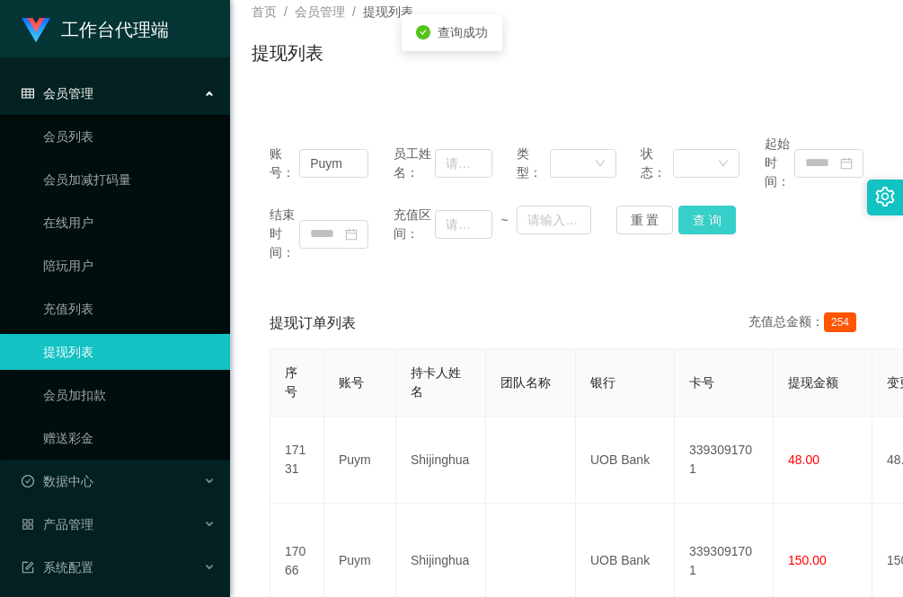
scroll to position [0, 0]
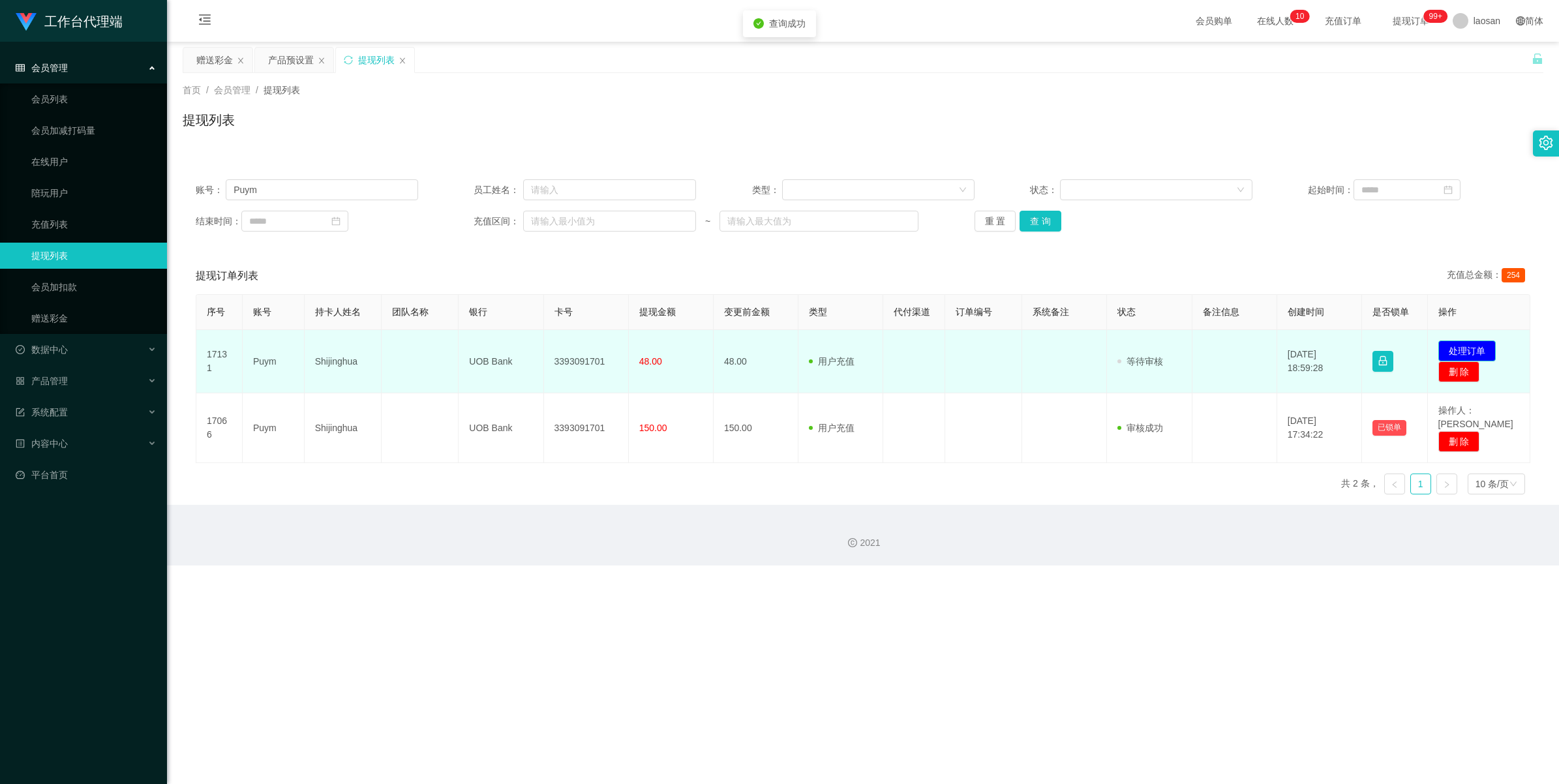
click at [655, 344] on button "处理订单" at bounding box center [1467, 351] width 57 height 21
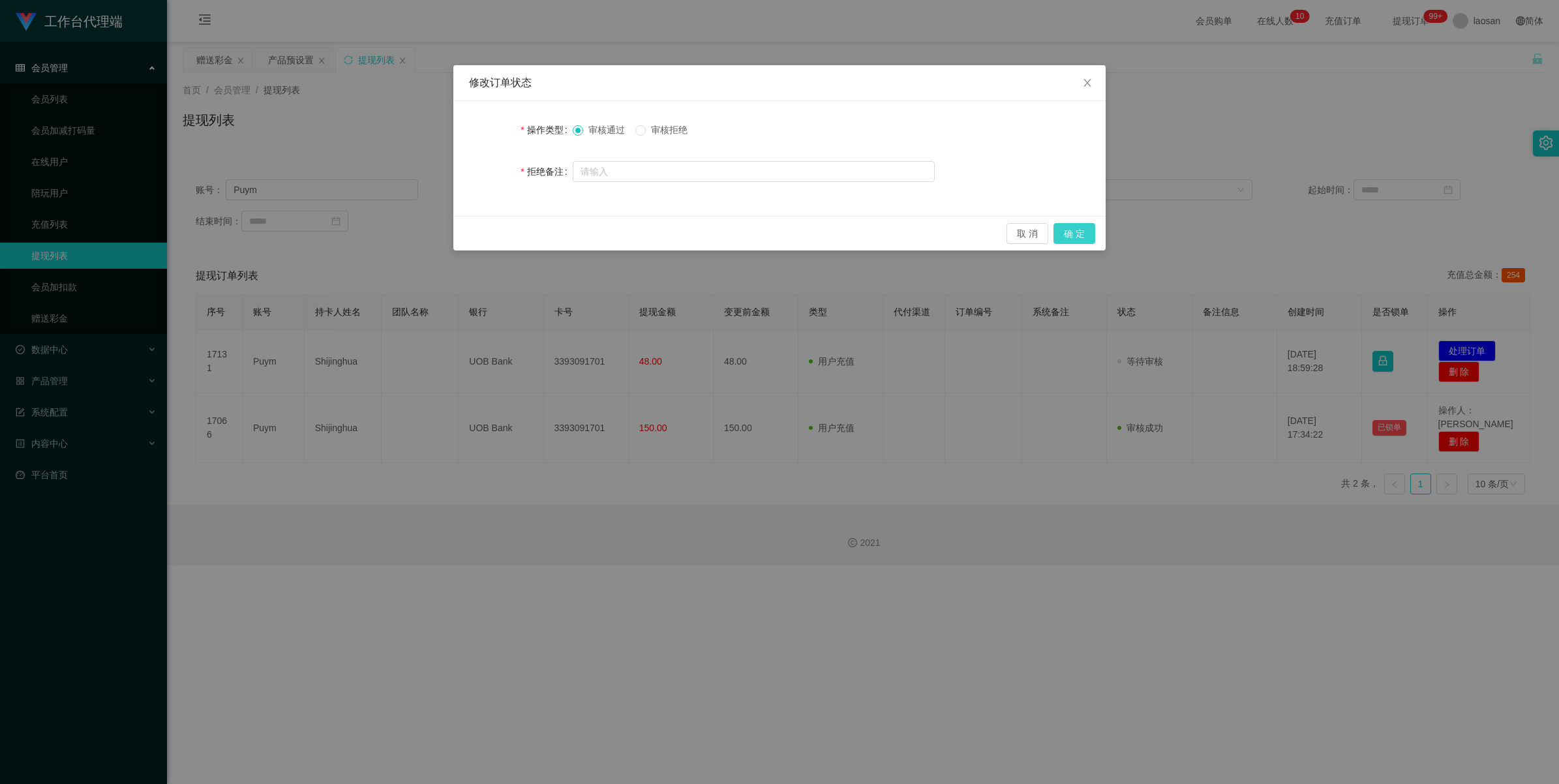
click at [655, 232] on button "确 定" at bounding box center [1074, 233] width 41 height 21
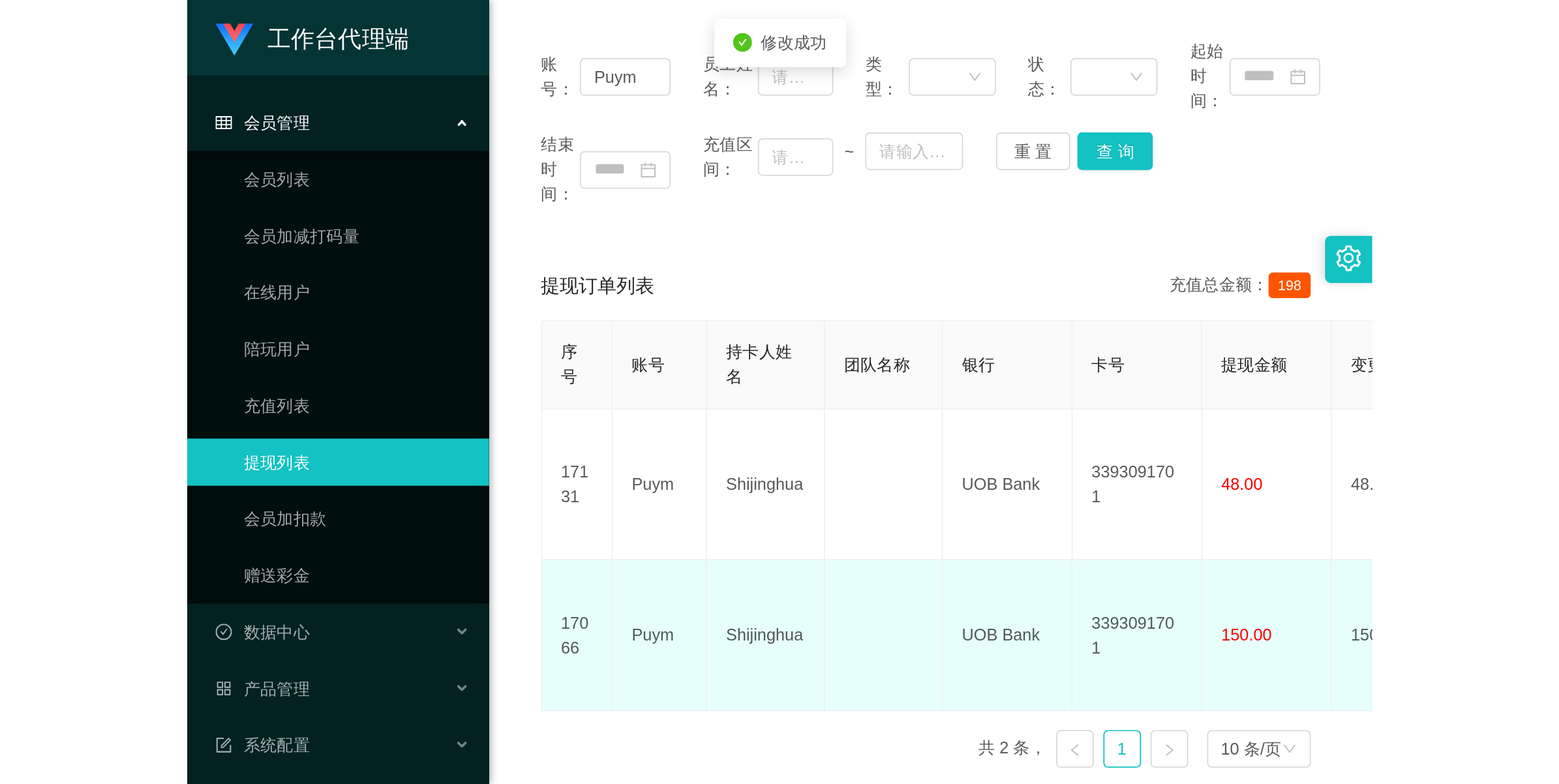
scroll to position [163, 0]
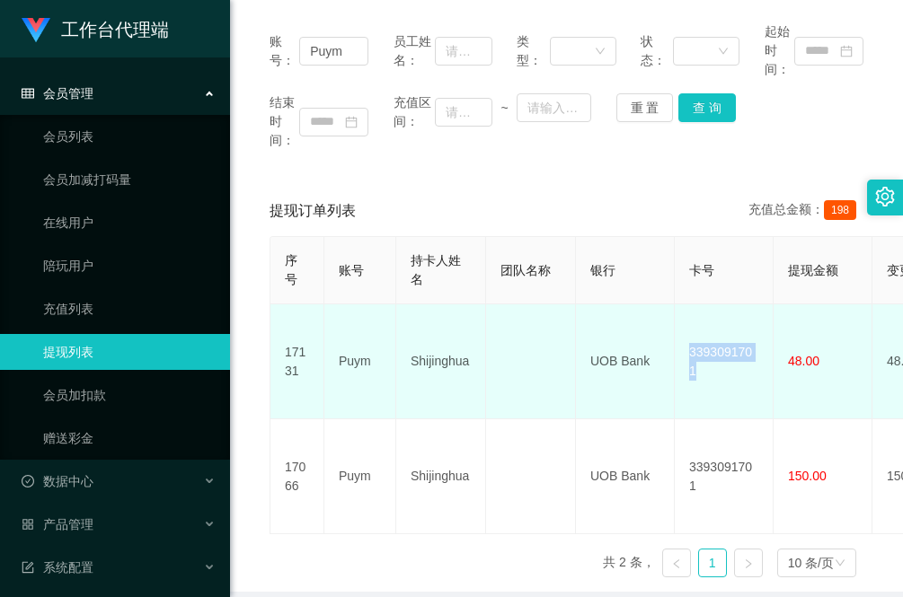
drag, startPoint x: 765, startPoint y: 351, endPoint x: 681, endPoint y: 348, distance: 84.5
click at [681, 348] on td "3393091701" at bounding box center [724, 361] width 99 height 115
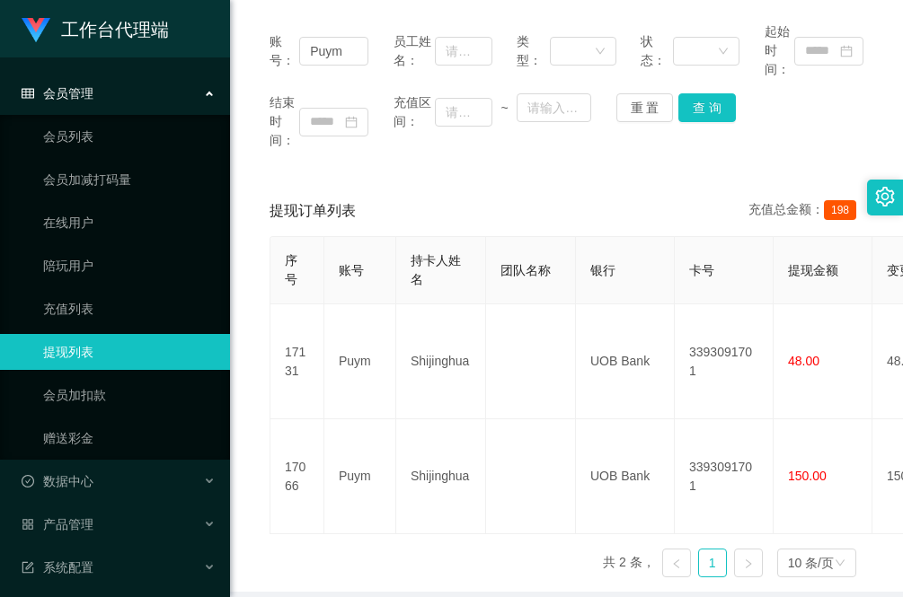
click at [272, 534] on div "序号 账号 持卡人姓名 团队名称 银行 卡号 提现金额 变更前金额 类型 代付渠道 订单编号 系统备注 状态 备注信息 创建时间 是否锁单 操作 17131 …" at bounding box center [566, 414] width 594 height 356
click at [284, 518] on div "序号 账号 持卡人姓名 团队名称 银行 卡号 提现金额 变更前金额 类型 代付渠道 订单编号 系统备注 状态 备注信息 创建时间 是否锁单 操作 17131 …" at bounding box center [566, 414] width 594 height 356
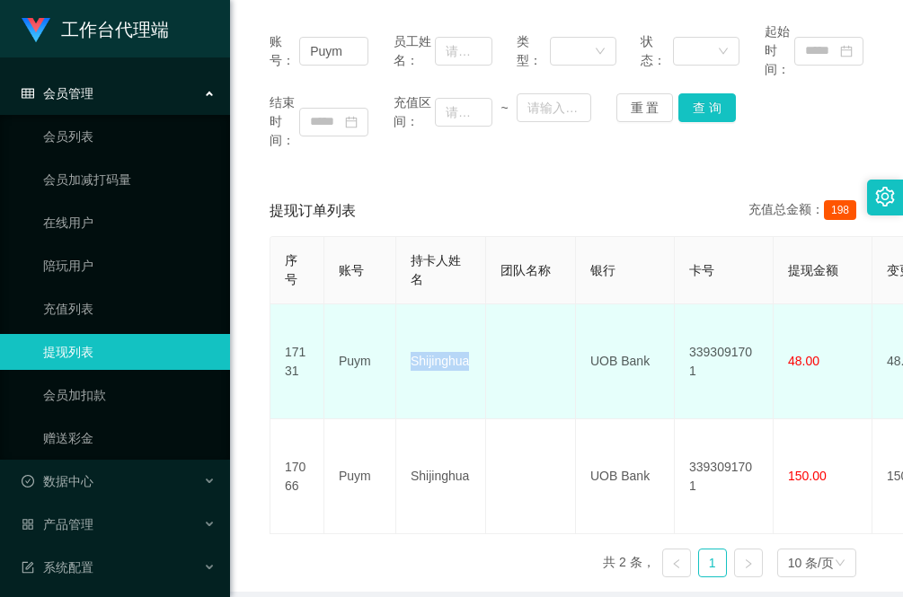
drag, startPoint x: 470, startPoint y: 353, endPoint x: 398, endPoint y: 348, distance: 72.0
click at [398, 348] on td "Shijinghua" at bounding box center [441, 361] width 90 height 115
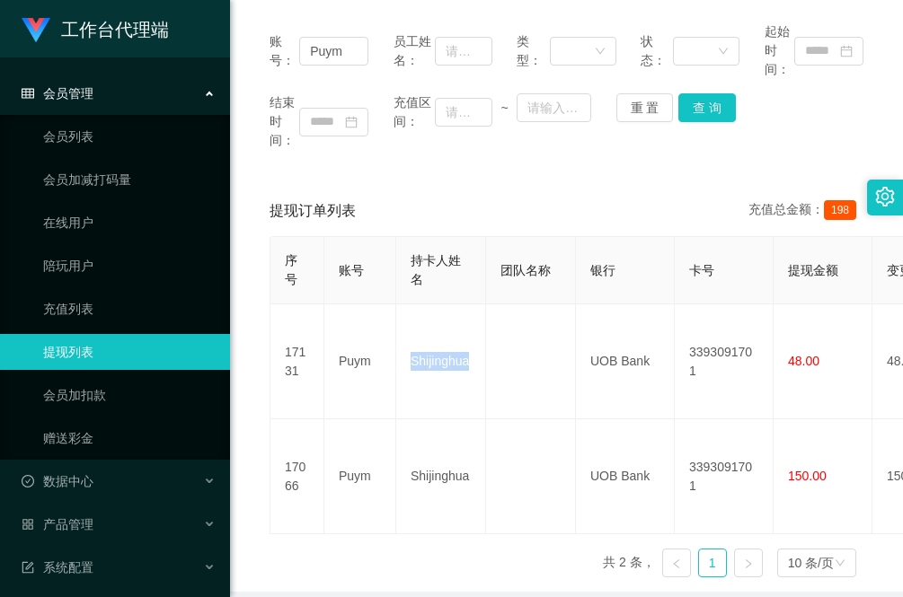
click at [268, 513] on div "提现订单列表 充值总金额： 198 序号 账号 持卡人姓名 团队名称 银行 卡号 提现金额 变更前金额 类型 代付渠道 订单编号 系统备注 状态 备注信息 创…" at bounding box center [566, 389] width 630 height 406
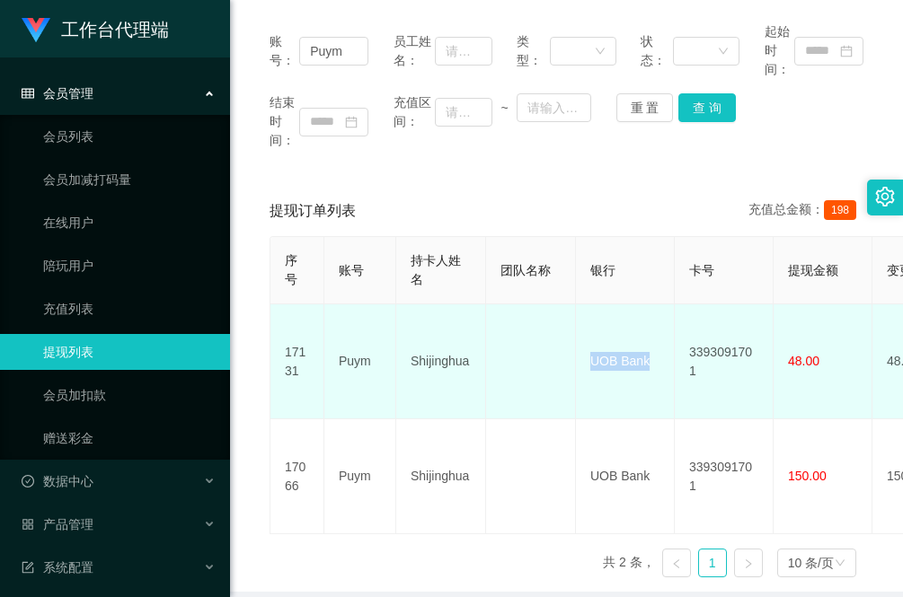
drag, startPoint x: 670, startPoint y: 356, endPoint x: 572, endPoint y: 346, distance: 98.4
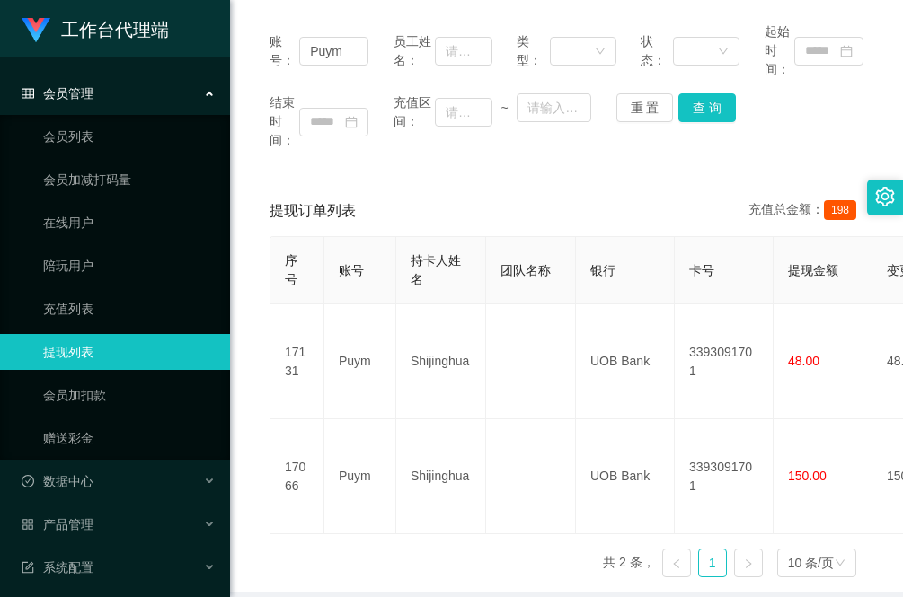
click at [306, 513] on div "序号 账号 持卡人姓名 团队名称 银行 卡号 提现金额 变更前金额 类型 代付渠道 订单编号 系统备注 状态 备注信息 创建时间 是否锁单 操作 17131 …" at bounding box center [566, 414] width 594 height 356
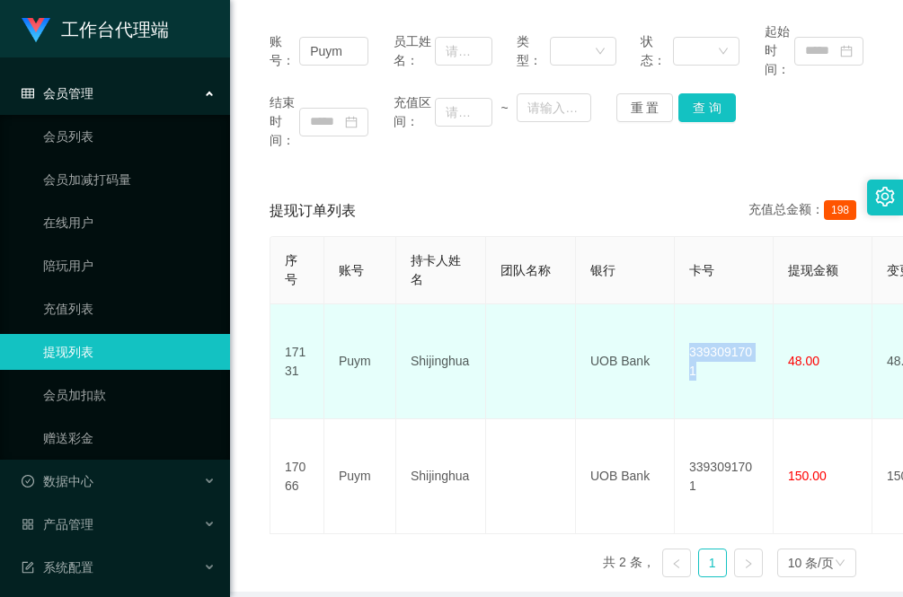
drag, startPoint x: 763, startPoint y: 350, endPoint x: 688, endPoint y: 350, distance: 75.4
click at [688, 350] on td "3393091701" at bounding box center [724, 361] width 99 height 115
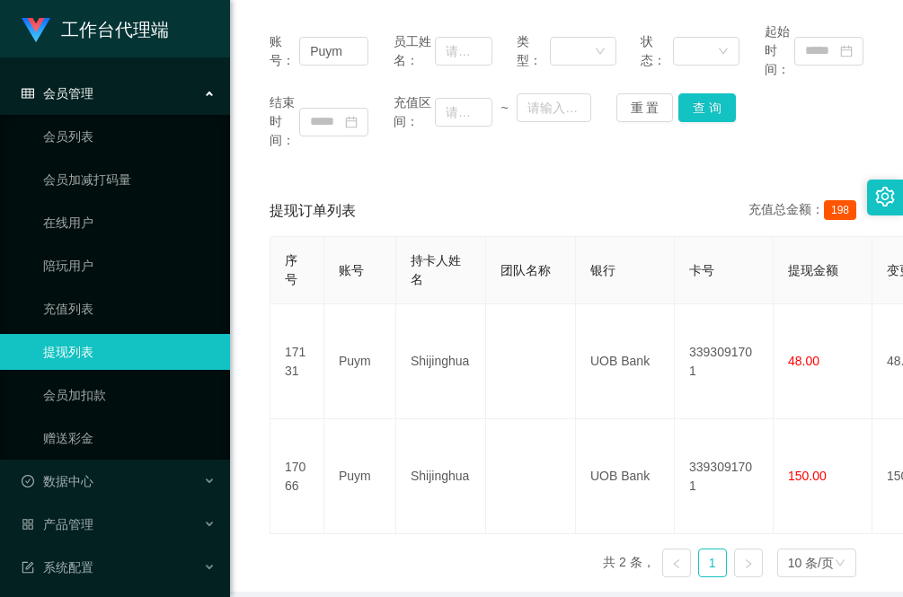
drag, startPoint x: 313, startPoint y: 531, endPoint x: 329, endPoint y: 536, distance: 17.0
click at [313, 531] on div "序号 账号 持卡人姓名 团队名称 银行 卡号 提现金额 变更前金额 类型 代付渠道 订单编号 系统备注 状态 备注信息 创建时间 是否锁单 操作 17131 …" at bounding box center [566, 414] width 594 height 356
drag, startPoint x: 329, startPoint y: 545, endPoint x: 333, endPoint y: 537, distance: 9.2
click at [331, 545] on div "序号 账号 持卡人姓名 团队名称 银行 卡号 提现金额 变更前金额 类型 代付渠道 订单编号 系统备注 状态 备注信息 创建时间 是否锁单 操作 17131 …" at bounding box center [566, 414] width 594 height 356
drag, startPoint x: 344, startPoint y: 51, endPoint x: 316, endPoint y: 110, distance: 64.7
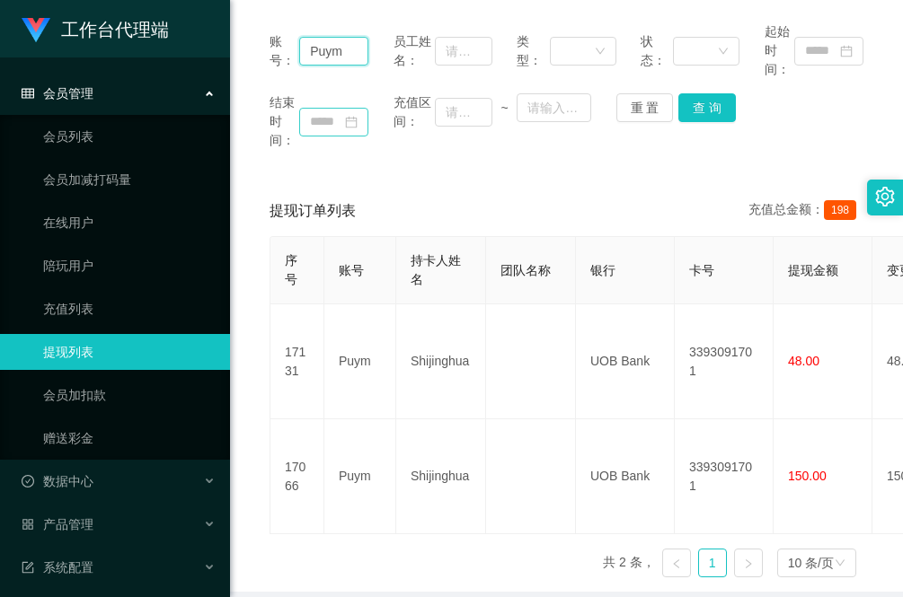
click at [154, 23] on section "工作台代理端 会员管理 会员列表 会员加减打码量 在线用户 陪玩用户 充值列表 提现列表 会员加扣款 赠送彩金 数据中心 员工统计 团队统计 产品管理 注单管…" at bounding box center [451, 225] width 903 height 900
paste input "123ltp"
click at [705, 110] on button "查 询" at bounding box center [706, 107] width 57 height 29
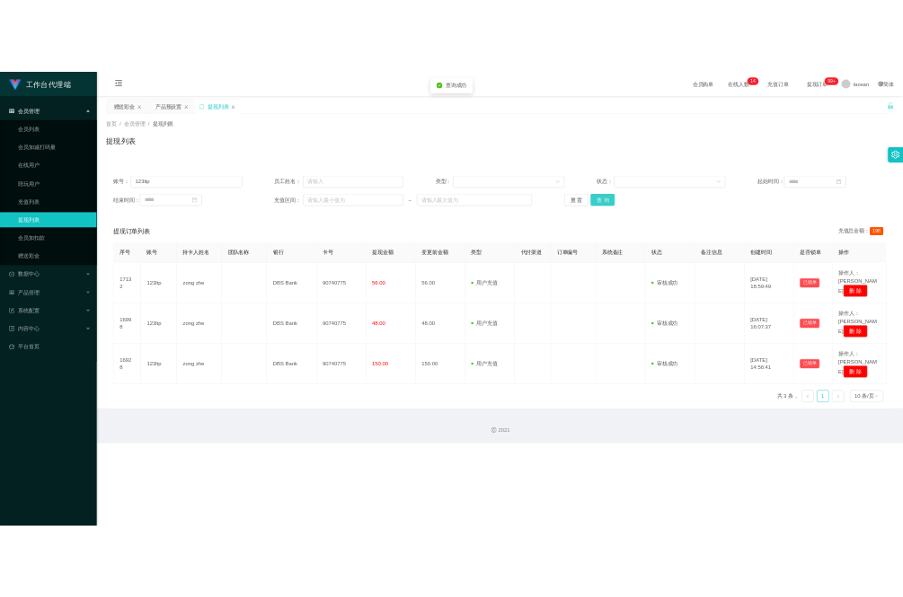
scroll to position [0, 0]
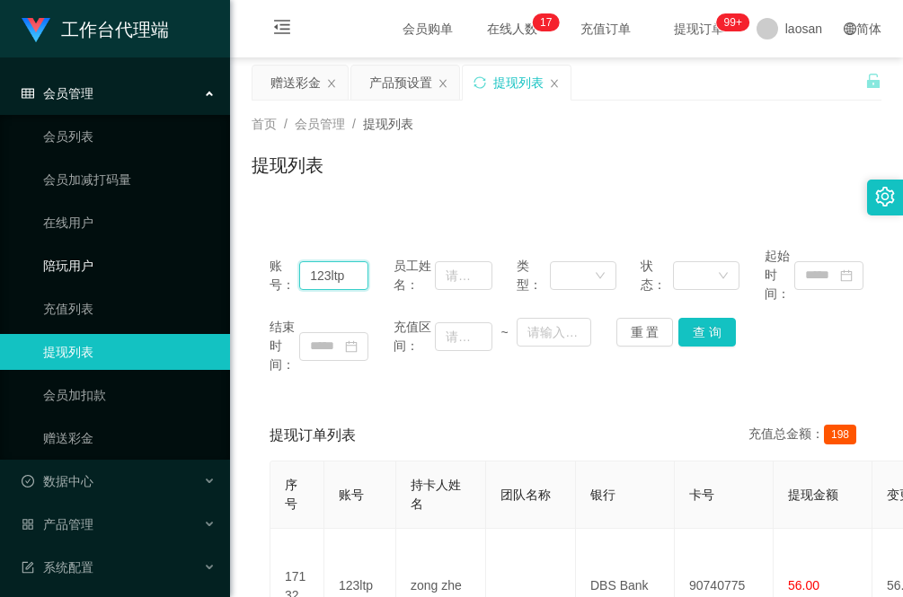
drag, startPoint x: 352, startPoint y: 268, endPoint x: 207, endPoint y: 260, distance: 144.8
click at [220, 267] on section "工作台代理端 会员管理 会员列表 会员加减打码量 在线用户 陪玩用户 充值列表 提现列表 会员加扣款 赠送彩金 数据中心 员工统计 团队统计 产品管理 注单管…" at bounding box center [451, 507] width 903 height 1015
paste input "Puym"
type input "Puym"
click at [710, 334] on button "查 询" at bounding box center [706, 332] width 57 height 29
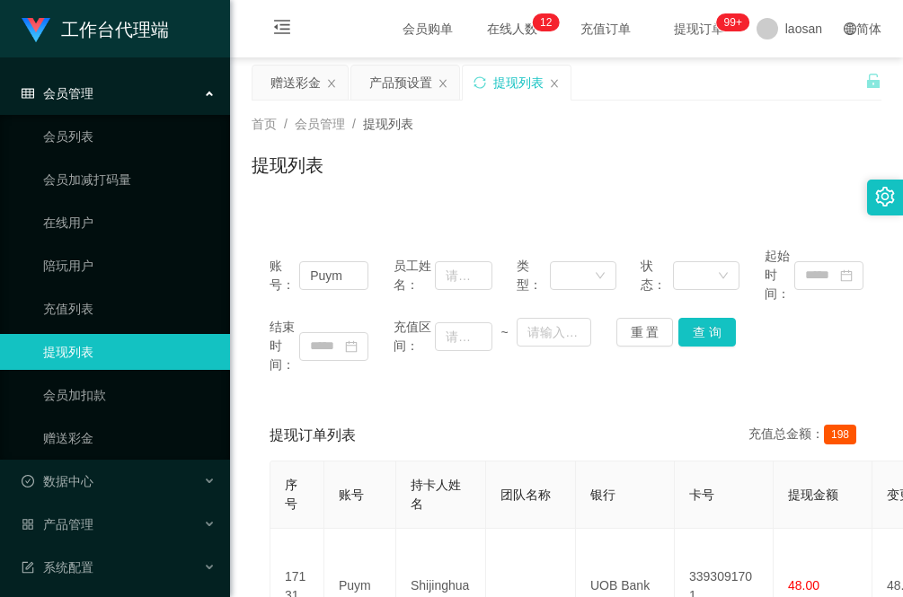
click at [278, 198] on div "首页 / 会员管理 / 提现列表 / 提现列表" at bounding box center [566, 154] width 673 height 107
click at [517, 191] on div "提现列表" at bounding box center [566, 172] width 630 height 41
click at [296, 86] on div "赠送彩金" at bounding box center [295, 83] width 50 height 34
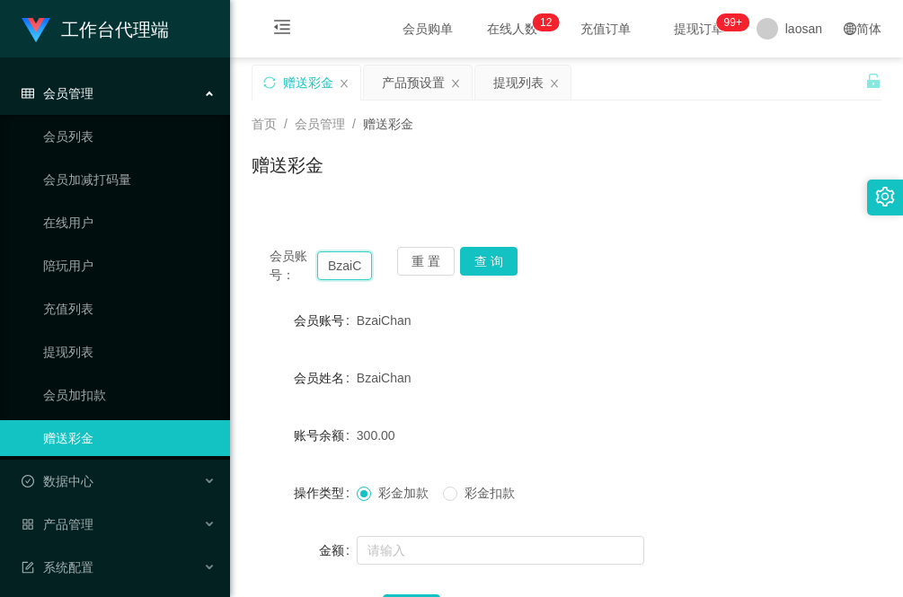
drag, startPoint x: 359, startPoint y: 263, endPoint x: 234, endPoint y: 262, distance: 124.9
click at [234, 262] on main "关闭左侧 关闭右侧 关闭其它 刷新页面 赠送彩金 产品预设置 提现列表 首页 / 会员管理 / 赠送彩金 / 赠送彩金 会员账号： BzaiChan 重 置 …" at bounding box center [566, 361] width 673 height 608
paste input "Y8802"
click at [492, 265] on button "查 询" at bounding box center [488, 261] width 57 height 29
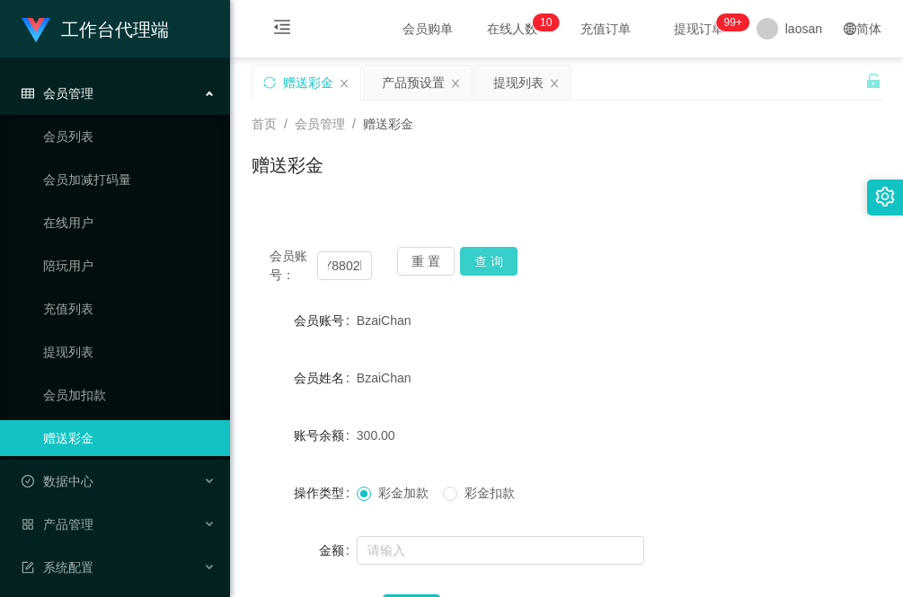
scroll to position [0, 0]
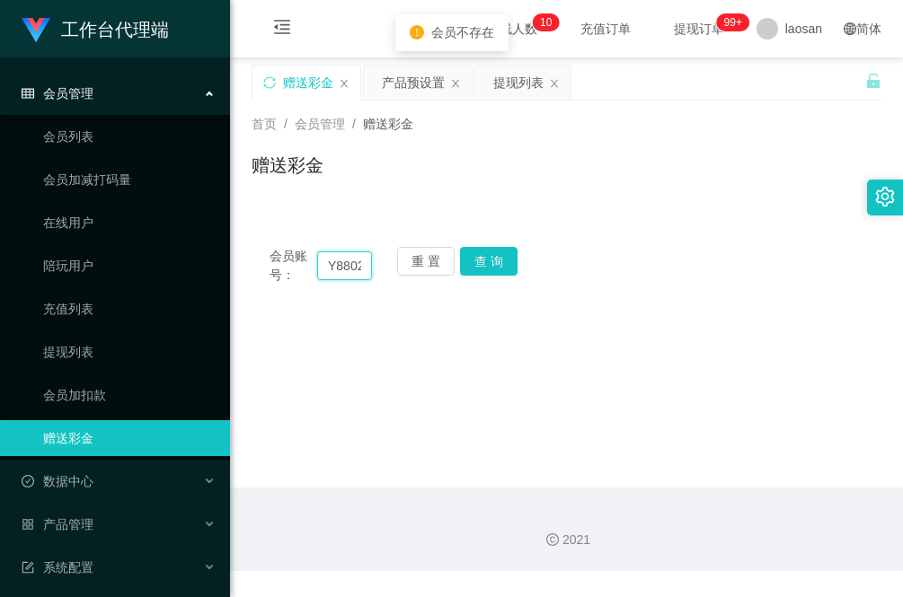
click at [356, 262] on input "Y8802han" at bounding box center [344, 265] width 55 height 29
drag, startPoint x: 361, startPoint y: 263, endPoint x: 181, endPoint y: 274, distance: 180.0
click at [185, 274] on section "工作台代理端 会员管理 会员列表 会员加减打码量 在线用户 陪玩用户 充值列表 提现列表 会员加扣款 赠送彩金 数据中心 员工统计 团队统计 产品管理 注单管…" at bounding box center [451, 285] width 903 height 571
drag, startPoint x: 353, startPoint y: 266, endPoint x: 182, endPoint y: 263, distance: 170.7
click at [182, 263] on section "工作台代理端 会员管理 会员列表 会员加减打码量 在线用户 陪玩用户 充值列表 提现列表 会员加扣款 赠送彩金 数据中心 员工统计 团队统计 产品管理 注单管…" at bounding box center [451, 285] width 903 height 571
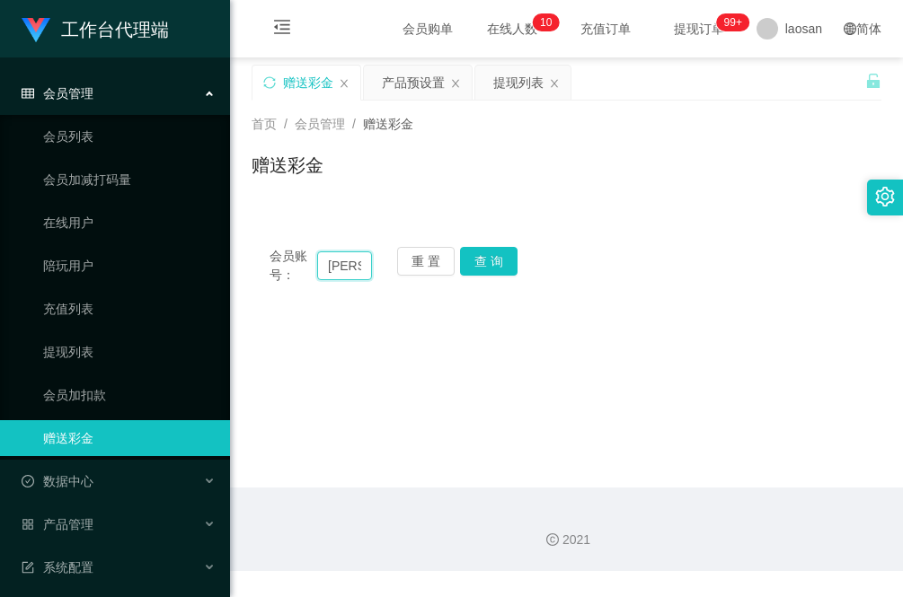
paste input "Y8802"
type input "Y8802"
click at [490, 256] on button "查 询" at bounding box center [488, 261] width 57 height 29
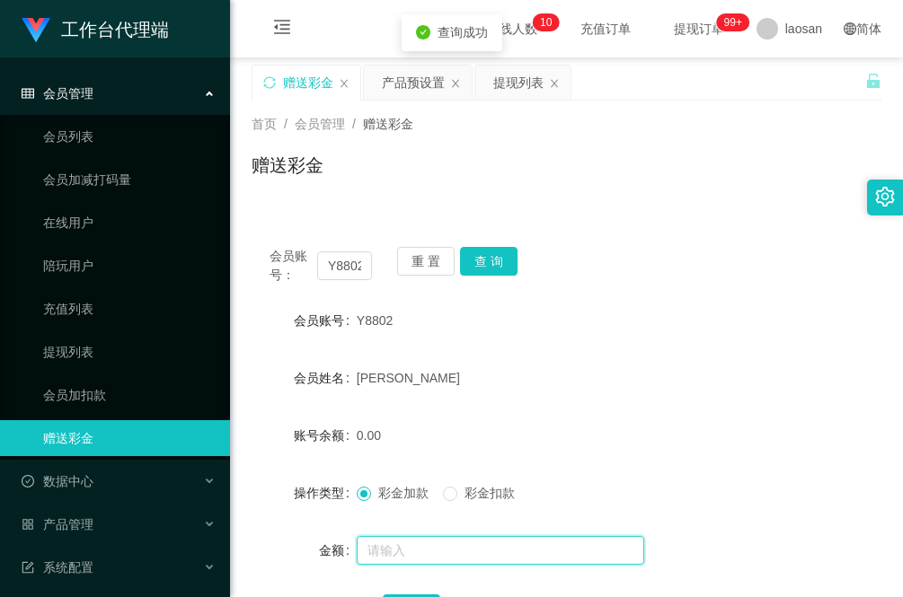
click at [425, 537] on input "text" at bounding box center [500, 550] width 287 height 29
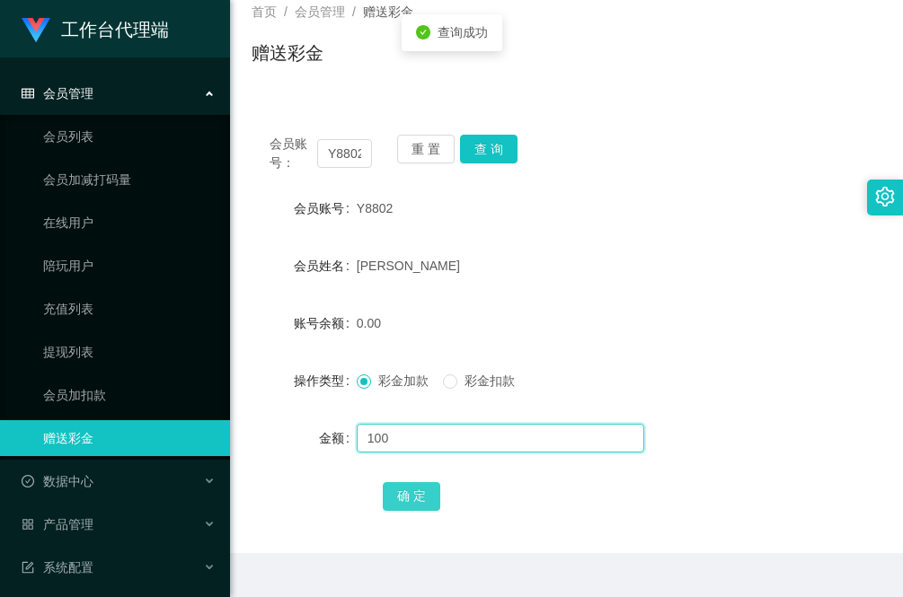
type input "100"
click at [420, 492] on button "确 定" at bounding box center [411, 496] width 57 height 29
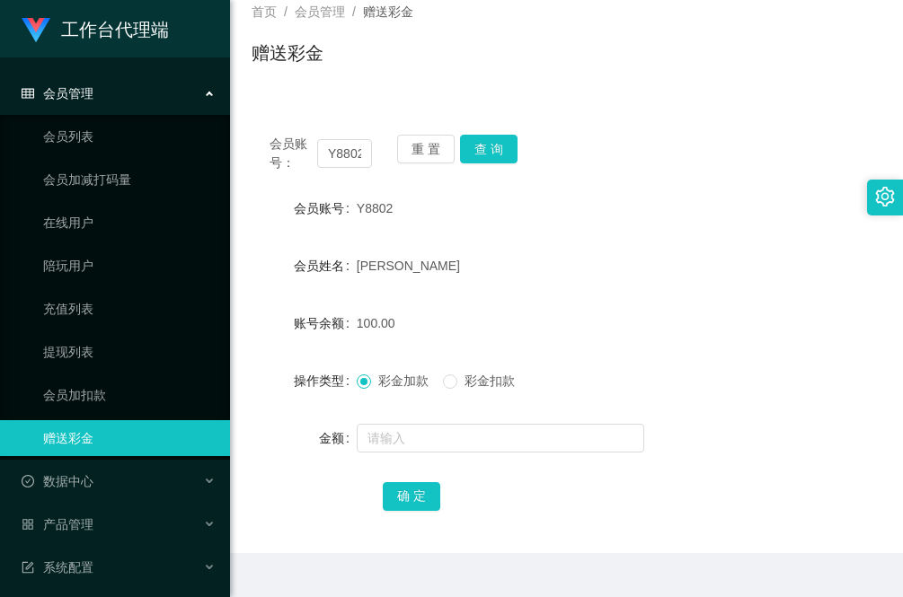
drag, startPoint x: 275, startPoint y: 258, endPoint x: 294, endPoint y: 223, distance: 39.8
click at [275, 256] on div "会员姓名" at bounding box center [303, 266] width 105 height 36
drag, startPoint x: 365, startPoint y: 157, endPoint x: 268, endPoint y: 146, distance: 97.7
click at [269, 146] on div "会员账号： Y8802" at bounding box center [320, 154] width 102 height 38
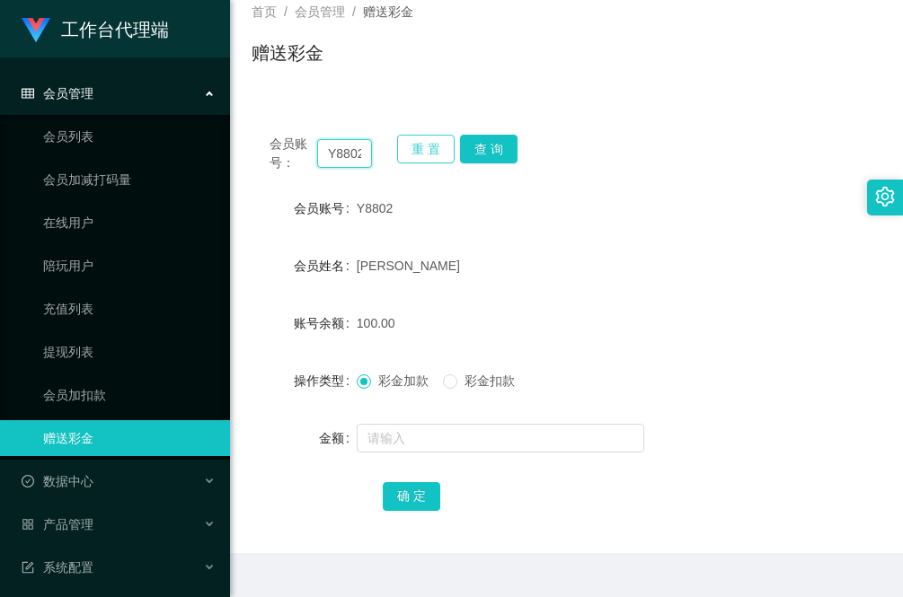
paste input "Puym"
click at [494, 145] on button "查 询" at bounding box center [488, 149] width 57 height 29
drag, startPoint x: 320, startPoint y: 153, endPoint x: 368, endPoint y: 146, distance: 48.9
click at [369, 154] on input "Puym" at bounding box center [344, 153] width 55 height 29
paste input "jwleong"
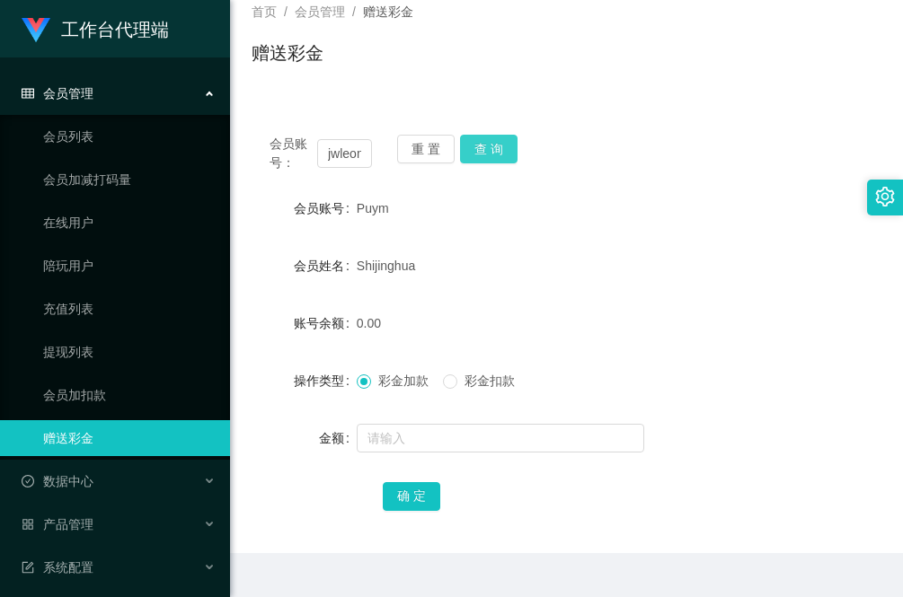
click at [501, 153] on button "查 询" at bounding box center [488, 149] width 57 height 29
drag, startPoint x: 323, startPoint y: 154, endPoint x: 410, endPoint y: 145, distance: 87.6
click at [419, 151] on div "会员账号： jwleong 重 置 查 询" at bounding box center [566, 154] width 630 height 38
paste input "123ltp"
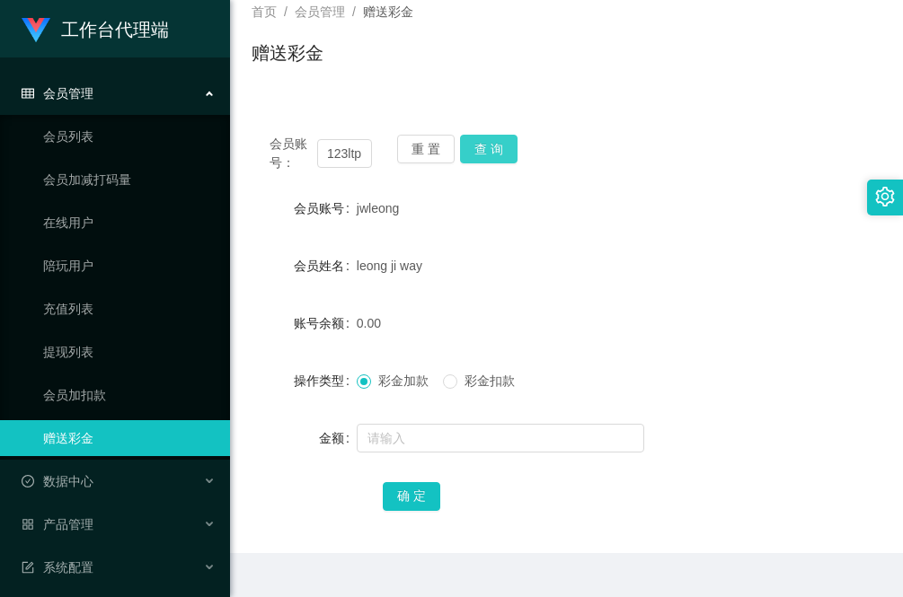
click at [504, 154] on button "查 询" at bounding box center [488, 149] width 57 height 29
drag, startPoint x: 328, startPoint y: 151, endPoint x: 410, endPoint y: 172, distance: 85.4
click at [410, 172] on div "会员账号： 123ltp 重 置 查 询 会员账号 123ltp 会员姓名 zong zhe 账号余额 0.00 操作类型 彩金加款 彩金扣款 金额 确 定" at bounding box center [566, 335] width 630 height 437
paste input "Lan1981fan"
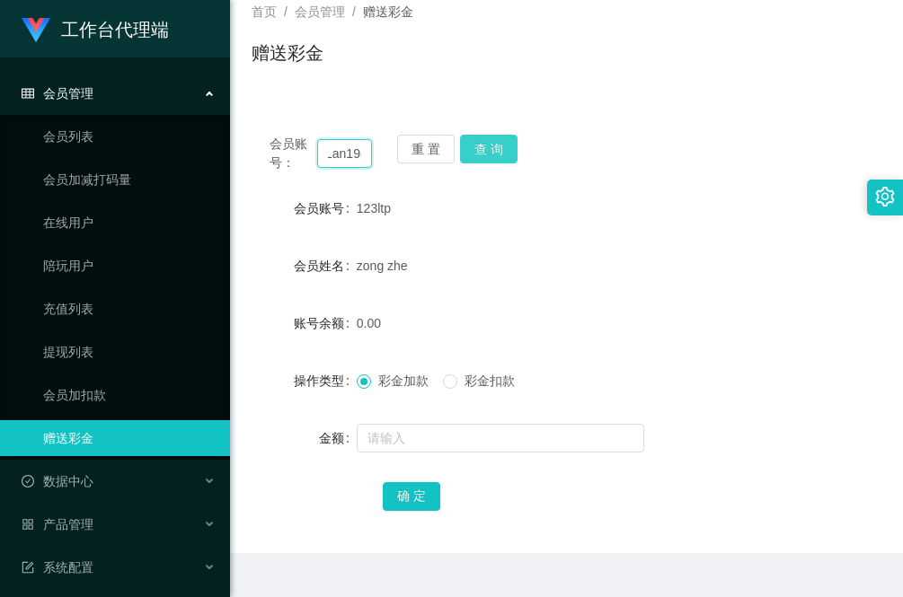
scroll to position [0, 36]
type input "Lan1981fan"
click at [508, 150] on button "查 询" at bounding box center [488, 149] width 57 height 29
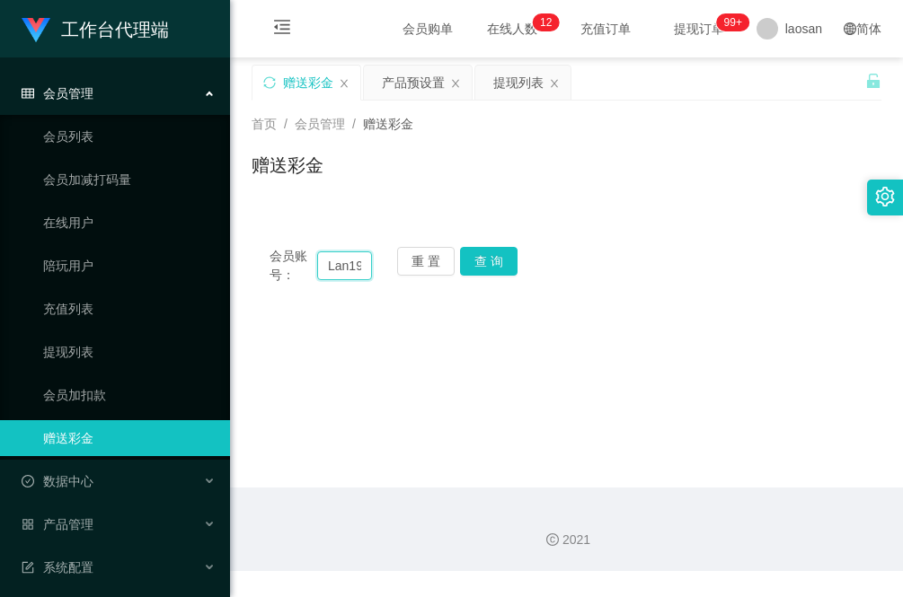
scroll to position [0, 36]
drag, startPoint x: 329, startPoint y: 263, endPoint x: 351, endPoint y: 257, distance: 23.3
click at [355, 258] on input "Lan1981fan" at bounding box center [344, 265] width 55 height 29
paste input "Lan1981fan"
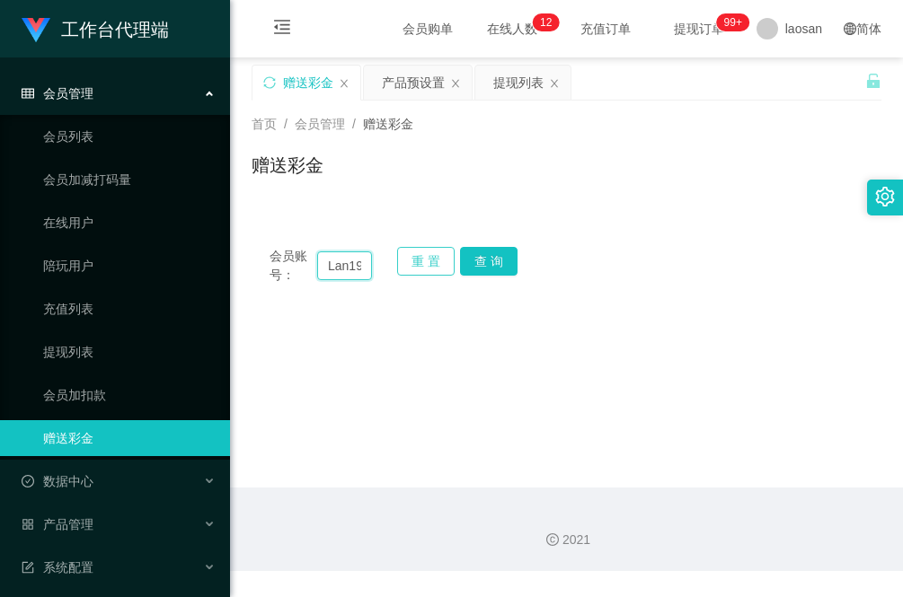
scroll to position [0, 32]
type input "Lan1981fan"
click at [505, 263] on button "查 询" at bounding box center [488, 261] width 57 height 29
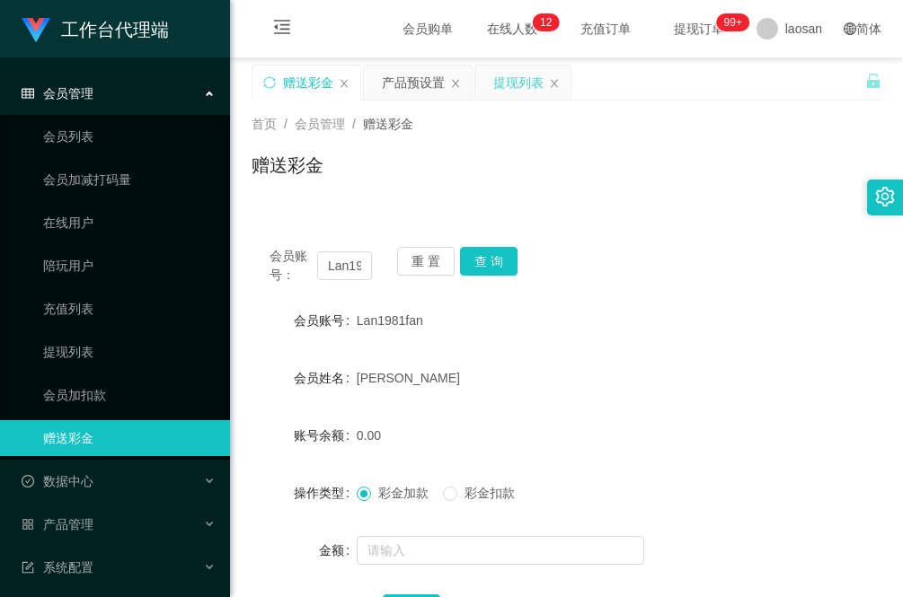
click at [522, 77] on div "提现列表" at bounding box center [518, 83] width 50 height 34
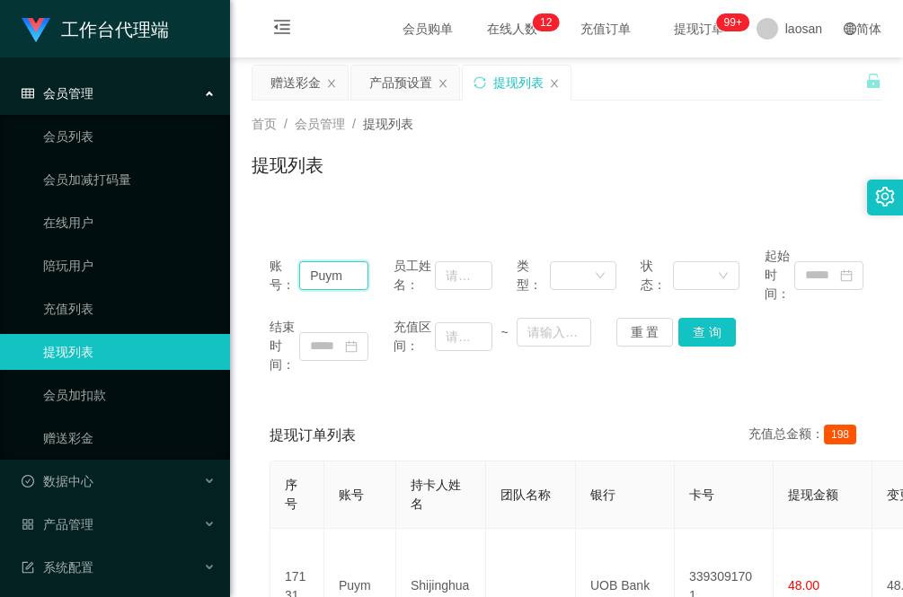
drag, startPoint x: 366, startPoint y: 276, endPoint x: 348, endPoint y: 299, distance: 29.5
click at [239, 279] on main "关闭左侧 关闭右侧 关闭其它 刷新页面 赠送彩金 产品预设置 提现列表 首页 / 会员管理 / 提现列表 / 提现列表 账号： Puym 员工姓名： 类型： …" at bounding box center [566, 436] width 673 height 759
paste input "Lan1981fan"
click at [707, 333] on button "查 询" at bounding box center [706, 332] width 57 height 29
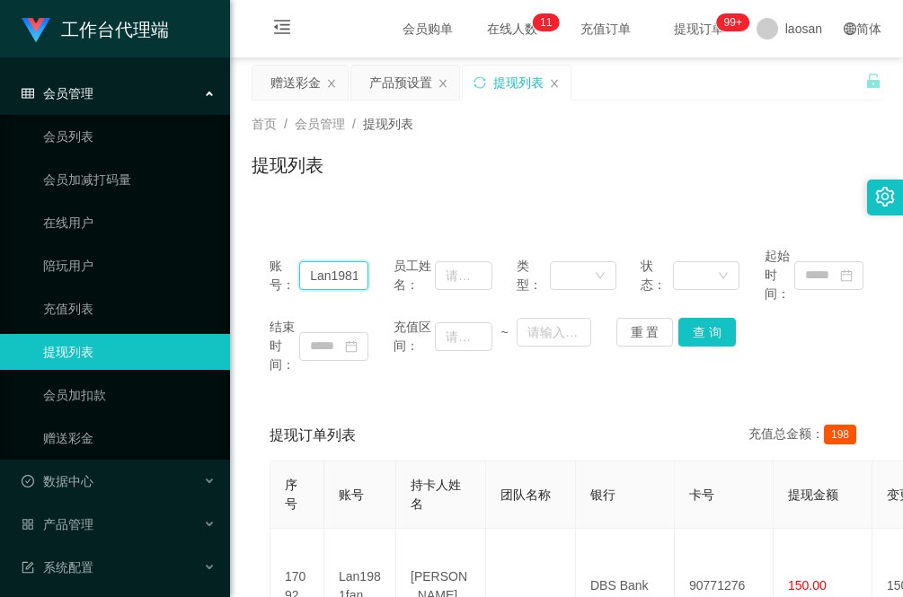
scroll to position [0, 0]
drag, startPoint x: 355, startPoint y: 280, endPoint x: 247, endPoint y: 276, distance: 107.9
click at [247, 276] on main "关闭左侧 关闭右侧 关闭其它 刷新页面 赠送彩金 产品预设置 提现列表 首页 / 会员管理 / 提现列表 / 提现列表 账号： Lan1981fan 员工姓名…" at bounding box center [566, 379] width 673 height 644
paste input "123ltp"
type input "123ltpfan"
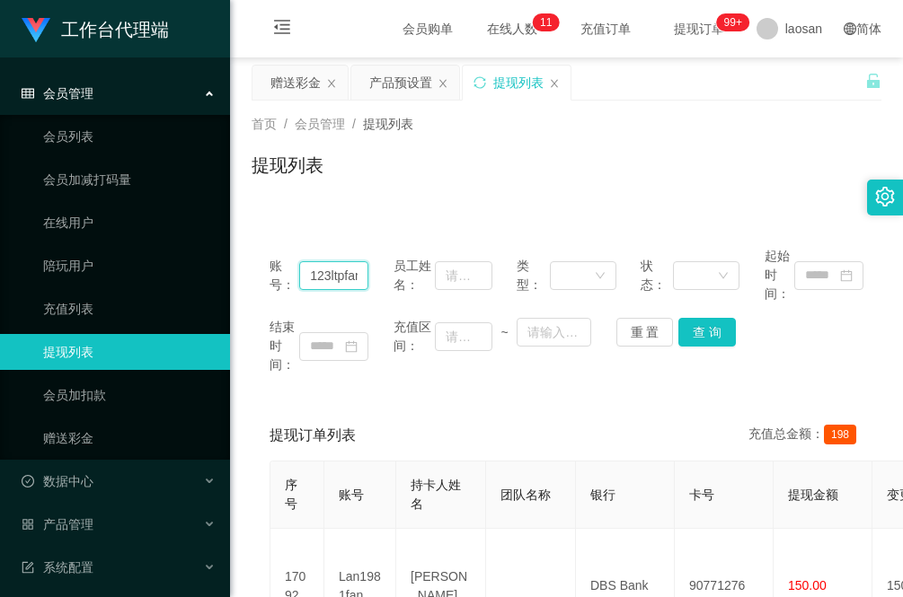
drag, startPoint x: 355, startPoint y: 280, endPoint x: 222, endPoint y: 280, distance: 132.9
click at [222, 280] on section "工作台代理端 会员管理 会员列表 会员加减打码量 在线用户 陪玩用户 充值列表 提现列表 会员加扣款 赠送彩金 数据中心 员工统计 团队统计 产品管理 注单管…" at bounding box center [451, 392] width 903 height 785
paste input "123ltp"
click at [699, 330] on button "查 询" at bounding box center [706, 332] width 57 height 29
drag, startPoint x: 361, startPoint y: 270, endPoint x: 145, endPoint y: 259, distance: 216.8
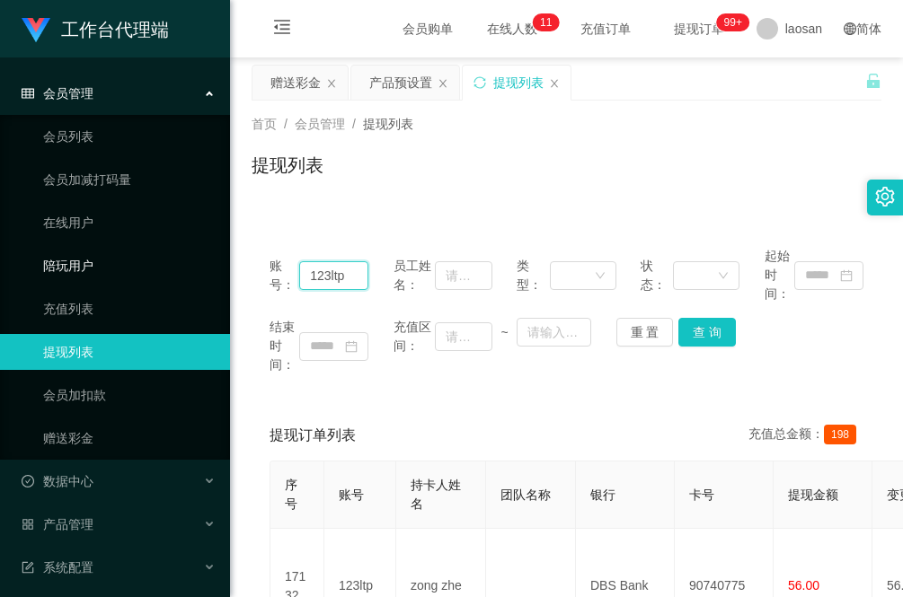
click at [148, 259] on section "工作台代理端 会员管理 会员列表 会员加减打码量 在线用户 陪玩用户 充值列表 提现列表 会员加扣款 赠送彩金 数据中心 员工统计 团队统计 产品管理 注单管…" at bounding box center [451, 507] width 903 height 1015
paste input "Puym"
click at [716, 337] on button "查 询" at bounding box center [706, 332] width 57 height 29
click at [335, 187] on div "提现列表" at bounding box center [566, 172] width 630 height 41
drag, startPoint x: 353, startPoint y: 281, endPoint x: 110, endPoint y: 254, distance: 244.0
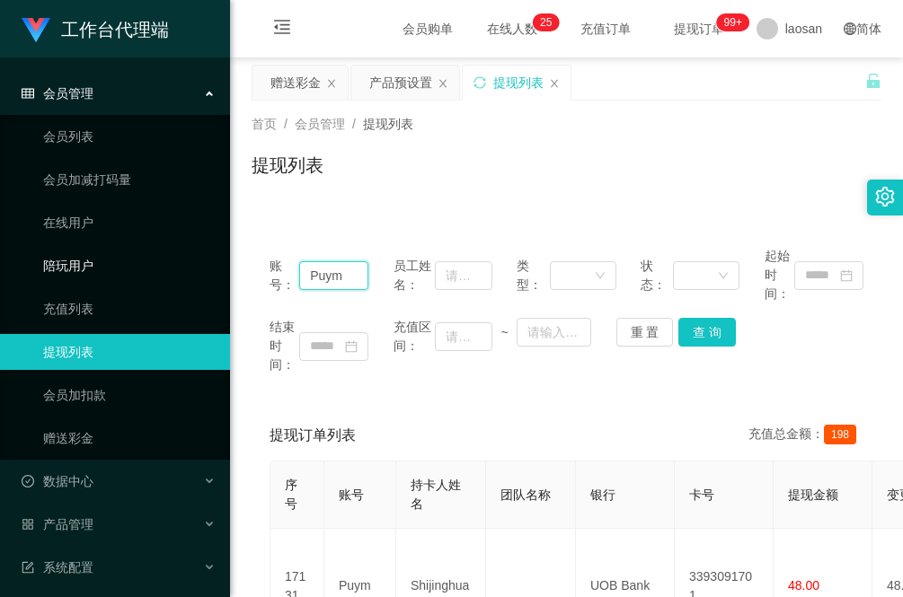
click at [110, 254] on section "工作台代理端 会员管理 会员列表 会员加减打码量 在线用户 陪玩用户 充值列表 提现列表 会员加扣款 赠送彩金 数据中心 员工统计 团队统计 产品管理 注单管…" at bounding box center [451, 450] width 903 height 900
paste input "BzaiChan"
type input "BzaiChan"
click at [699, 332] on button "查 询" at bounding box center [706, 332] width 57 height 29
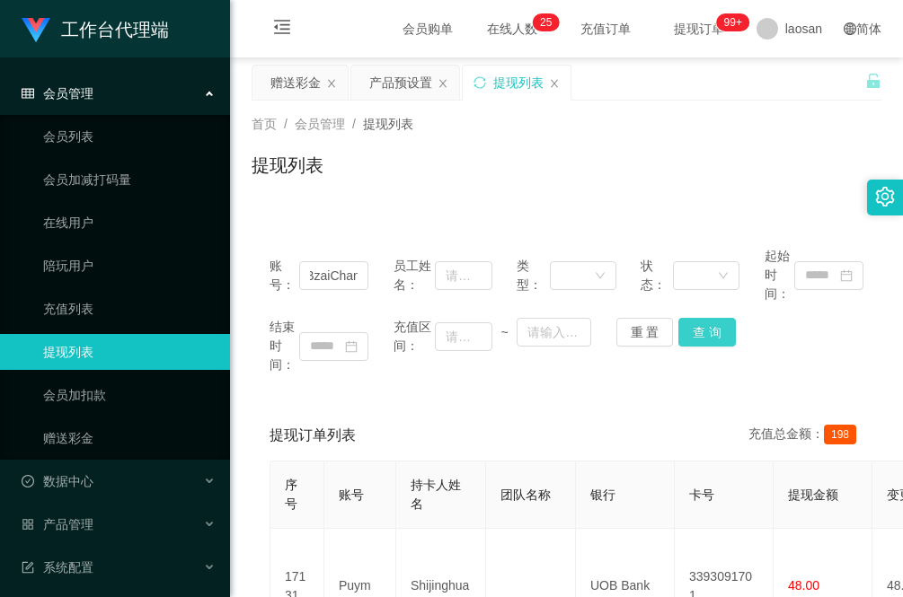
scroll to position [0, 0]
click at [678, 332] on button "查 询" at bounding box center [706, 332] width 57 height 29
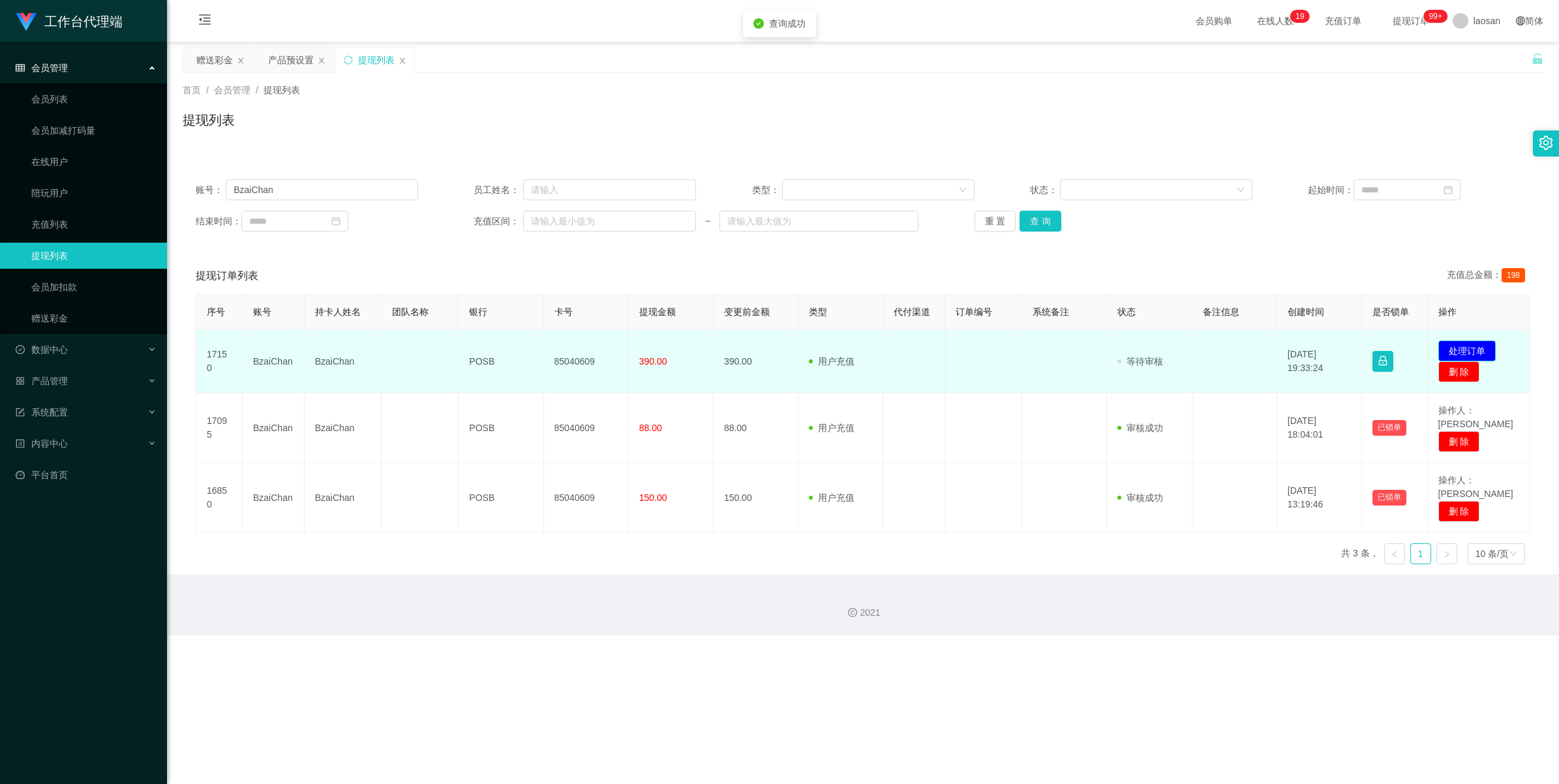
click at [655, 344] on button "处理订单" at bounding box center [1467, 351] width 57 height 21
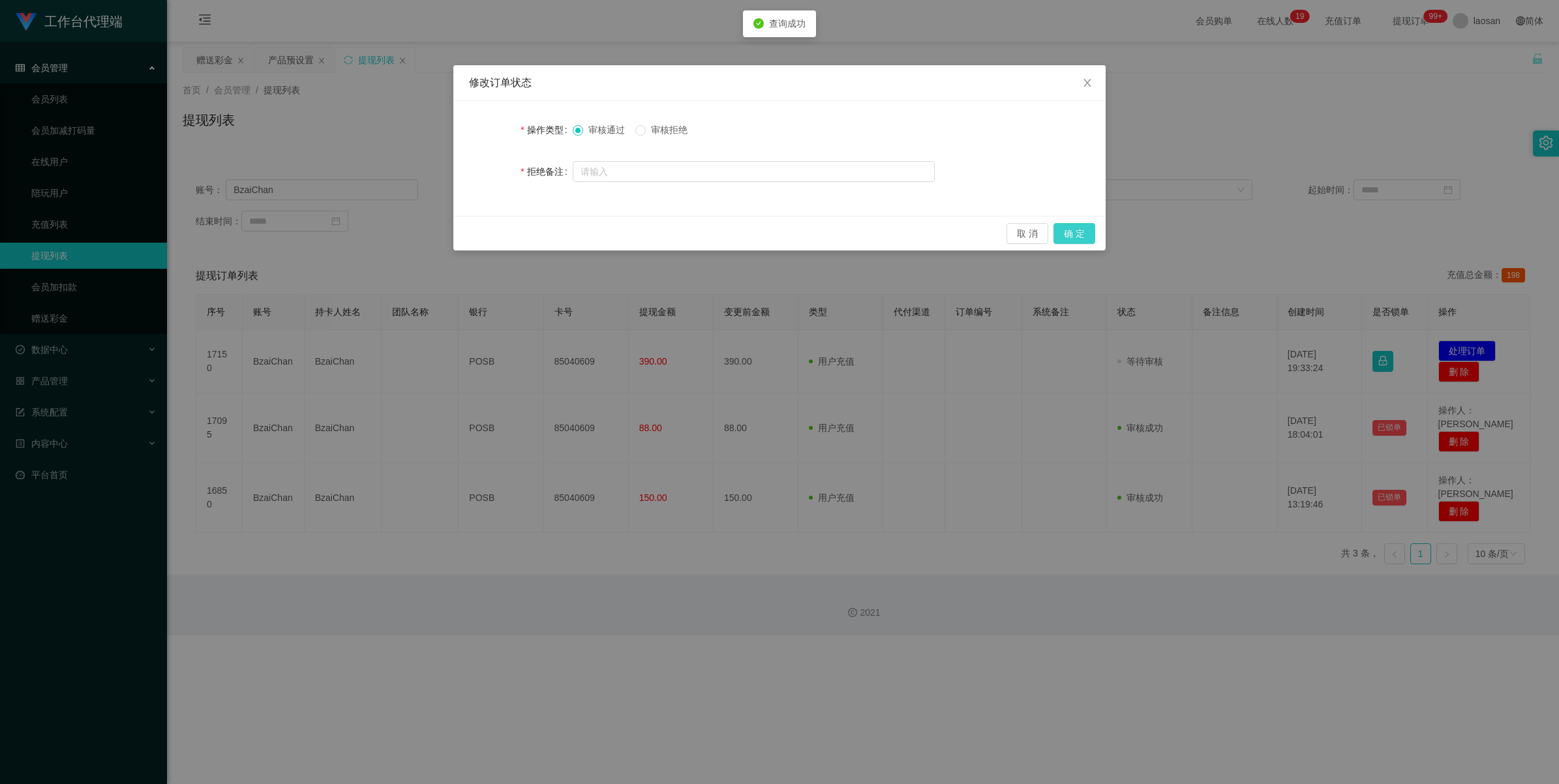
click at [655, 236] on button "确 定" at bounding box center [1074, 233] width 41 height 21
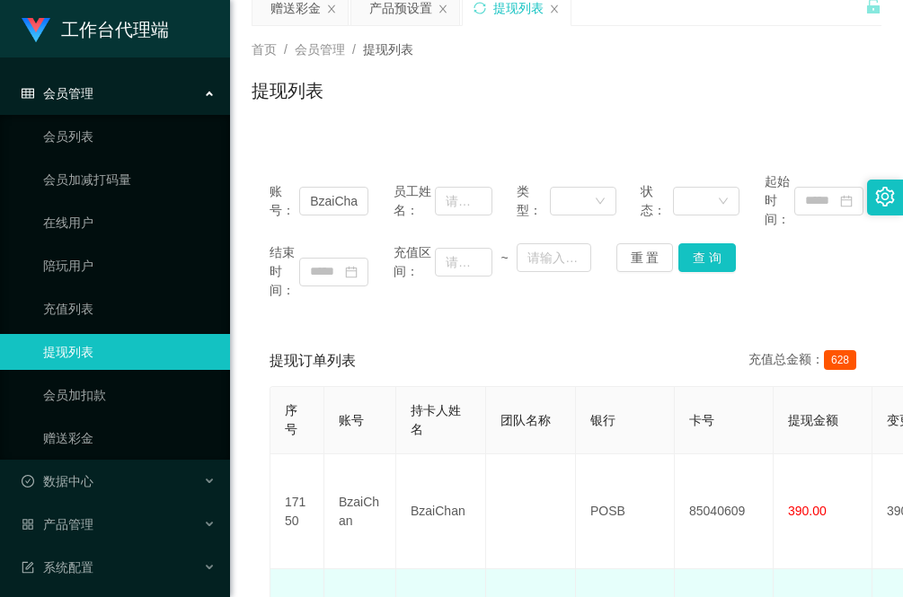
scroll to position [112, 0]
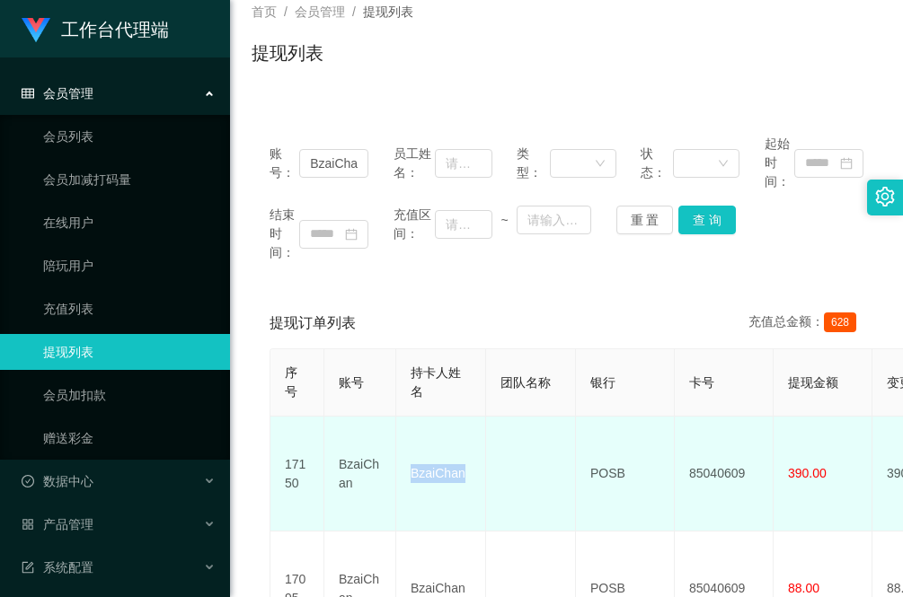
drag, startPoint x: 472, startPoint y: 467, endPoint x: 396, endPoint y: 465, distance: 76.4
click at [396, 465] on td "BzaiChan" at bounding box center [441, 474] width 90 height 115
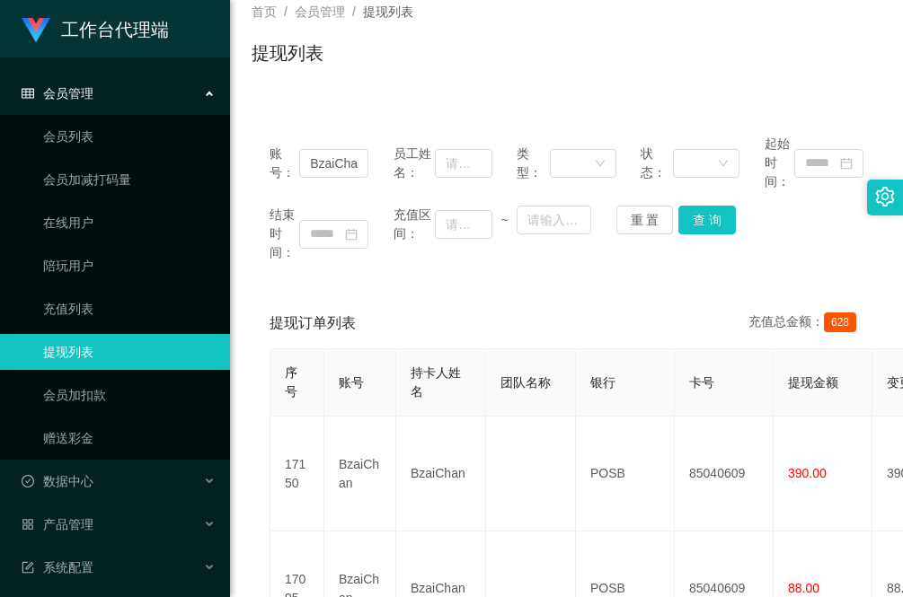
click at [357, 270] on div "账号： BzaiChan 员工姓名： 类型： 状态： 起始时间： 结束时间： 充值区间： ~ 重 置 查 询" at bounding box center [566, 198] width 630 height 163
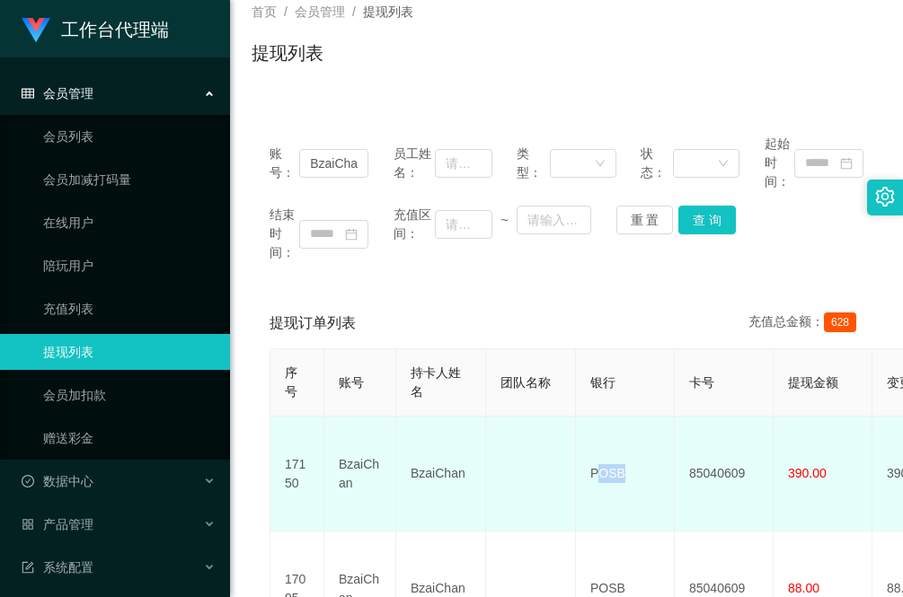
drag, startPoint x: 657, startPoint y: 464, endPoint x: 597, endPoint y: 464, distance: 59.3
click at [597, 464] on td "POSB" at bounding box center [625, 474] width 99 height 115
drag, startPoint x: 597, startPoint y: 464, endPoint x: 627, endPoint y: 472, distance: 30.7
click at [629, 481] on td "POSB" at bounding box center [625, 474] width 99 height 115
drag, startPoint x: 627, startPoint y: 469, endPoint x: 587, endPoint y: 463, distance: 40.8
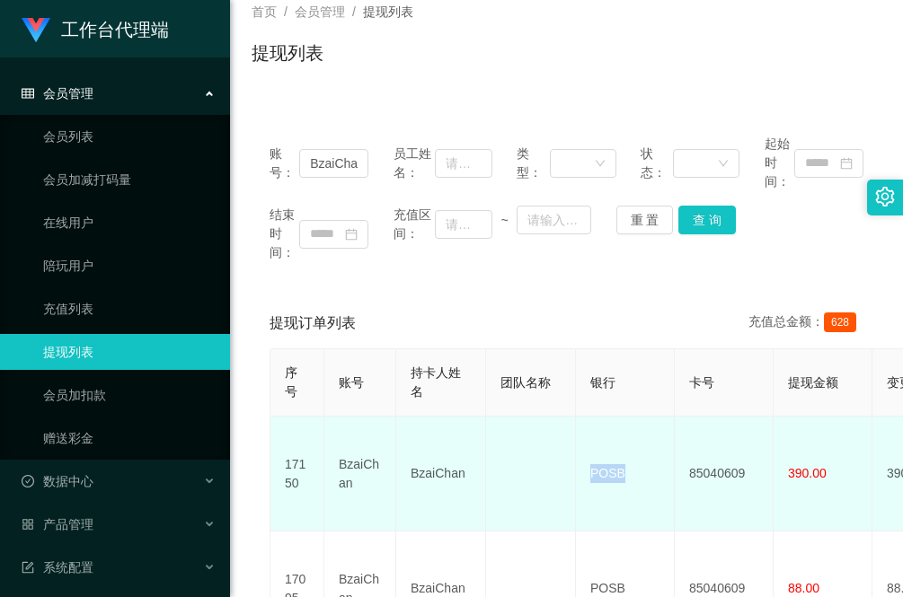
click at [587, 463] on td "POSB" at bounding box center [625, 474] width 99 height 115
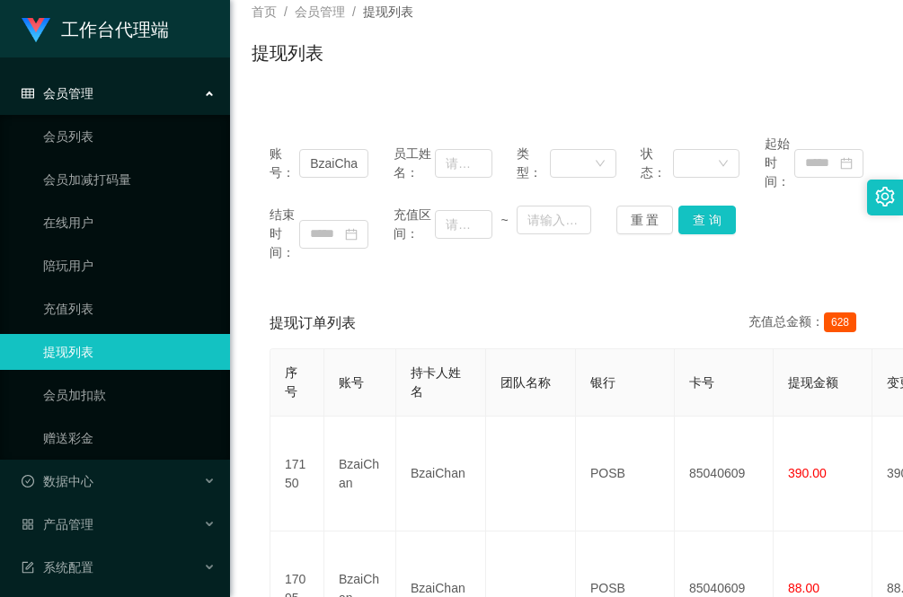
click at [315, 278] on div "账号： BzaiChan 员工姓名： 类型： 状态： 起始时间： 结束时间： 充值区间： ~ 重 置 查 询" at bounding box center [566, 198] width 630 height 163
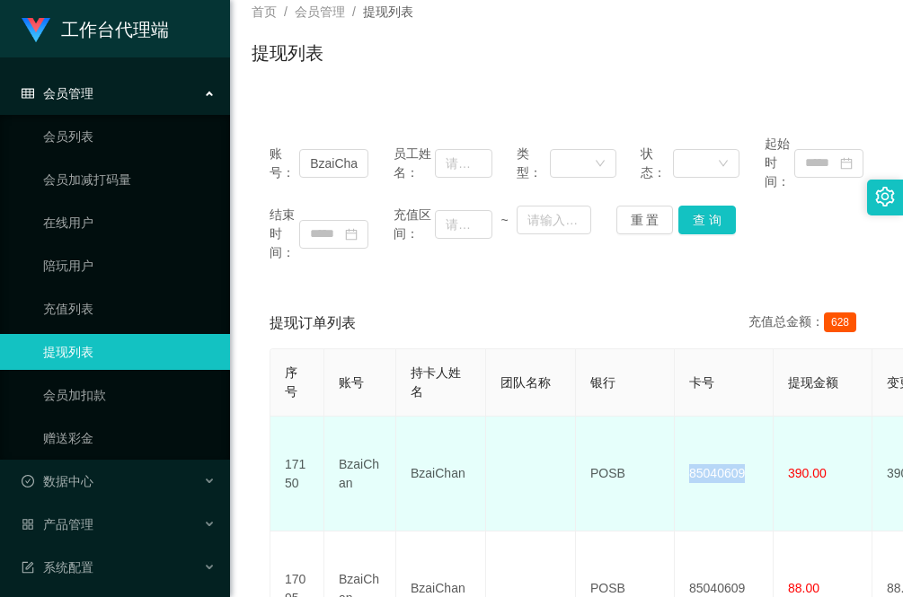
drag, startPoint x: 746, startPoint y: 465, endPoint x: 681, endPoint y: 459, distance: 65.9
click at [681, 459] on td "85040609" at bounding box center [724, 474] width 99 height 115
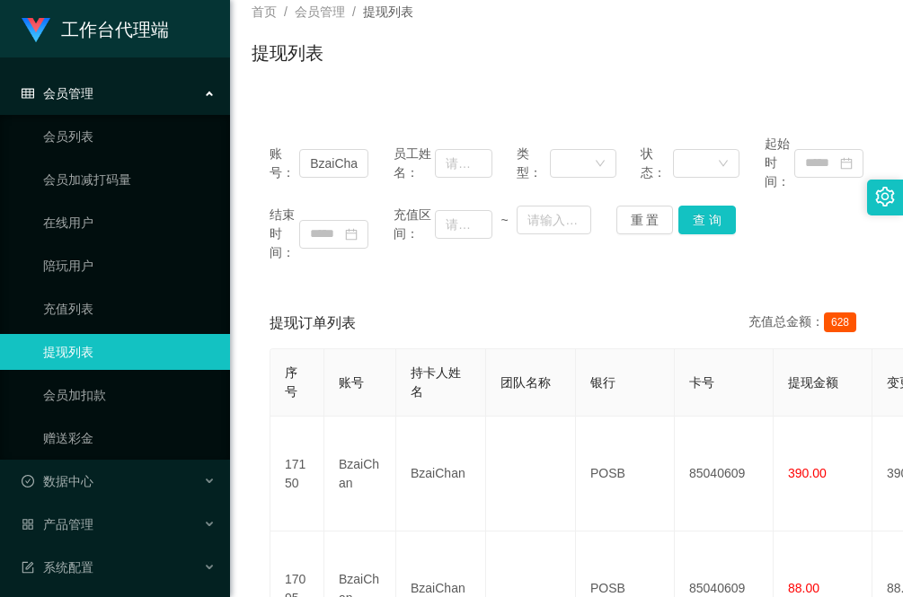
drag, startPoint x: 270, startPoint y: 278, endPoint x: 258, endPoint y: 293, distance: 19.1
click at [270, 278] on div "账号： BzaiChan 员工姓名： 类型： 状态： 起始时间： 结束时间： 充值区间： ~ 重 置 查 询" at bounding box center [566, 198] width 630 height 163
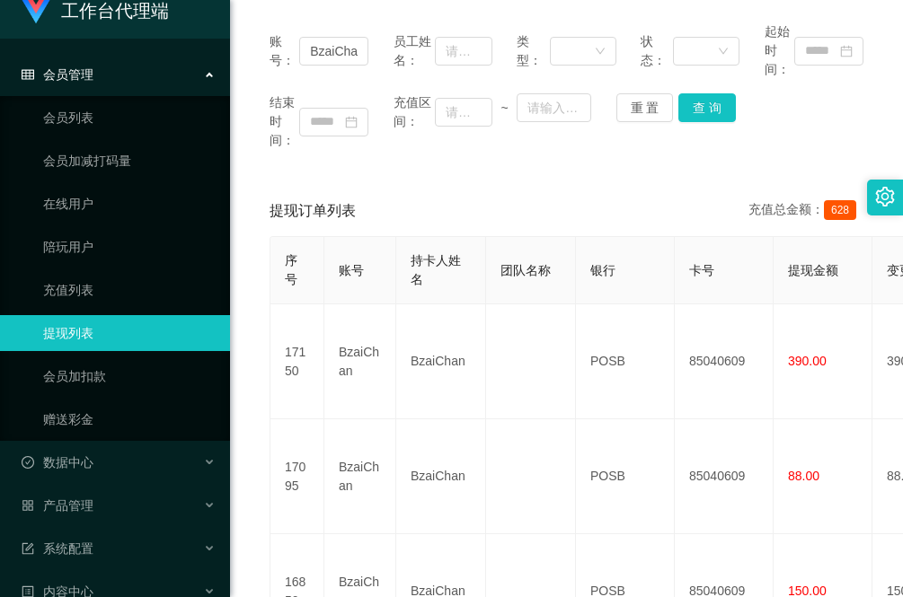
scroll to position [0, 0]
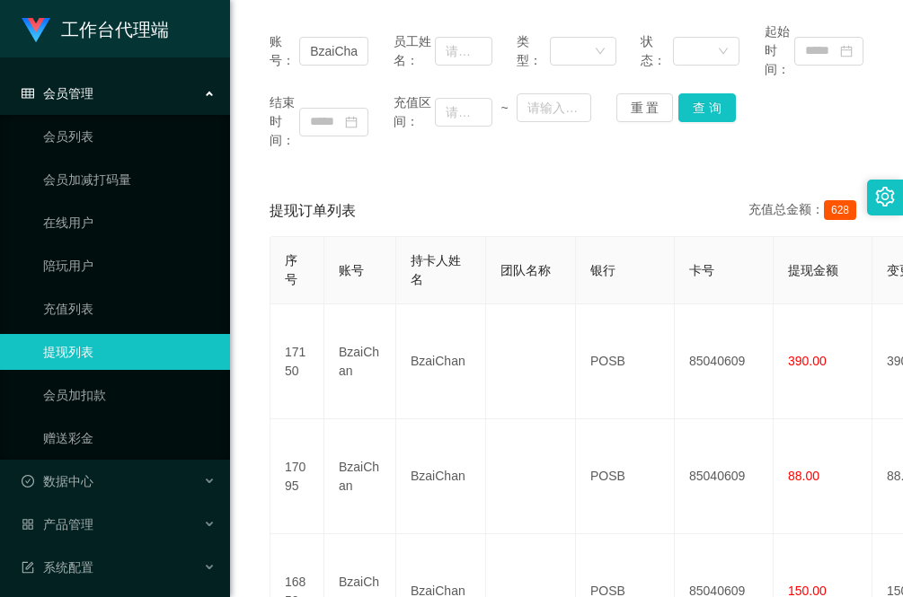
drag, startPoint x: 305, startPoint y: 164, endPoint x: 50, endPoint y: 251, distance: 269.6
click at [305, 164] on div "账号： BzaiChan 员工姓名： 类型： 状态： 起始时间： 结束时间： 充值区间： ~ 重 置 查 询" at bounding box center [566, 85] width 630 height 163
drag, startPoint x: 289, startPoint y: 172, endPoint x: 321, endPoint y: 168, distance: 31.6
click at [289, 172] on div "账号： BzaiChan 员工姓名： 类型： 状态： 起始时间： 结束时间： 充值区间： ~ 重 置 查 询 提现订单列表 充值总金额： 628 序号 账号 …" at bounding box center [566, 355] width 630 height 702
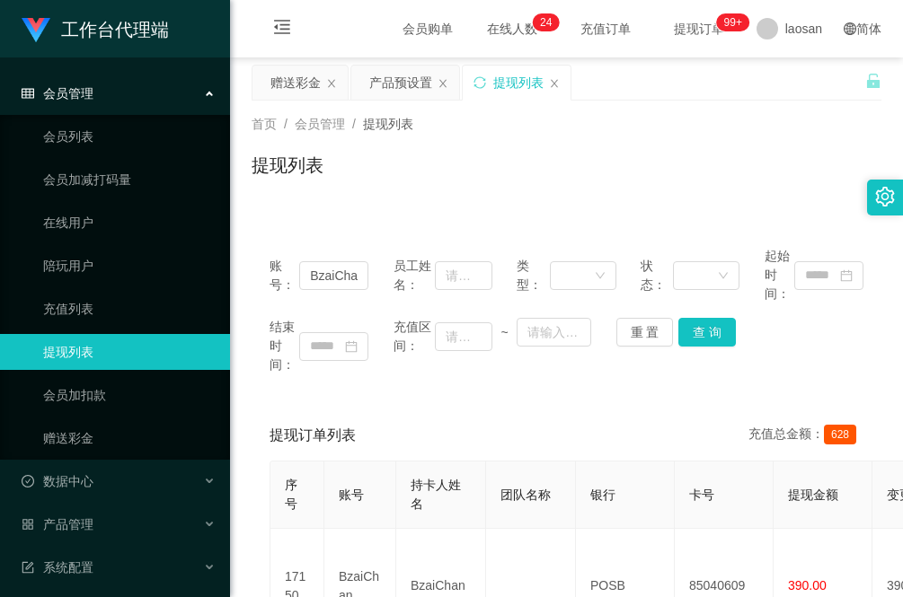
drag, startPoint x: 296, startPoint y: 87, endPoint x: 294, endPoint y: 130, distance: 43.2
click at [295, 87] on div "赠送彩金" at bounding box center [295, 83] width 50 height 34
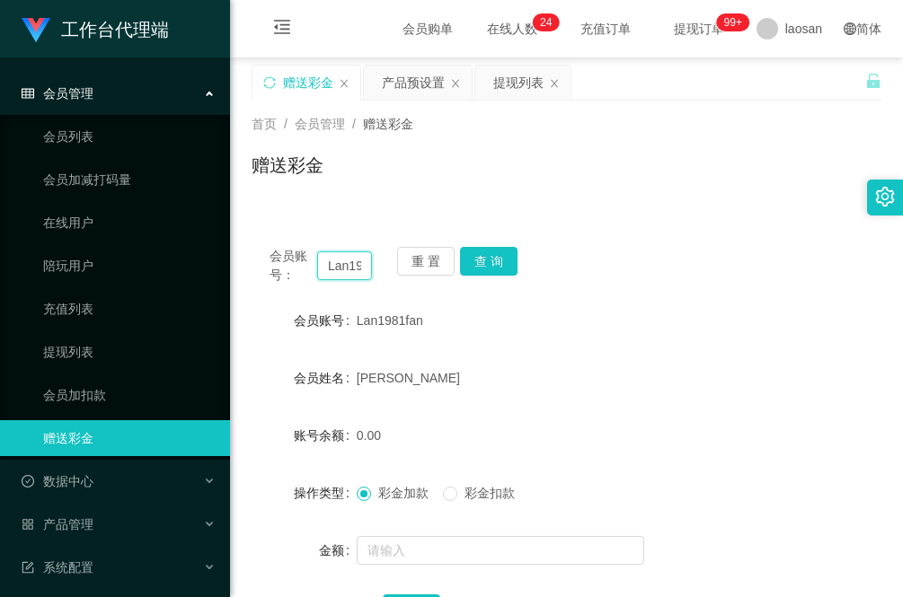
drag, startPoint x: 326, startPoint y: 262, endPoint x: 355, endPoint y: 268, distance: 29.2
click at [355, 268] on input "Lan1981fan" at bounding box center [344, 265] width 55 height 29
paste input "Lan1981fan"
type input "Lan1981fan"
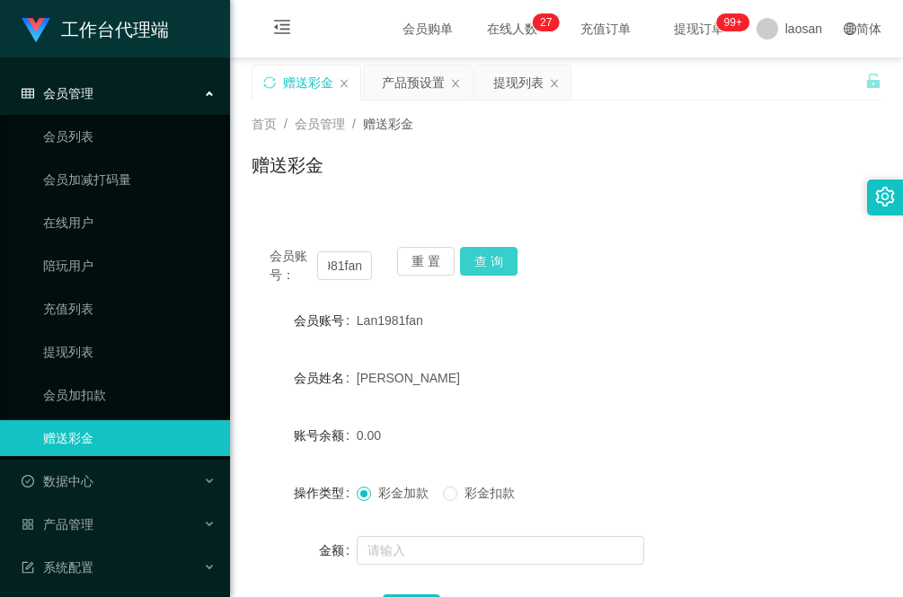
click at [490, 258] on button "查 询" at bounding box center [488, 261] width 57 height 29
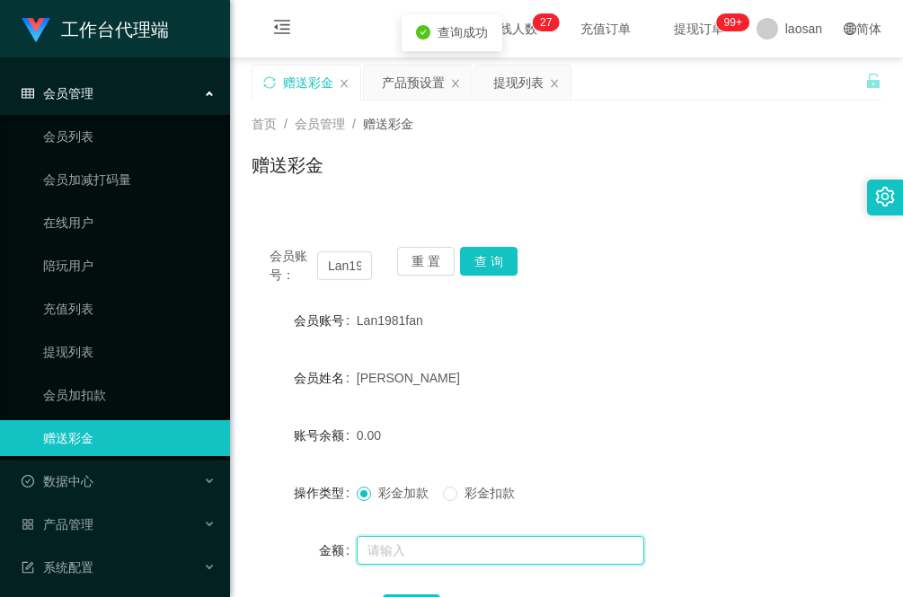
click at [456, 551] on input "text" at bounding box center [500, 550] width 287 height 29
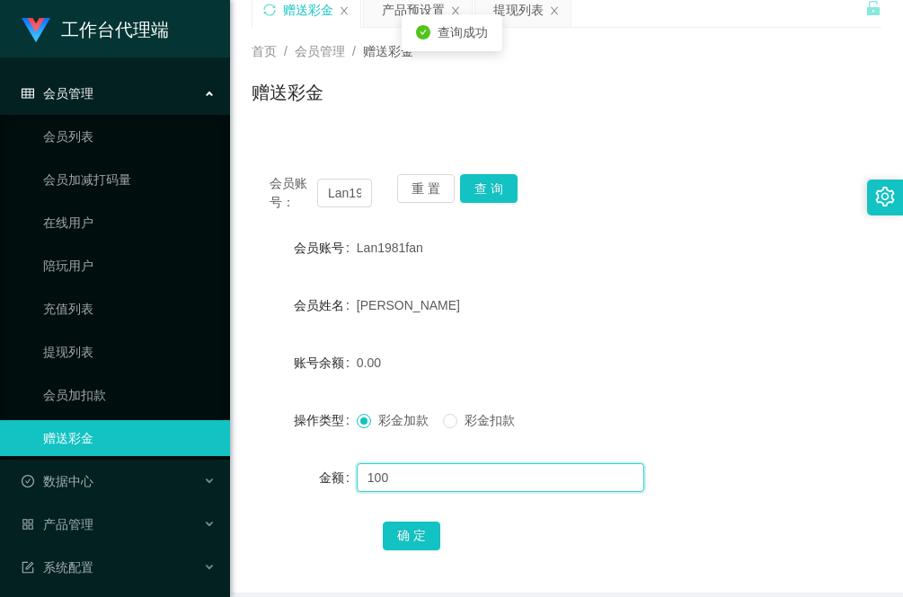
scroll to position [112, 0]
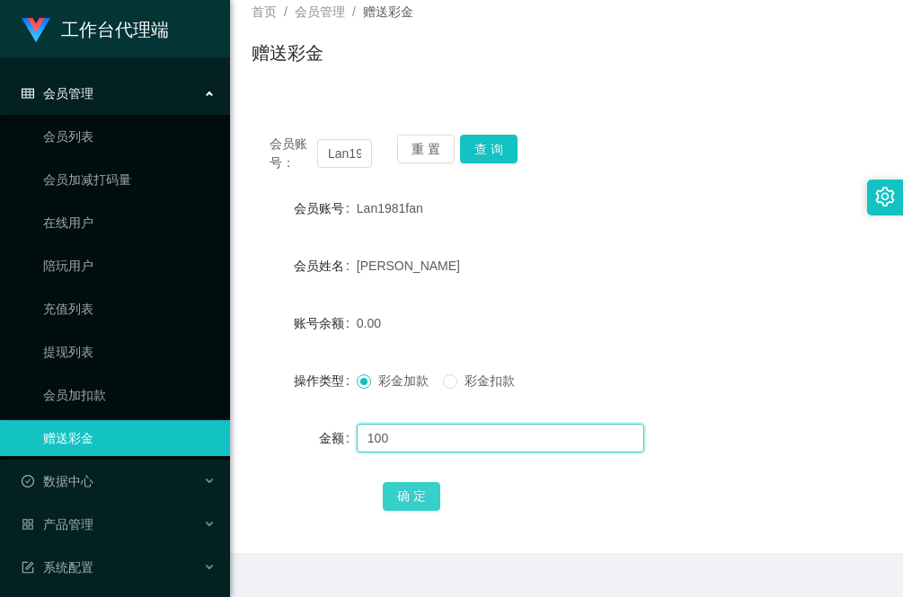
type input "100"
click at [414, 500] on button "确 定" at bounding box center [411, 496] width 57 height 29
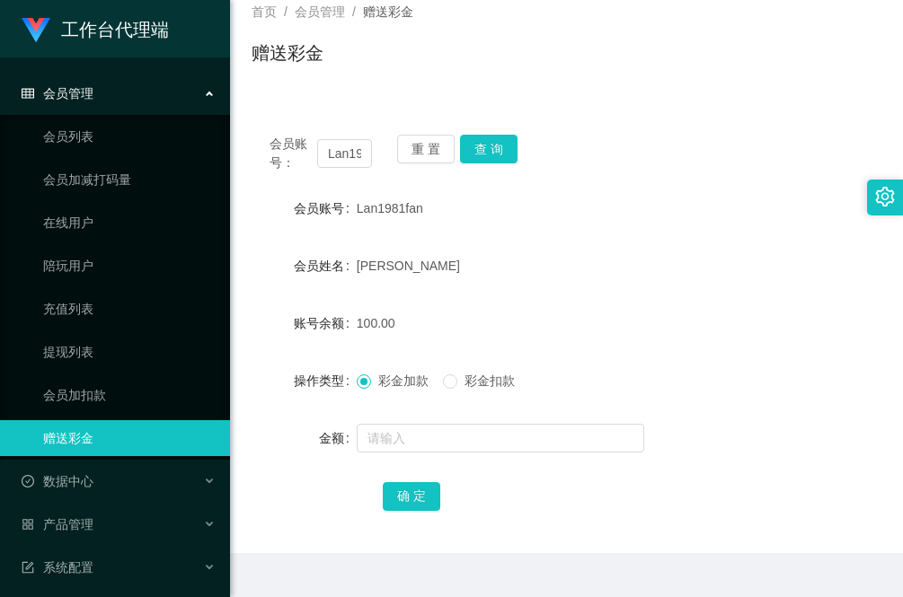
drag, startPoint x: 230, startPoint y: 225, endPoint x: 252, endPoint y: 205, distance: 30.5
click at [232, 223] on main "关闭左侧 关闭右侧 关闭其它 刷新页面 赠送彩金 产品预设置 提现列表 首页 / 会员管理 / 赠送彩金 / 赠送彩金 会员账号： Lan1981fan 重 …" at bounding box center [566, 249] width 673 height 608
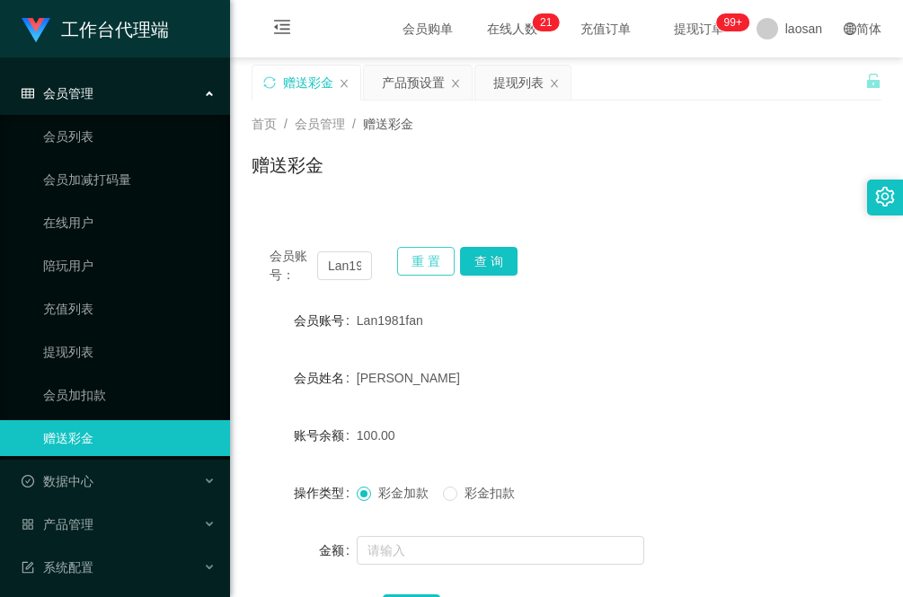
click at [423, 257] on button "重 置" at bounding box center [425, 261] width 57 height 29
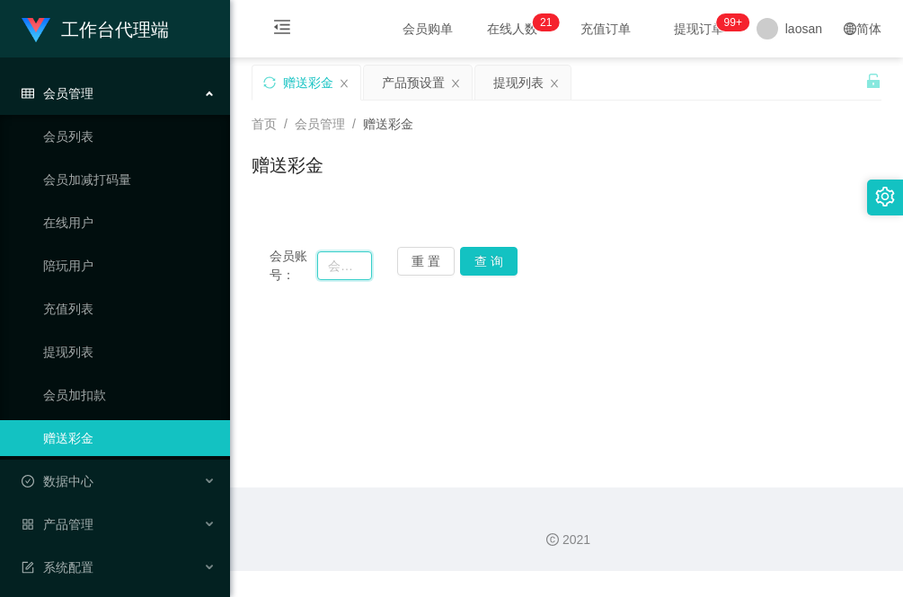
drag, startPoint x: 340, startPoint y: 260, endPoint x: 365, endPoint y: 269, distance: 26.7
click at [340, 260] on input "text" at bounding box center [344, 265] width 55 height 29
paste input "Puym"
type input "Puym"
drag, startPoint x: 495, startPoint y: 266, endPoint x: 481, endPoint y: 271, distance: 14.5
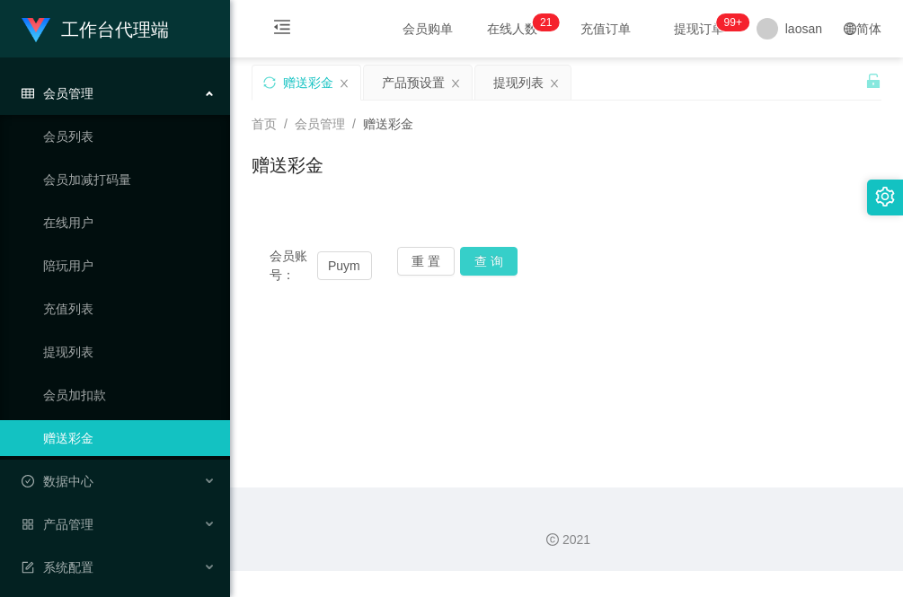
click at [495, 266] on button "查 询" at bounding box center [488, 261] width 57 height 29
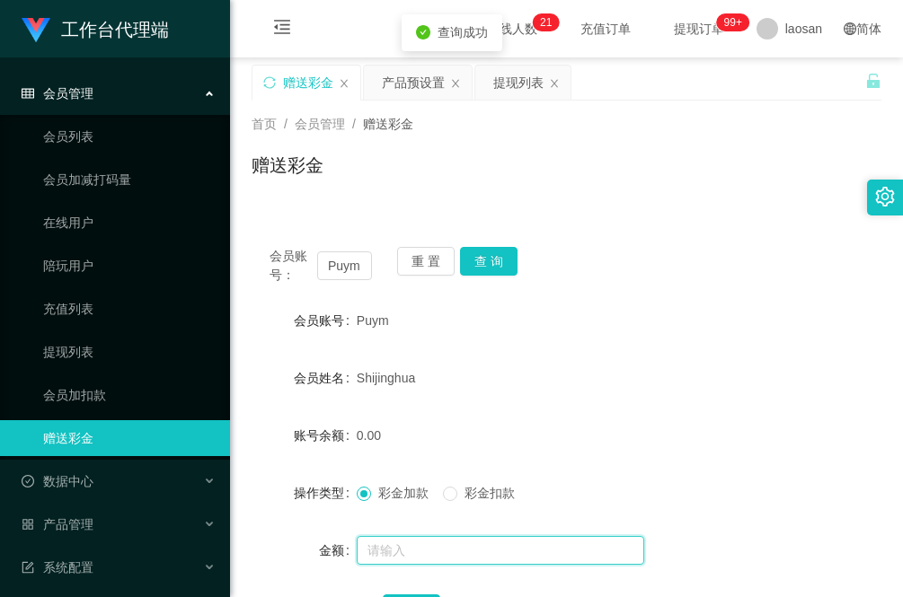
click at [449, 544] on input "text" at bounding box center [500, 550] width 287 height 29
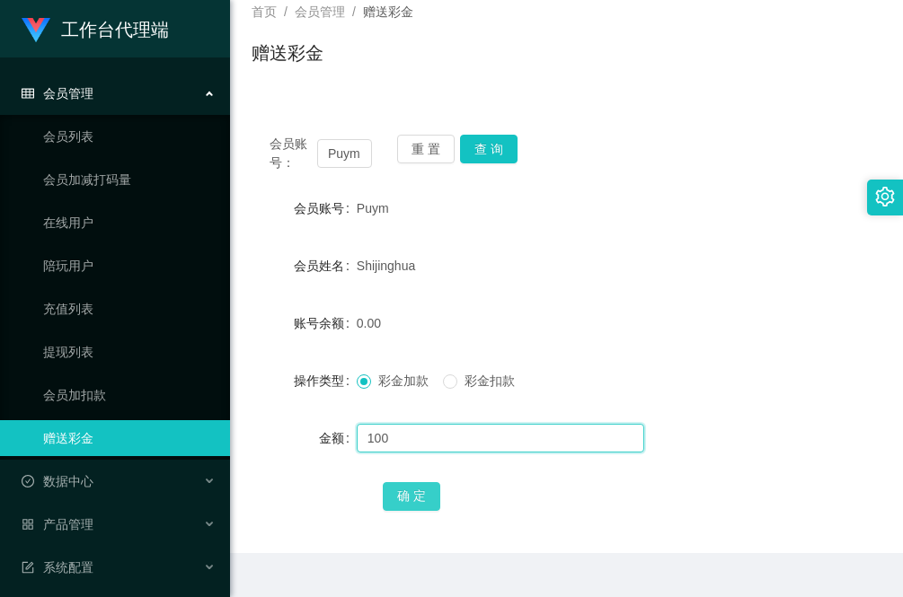
type input "100"
click at [415, 492] on button "确 定" at bounding box center [411, 496] width 57 height 29
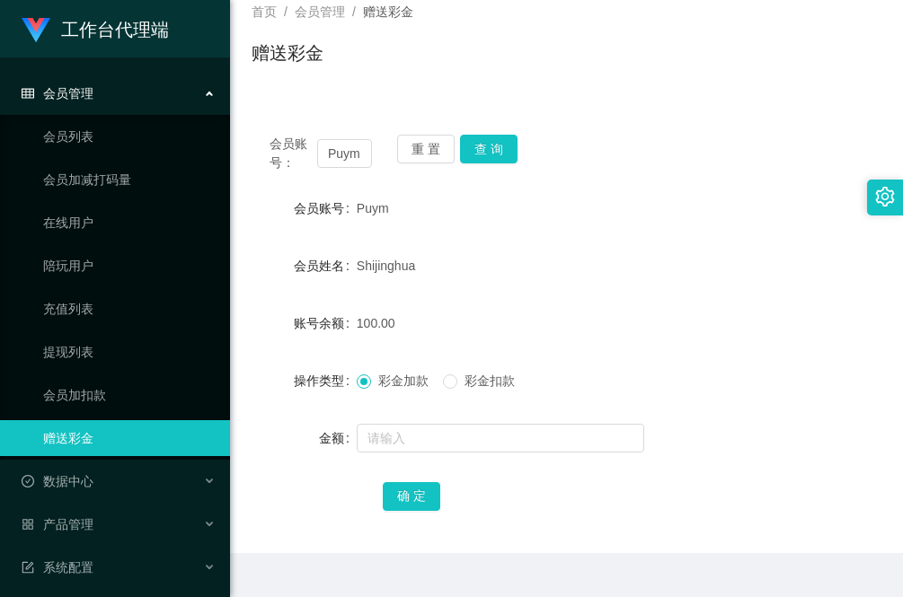
click at [305, 516] on div "会员账号： Puym 重 置 查 询 会员账号 Puym 会员姓名 Shijinghua 账号余额 100.00 操作类型 彩金加款 彩金扣款 金额 确 定" at bounding box center [566, 335] width 630 height 437
click at [331, 495] on div "确 定" at bounding box center [566, 496] width 630 height 36
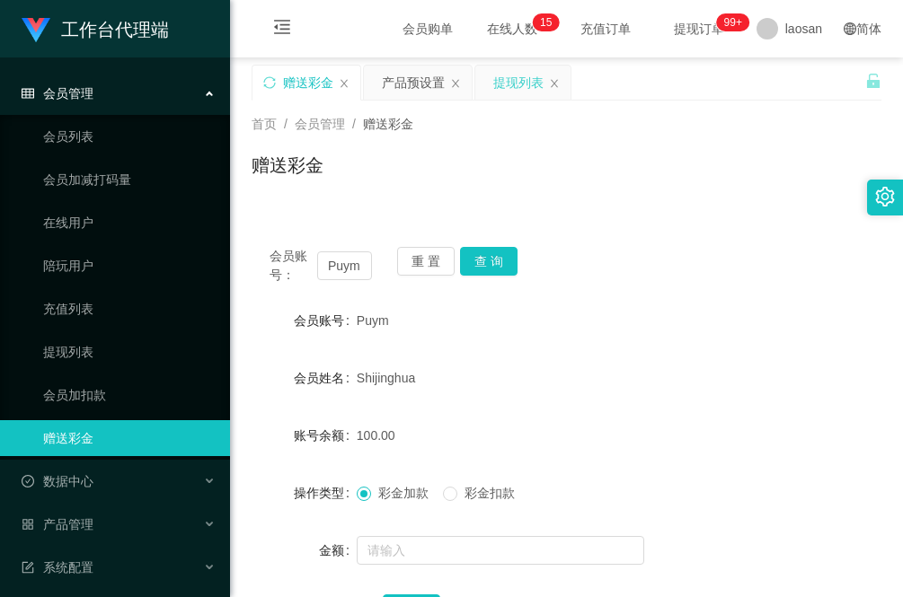
click at [519, 86] on div "提现列表" at bounding box center [518, 83] width 50 height 34
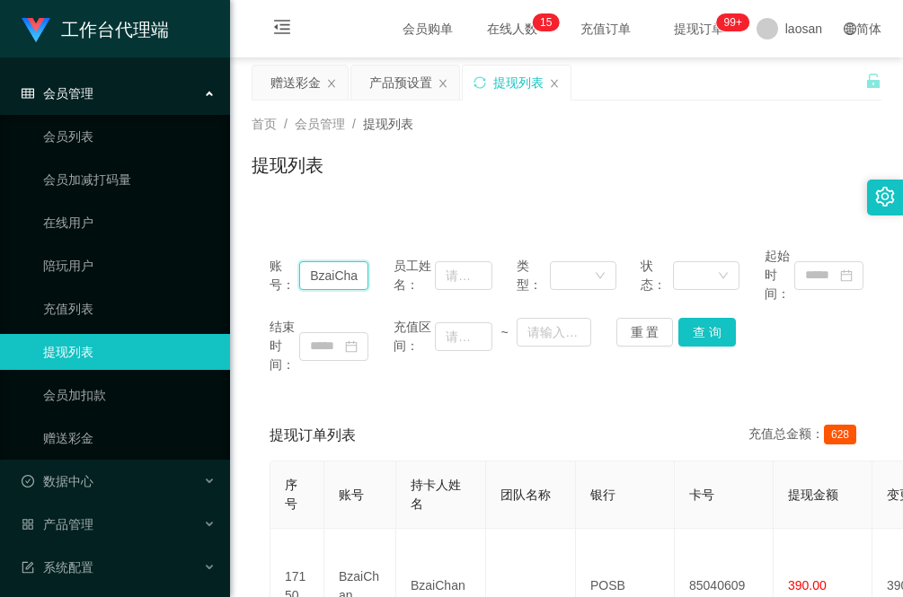
drag, startPoint x: 361, startPoint y: 275, endPoint x: 232, endPoint y: 272, distance: 129.4
click at [232, 272] on main "关闭左侧 关闭右侧 关闭其它 刷新页面 赠送彩金 产品预设置 提现列表 首页 / 会员管理 / 提现列表 / 提现列表 账号： BzaiChan 员工姓名： …" at bounding box center [566, 494] width 673 height 874
paste input "Y8802"
click at [694, 337] on button "查 询" at bounding box center [706, 332] width 57 height 29
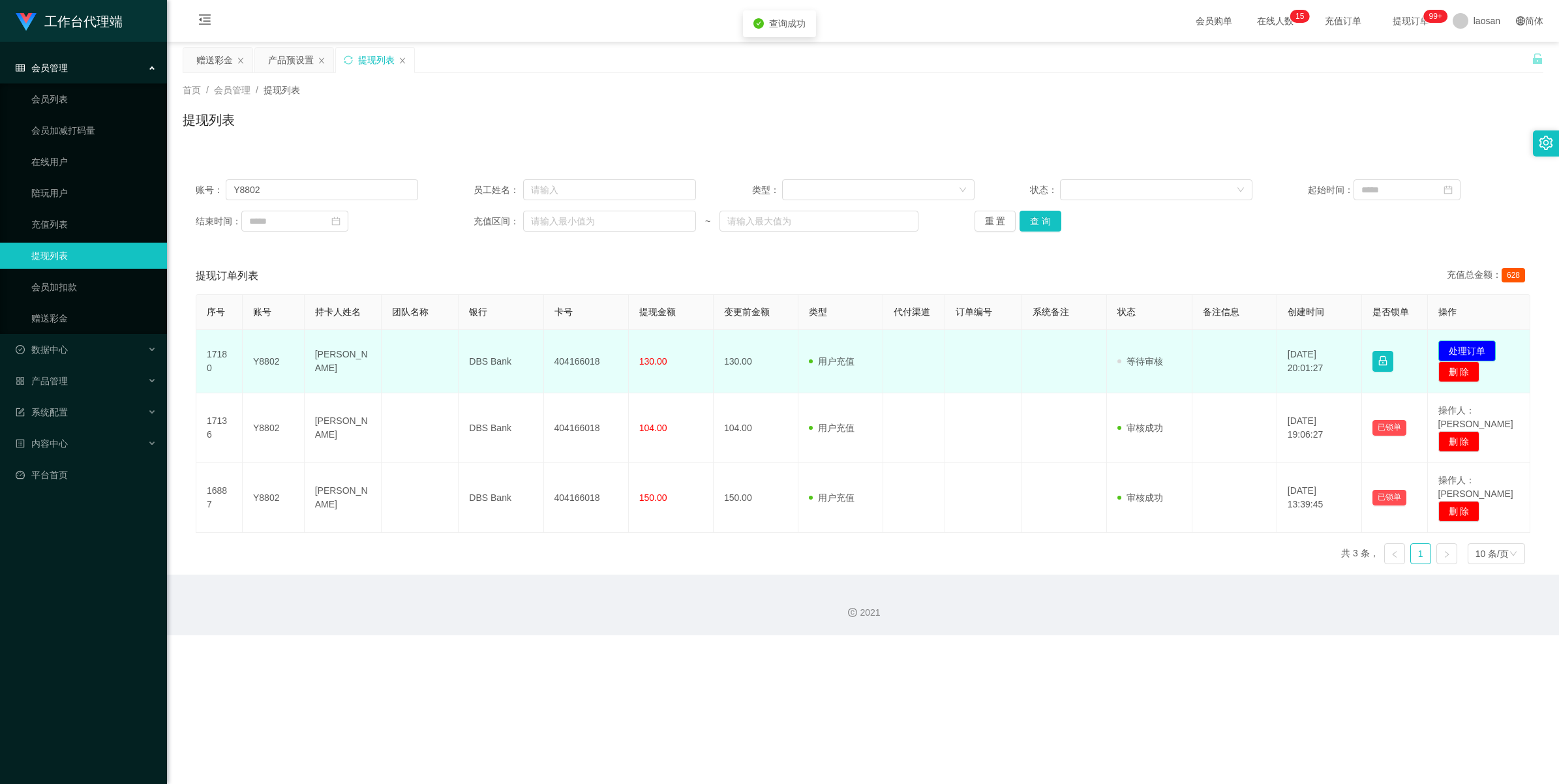
click at [655, 344] on button "处理订单" at bounding box center [1467, 351] width 57 height 21
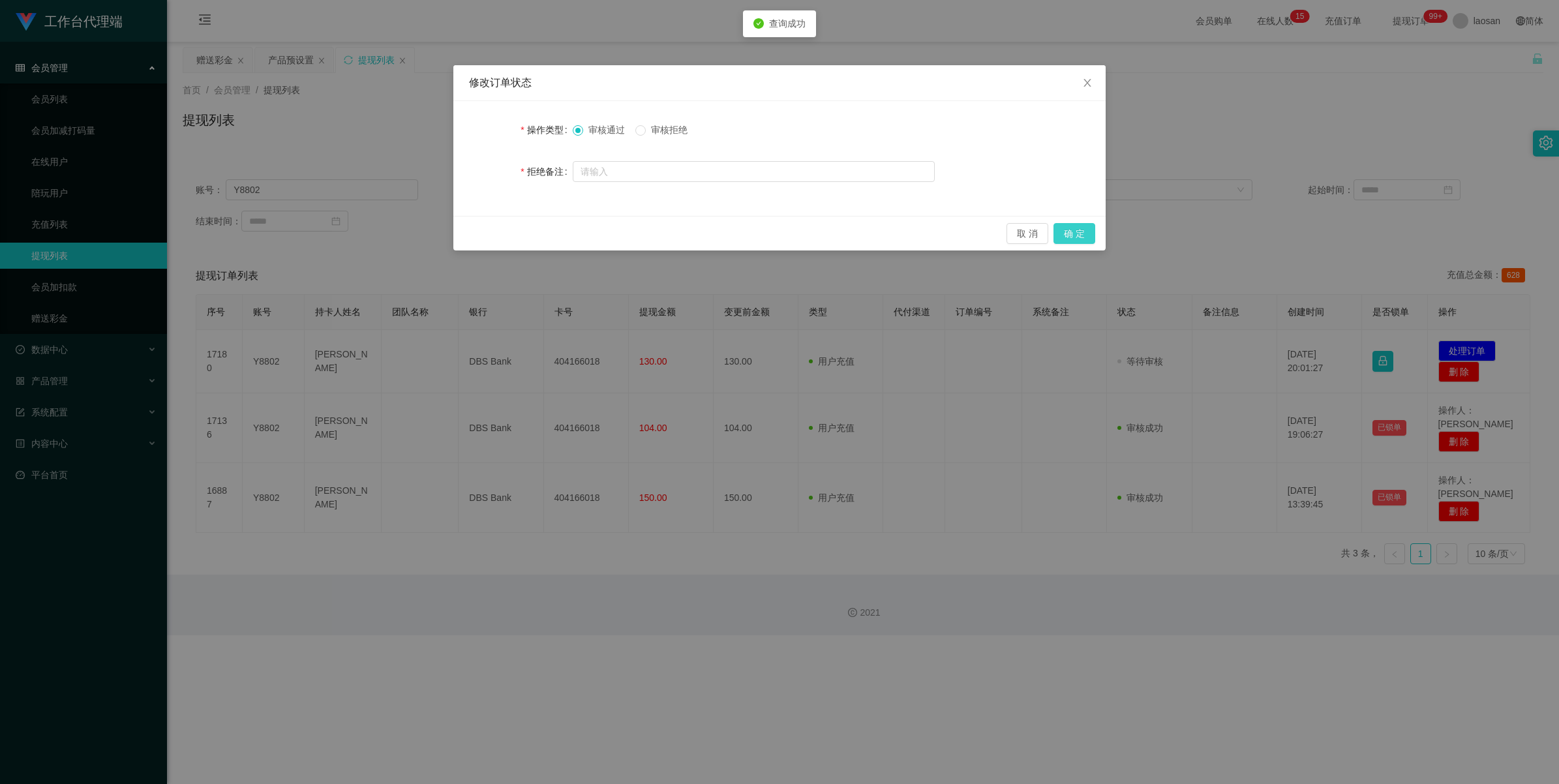
click at [655, 228] on button "确 定" at bounding box center [1074, 233] width 41 height 21
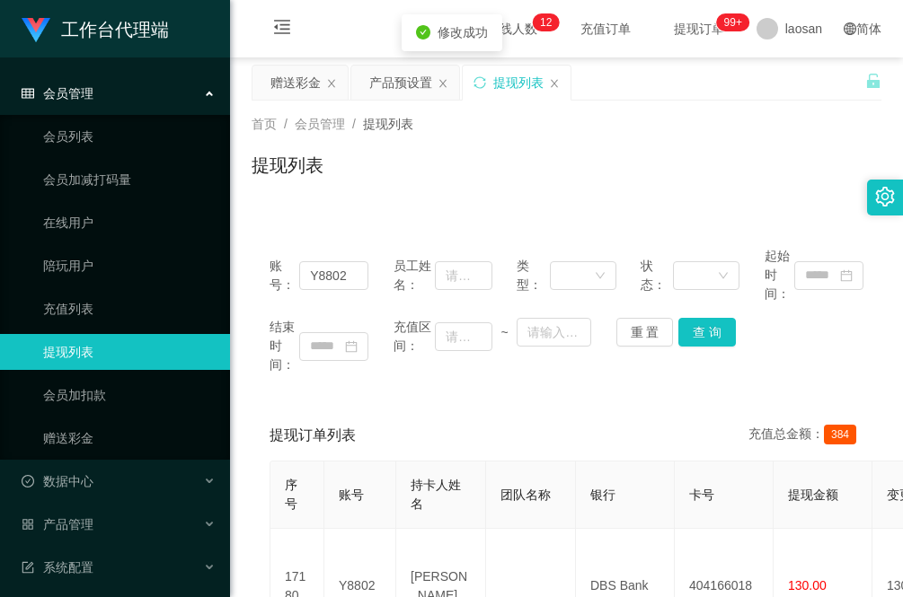
scroll to position [112, 0]
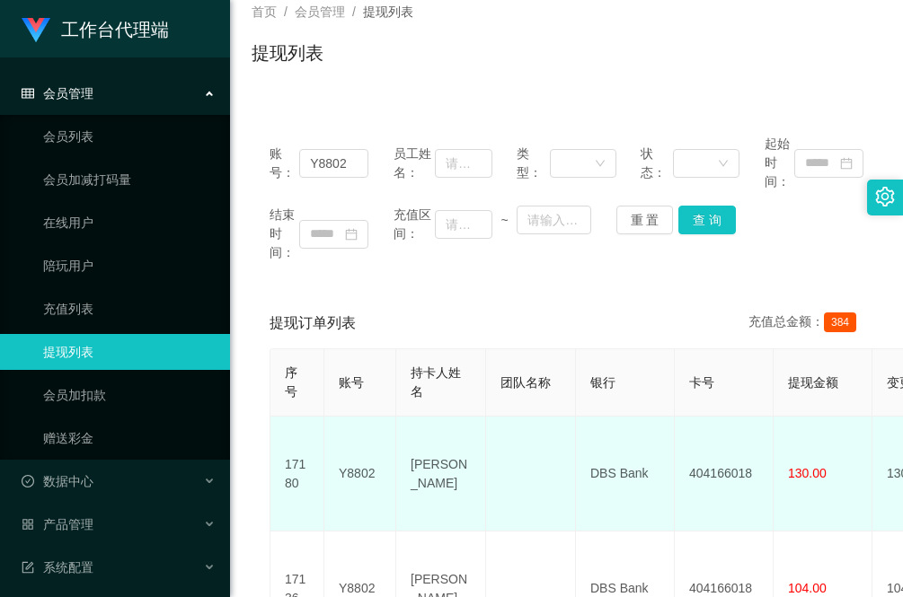
drag, startPoint x: 474, startPoint y: 474, endPoint x: 379, endPoint y: 446, distance: 99.2
drag, startPoint x: 266, startPoint y: 501, endPoint x: 472, endPoint y: 495, distance: 206.7
click at [266, 501] on div "提现订单列表 充值总金额： 384 序号 账号 持卡人姓名 团队名称 银行 卡号 提现金额 变更前金额 类型 代付渠道 订单编号 系统备注 状态 备注信息 创…" at bounding box center [566, 558] width 630 height 521
drag, startPoint x: 648, startPoint y: 468, endPoint x: 567, endPoint y: 468, distance: 81.7
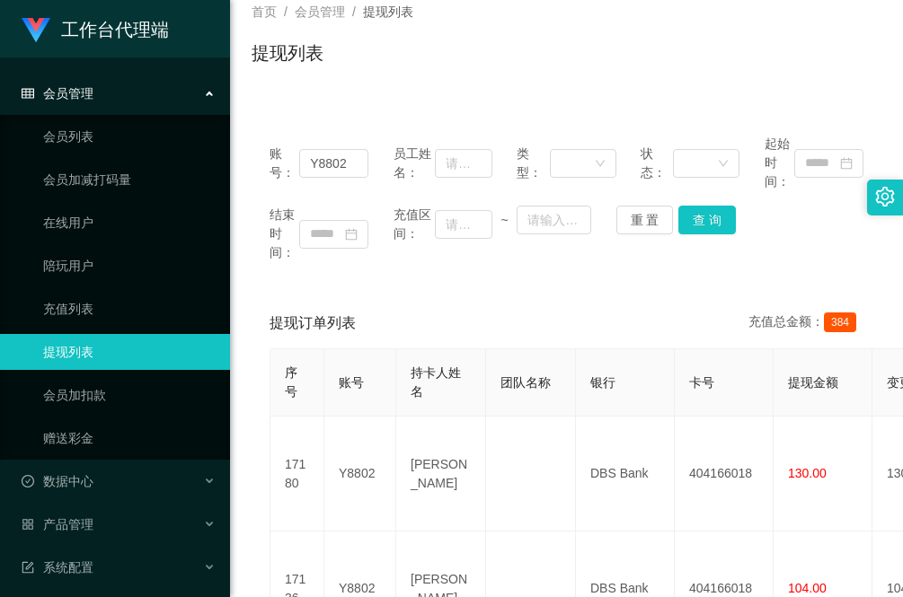
click at [235, 492] on main "关闭左侧 关闭右侧 关闭其它 刷新页面 赠送彩金 产品预设置 提现列表 首页 / 会员管理 / 提现列表 / 提现列表 账号： Y8802 员工姓名： 类型：…" at bounding box center [566, 382] width 673 height 874
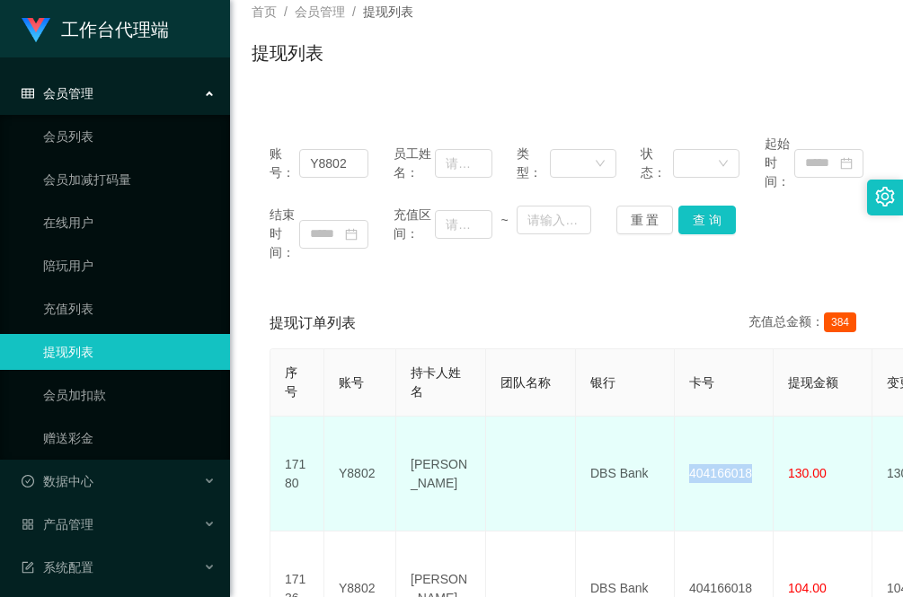
drag, startPoint x: 755, startPoint y: 461, endPoint x: 666, endPoint y: 461, distance: 88.9
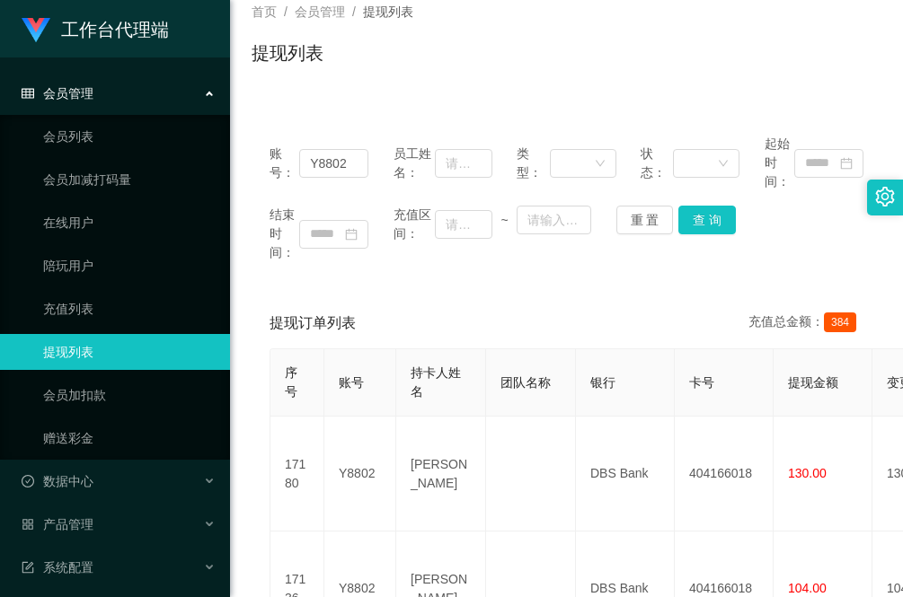
click at [323, 106] on div "账号： Y8802 员工姓名： 类型： 状态： 起始时间： 结束时间： 充值区间： ~ 重 置 查 询 提现订单列表 充值总金额： 384 序号 账号 持卡人…" at bounding box center [566, 457] width 630 height 724
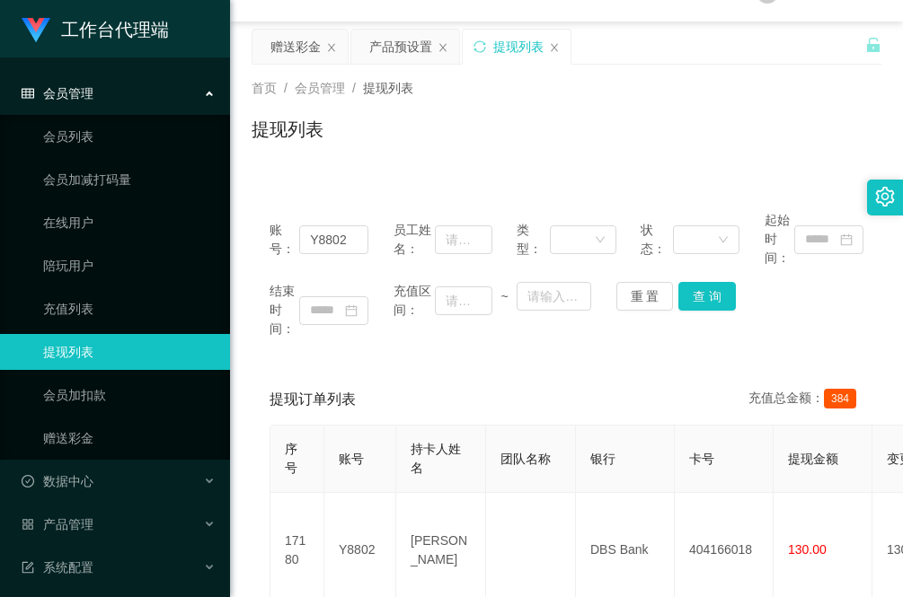
scroll to position [0, 0]
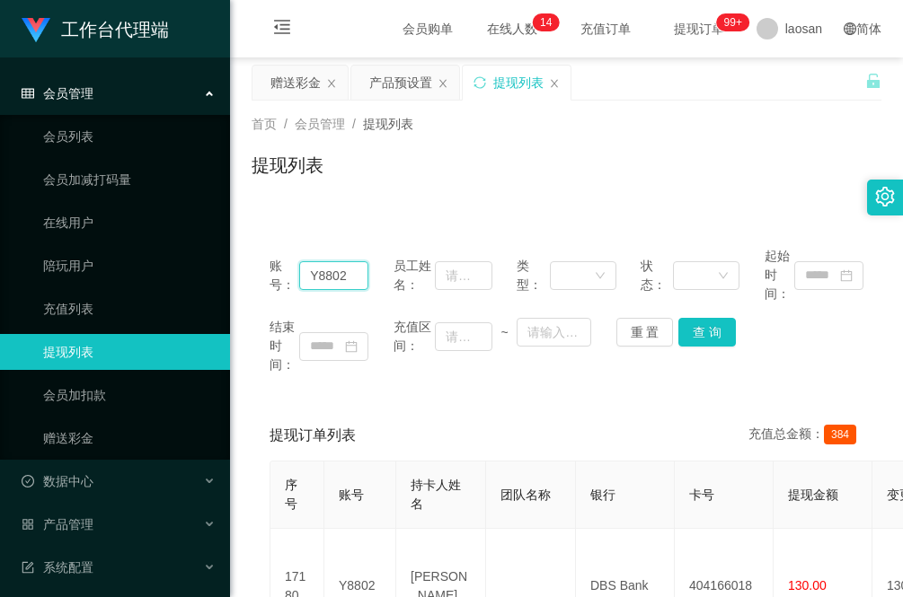
drag, startPoint x: 351, startPoint y: 279, endPoint x: 260, endPoint y: 281, distance: 90.7
click at [260, 281] on div "账号： Y8802 员工姓名： 类型： 状态： 起始时间： 结束时间： 充值区间： ~ 重 置 查 询" at bounding box center [566, 310] width 630 height 163
paste input "Lan1981fan"
type input "Lan1981fan"
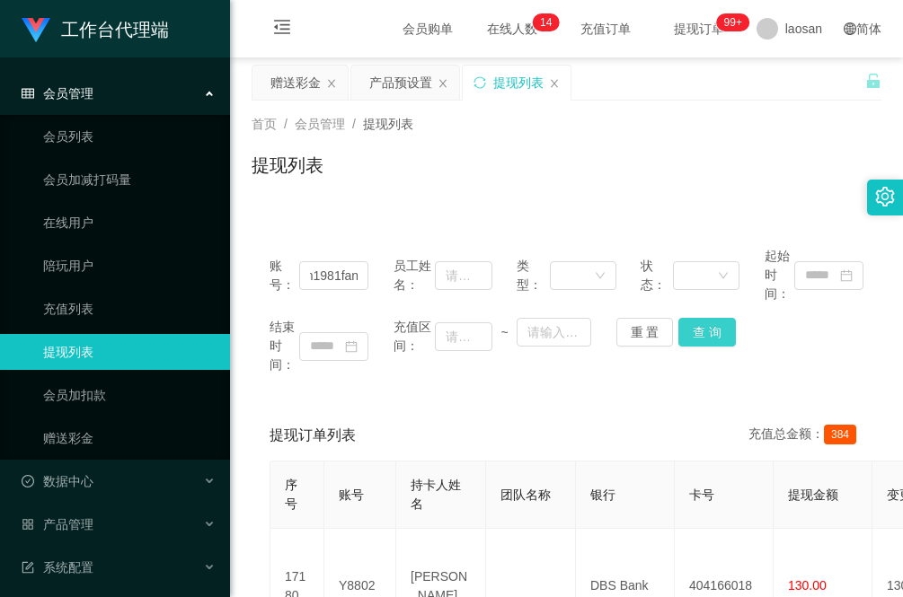
click at [687, 339] on button "查 询" at bounding box center [706, 332] width 57 height 29
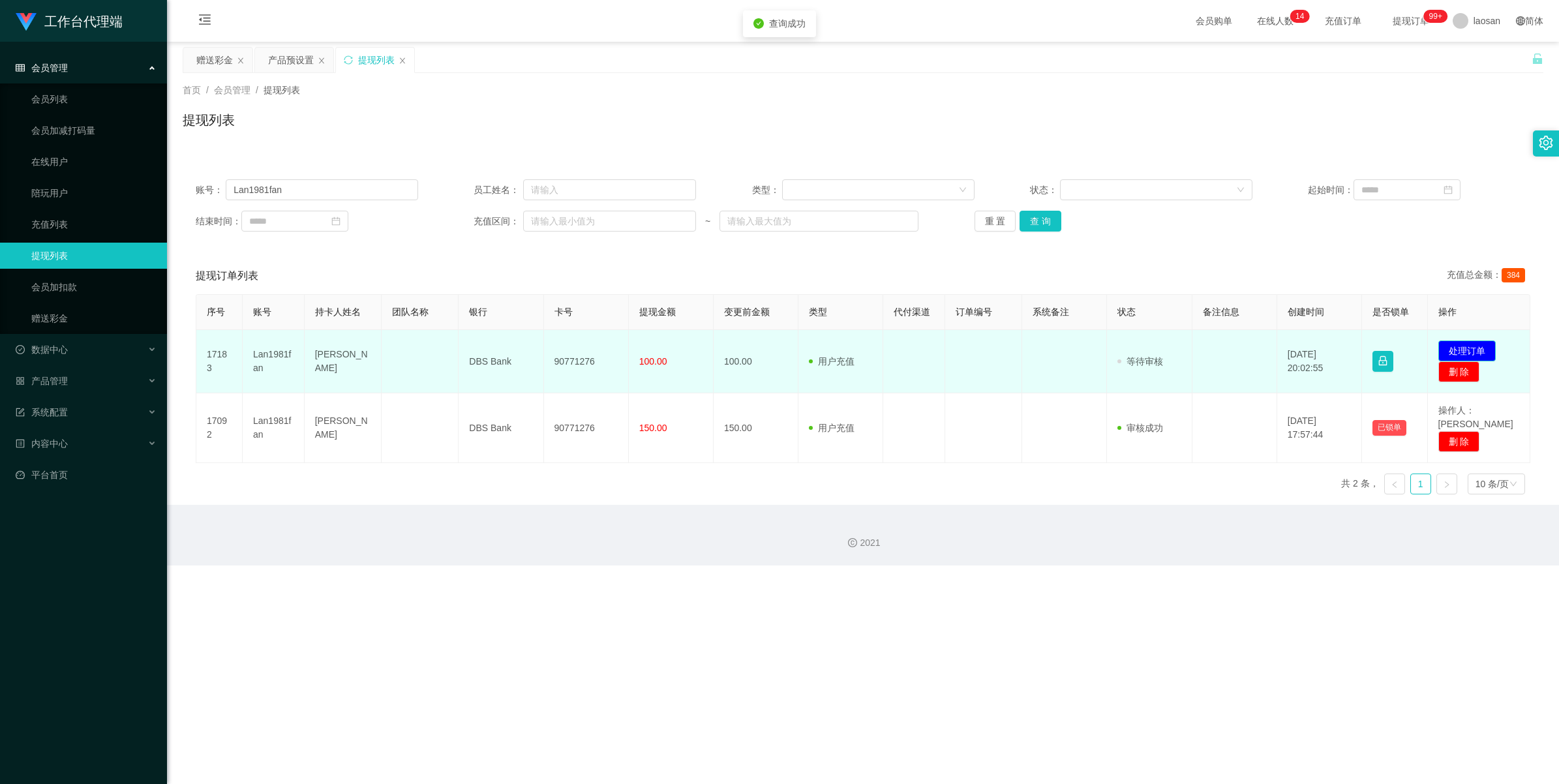
click at [655, 349] on button "处理订单" at bounding box center [1467, 351] width 57 height 21
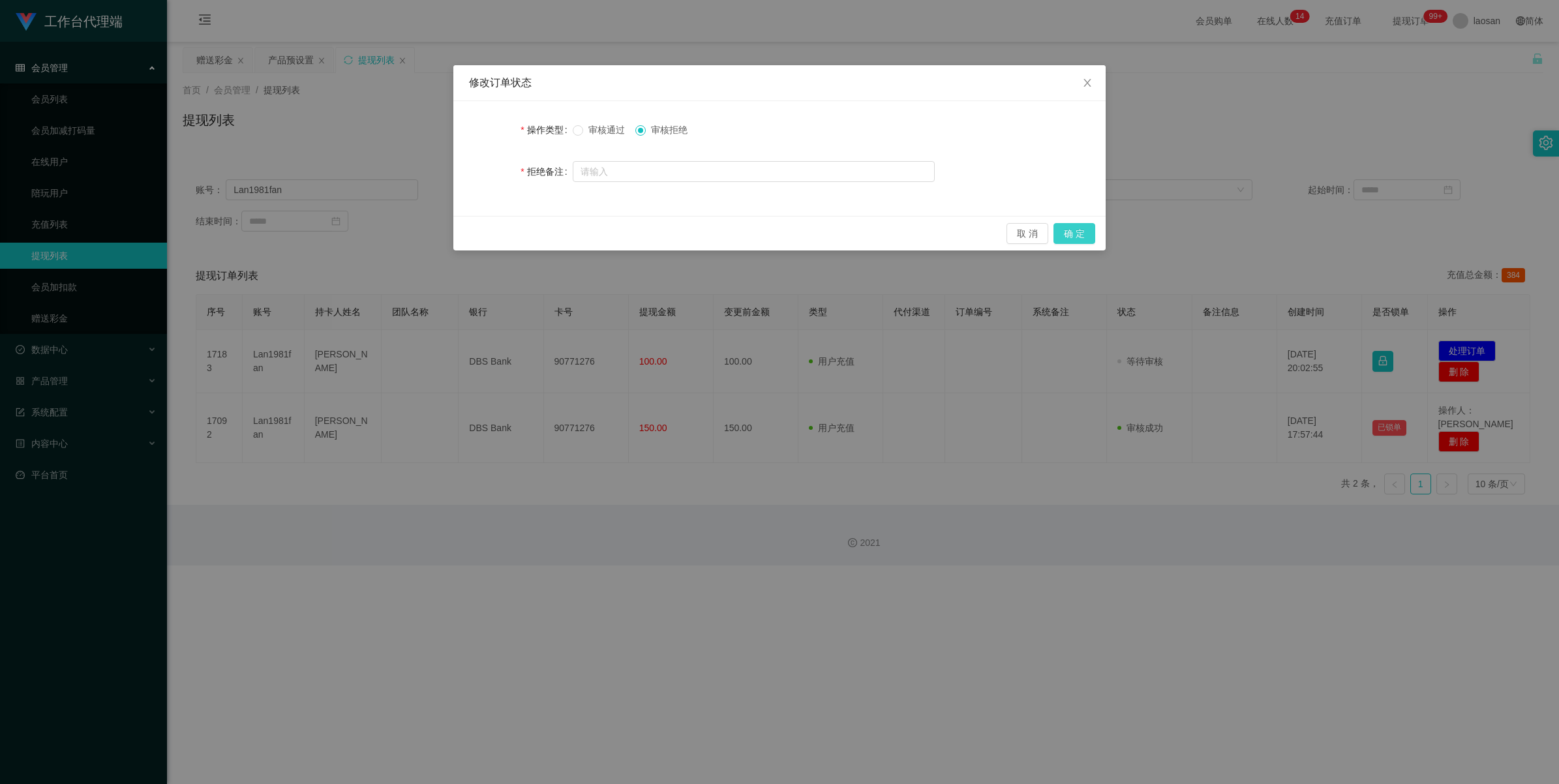
click at [655, 232] on button "确 定" at bounding box center [1074, 233] width 41 height 21
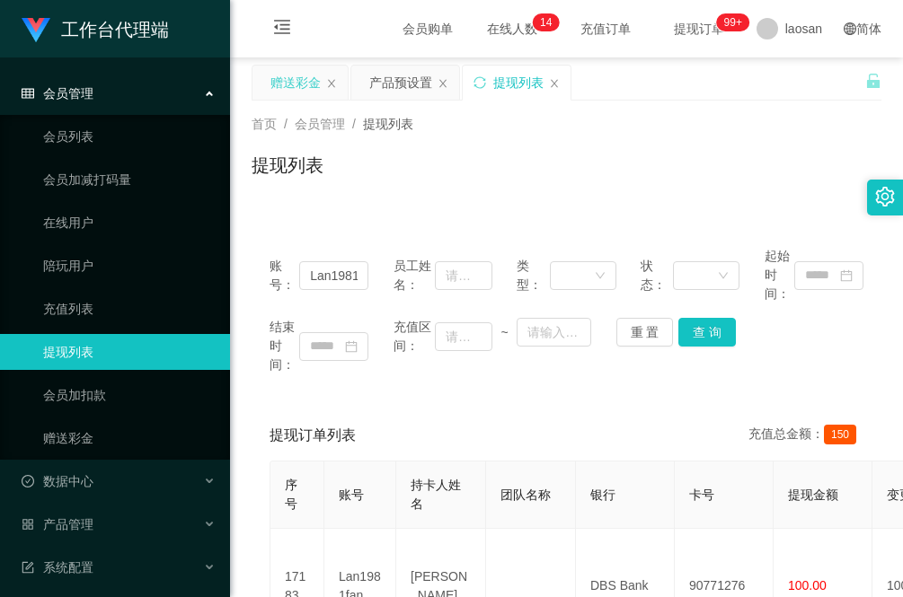
click at [296, 81] on div "赠送彩金" at bounding box center [295, 83] width 50 height 34
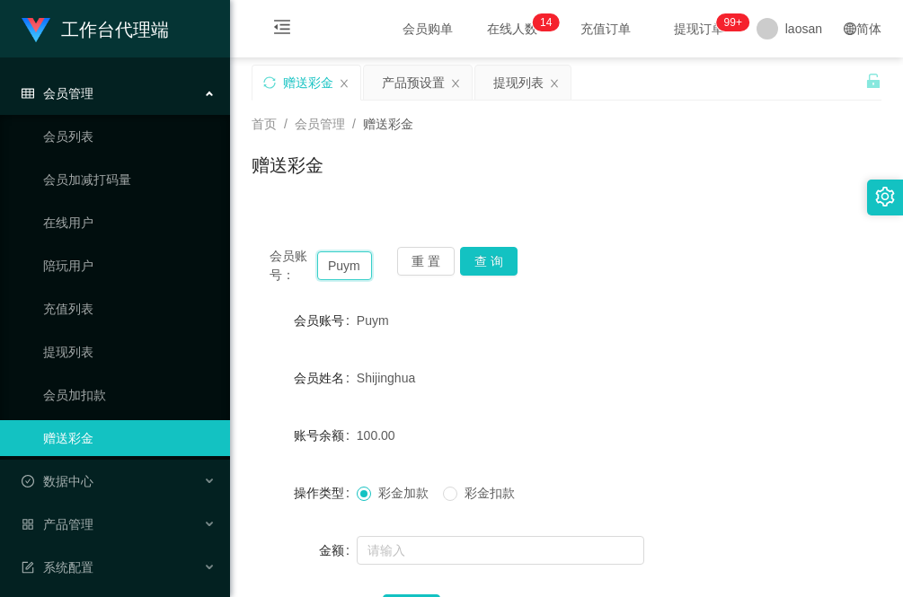
click at [359, 262] on input "Puym" at bounding box center [344, 265] width 55 height 29
click at [434, 265] on button "重 置" at bounding box center [425, 261] width 57 height 29
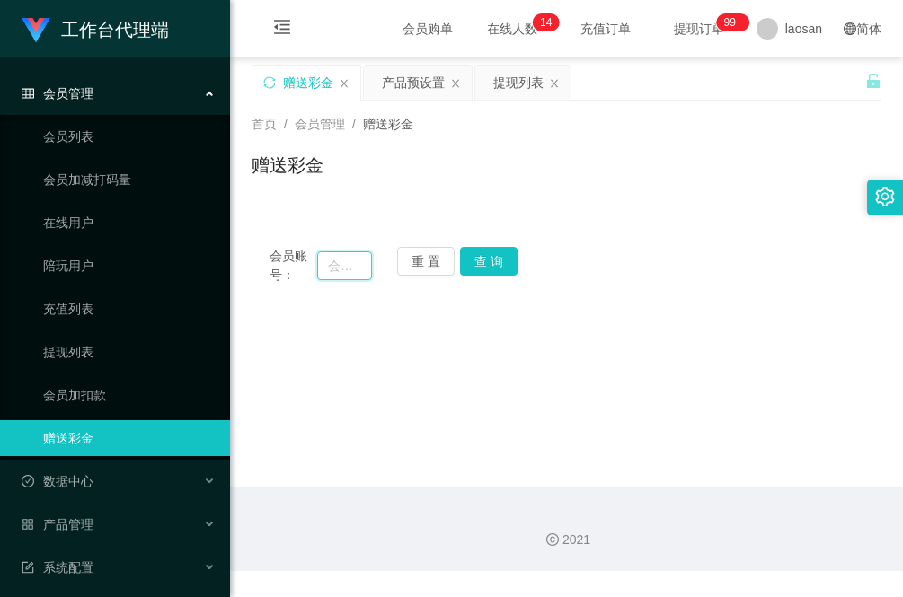
click at [341, 269] on input "text" at bounding box center [344, 265] width 55 height 29
paste input "Lan1981fan"
type input "Lan1981fan"
click at [490, 262] on button "查 询" at bounding box center [488, 261] width 57 height 29
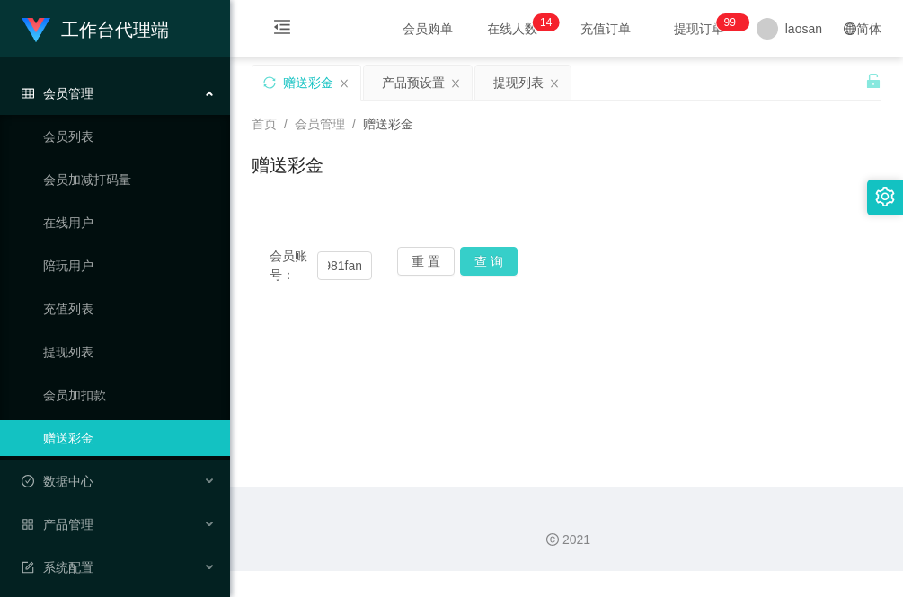
scroll to position [0, 0]
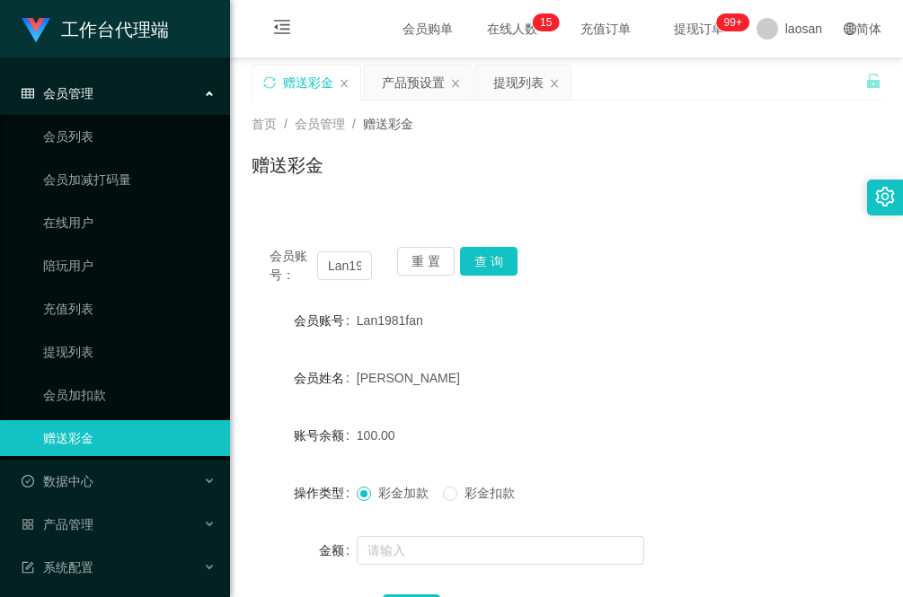
drag, startPoint x: 240, startPoint y: 332, endPoint x: 270, endPoint y: 320, distance: 33.0
click at [240, 332] on main "关闭左侧 关闭右侧 关闭其它 刷新页面 赠送彩金 产品预设置 提现列表 首页 / 会员管理 / 赠送彩金 / 赠送彩金 会员账号： Lan1981fan 重 …" at bounding box center [566, 361] width 673 height 608
drag, startPoint x: 419, startPoint y: 261, endPoint x: 373, endPoint y: 276, distance: 48.9
click at [419, 261] on button "重 置" at bounding box center [425, 261] width 57 height 29
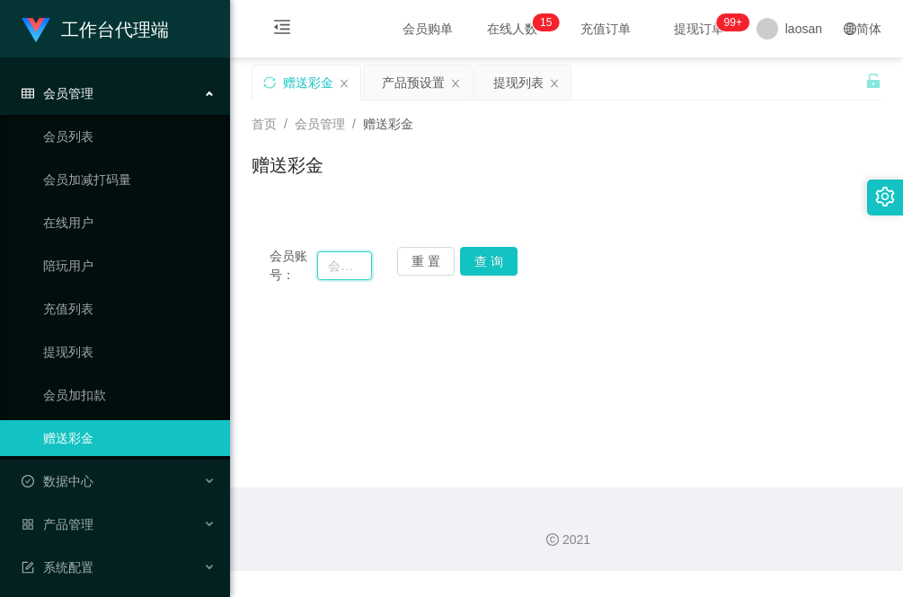
click at [343, 267] on input "text" at bounding box center [344, 265] width 55 height 29
paste input "123ltp"
type input "123ltp"
drag, startPoint x: 476, startPoint y: 258, endPoint x: 496, endPoint y: 288, distance: 36.4
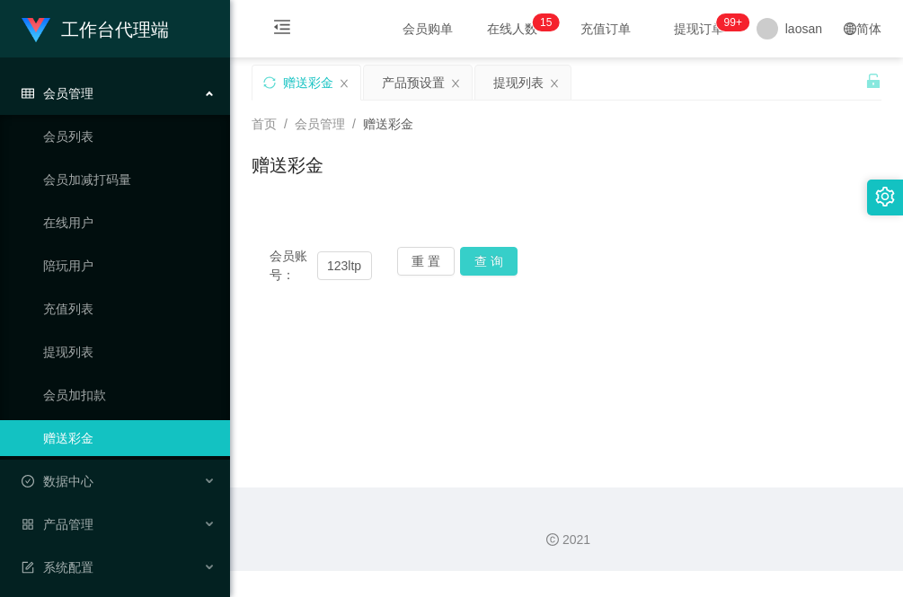
click at [476, 258] on button "查 询" at bounding box center [488, 261] width 57 height 29
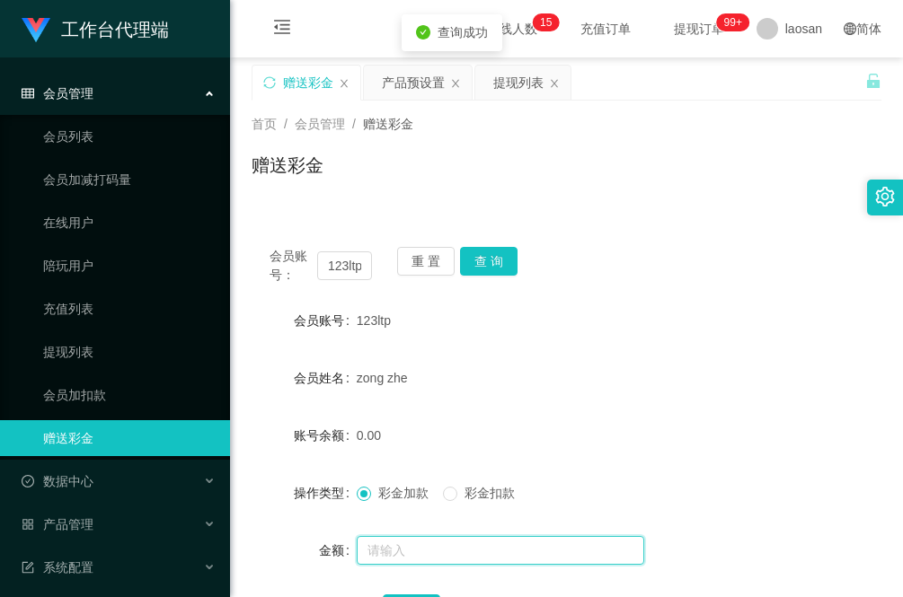
click at [427, 537] on input "text" at bounding box center [500, 550] width 287 height 29
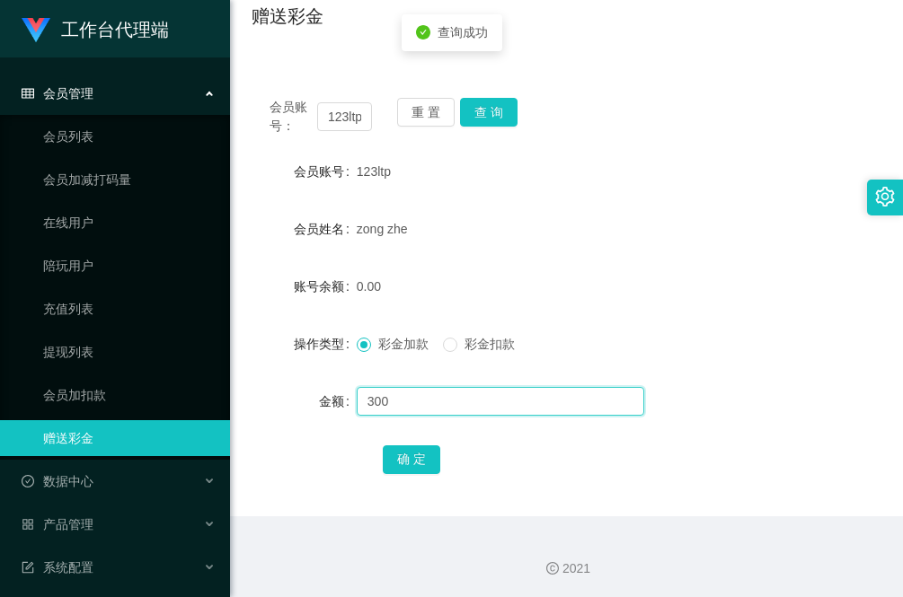
scroll to position [151, 0]
type input "300"
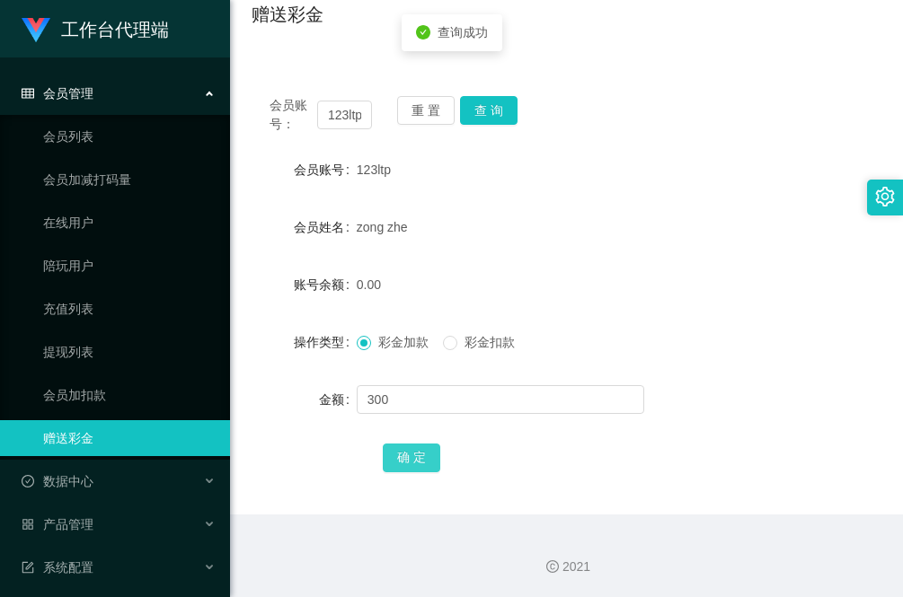
click at [420, 460] on button "确 定" at bounding box center [411, 458] width 57 height 29
click at [287, 458] on div "确 定" at bounding box center [566, 457] width 630 height 36
drag, startPoint x: 240, startPoint y: 172, endPoint x: 218, endPoint y: 198, distance: 33.8
click at [240, 172] on main "关闭左侧 关闭右侧 关闭其它 刷新页面 赠送彩金 产品预设置 提现列表 首页 / 会员管理 / 赠送彩金 / 赠送彩金 会员账号： 123ltp 重 置 查 …" at bounding box center [566, 211] width 673 height 608
click at [351, 117] on input "123ltp" at bounding box center [344, 115] width 55 height 29
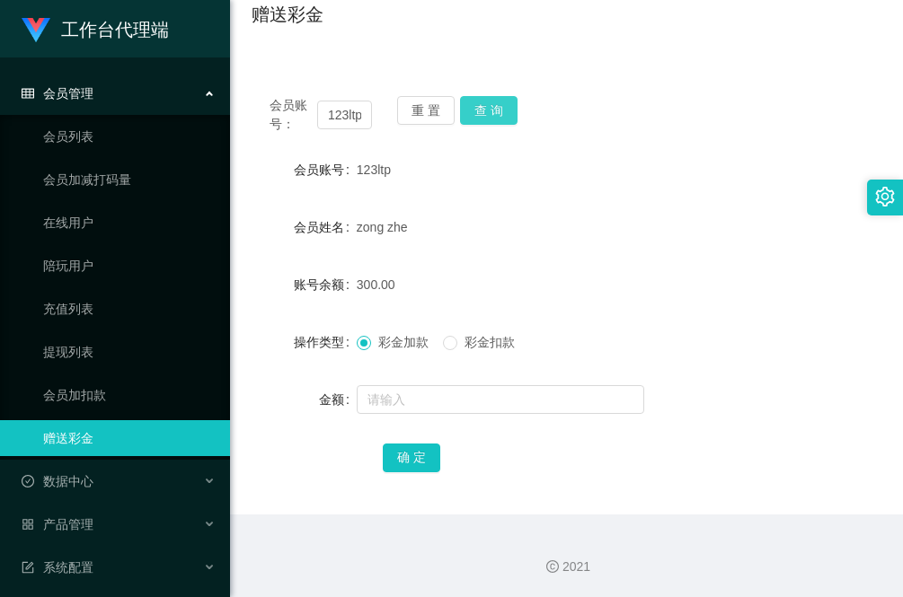
click at [491, 112] on button "查 询" at bounding box center [488, 110] width 57 height 29
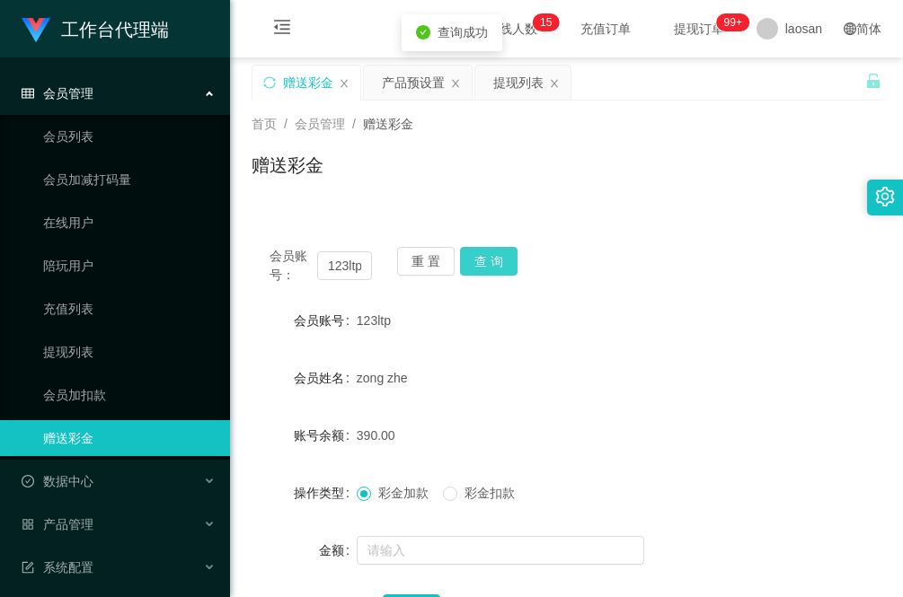
click at [506, 258] on button "查 询" at bounding box center [488, 261] width 57 height 29
click at [518, 88] on div "提现列表" at bounding box center [518, 83] width 50 height 34
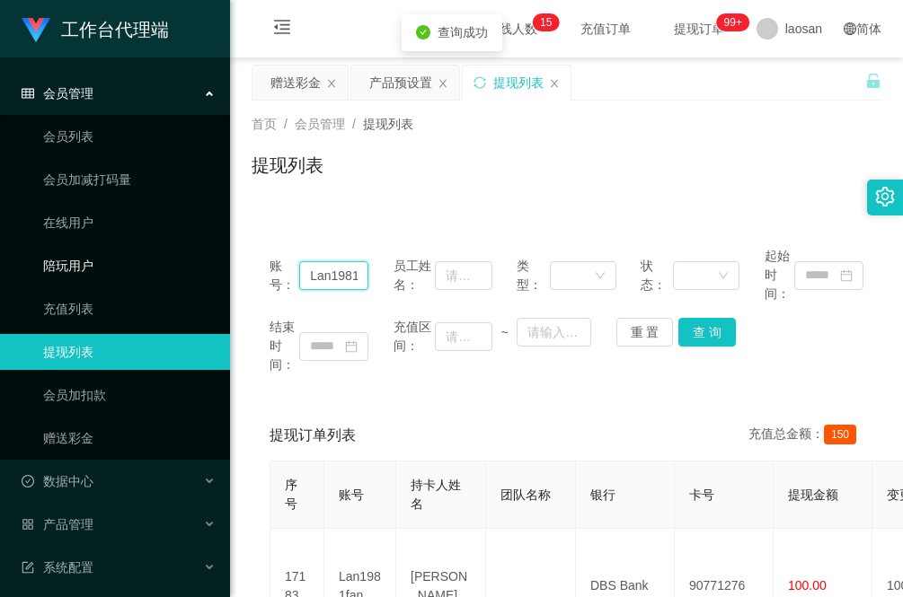
drag, startPoint x: 360, startPoint y: 275, endPoint x: 214, endPoint y: 278, distance: 146.4
click at [204, 279] on section "工作台代理端 会员管理 会员列表 会员加减打码量 在线用户 陪玩用户 充值列表 提现列表 会员加扣款 赠送彩金 数据中心 员工统计 团队统计 产品管理 注单管…" at bounding box center [451, 450] width 903 height 900
paste input "123ltp"
type input "123ltpan"
click at [694, 335] on button "查 询" at bounding box center [706, 332] width 57 height 29
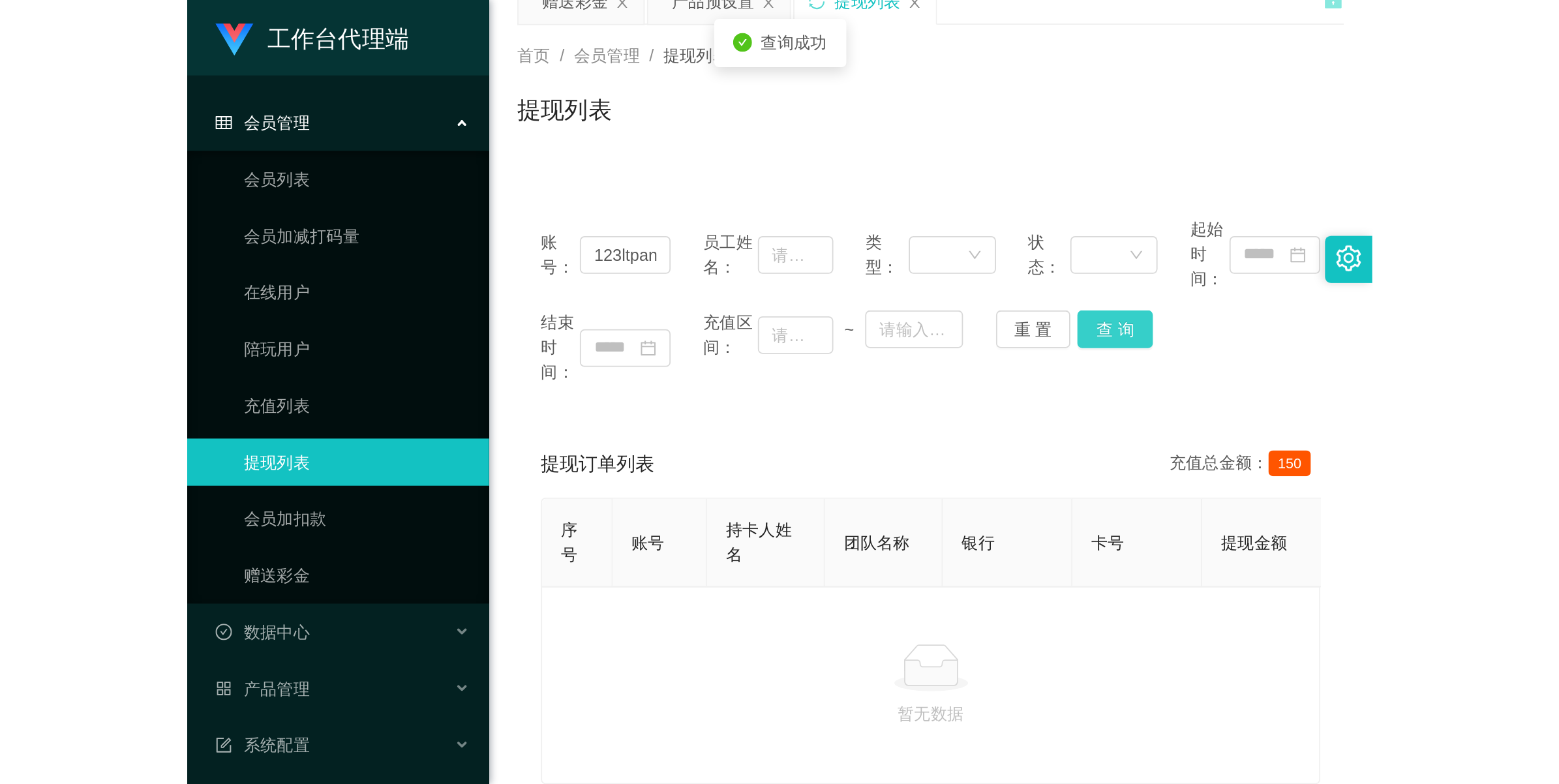
scroll to position [132, 0]
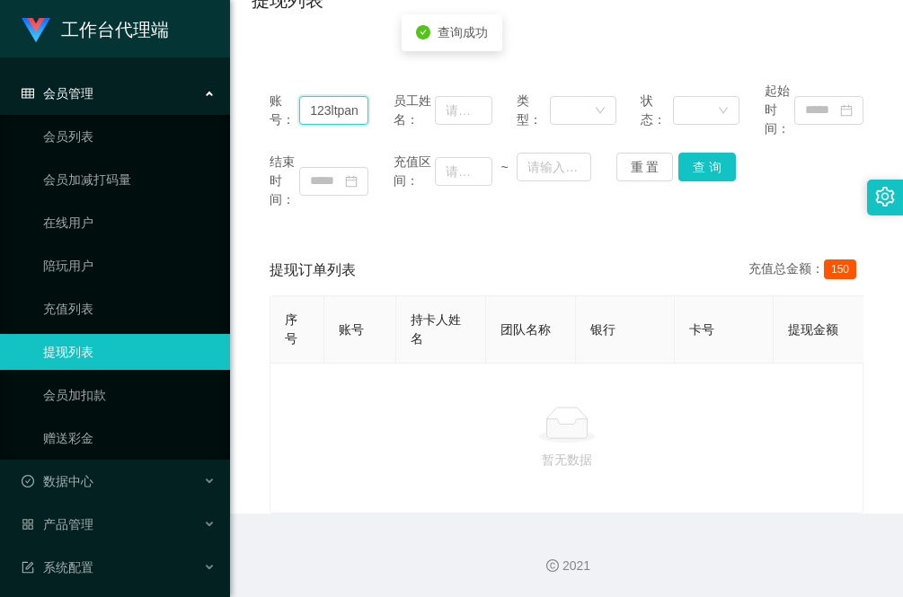
click at [325, 96] on input "123ltpan" at bounding box center [333, 110] width 69 height 29
paste input "123ltp"
click at [694, 154] on button "查 询" at bounding box center [706, 167] width 57 height 29
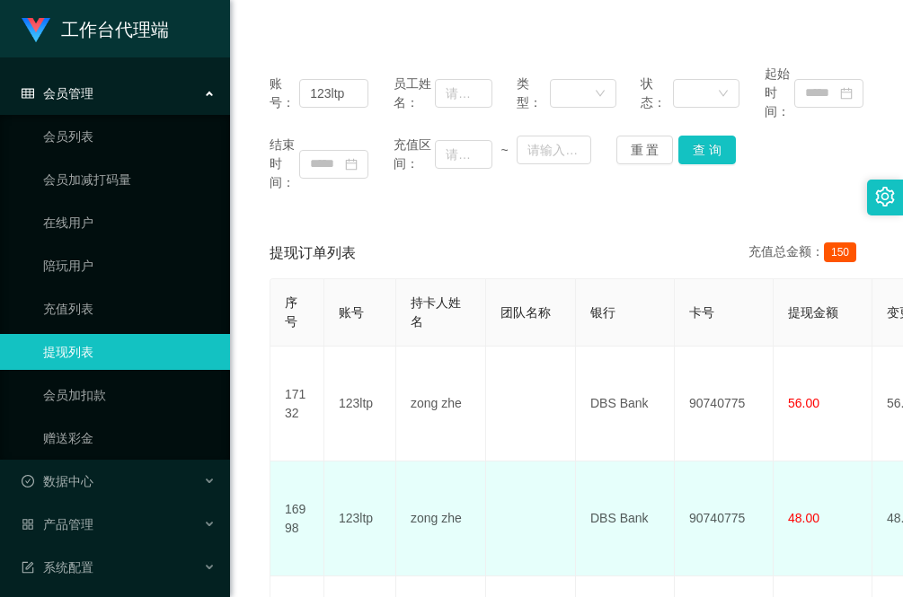
drag, startPoint x: 270, startPoint y: 536, endPoint x: 289, endPoint y: 526, distance: 21.3
click at [270, 536] on td "16998" at bounding box center [297, 519] width 54 height 115
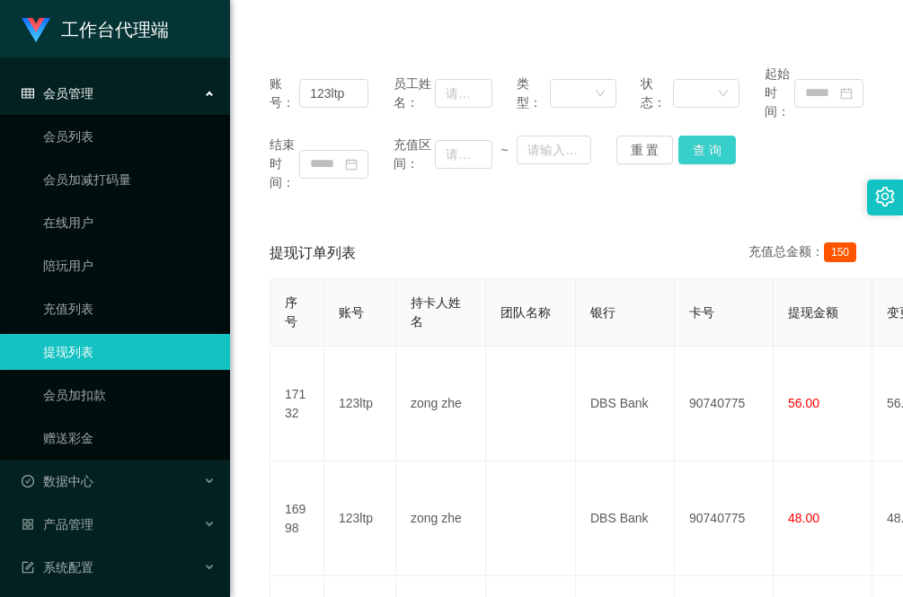
click at [699, 145] on button "查 询" at bounding box center [706, 150] width 57 height 29
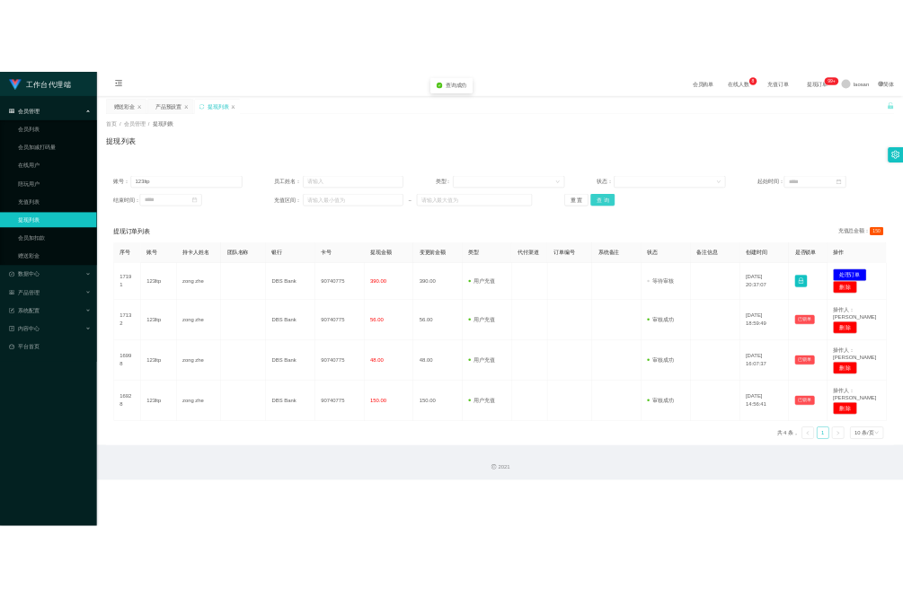
scroll to position [0, 0]
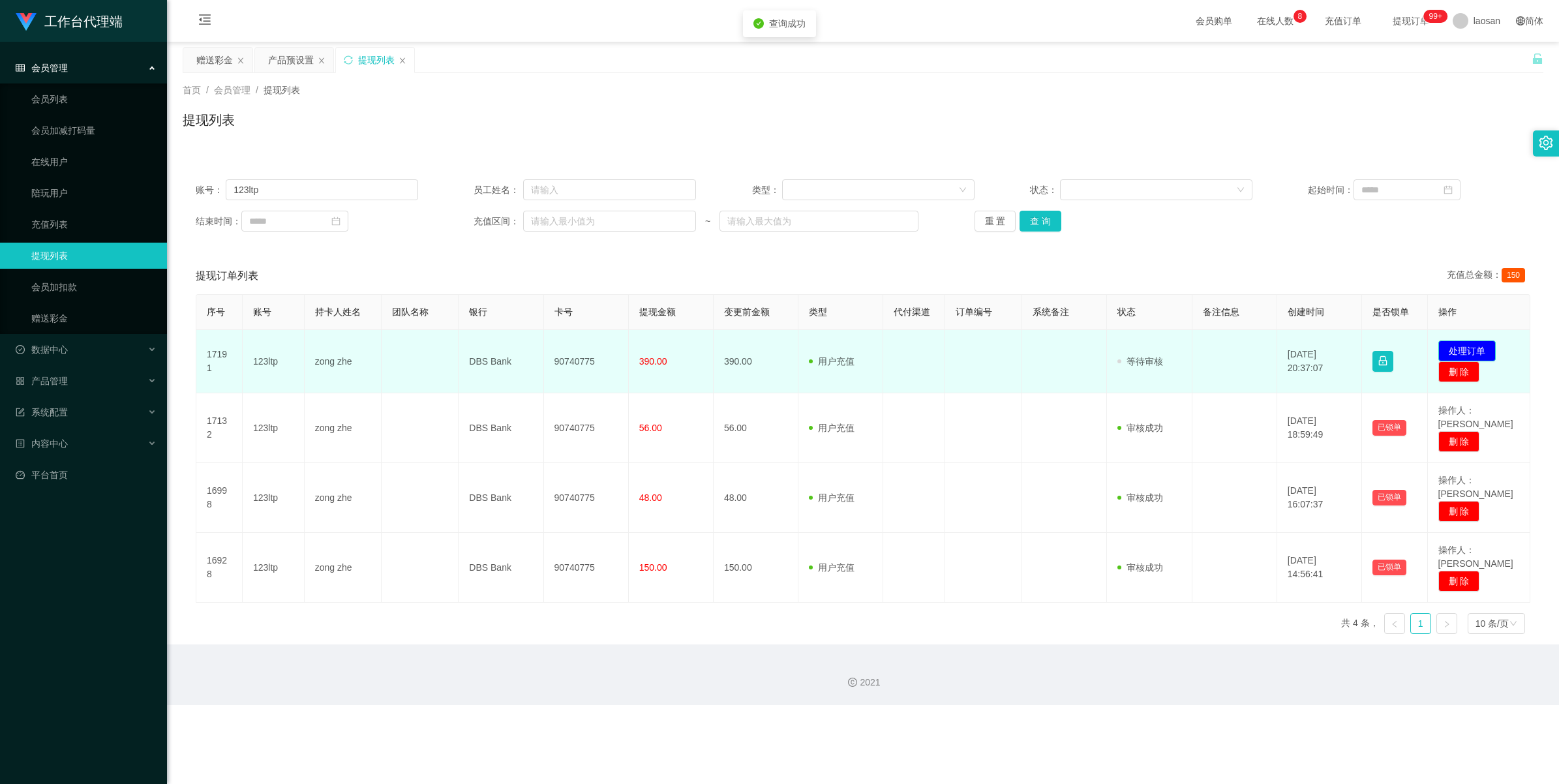
click at [655, 346] on button "处理订单" at bounding box center [1467, 351] width 57 height 21
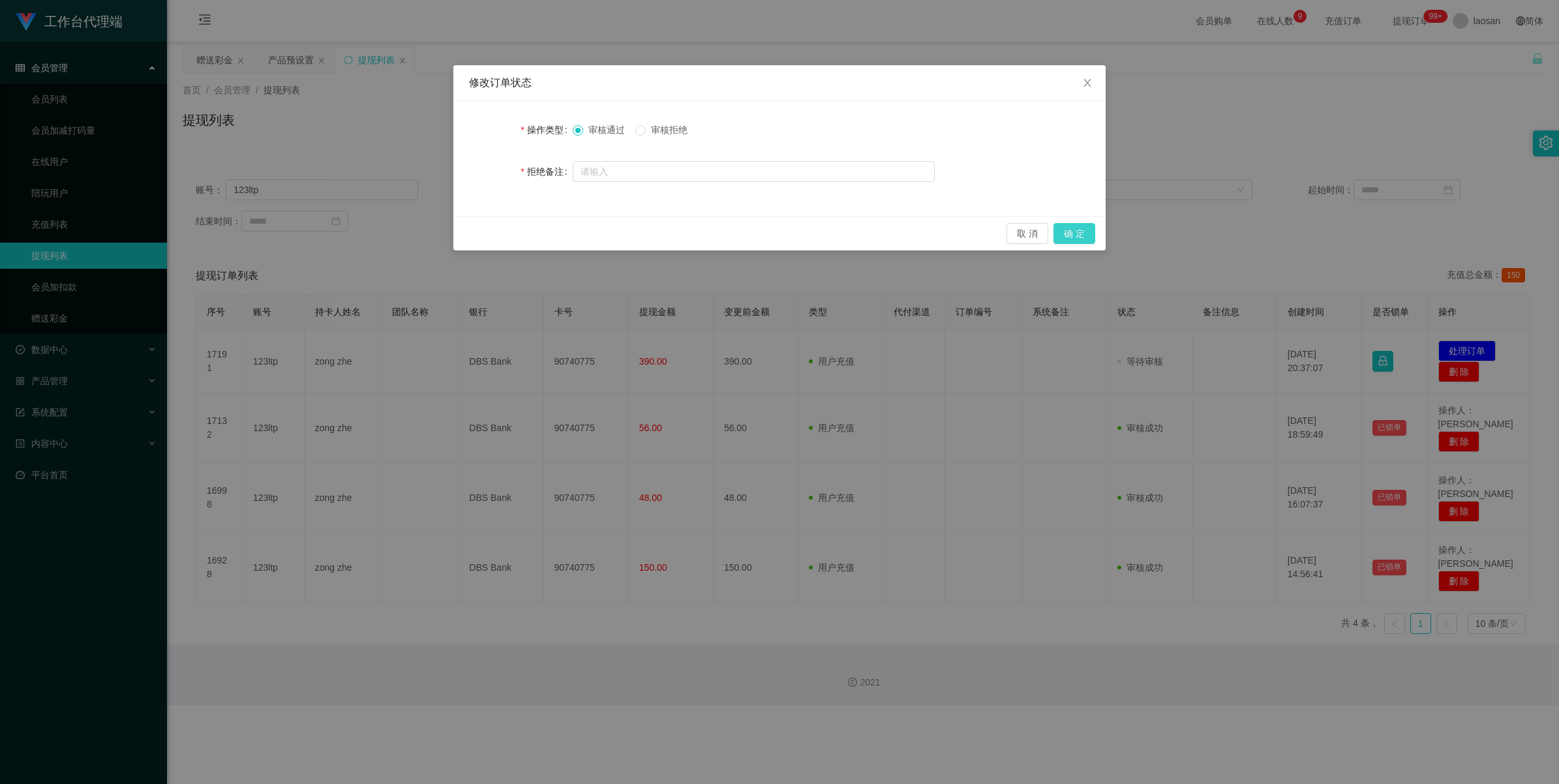
click at [655, 227] on button "确 定" at bounding box center [1074, 233] width 41 height 21
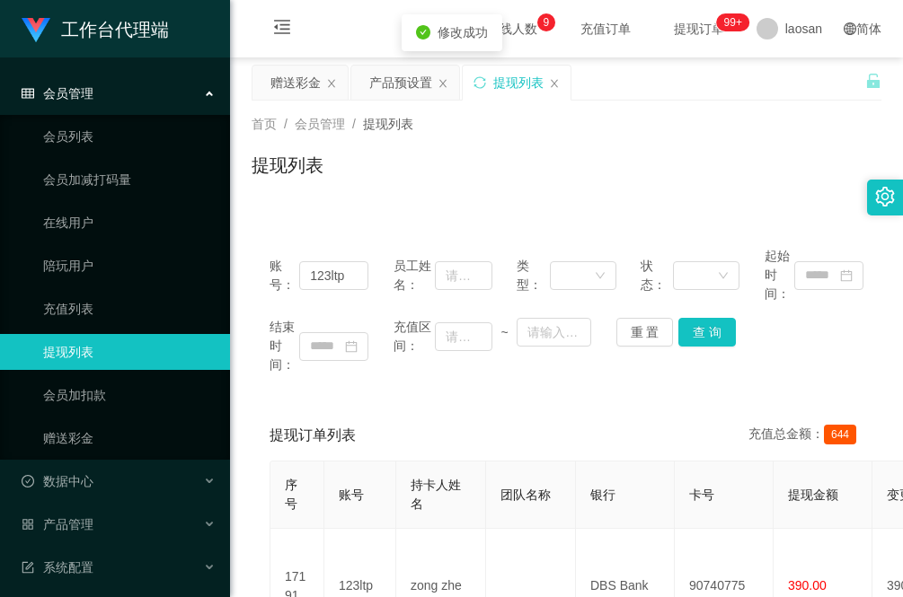
scroll to position [112, 0]
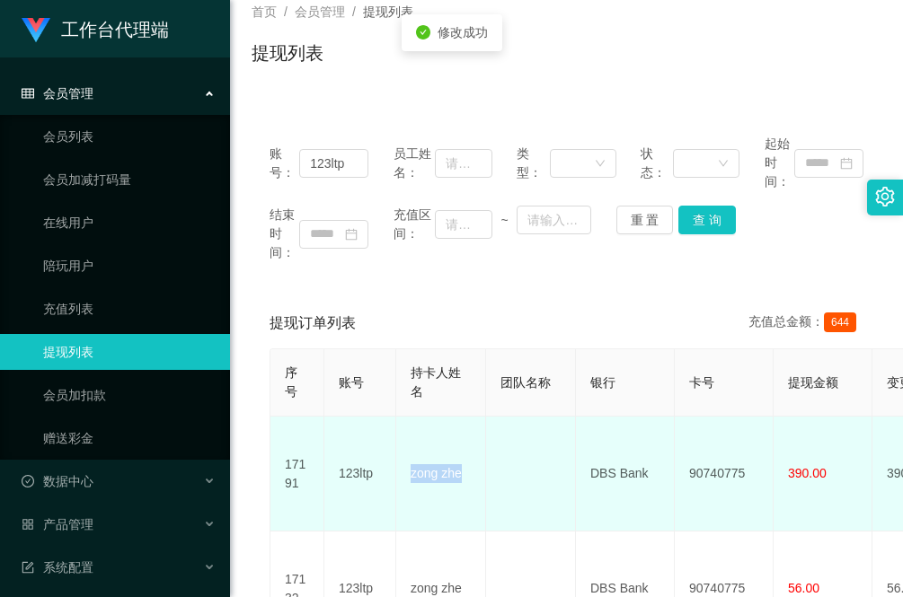
drag, startPoint x: 463, startPoint y: 463, endPoint x: 389, endPoint y: 472, distance: 75.1
drag, startPoint x: 347, startPoint y: 510, endPoint x: 414, endPoint y: 503, distance: 67.7
click at [347, 510] on td "123ltp" at bounding box center [360, 474] width 72 height 115
drag, startPoint x: 660, startPoint y: 467, endPoint x: 582, endPoint y: 463, distance: 78.3
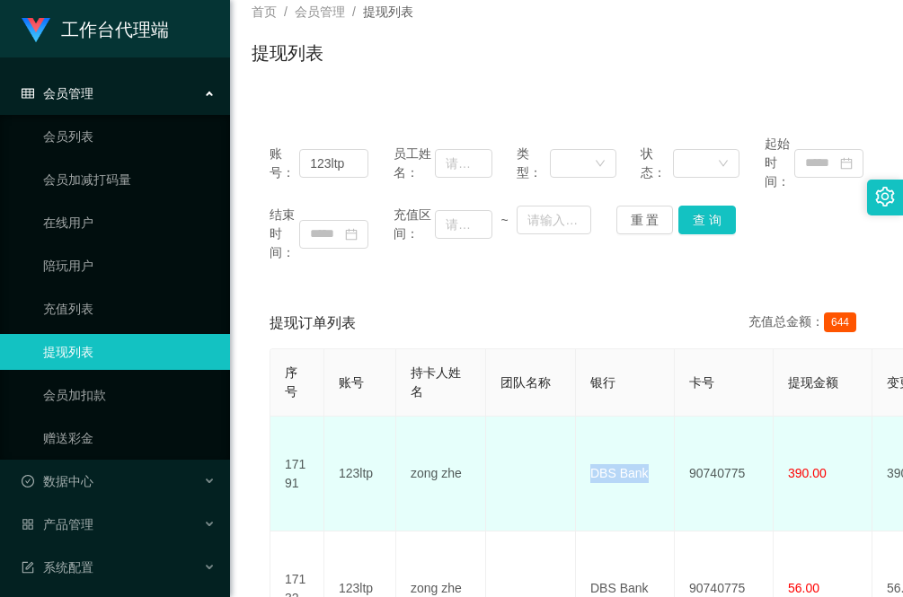
click at [582, 463] on td "DBS Bank" at bounding box center [625, 474] width 99 height 115
click at [337, 499] on td "123ltp" at bounding box center [360, 474] width 72 height 115
drag, startPoint x: 750, startPoint y: 463, endPoint x: 688, endPoint y: 458, distance: 62.2
click at [688, 458] on td "90740775" at bounding box center [724, 474] width 99 height 115
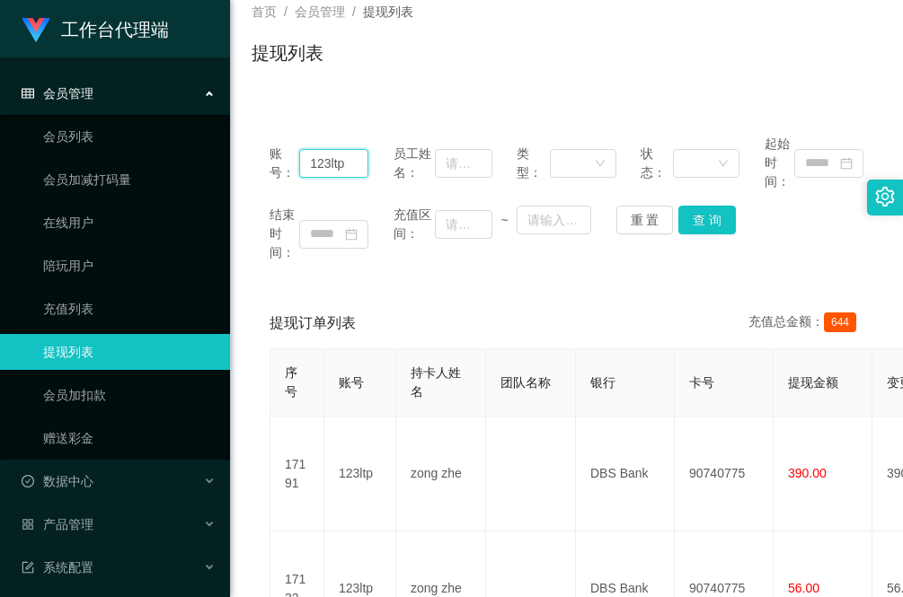
drag, startPoint x: 352, startPoint y: 162, endPoint x: 252, endPoint y: 160, distance: 99.7
click at [258, 162] on div "账号： 123ltp 员工姓名： 类型： 状态： 起始时间： 结束时间： 充值区间： ~ 重 置 查 询" at bounding box center [566, 198] width 630 height 163
paste input "zhan"
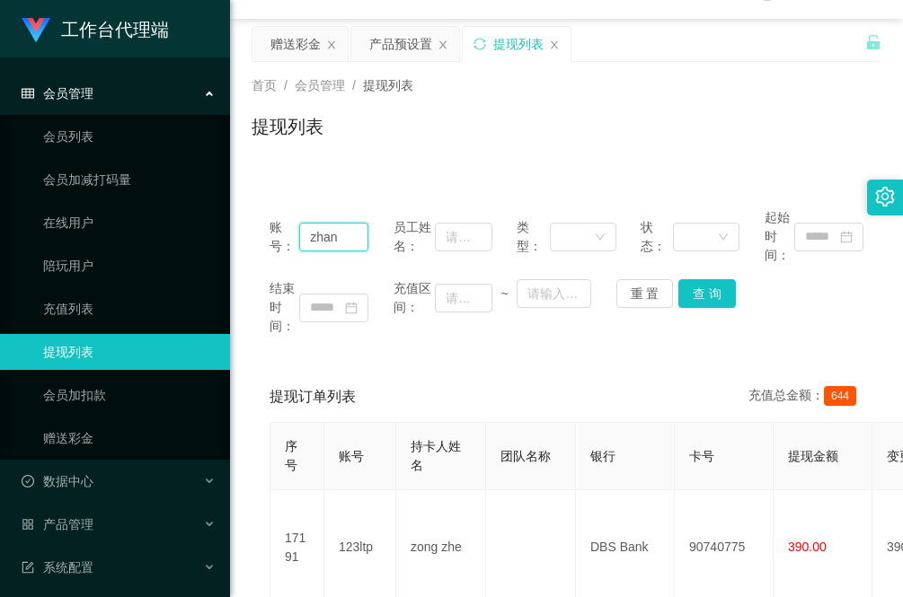
scroll to position [0, 0]
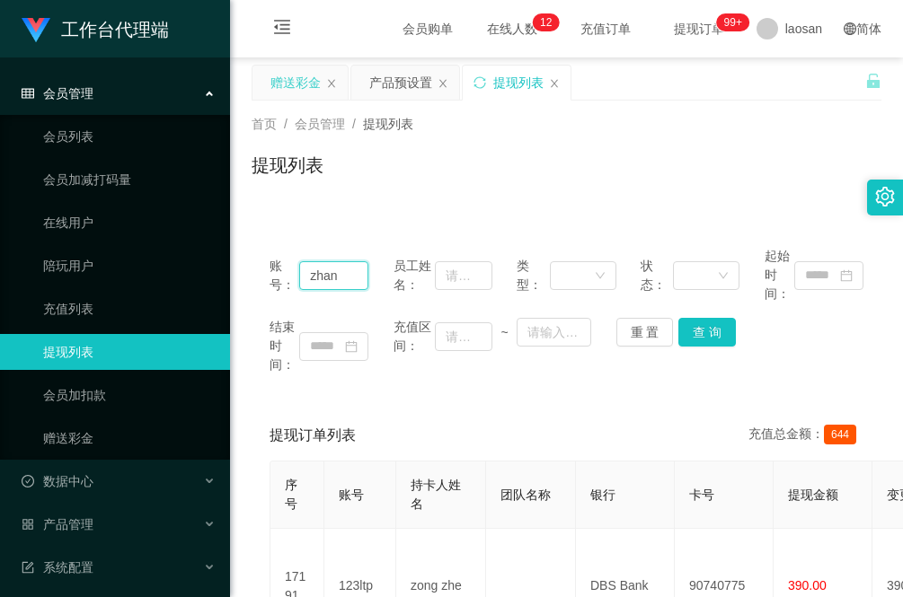
type input "zhan"
drag, startPoint x: 301, startPoint y: 76, endPoint x: 321, endPoint y: 140, distance: 66.8
click at [301, 76] on div "赠送彩金" at bounding box center [295, 83] width 50 height 34
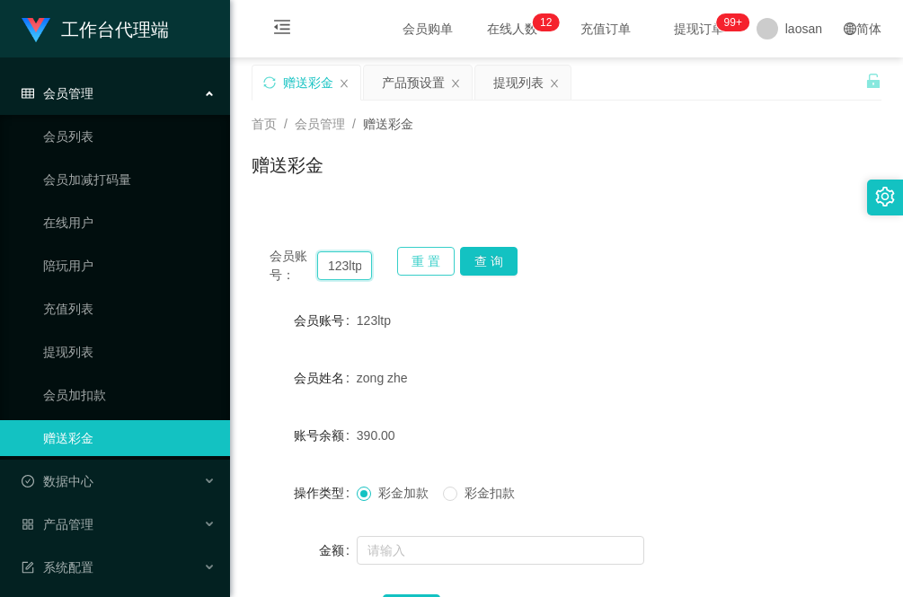
drag, startPoint x: 333, startPoint y: 263, endPoint x: 410, endPoint y: 266, distance: 76.4
click at [400, 272] on div "会员账号： 123ltp 重 置 查 询" at bounding box center [566, 266] width 630 height 38
click at [422, 260] on button "重 置" at bounding box center [425, 261] width 57 height 29
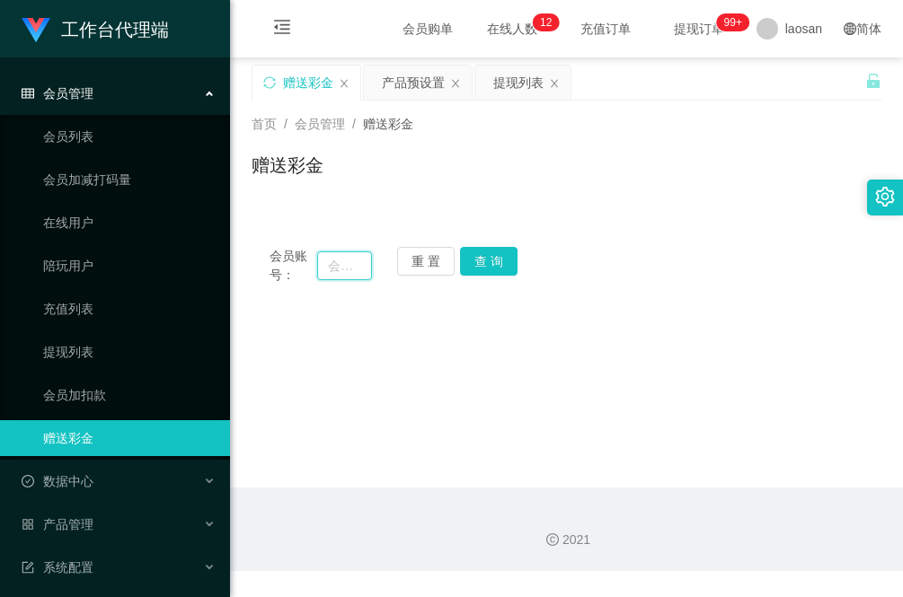
click at [348, 270] on input "text" at bounding box center [344, 265] width 55 height 29
paste input "zhan"
type input "zhan"
click at [496, 263] on button "查 询" at bounding box center [488, 261] width 57 height 29
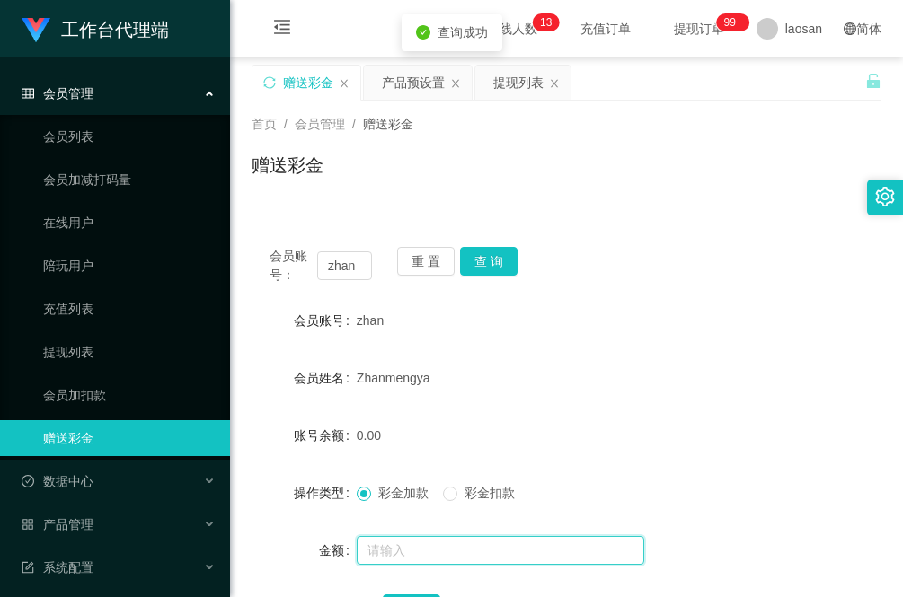
click at [451, 539] on input "text" at bounding box center [500, 550] width 287 height 29
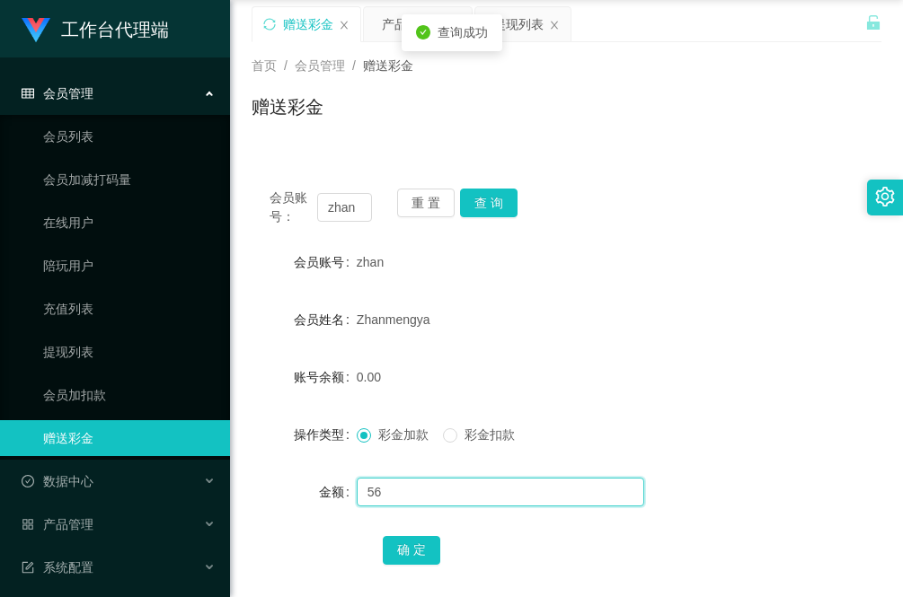
scroll to position [112, 0]
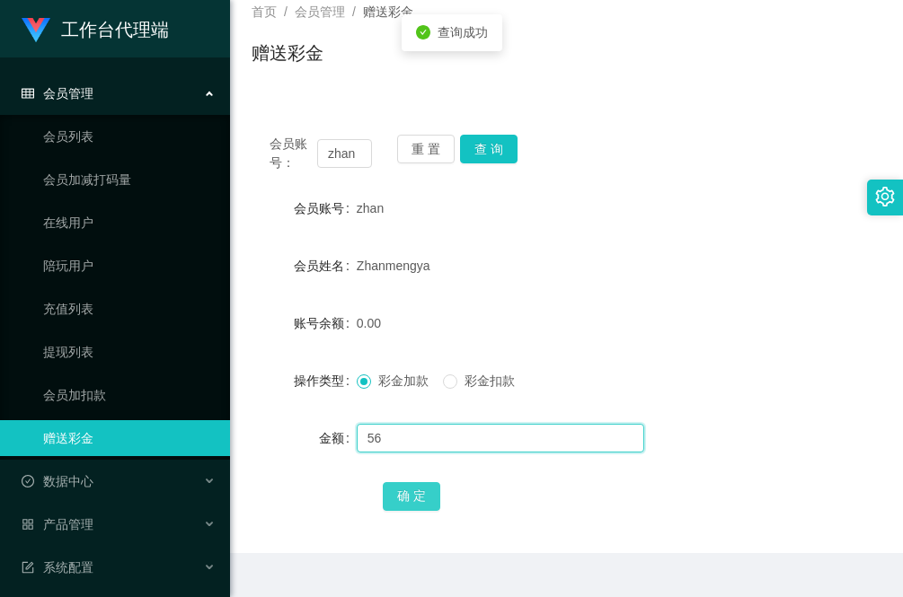
type input "56"
drag, startPoint x: 415, startPoint y: 497, endPoint x: 406, endPoint y: 499, distance: 9.4
click at [415, 497] on button "确 定" at bounding box center [411, 496] width 57 height 29
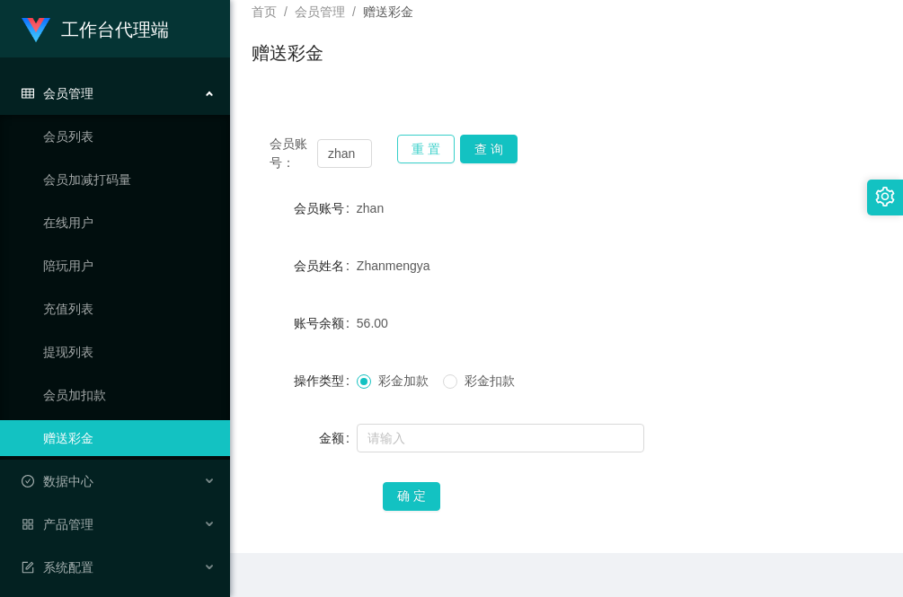
click at [418, 142] on button "重 置" at bounding box center [425, 149] width 57 height 29
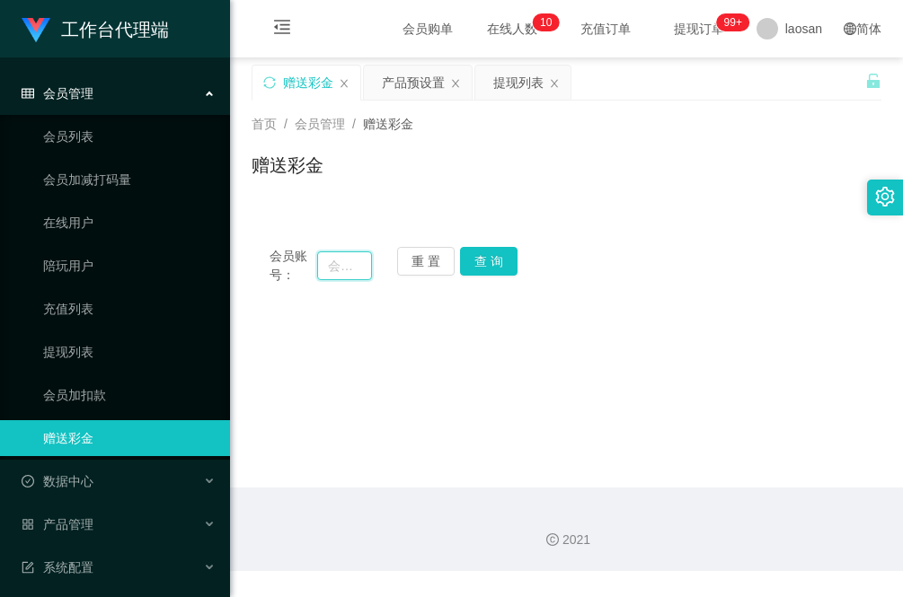
click at [342, 251] on input "text" at bounding box center [344, 265] width 55 height 29
paste input "BzaiChan"
type input "BzaiChan"
drag, startPoint x: 516, startPoint y: 267, endPoint x: 507, endPoint y: 261, distance: 10.5
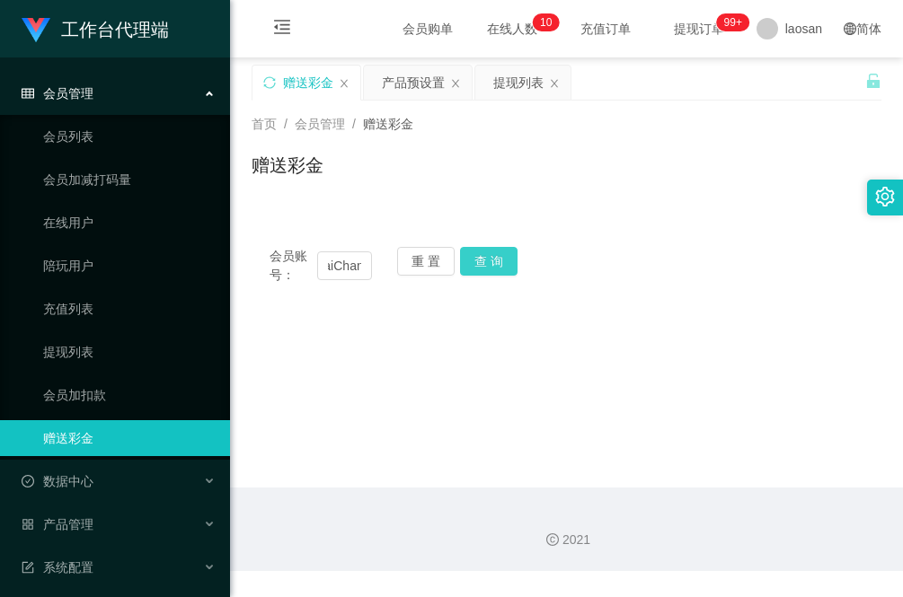
click at [515, 266] on div "会员账号： BzaiChan 重 置 查 询" at bounding box center [566, 266] width 630 height 38
click at [496, 267] on button "查 询" at bounding box center [488, 261] width 57 height 29
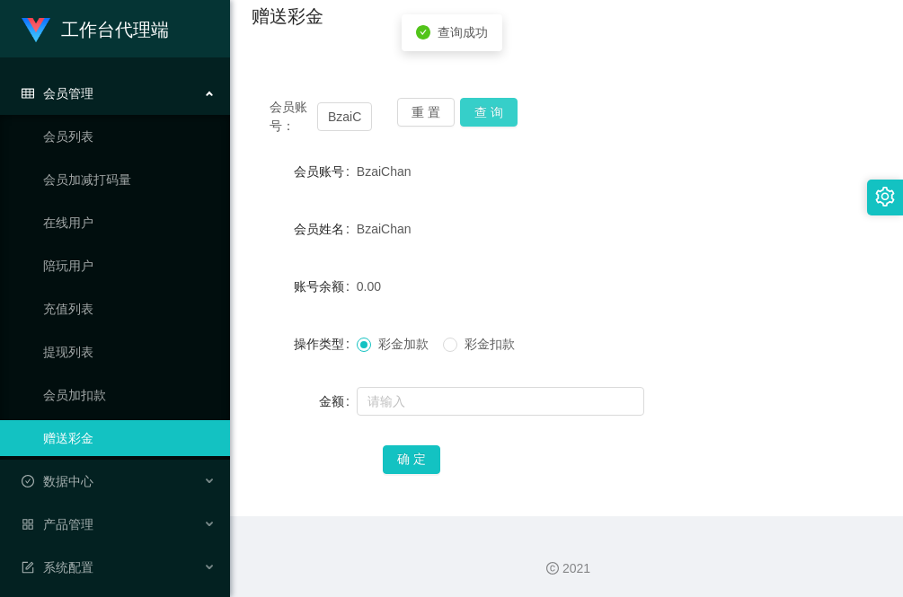
scroll to position [151, 0]
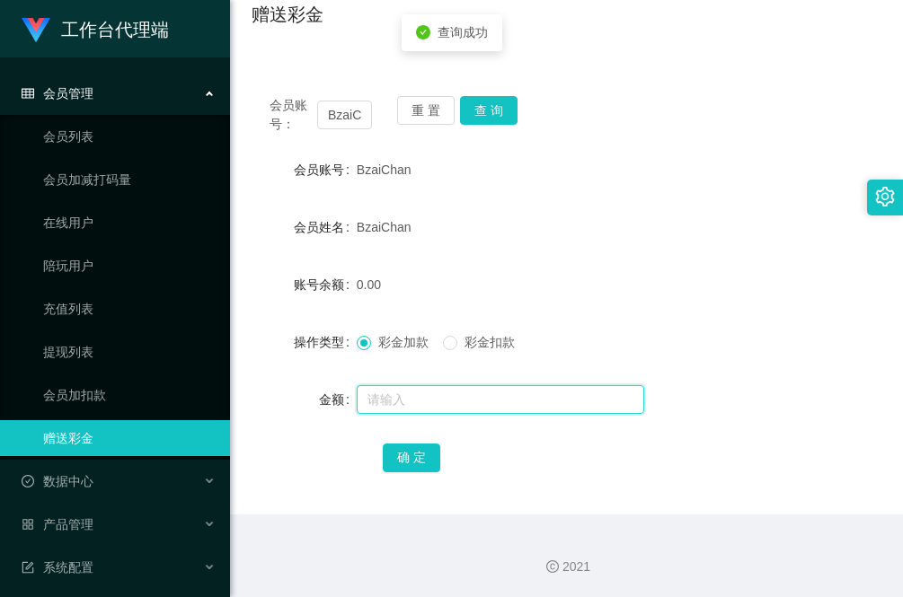
click at [424, 406] on input "text" at bounding box center [500, 399] width 287 height 29
type input "56"
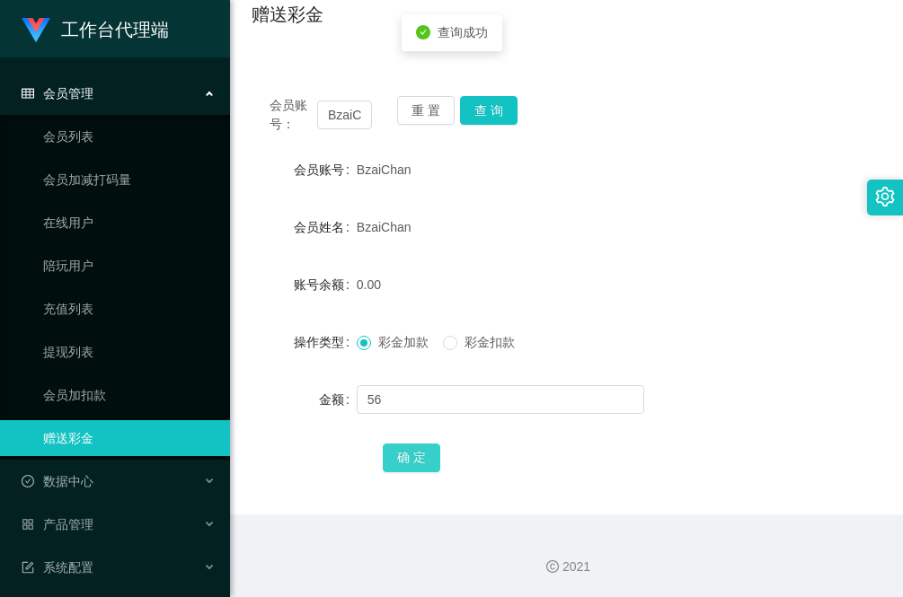
click at [410, 454] on button "确 定" at bounding box center [411, 458] width 57 height 29
click at [418, 106] on button "重 置" at bounding box center [425, 110] width 57 height 29
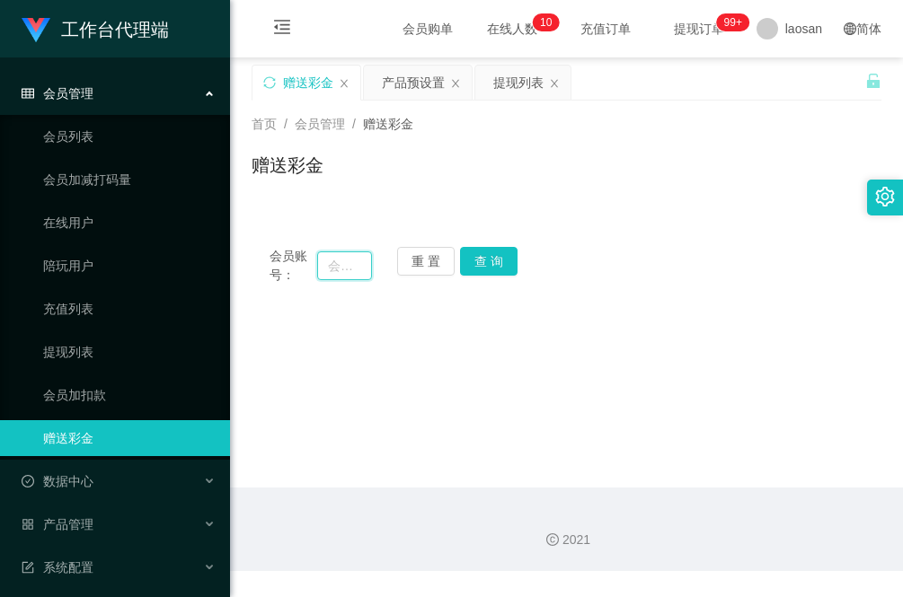
click at [326, 263] on input "text" at bounding box center [344, 265] width 55 height 29
paste input "Y8802"
type input "Y8802"
click at [472, 254] on button "查 询" at bounding box center [488, 261] width 57 height 29
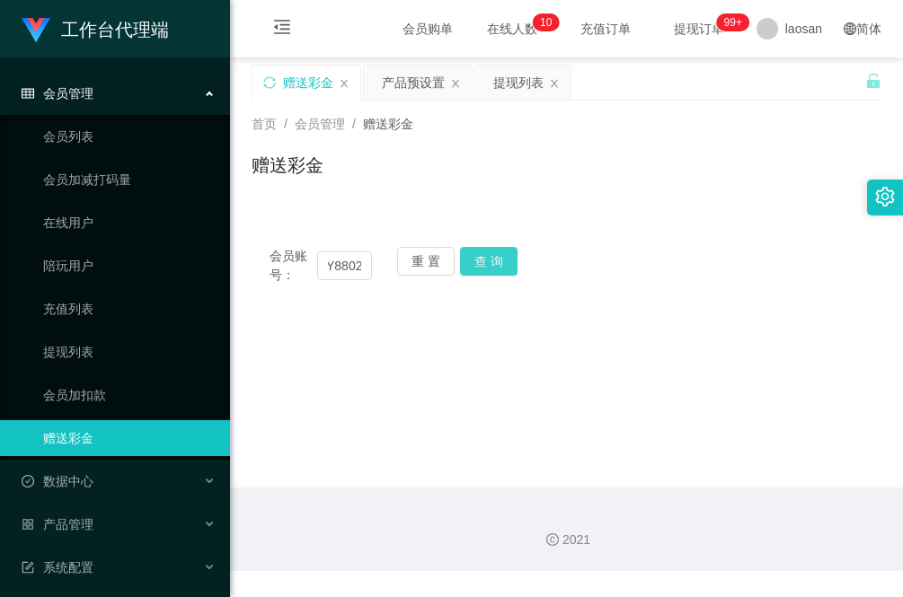
scroll to position [0, 0]
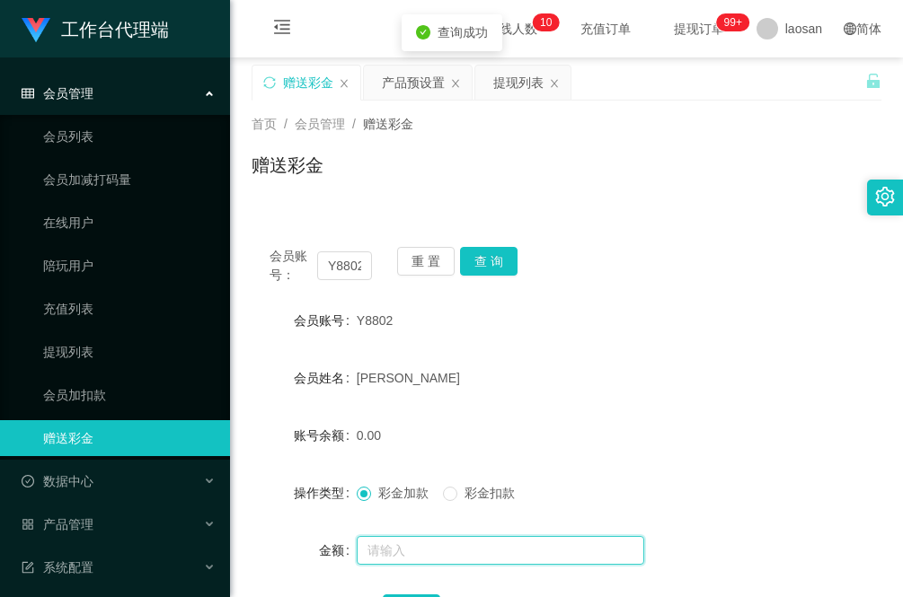
click at [422, 545] on input "text" at bounding box center [500, 550] width 287 height 29
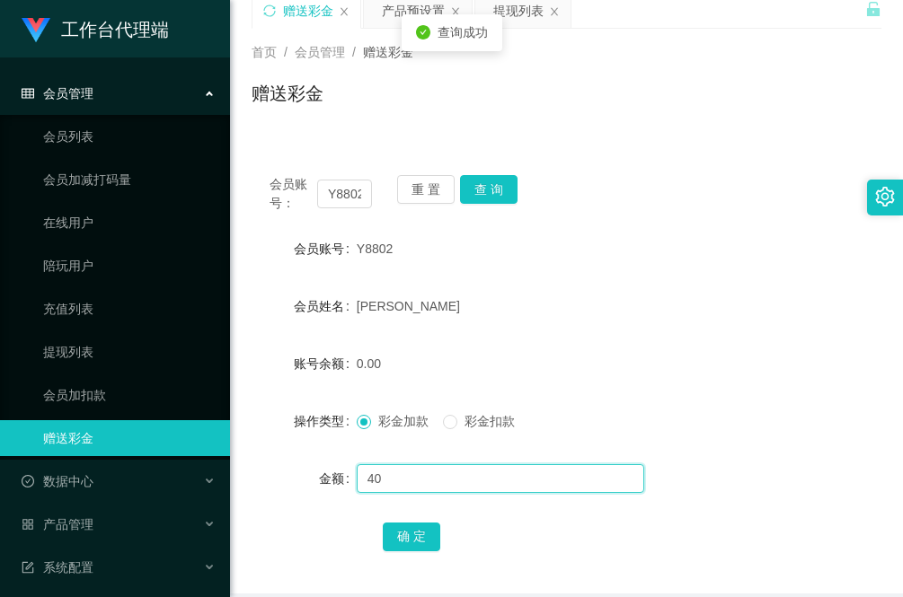
scroll to position [151, 0]
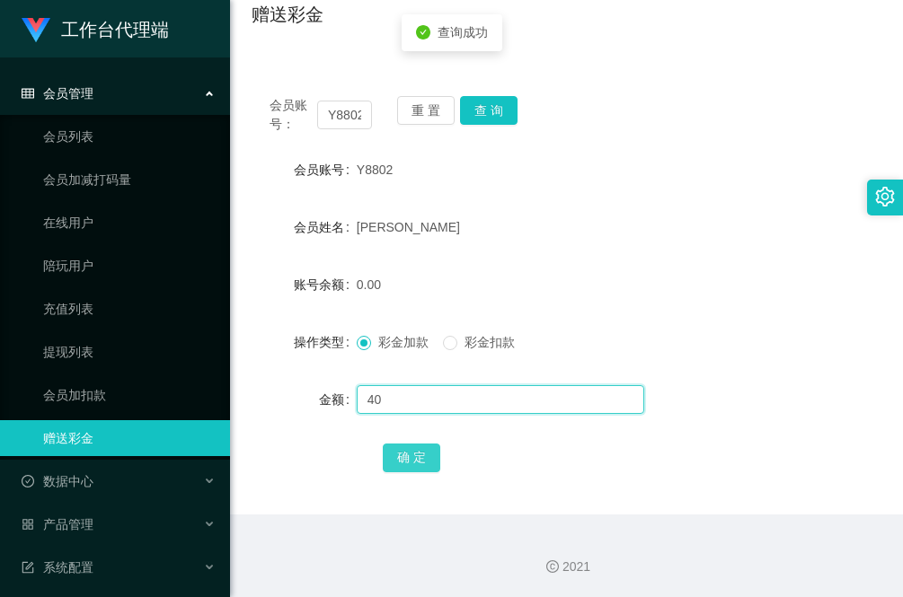
type input "40"
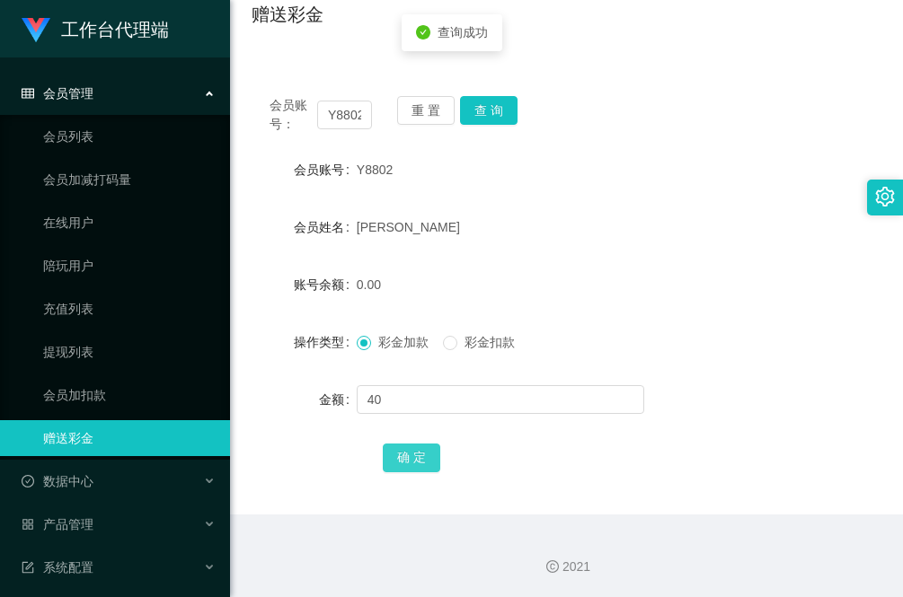
click at [413, 456] on button "确 定" at bounding box center [411, 458] width 57 height 29
drag, startPoint x: 331, startPoint y: 115, endPoint x: 384, endPoint y: 115, distance: 53.9
click at [331, 115] on input "Y8802" at bounding box center [344, 115] width 55 height 29
click at [422, 115] on button "重 置" at bounding box center [425, 110] width 57 height 29
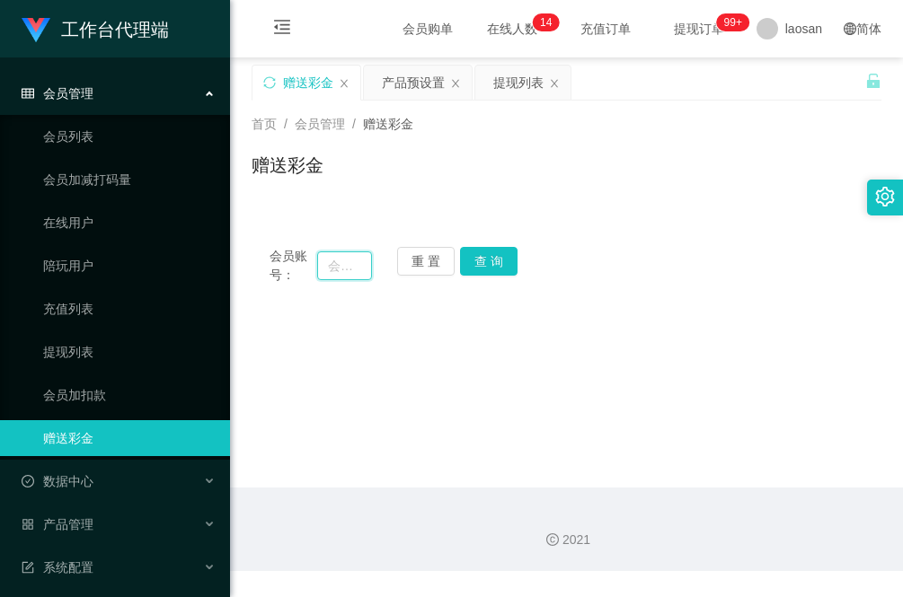
click at [337, 263] on input "text" at bounding box center [344, 265] width 55 height 29
paste input "123ltp"
type input "123ltp"
click at [488, 253] on button "查 询" at bounding box center [488, 261] width 57 height 29
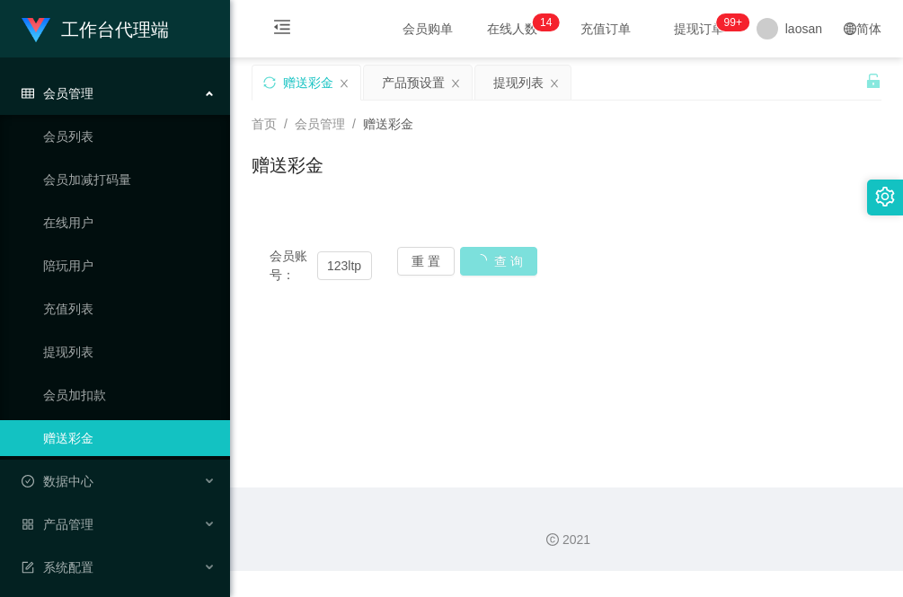
scroll to position [0, 0]
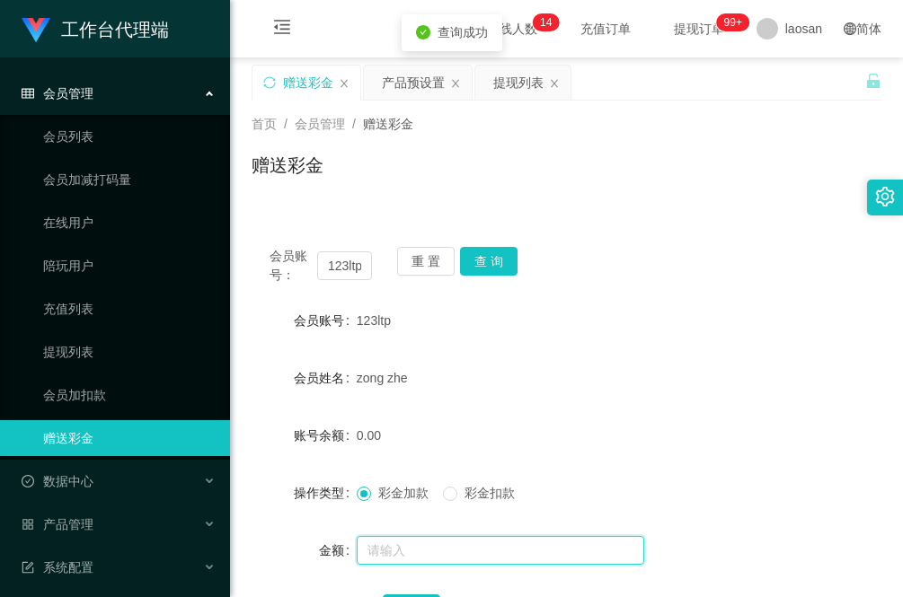
click at [428, 549] on input "text" at bounding box center [500, 550] width 287 height 29
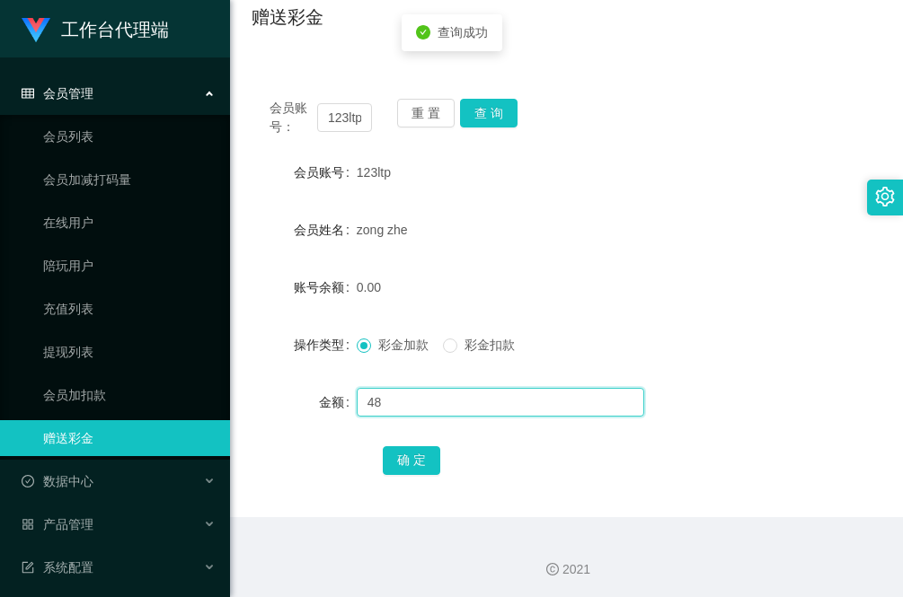
scroll to position [151, 0]
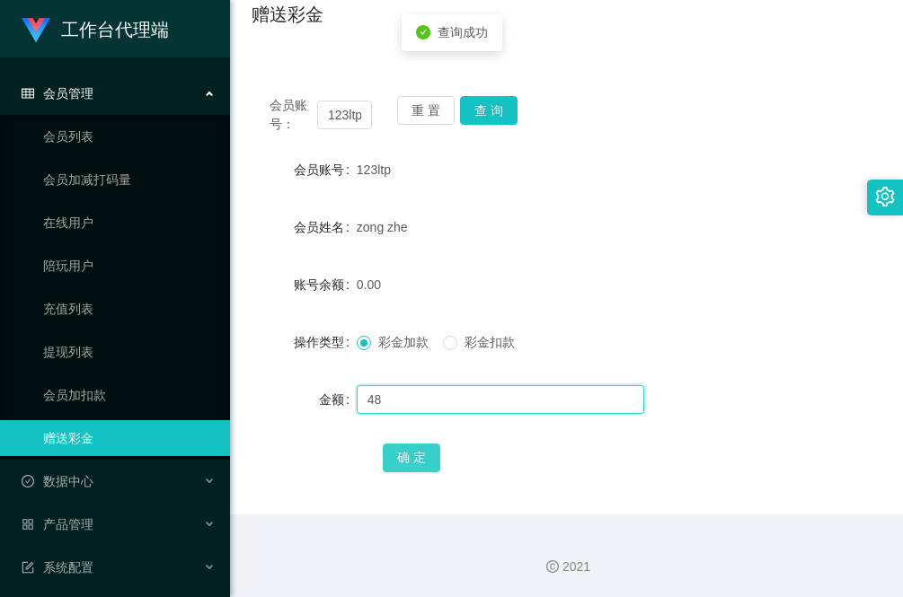
type input "48"
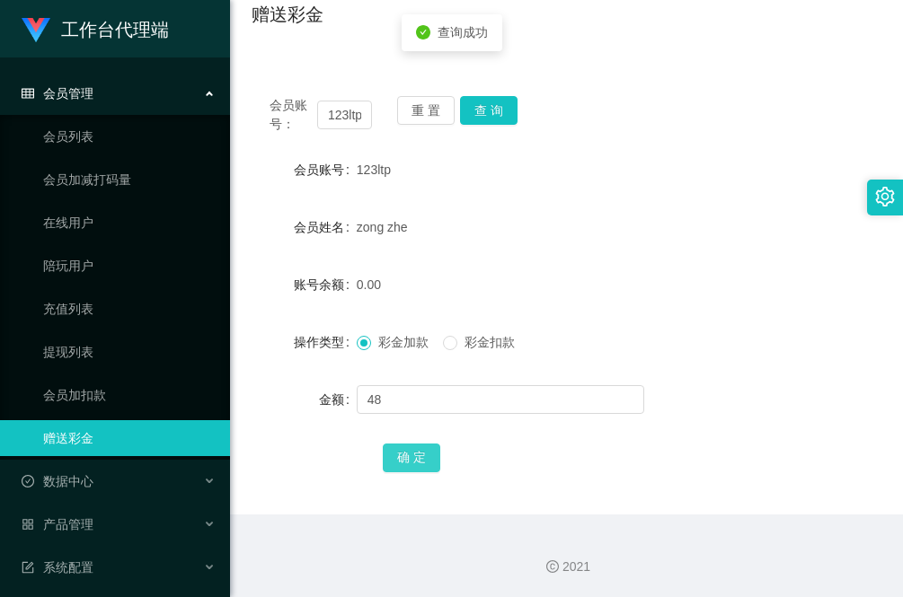
click at [413, 454] on button "确 定" at bounding box center [411, 458] width 57 height 29
click at [256, 433] on form "会员账号 123ltp 会员姓名 zong zhe 账号余额 48.00 操作类型 彩金加款 彩金扣款 金额 确 定" at bounding box center [566, 313] width 630 height 323
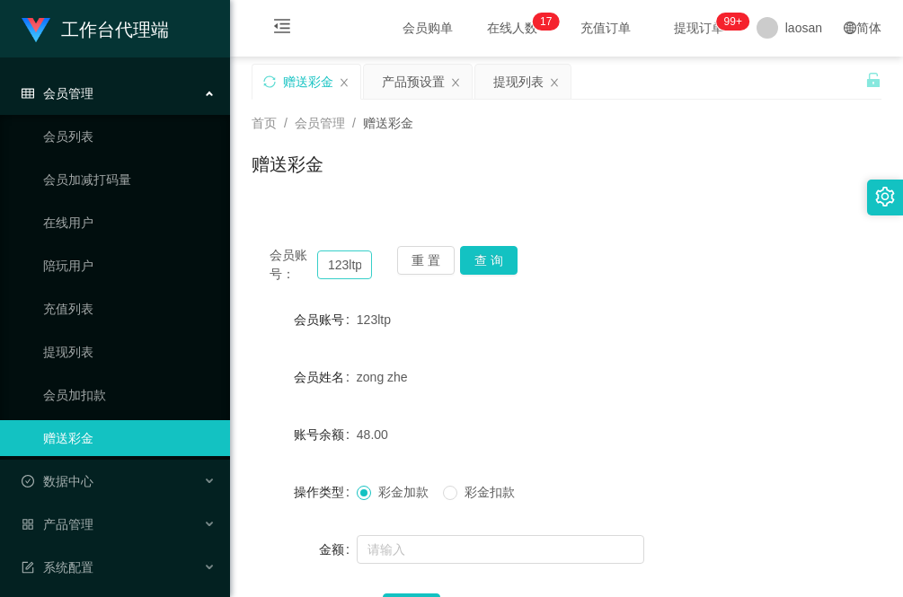
scroll to position [0, 0]
click at [515, 83] on div "提现列表" at bounding box center [518, 83] width 50 height 34
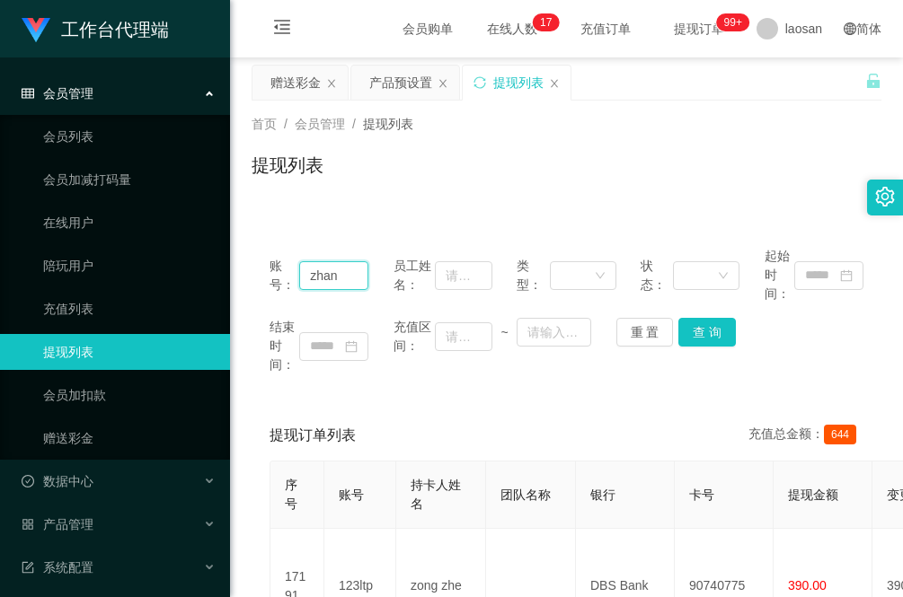
drag, startPoint x: 347, startPoint y: 275, endPoint x: 220, endPoint y: 261, distance: 127.4
click at [221, 262] on section "工作台代理端 会员管理 会员列表 会员加减打码量 在线用户 陪玩用户 充值列表 提现列表 会员加扣款 赠送彩金 数据中心 员工统计 团队统计 产品管理 注单管…" at bounding box center [451, 565] width 903 height 1130
paste input "Lan1981f"
click at [724, 338] on button "查 询" at bounding box center [706, 332] width 57 height 29
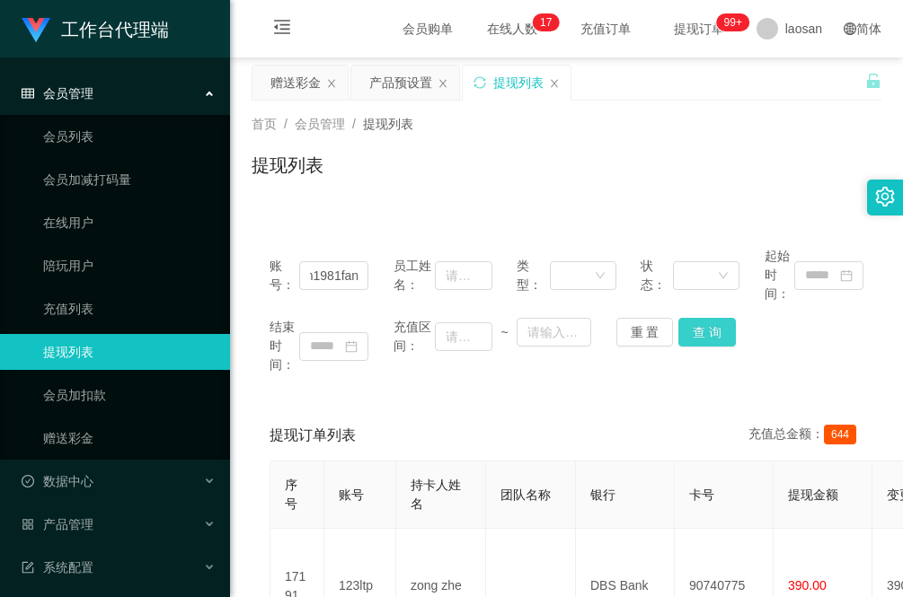
scroll to position [0, 0]
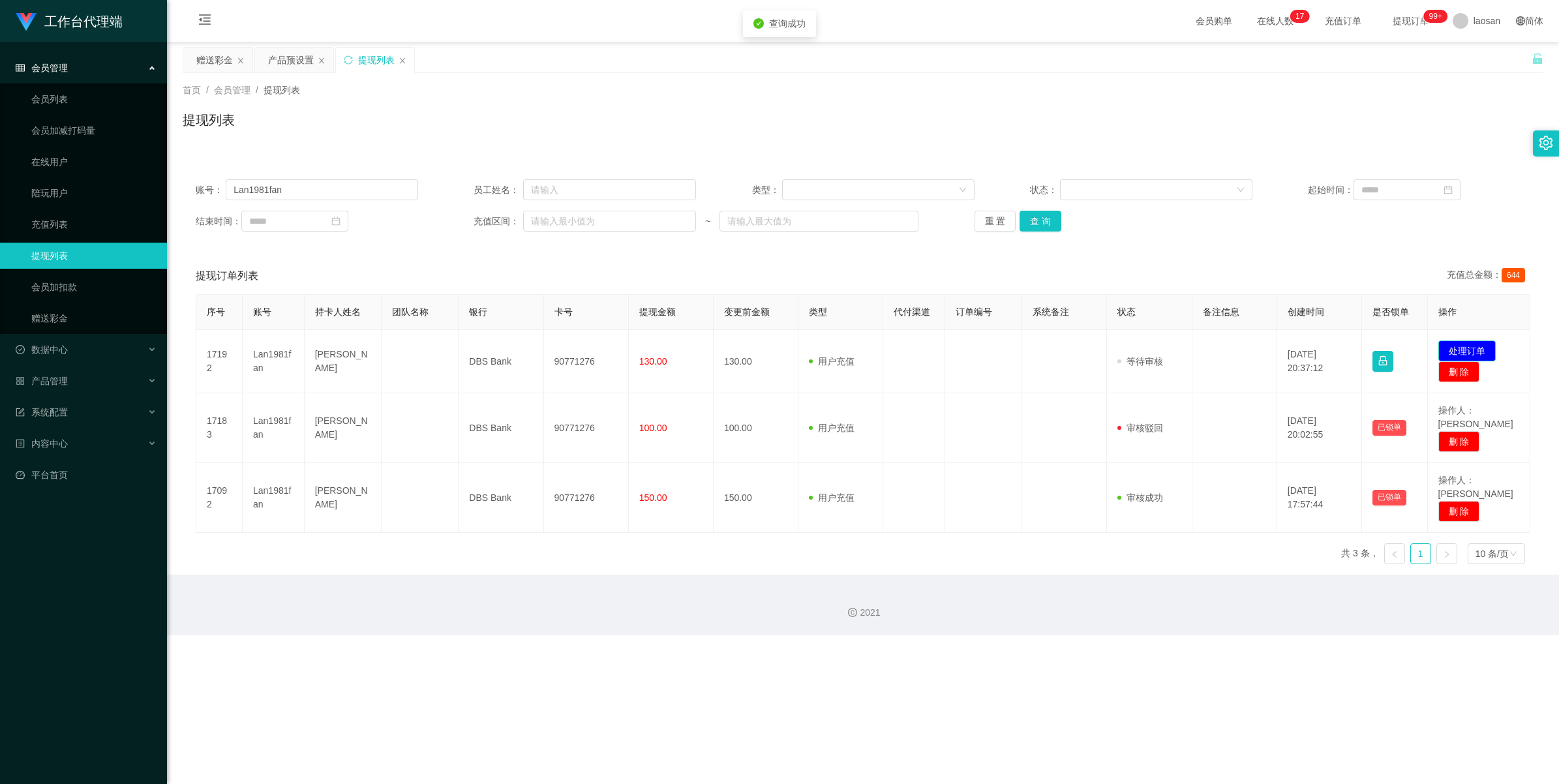
drag, startPoint x: 1462, startPoint y: 346, endPoint x: 1443, endPoint y: 332, distance: 23.6
click at [655, 346] on button "处理订单" at bounding box center [1467, 351] width 57 height 21
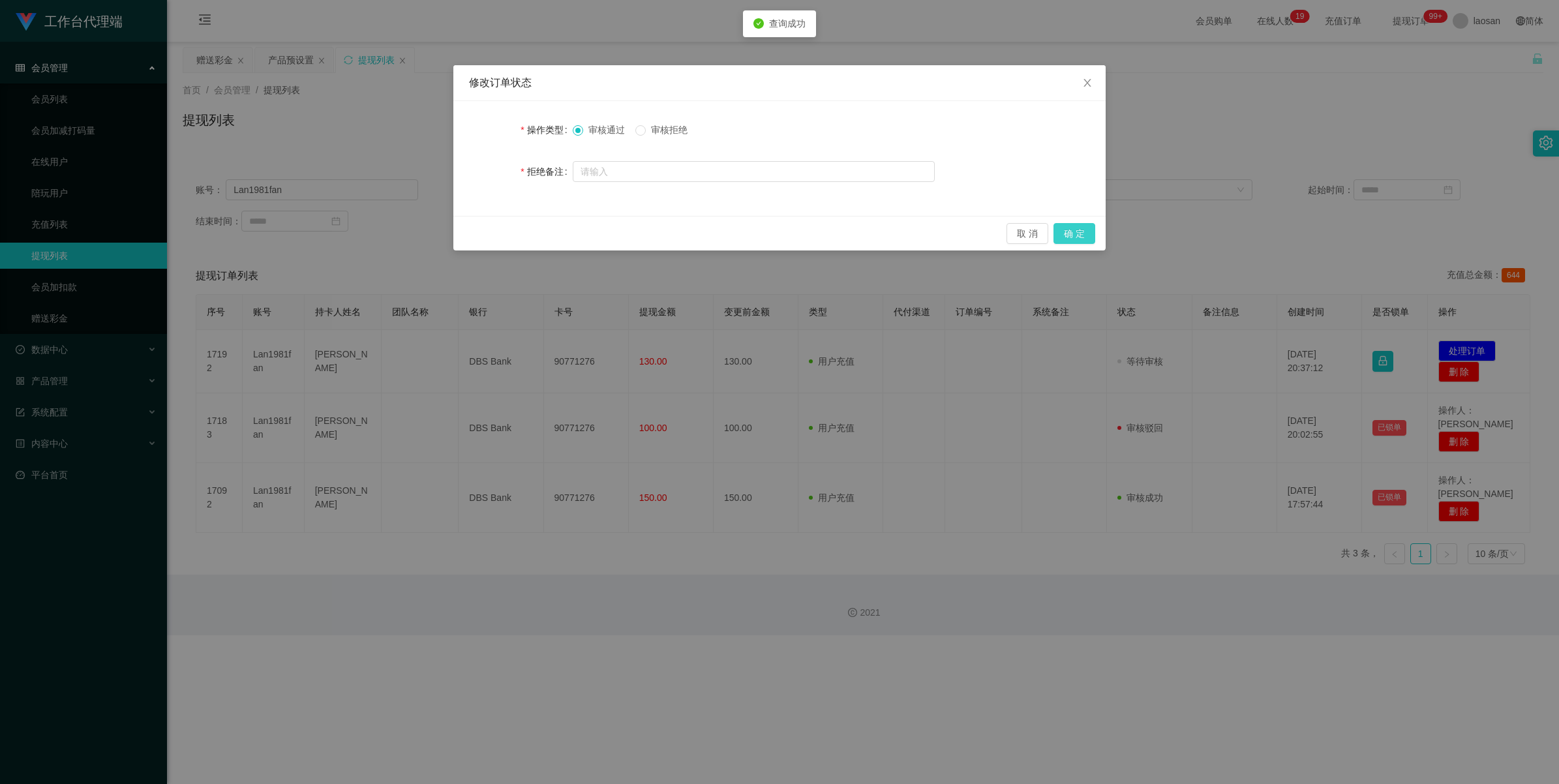
click at [655, 232] on button "确 定" at bounding box center [1074, 233] width 41 height 21
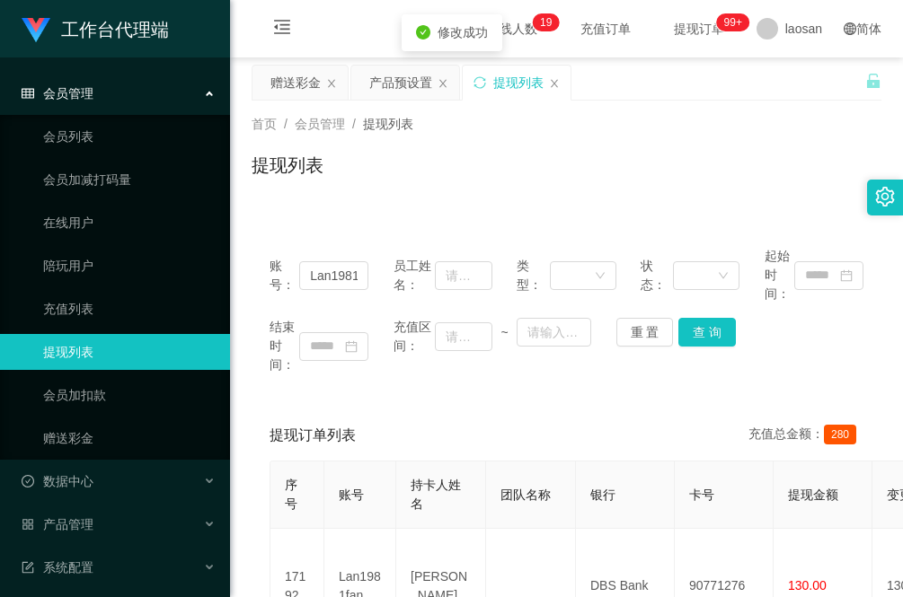
scroll to position [112, 0]
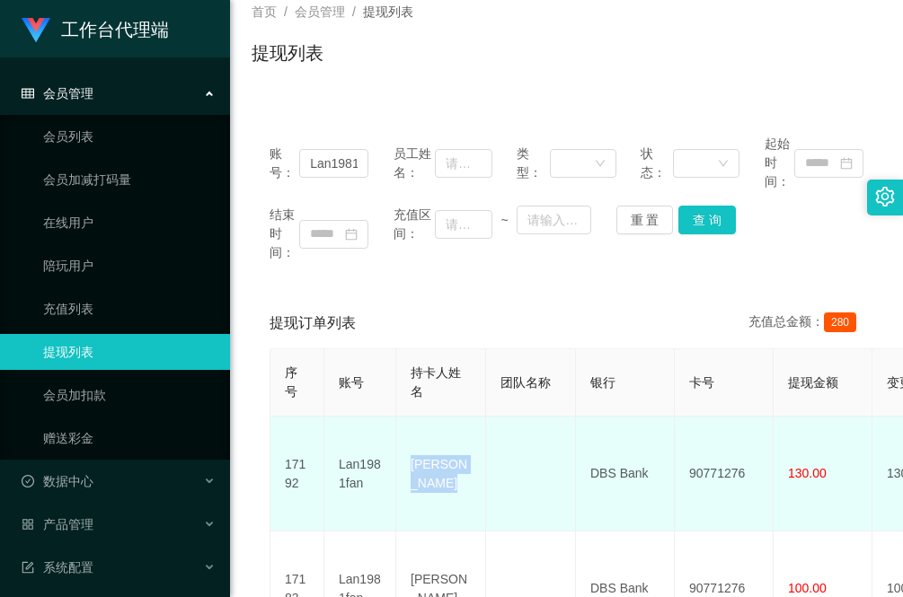
drag, startPoint x: 446, startPoint y: 486, endPoint x: 409, endPoint y: 452, distance: 50.2
click at [409, 452] on td "LAN DONGSHENG" at bounding box center [441, 474] width 90 height 115
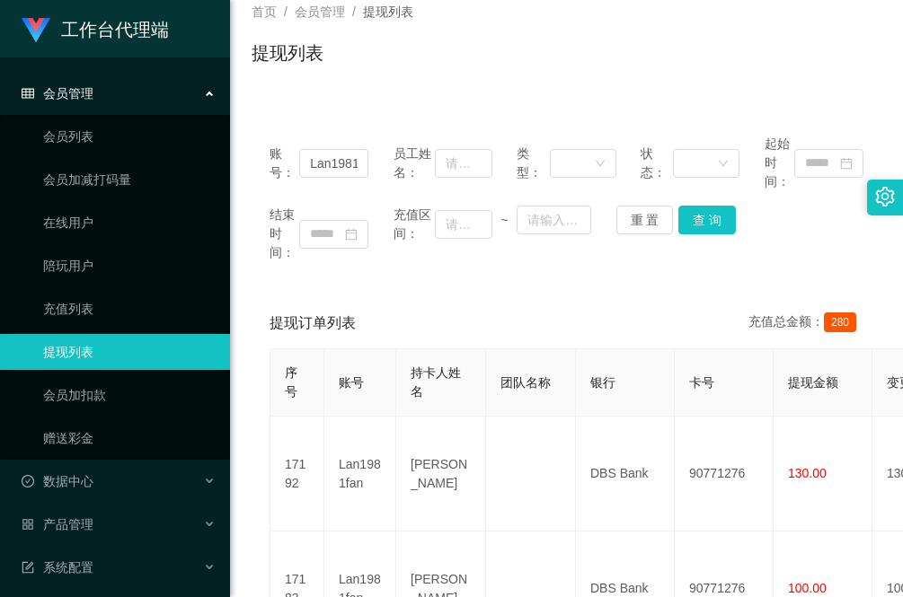
click at [337, 279] on div "账号： Lan1981fan 员工姓名： 类型： 状态： 起始时间： 结束时间： 充值区间： ~ 重 置 查 询 提现订单列表 充值总金额： 280 序号 账…" at bounding box center [566, 468] width 630 height 702
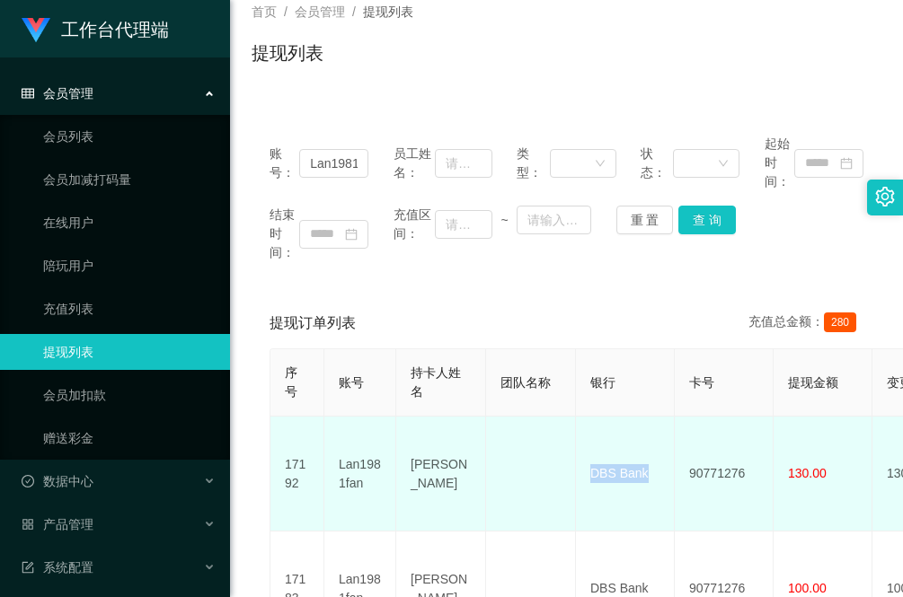
drag, startPoint x: 660, startPoint y: 465, endPoint x: 575, endPoint y: 458, distance: 85.6
click at [576, 458] on td "DBS Bank" at bounding box center [625, 474] width 99 height 115
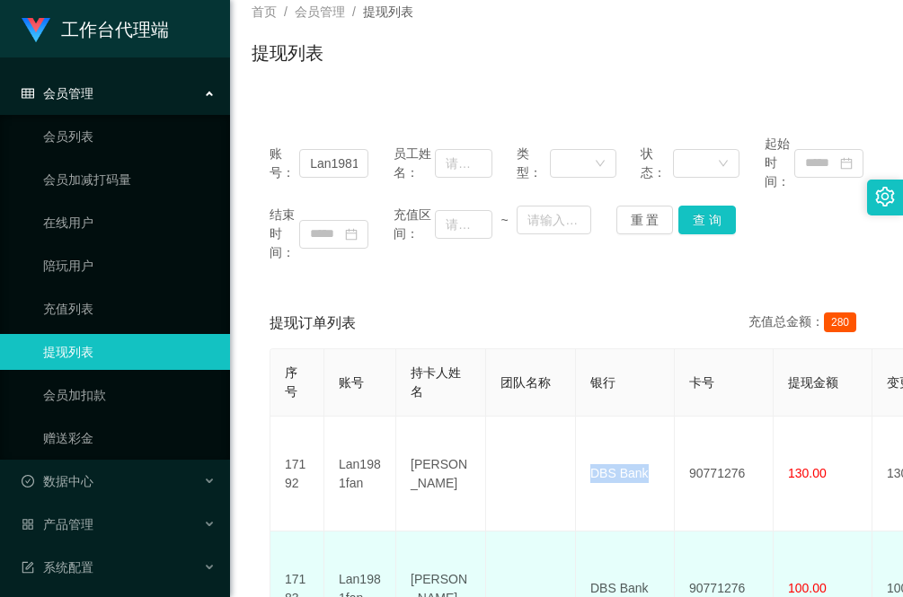
drag, startPoint x: 288, startPoint y: 499, endPoint x: 391, endPoint y: 516, distance: 103.8
click at [288, 499] on td "17192" at bounding box center [297, 474] width 54 height 115
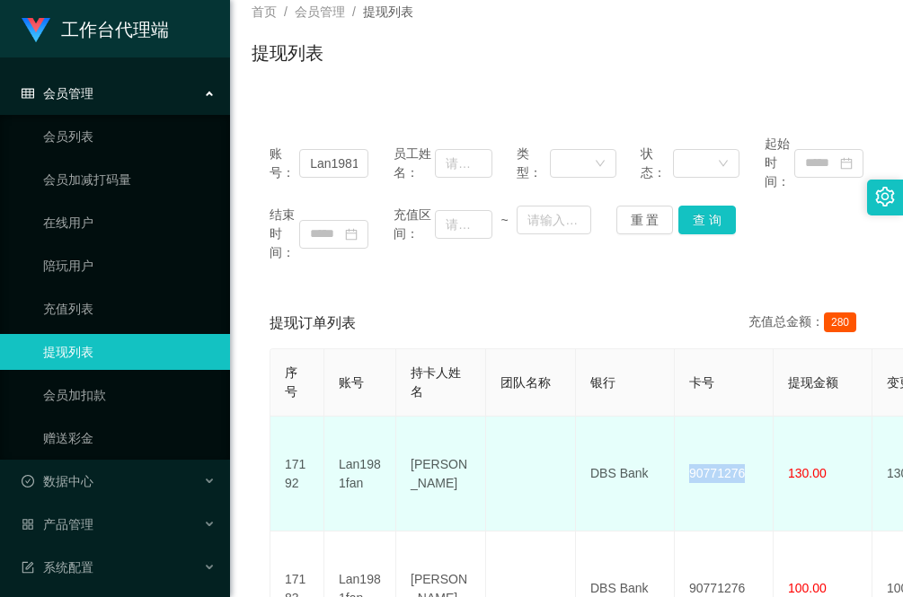
drag, startPoint x: 744, startPoint y: 461, endPoint x: 654, endPoint y: 460, distance: 89.8
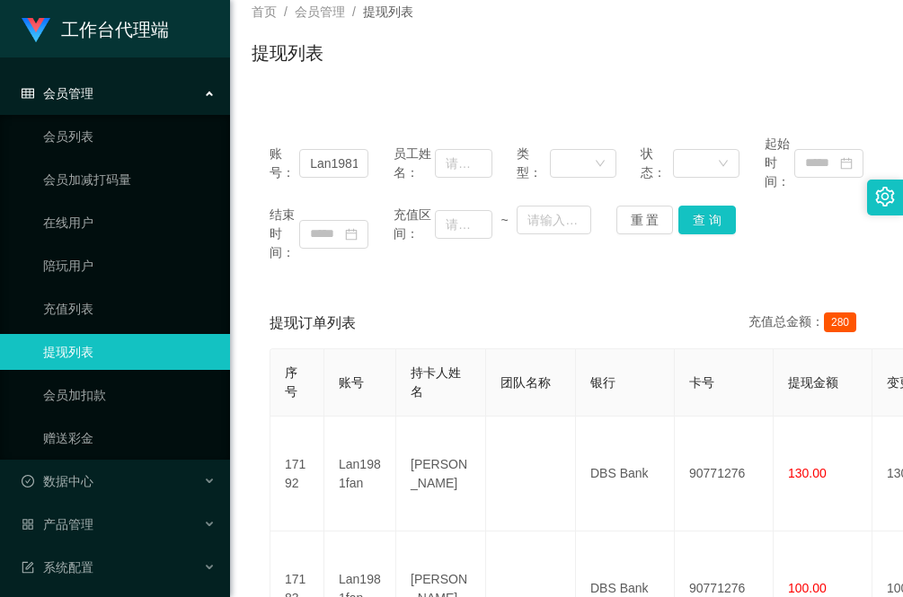
click at [322, 293] on div "账号： Lan1981fan 员工姓名： 类型： 状态： 起始时间： 结束时间： 充值区间： ~ 重 置 查 询 提现订单列表 充值总金额： 280 序号 账…" at bounding box center [566, 468] width 630 height 702
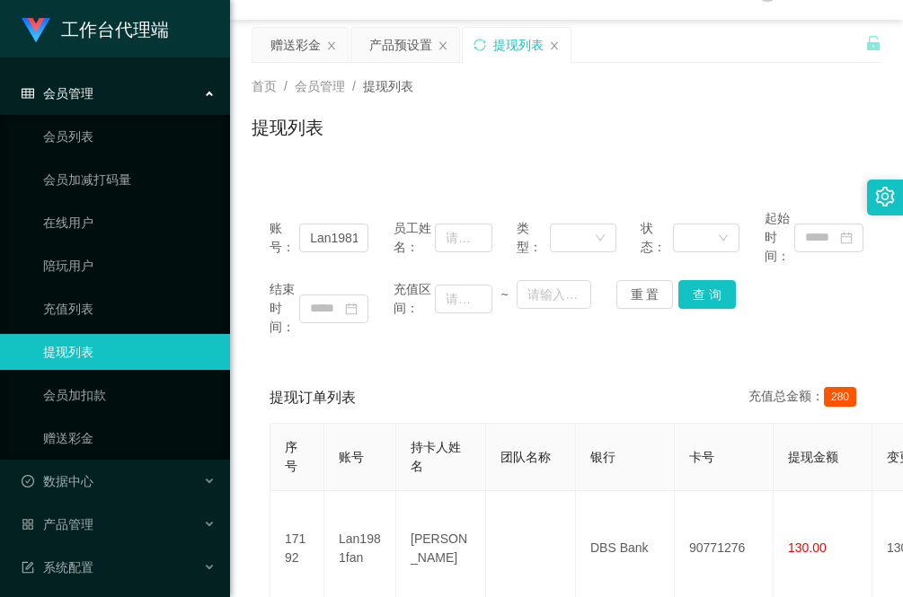
scroll to position [0, 0]
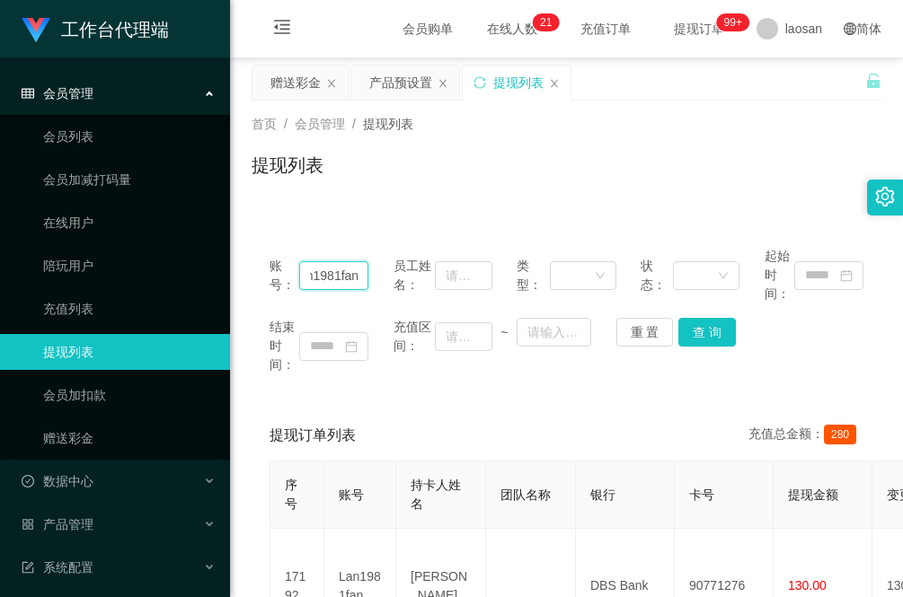
drag, startPoint x: 311, startPoint y: 274, endPoint x: 397, endPoint y: 270, distance: 86.3
click at [397, 270] on div "账号： Lan1981fan 员工姓名： 类型： 状态： 起始时间：" at bounding box center [566, 275] width 594 height 57
paste input "BzaiCh"
click at [692, 330] on button "查 询" at bounding box center [706, 332] width 57 height 29
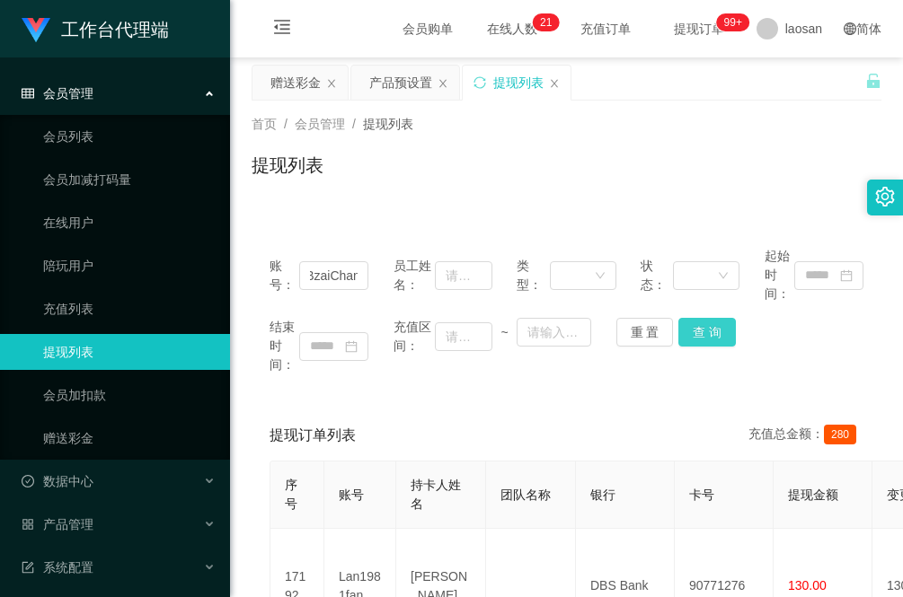
scroll to position [0, 0]
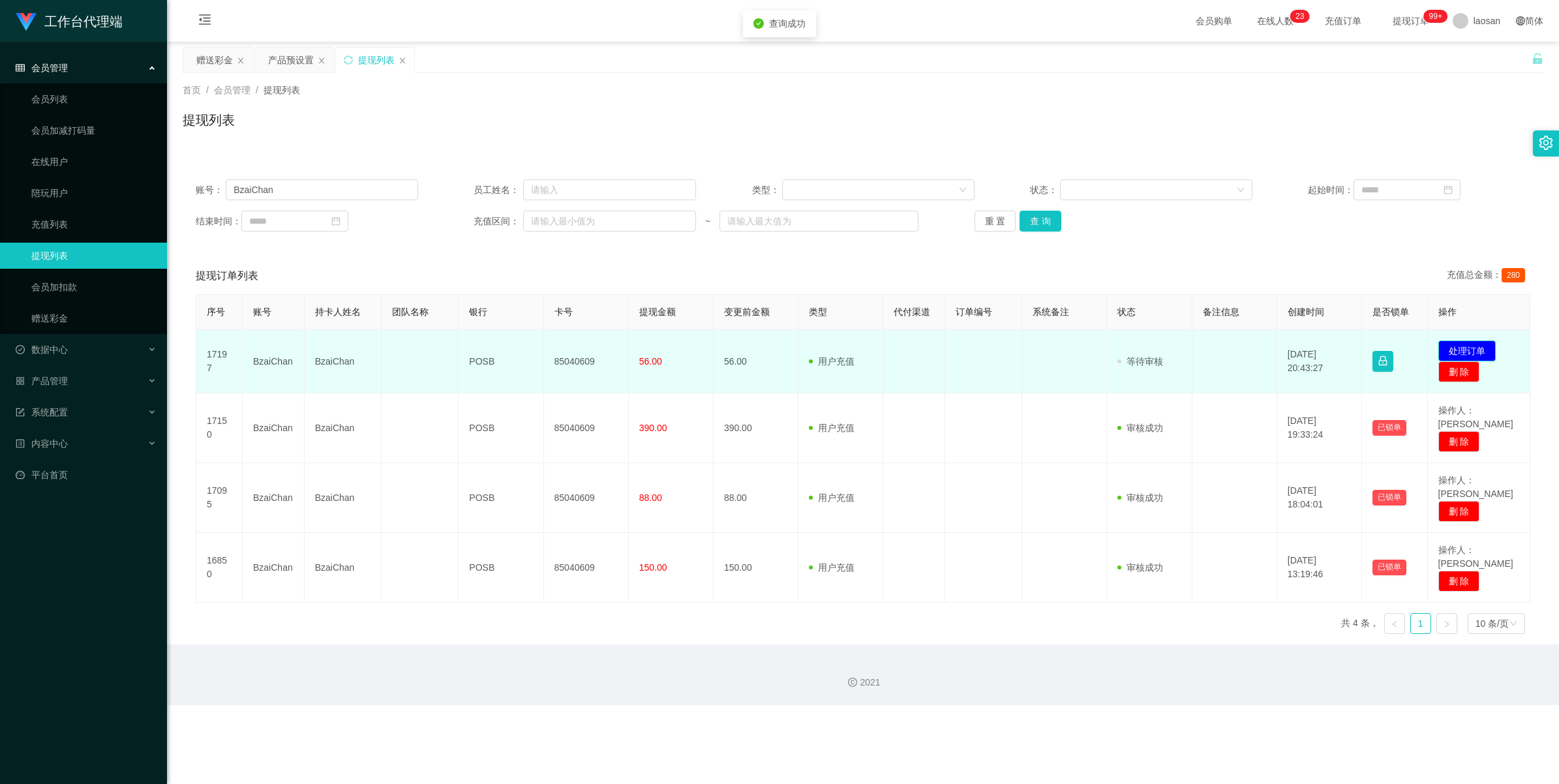
click at [655, 349] on button "处理订单" at bounding box center [1467, 351] width 57 height 21
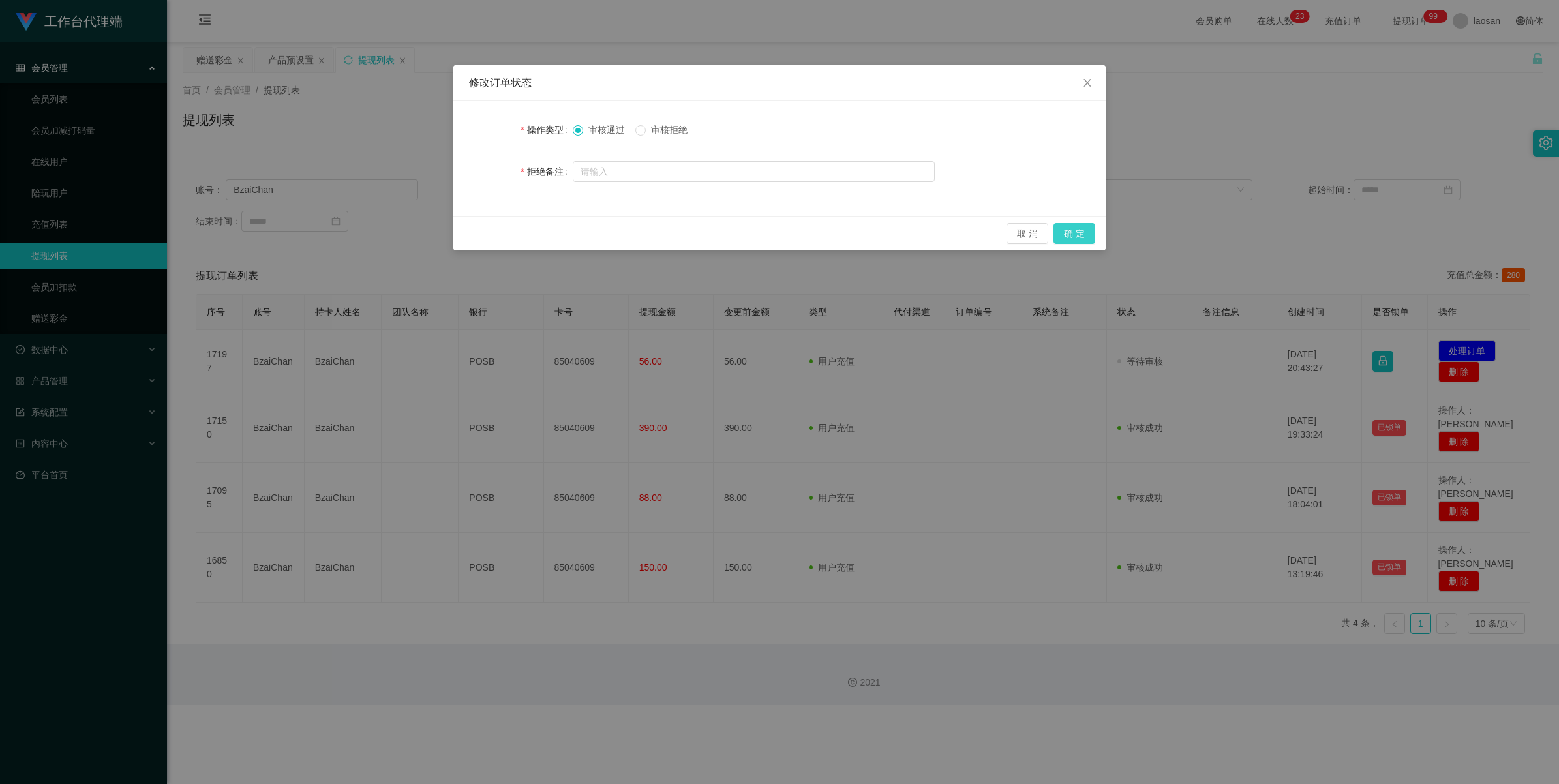
click at [655, 233] on button "确 定" at bounding box center [1074, 233] width 41 height 21
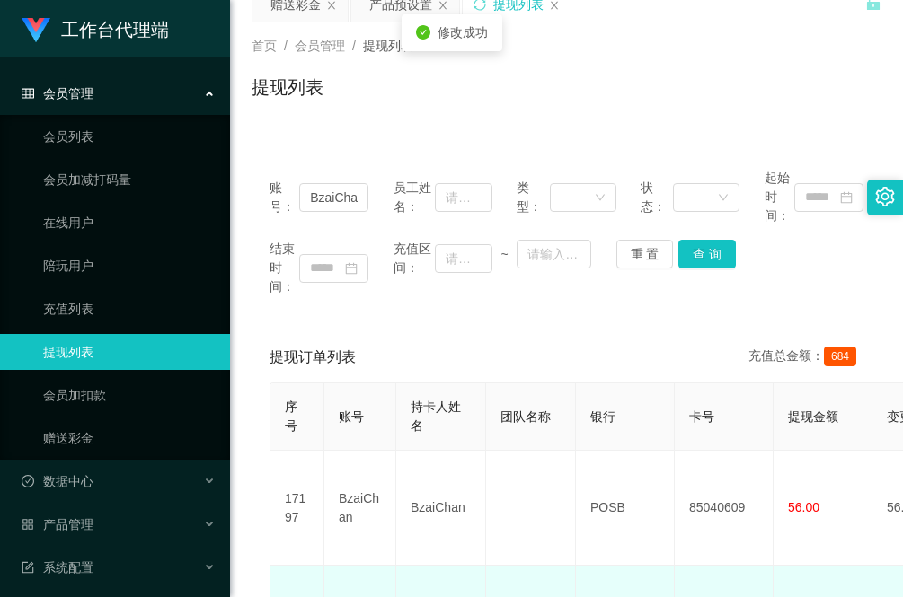
scroll to position [112, 0]
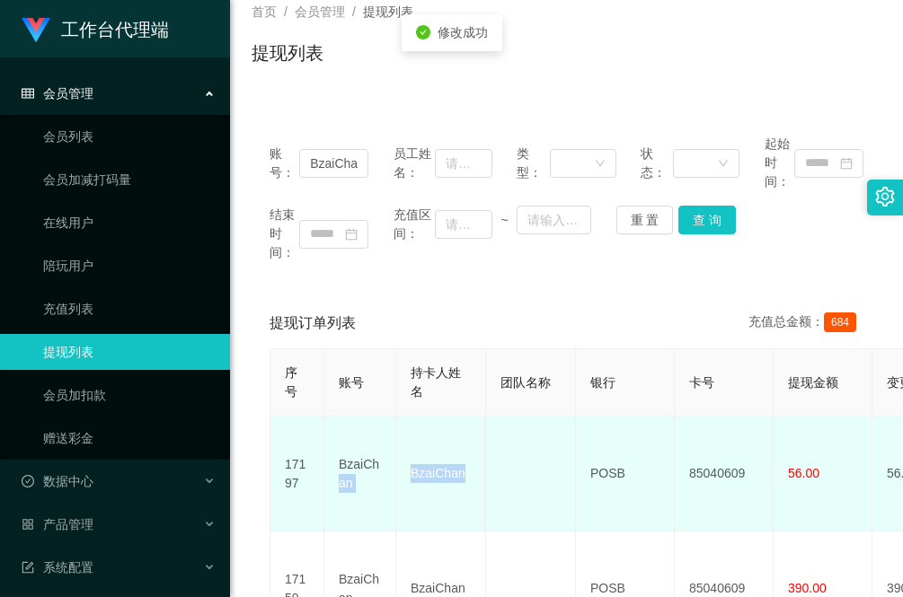
drag, startPoint x: 473, startPoint y: 479, endPoint x: 387, endPoint y: 464, distance: 87.4
click at [461, 497] on td "BzaiChan" at bounding box center [441, 474] width 90 height 115
drag, startPoint x: 472, startPoint y: 472, endPoint x: 407, endPoint y: 459, distance: 65.9
click at [407, 459] on td "BzaiChan" at bounding box center [441, 474] width 90 height 115
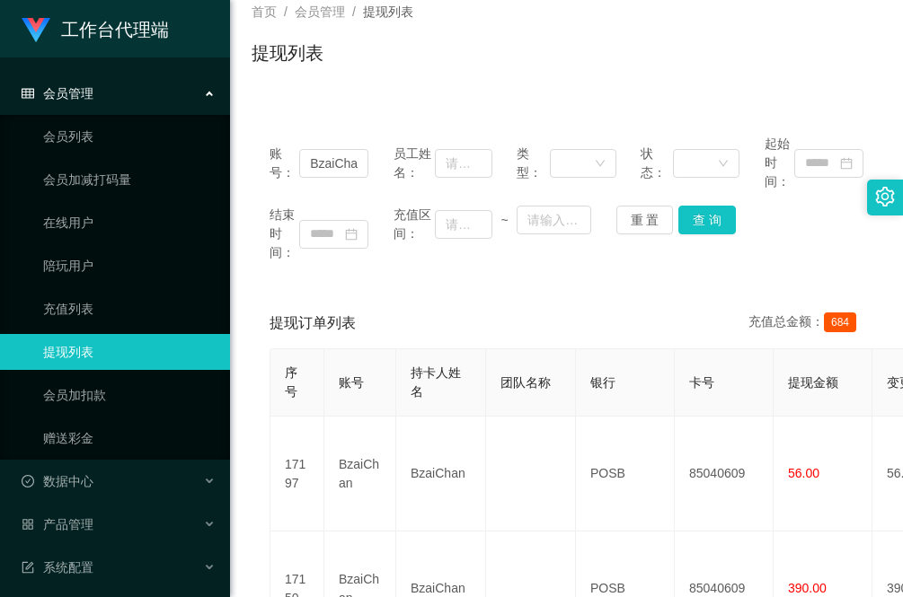
drag, startPoint x: 370, startPoint y: 275, endPoint x: 450, endPoint y: 386, distance: 137.1
click at [370, 275] on div "账号： BzaiChan 员工姓名： 类型： 状态： 起始时间： 结束时间： 充值区间： ~ 重 置 查 询" at bounding box center [566, 198] width 630 height 163
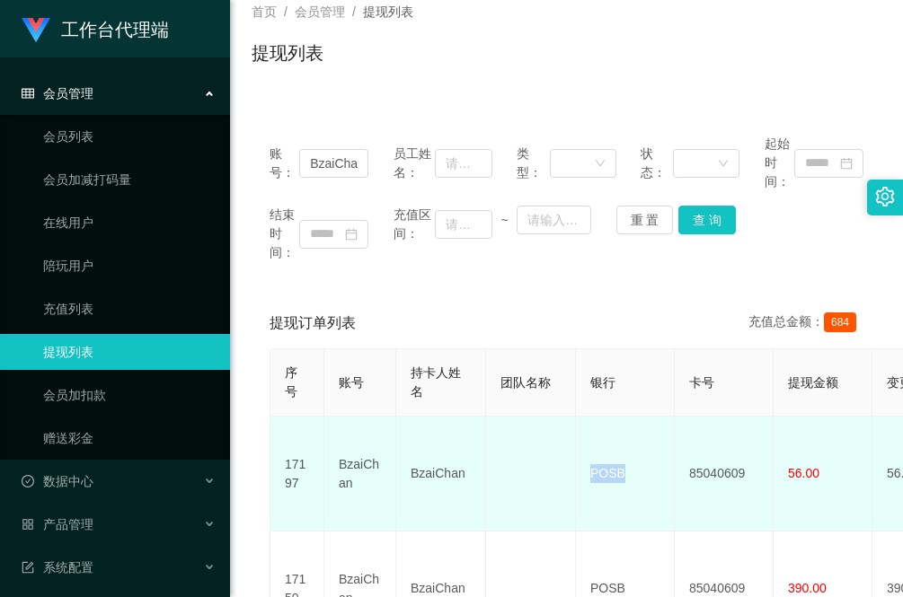
drag, startPoint x: 652, startPoint y: 463, endPoint x: 586, endPoint y: 463, distance: 66.5
click at [586, 463] on td "POSB" at bounding box center [625, 474] width 99 height 115
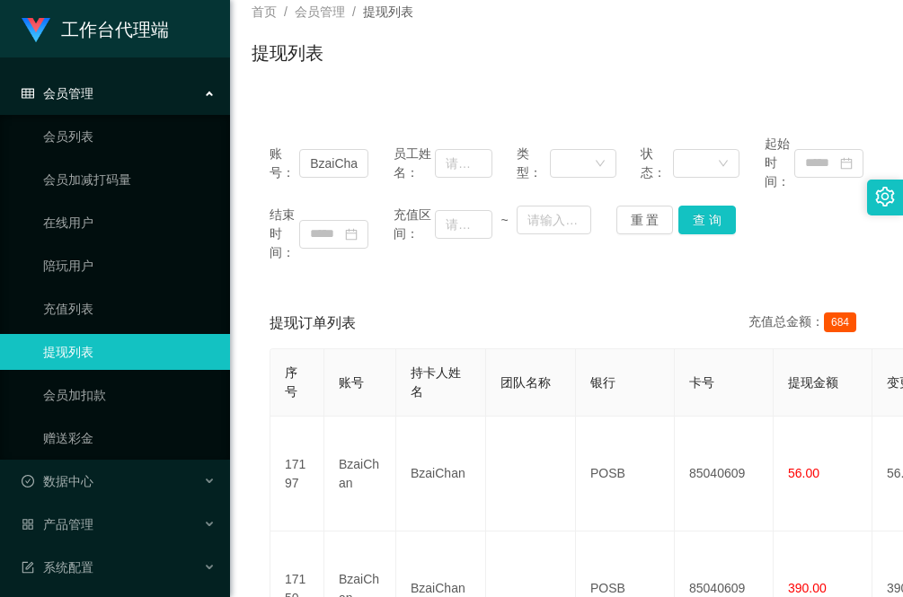
click at [352, 290] on div "账号： BzaiChan 员工姓名： 类型： 状态： 起始时间： 结束时间： 充值区间： ~ 重 置 查 询 提现订单列表 充值总金额： 684 序号 账号 …" at bounding box center [566, 525] width 630 height 817
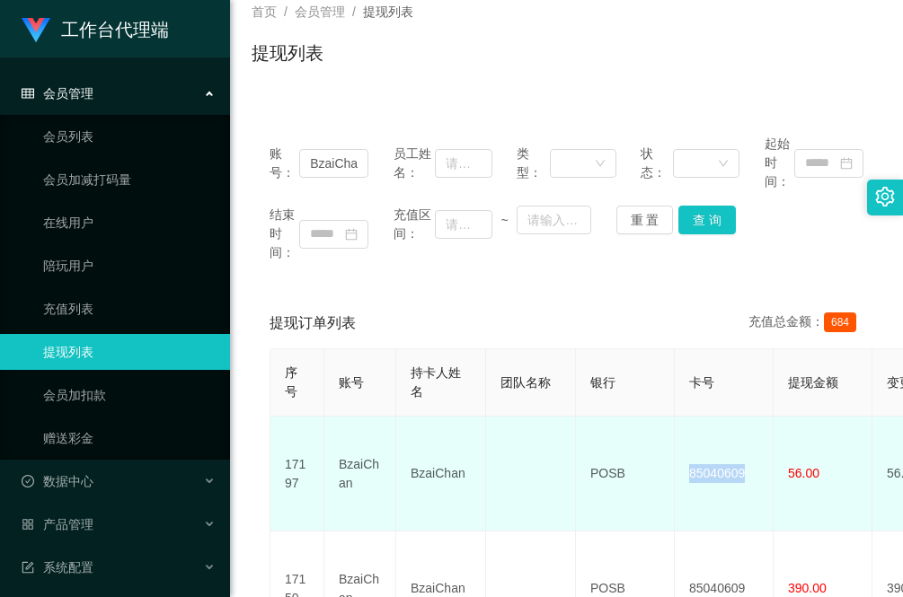
drag, startPoint x: 751, startPoint y: 463, endPoint x: 672, endPoint y: 461, distance: 79.1
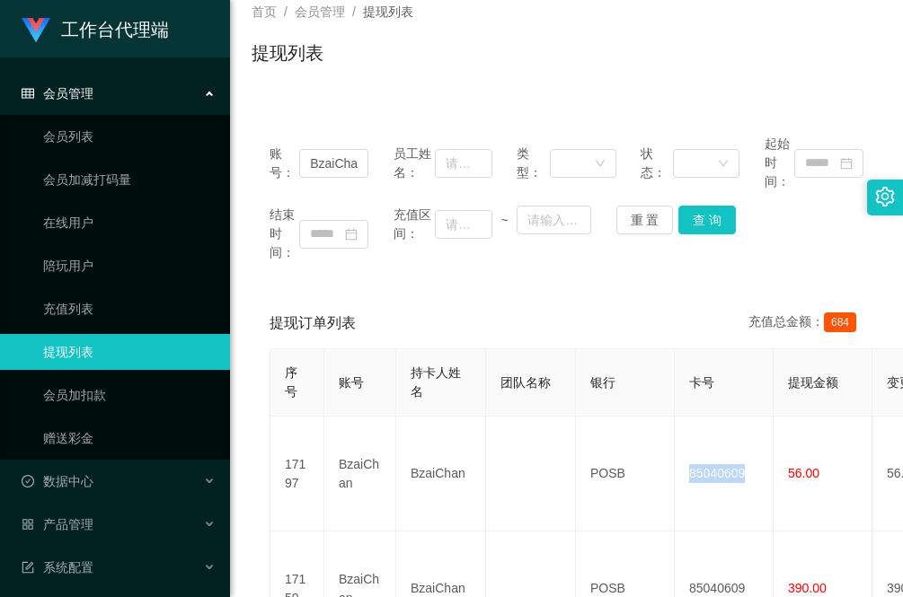
drag, startPoint x: 292, startPoint y: 286, endPoint x: 292, endPoint y: 274, distance: 11.7
click at [292, 285] on div "账号： BzaiChan 员工姓名： 类型： 状态： 起始时间： 结束时间： 充值区间： ~ 重 置 查 询 提现订单列表 充值总金额： 684 序号 账号 …" at bounding box center [566, 525] width 630 height 817
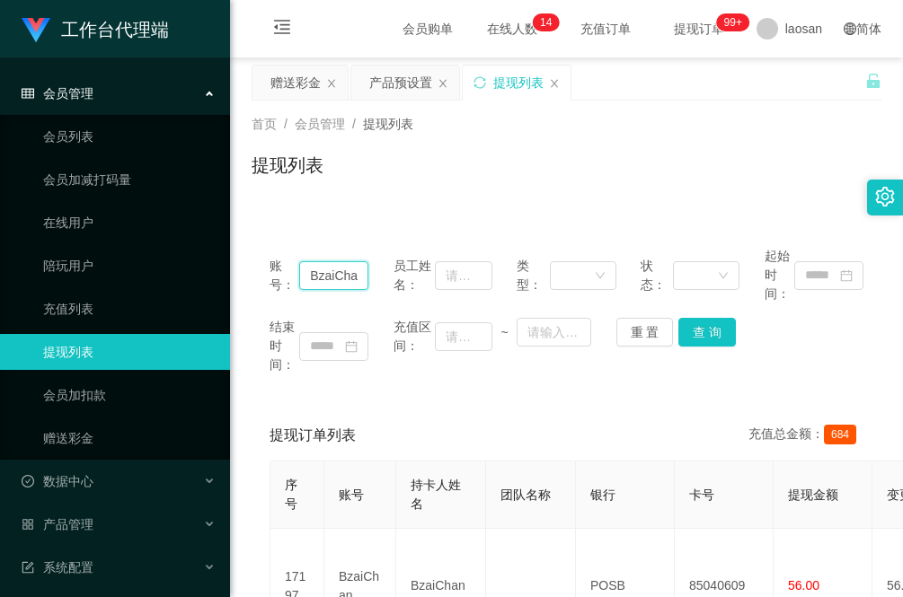
scroll to position [0, 4]
drag, startPoint x: 307, startPoint y: 275, endPoint x: 526, endPoint y: 289, distance: 219.6
click at [526, 289] on div "账号： BzaiChan 员工姓名： 类型： 状态： 起始时间：" at bounding box center [566, 275] width 594 height 57
paste input "123ltp"
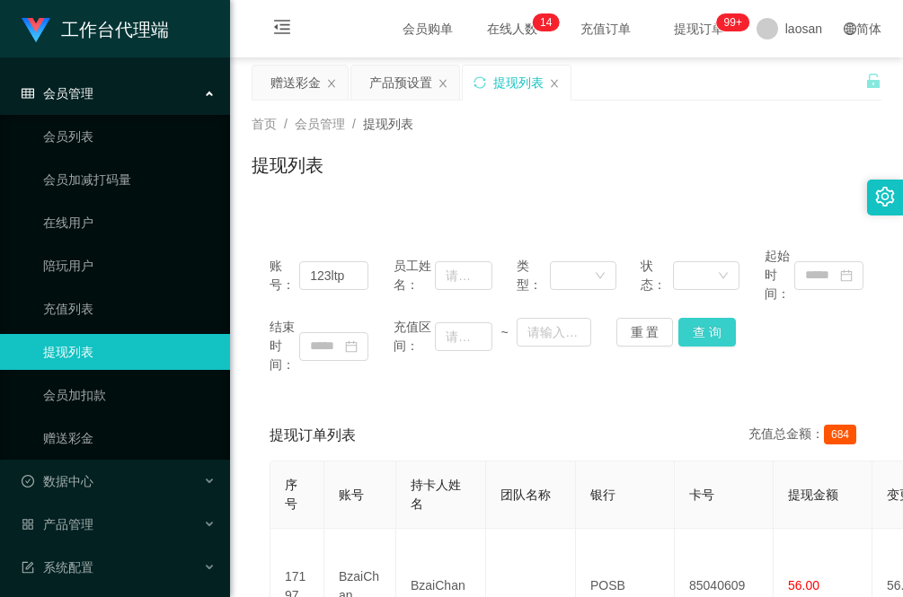
click at [703, 331] on button "查 询" at bounding box center [706, 332] width 57 height 29
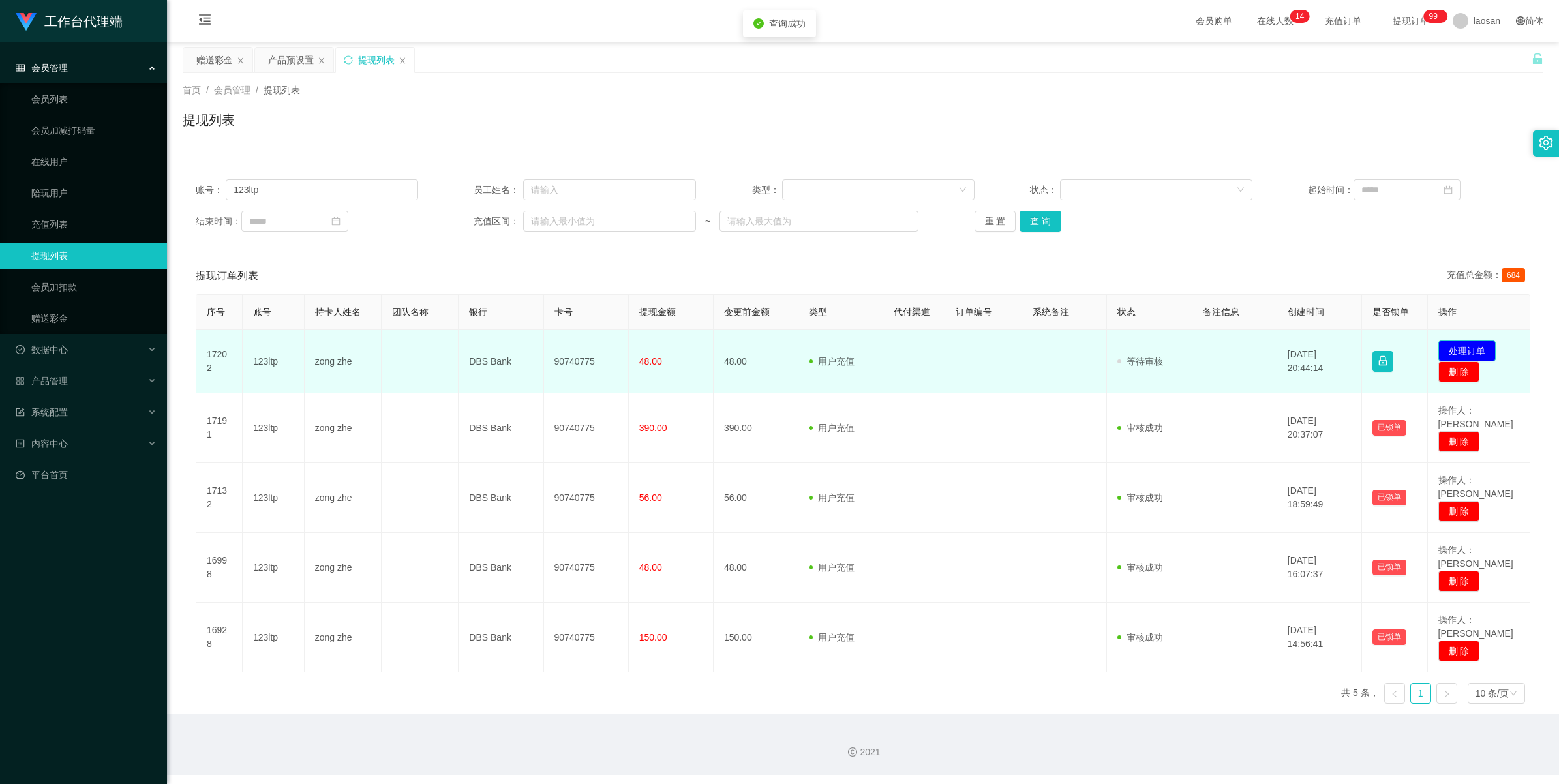
click at [655, 349] on button "处理订单" at bounding box center [1467, 351] width 57 height 21
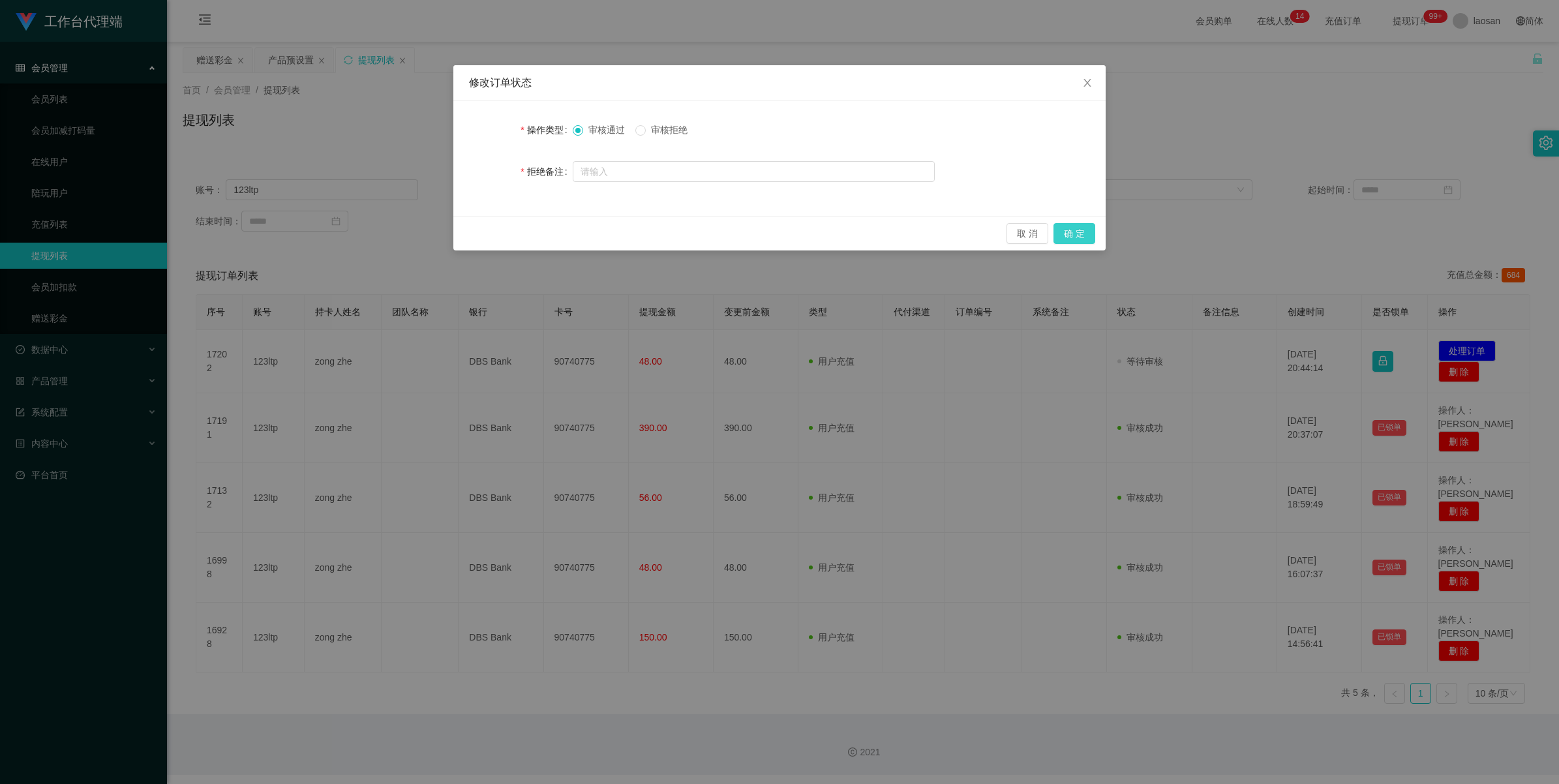
click at [655, 226] on button "确 定" at bounding box center [1074, 233] width 41 height 21
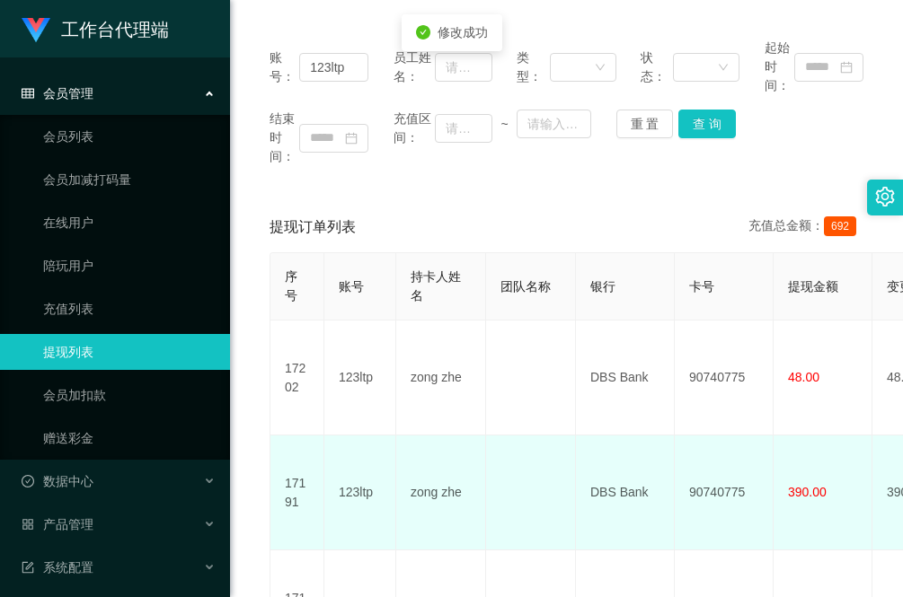
scroll to position [225, 0]
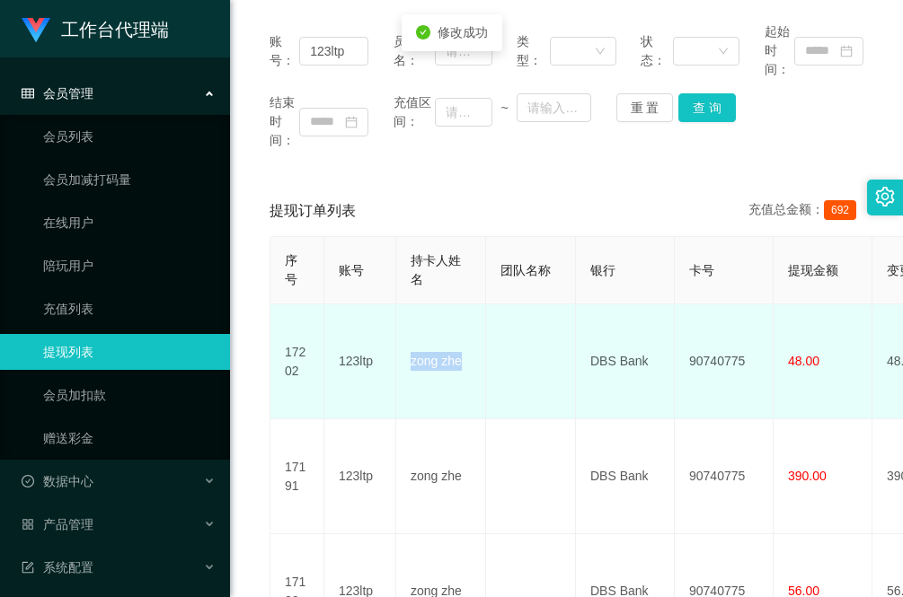
drag, startPoint x: 474, startPoint y: 348, endPoint x: 406, endPoint y: 347, distance: 68.3
click at [406, 347] on td "zong zhe" at bounding box center [441, 361] width 90 height 115
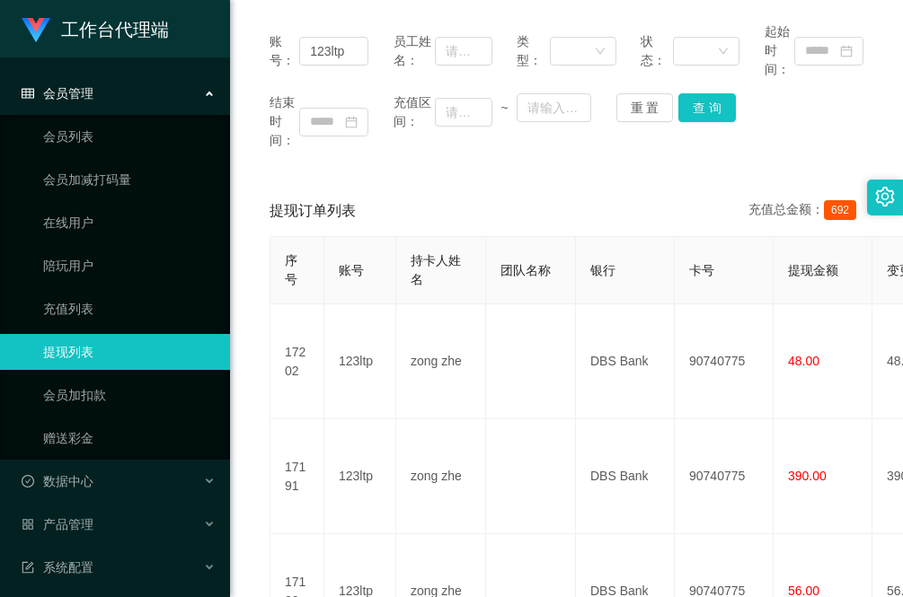
drag, startPoint x: 343, startPoint y: 164, endPoint x: 490, endPoint y: 286, distance: 190.8
click at [343, 164] on div "账号： 123ltp 员工姓名： 类型： 状态： 起始时间： 结束时间： 充值区间： ~ 重 置 查 询" at bounding box center [566, 85] width 630 height 163
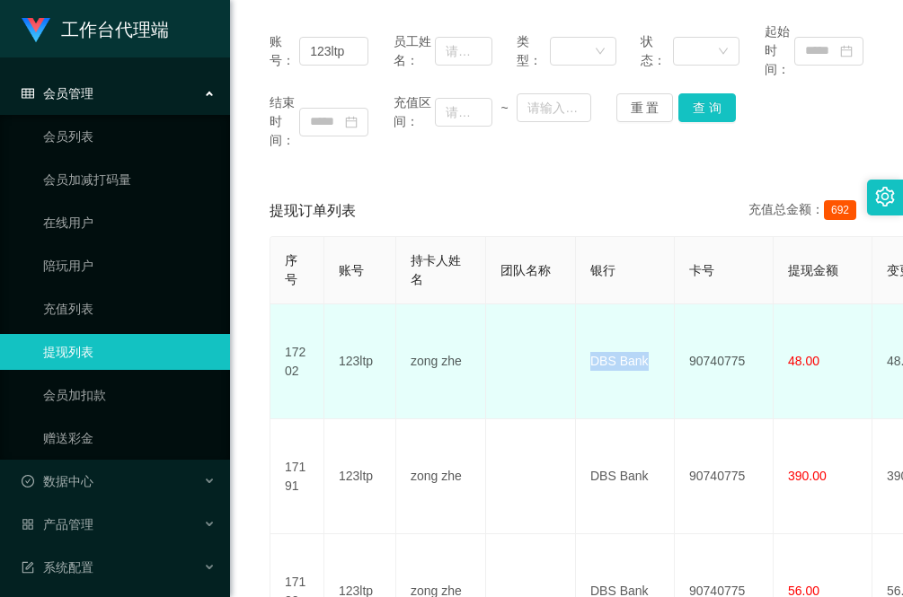
drag, startPoint x: 589, startPoint y: 350, endPoint x: 665, endPoint y: 366, distance: 77.2
click at [669, 359] on td "DBS Bank" at bounding box center [625, 361] width 99 height 115
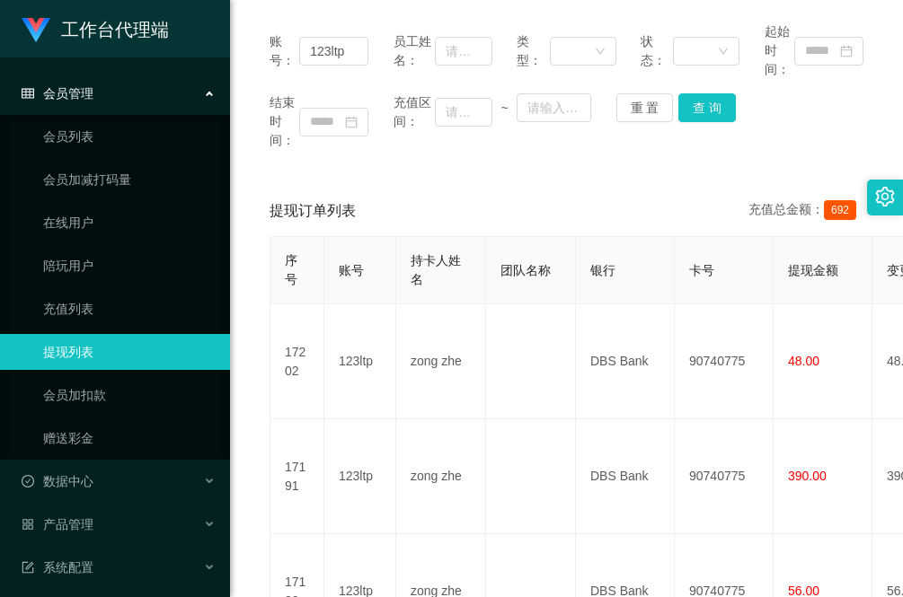
drag, startPoint x: 308, startPoint y: 148, endPoint x: 328, endPoint y: 158, distance: 22.1
click at [308, 148] on div "结束时间：" at bounding box center [318, 121] width 99 height 57
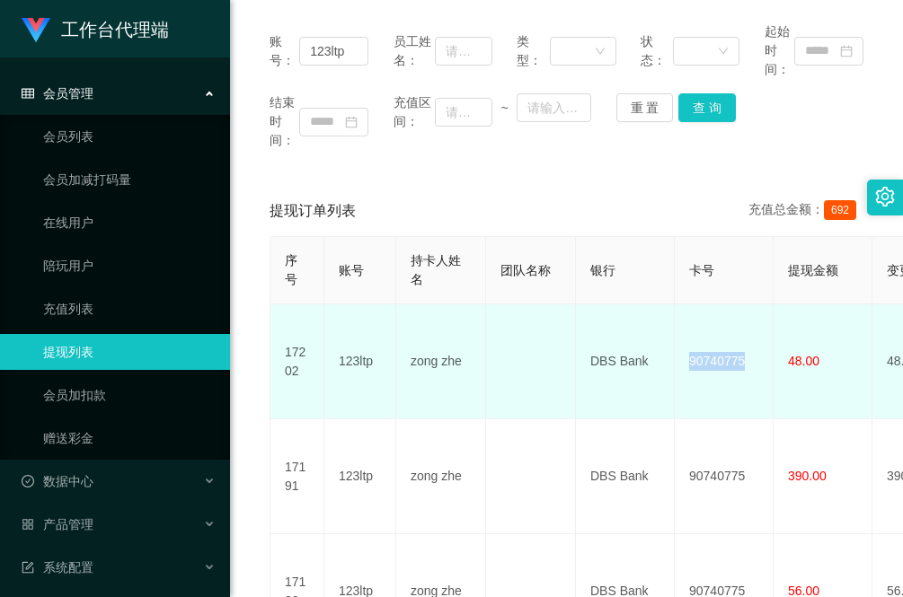
drag, startPoint x: 690, startPoint y: 348, endPoint x: 753, endPoint y: 355, distance: 63.2
click at [753, 355] on td "90740775" at bounding box center [724, 361] width 99 height 115
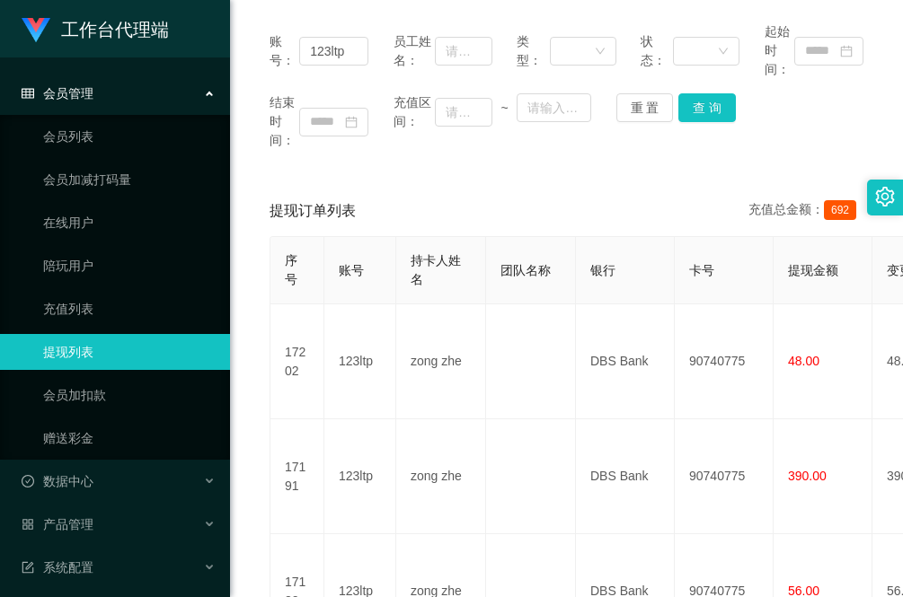
drag, startPoint x: 302, startPoint y: 151, endPoint x: 308, endPoint y: 158, distance: 9.5
click at [304, 151] on div "账号： 123ltp 员工姓名： 类型： 状态： 起始时间： 结束时间： 充值区间： ~ 重 置 查 询" at bounding box center [566, 85] width 630 height 163
drag, startPoint x: 305, startPoint y: 51, endPoint x: 535, endPoint y: 110, distance: 237.5
click at [473, 85] on div "账号： 123ltp 员工姓名： 类型： 状态： 起始时间： 结束时间： 充值区间： ~ 重 置 查 询" at bounding box center [566, 85] width 630 height 163
paste input "BzaiChan"
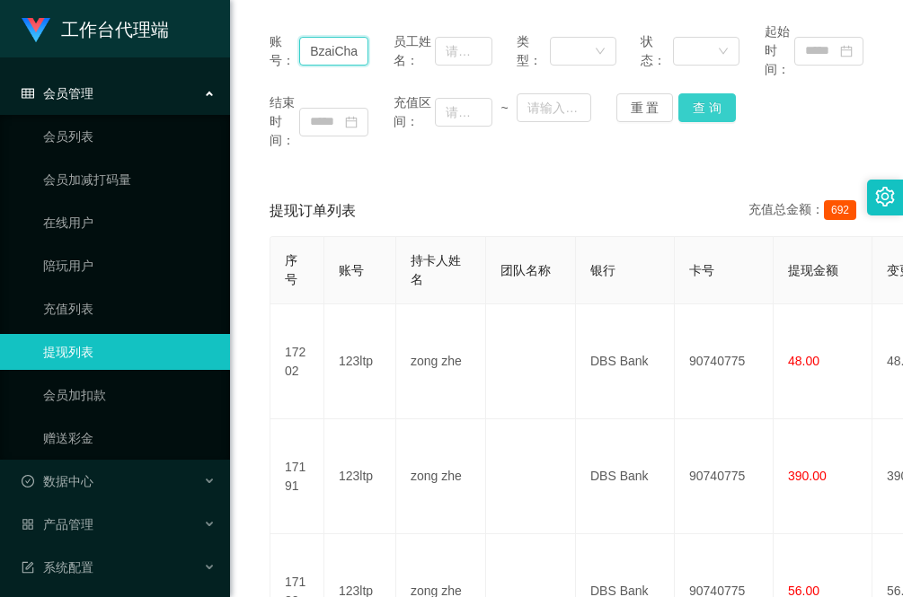
scroll to position [0, 4]
type input "BzaiChan"
drag, startPoint x: 710, startPoint y: 110, endPoint x: 665, endPoint y: 137, distance: 52.4
click at [710, 108] on button "查 询" at bounding box center [706, 107] width 57 height 29
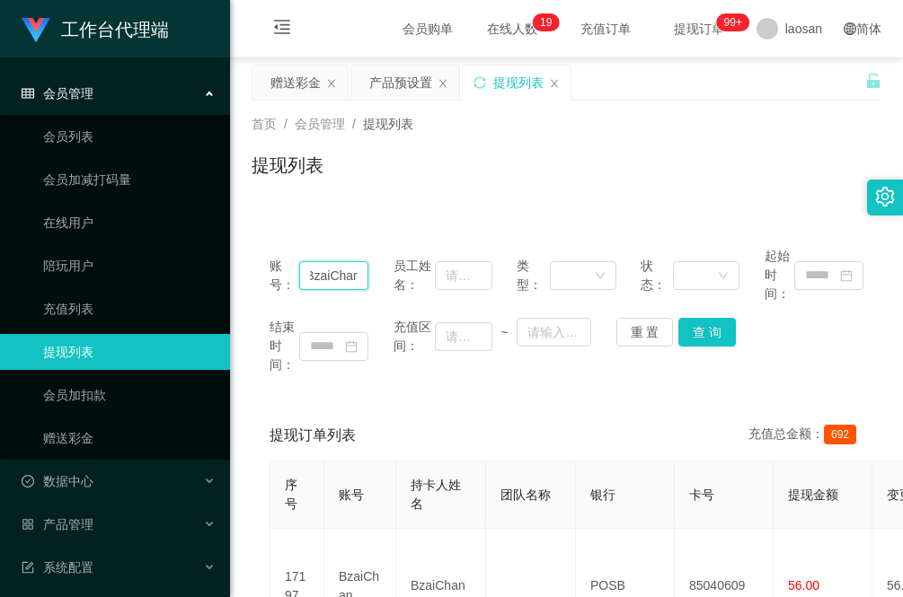
drag, startPoint x: 311, startPoint y: 271, endPoint x: 477, endPoint y: 302, distance: 168.9
click at [477, 302] on div "账号： BzaiChan 员工姓名： 类型： 状态： 起始时间：" at bounding box center [566, 275] width 594 height 57
paste input "123ltp"
click at [707, 340] on button "查 询" at bounding box center [706, 332] width 57 height 29
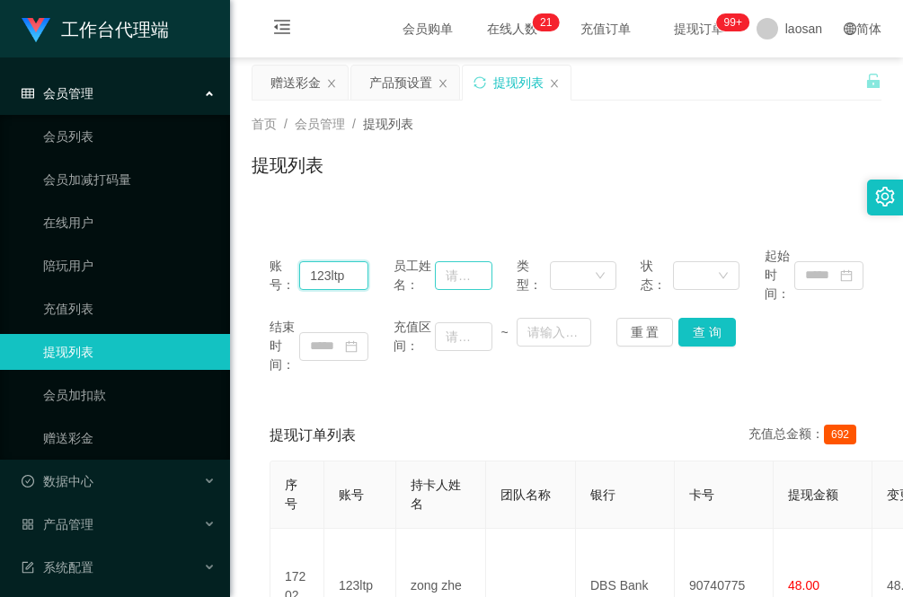
drag, startPoint x: 365, startPoint y: 277, endPoint x: 481, endPoint y: 281, distance: 116.0
click at [476, 281] on div "账号： 123ltp 员工姓名： 类型： 状态： 起始时间：" at bounding box center [566, 275] width 594 height 57
paste input "Lan1981fan"
click at [696, 337] on button "查 询" at bounding box center [706, 332] width 57 height 29
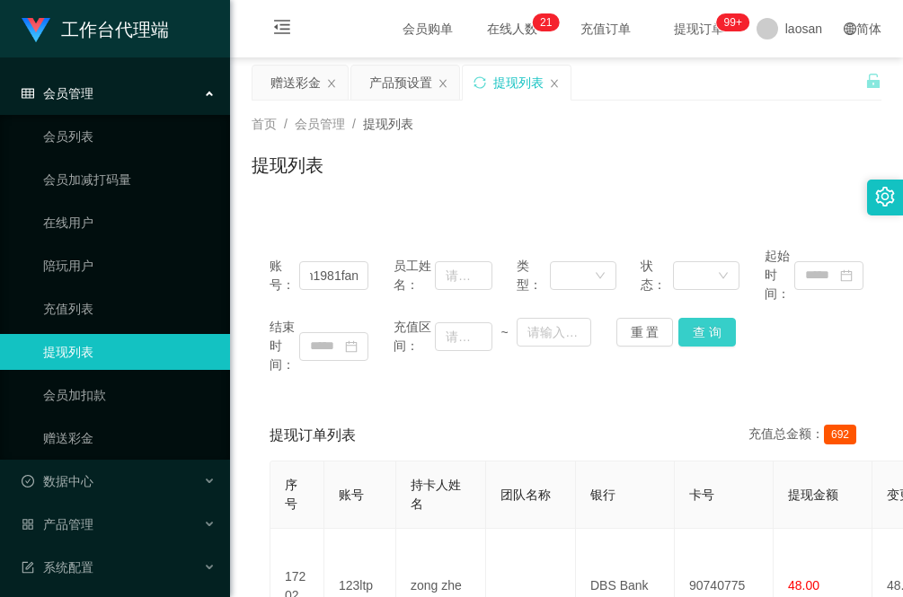
scroll to position [0, 0]
click at [287, 225] on div "账号： Lan1981fan 员工姓名： 类型： 状态： 起始时间： 结束时间： 充值区间： ~ 重 置 查 询 提现订单列表 充值总金额： 692 序号 账…" at bounding box center [566, 569] width 630 height 724
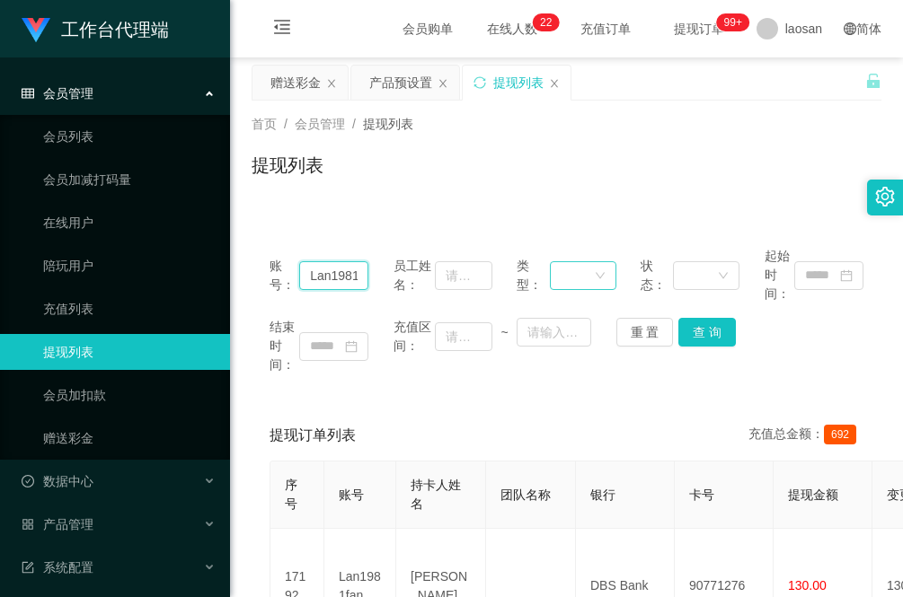
scroll to position [0, 18]
drag, startPoint x: 306, startPoint y: 270, endPoint x: 589, endPoint y: 271, distance: 282.9
click at [589, 271] on div "账号： Lan1981fan 员工姓名： 类型： 状态： 起始时间：" at bounding box center [566, 275] width 594 height 57
paste input "123ltp"
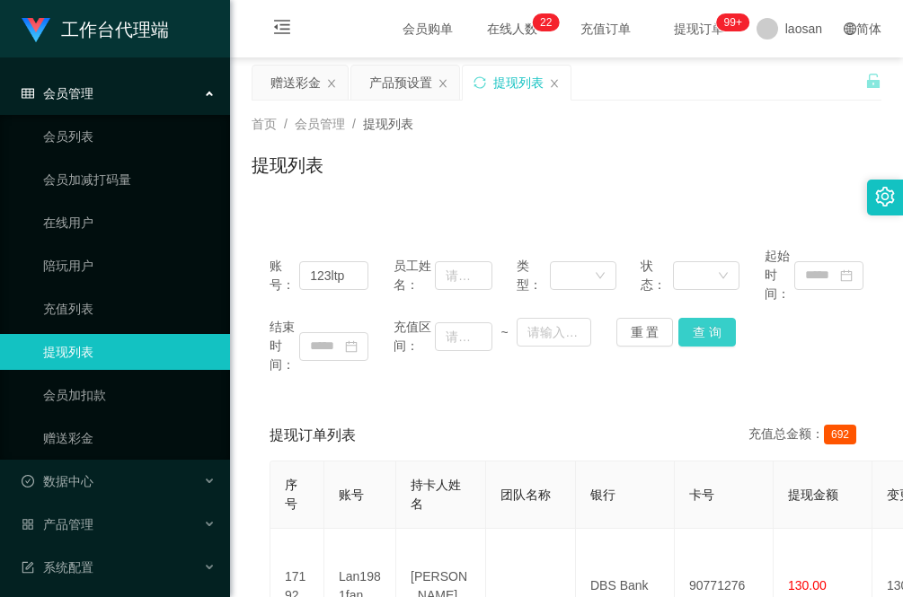
click at [699, 331] on button "查 询" at bounding box center [706, 332] width 57 height 29
drag, startPoint x: 308, startPoint y: 267, endPoint x: 567, endPoint y: 254, distance: 259.0
click at [567, 254] on div "账号： 123ltp 员工姓名： 类型： 状态： 起始时间：" at bounding box center [566, 275] width 594 height 57
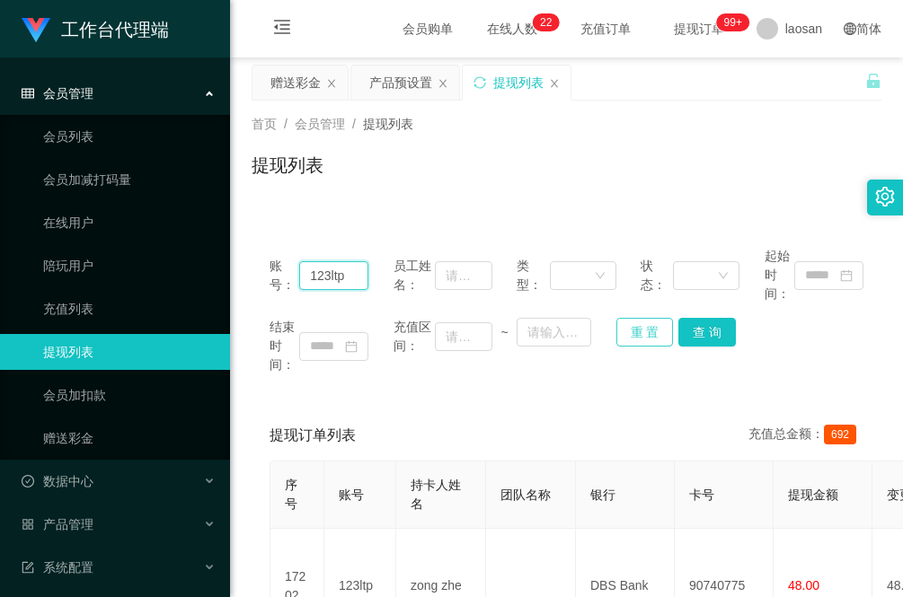
paste input "Lan1981fan"
click at [707, 332] on button "查 询" at bounding box center [706, 332] width 57 height 29
drag, startPoint x: 299, startPoint y: 270, endPoint x: 431, endPoint y: 277, distance: 132.2
click at [431, 277] on div "账号： Lan1981fan 员工姓名： 类型： 状态： 起始时间：" at bounding box center [566, 275] width 594 height 57
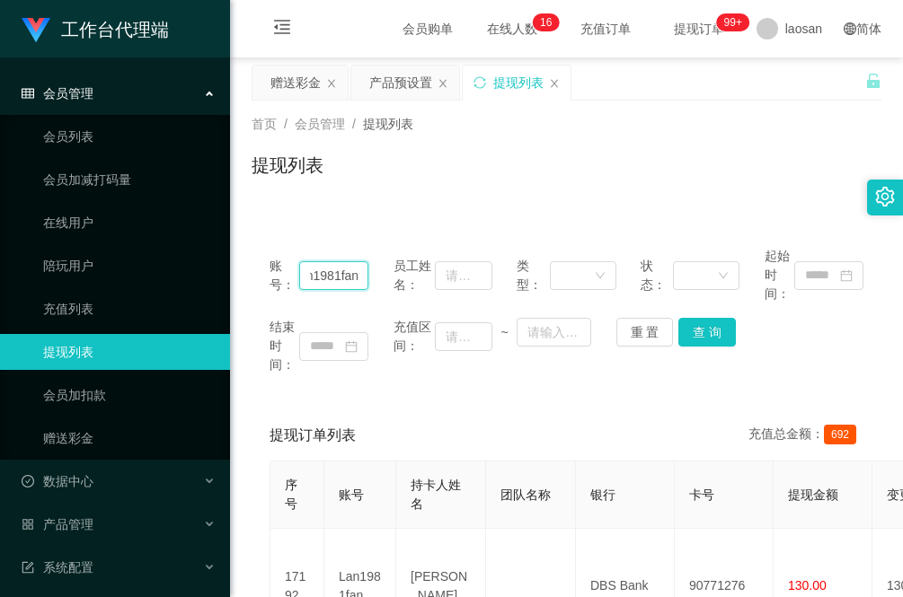
paste input "Y8802"
click at [693, 332] on button "查 询" at bounding box center [706, 332] width 57 height 29
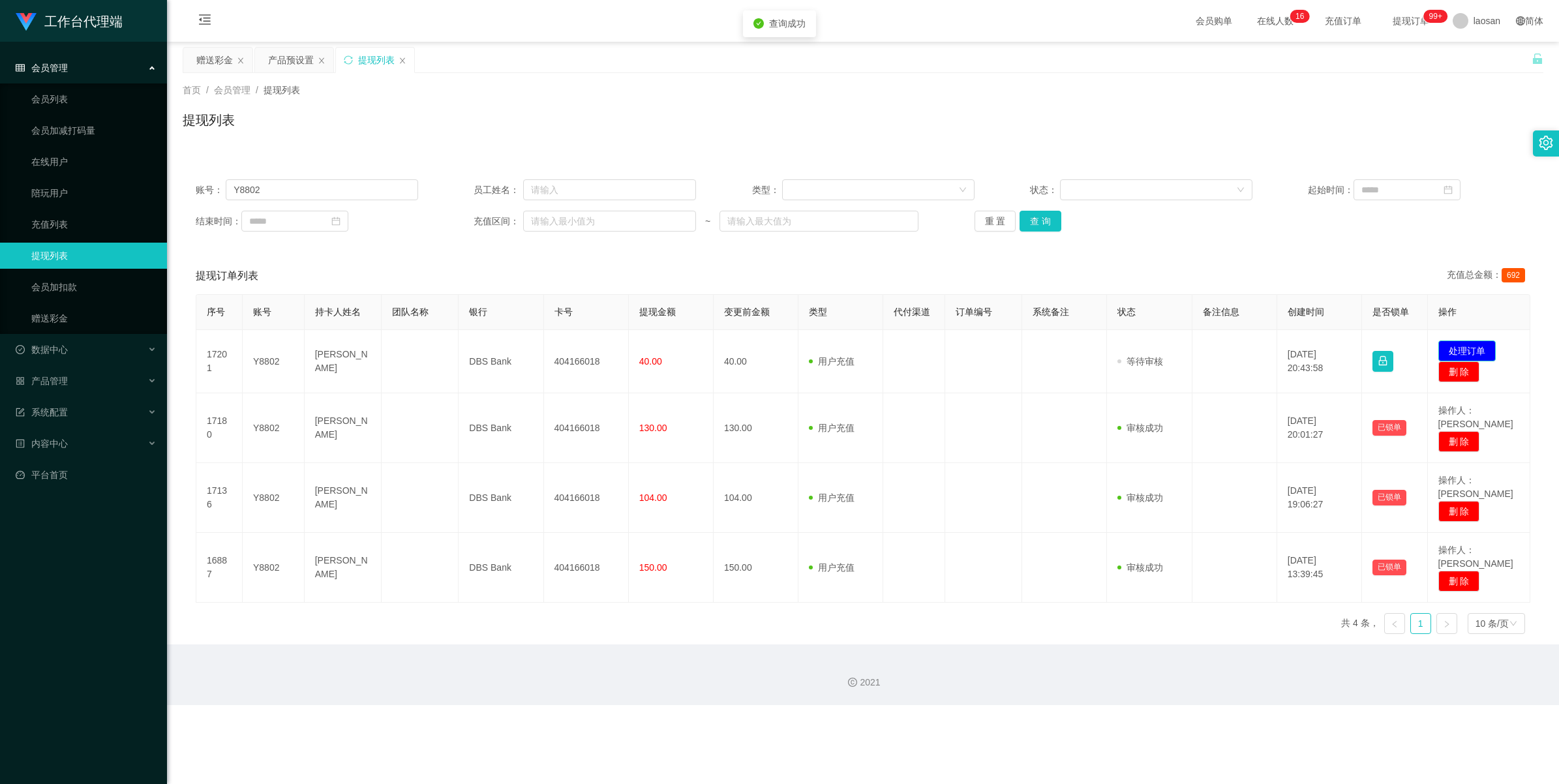
click at [655, 346] on button "处理订单" at bounding box center [1467, 351] width 57 height 21
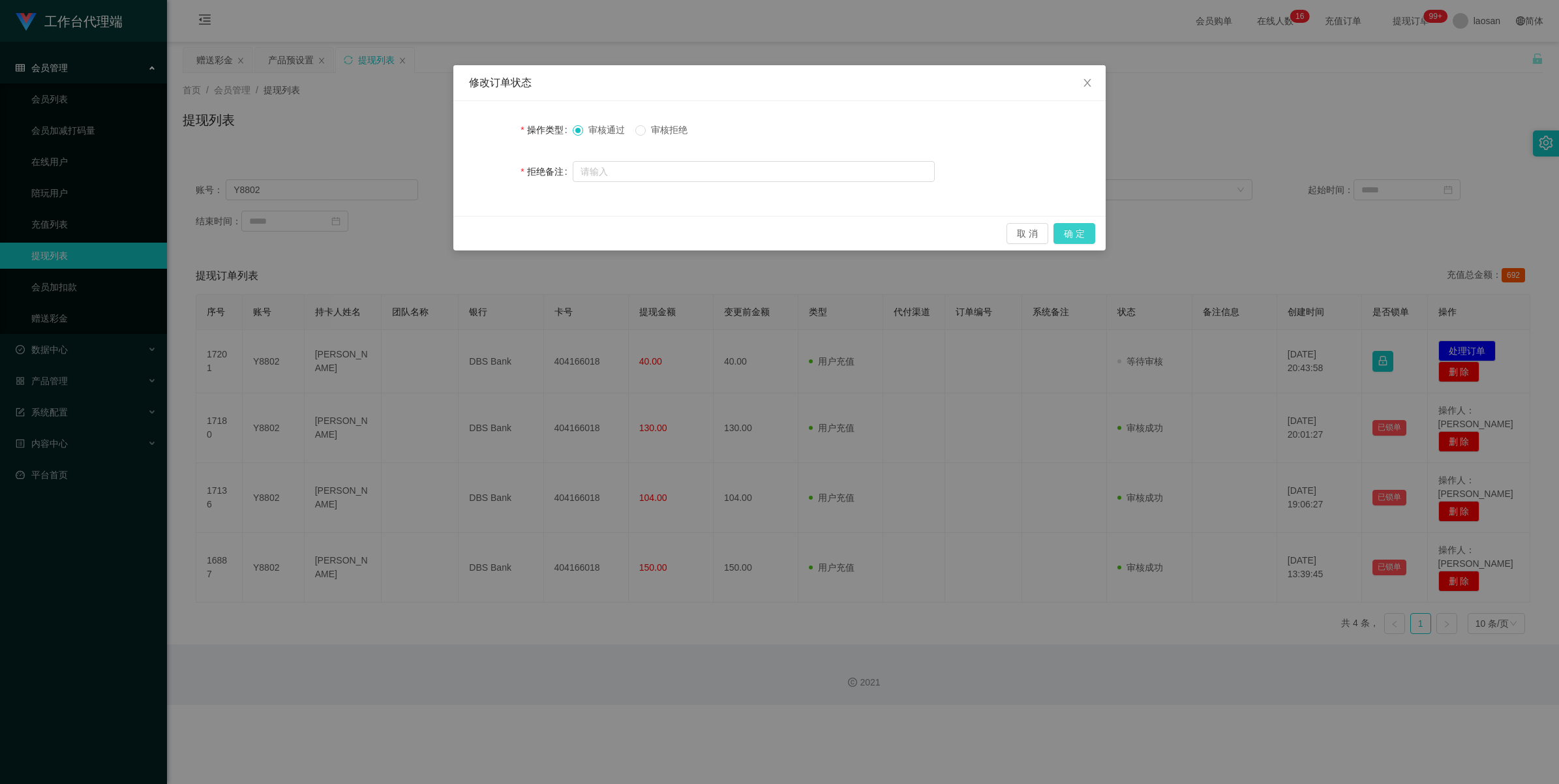
click at [655, 233] on button "确 定" at bounding box center [1074, 233] width 41 height 21
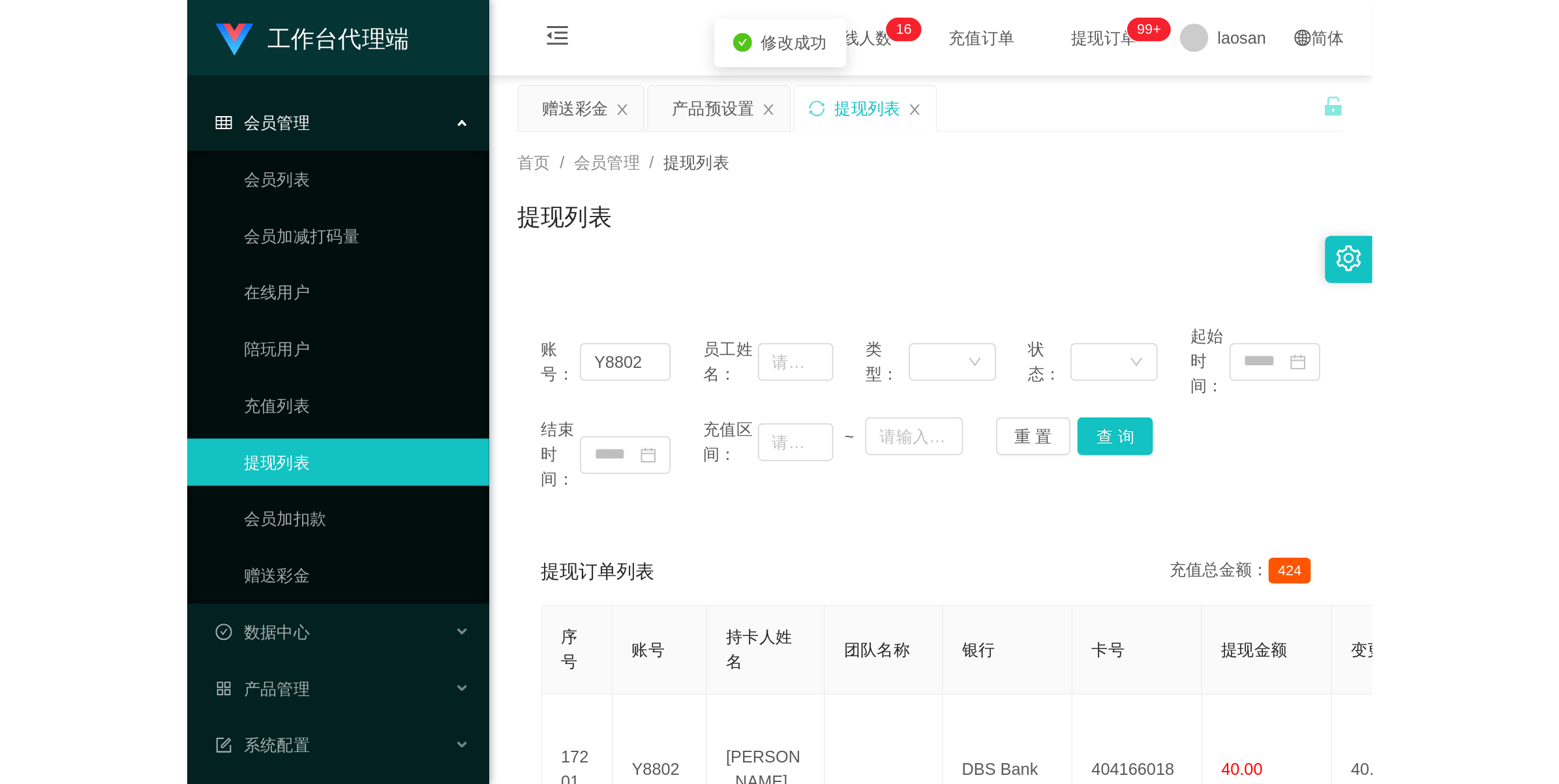
scroll to position [81, 0]
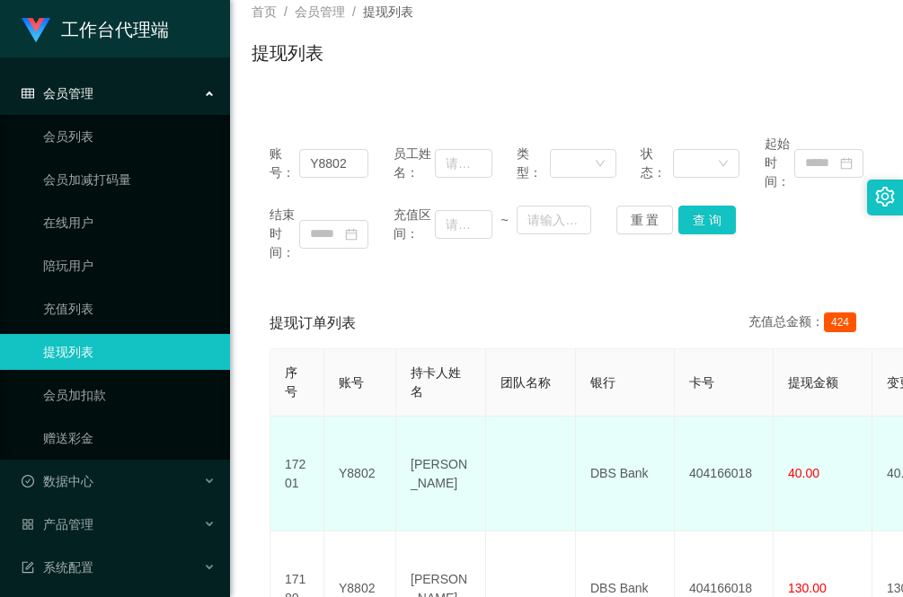
drag, startPoint x: 404, startPoint y: 455, endPoint x: 472, endPoint y: 472, distance: 70.4
click at [472, 472] on td "[PERSON_NAME]" at bounding box center [441, 474] width 90 height 115
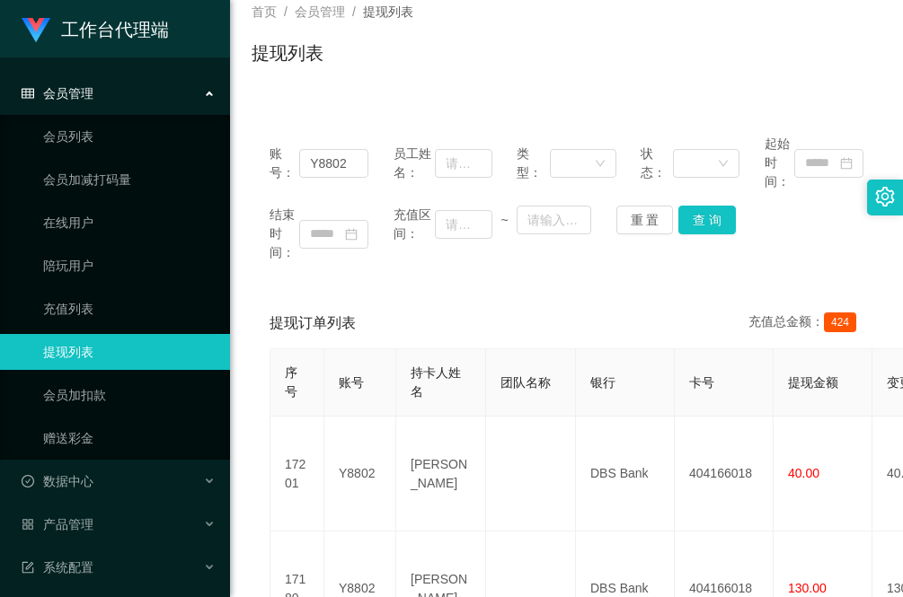
click at [344, 265] on div "账号： Y8802 员工姓名： 类型： 状态： 起始时间： 结束时间： 充值区间： ~ 重 置 查 询" at bounding box center [566, 198] width 630 height 163
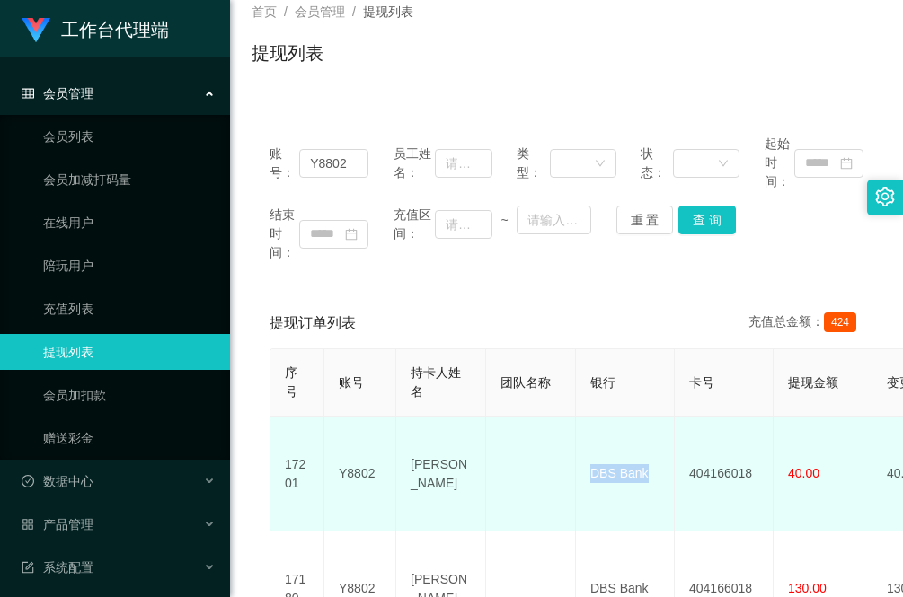
drag, startPoint x: 585, startPoint y: 463, endPoint x: 657, endPoint y: 468, distance: 72.0
click at [657, 468] on td "DBS Bank" at bounding box center [625, 474] width 99 height 115
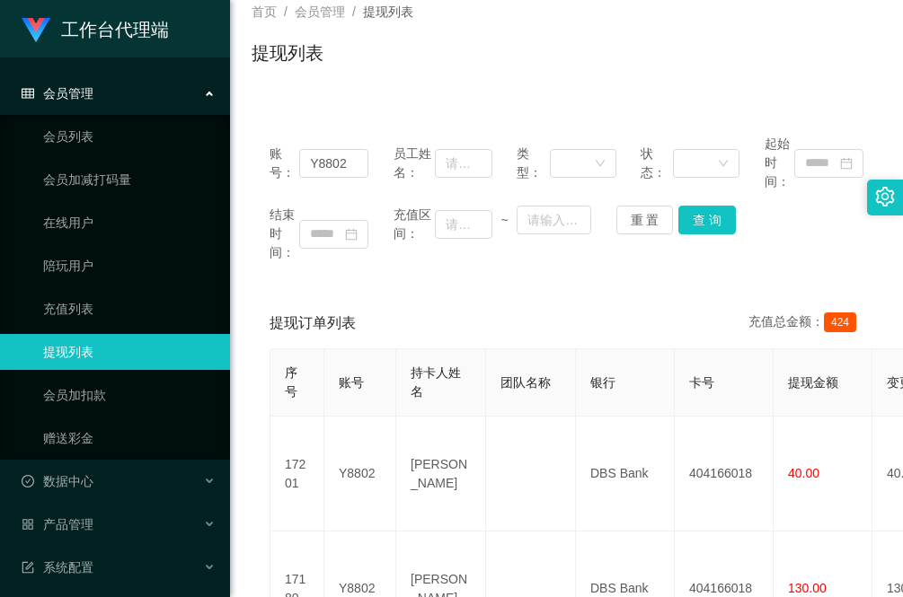
drag, startPoint x: 292, startPoint y: 277, endPoint x: 795, endPoint y: 526, distance: 561.6
click at [292, 278] on div "账号： Y8802 员工姓名： 类型： 状态： 起始时间： 结束时间： 充值区间： ~ 重 置 查 询" at bounding box center [566, 198] width 630 height 163
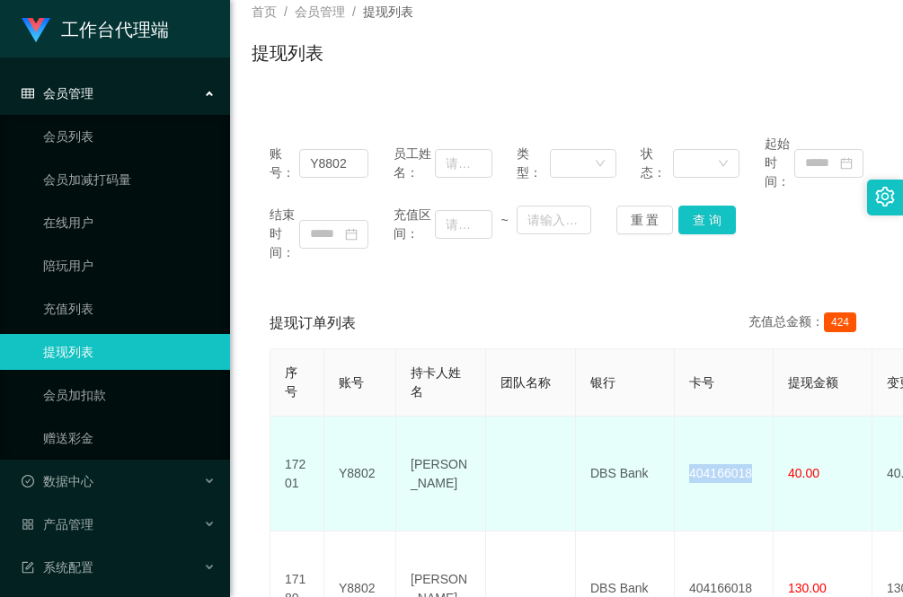
drag, startPoint x: 680, startPoint y: 465, endPoint x: 763, endPoint y: 469, distance: 83.6
click at [763, 469] on td "404166018" at bounding box center [724, 474] width 99 height 115
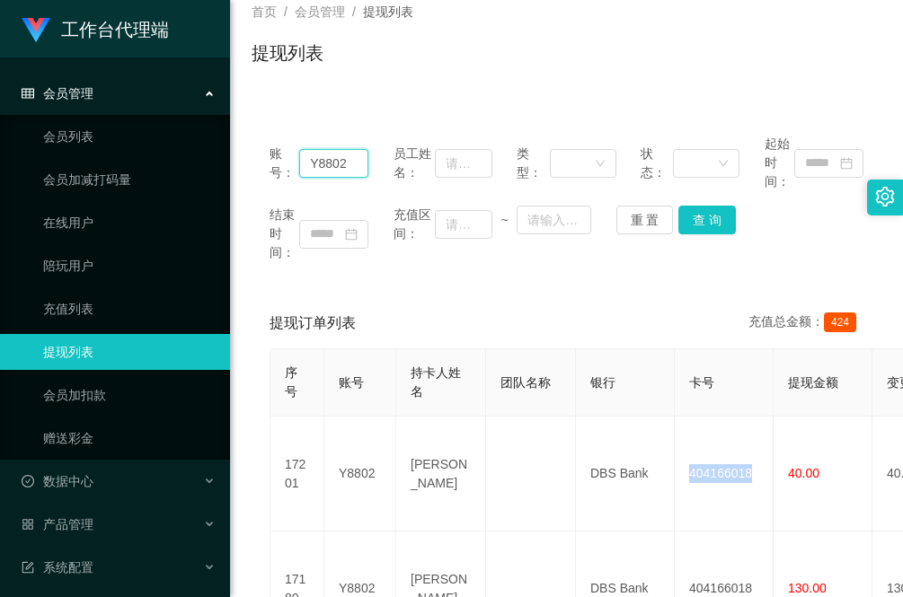
click at [310, 158] on input "Y8802" at bounding box center [333, 163] width 69 height 29
drag, startPoint x: 306, startPoint y: 159, endPoint x: 393, endPoint y: 159, distance: 87.1
click at [393, 159] on div "账号： Y8802 员工姓名： 类型： 状态： 起始时间：" at bounding box center [566, 163] width 594 height 57
paste input "zhan"
type input "zhan"
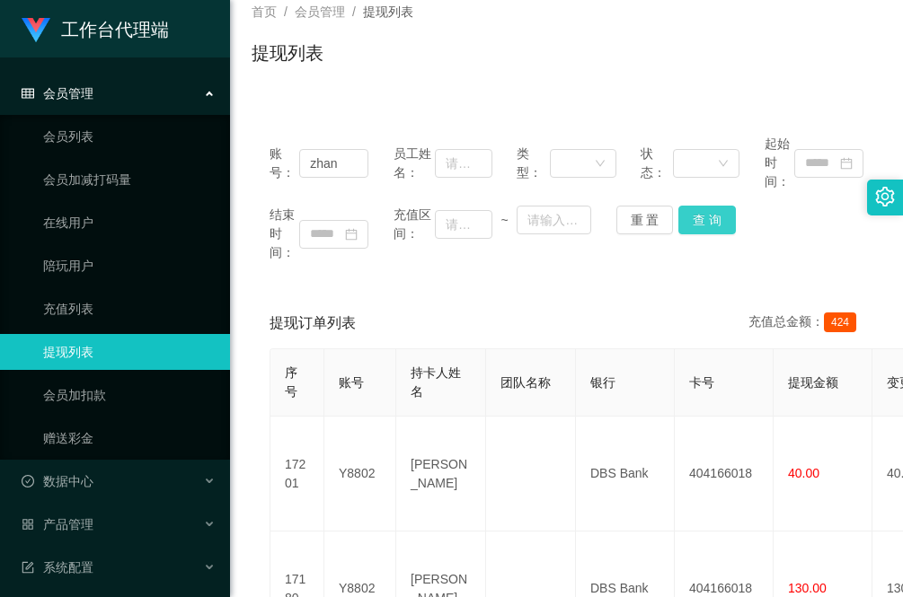
click at [696, 220] on button "查 询" at bounding box center [706, 220] width 57 height 29
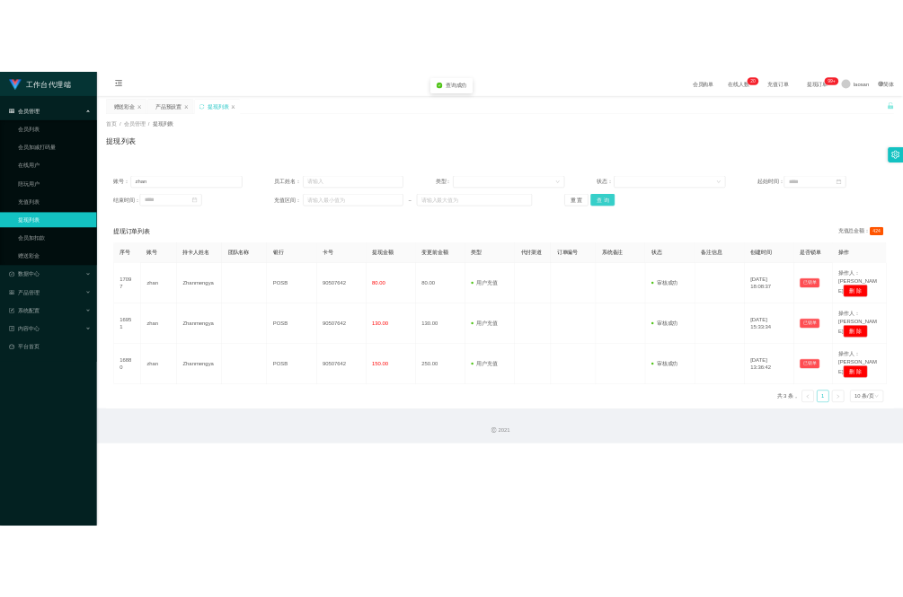
scroll to position [0, 0]
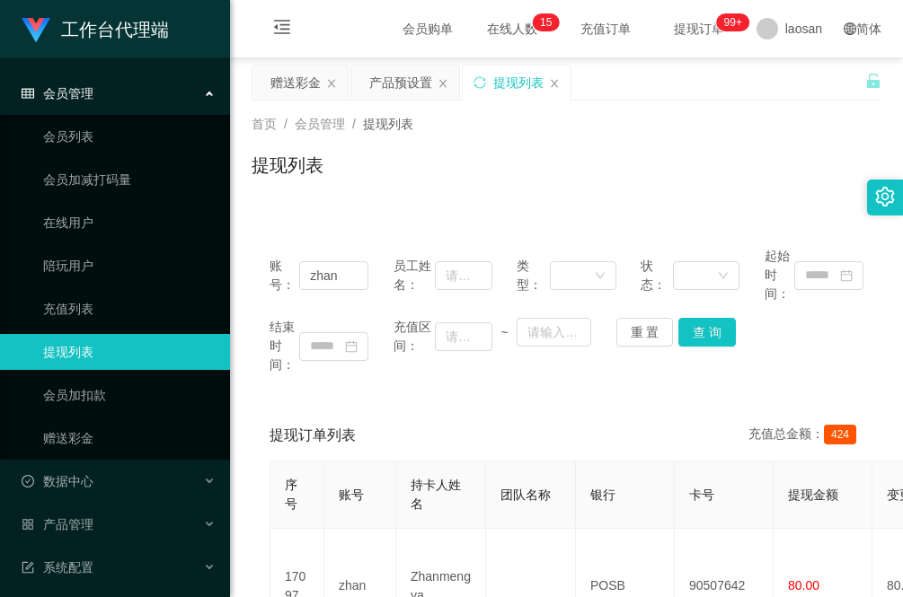
drag, startPoint x: 307, startPoint y: 75, endPoint x: 340, endPoint y: 153, distance: 84.6
click at [307, 75] on div "赠送彩金" at bounding box center [295, 83] width 50 height 34
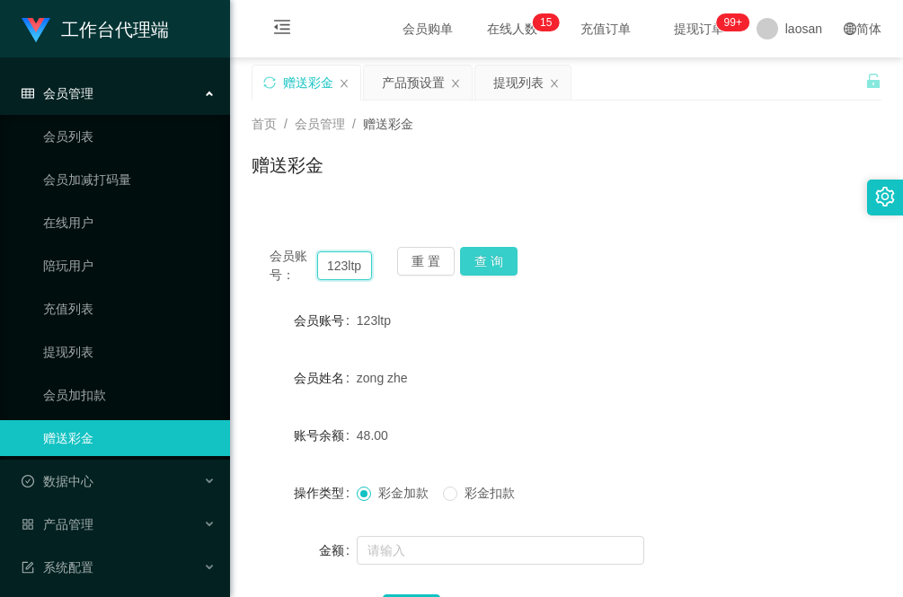
drag, startPoint x: 330, startPoint y: 266, endPoint x: 504, endPoint y: 280, distance: 174.8
click at [509, 276] on div "会员账号： 123ltp 重 置 查 询" at bounding box center [566, 266] width 630 height 38
paste input "Lan1981fan"
type input "Lan1981fan"
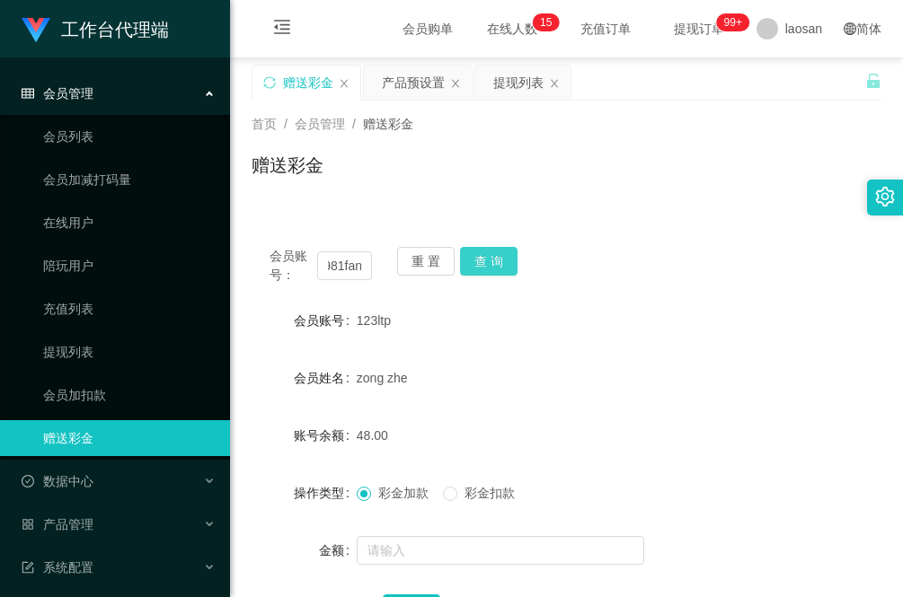
drag, startPoint x: 500, startPoint y: 261, endPoint x: 500, endPoint y: 271, distance: 9.9
click at [500, 261] on button "查 询" at bounding box center [488, 261] width 57 height 29
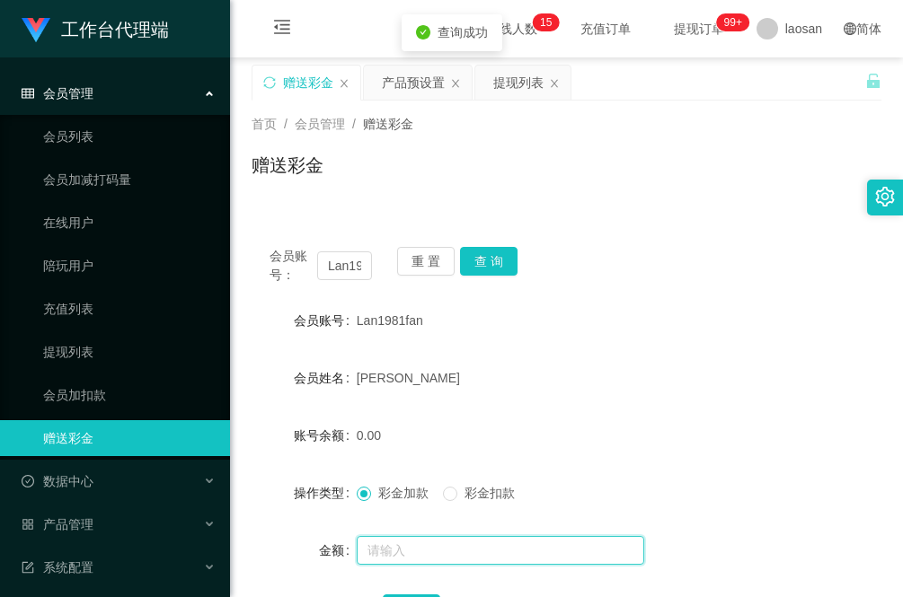
click at [443, 553] on input "text" at bounding box center [500, 550] width 287 height 29
type input "88"
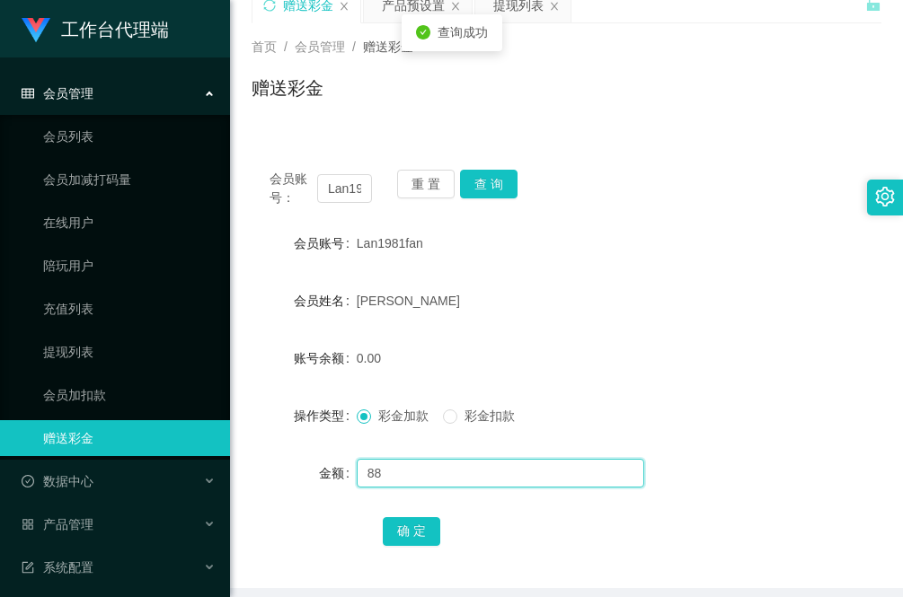
scroll to position [112, 0]
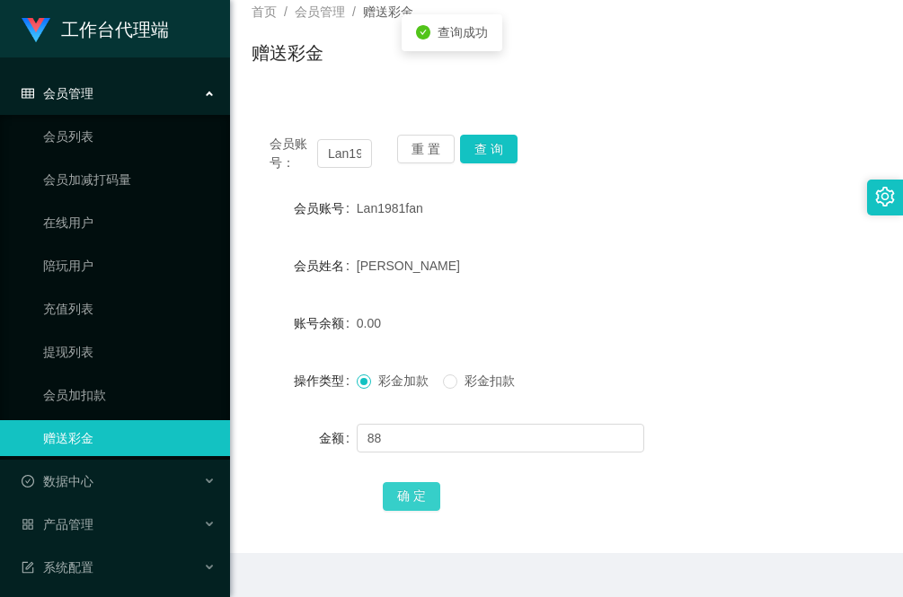
click at [416, 490] on button "确 定" at bounding box center [411, 496] width 57 height 29
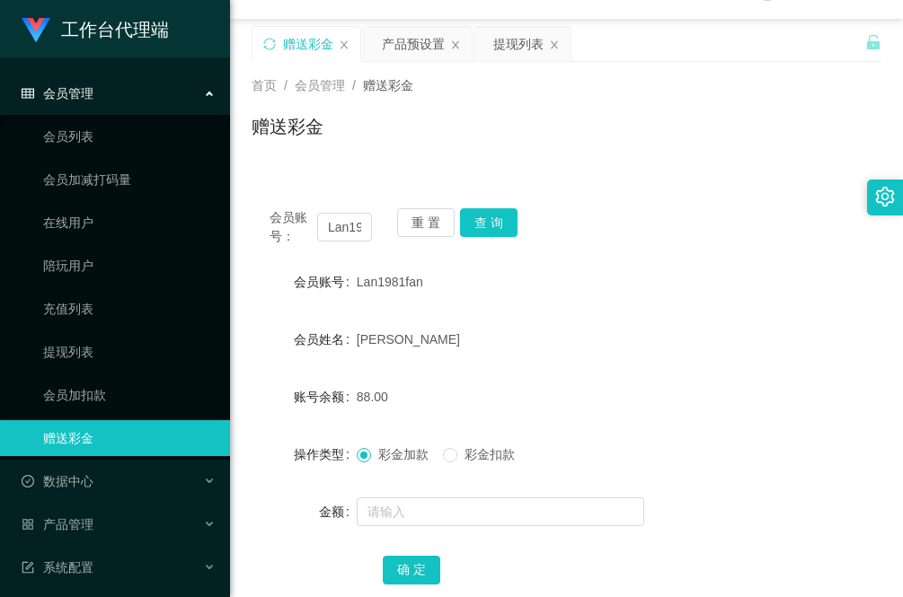
scroll to position [0, 0]
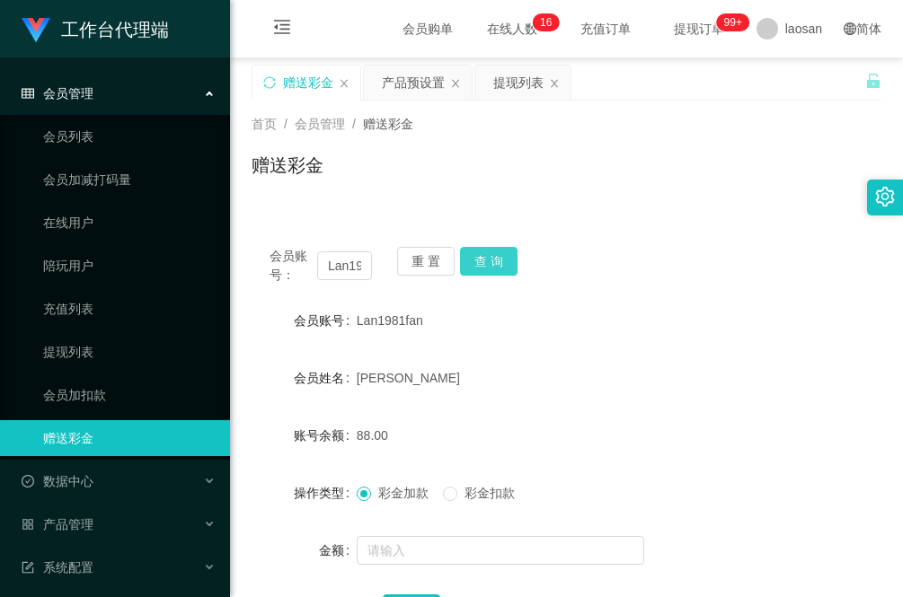
drag, startPoint x: 530, startPoint y: 88, endPoint x: 476, endPoint y: 251, distance: 172.1
click at [530, 88] on div "提现列表" at bounding box center [518, 83] width 50 height 34
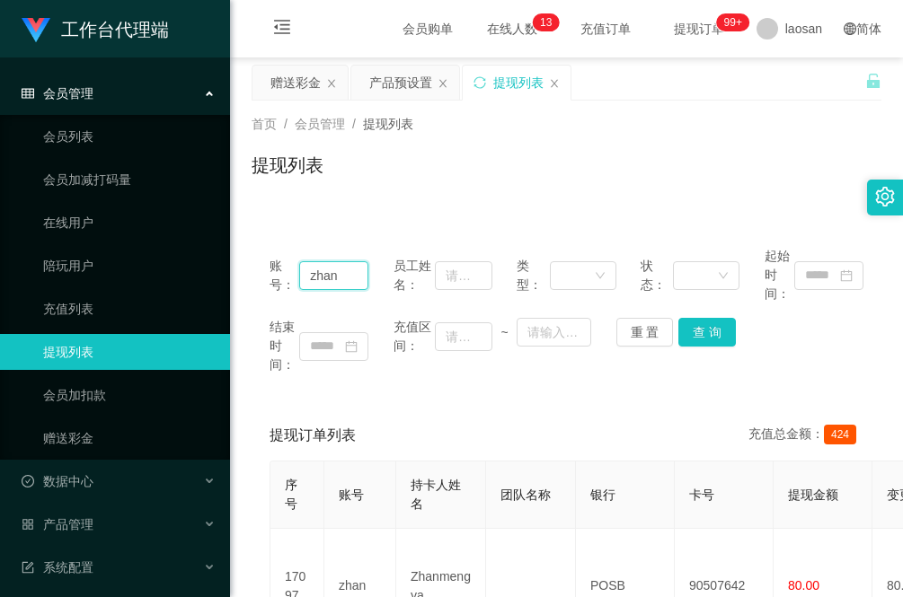
drag, startPoint x: 308, startPoint y: 276, endPoint x: 410, endPoint y: 290, distance: 103.4
click at [410, 290] on div "账号： zhan 员工姓名： 类型： 状态： 起始时间：" at bounding box center [566, 275] width 594 height 57
paste input "Lan1981f"
type input "Lan1981fan"
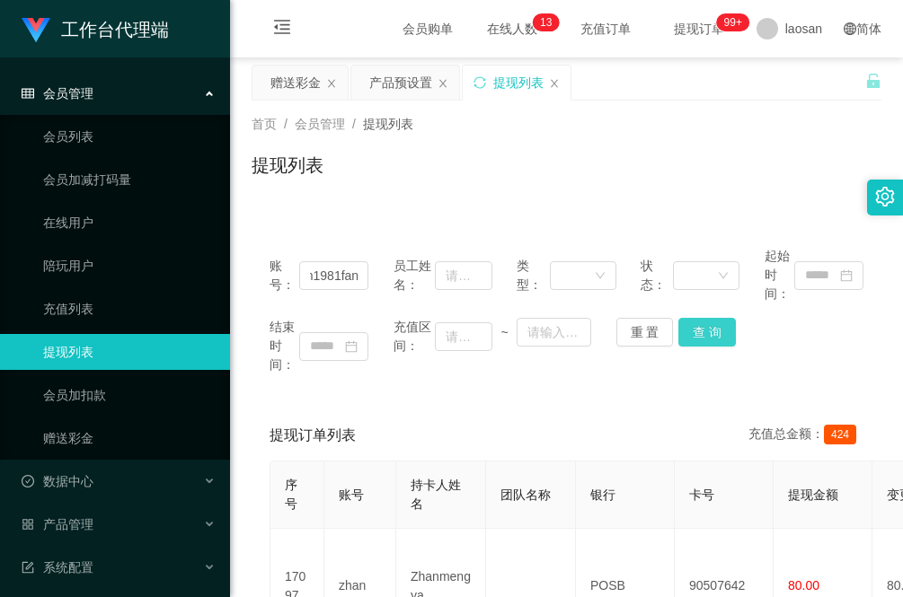
click at [705, 341] on button "查 询" at bounding box center [706, 332] width 57 height 29
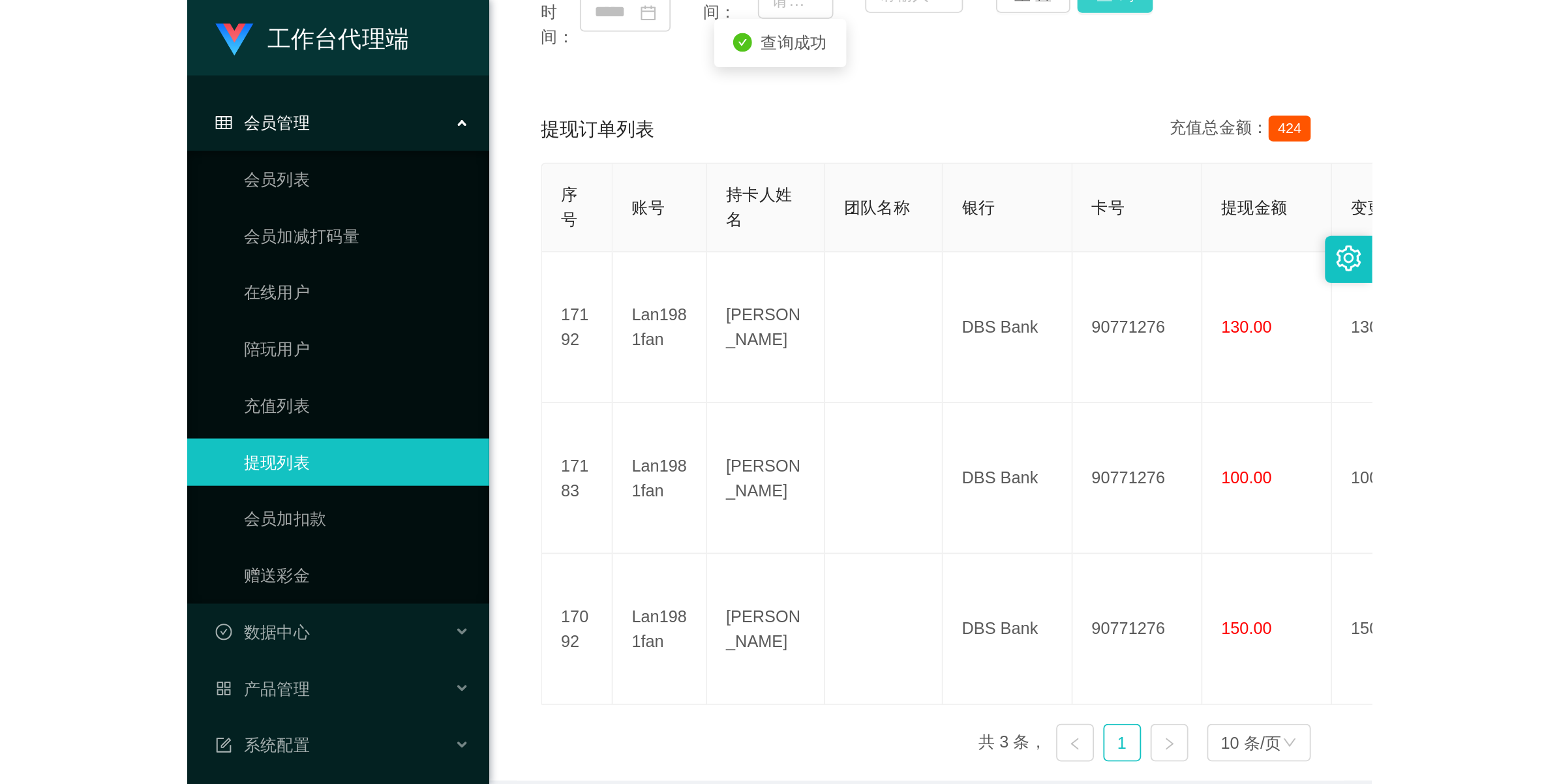
scroll to position [81, 0]
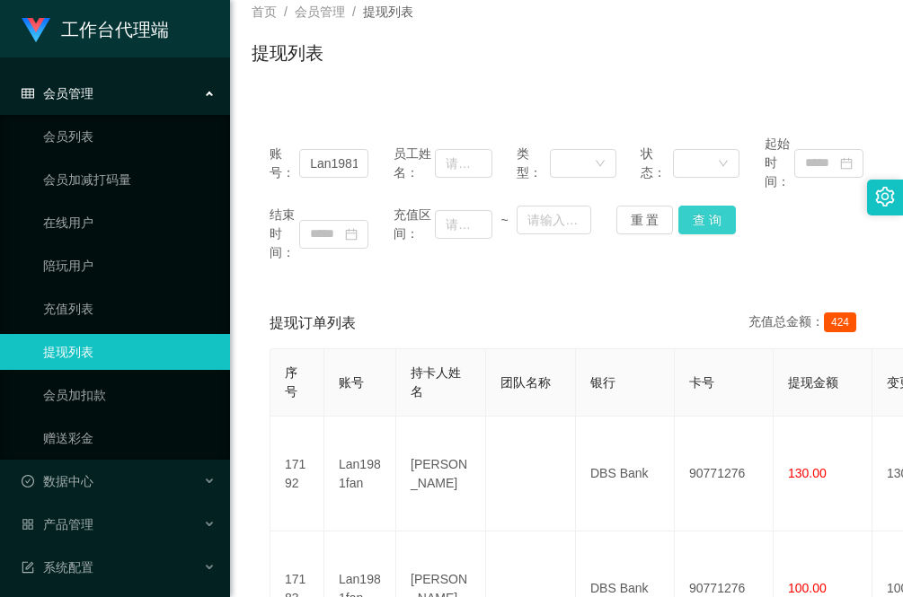
click at [693, 222] on button "查 询" at bounding box center [706, 220] width 57 height 29
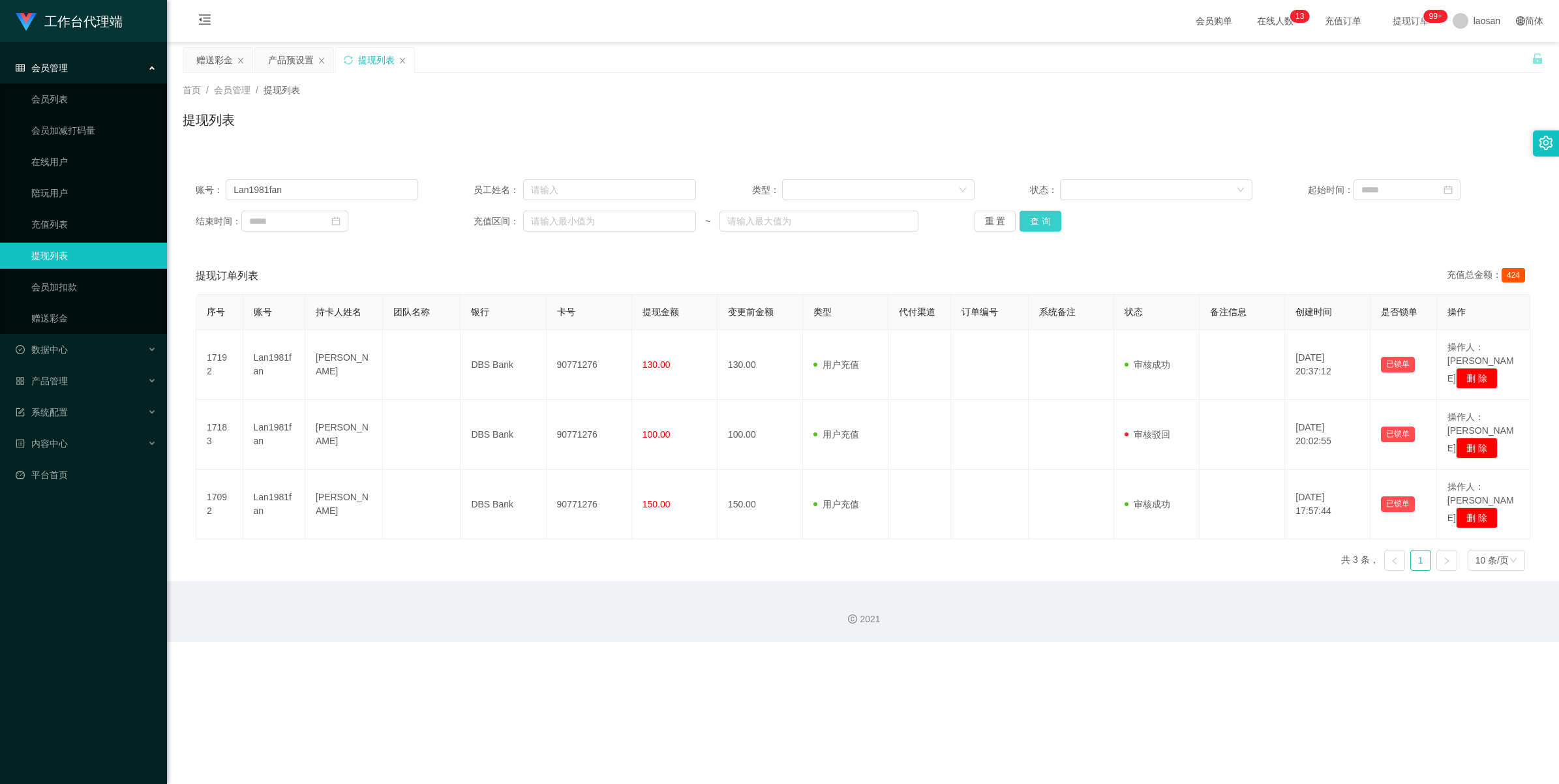
click at [655, 216] on button "查 询" at bounding box center [1040, 221] width 41 height 21
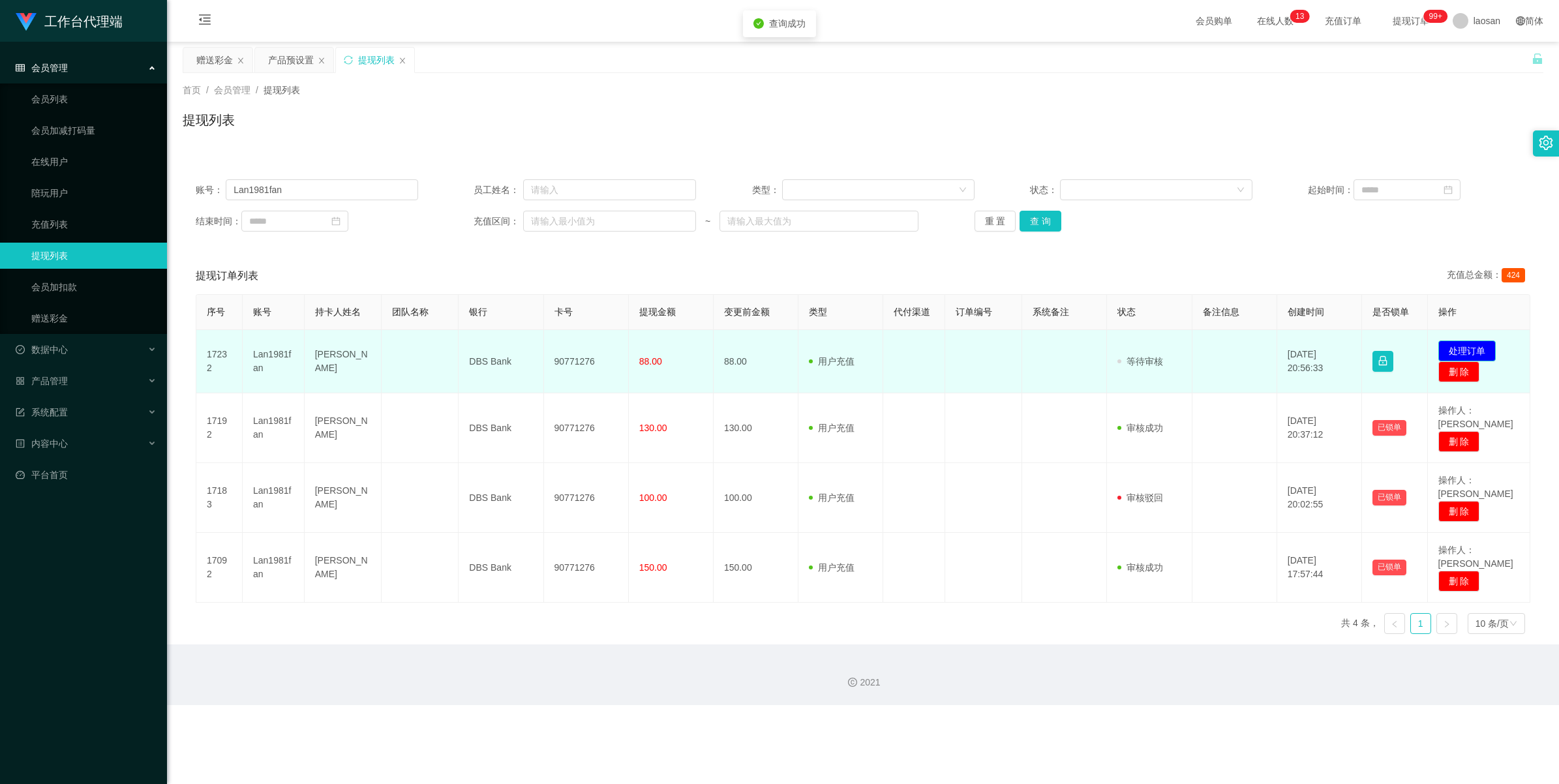
click at [655, 350] on button "处理订单" at bounding box center [1467, 351] width 57 height 21
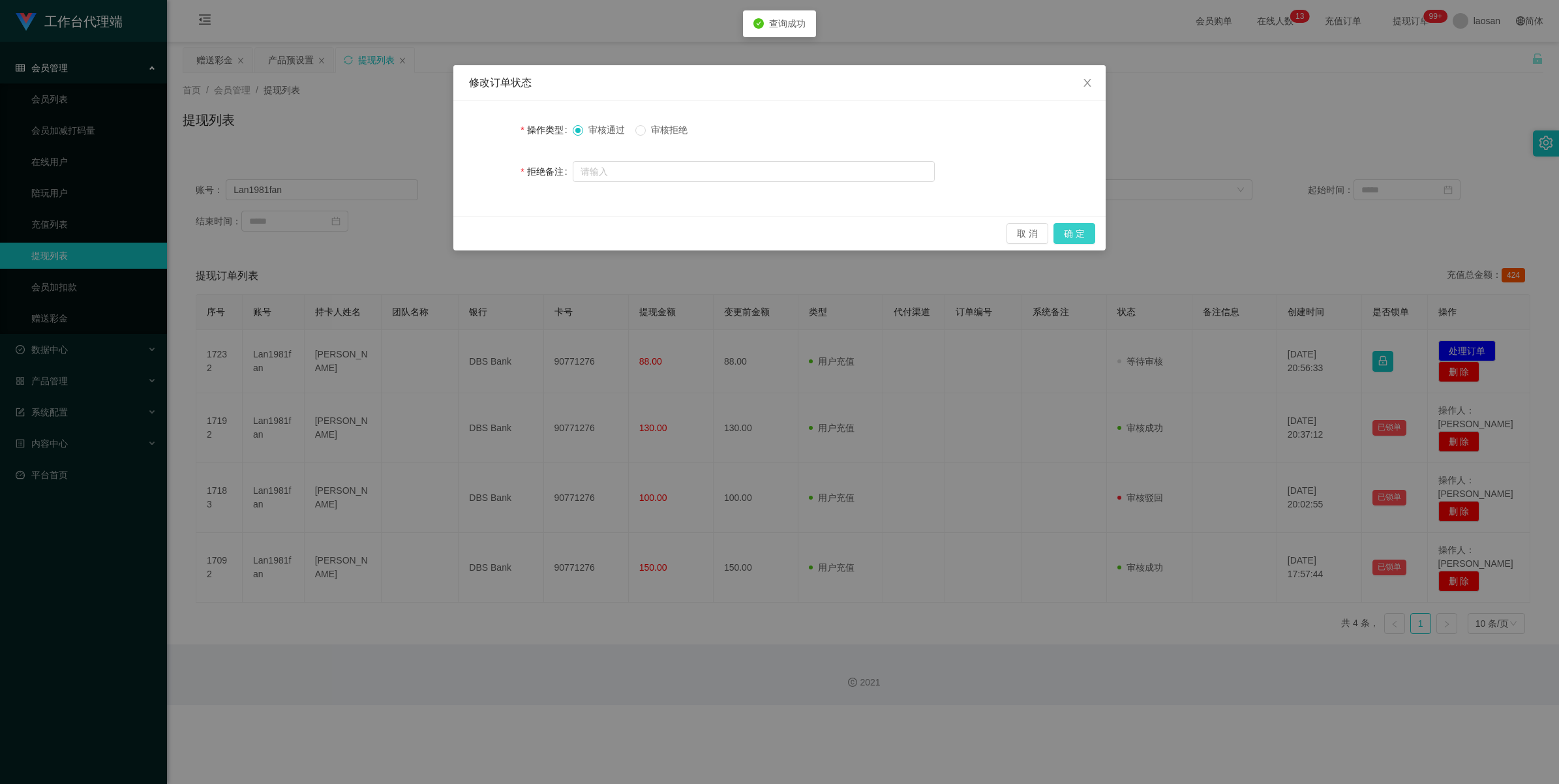
click at [655, 234] on button "确 定" at bounding box center [1074, 233] width 41 height 21
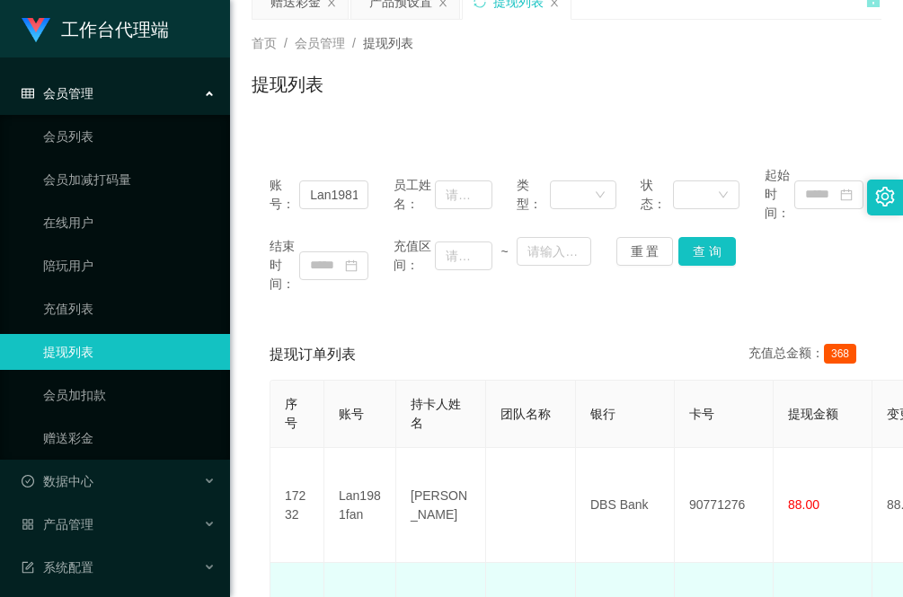
scroll to position [112, 0]
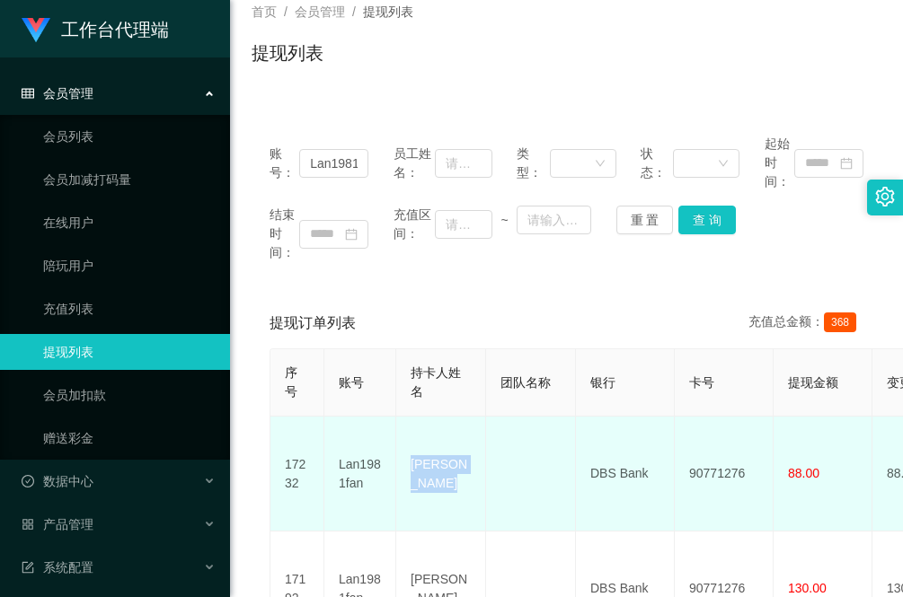
drag, startPoint x: 459, startPoint y: 490, endPoint x: 402, endPoint y: 450, distance: 69.0
click at [402, 450] on td "LAN DONGSHENG" at bounding box center [441, 474] width 90 height 115
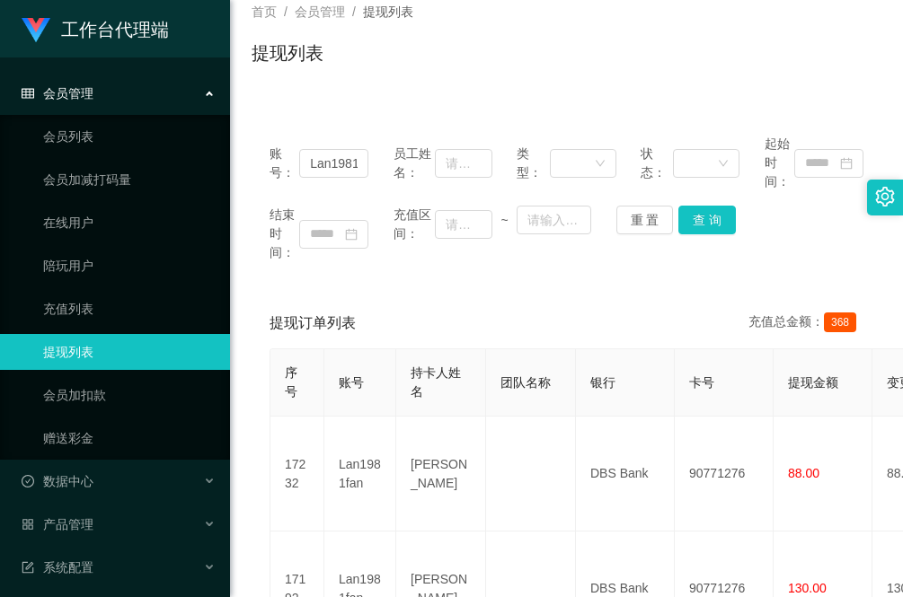
drag, startPoint x: 323, startPoint y: 275, endPoint x: 339, endPoint y: 281, distance: 16.5
click at [323, 275] on div "账号： Lan1981fan 员工姓名： 类型： 状态： 起始时间： 结束时间： 充值区间： ~ 重 置 查 询" at bounding box center [566, 198] width 630 height 163
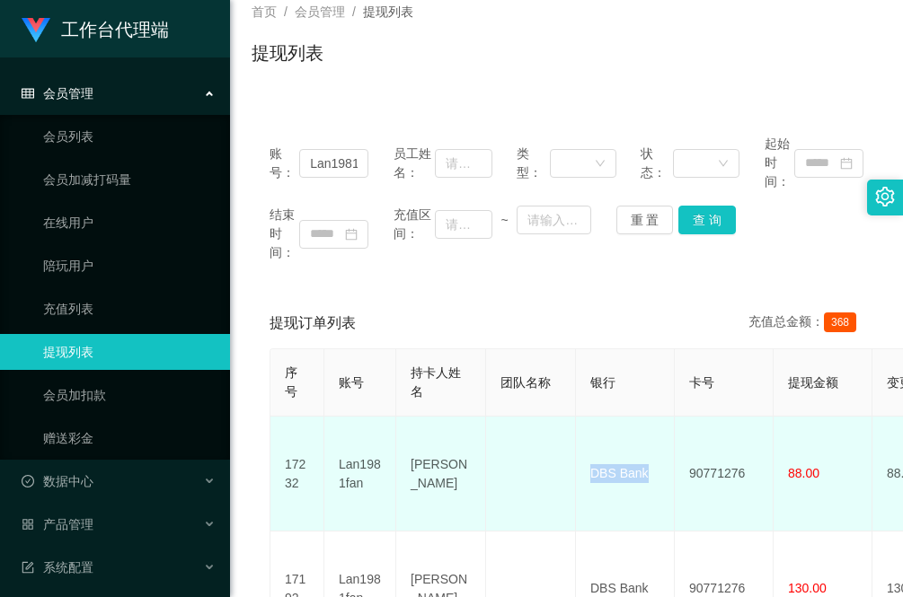
drag, startPoint x: 656, startPoint y: 463, endPoint x: 589, endPoint y: 461, distance: 66.5
click at [589, 461] on td "DBS Bank" at bounding box center [625, 474] width 99 height 115
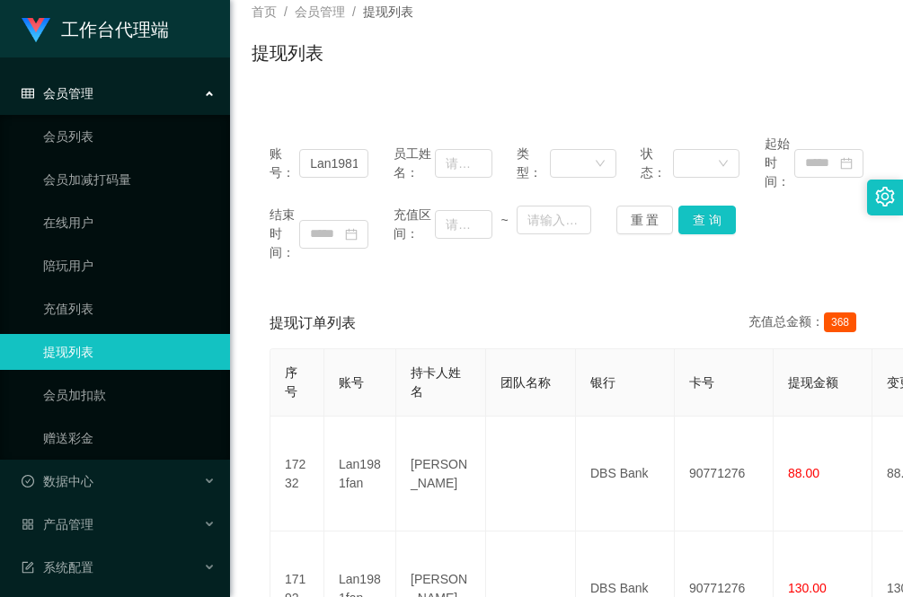
click at [351, 301] on div "提现订单列表 充值总金额： 368" at bounding box center [566, 323] width 594 height 50
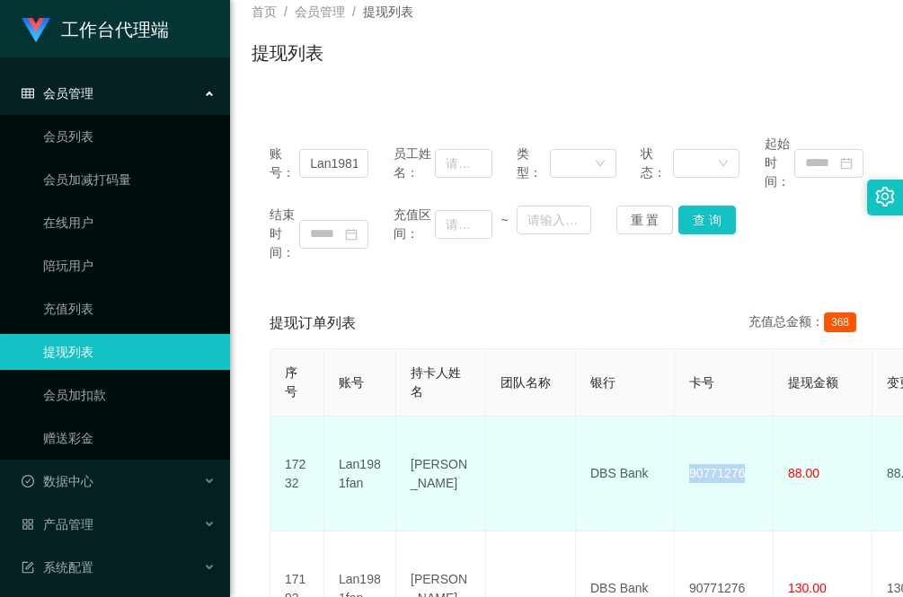
drag, startPoint x: 759, startPoint y: 458, endPoint x: 681, endPoint y: 463, distance: 78.3
click at [681, 463] on td "90771276" at bounding box center [724, 474] width 99 height 115
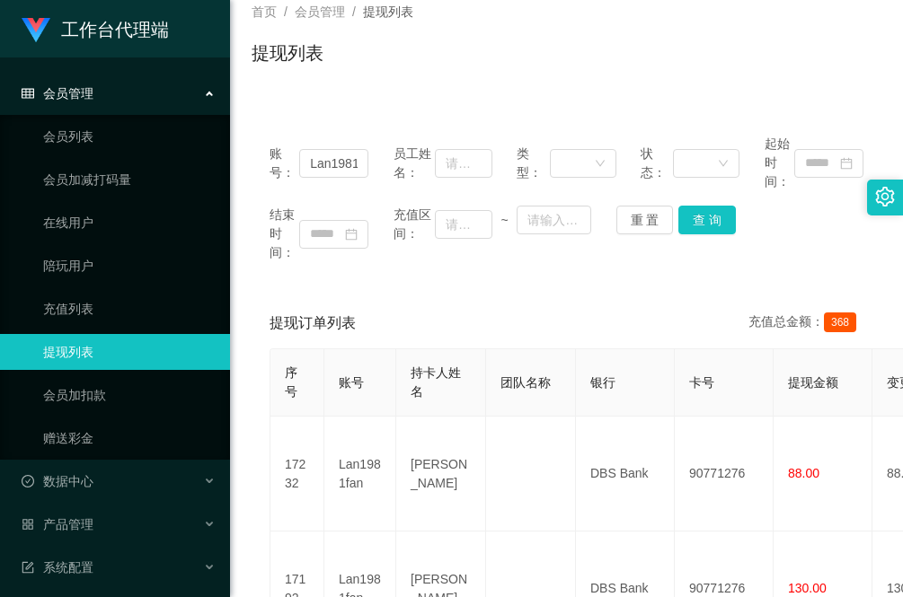
click at [303, 101] on div "账号： Lan1981fan 员工姓名： 类型： 状态： 起始时间： 结束时间： 充值区间： ~ 重 置 查 询 提现订单列表 充值总金额： 368 序号 账…" at bounding box center [566, 514] width 630 height 839
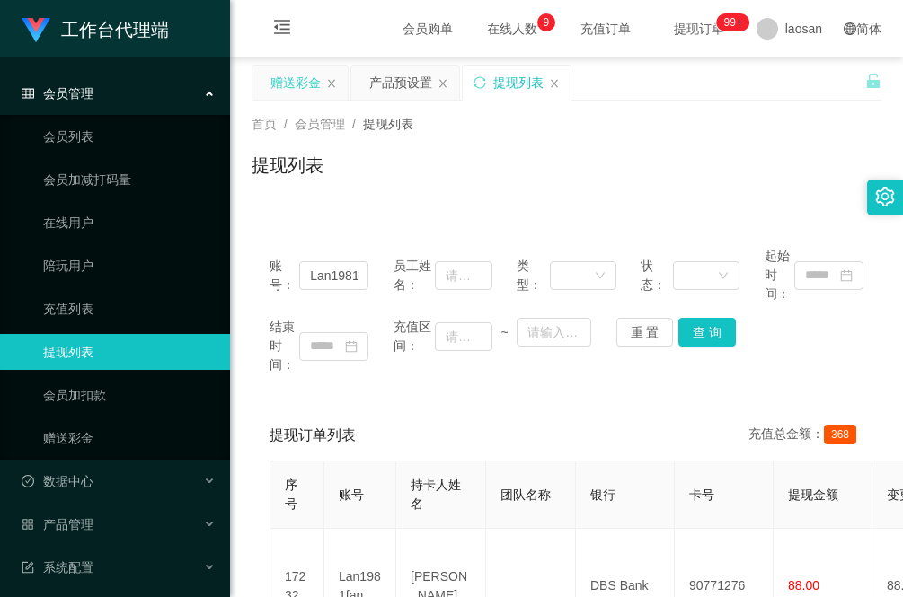
click at [288, 81] on div "赠送彩金" at bounding box center [295, 83] width 50 height 34
